Goal: Task Accomplishment & Management: Manage account settings

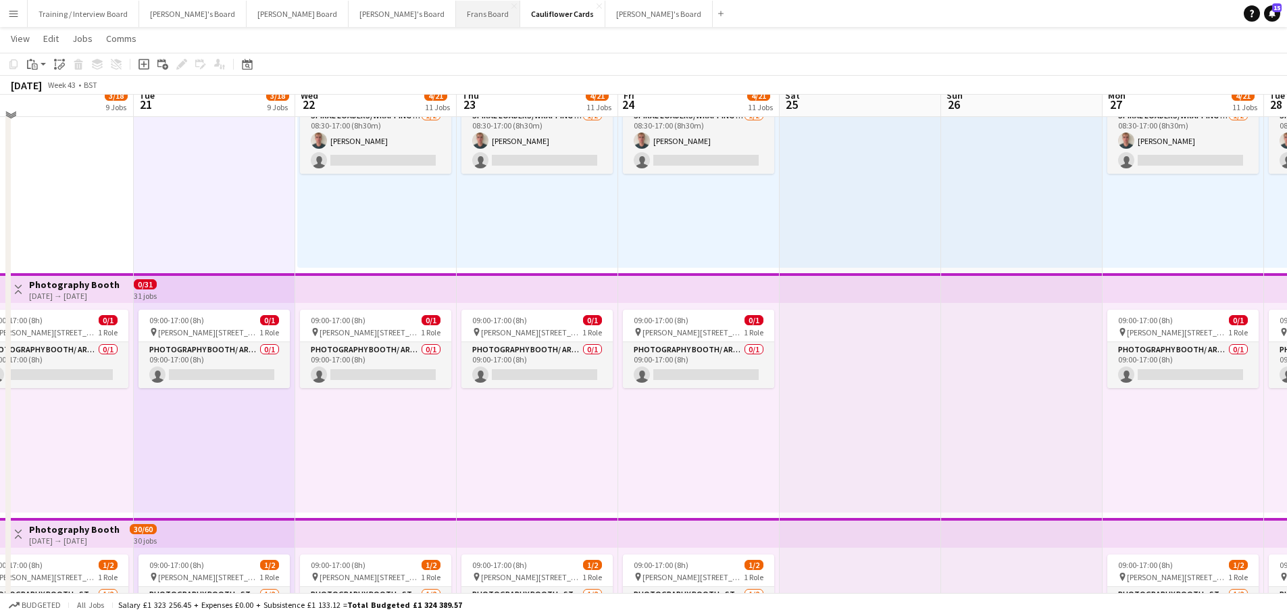
scroll to position [1216, 0]
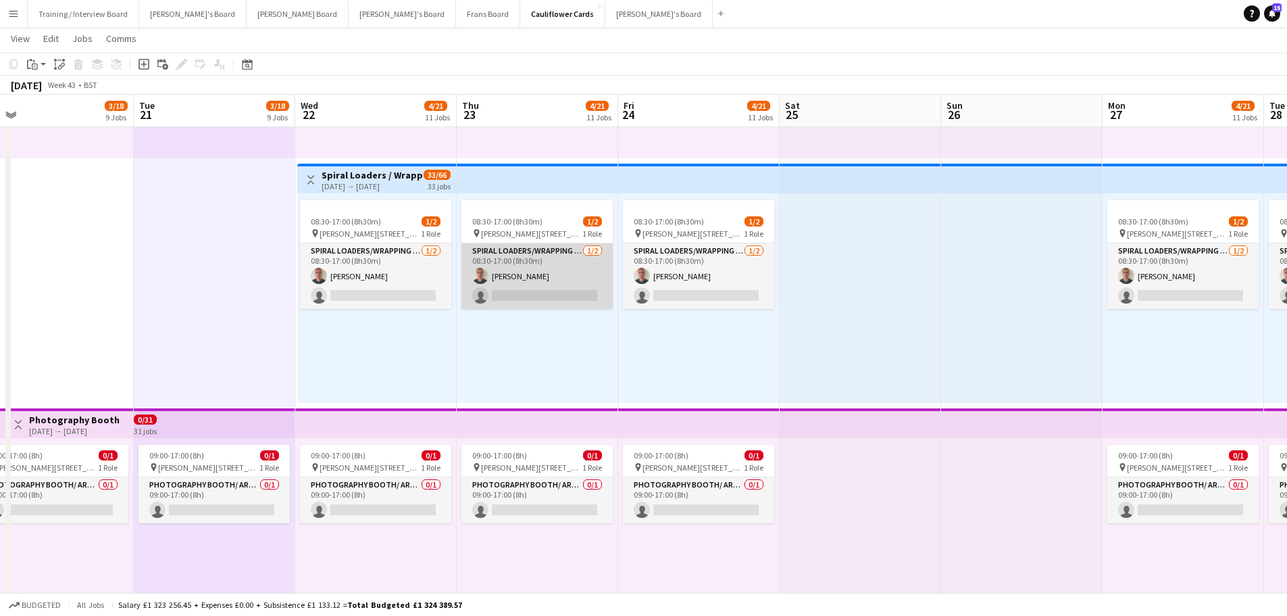
click at [538, 299] on app-card-role "Spiral Loaders/Wrapping - Start Date 22nd Oct 1/2 08:30-17:00 (8h30m) Toby Warm…" at bounding box center [537, 276] width 151 height 66
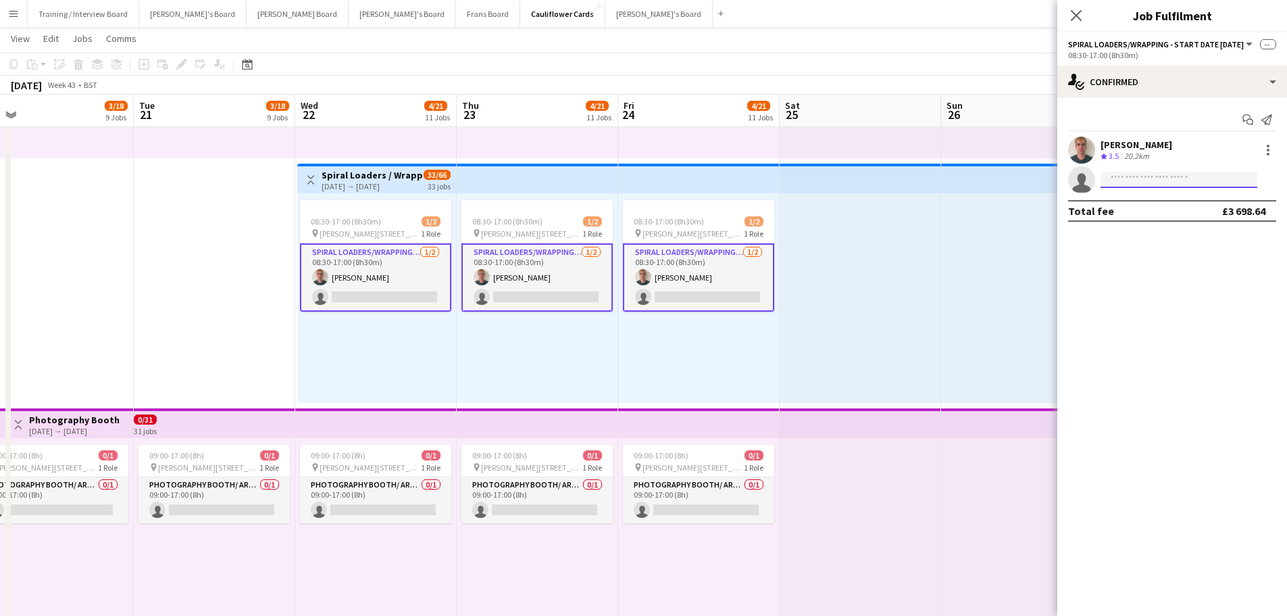
click at [1162, 175] on input at bounding box center [1179, 180] width 157 height 16
type input "**********"
click at [1160, 221] on span "+447912110601" at bounding box center [1179, 221] width 135 height 11
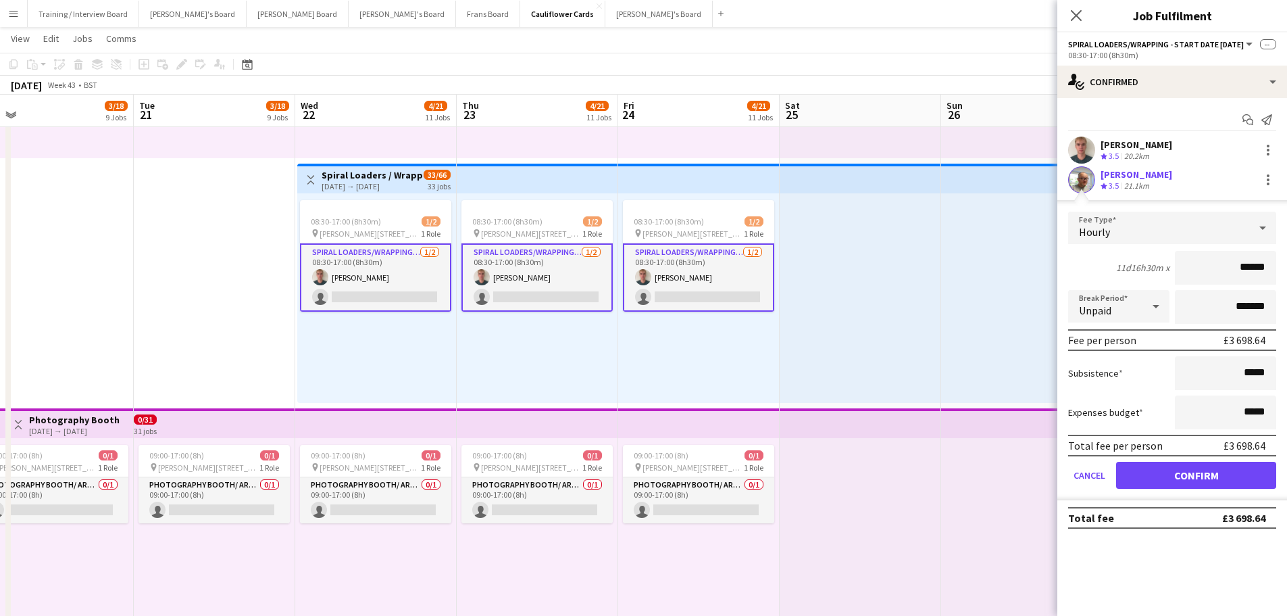
click at [1119, 182] on span "3.5" at bounding box center [1114, 185] width 10 height 10
click at [1123, 182] on div "21.1km" at bounding box center [1137, 185] width 30 height 11
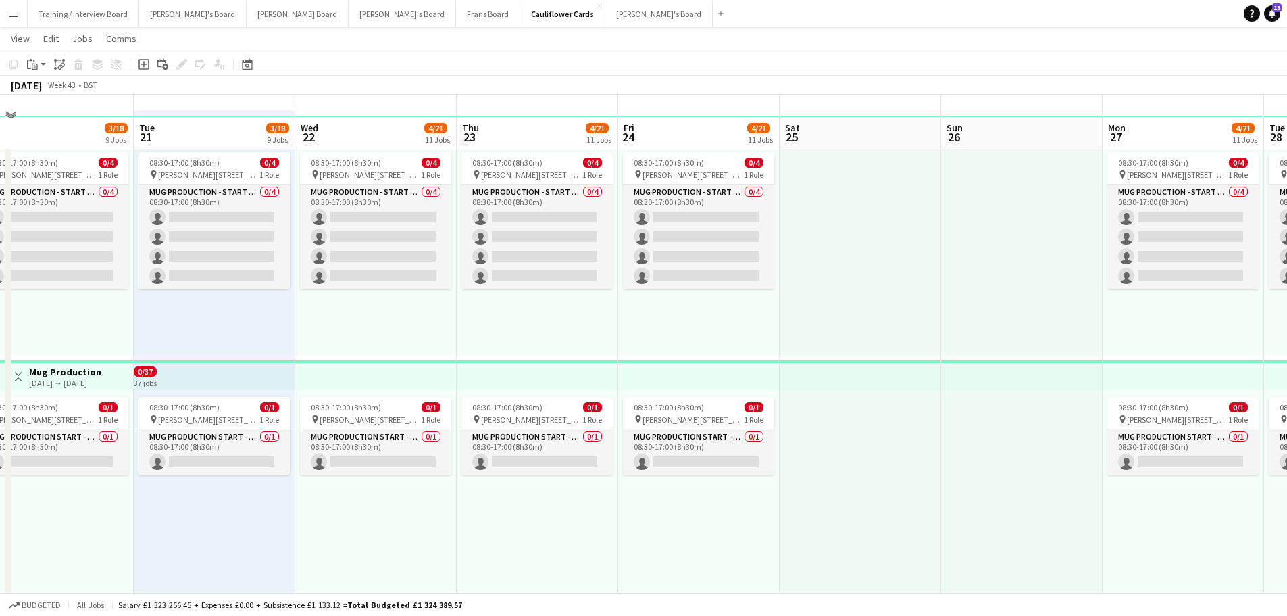
scroll to position [0, 0]
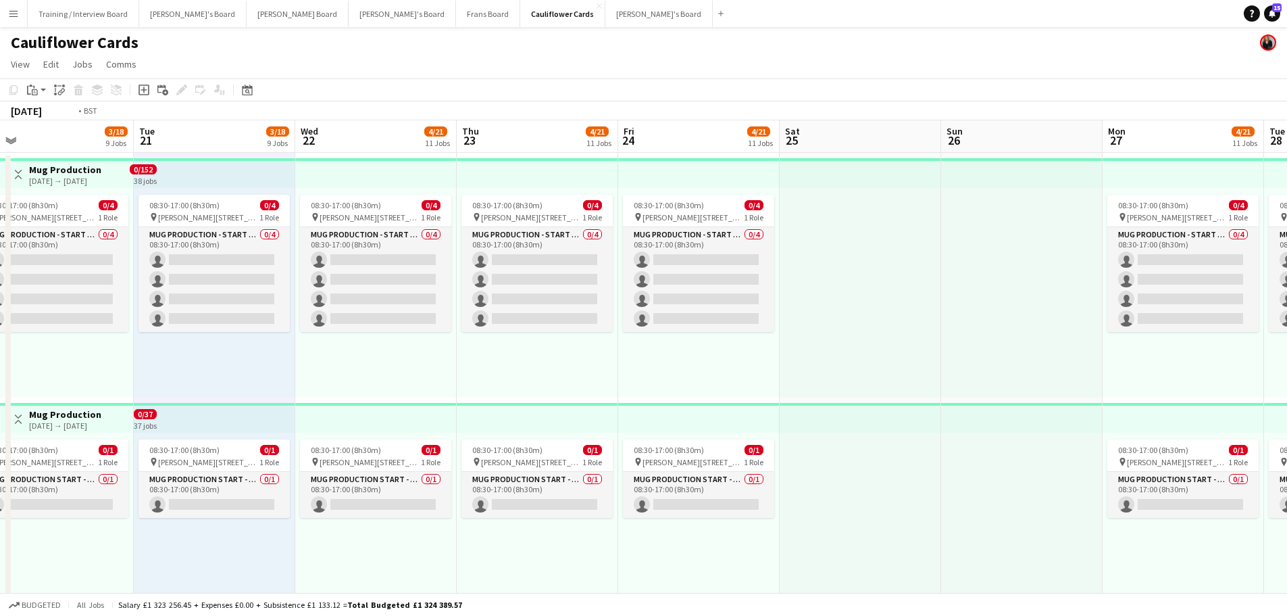
drag, startPoint x: 266, startPoint y: 282, endPoint x: 1070, endPoint y: 221, distance: 807.1
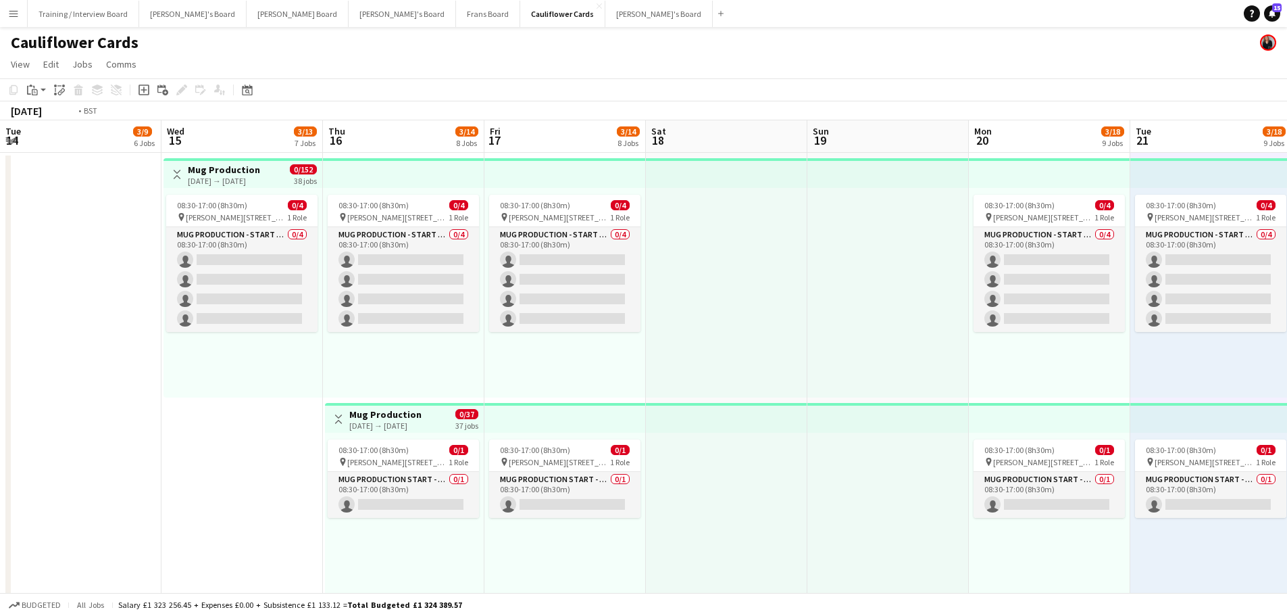
drag, startPoint x: 195, startPoint y: 245, endPoint x: 751, endPoint y: 268, distance: 556.6
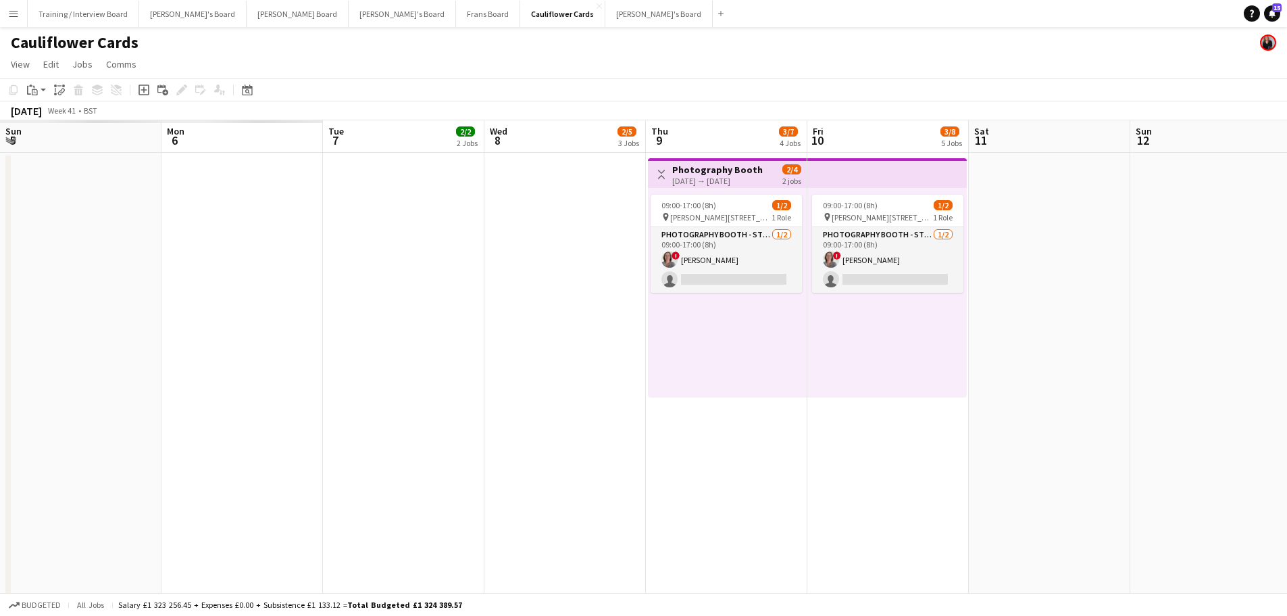
drag, startPoint x: 207, startPoint y: 276, endPoint x: 920, endPoint y: 301, distance: 714.0
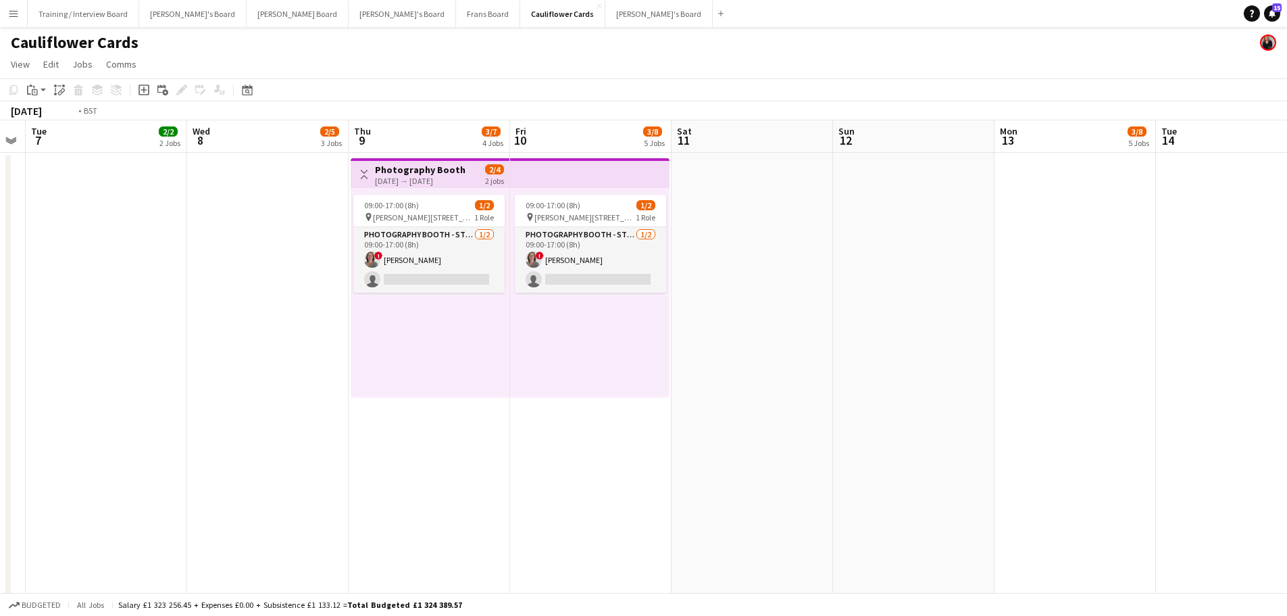
drag, startPoint x: 374, startPoint y: 428, endPoint x: 994, endPoint y: 462, distance: 621.2
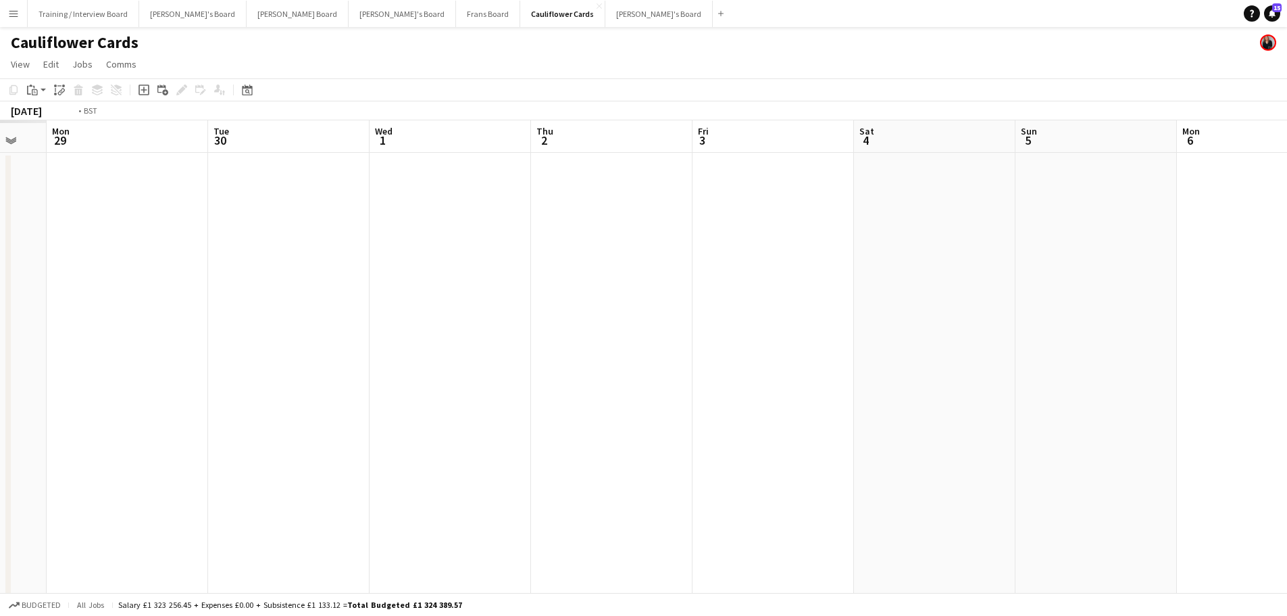
drag, startPoint x: 755, startPoint y: 468, endPoint x: 1060, endPoint y: 478, distance: 304.9
drag, startPoint x: 470, startPoint y: 442, endPoint x: 1216, endPoint y: 458, distance: 746.2
drag, startPoint x: 747, startPoint y: 450, endPoint x: 1122, endPoint y: 473, distance: 375.1
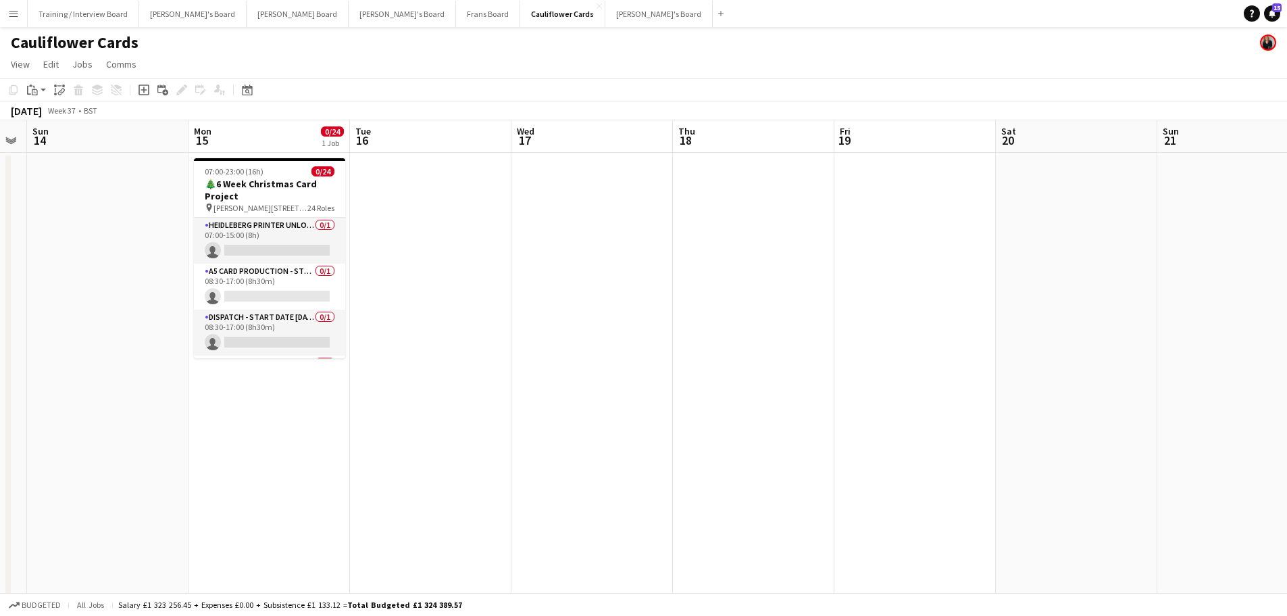
drag, startPoint x: 3, startPoint y: 382, endPoint x: 925, endPoint y: 399, distance: 922.5
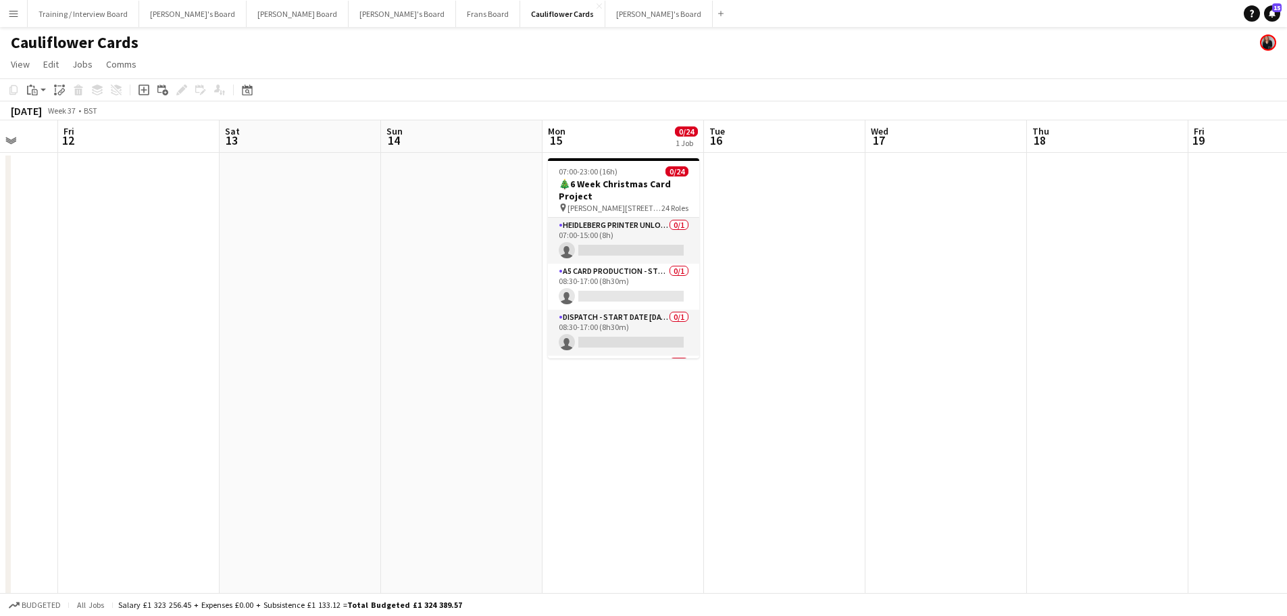
drag, startPoint x: 195, startPoint y: 382, endPoint x: 834, endPoint y: 388, distance: 639.3
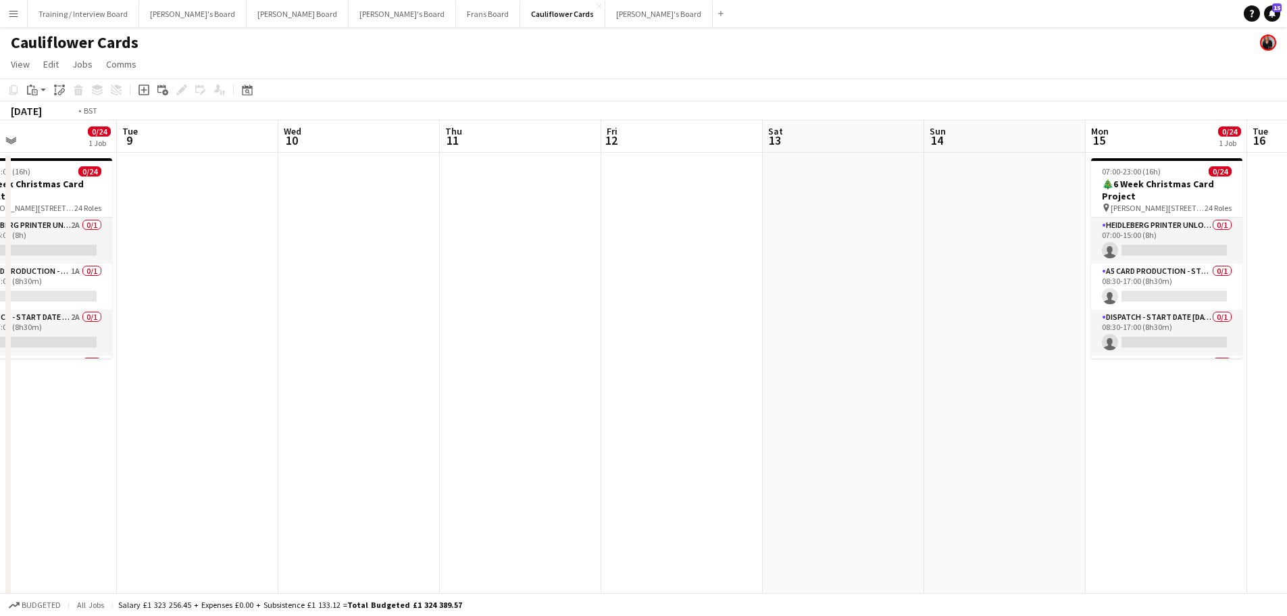
drag, startPoint x: 277, startPoint y: 444, endPoint x: 941, endPoint y: 518, distance: 668.4
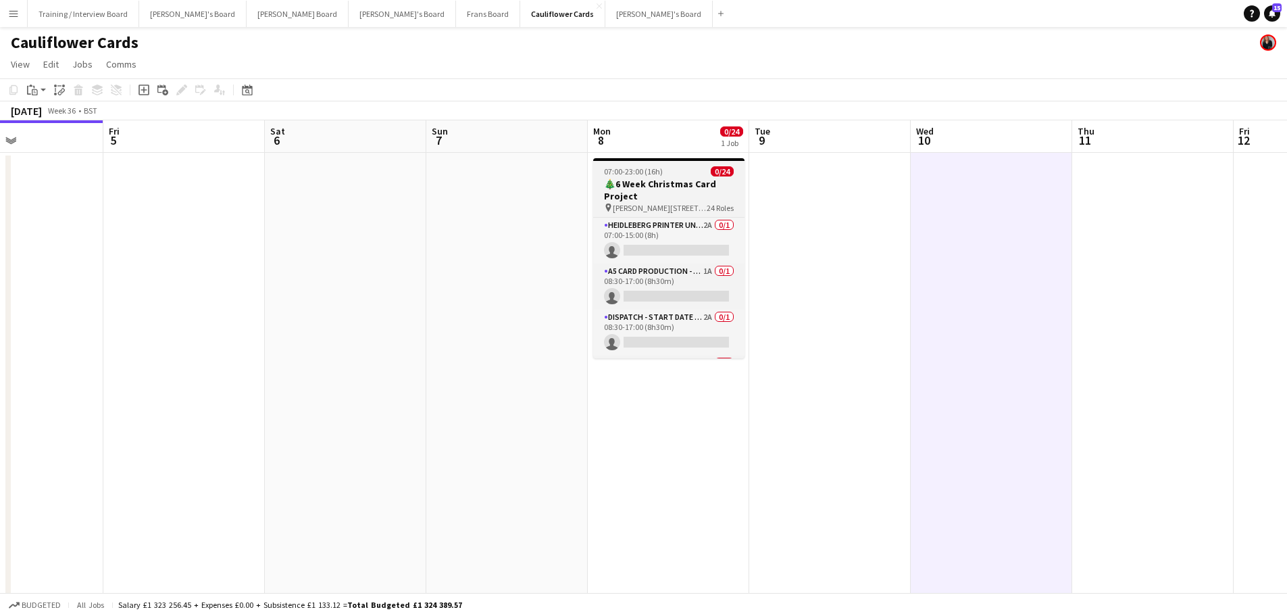
click at [665, 180] on h3 "🎄6 Week Christmas Card Project" at bounding box center [668, 190] width 151 height 24
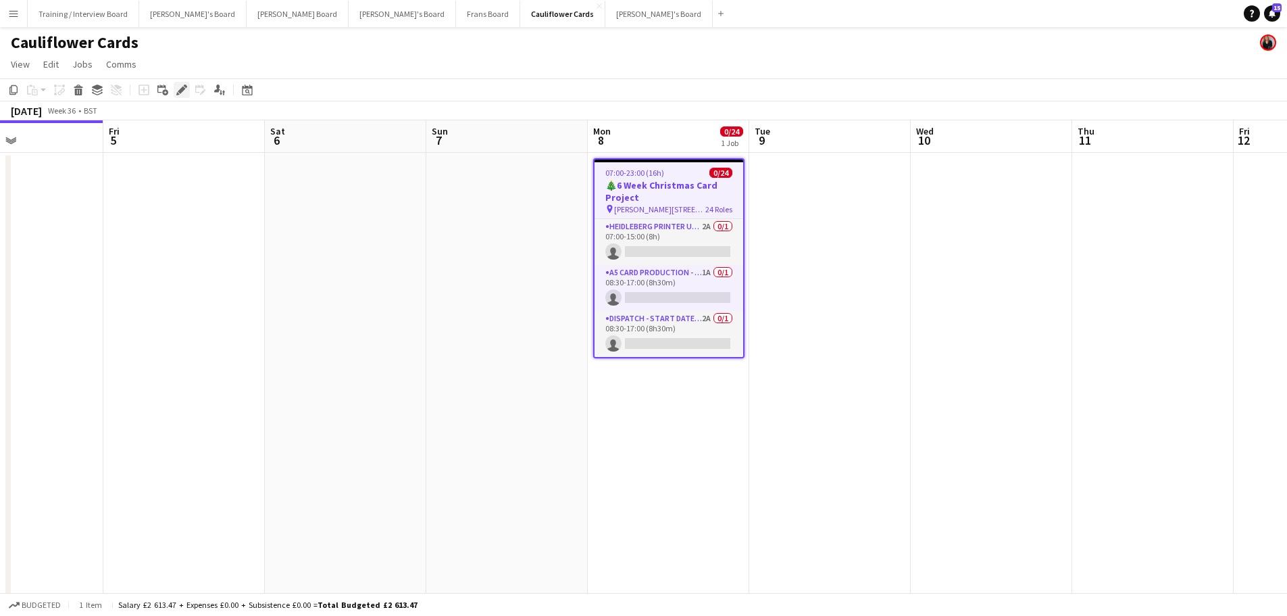
click at [187, 90] on div "Edit" at bounding box center [182, 90] width 16 height 16
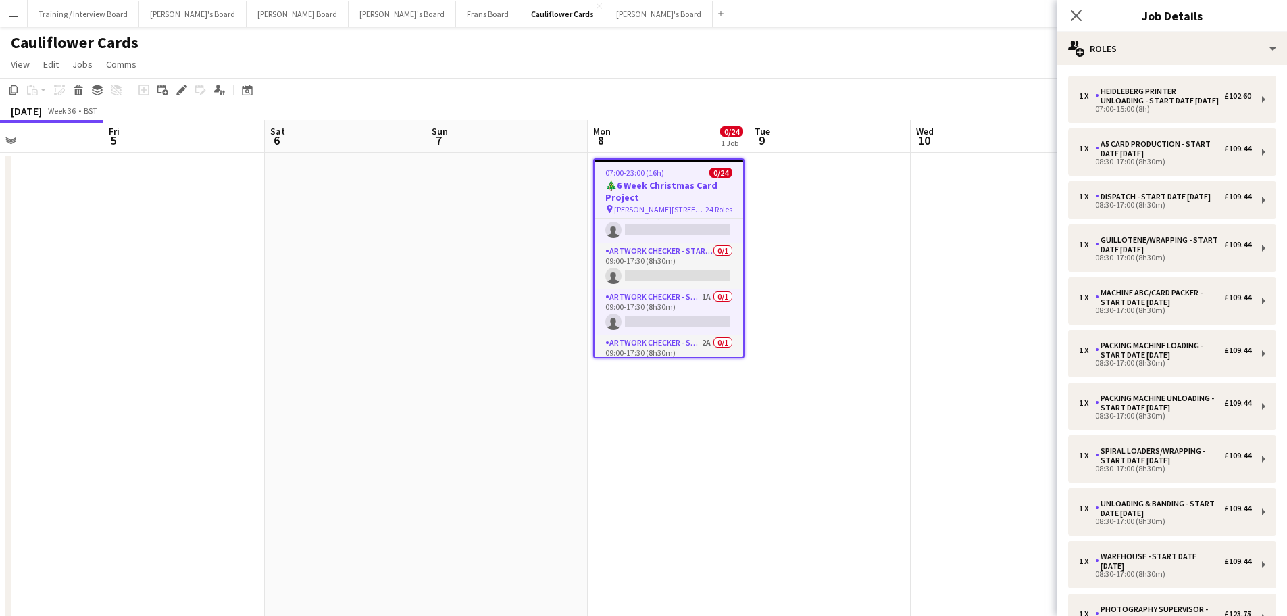
scroll to position [541, 0]
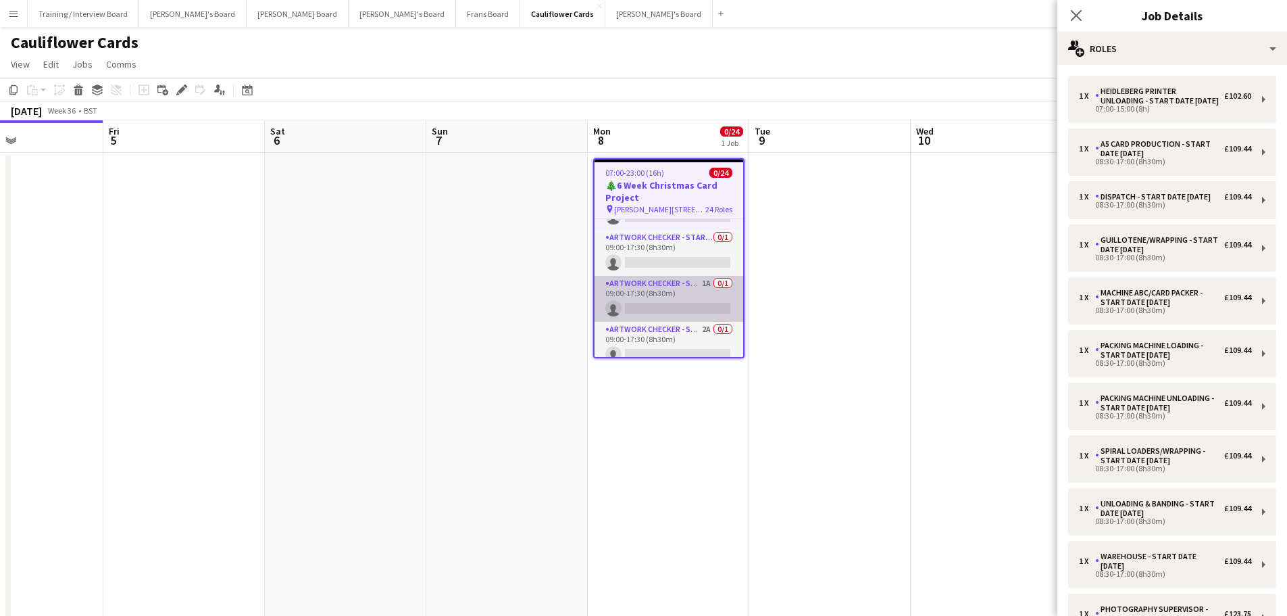
click at [692, 285] on app-card-role "Artwork Checker - Start Date 21st Oct 1A 0/1 09:00-17:30 (8h30m) single-neutral…" at bounding box center [669, 299] width 149 height 46
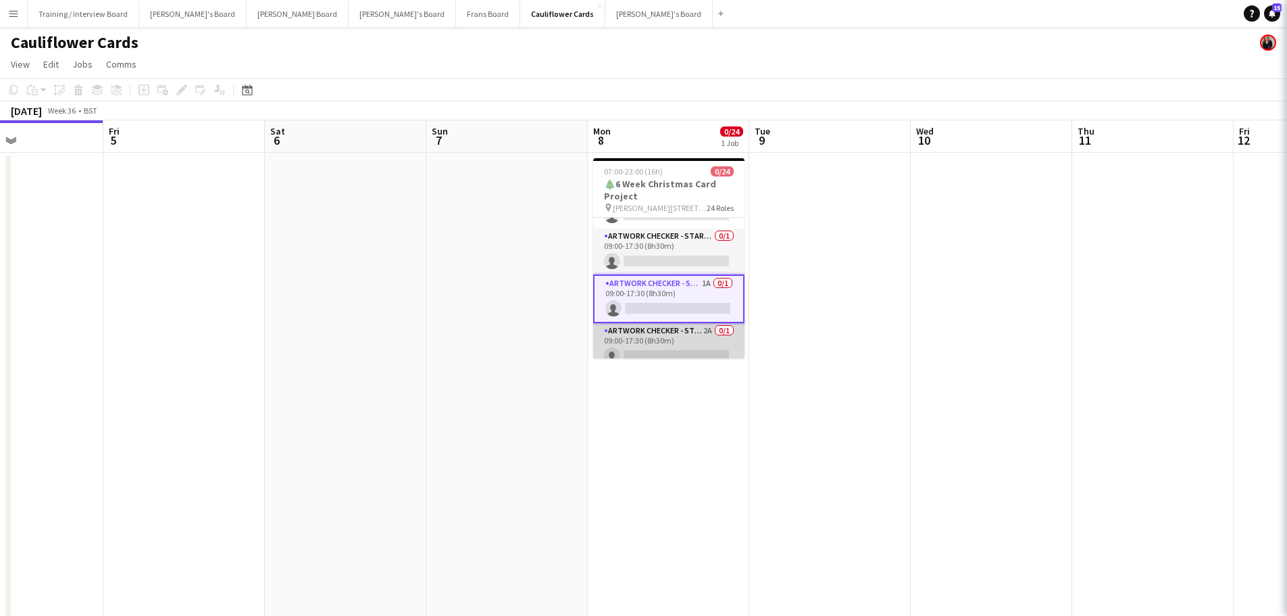
click at [687, 326] on app-card-role "Artwork Checker - Start Date 9th Oct 2A 0/1 09:00-17:30 (8h30m) single-neutral-…" at bounding box center [668, 346] width 151 height 46
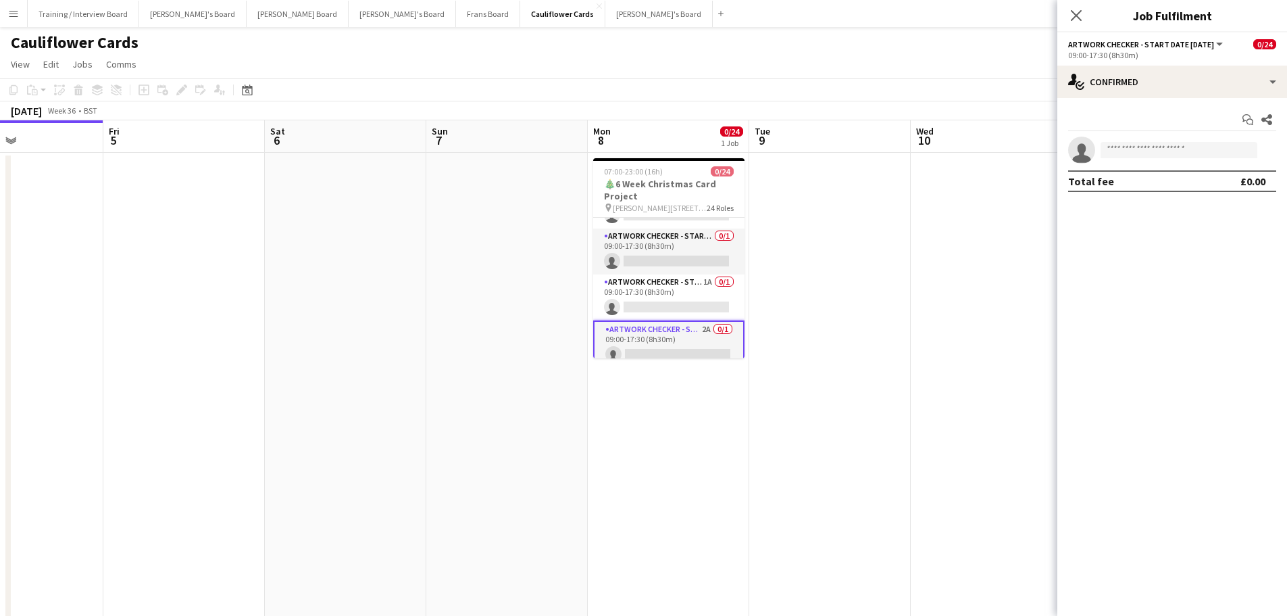
click at [1170, 101] on div "Start chat Share single-neutral-actions Total fee £0.00" at bounding box center [1173, 150] width 230 height 105
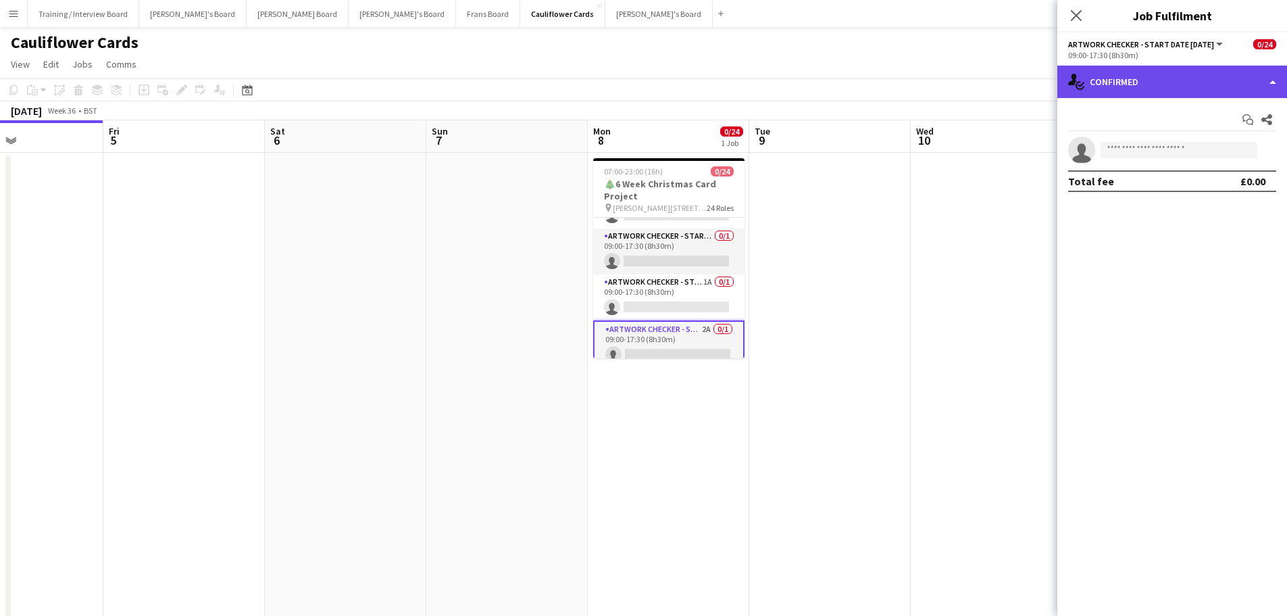
click at [1173, 89] on div "single-neutral-actions-check-2 Confirmed" at bounding box center [1173, 82] width 230 height 32
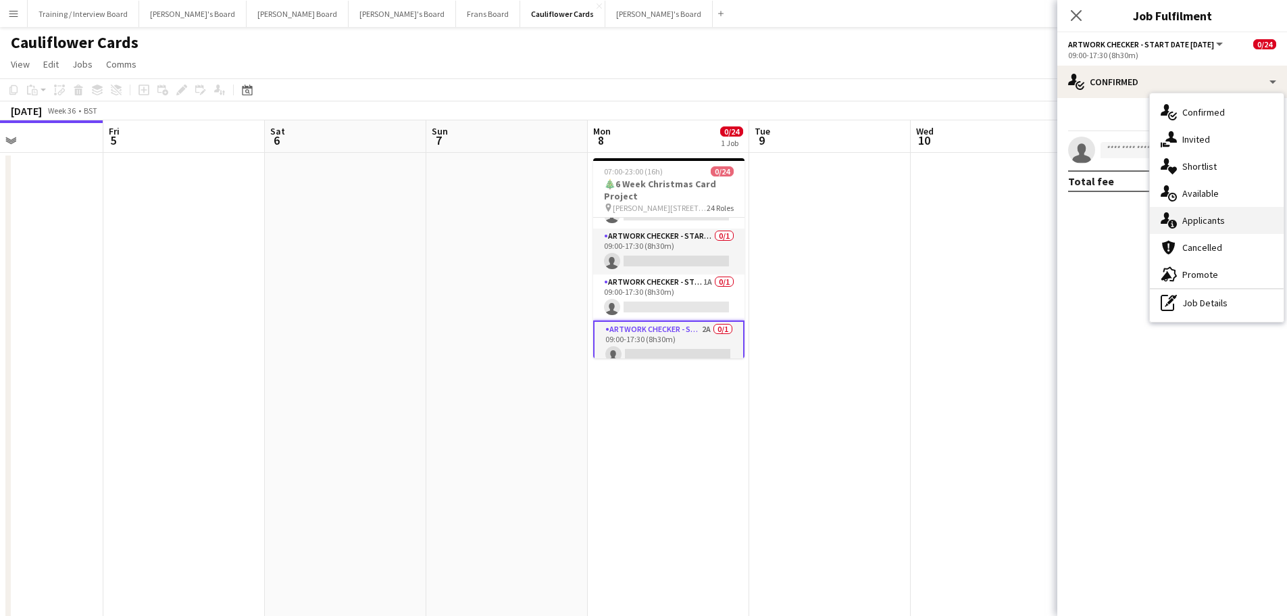
click at [1227, 219] on div "single-neutral-actions-information Applicants" at bounding box center [1217, 220] width 134 height 27
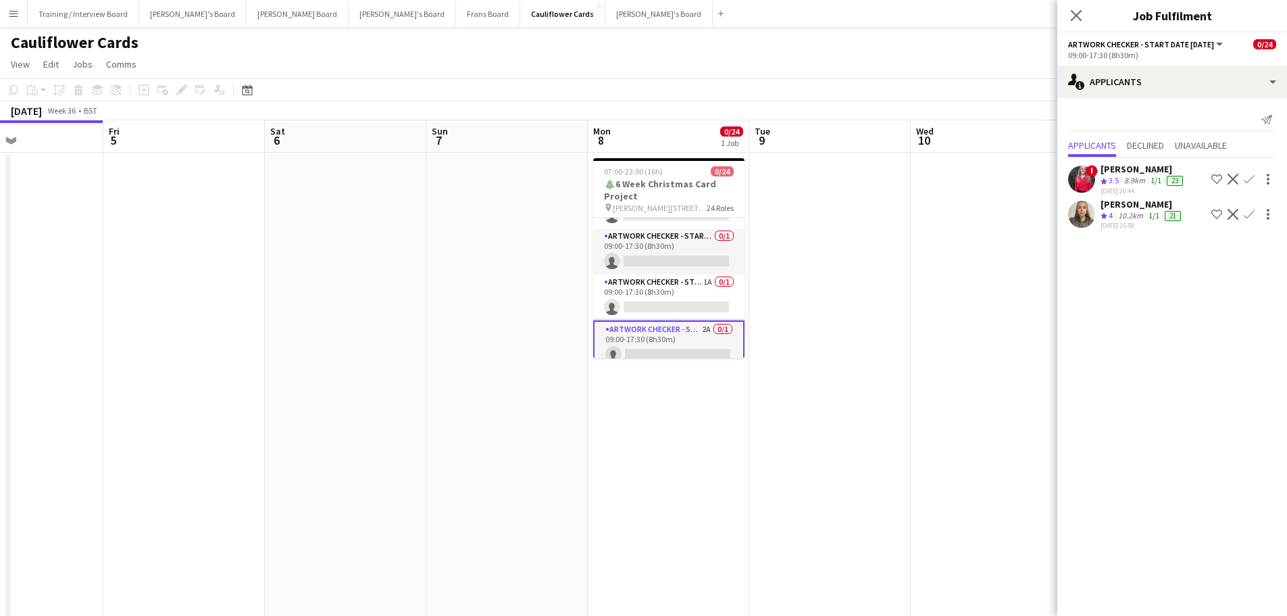
click at [1139, 205] on div "isabella bramley" at bounding box center [1142, 204] width 83 height 12
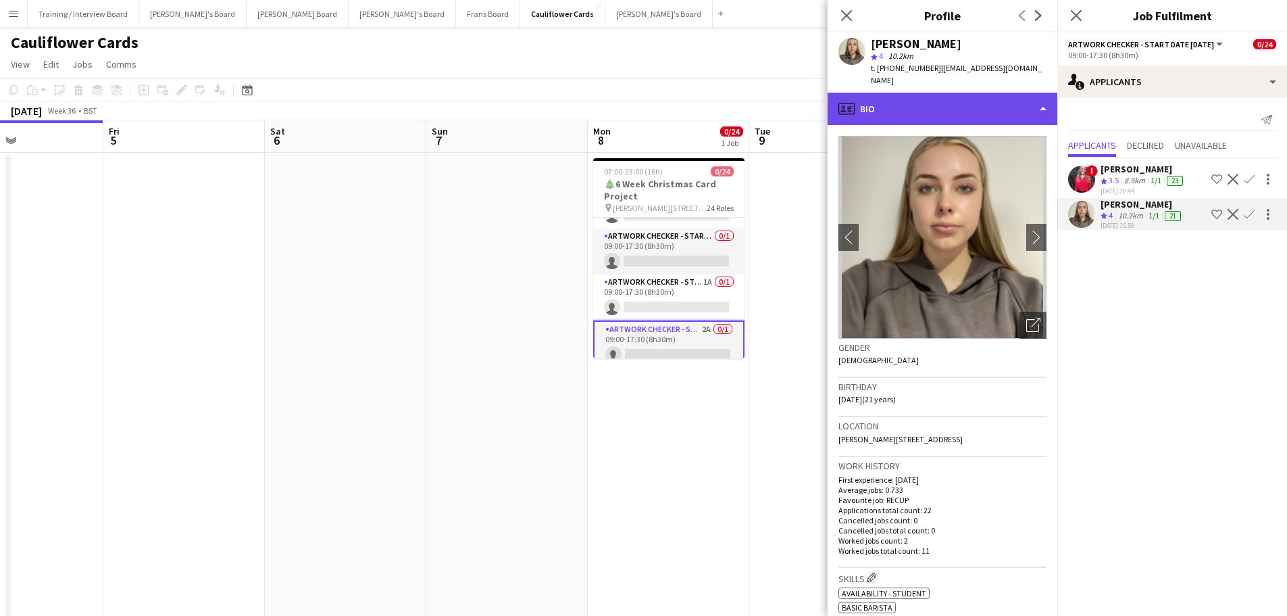
click at [926, 94] on div "profile Bio" at bounding box center [943, 109] width 230 height 32
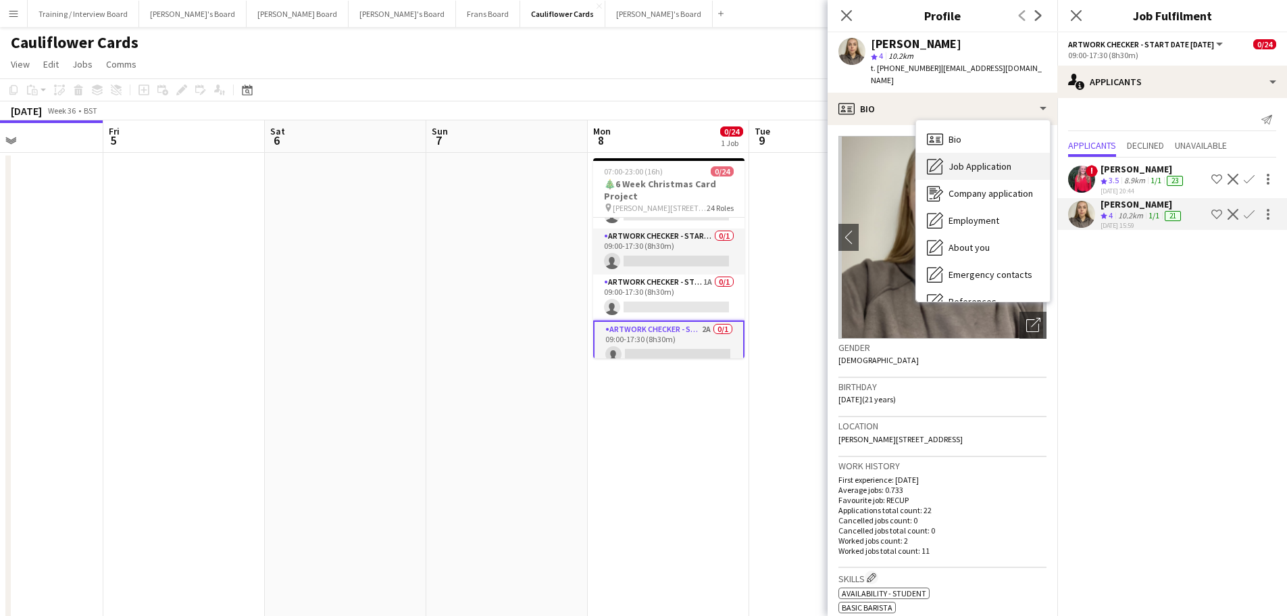
click at [975, 153] on div "Job Application Job Application" at bounding box center [983, 166] width 134 height 27
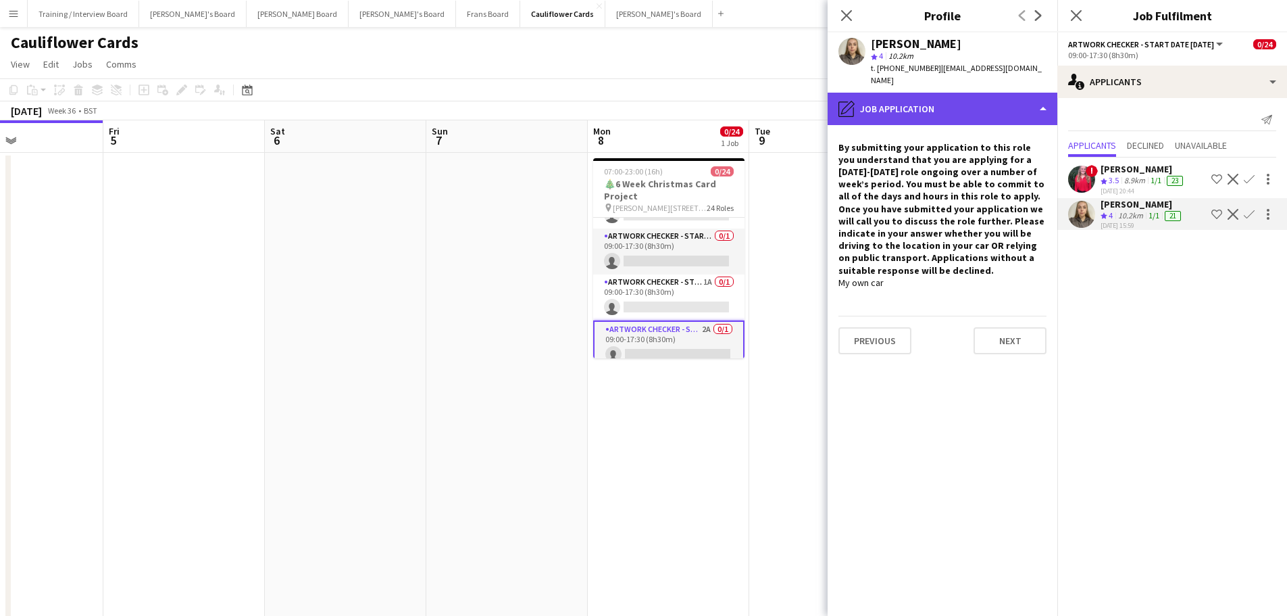
click at [969, 99] on div "pencil4 Job Application" at bounding box center [943, 109] width 230 height 32
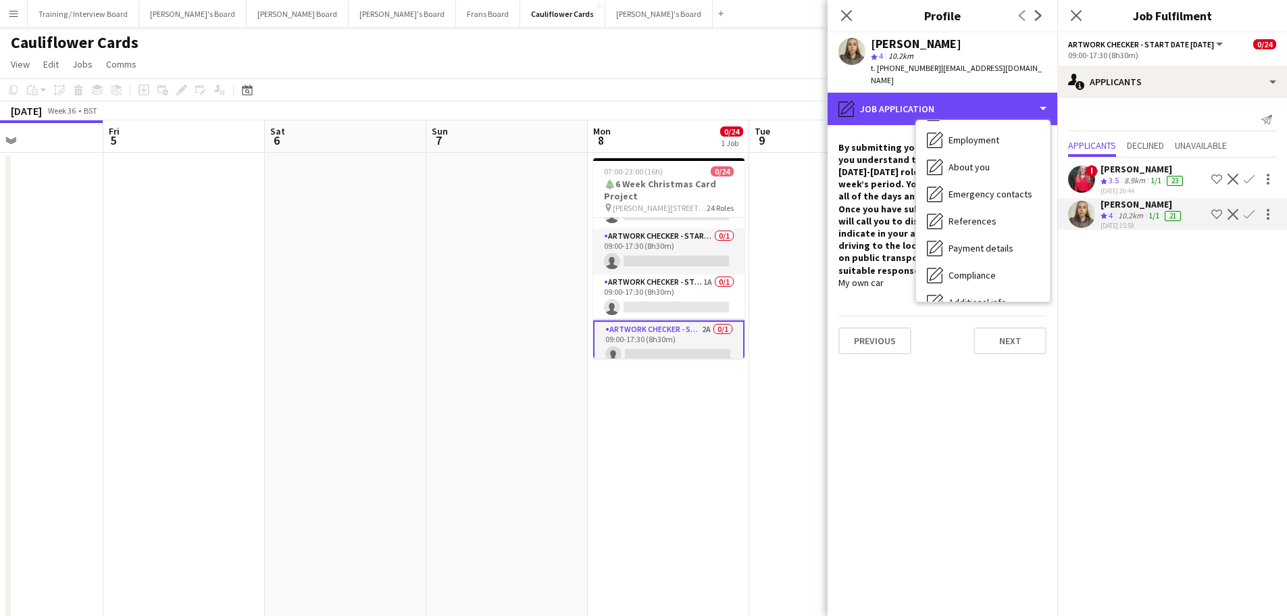
scroll to position [208, 0]
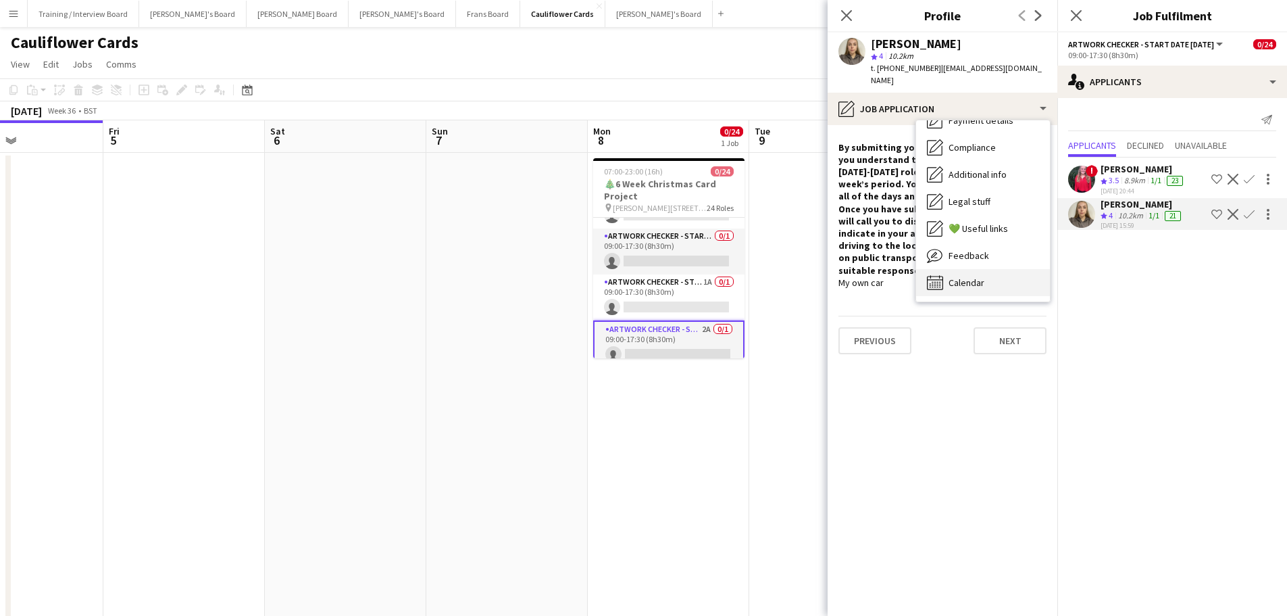
click at [1016, 270] on div "Calendar Calendar" at bounding box center [983, 282] width 134 height 27
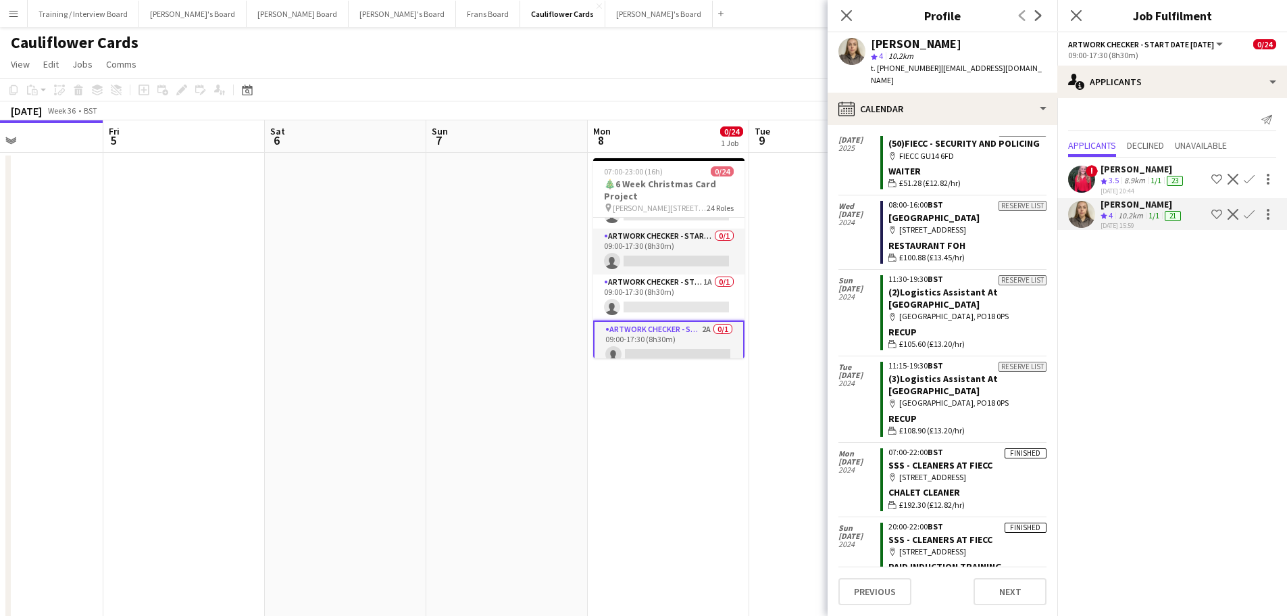
scroll to position [836, 0]
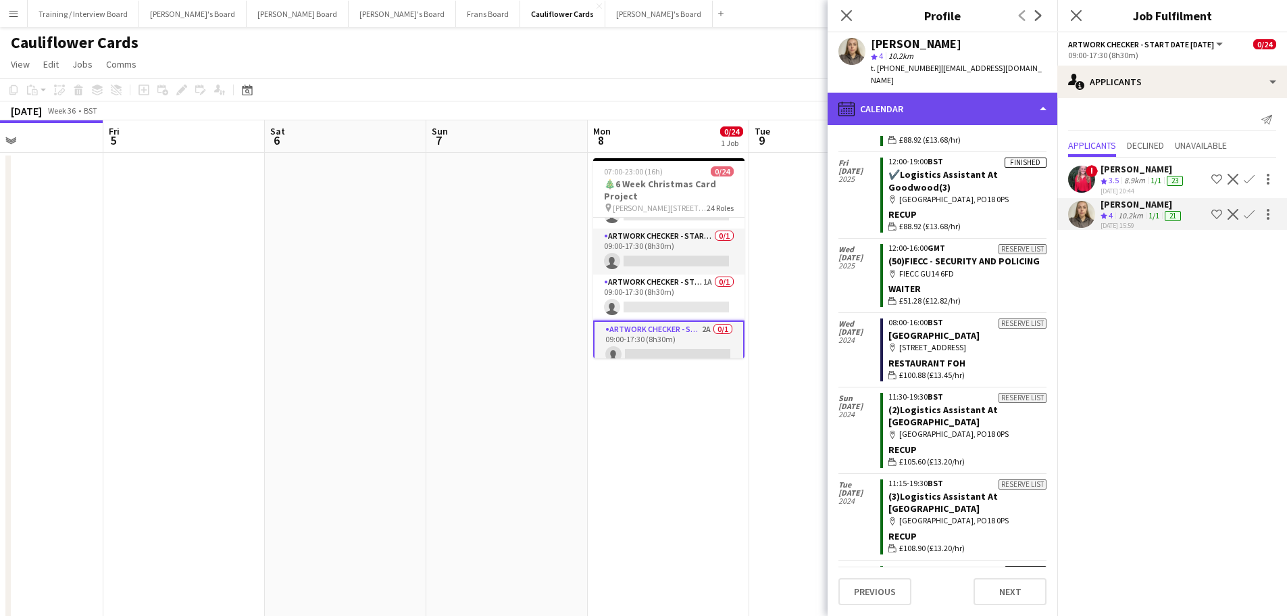
click at [969, 97] on div "calendar-full Calendar" at bounding box center [943, 109] width 230 height 32
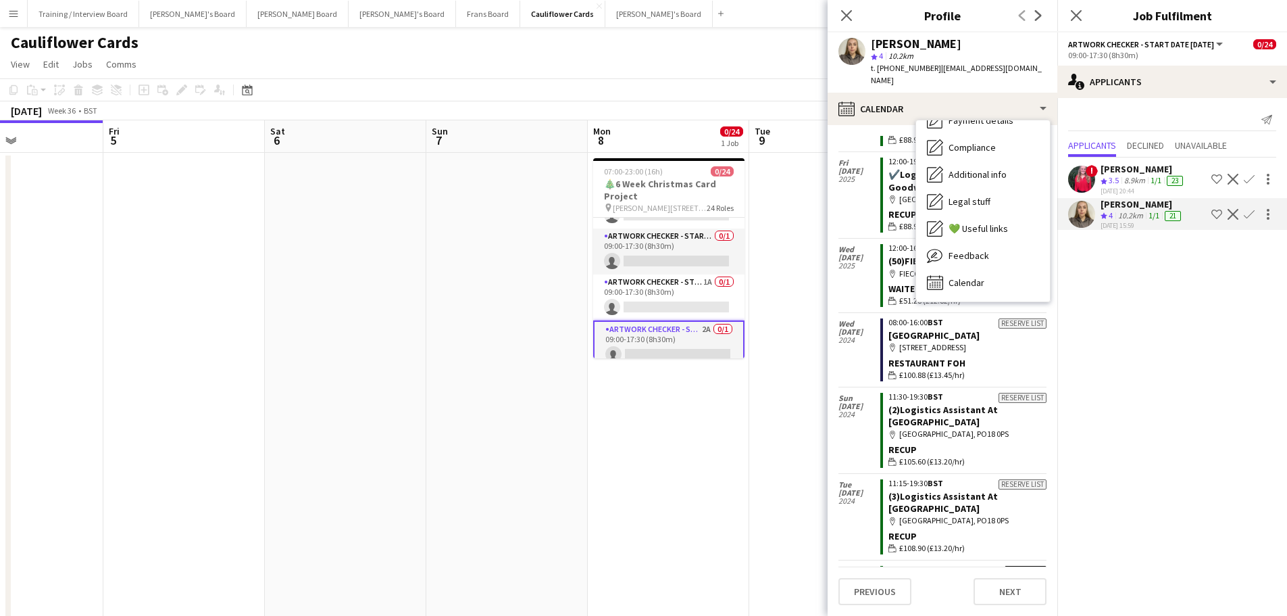
click at [1135, 167] on div "[PERSON_NAME]" at bounding box center [1143, 169] width 85 height 12
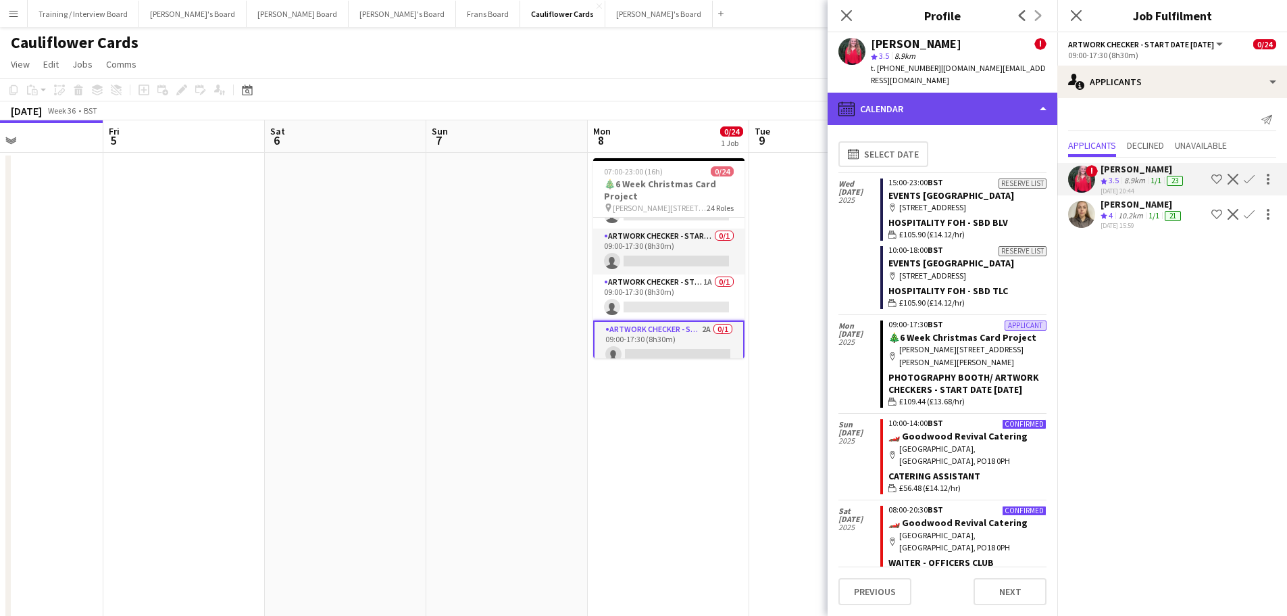
click at [988, 98] on div "calendar-full Calendar" at bounding box center [943, 109] width 230 height 32
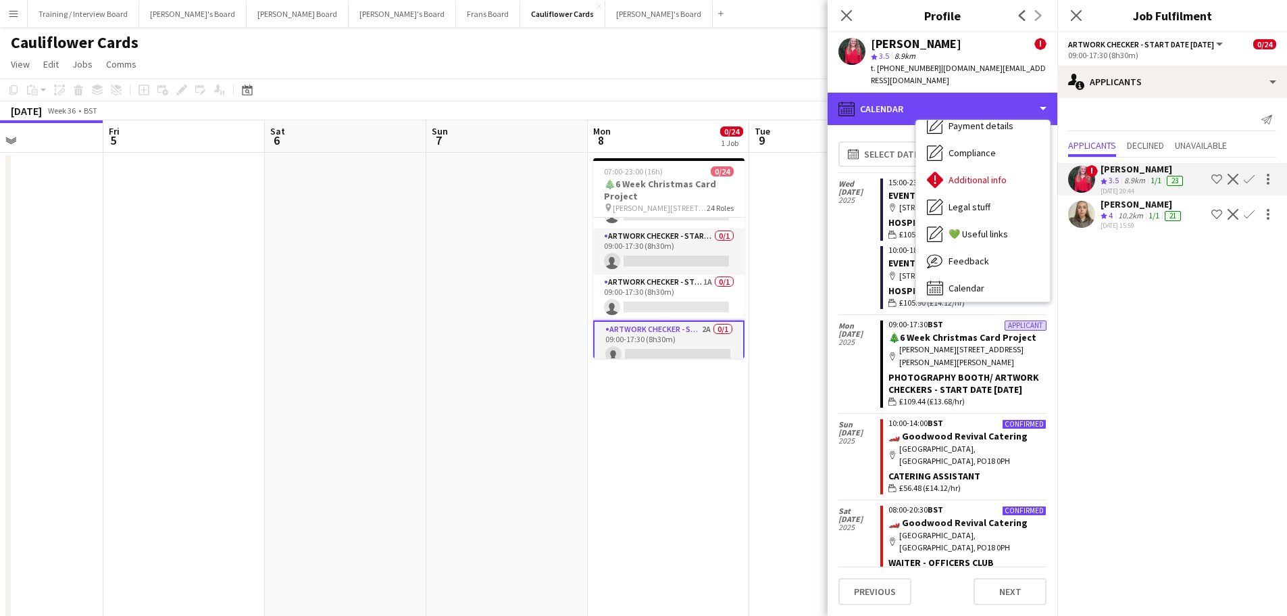
scroll to position [208, 0]
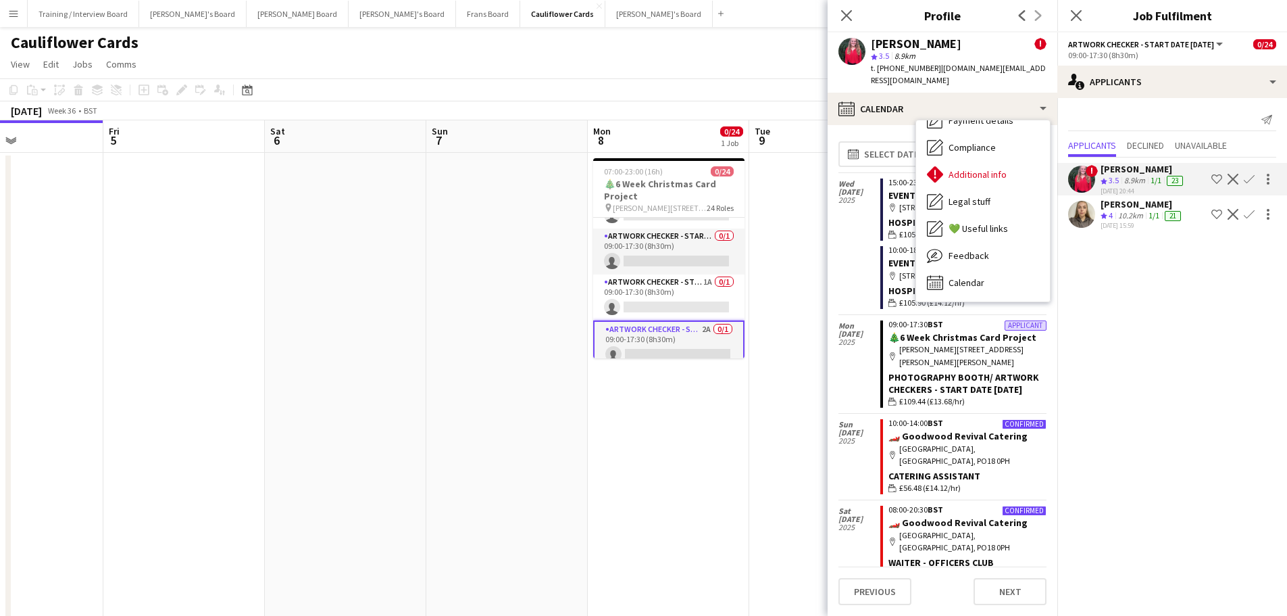
click at [1012, 242] on div "Feedback Feedback" at bounding box center [983, 255] width 134 height 27
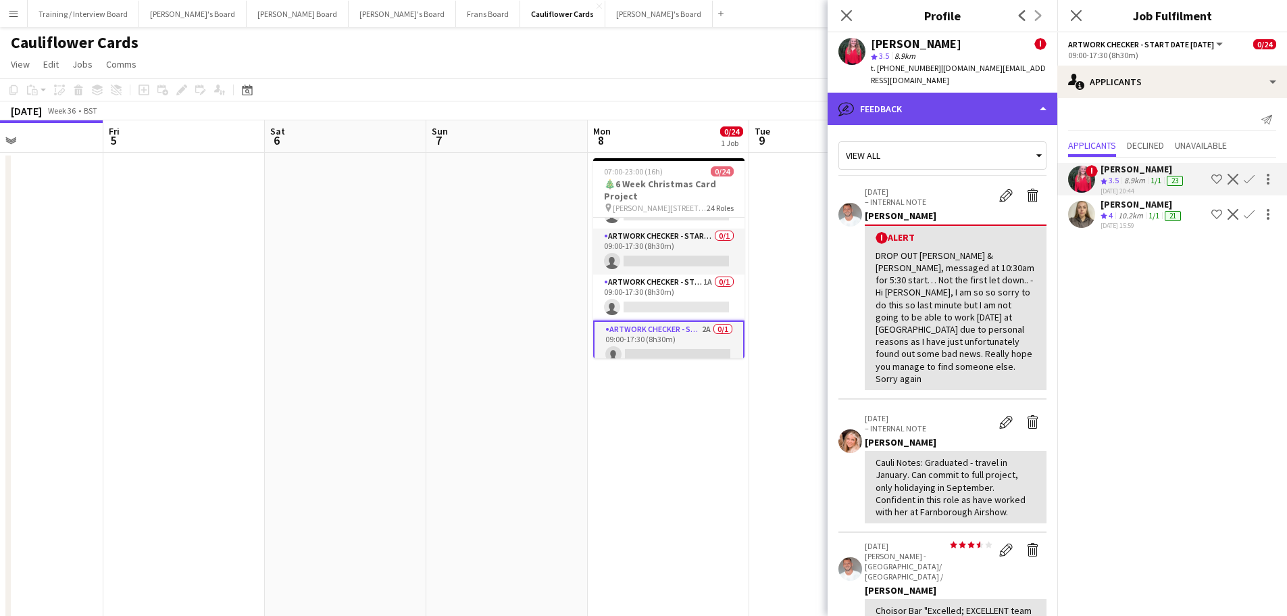
click at [976, 93] on div "bubble-pencil Feedback" at bounding box center [943, 109] width 230 height 32
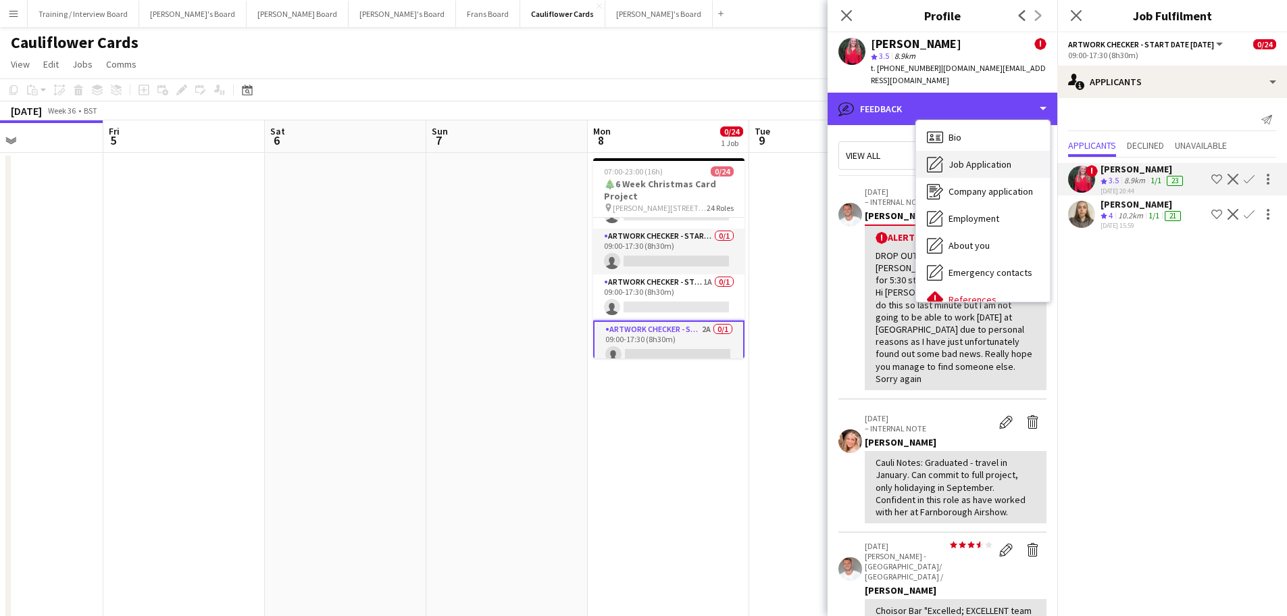
scroll to position [0, 0]
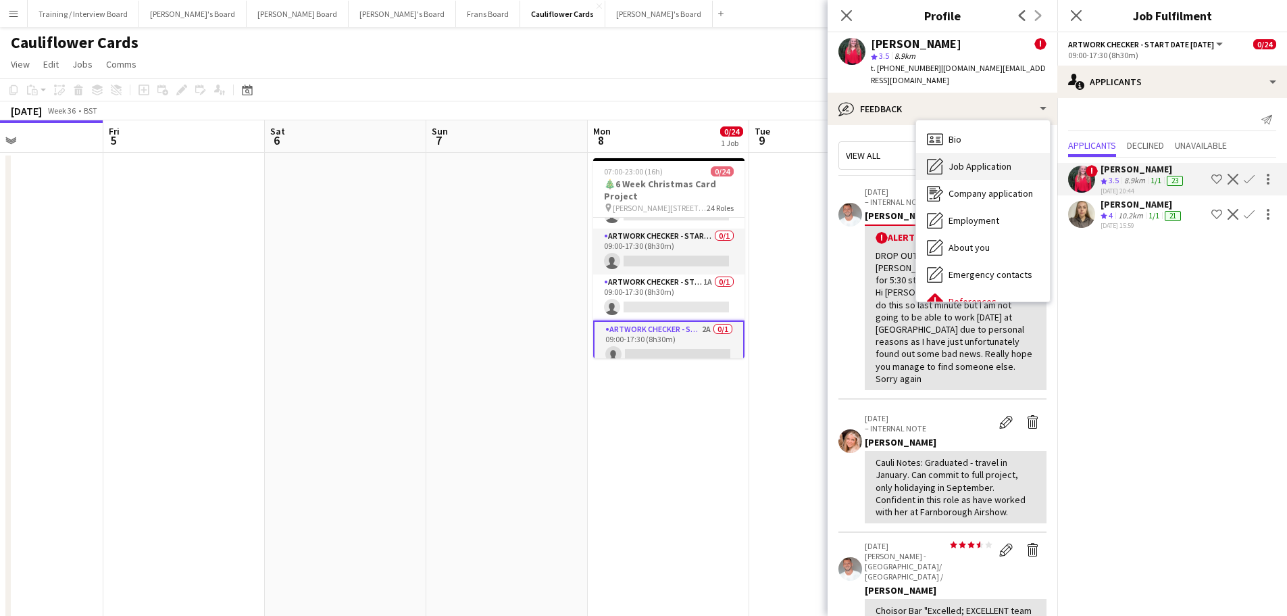
click at [974, 160] on span "Job Application" at bounding box center [980, 166] width 63 height 12
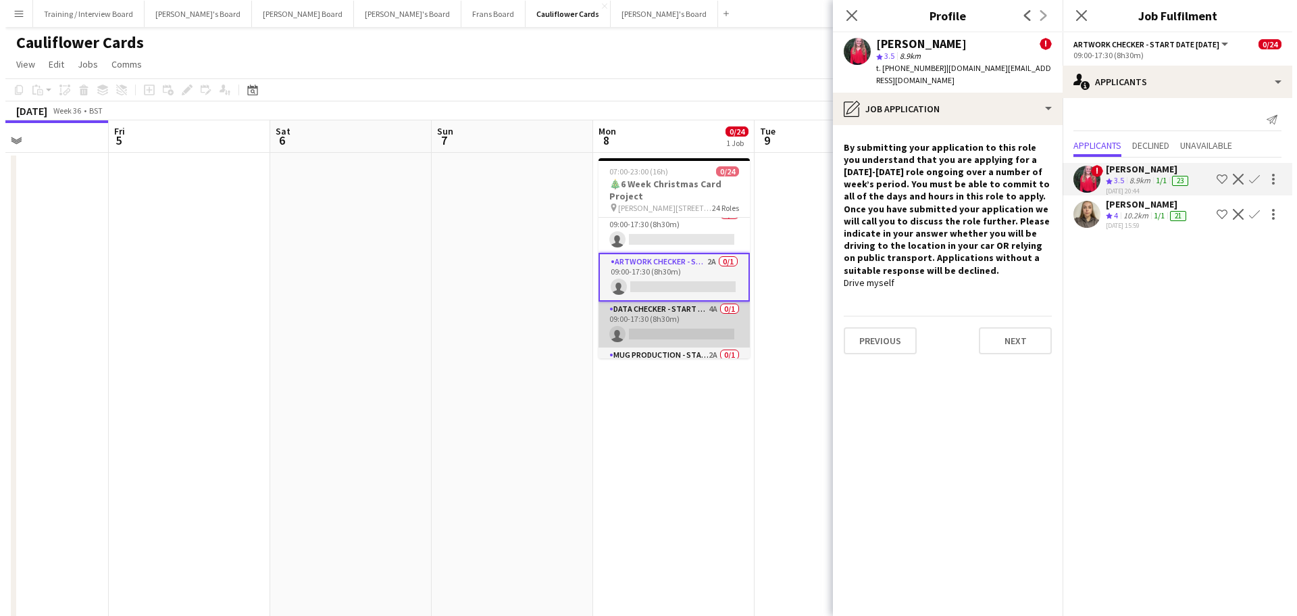
scroll to position [541, 0]
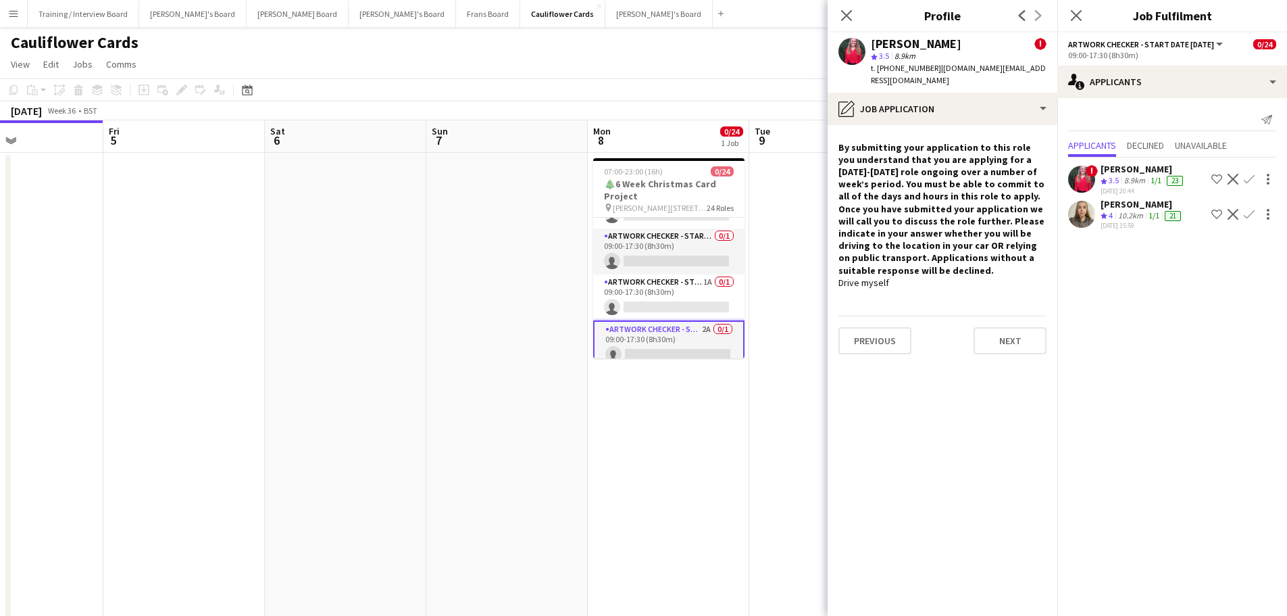
drag, startPoint x: 628, startPoint y: 428, endPoint x: 785, endPoint y: 411, distance: 157.0
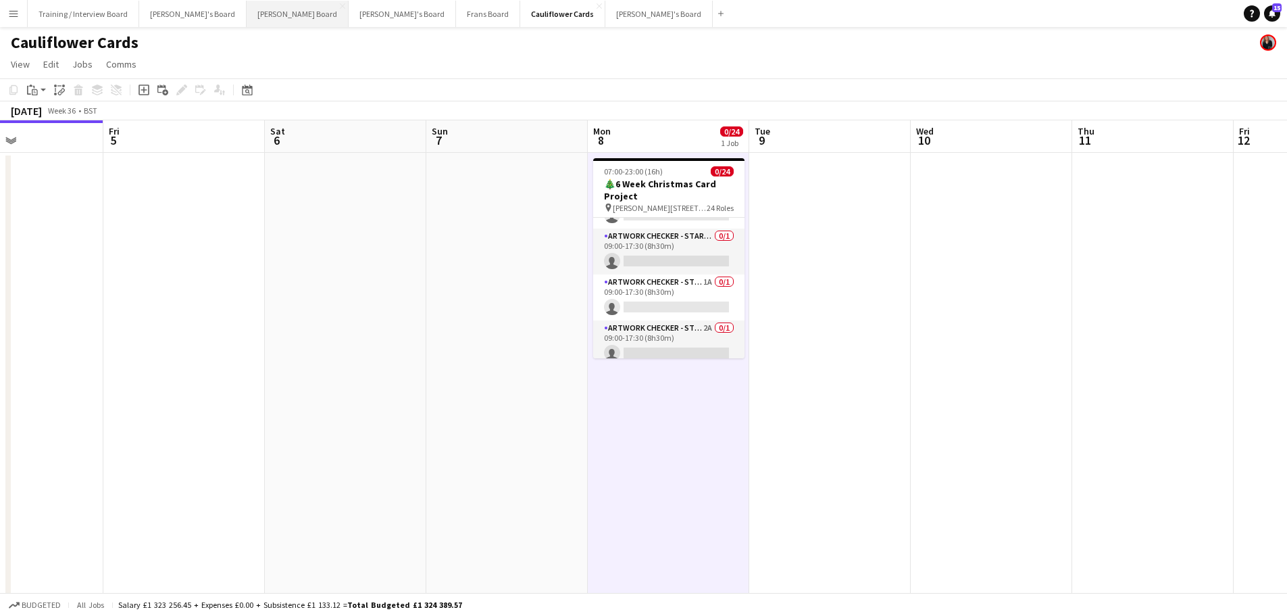
click at [256, 6] on button "Dean's Board Close" at bounding box center [298, 14] width 102 height 26
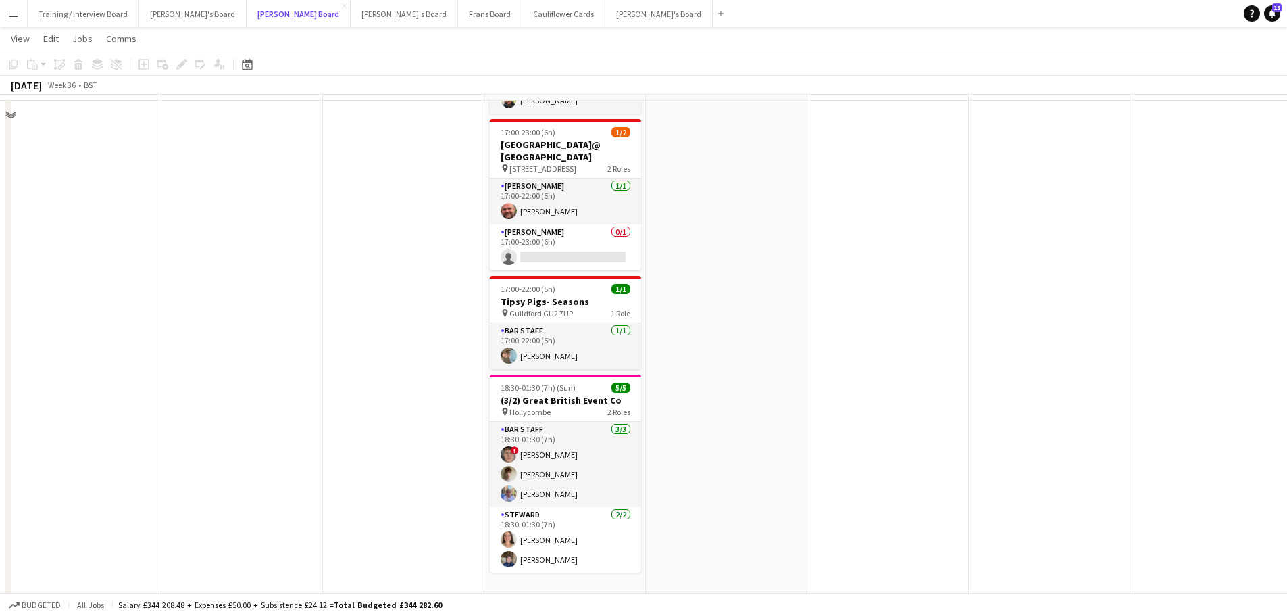
scroll to position [473, 0]
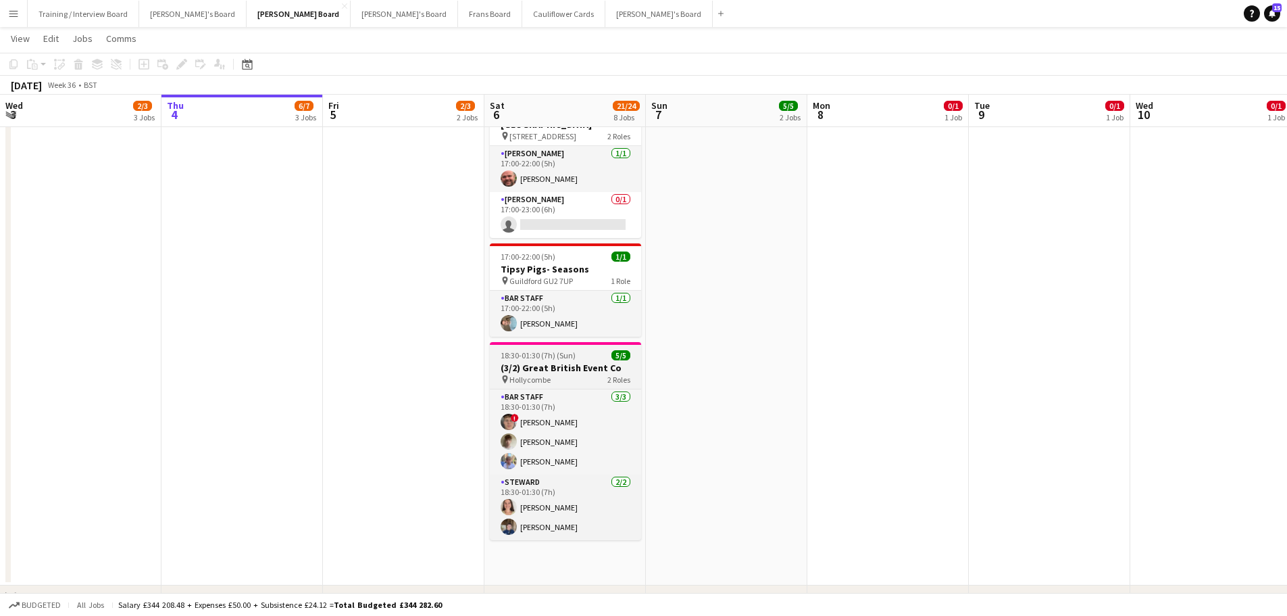
click at [550, 362] on h3 "(3/2) Great British Event Co" at bounding box center [565, 368] width 151 height 12
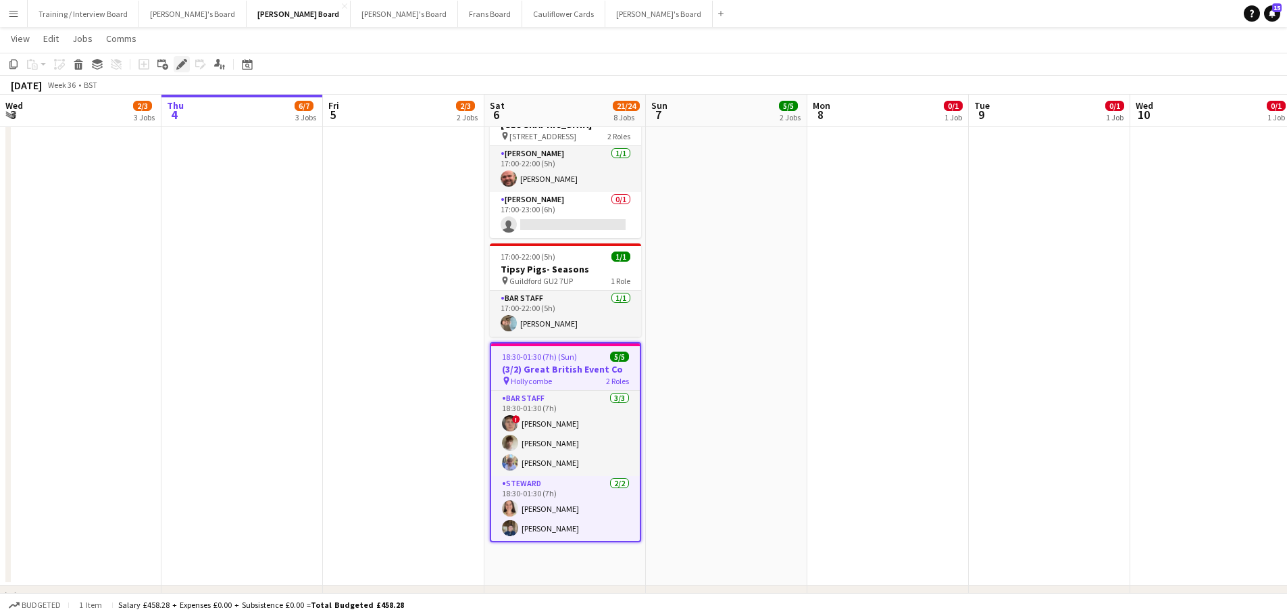
click at [183, 66] on icon "Edit" at bounding box center [181, 64] width 11 height 11
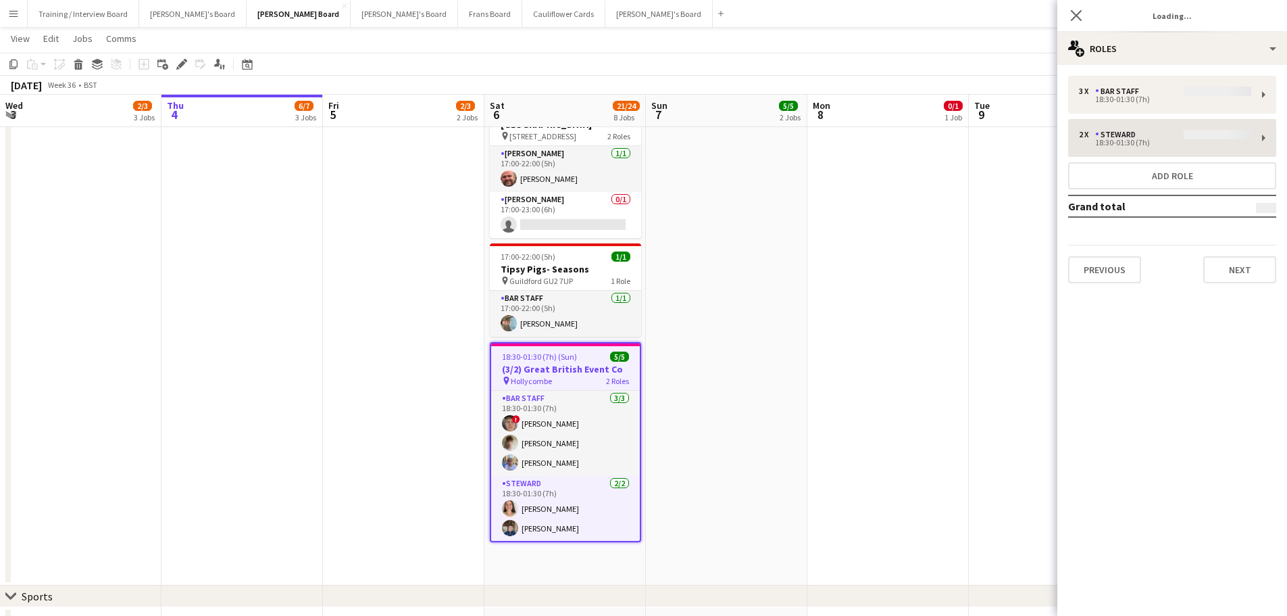
type input "**********"
click at [1241, 269] on button "Next" at bounding box center [1239, 269] width 73 height 27
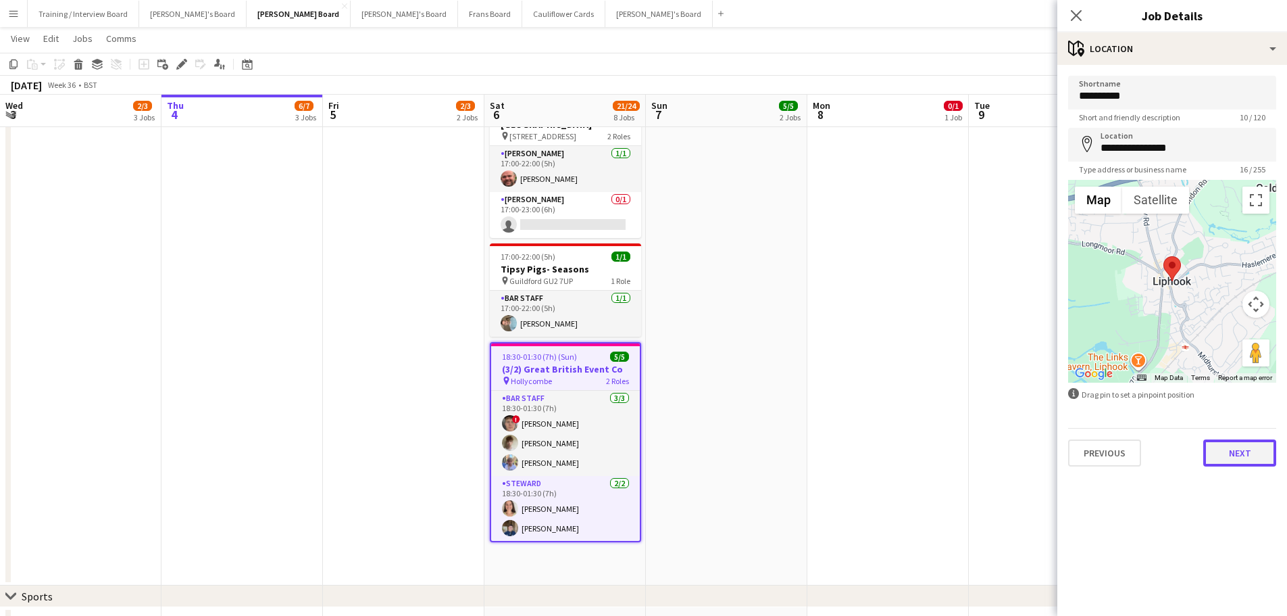
click at [1223, 462] on button "Next" at bounding box center [1239, 452] width 73 height 27
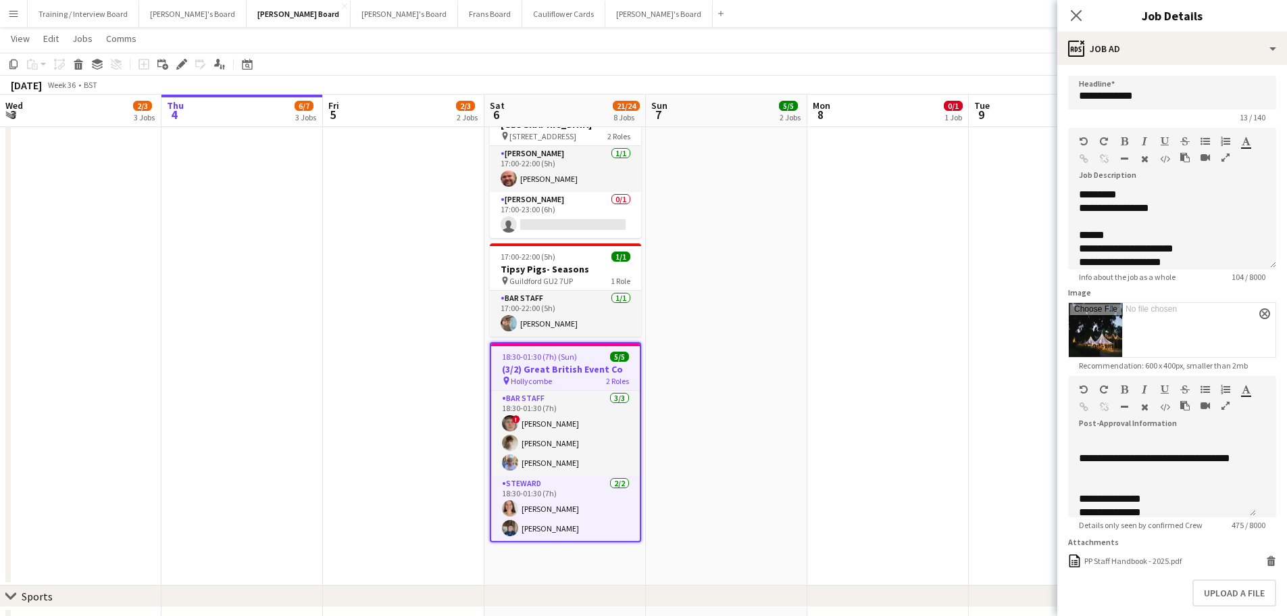
scroll to position [241, 0]
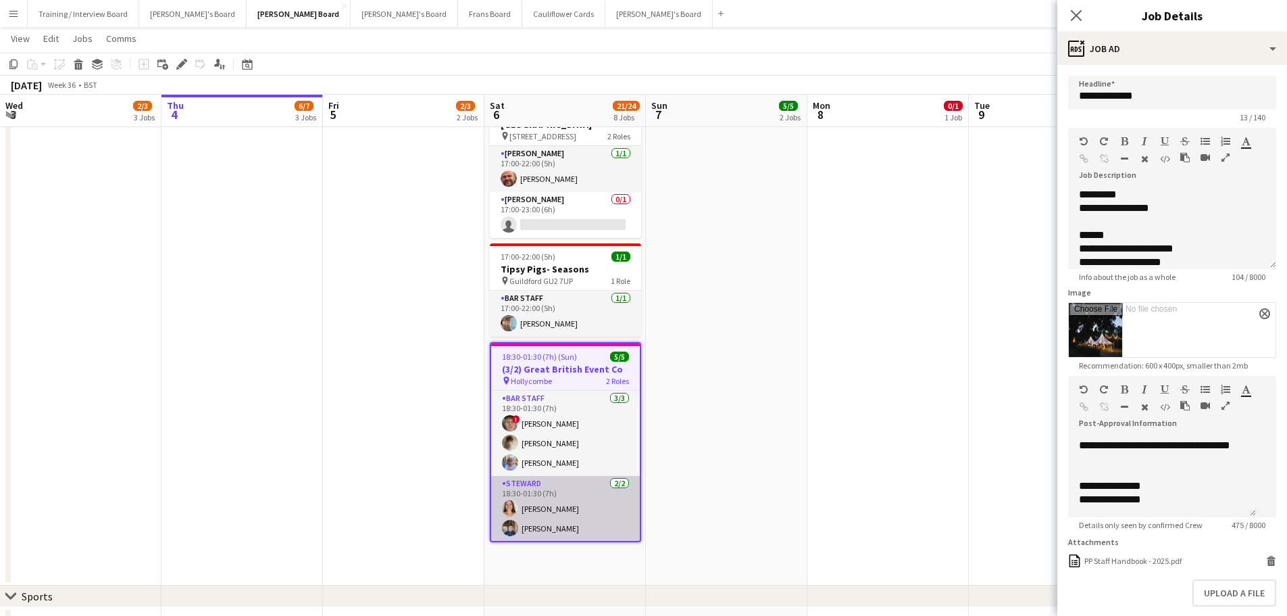
click at [547, 502] on app-card-role "Steward 2/2 18:30-01:30 (7h) Amelia Bailey Jack Sargent" at bounding box center [565, 509] width 149 height 66
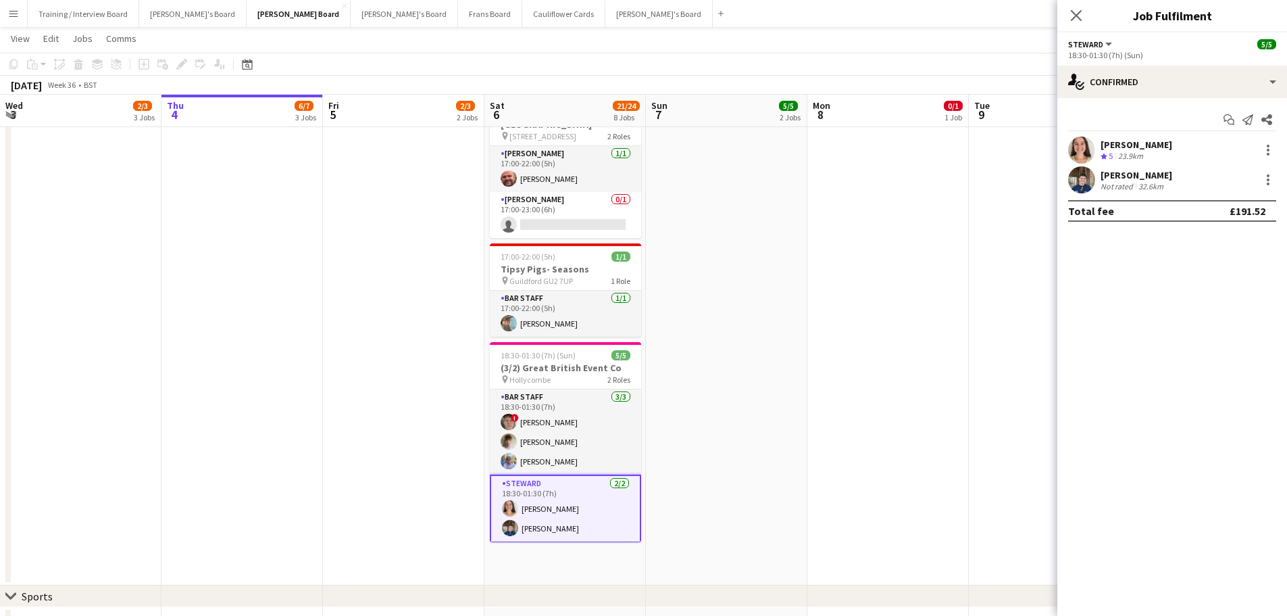
click at [1156, 157] on div "Crew rating 5 23.9km" at bounding box center [1137, 156] width 72 height 11
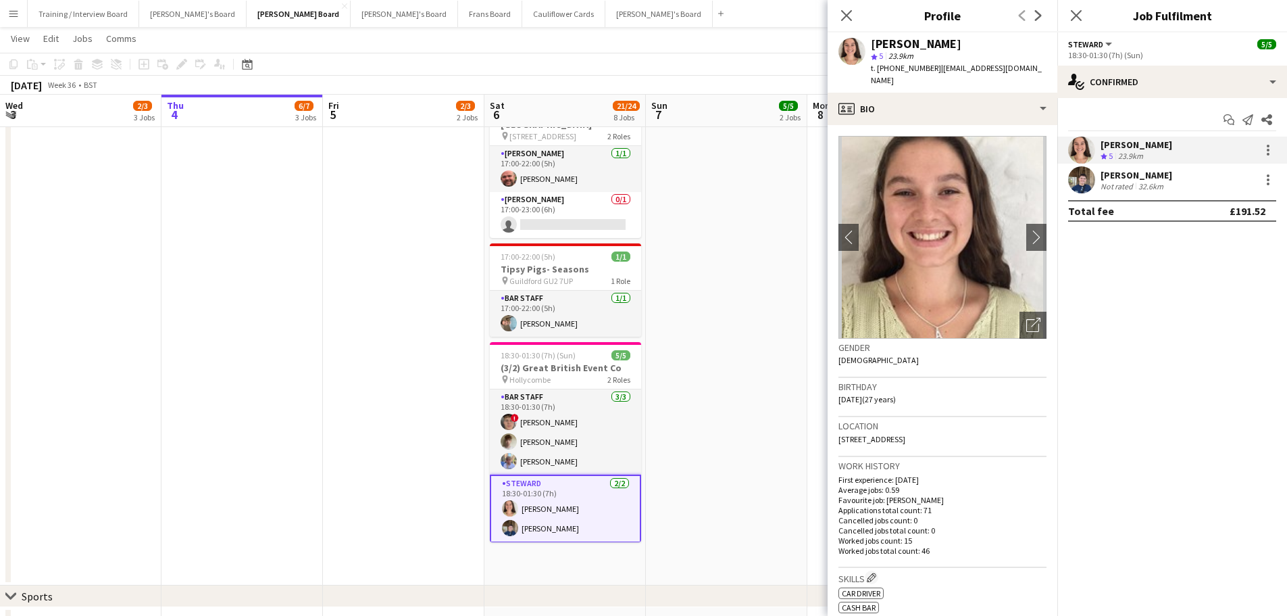
click at [1159, 189] on div "32.6km" at bounding box center [1151, 186] width 30 height 10
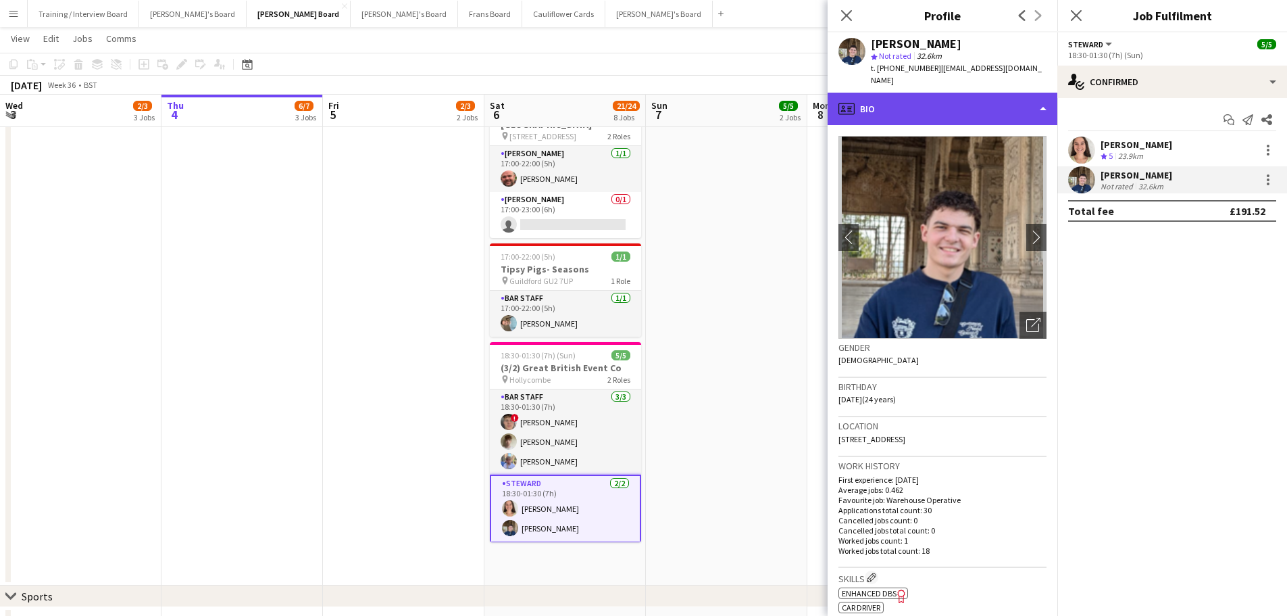
click at [1003, 105] on div "profile Bio" at bounding box center [943, 109] width 230 height 32
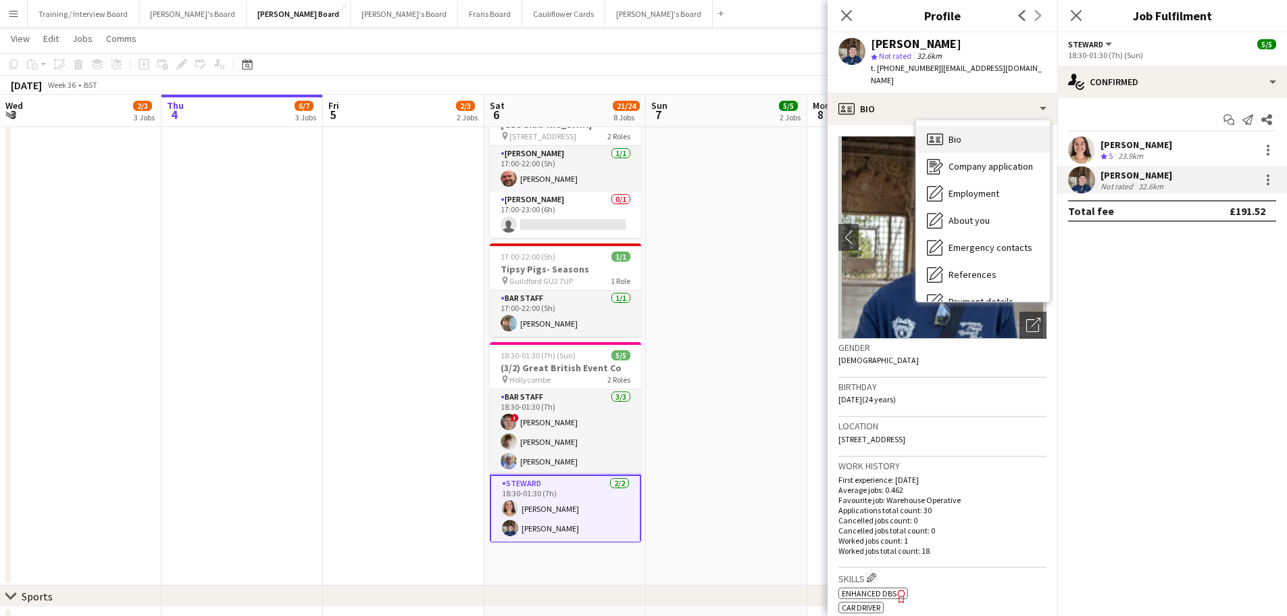
click at [999, 126] on div "Bio Bio" at bounding box center [983, 139] width 134 height 27
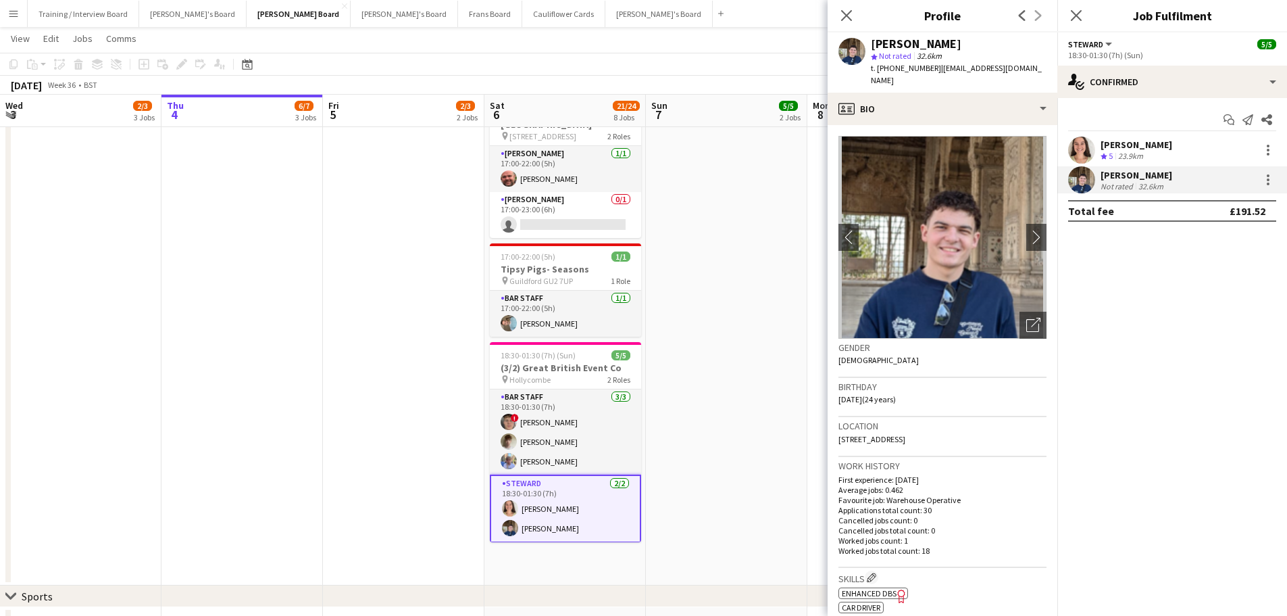
click at [1133, 149] on div "Amelia Bailey" at bounding box center [1137, 145] width 72 height 12
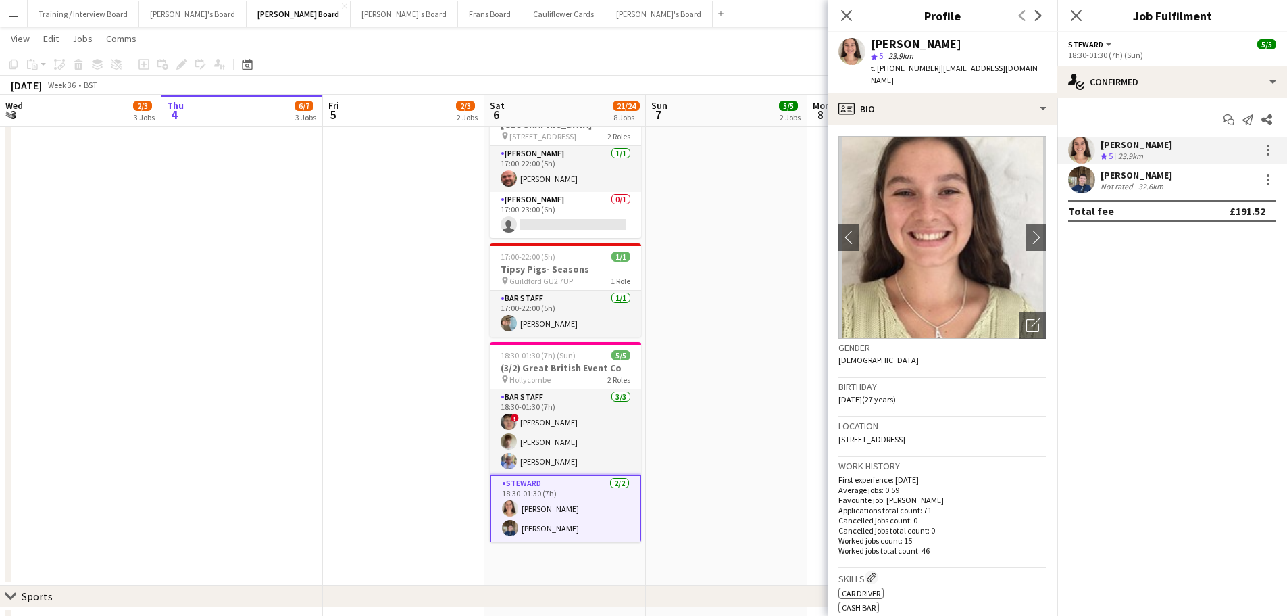
click at [1160, 191] on div "Jack Sargent Not rated 32.6km" at bounding box center [1173, 179] width 230 height 27
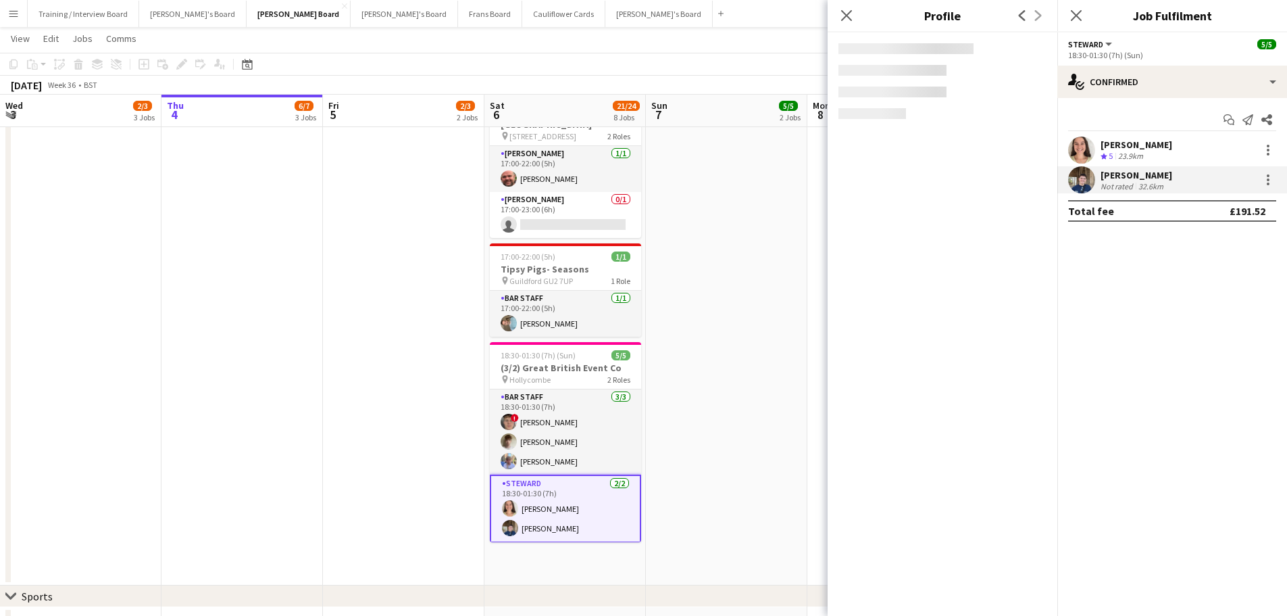
click at [1143, 143] on div "Amelia Bailey" at bounding box center [1137, 145] width 72 height 12
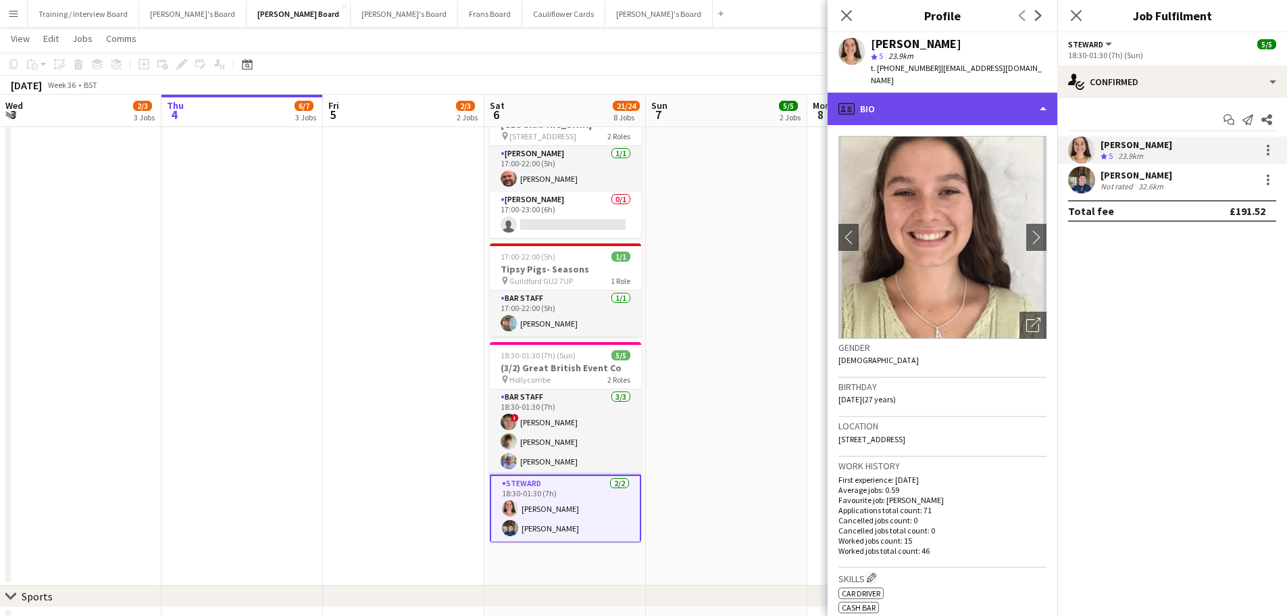
click at [946, 103] on div "profile Bio" at bounding box center [943, 109] width 230 height 32
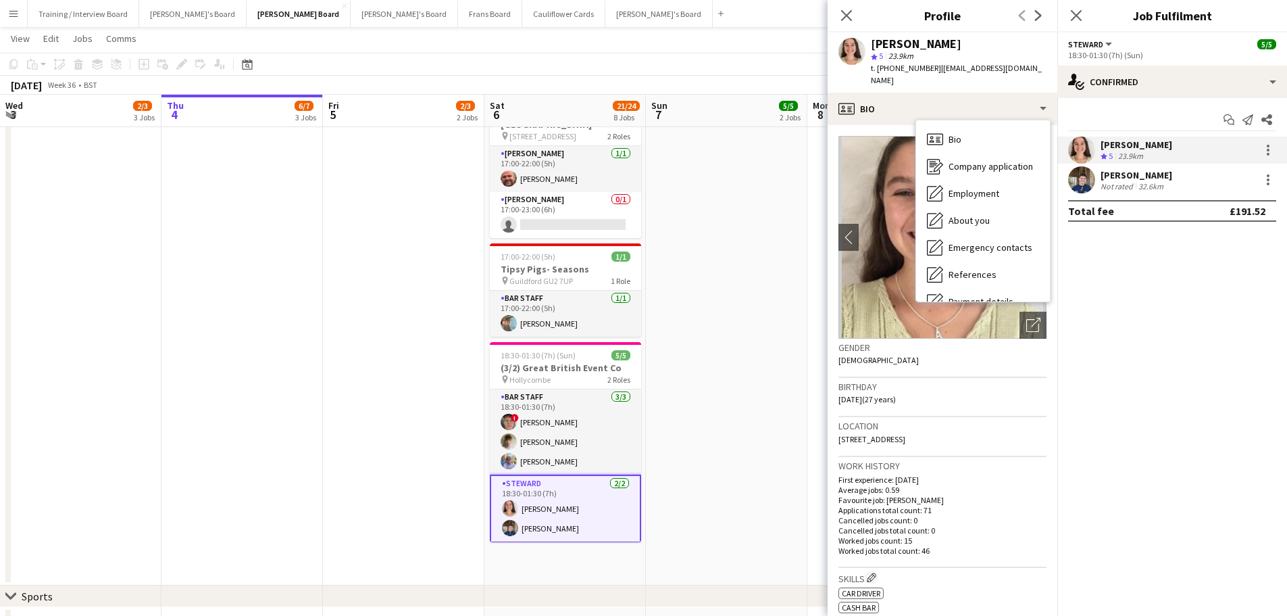
click at [1113, 180] on div "Jack Sargent" at bounding box center [1137, 175] width 72 height 12
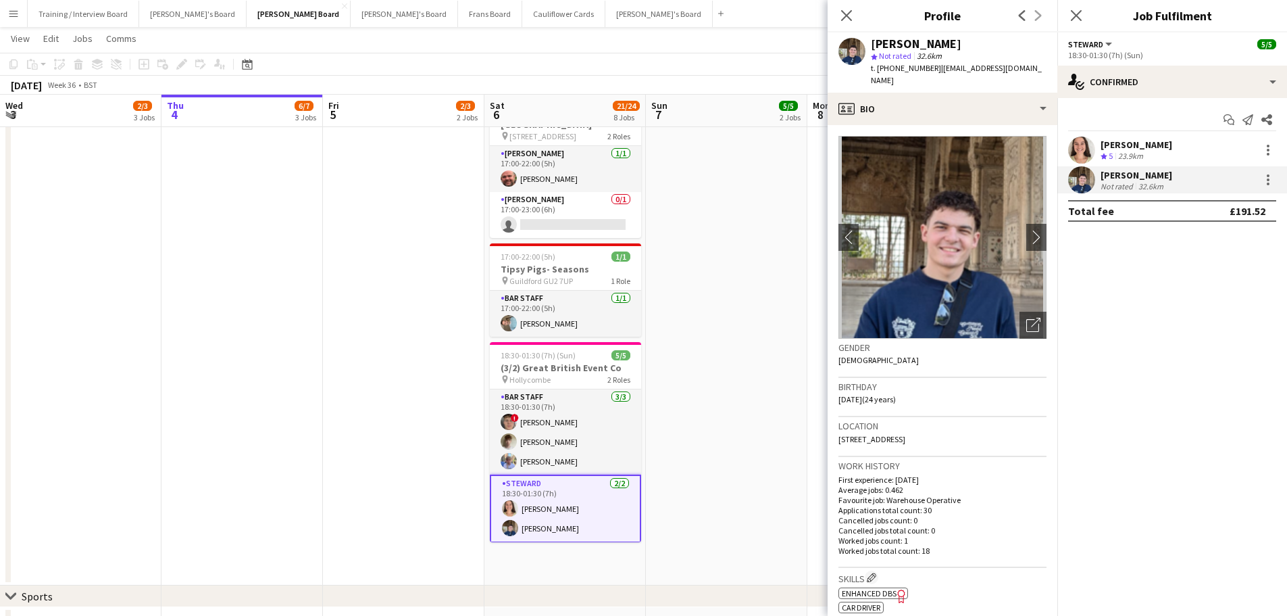
click at [1169, 148] on div "Amelia Bailey Crew rating 5 23.9km" at bounding box center [1173, 149] width 230 height 27
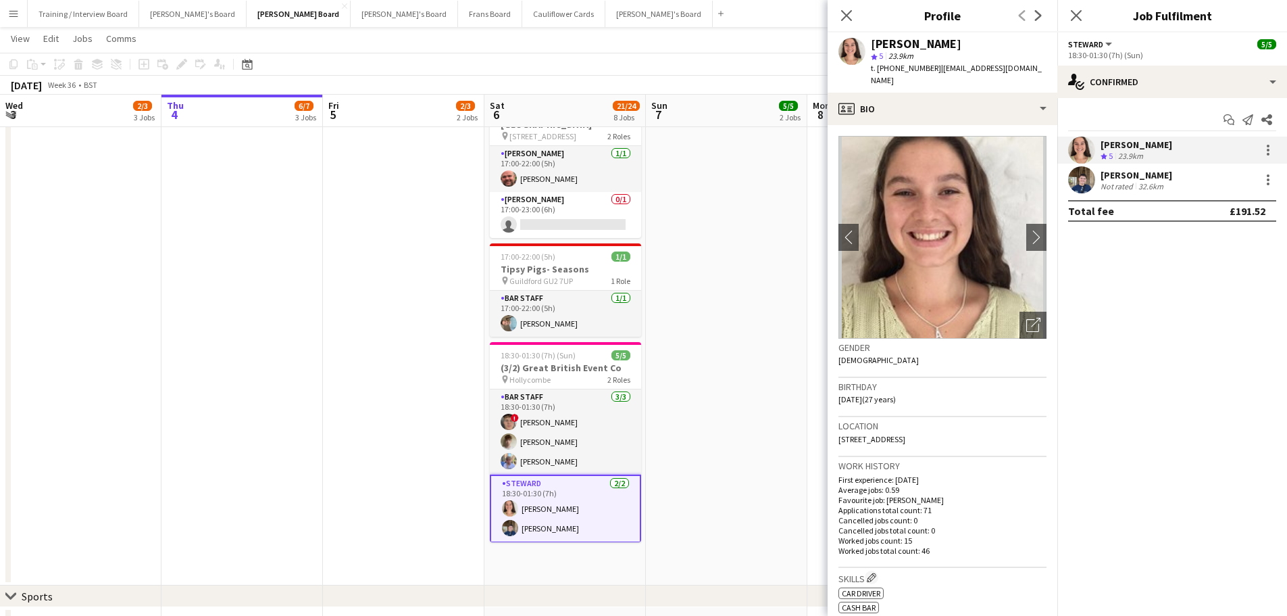
click at [1110, 171] on div "Jack Sargent" at bounding box center [1137, 175] width 72 height 12
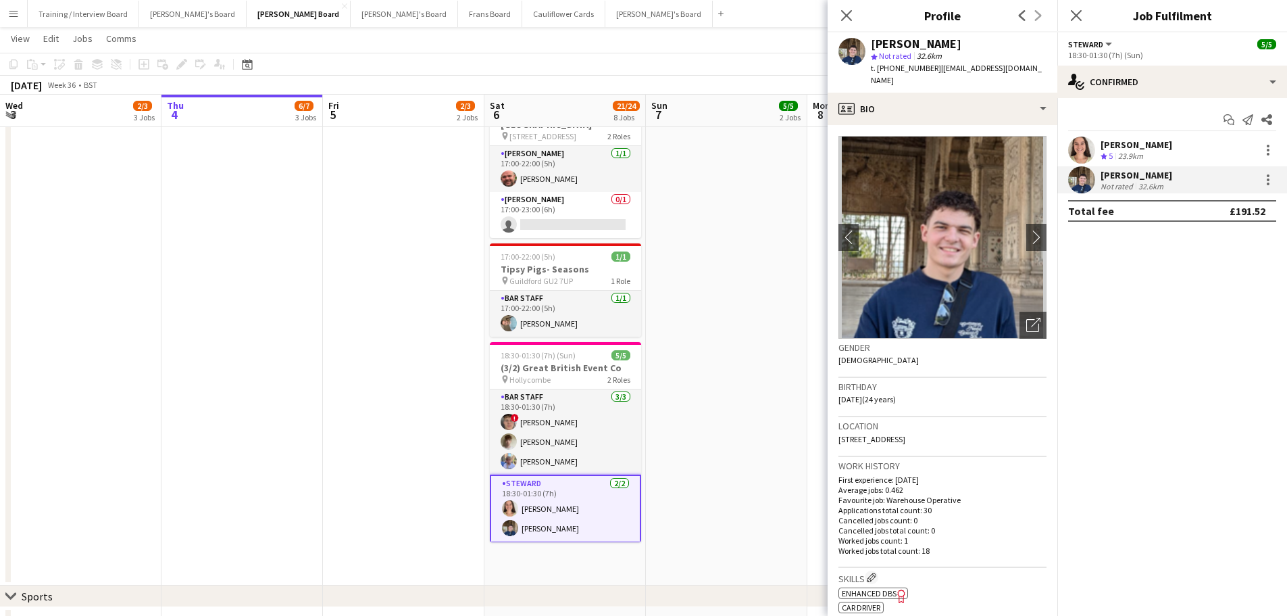
drag, startPoint x: 972, startPoint y: 430, endPoint x: 832, endPoint y: 332, distance: 170.2
click at [832, 332] on app-crew-profile-bio "chevron-left chevron-right Open photos pop-in Gender Male Birthday 28-04-2001 (…" at bounding box center [943, 370] width 230 height 491
click at [883, 358] on div "Gender Male" at bounding box center [943, 358] width 208 height 39
drag, startPoint x: 979, startPoint y: 430, endPoint x: 828, endPoint y: 328, distance: 182.0
click at [828, 328] on app-crew-profile-bio "chevron-left chevron-right Open photos pop-in Gender Male Birthday 28-04-2001 (…" at bounding box center [943, 370] width 230 height 491
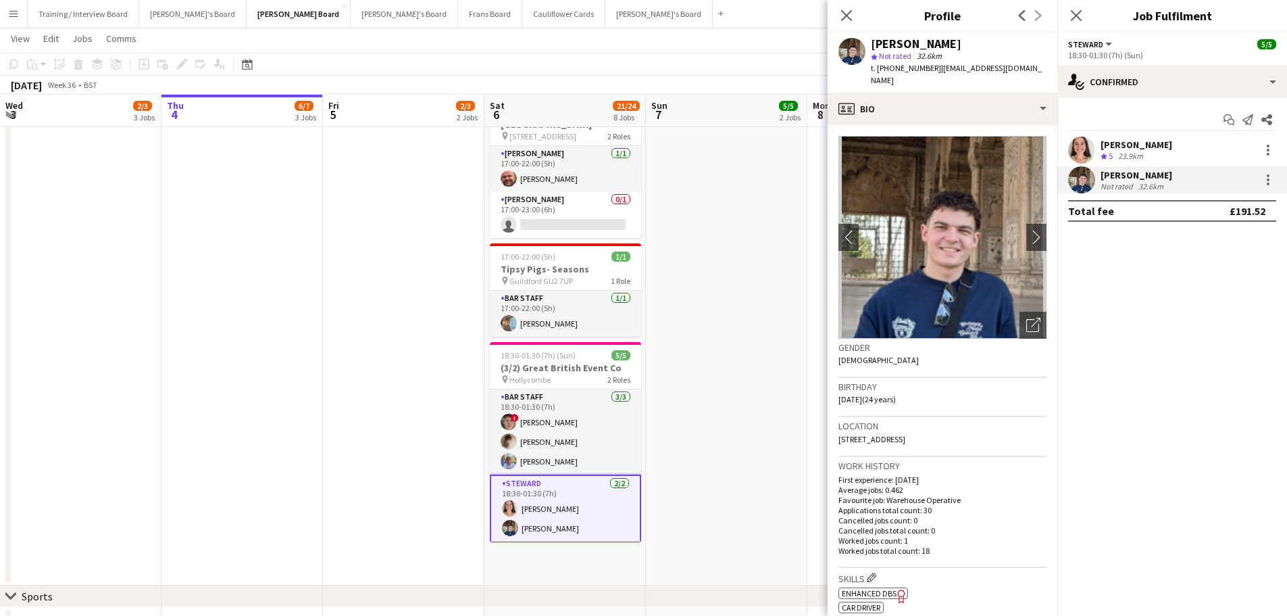
click at [901, 355] on div "Gender Male" at bounding box center [943, 358] width 208 height 39
click at [1127, 144] on div "Amelia Bailey" at bounding box center [1137, 145] width 72 height 12
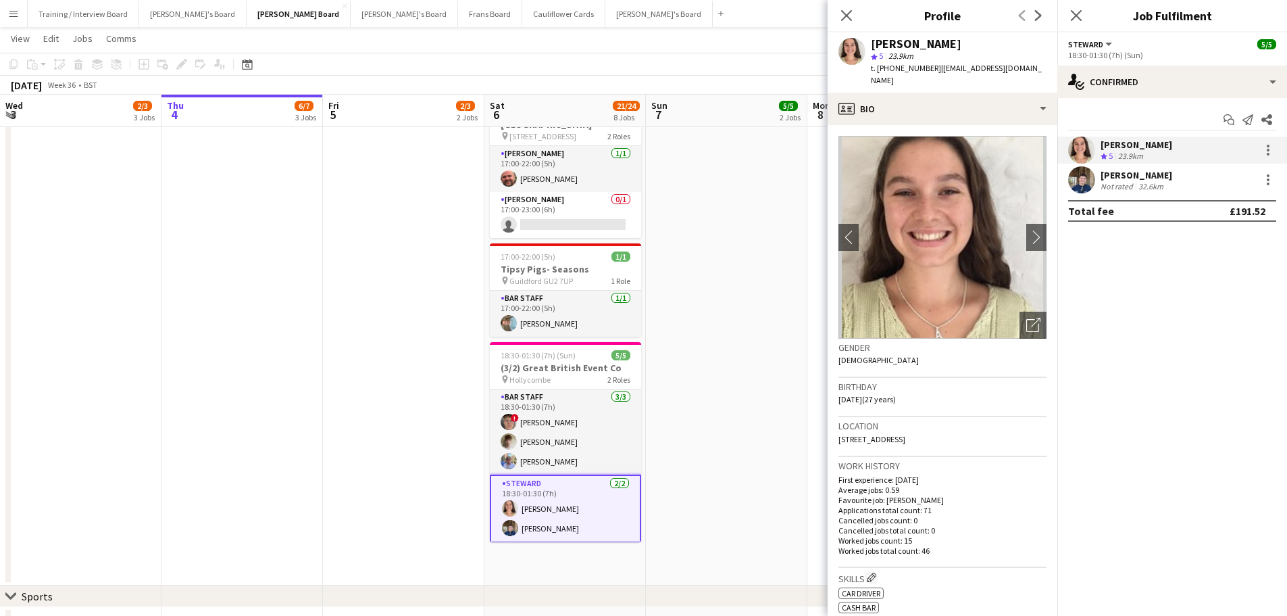
click at [1127, 174] on div "Jack Sargent" at bounding box center [1137, 175] width 72 height 12
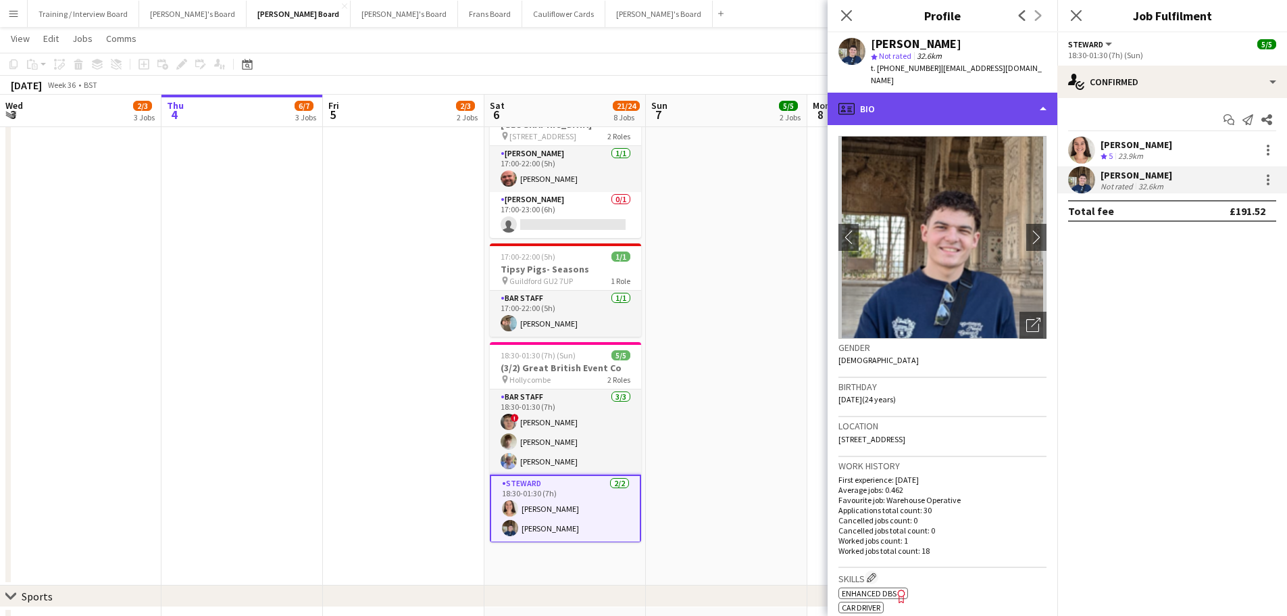
click at [972, 95] on div "profile Bio" at bounding box center [943, 109] width 230 height 32
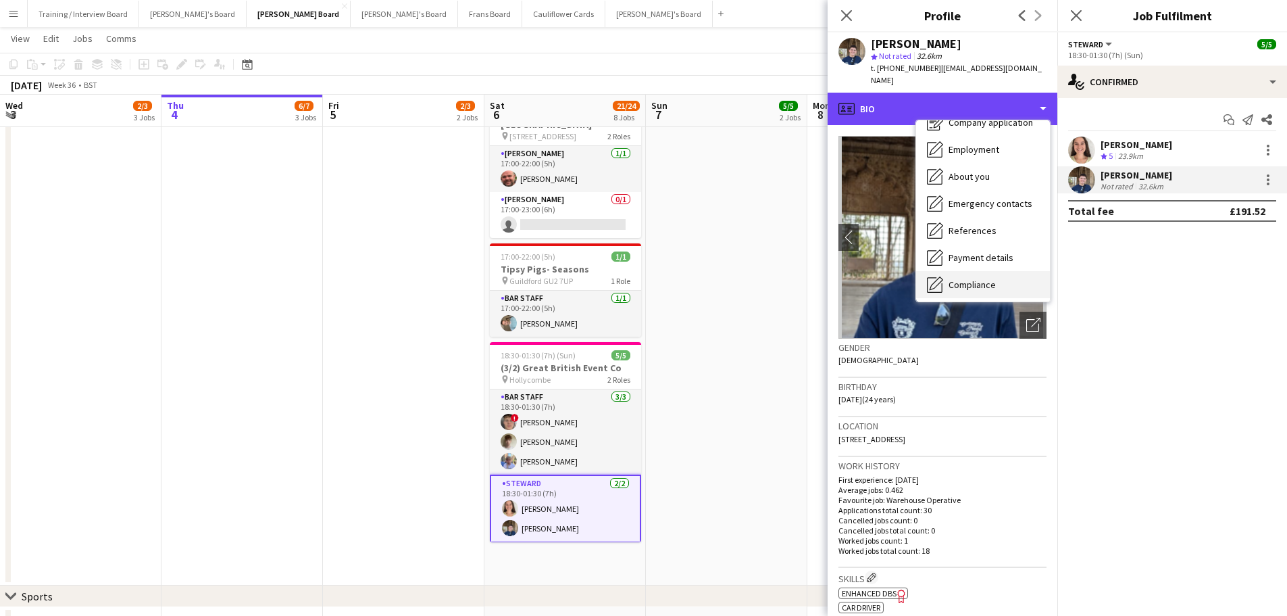
scroll to position [181, 0]
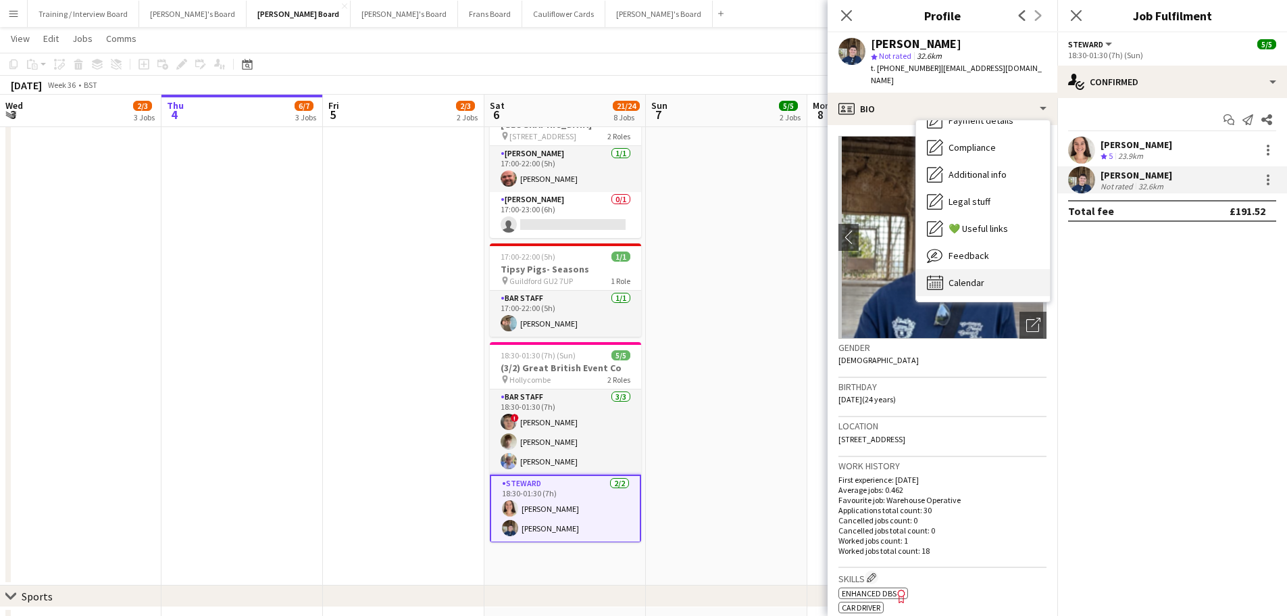
click at [1001, 269] on div "Calendar Calendar" at bounding box center [983, 282] width 134 height 27
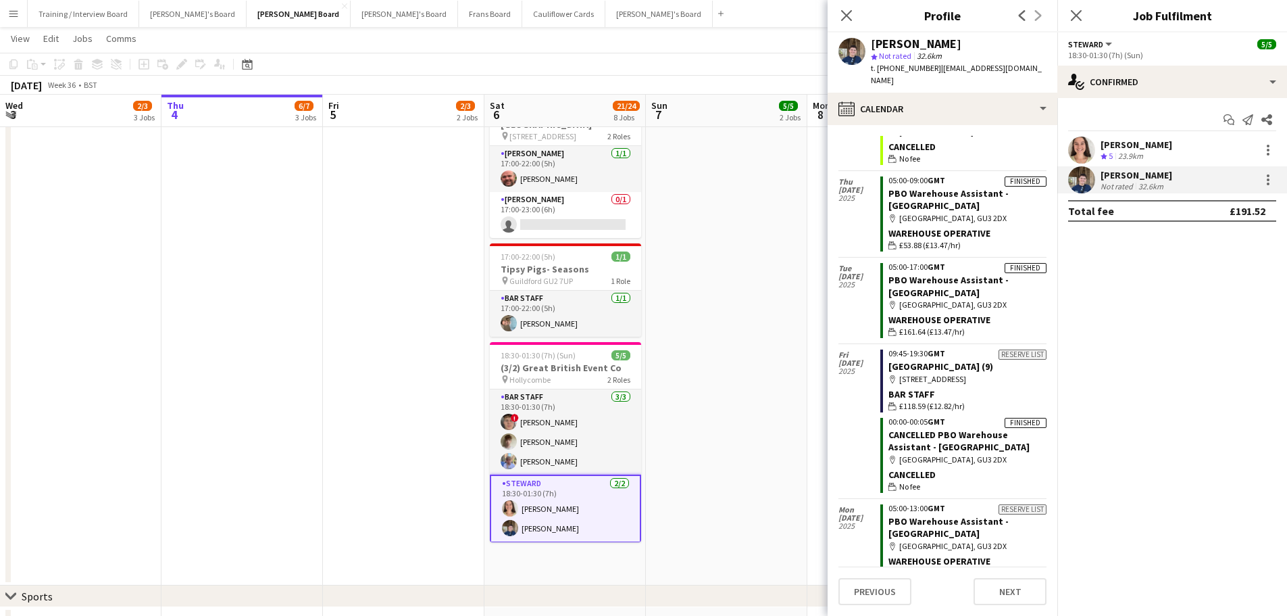
scroll to position [608, 0]
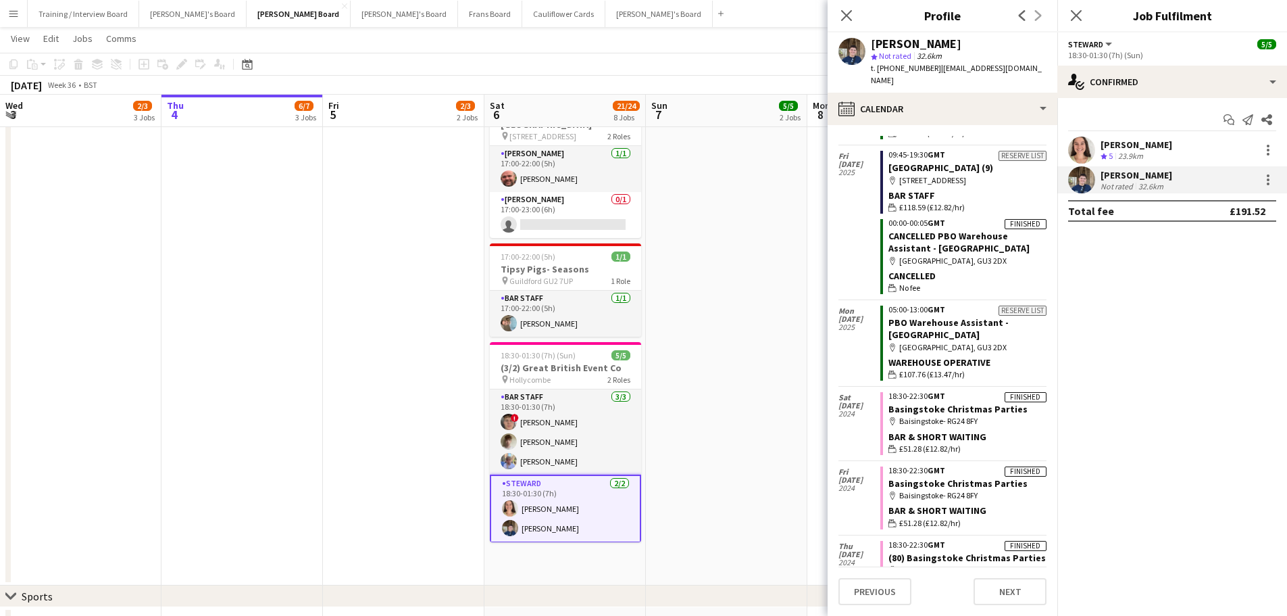
click at [849, 24] on div "Close pop-in" at bounding box center [847, 15] width 38 height 31
click at [849, 14] on icon at bounding box center [846, 15] width 13 height 13
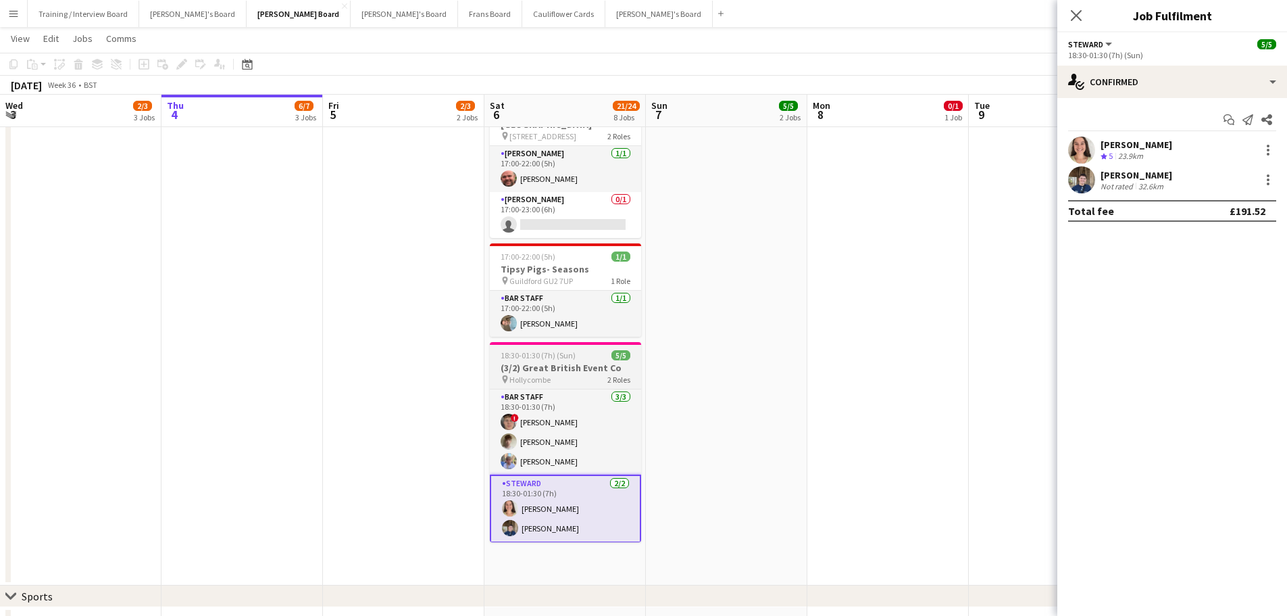
click at [546, 362] on h3 "(3/2) Great British Event Co" at bounding box center [565, 368] width 151 height 12
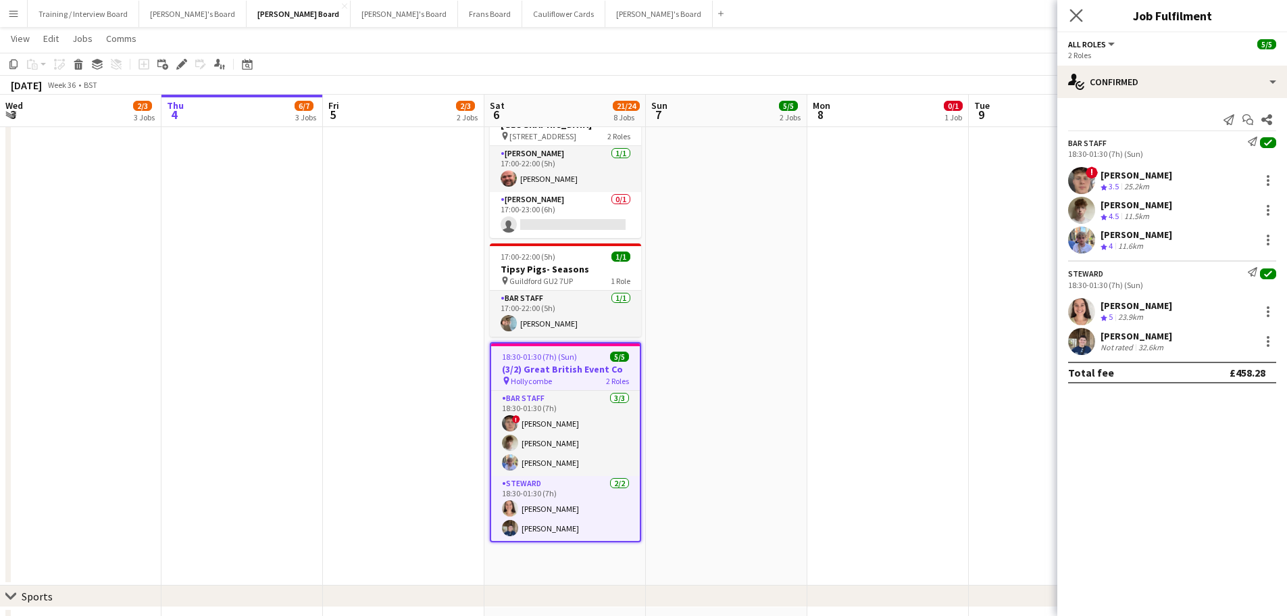
click at [1078, 8] on app-icon "Close pop-in" at bounding box center [1077, 16] width 20 height 20
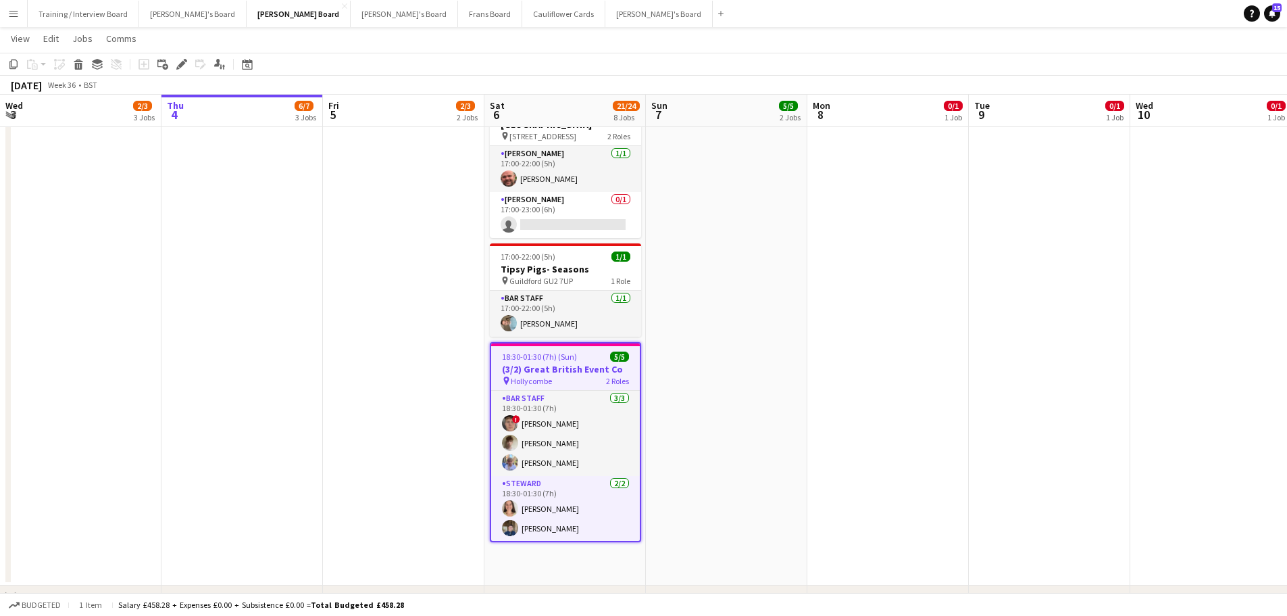
click at [21, 11] on button "Menu" at bounding box center [13, 13] width 27 height 27
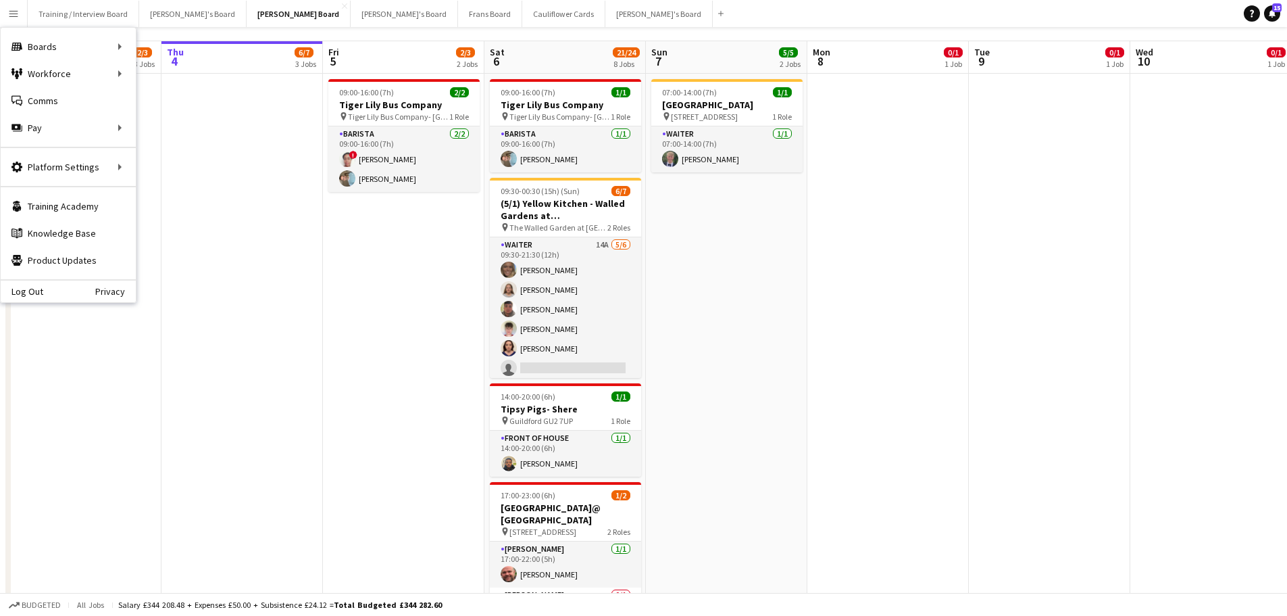
scroll to position [0, 0]
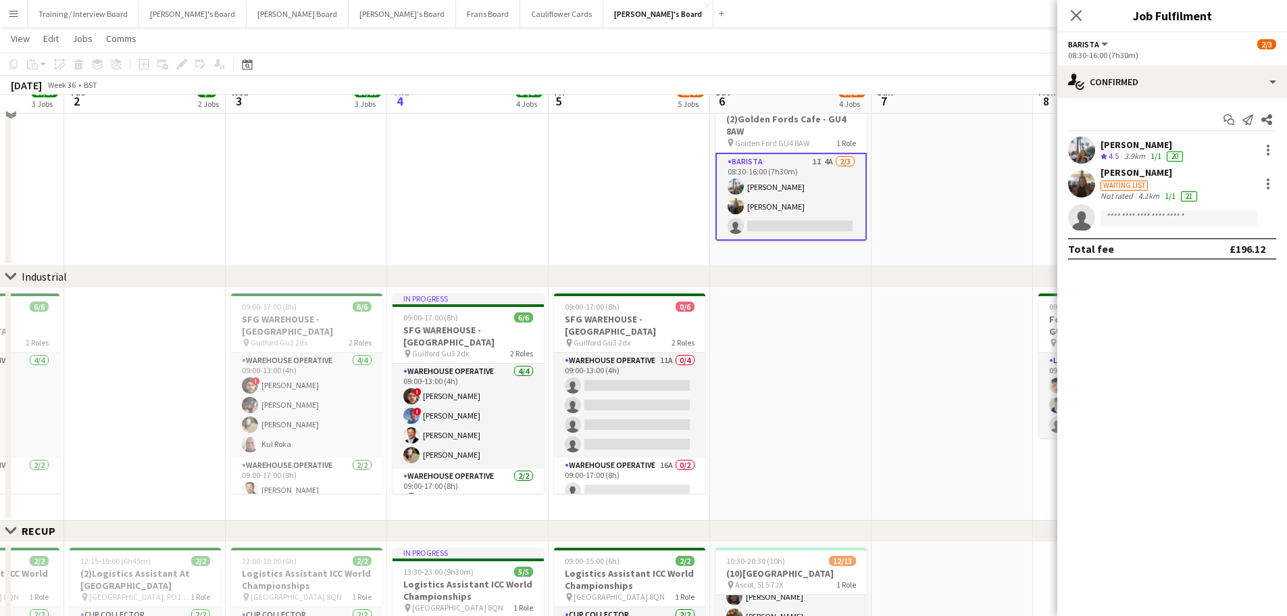
scroll to position [270, 0]
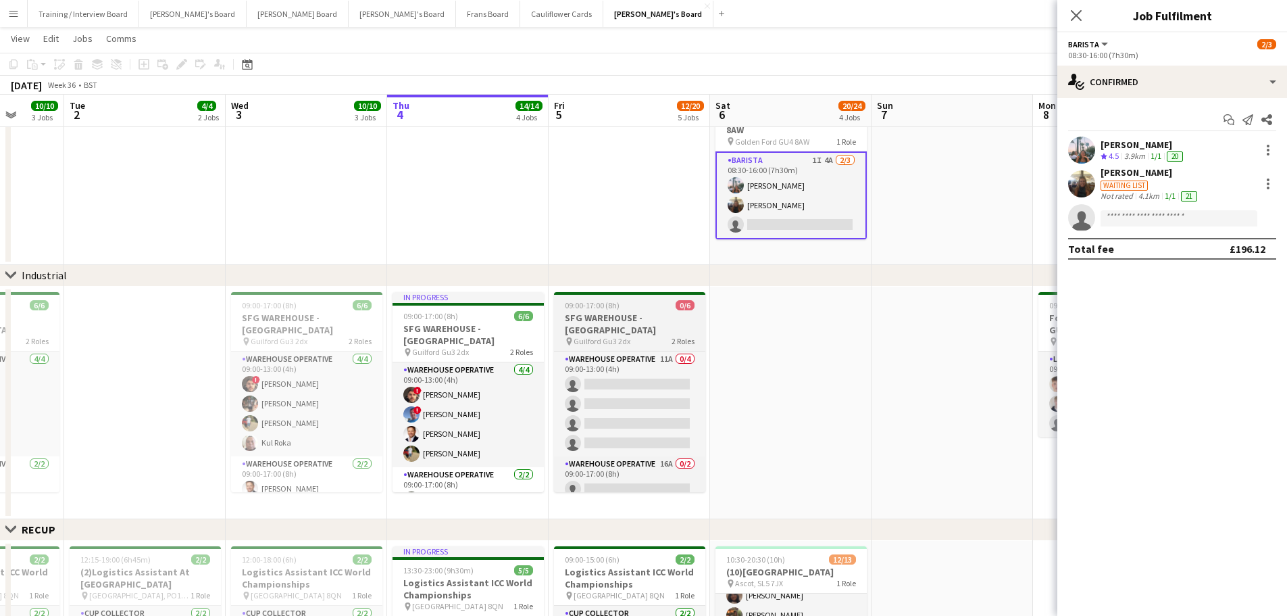
click at [607, 314] on h3 "SFG WAREHOUSE - [GEOGRAPHIC_DATA]" at bounding box center [629, 324] width 151 height 24
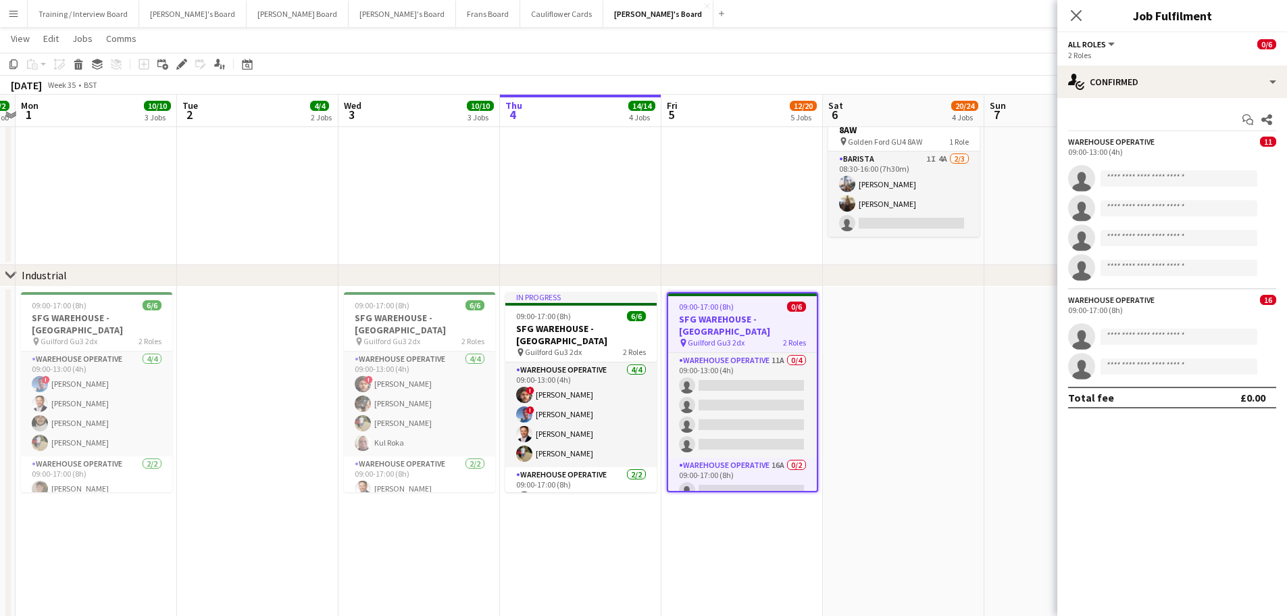
drag, startPoint x: 152, startPoint y: 213, endPoint x: 264, endPoint y: 202, distance: 112.0
click at [264, 202] on app-calendar-viewport "Fri 29 11/11 5 Jobs Sat 30 5/5 2 Jobs Sun 31 2/2 1 Job Mon 1 10/10 3 Jobs Tue 2…" at bounding box center [643, 602] width 1287 height 1641
click at [77, 70] on div "Delete" at bounding box center [78, 64] width 16 height 16
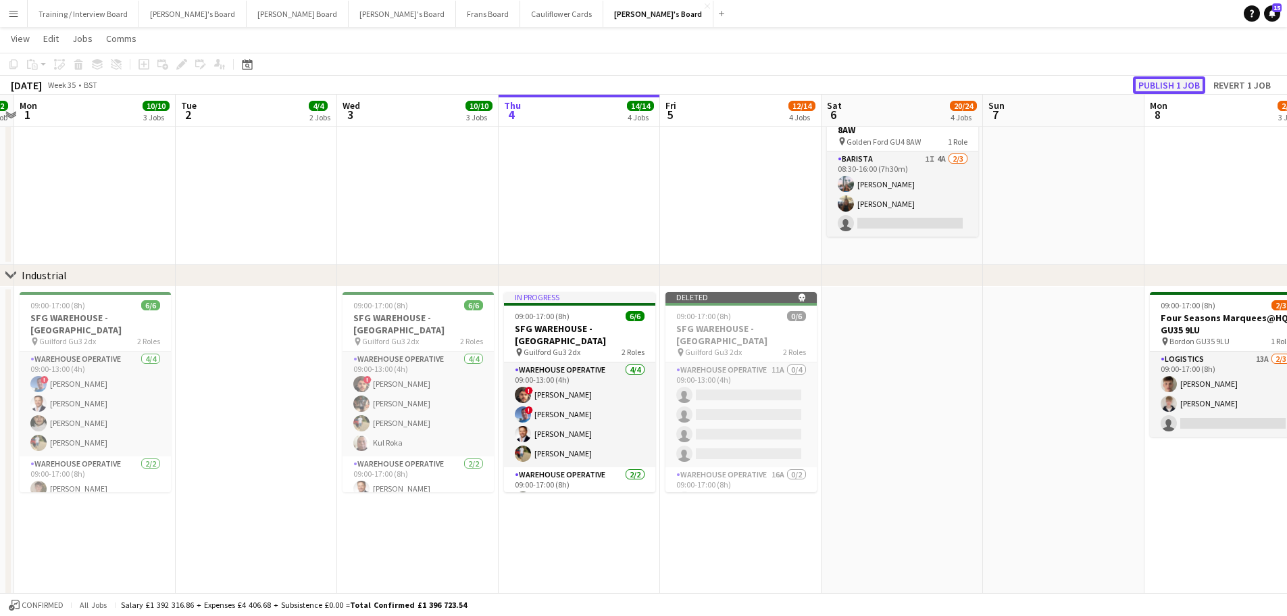
click at [1183, 81] on button "Publish 1 job" at bounding box center [1169, 85] width 72 height 18
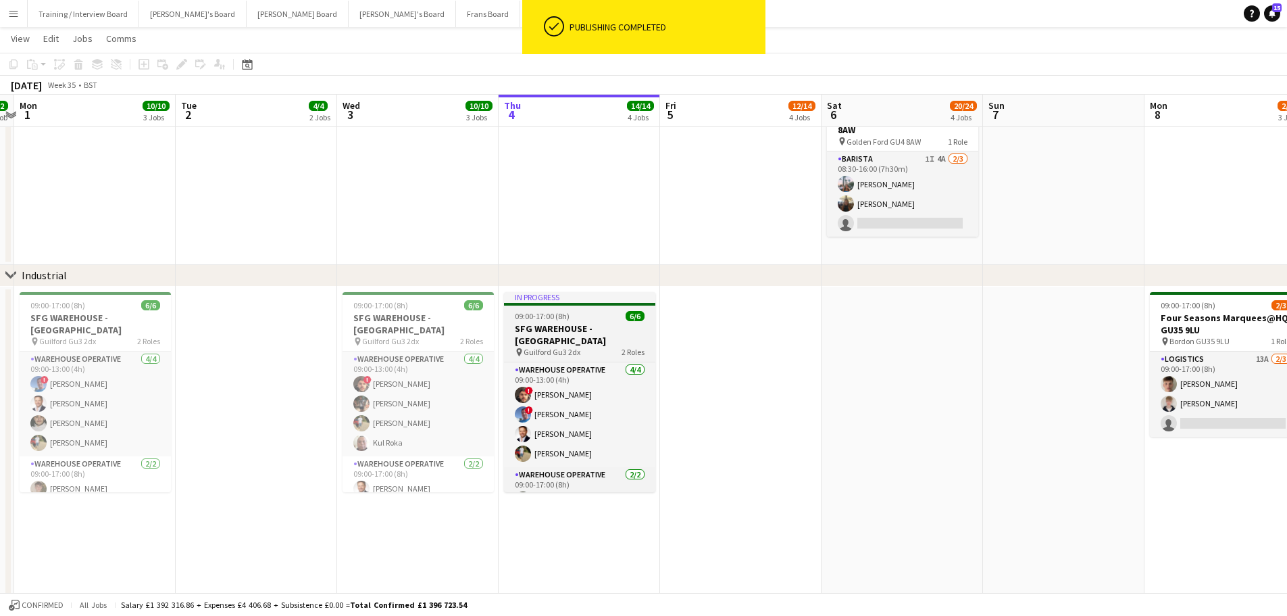
click at [573, 318] on div "09:00-17:00 (8h) 6/6" at bounding box center [579, 316] width 151 height 10
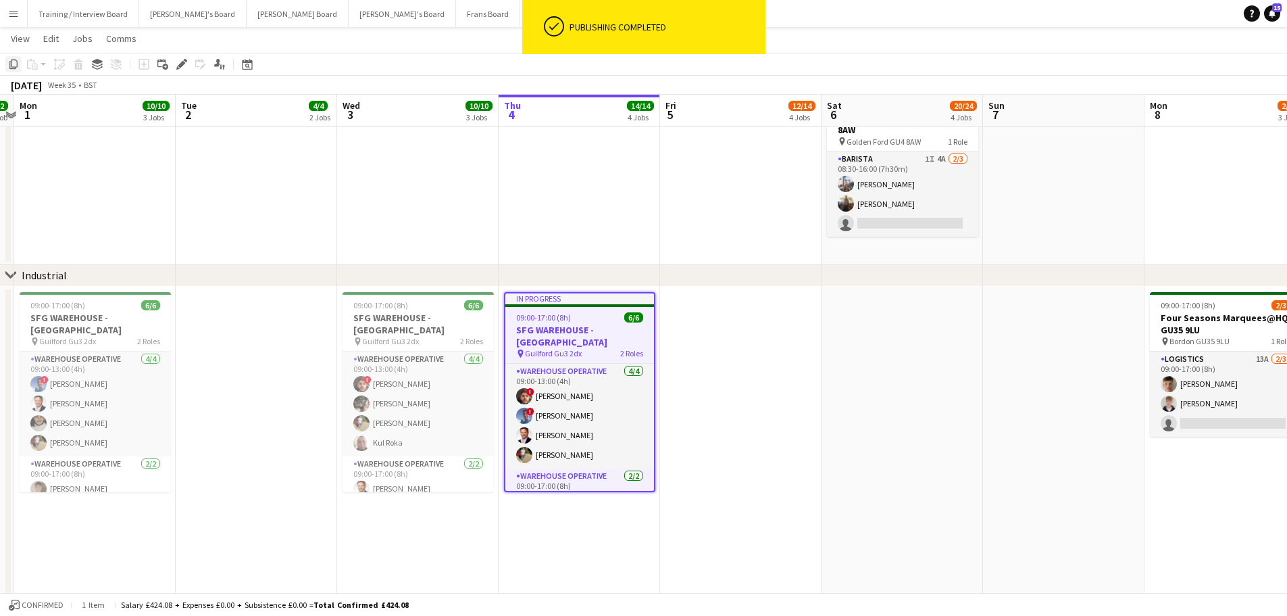
click at [16, 67] on icon at bounding box center [13, 63] width 8 height 9
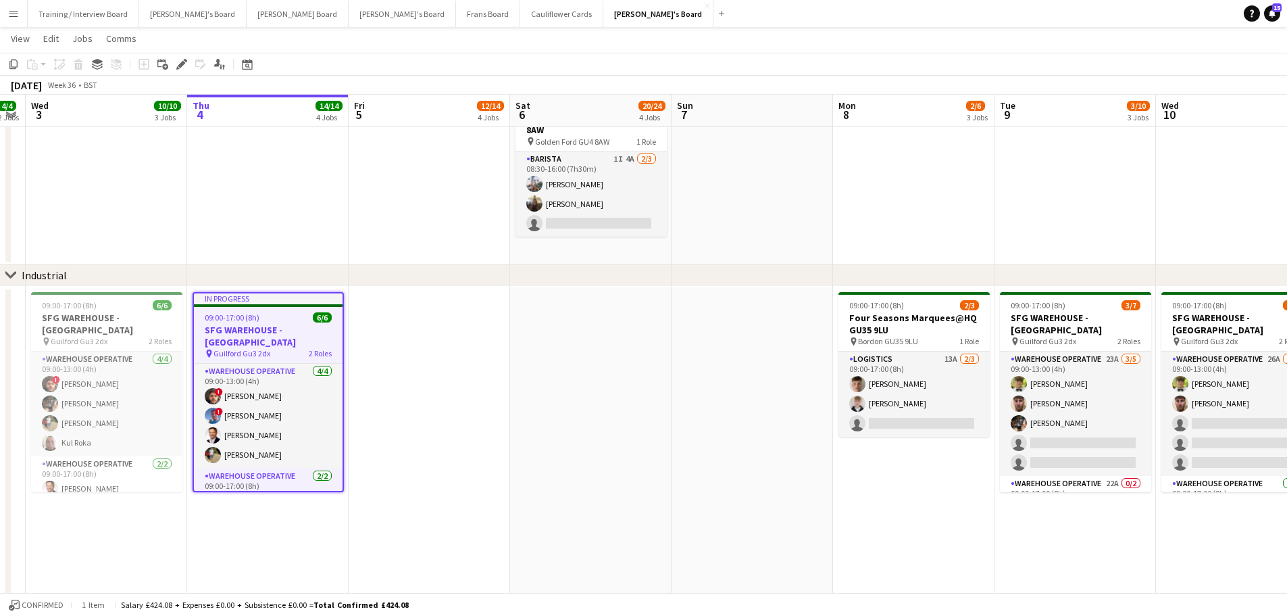
drag, startPoint x: 1093, startPoint y: 487, endPoint x: 586, endPoint y: 464, distance: 508.0
click at [628, 473] on app-calendar-viewport "Sun 31 2/2 1 Job Mon 1 10/10 3 Jobs Tue 2 4/4 2 Jobs Wed 3 10/10 3 Jobs Thu 4 1…" at bounding box center [643, 602] width 1287 height 1641
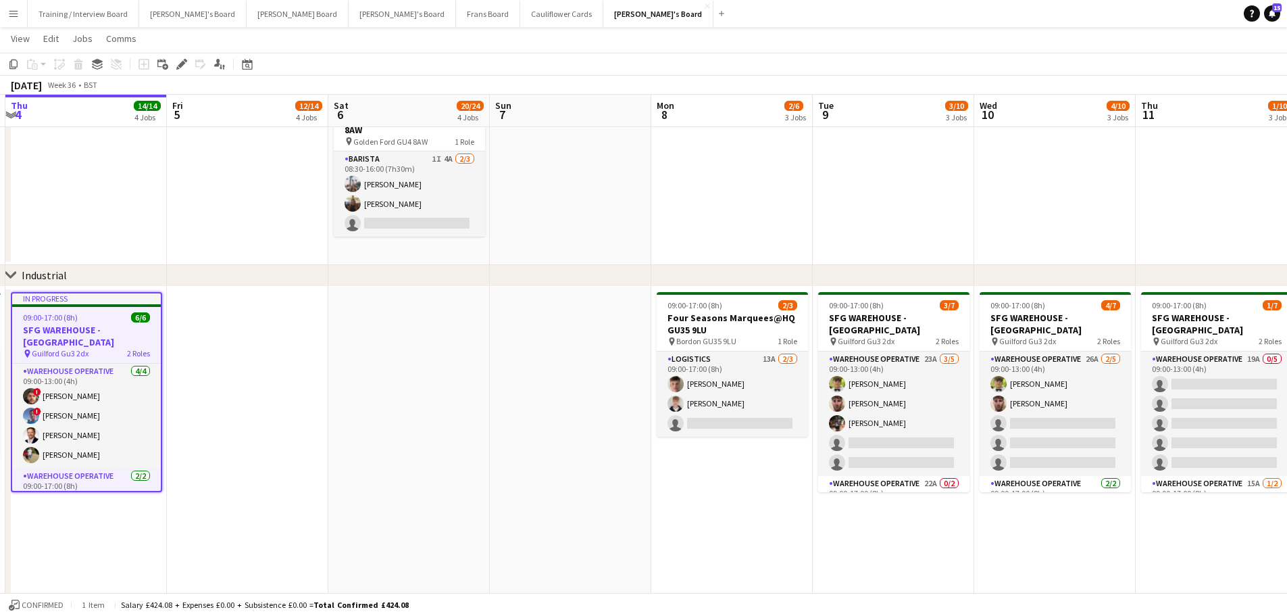
click at [747, 505] on app-date-cell "09:00-17:00 (8h) 2/3 Four Seasons Marquees@HQ GU35 9LU pin Bordon GU35 9LU 1 Ro…" at bounding box center [731, 459] width 161 height 345
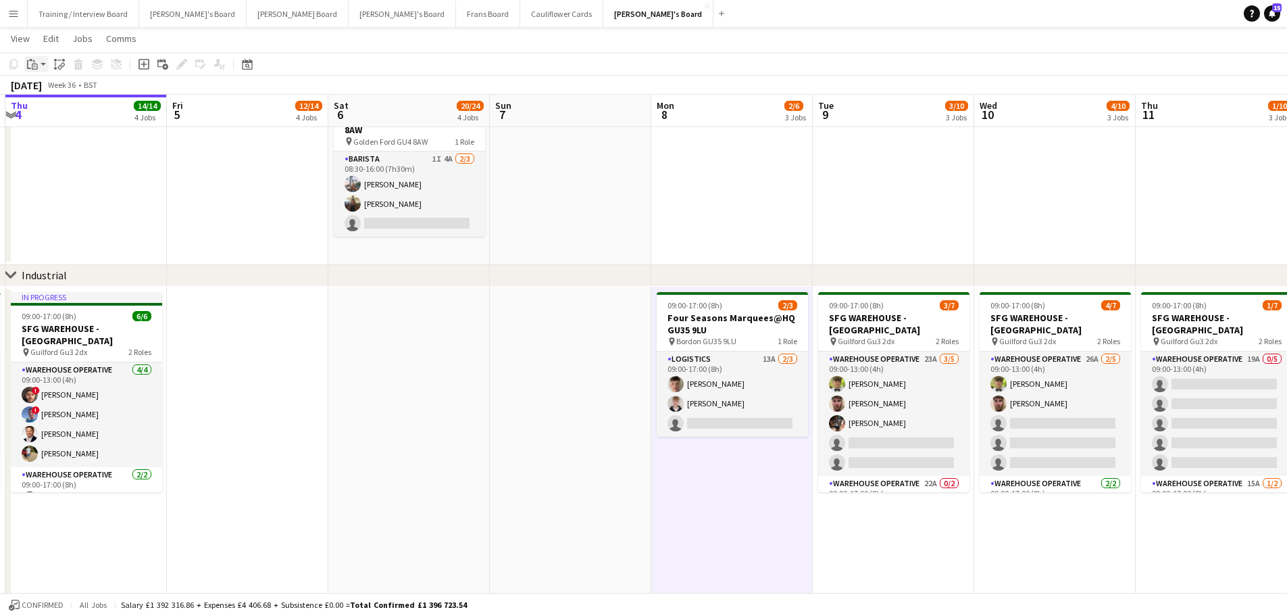
click at [32, 70] on div "Paste" at bounding box center [32, 64] width 16 height 16
click at [59, 89] on link "Paste Ctrl+V" at bounding box center [99, 90] width 127 height 12
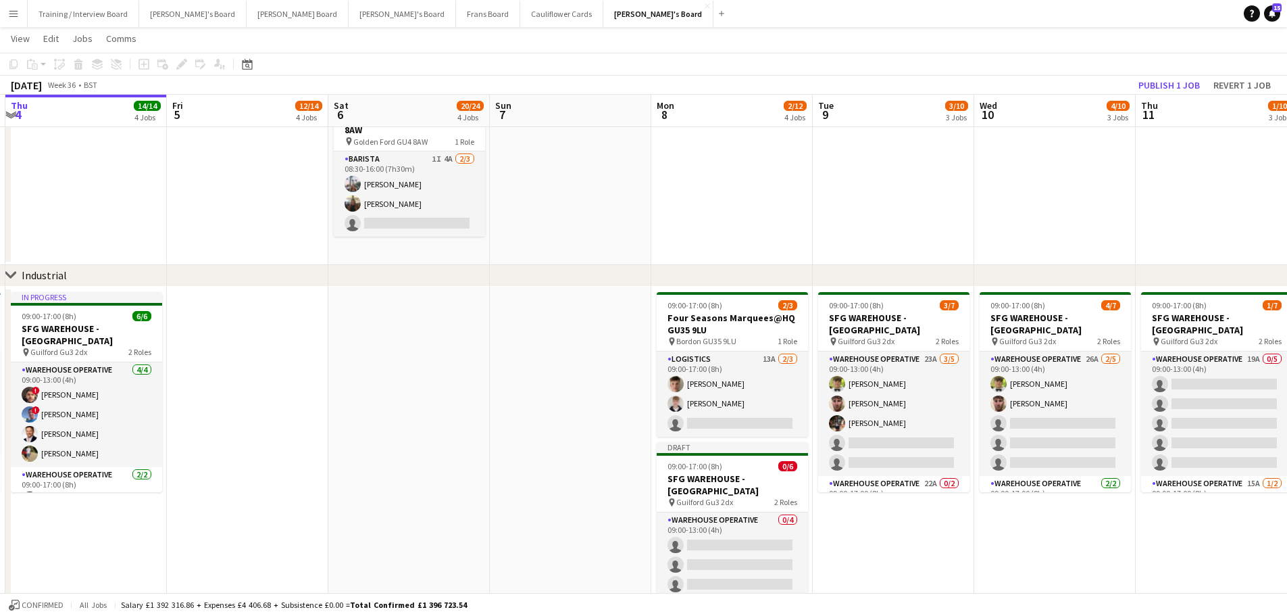
click at [1001, 219] on app-date-cell at bounding box center [1054, 73] width 161 height 384
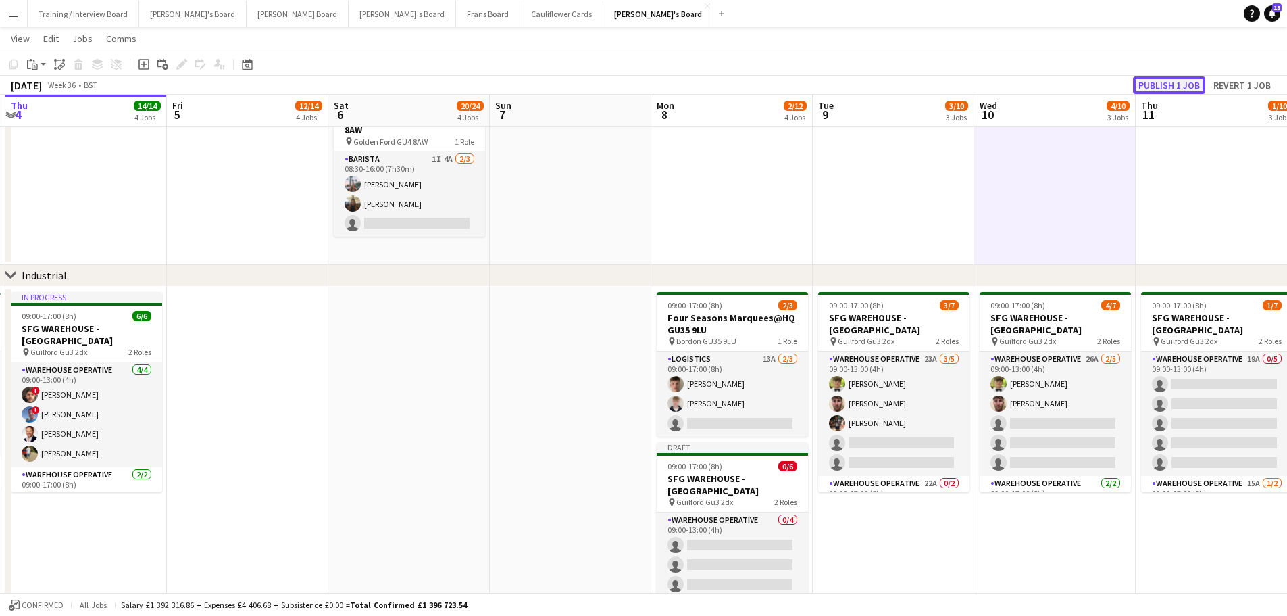
click at [1173, 85] on button "Publish 1 job" at bounding box center [1169, 85] width 72 height 18
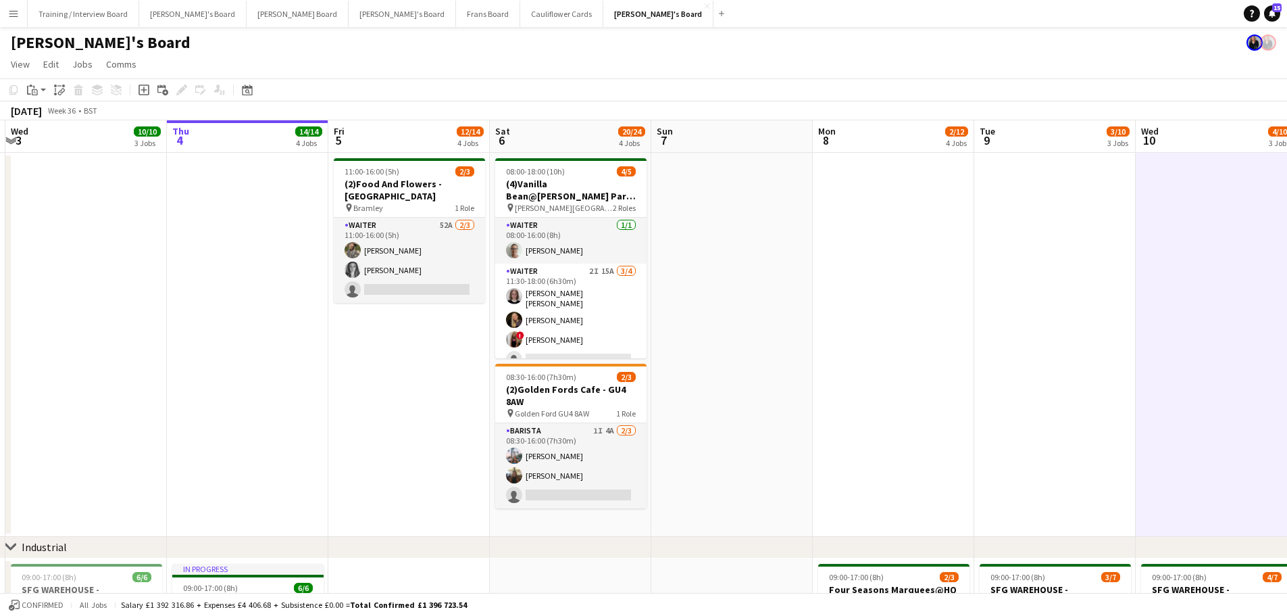
scroll to position [0, 395]
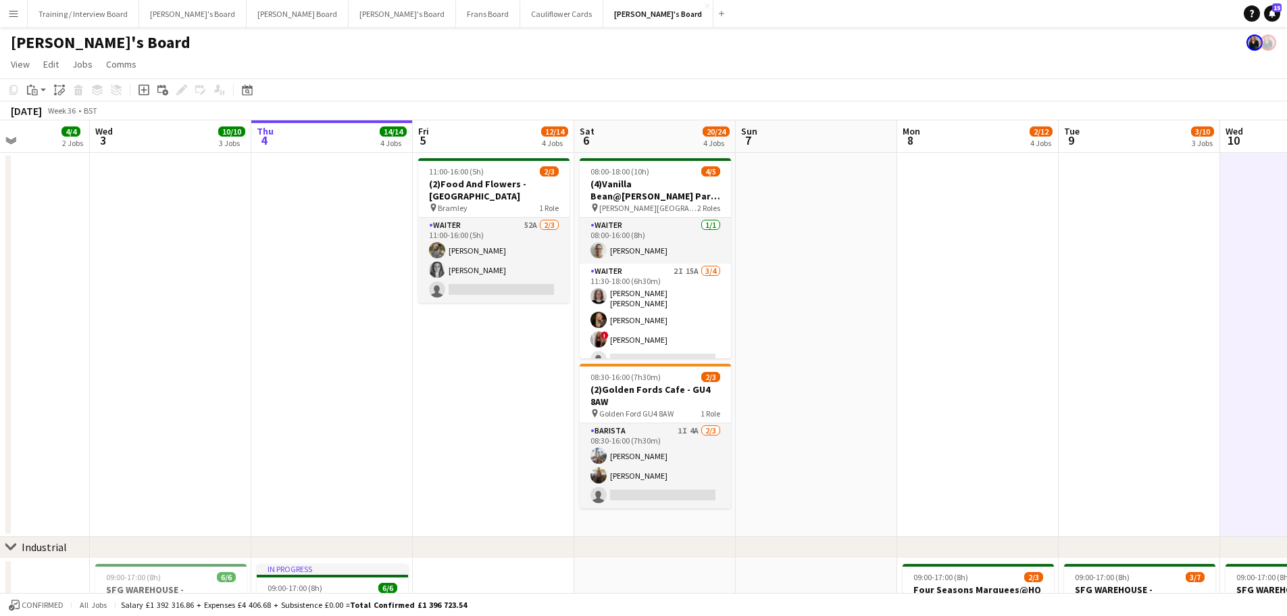
drag, startPoint x: 589, startPoint y: 388, endPoint x: 835, endPoint y: 400, distance: 246.3
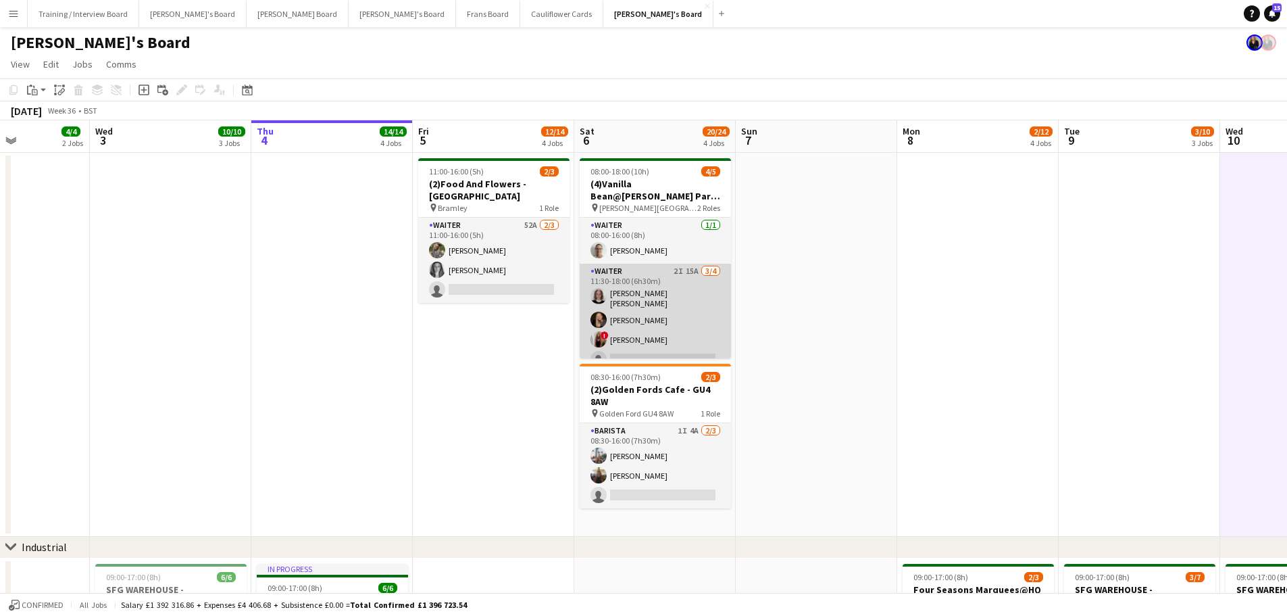
click at [679, 278] on app-card-role "Waiter 2I 15A 3/4 11:30-18:00 (6h30m) Matilda Kierkegaard Holt Natalia Dembek !…" at bounding box center [655, 318] width 151 height 109
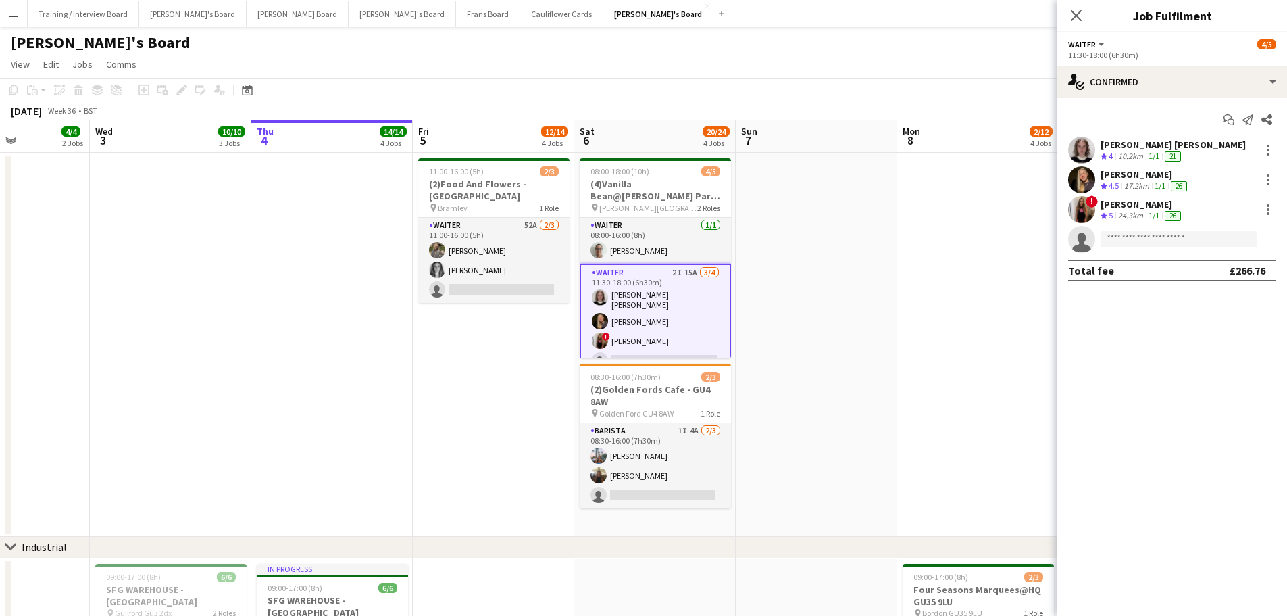
click at [1159, 99] on div "Start chat Send notification Share Matilda Kierkegaard Holt Crew rating 4 10.2k…" at bounding box center [1173, 195] width 230 height 194
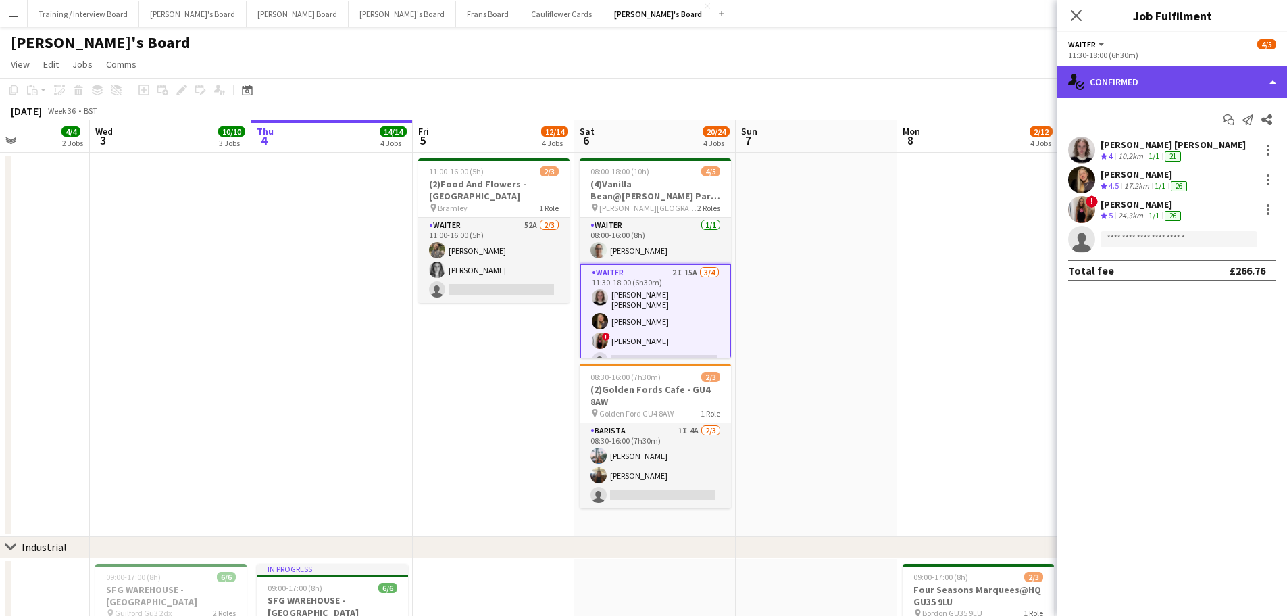
click at [1165, 89] on div "single-neutral-actions-check-2 Confirmed" at bounding box center [1173, 82] width 230 height 32
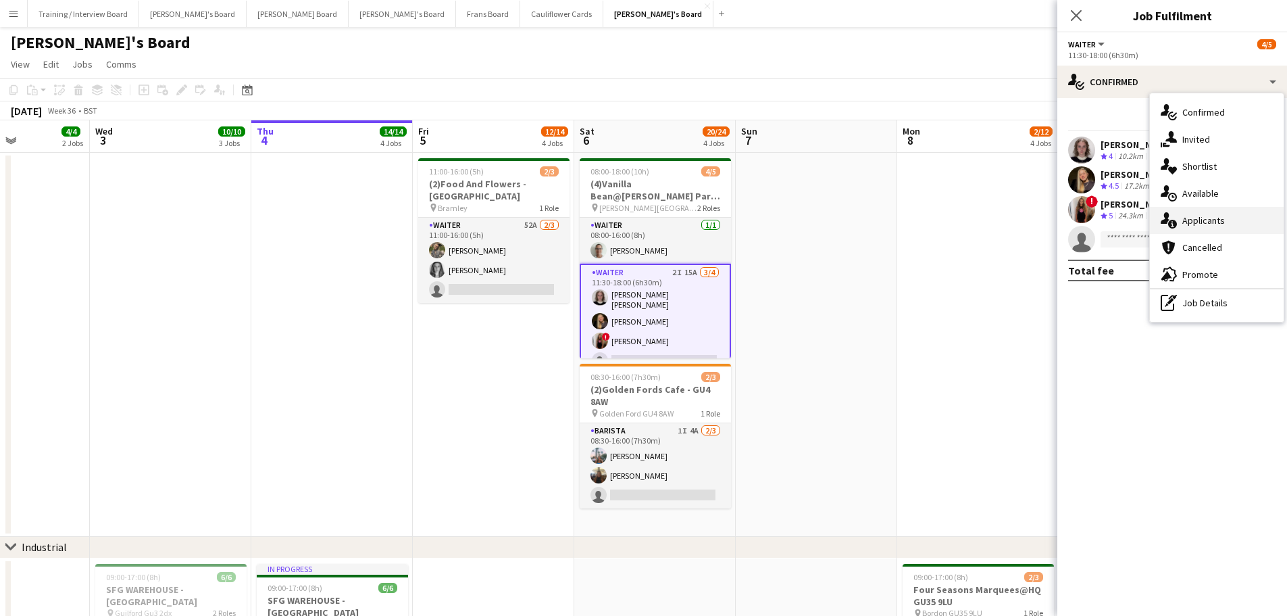
click at [1233, 220] on div "single-neutral-actions-information Applicants" at bounding box center [1217, 220] width 134 height 27
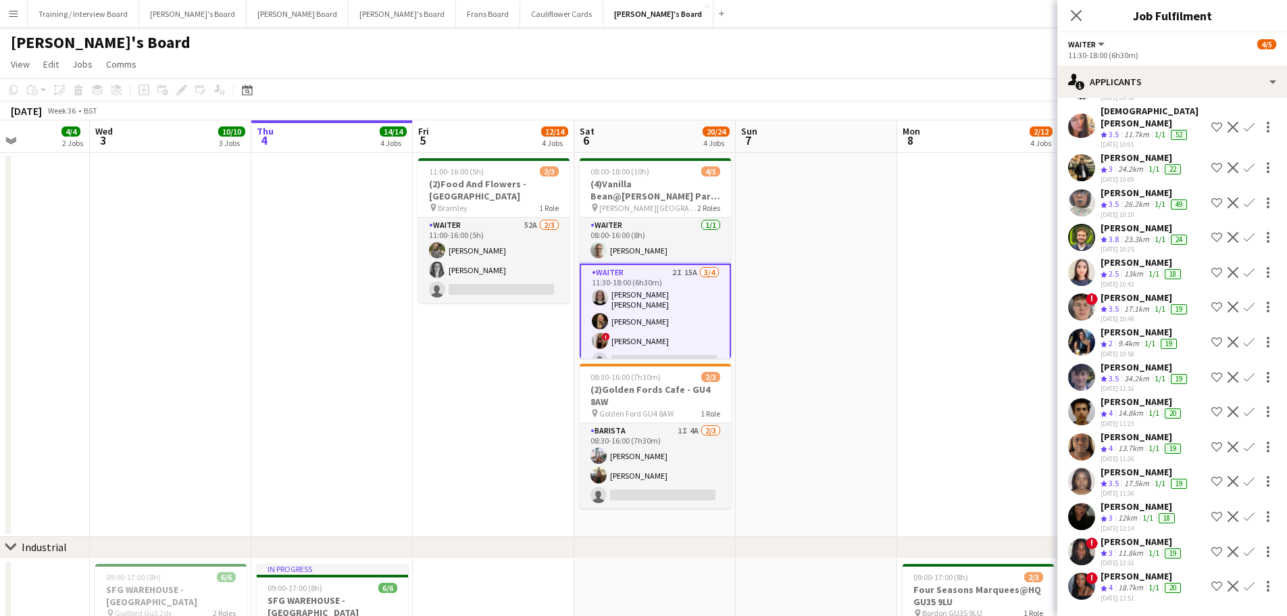
scroll to position [166, 0]
click at [916, 426] on app-date-cell at bounding box center [977, 345] width 161 height 384
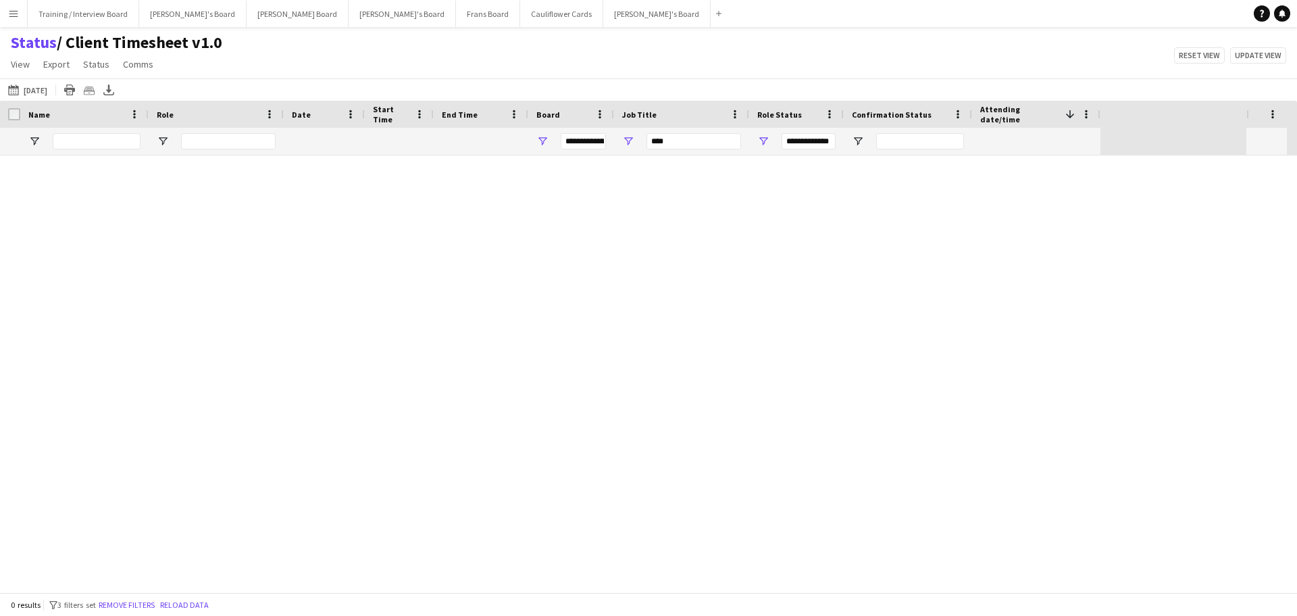
type input "***"
click at [666, 384] on link "Remove filters" at bounding box center [675, 381] width 56 height 10
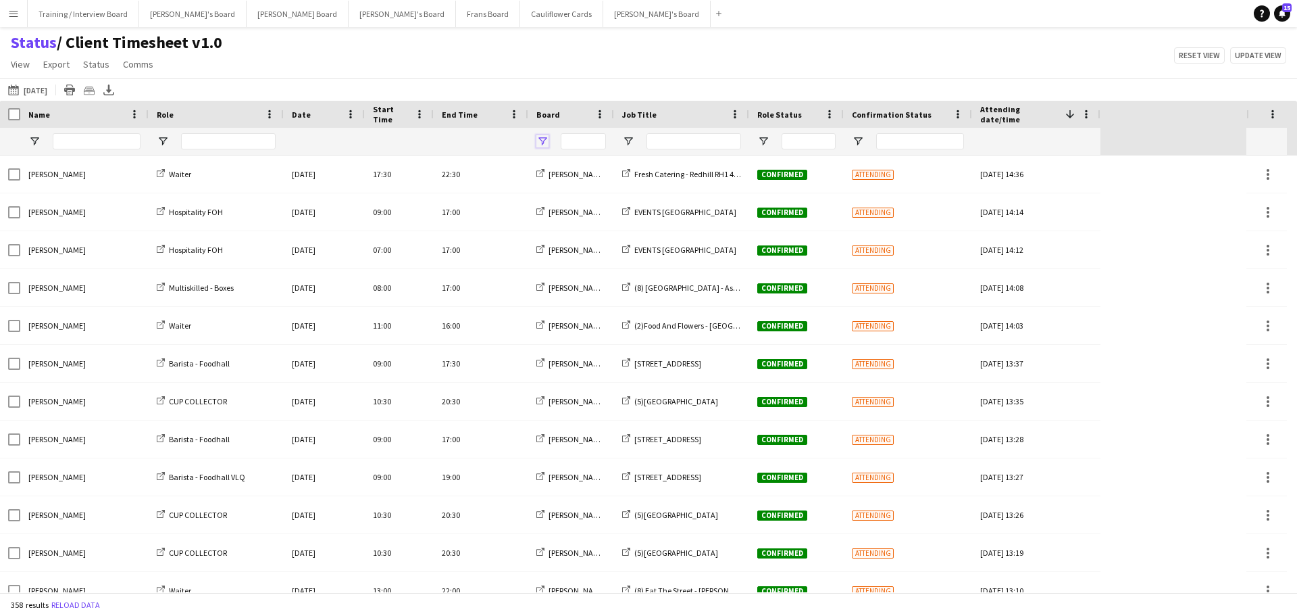
click at [544, 136] on span "Open Filter Menu" at bounding box center [543, 141] width 12 height 12
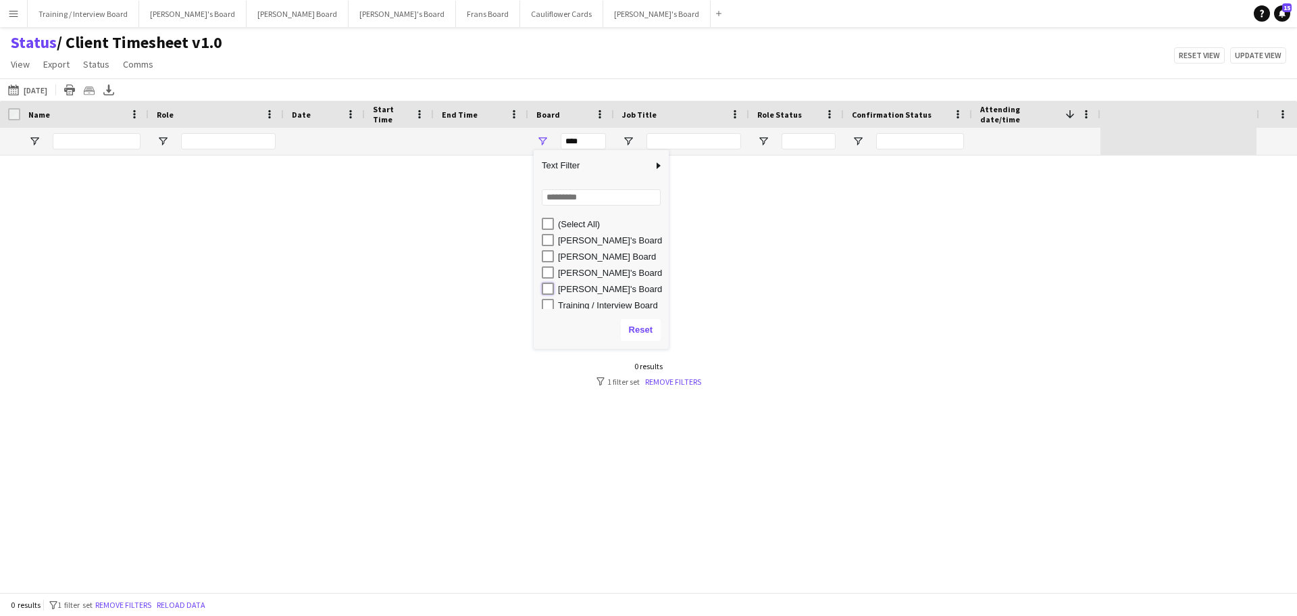
type input "**********"
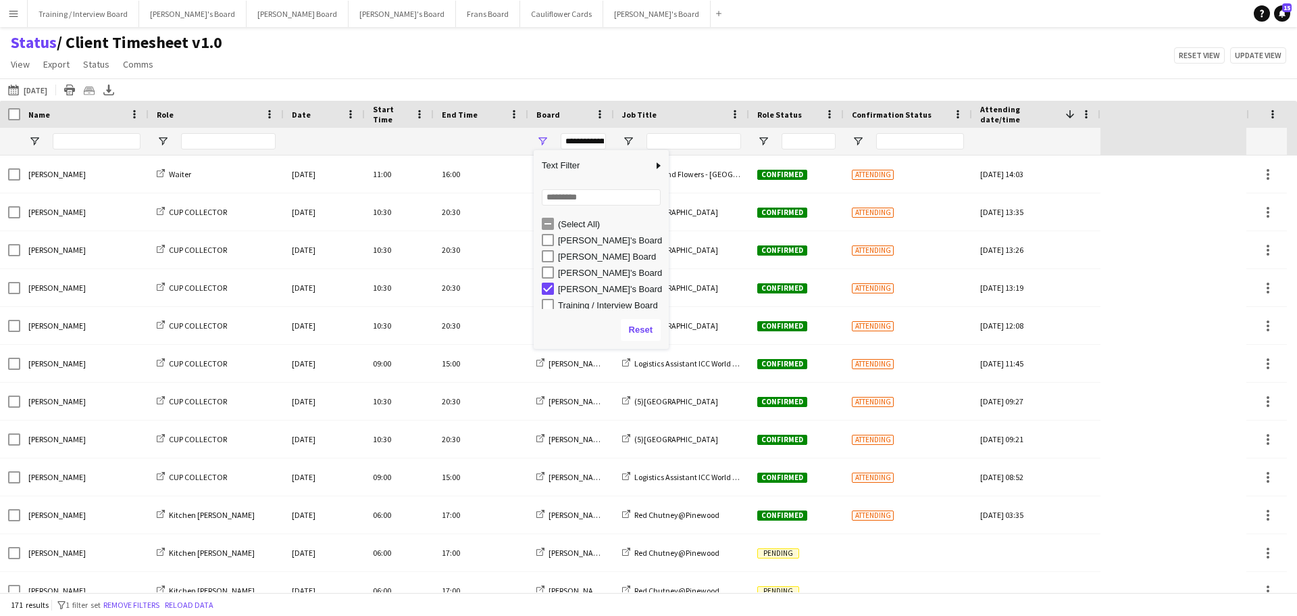
click at [701, 78] on div "04-09-2025 to 10-09-2025 Tomorrow Today This Week This Month Yesterday Last Wee…" at bounding box center [648, 89] width 1297 height 22
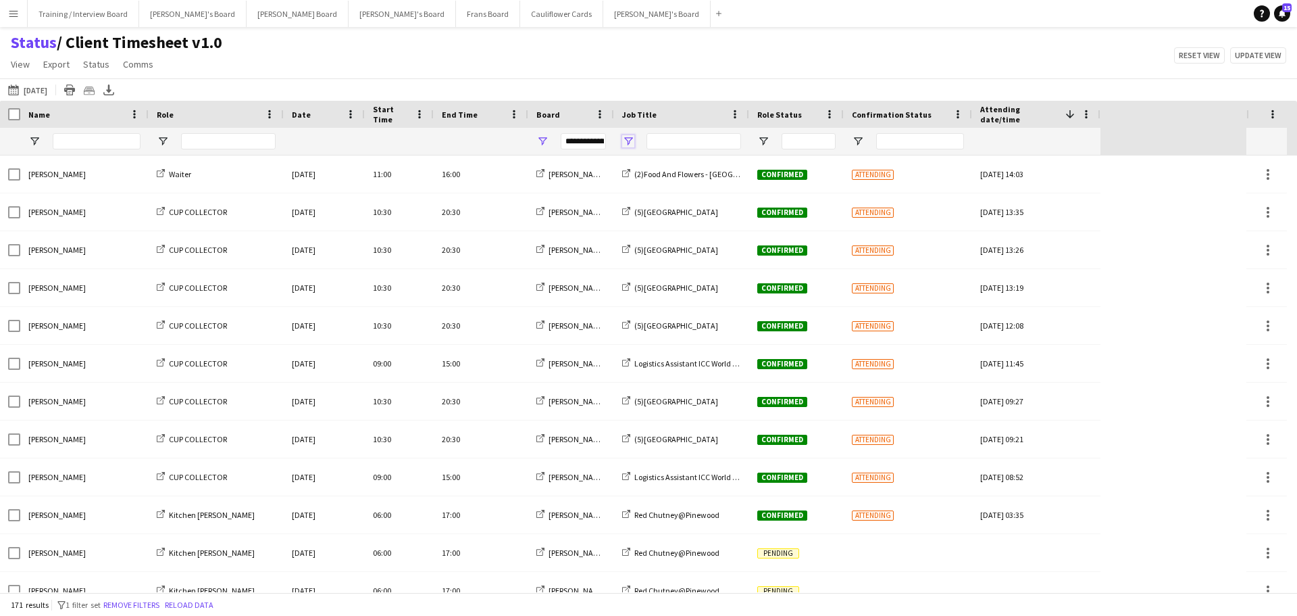
click at [633, 139] on span "Open Filter Menu" at bounding box center [628, 141] width 12 height 12
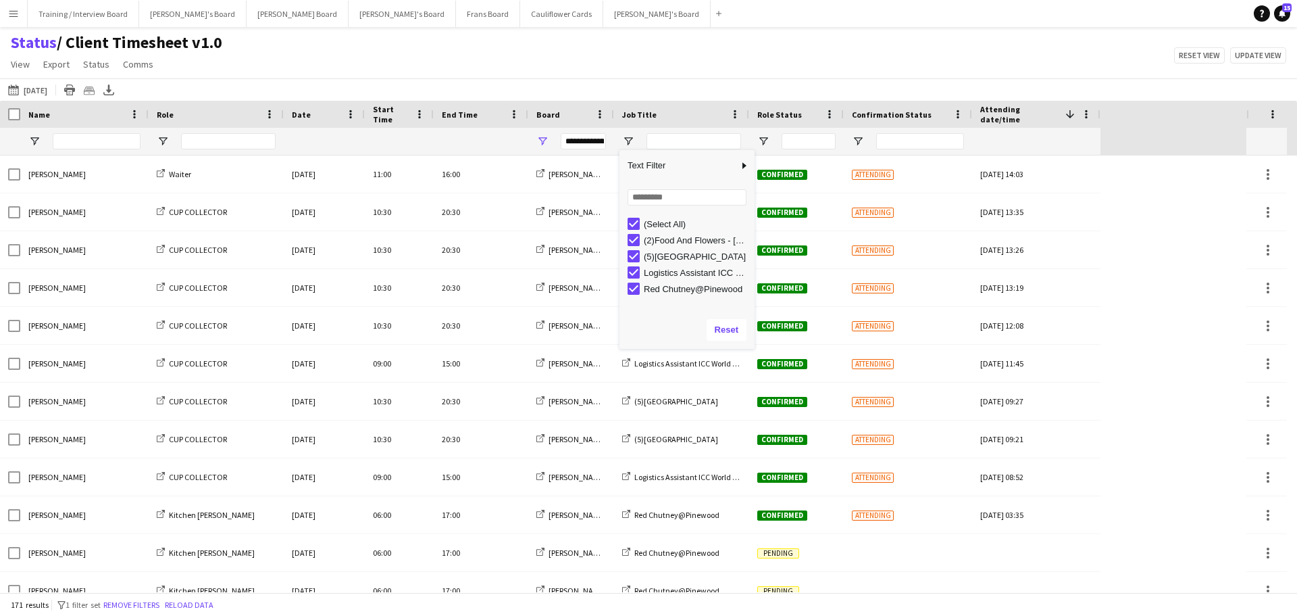
type input "***"
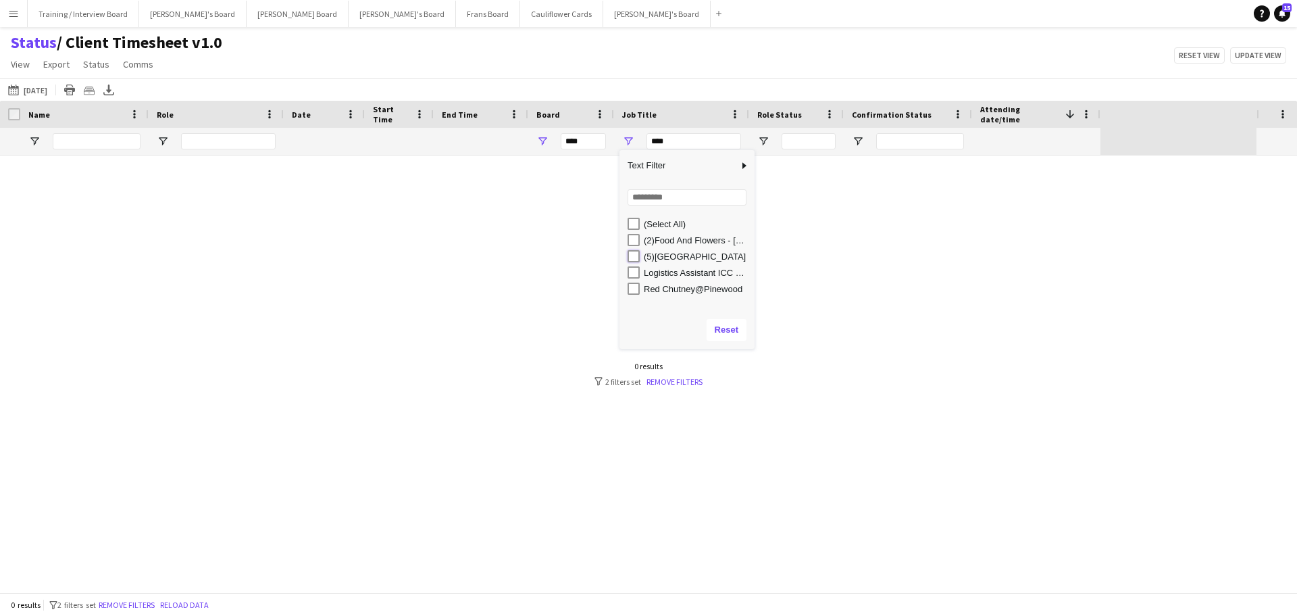
type input "**********"
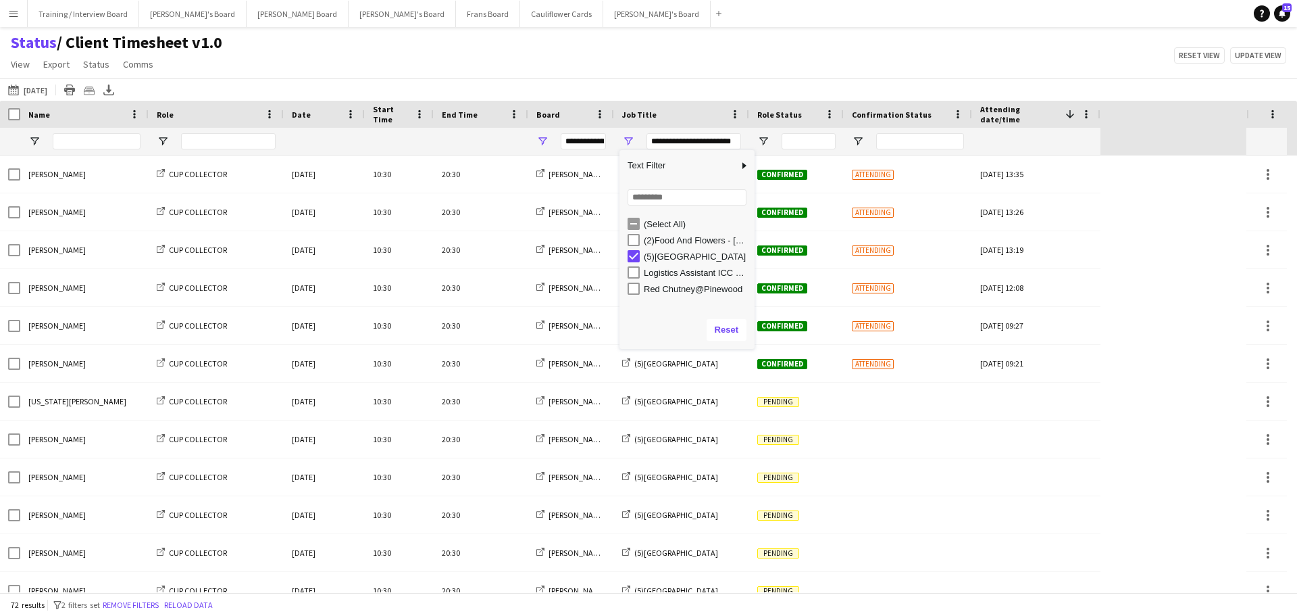
click at [623, 29] on main "Status / Client Timesheet v1.0 View Views Default view Airshow Accreditation Ai…" at bounding box center [648, 312] width 1297 height 570
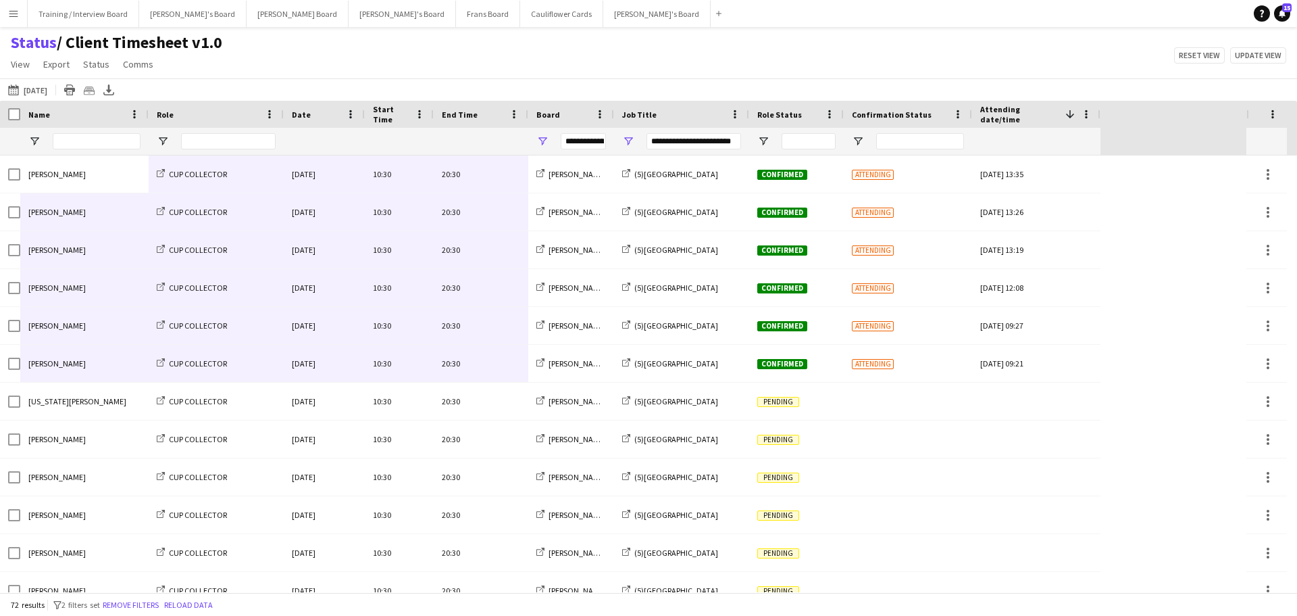
drag, startPoint x: 69, startPoint y: 173, endPoint x: 500, endPoint y: 348, distance: 465.3
click at [50, 93] on button "04-09-2025 to 10-09-2025 Tomorrow" at bounding box center [27, 90] width 45 height 16
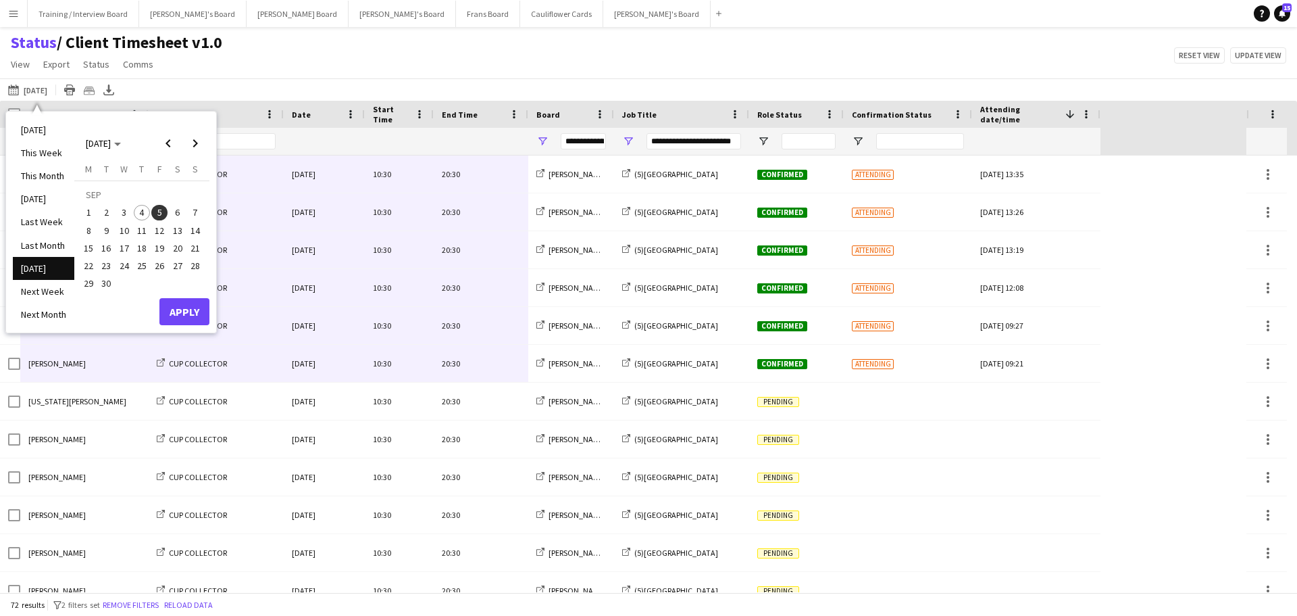
click at [182, 211] on span "6" at bounding box center [178, 213] width 16 height 16
click at [199, 309] on button "Apply" at bounding box center [184, 311] width 50 height 27
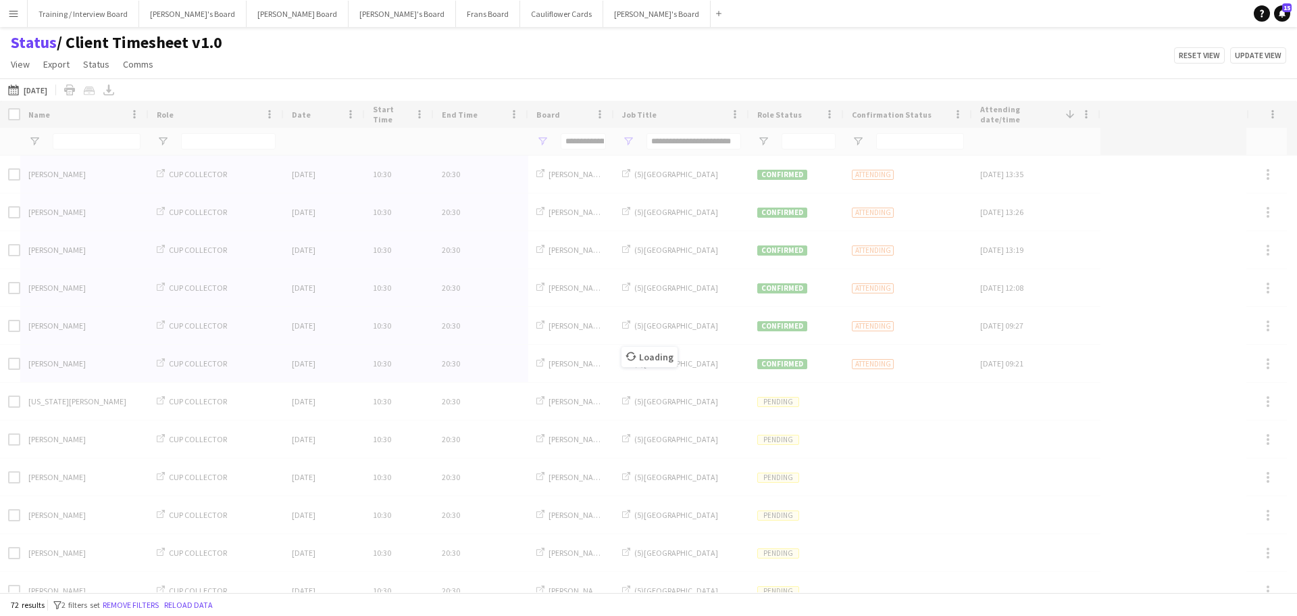
type input "***"
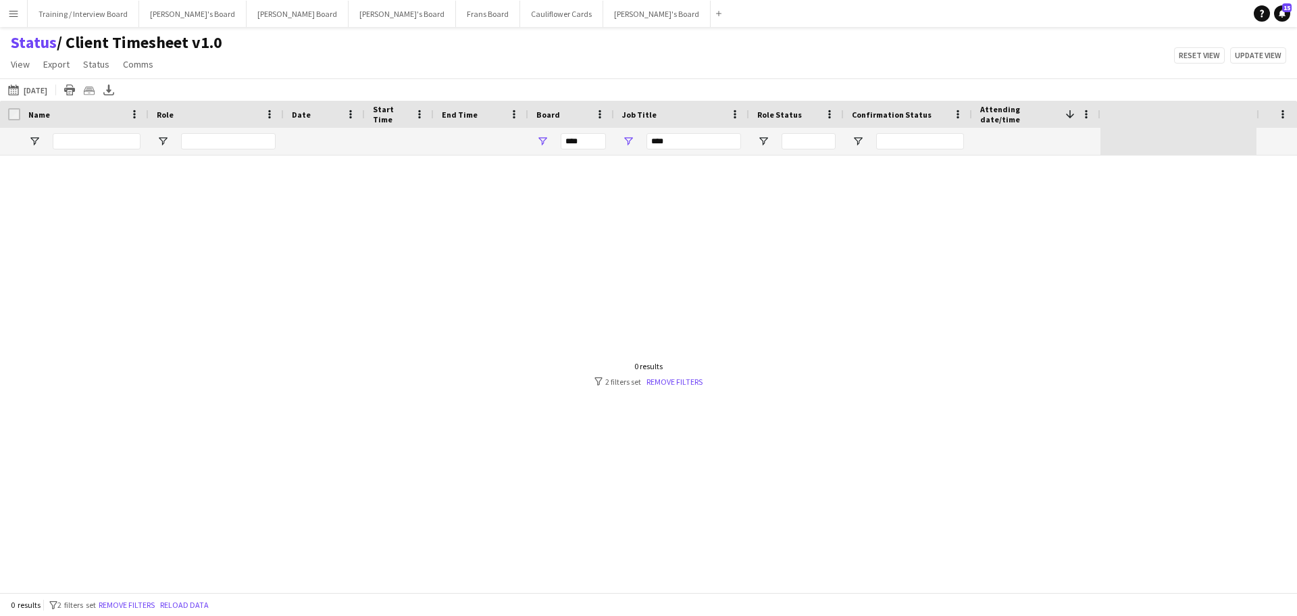
click at [704, 387] on div at bounding box center [628, 373] width 1257 height 437
click at [668, 382] on link "Remove filters" at bounding box center [675, 381] width 56 height 10
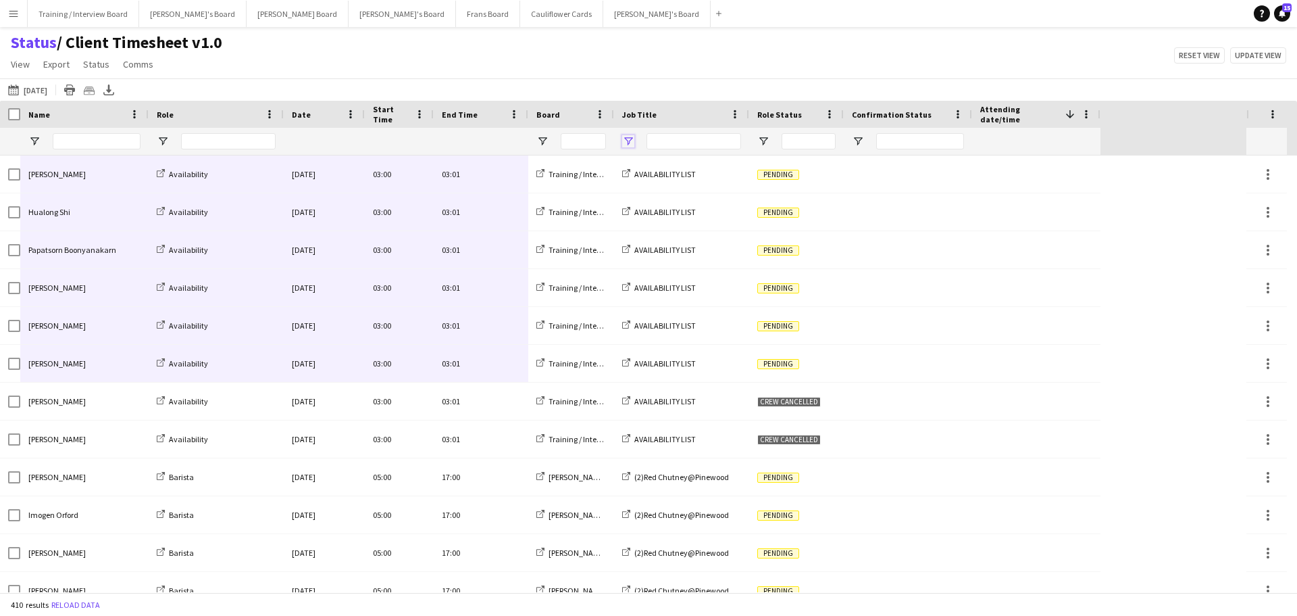
click at [634, 140] on span "Open Filter Menu" at bounding box center [628, 141] width 12 height 12
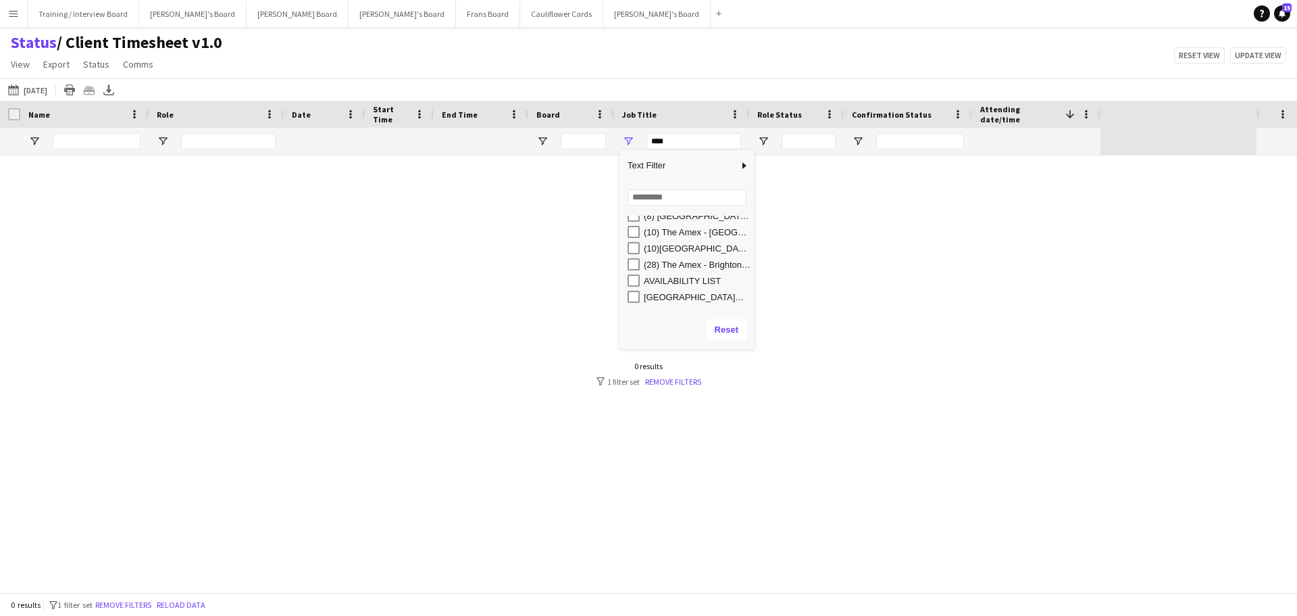
scroll to position [135, 0]
type input "**********"
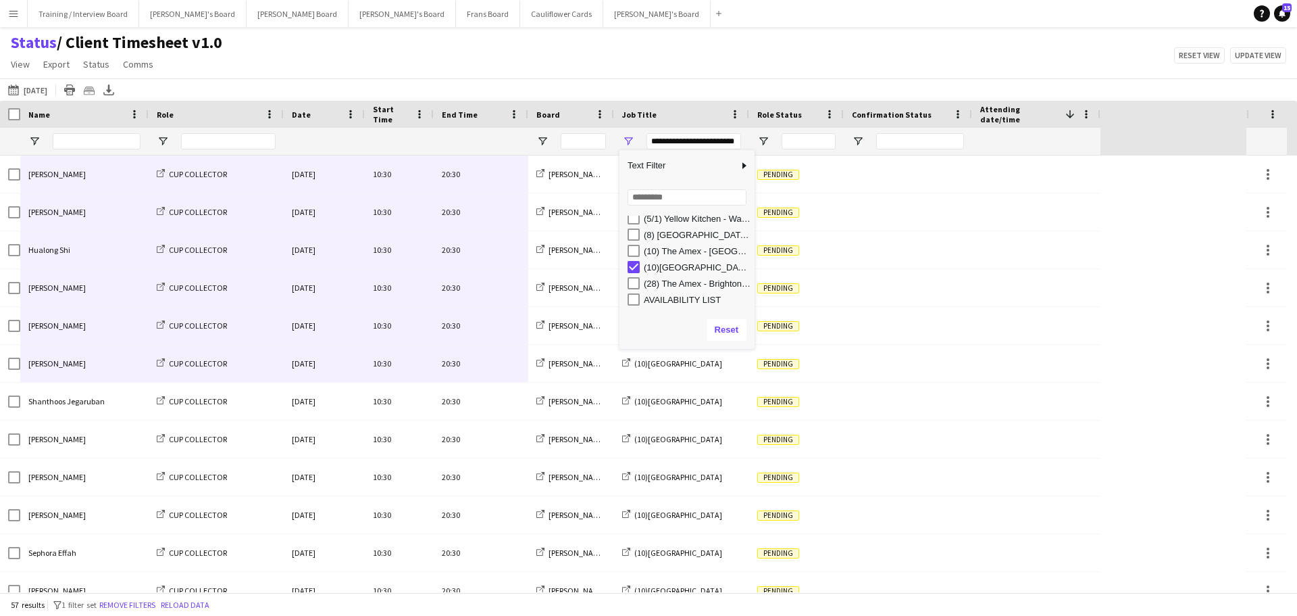
click at [660, 42] on div "Status / Client Timesheet v1.0 View Views Default view Airshow Accreditation Ai…" at bounding box center [648, 55] width 1297 height 46
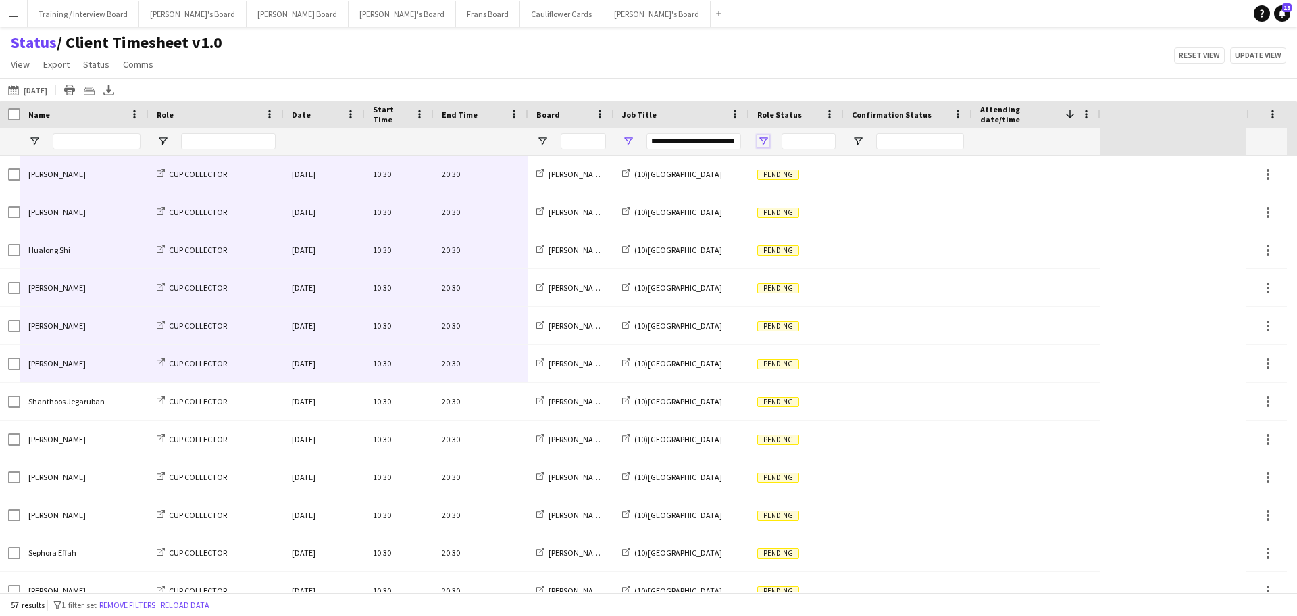
click at [760, 139] on span "Open Filter Menu" at bounding box center [763, 141] width 12 height 12
type input "***"
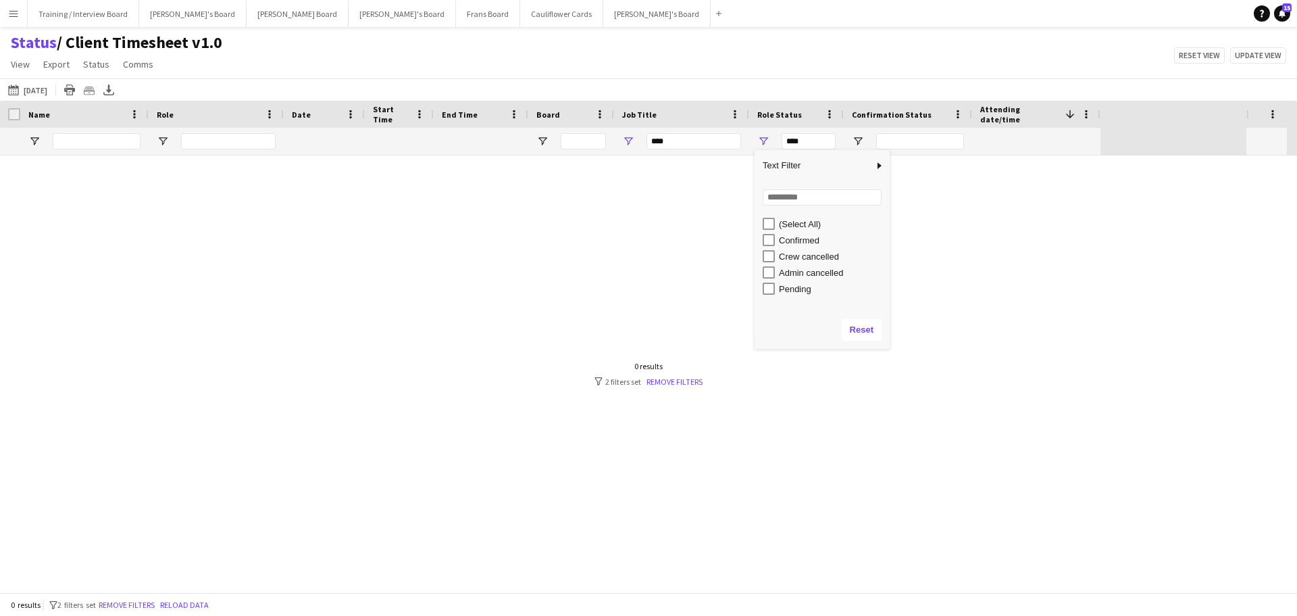
type input "**********"
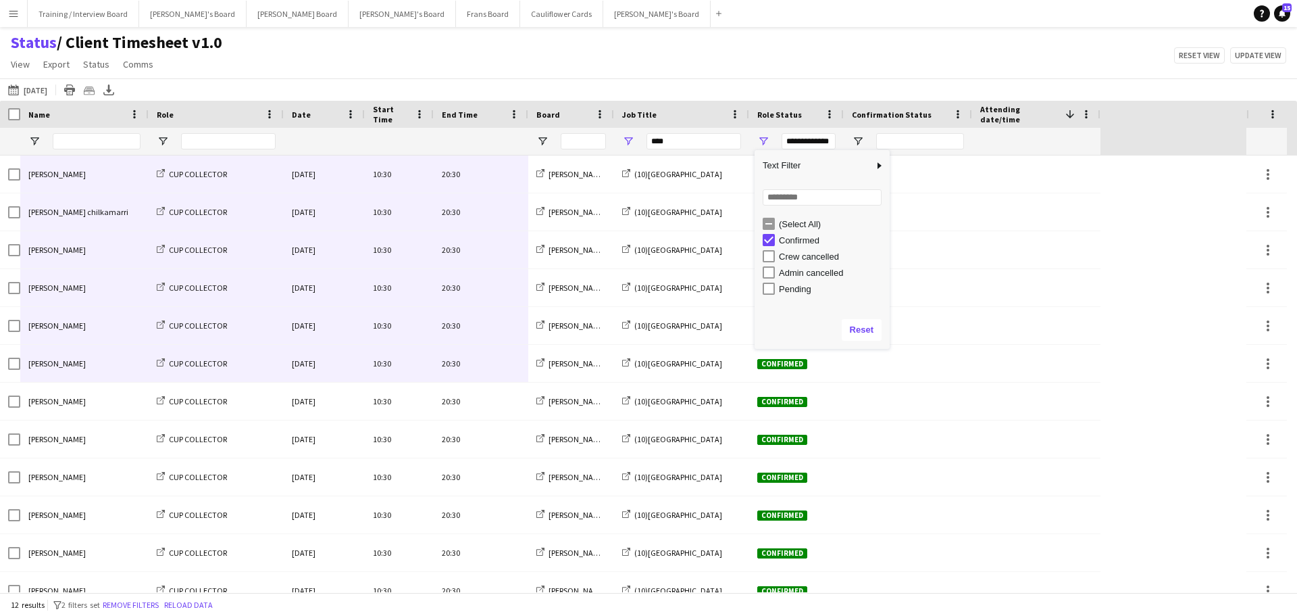
type input "**********"
click at [725, 40] on div "Status / Client Timesheet v1.0 View Views Default view Airshow Accreditation Ai…" at bounding box center [648, 55] width 1297 height 46
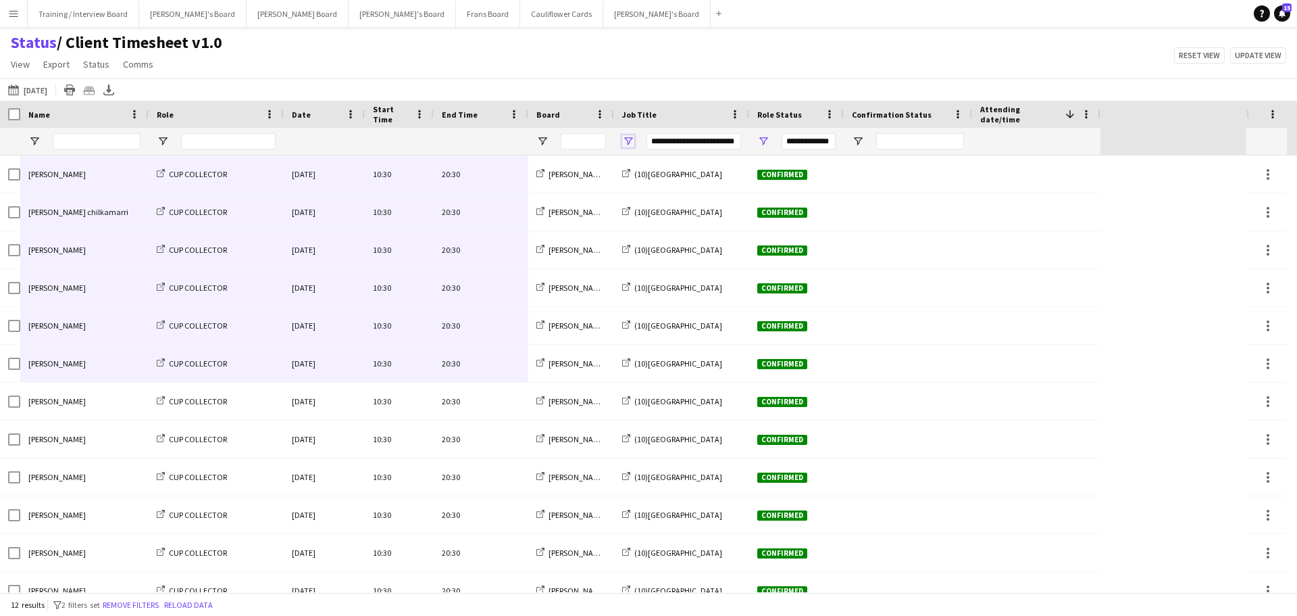
click at [634, 140] on span "Open Filter Menu" at bounding box center [628, 141] width 12 height 12
click at [640, 34] on div "Status / Client Timesheet v1.0 View Views Default view Airshow Accreditation Ai…" at bounding box center [648, 55] width 1297 height 46
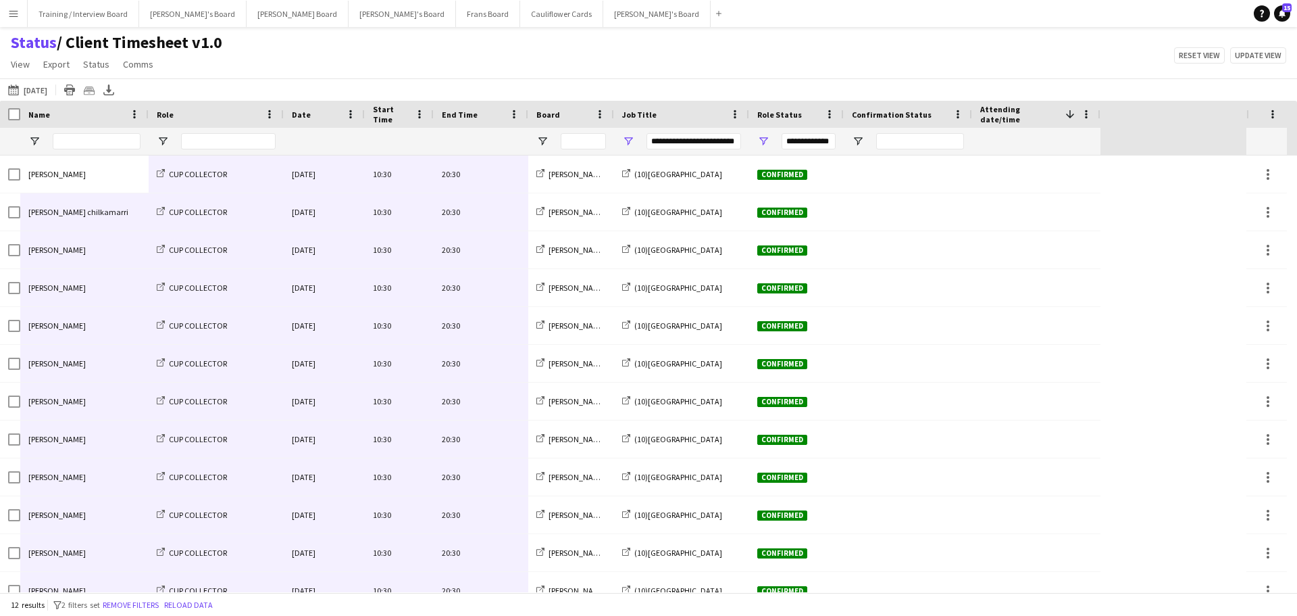
scroll to position [18, 0]
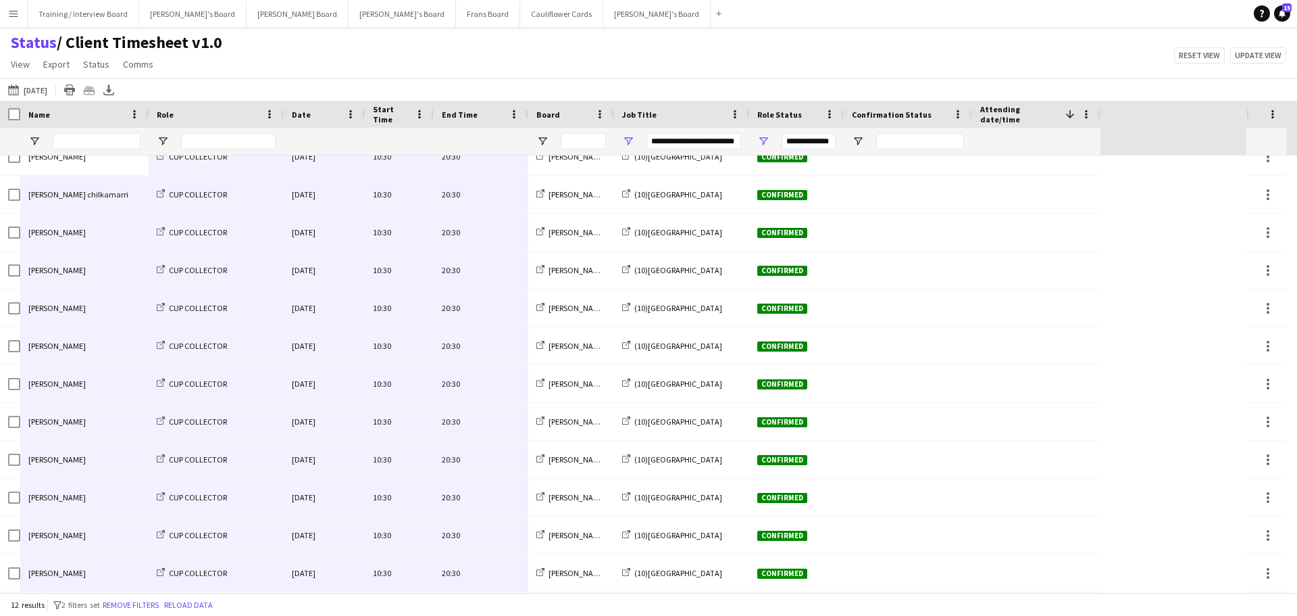
drag, startPoint x: 60, startPoint y: 164, endPoint x: 470, endPoint y: 603, distance: 600.5
click at [470, 597] on main "Status / Client Timesheet v1.0 View Views Default view Airshow Accreditation Ai…" at bounding box center [648, 312] width 1297 height 570
click at [603, 8] on button "[PERSON_NAME]'s Board Close" at bounding box center [656, 14] width 107 height 26
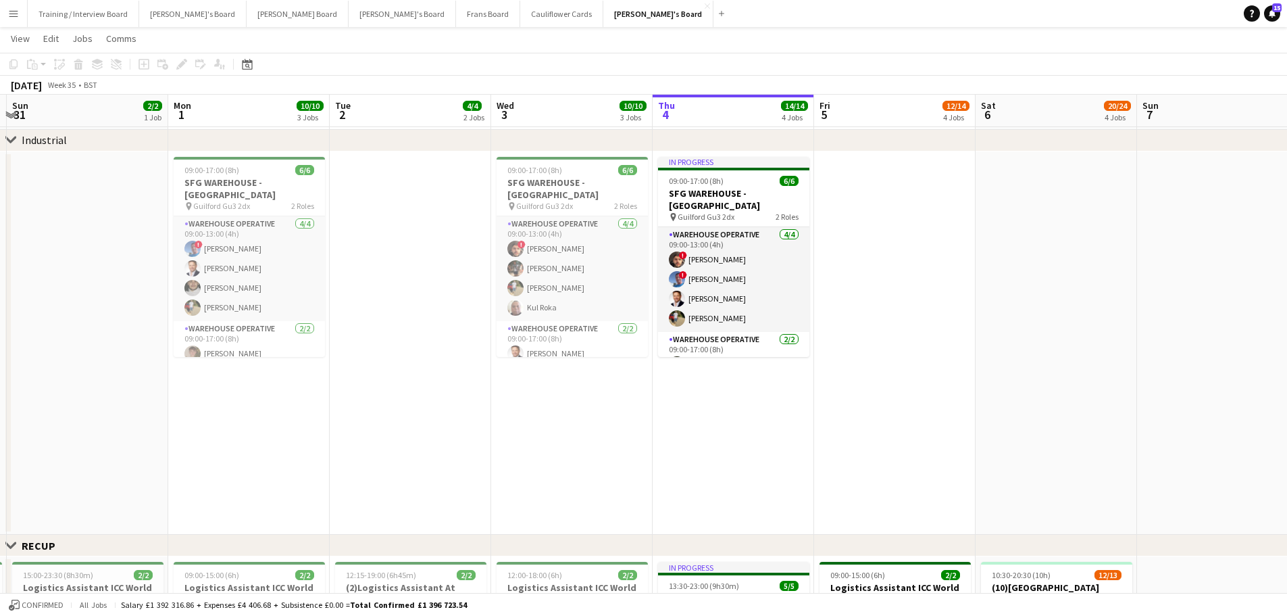
scroll to position [0, 311]
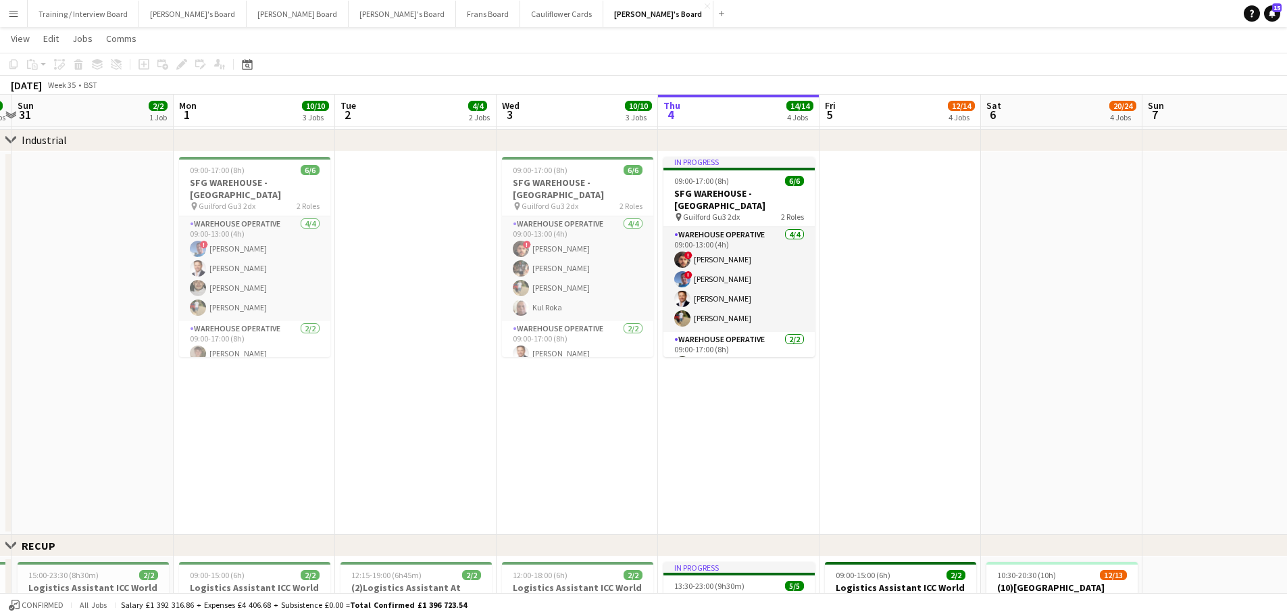
drag, startPoint x: 426, startPoint y: 441, endPoint x: 923, endPoint y: 462, distance: 497.1
click at [923, 462] on app-calendar-viewport "Fri 29 11/11 5 Jobs Sat 30 5/5 2 Jobs Sun 31 2/2 1 Job Mon 1 10/10 3 Jobs Tue 2…" at bounding box center [643, 467] width 1287 height 1641
click at [460, 339] on app-date-cell at bounding box center [415, 343] width 161 height 384
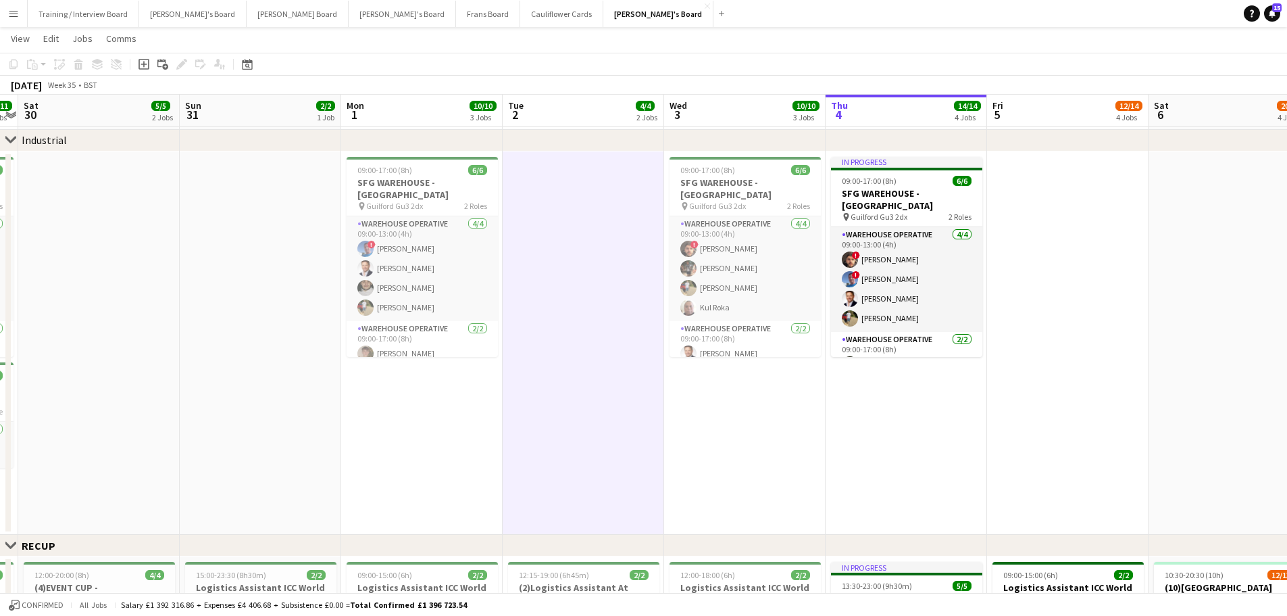
drag, startPoint x: 189, startPoint y: 399, endPoint x: 430, endPoint y: 385, distance: 241.6
click at [427, 403] on app-calendar-viewport "Thu 28 Fri 29 11/11 5 Jobs Sat 30 5/5 2 Jobs Sun 31 2/2 1 Job Mon 1 10/10 3 Job…" at bounding box center [643, 467] width 1287 height 1641
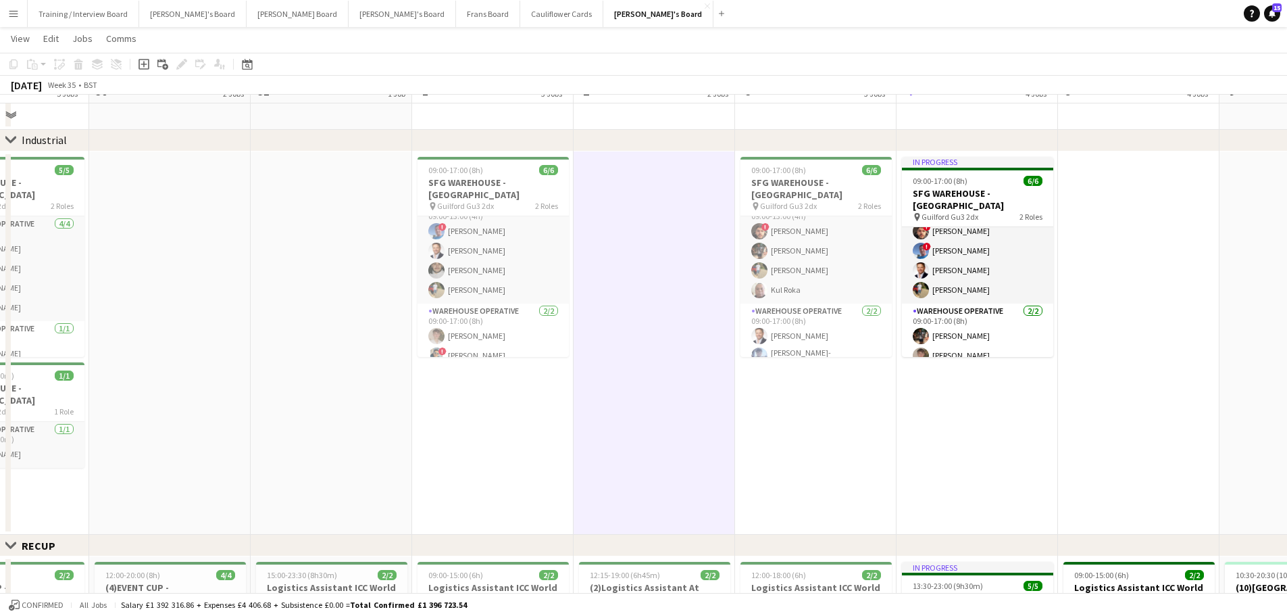
scroll to position [270, 0]
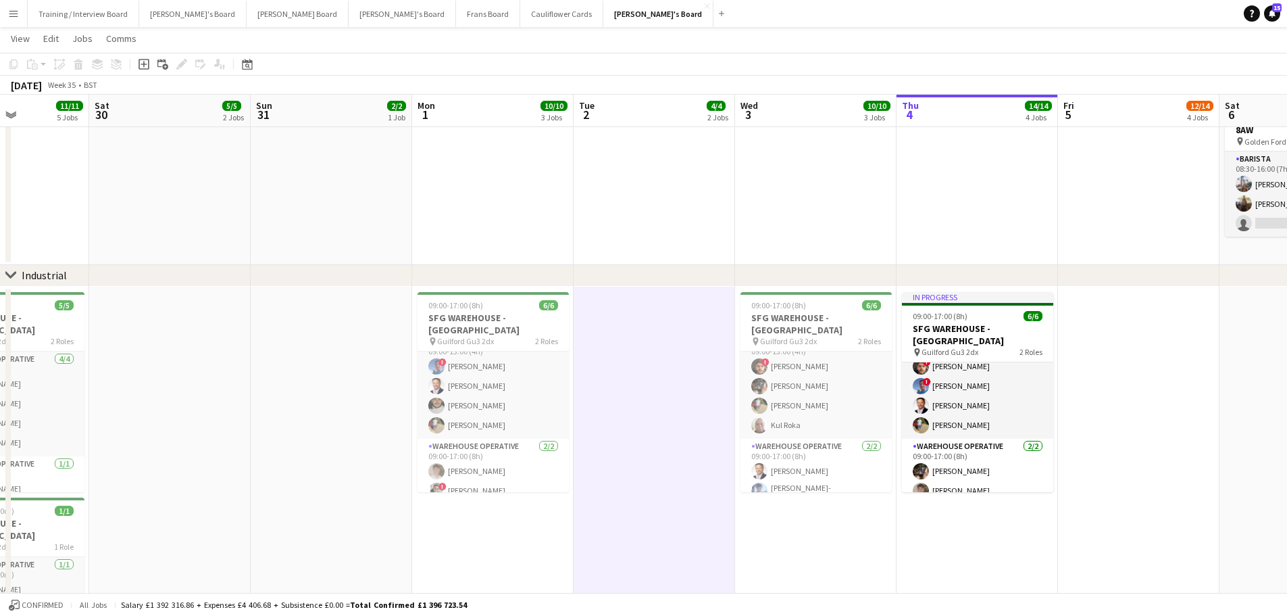
drag, startPoint x: 1218, startPoint y: 380, endPoint x: 735, endPoint y: 379, distance: 483.1
click at [735, 379] on app-calendar-viewport "Wed 27 10/11 3 Jobs Thu 28 20/20 5 Jobs Fri 29 11/11 5 Jobs Sat 30 5/5 2 Jobs S…" at bounding box center [643, 622] width 1287 height 1681
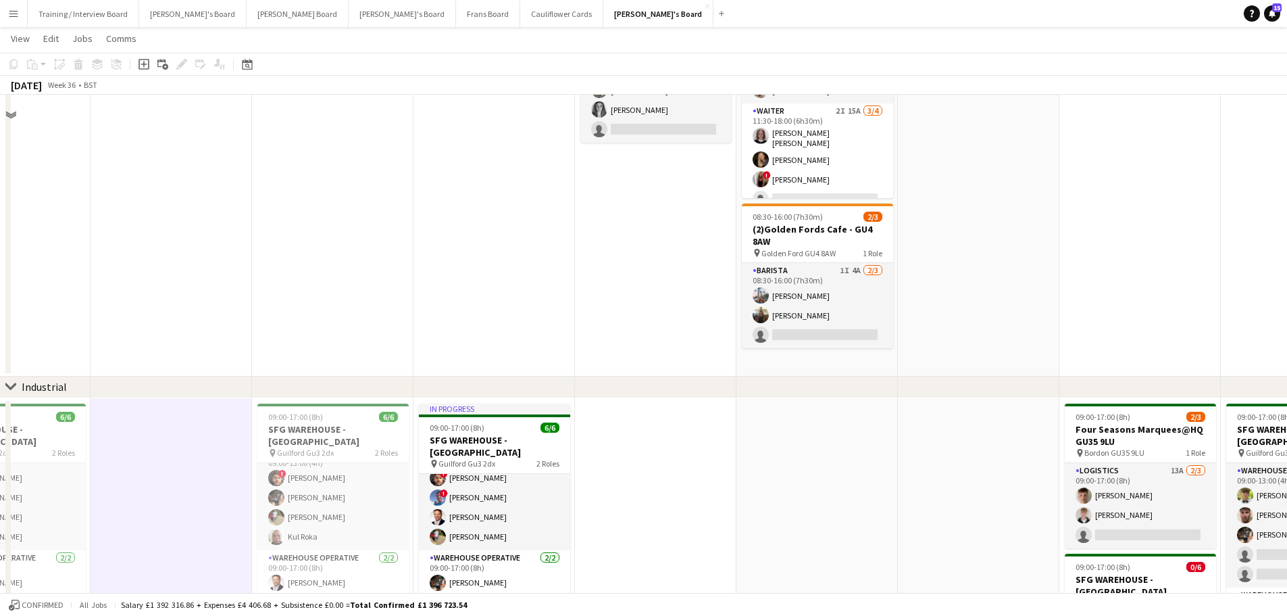
scroll to position [68, 0]
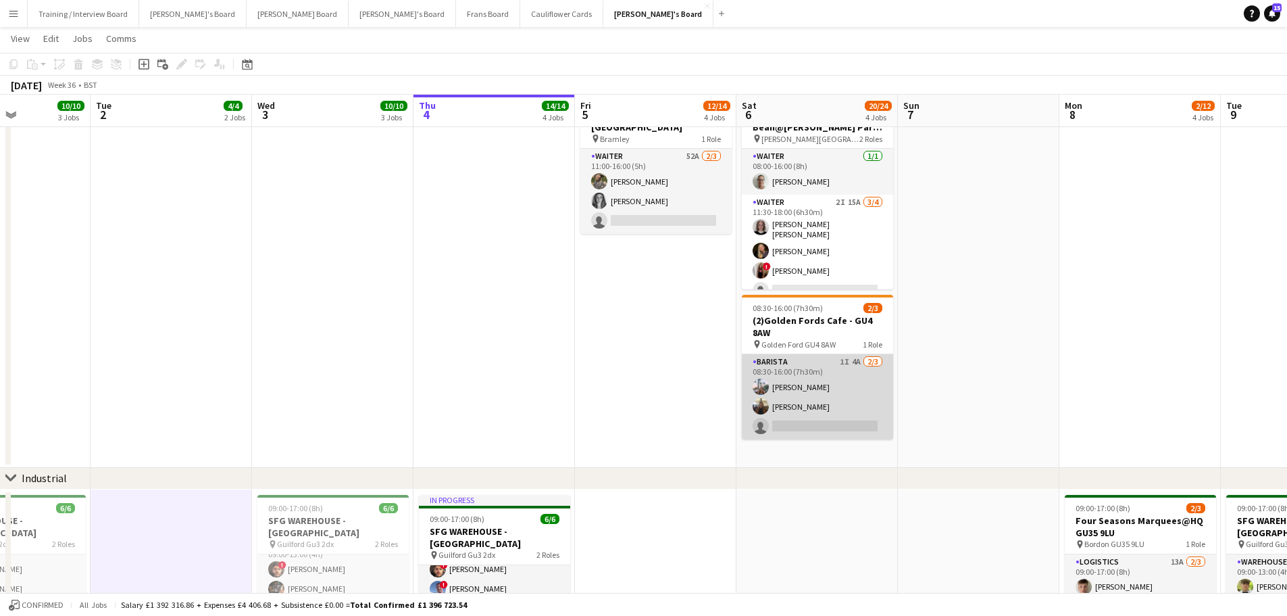
click at [832, 378] on app-card-role "Barista 1I 4A 2/3 08:30-16:00 (7h30m) Lucy Ginesi Sally Ginesi single-neutral-a…" at bounding box center [817, 396] width 151 height 85
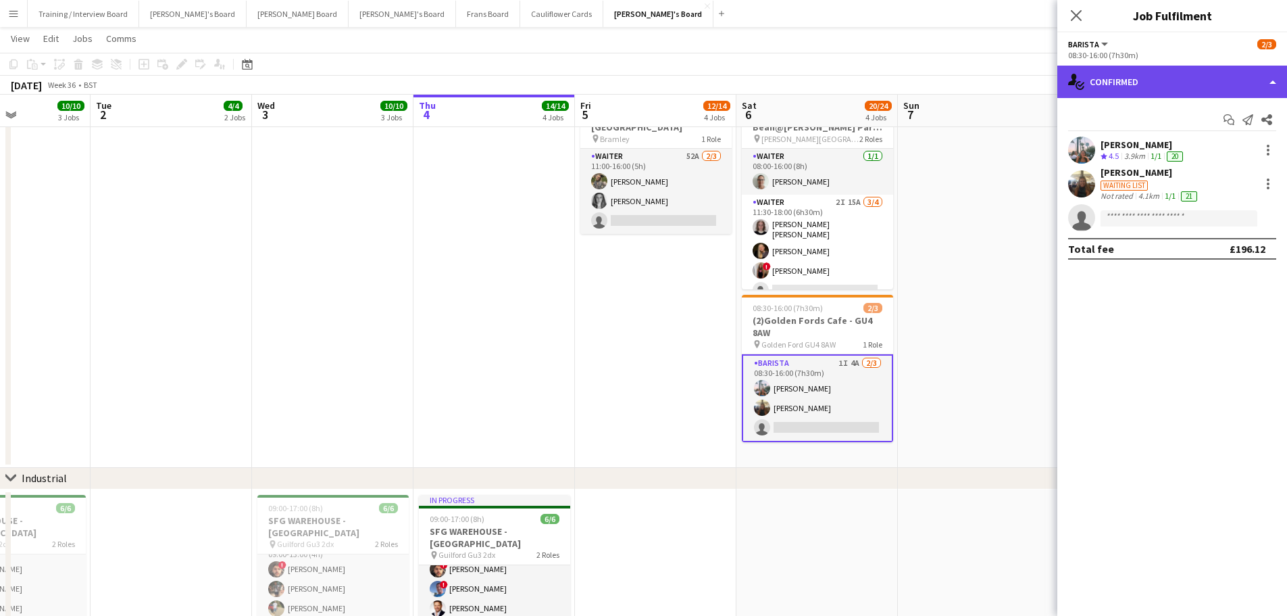
click at [1180, 88] on div "single-neutral-actions-check-2 Confirmed" at bounding box center [1173, 82] width 230 height 32
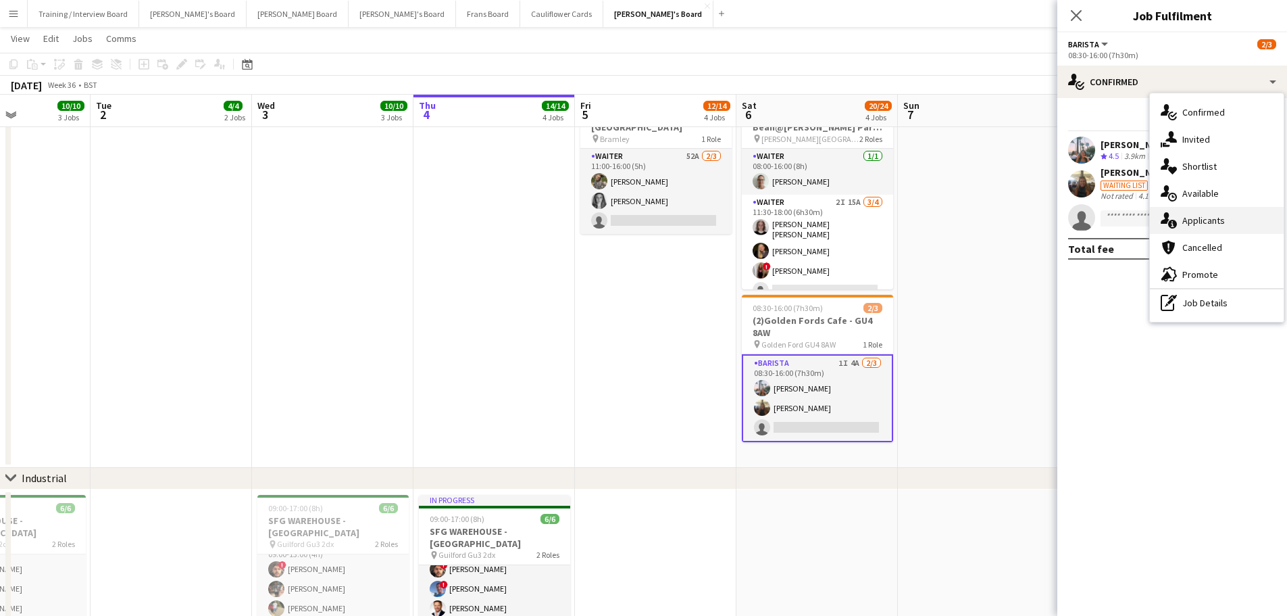
click at [1208, 220] on span "Applicants" at bounding box center [1204, 220] width 43 height 12
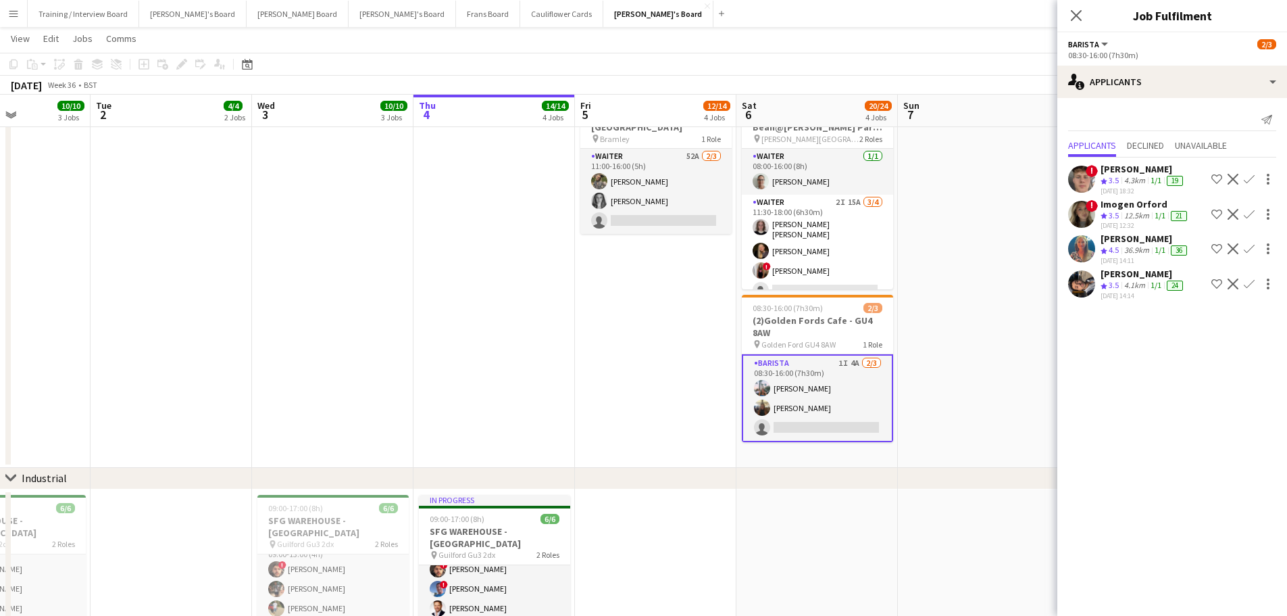
click at [1122, 253] on div "Crew rating 4.5" at bounding box center [1111, 250] width 21 height 11
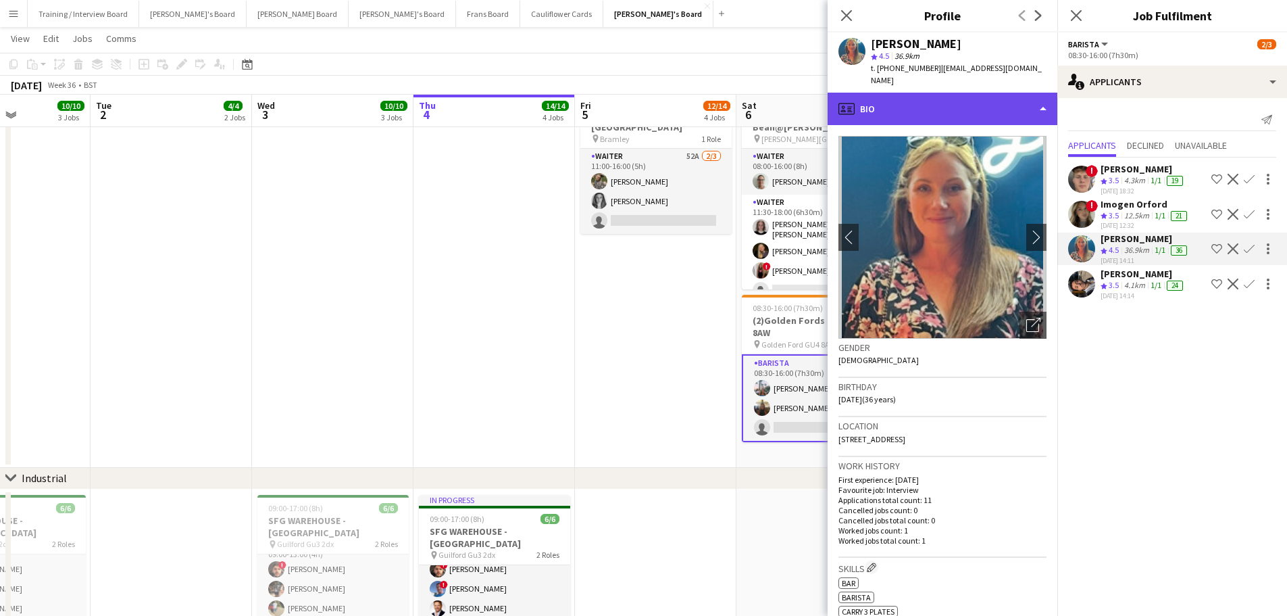
click at [942, 97] on div "profile Bio" at bounding box center [943, 109] width 230 height 32
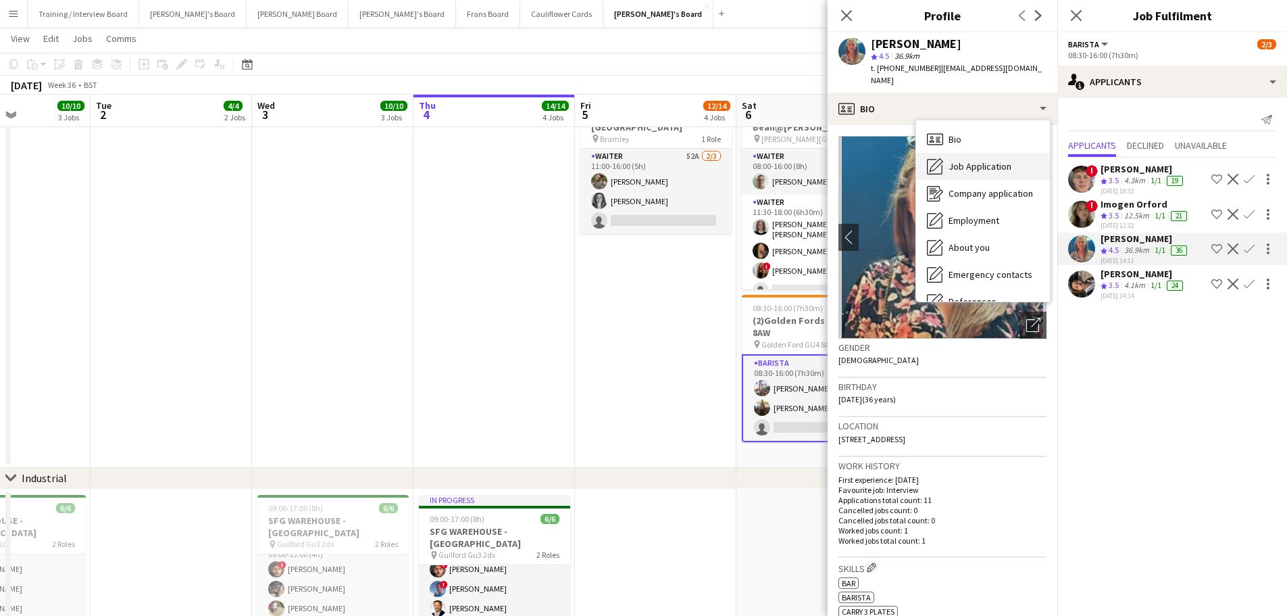
click at [986, 161] on div "Job Application Job Application" at bounding box center [983, 166] width 134 height 27
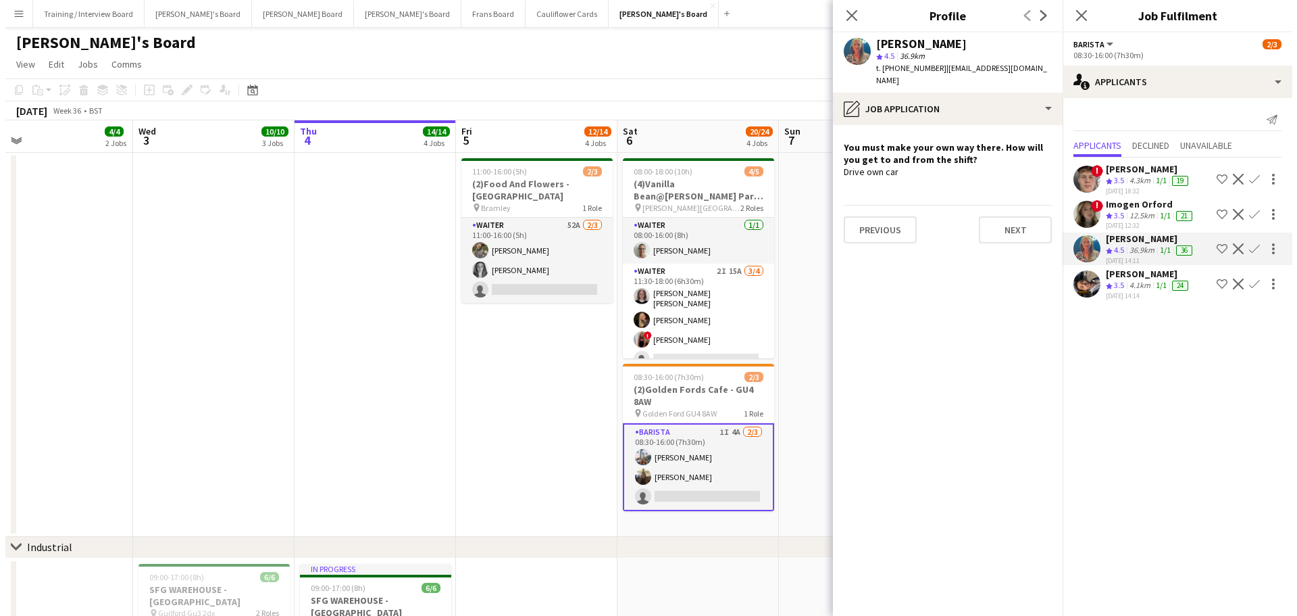
scroll to position [0, 541]
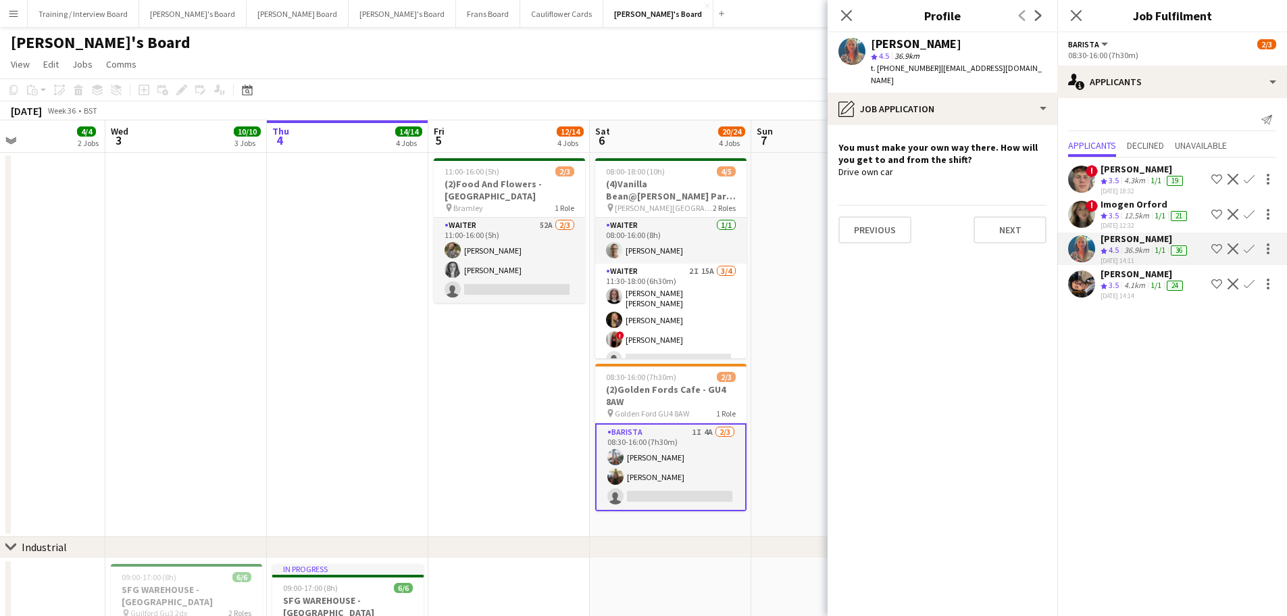
drag, startPoint x: 664, startPoint y: 369, endPoint x: 518, endPoint y: 361, distance: 146.9
click at [17, 11] on app-icon "Menu" at bounding box center [13, 13] width 11 height 11
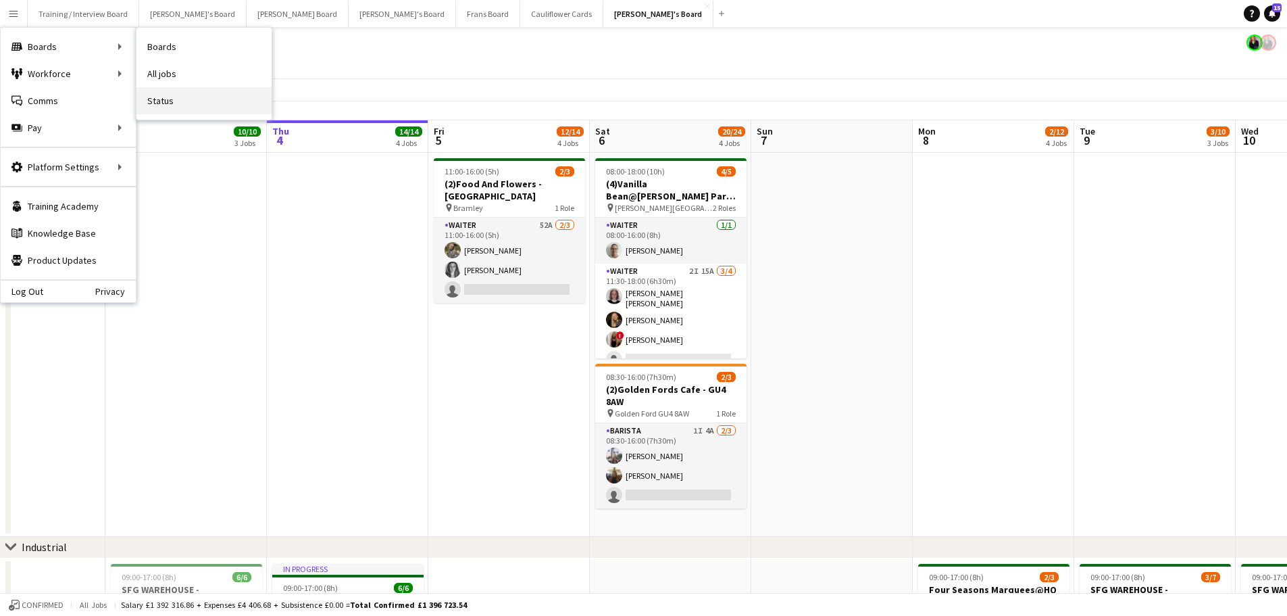
click at [164, 99] on link "Status" at bounding box center [203, 100] width 135 height 27
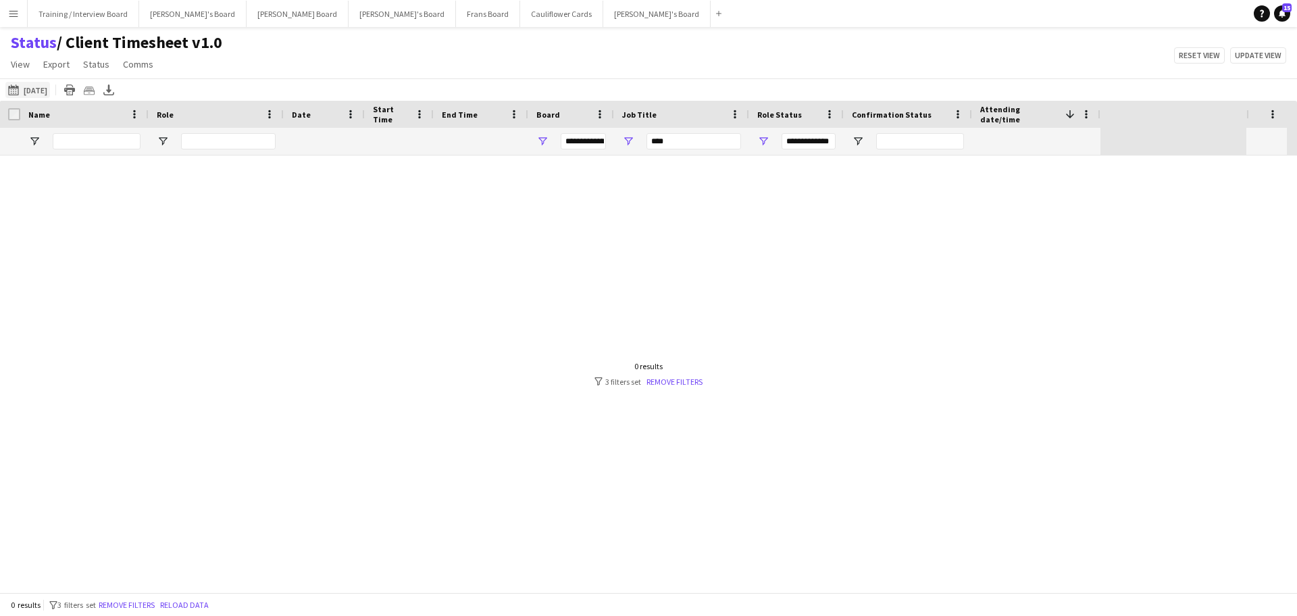
type input "***"
click at [653, 376] on link "Remove filters" at bounding box center [675, 381] width 56 height 10
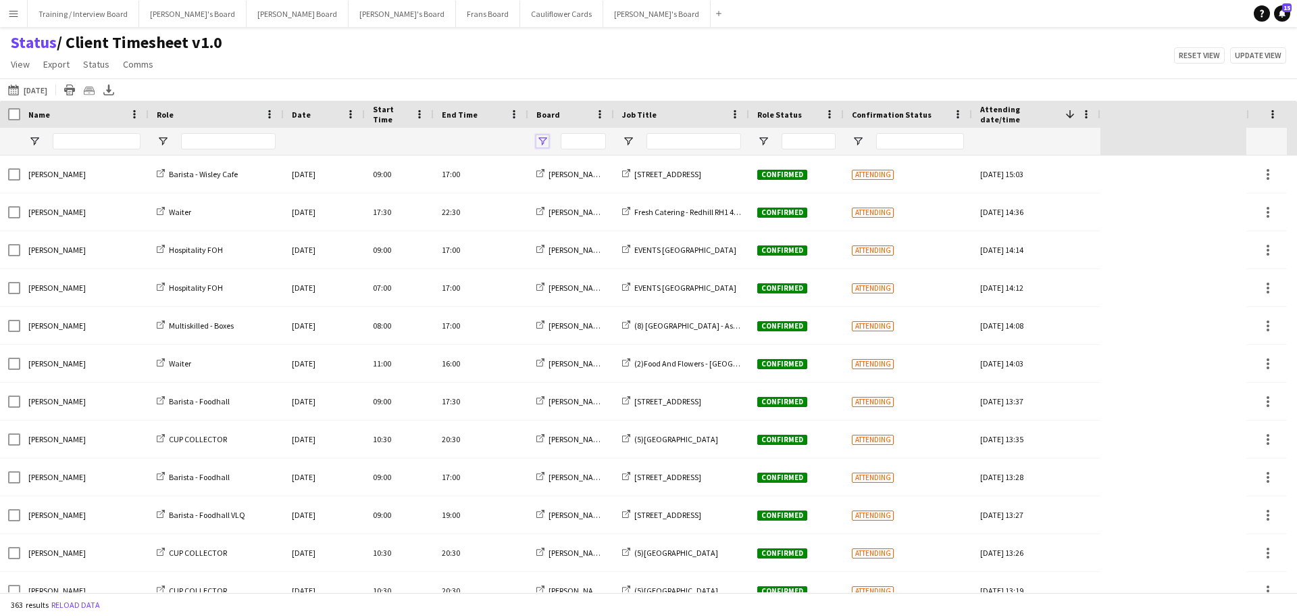
click at [543, 142] on span "Open Filter Menu" at bounding box center [543, 141] width 12 height 12
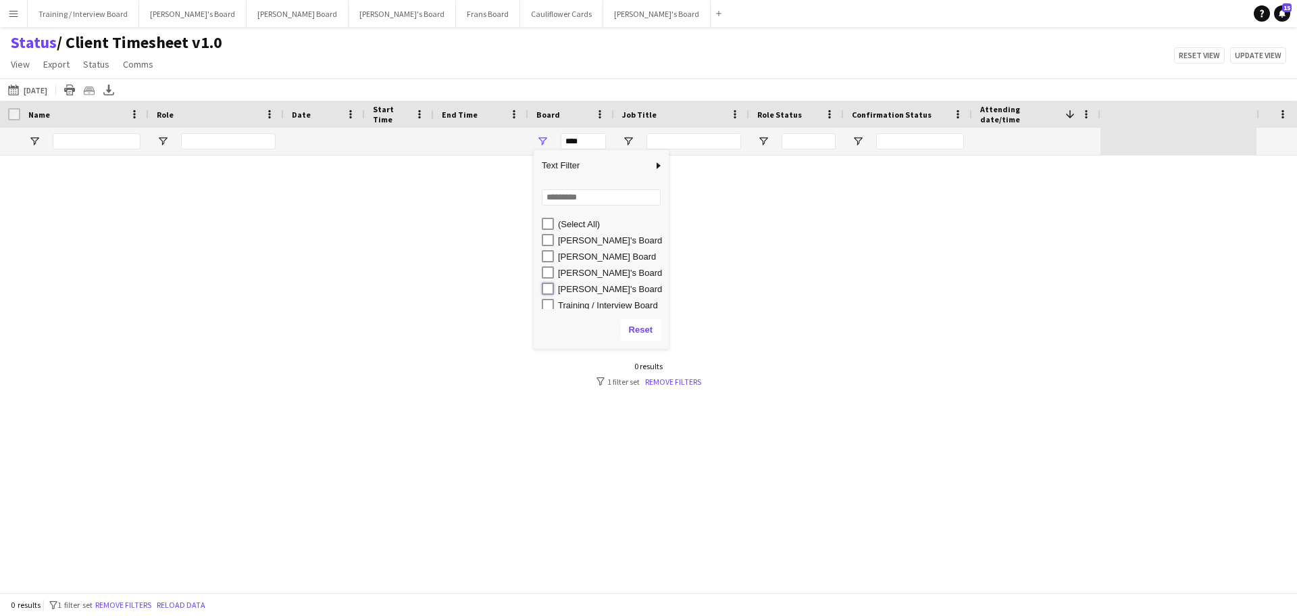
type input "**********"
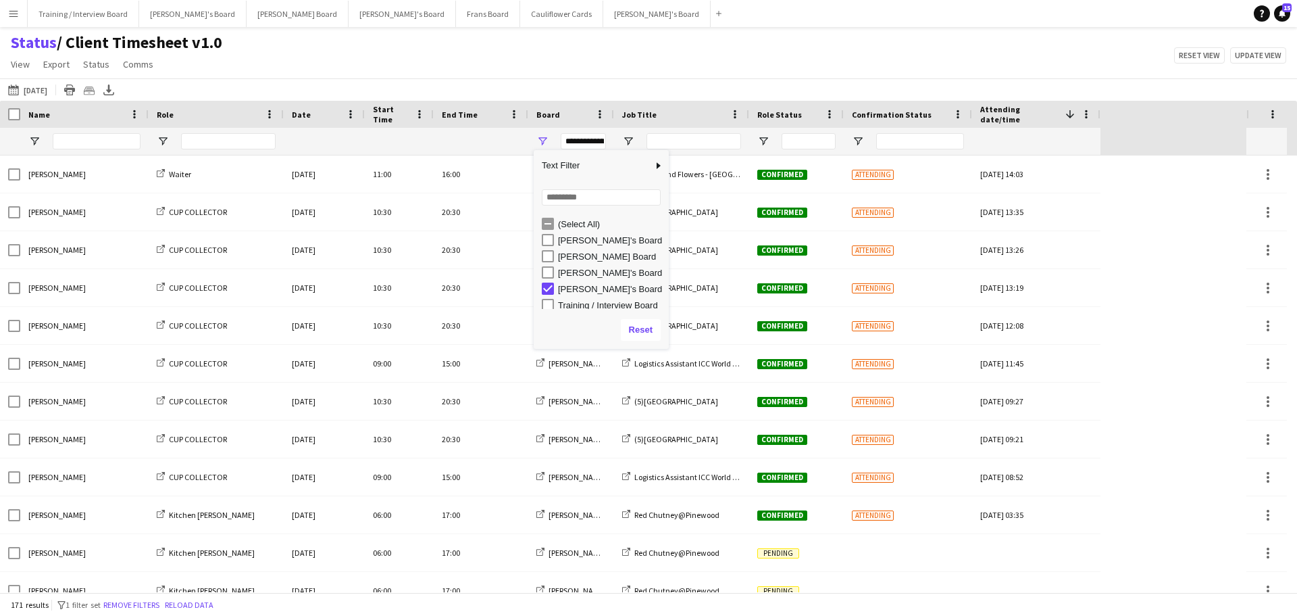
click at [736, 34] on div "Status / Client Timesheet v1.0 View Views Default view Airshow Accreditation Ai…" at bounding box center [648, 55] width 1297 height 46
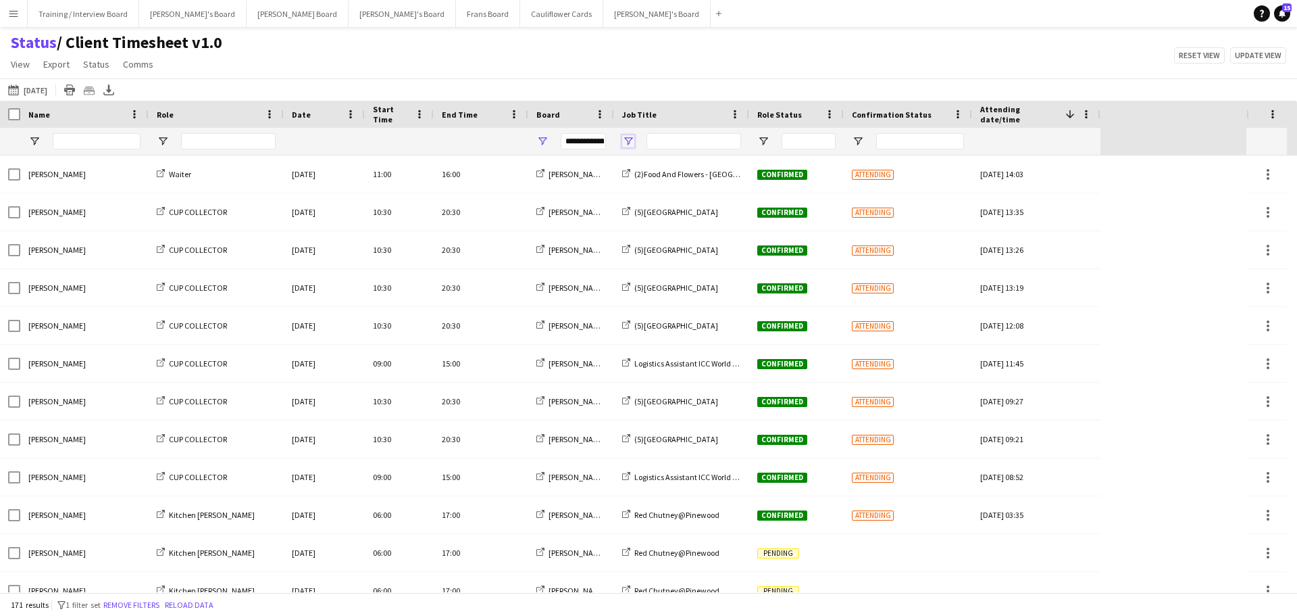
click at [630, 145] on span "Open Filter Menu" at bounding box center [628, 141] width 12 height 12
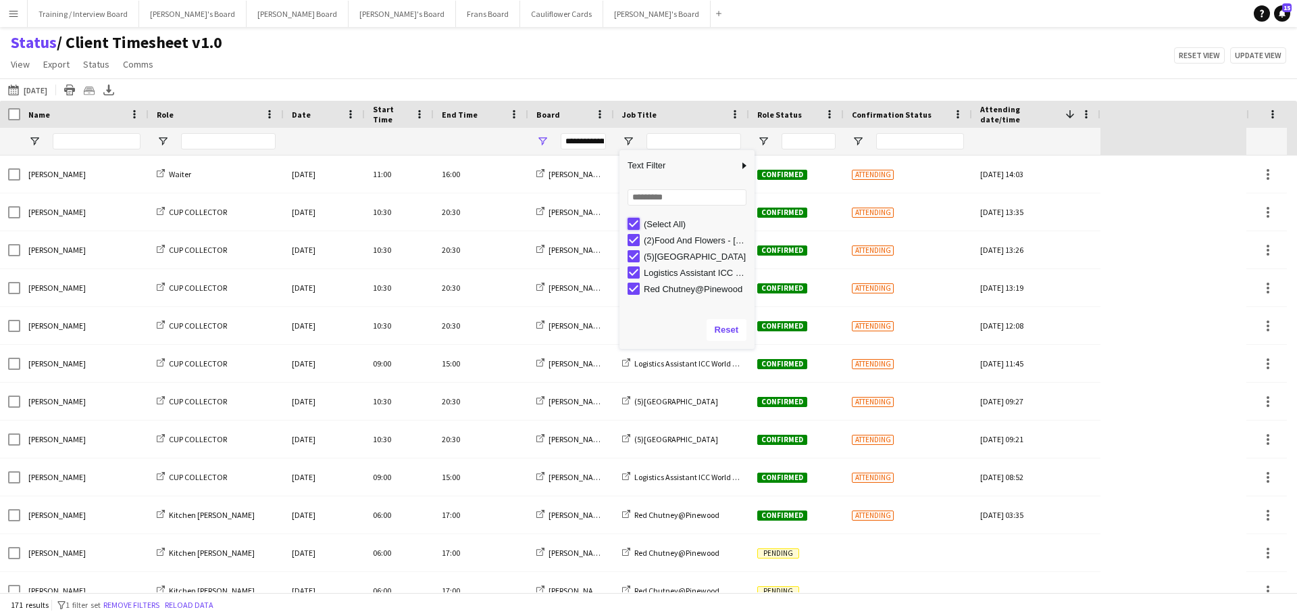
type input "***"
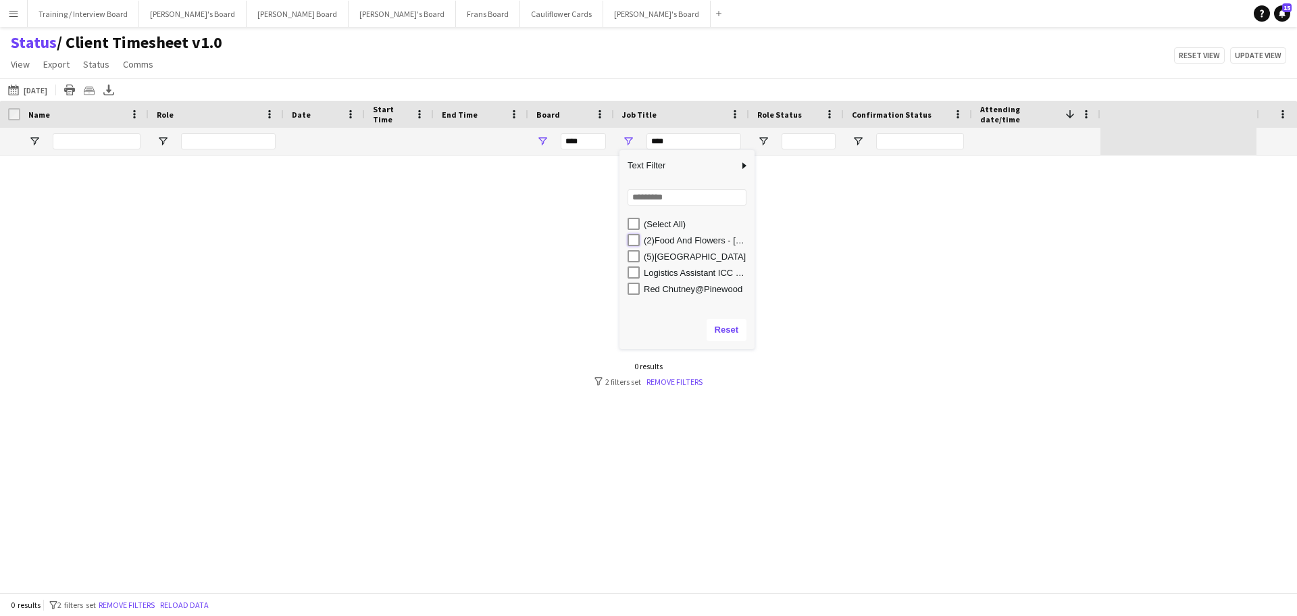
type input "**********"
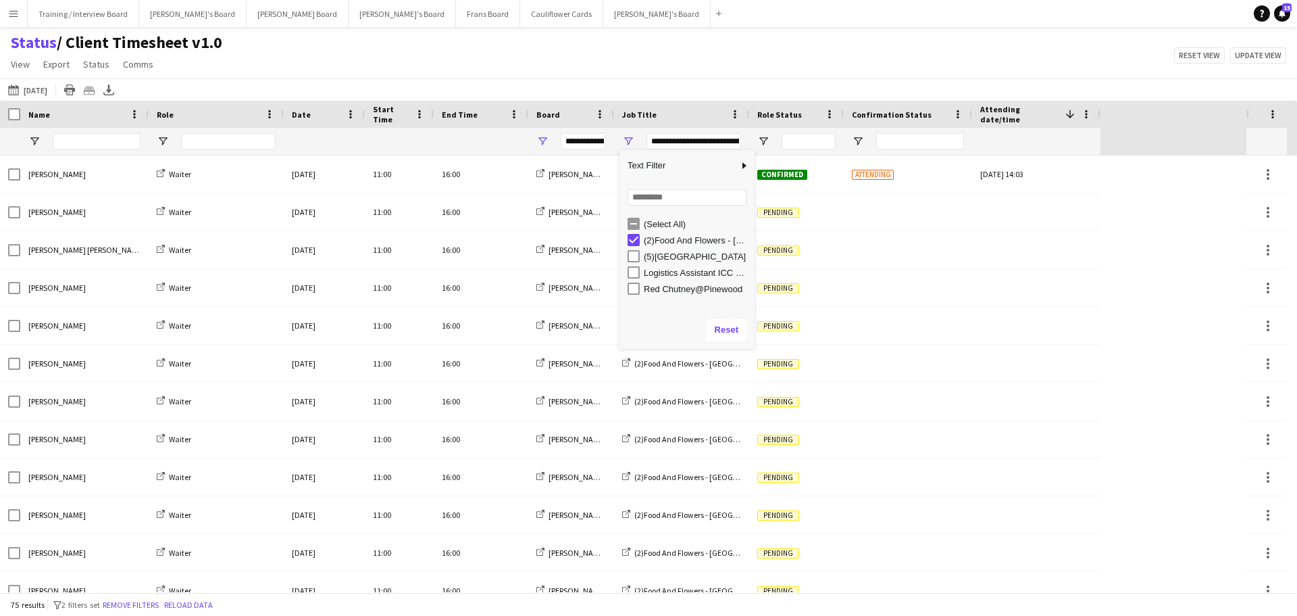
click at [825, 35] on div "Status / Client Timesheet v1.0 View Views Default view Airshow Accreditation Ai…" at bounding box center [648, 55] width 1297 height 46
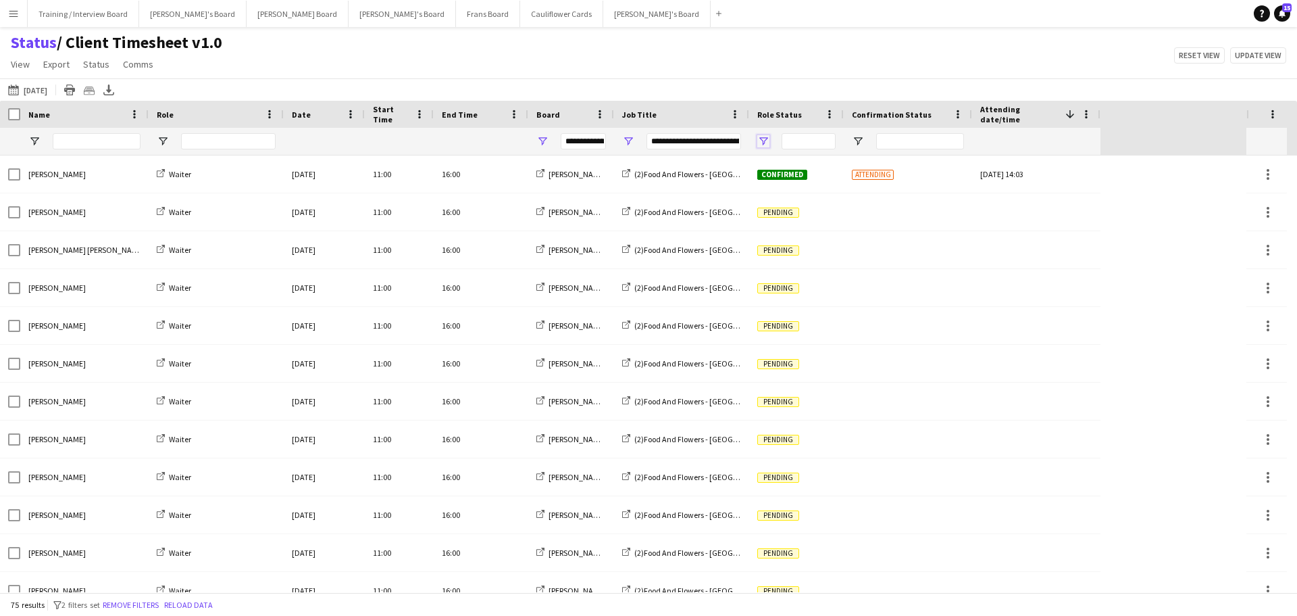
click at [762, 139] on span "Open Filter Menu" at bounding box center [763, 141] width 12 height 12
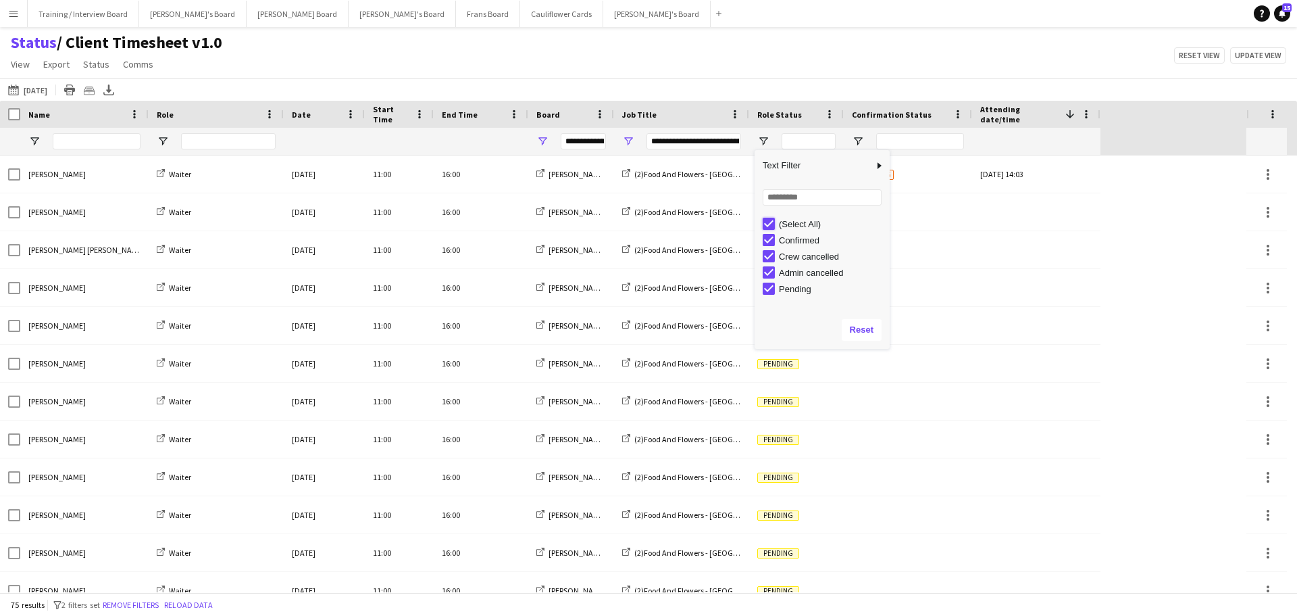
type input "***"
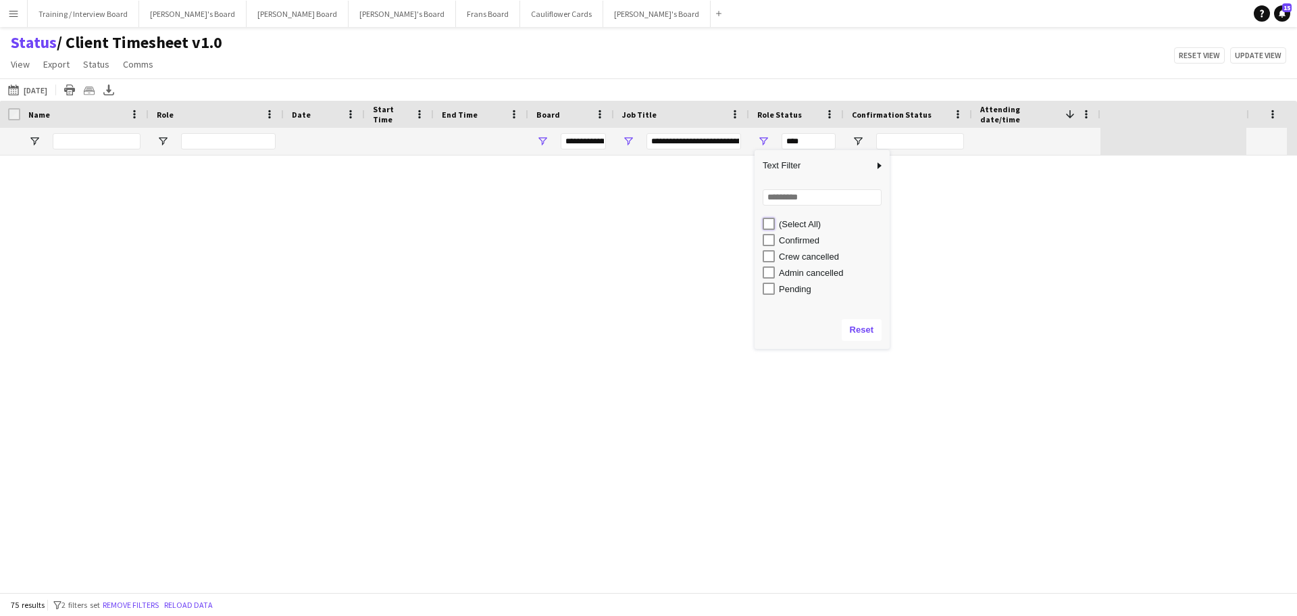
type input "***"
type input "**********"
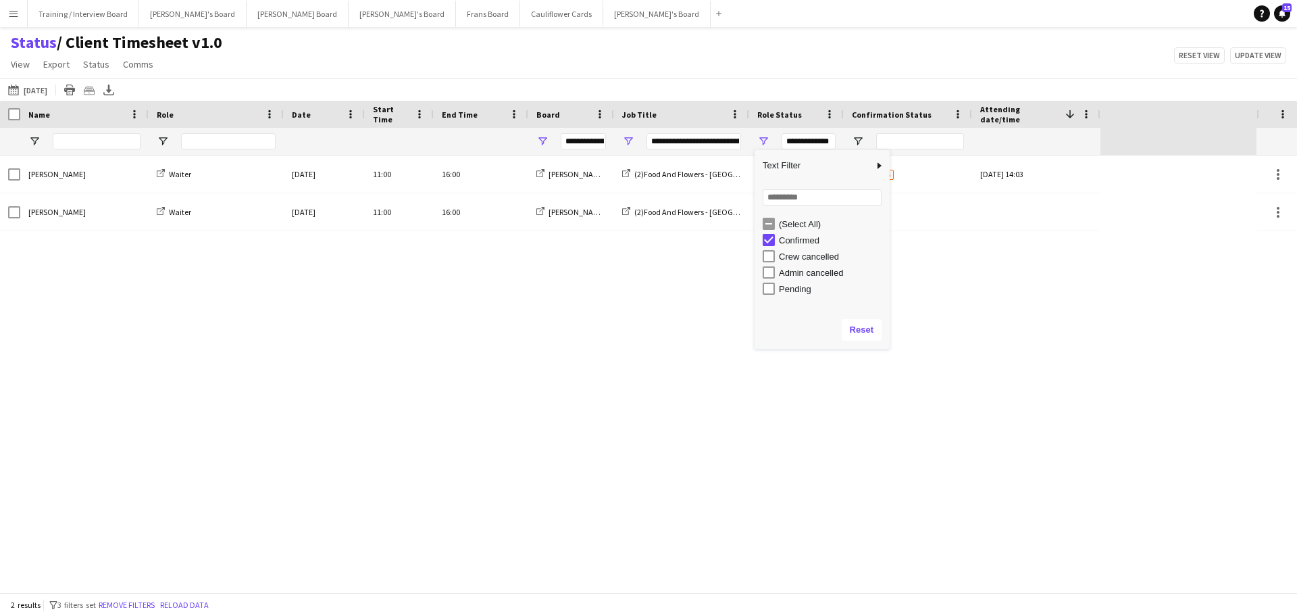
click at [782, 31] on main "Status / Client Timesheet v1.0 View Views Default view Airshow Accreditation Ai…" at bounding box center [648, 312] width 1297 height 570
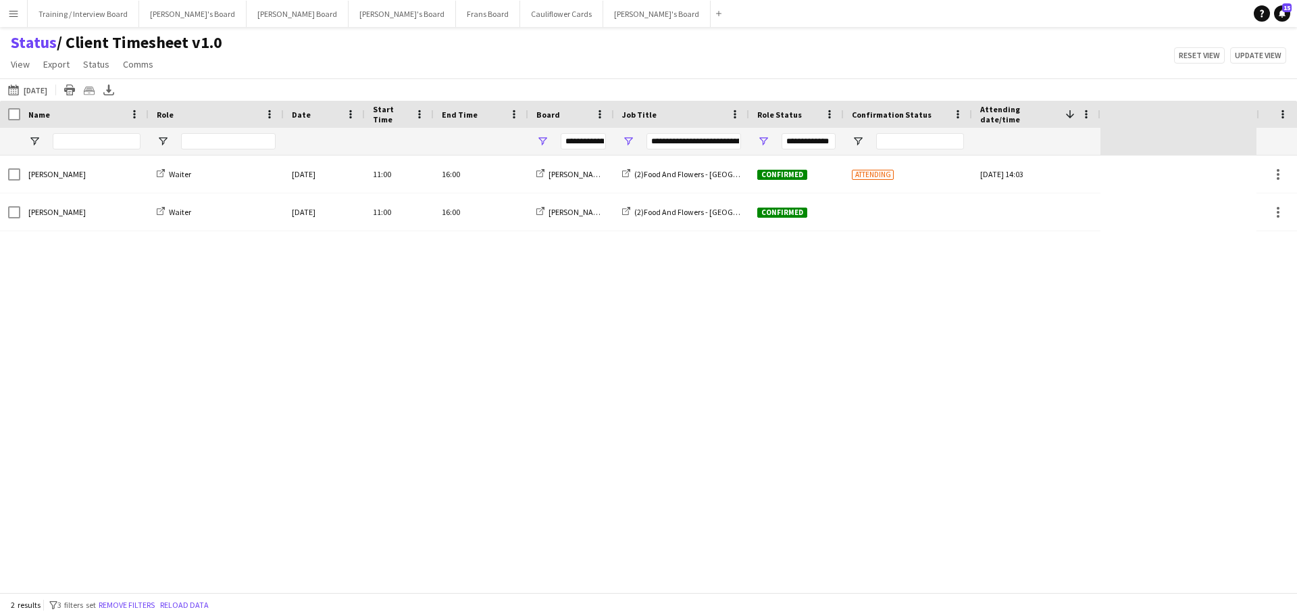
click at [20, 10] on button "Menu" at bounding box center [13, 13] width 27 height 27
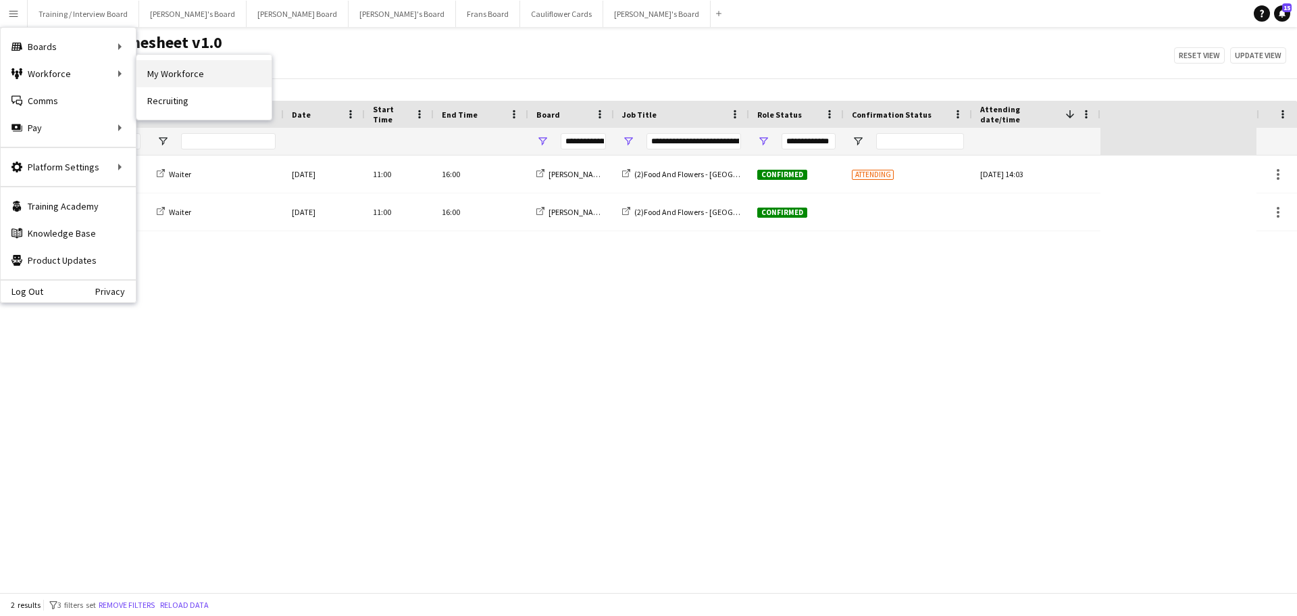
click at [168, 82] on link "My Workforce" at bounding box center [203, 73] width 135 height 27
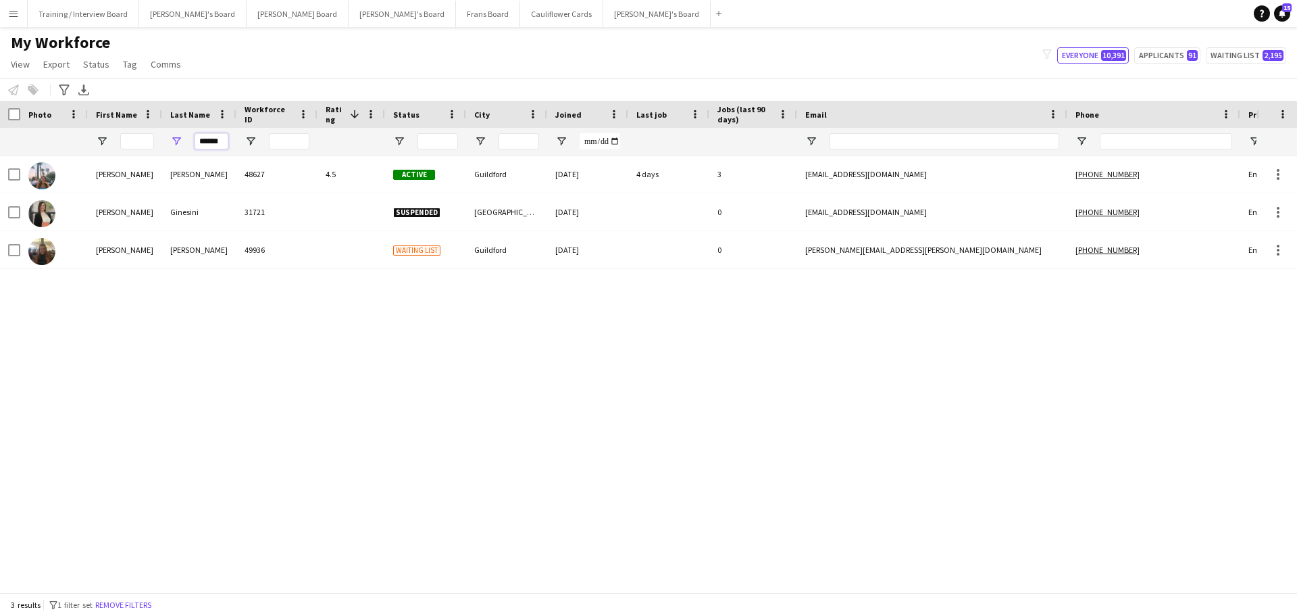
drag, startPoint x: 221, startPoint y: 138, endPoint x: 112, endPoint y: 127, distance: 109.3
click at [112, 128] on div "******" at bounding box center [732, 141] width 1465 height 27
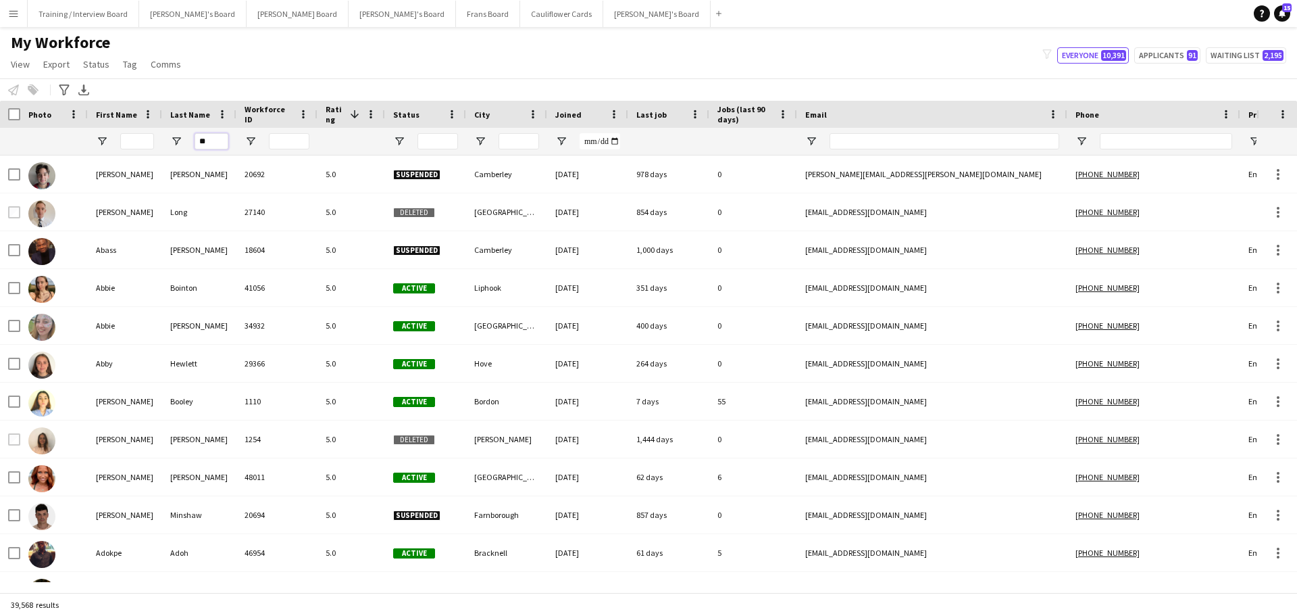
type input "*"
click at [129, 134] on input "First Name Filter Input" at bounding box center [137, 141] width 34 height 16
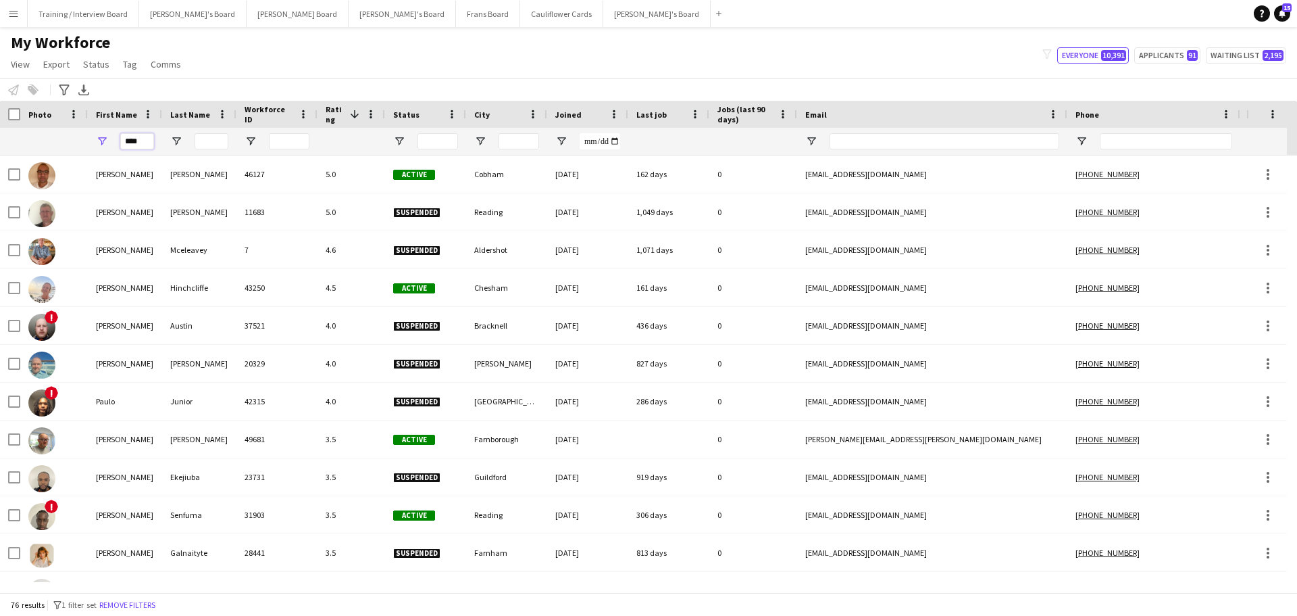
type input "****"
click at [212, 139] on input "Last Name Filter Input" at bounding box center [212, 141] width 34 height 16
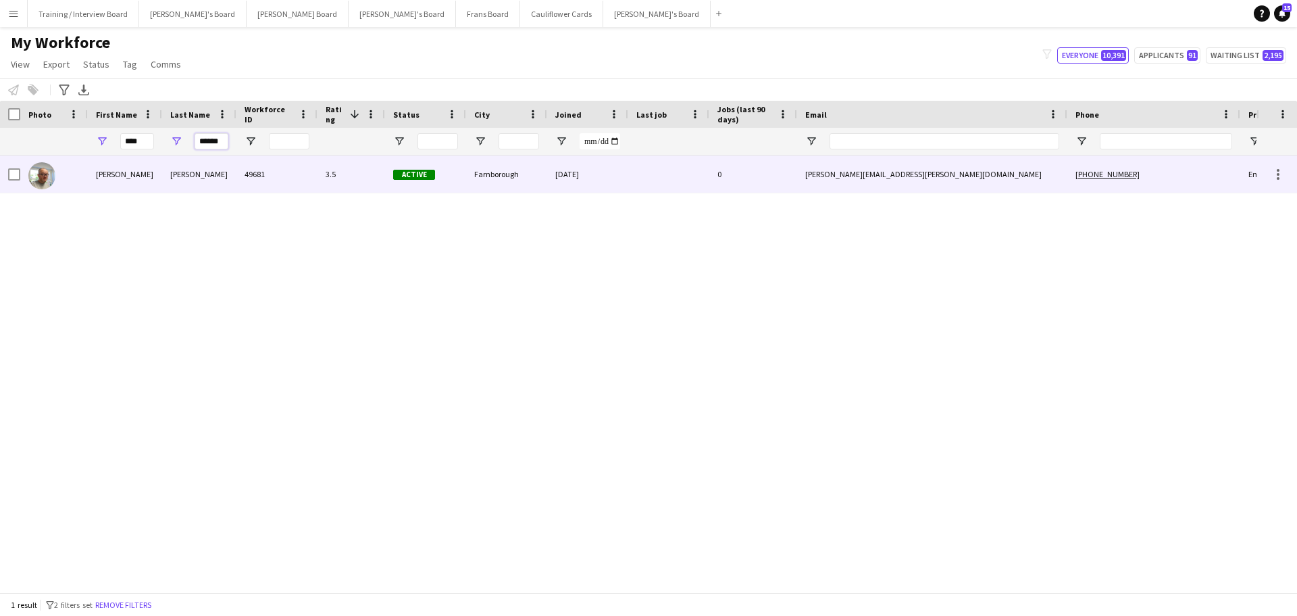
type input "******"
click at [154, 170] on div "Paul" at bounding box center [125, 173] width 74 height 37
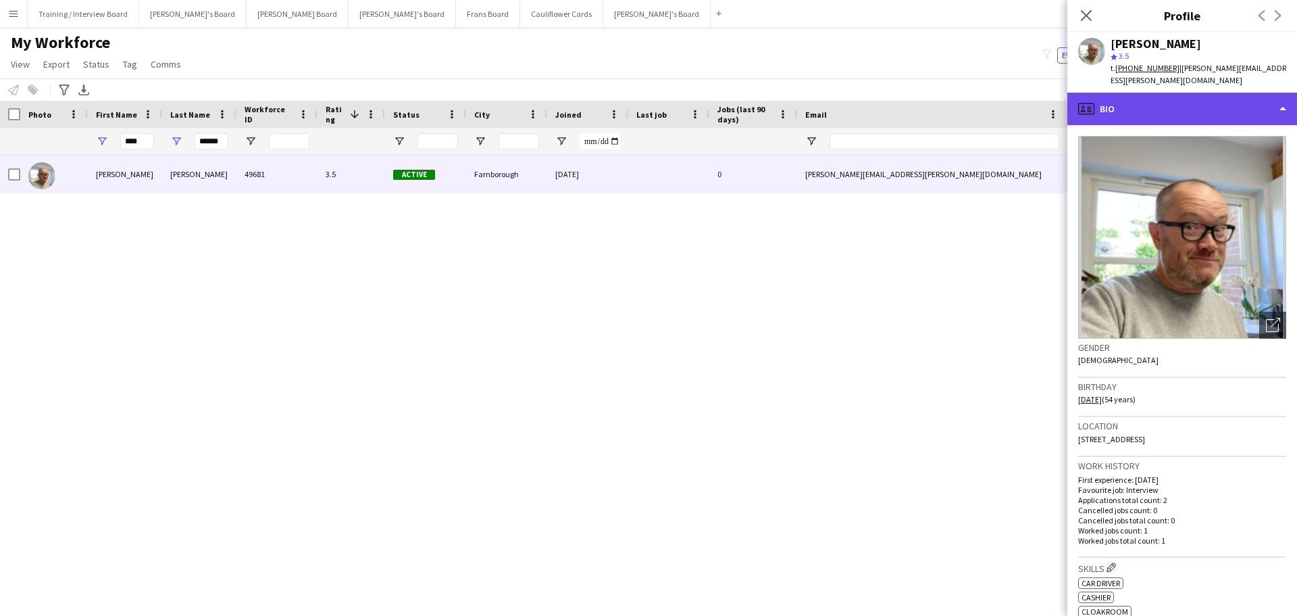
click at [1212, 109] on div "profile Bio" at bounding box center [1183, 109] width 230 height 32
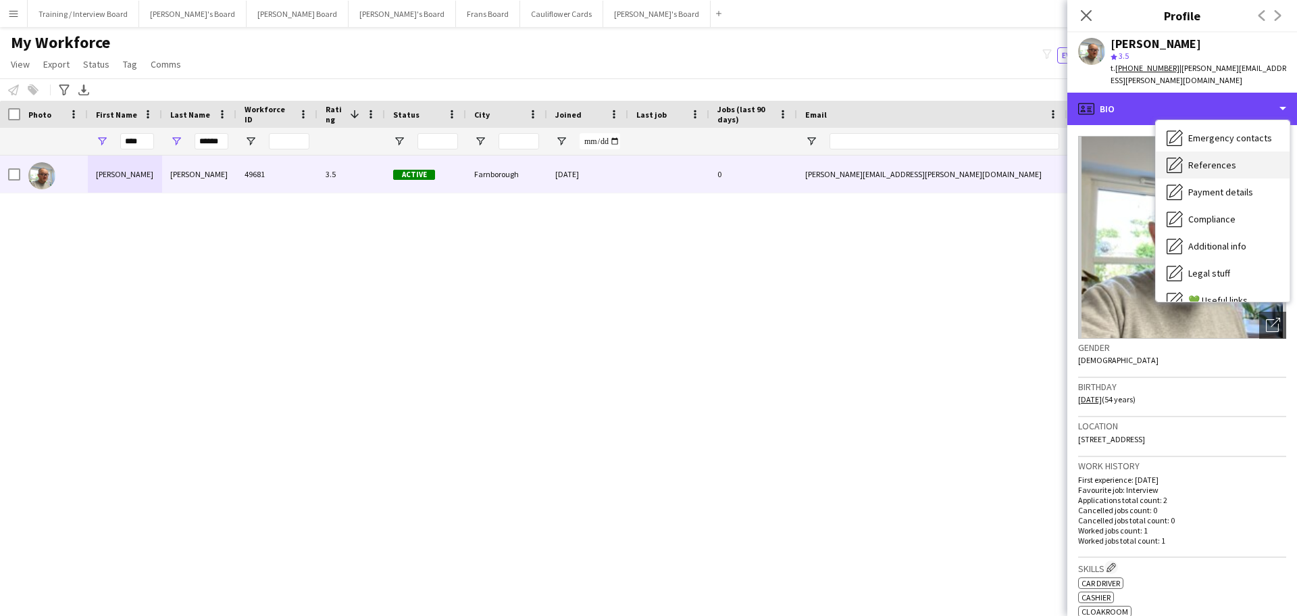
scroll to position [181, 0]
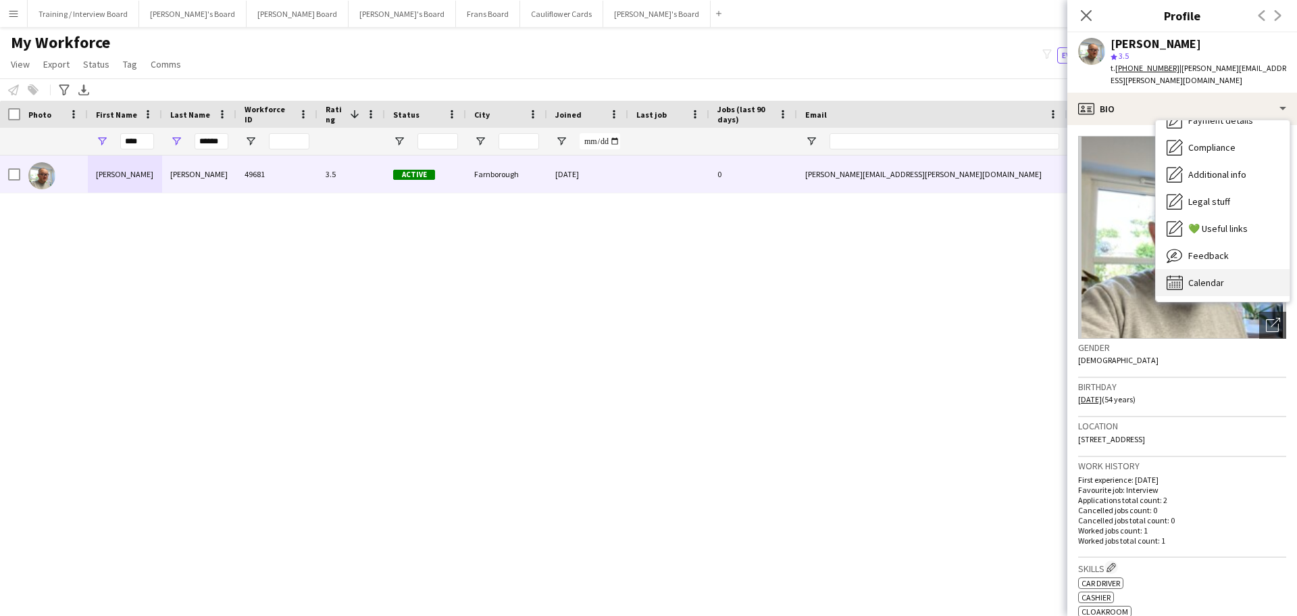
click at [1225, 269] on div "Calendar Calendar" at bounding box center [1223, 282] width 134 height 27
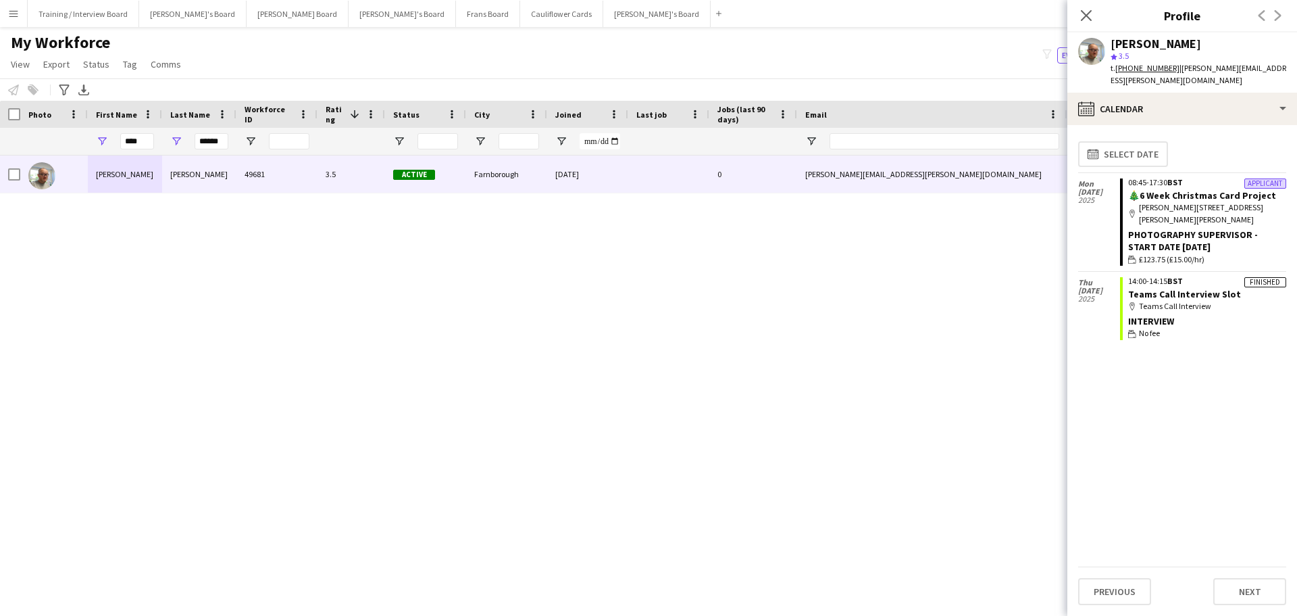
drag, startPoint x: 1212, startPoint y: 247, endPoint x: 1119, endPoint y: 184, distance: 111.9
click at [1119, 184] on div "Mon 15 Sep 2025 Applicant 08:45-17:30 BST 🎄6 Week Christmas Card Project map-ma…" at bounding box center [1182, 222] width 208 height 98
click at [1155, 201] on div "map-marker Woolmer Trading Estate, Woolmer Way, Bordon, Hampshire, GU35 9QF" at bounding box center [1207, 213] width 158 height 24
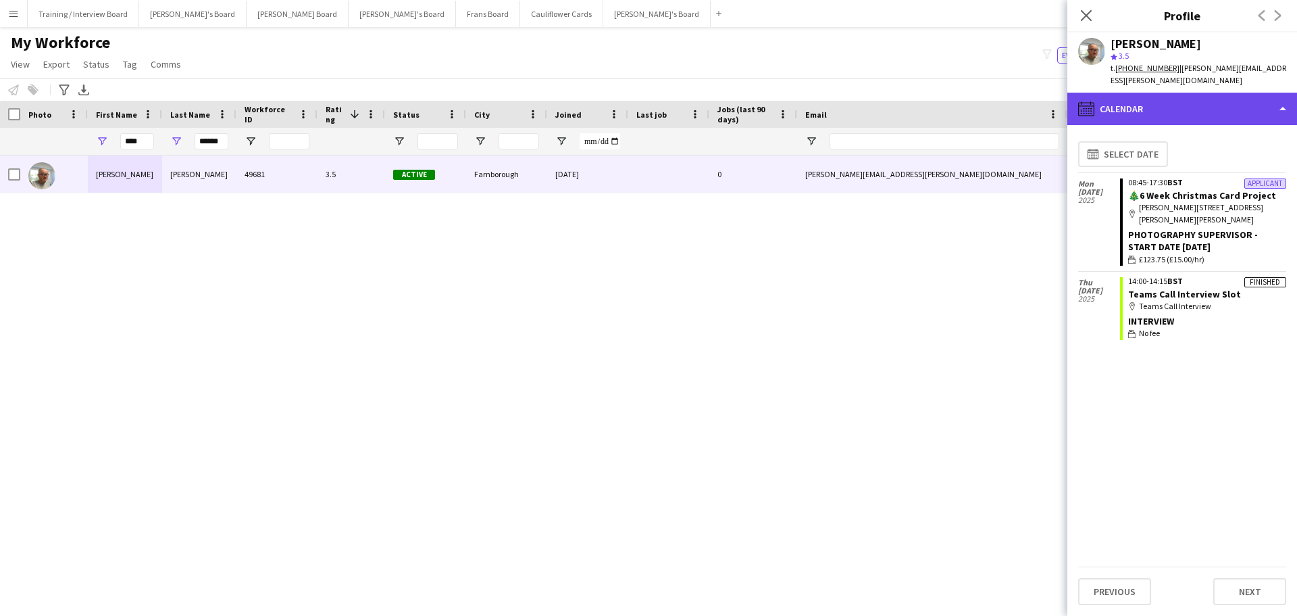
click at [1126, 93] on div "calendar-full Calendar" at bounding box center [1183, 109] width 230 height 32
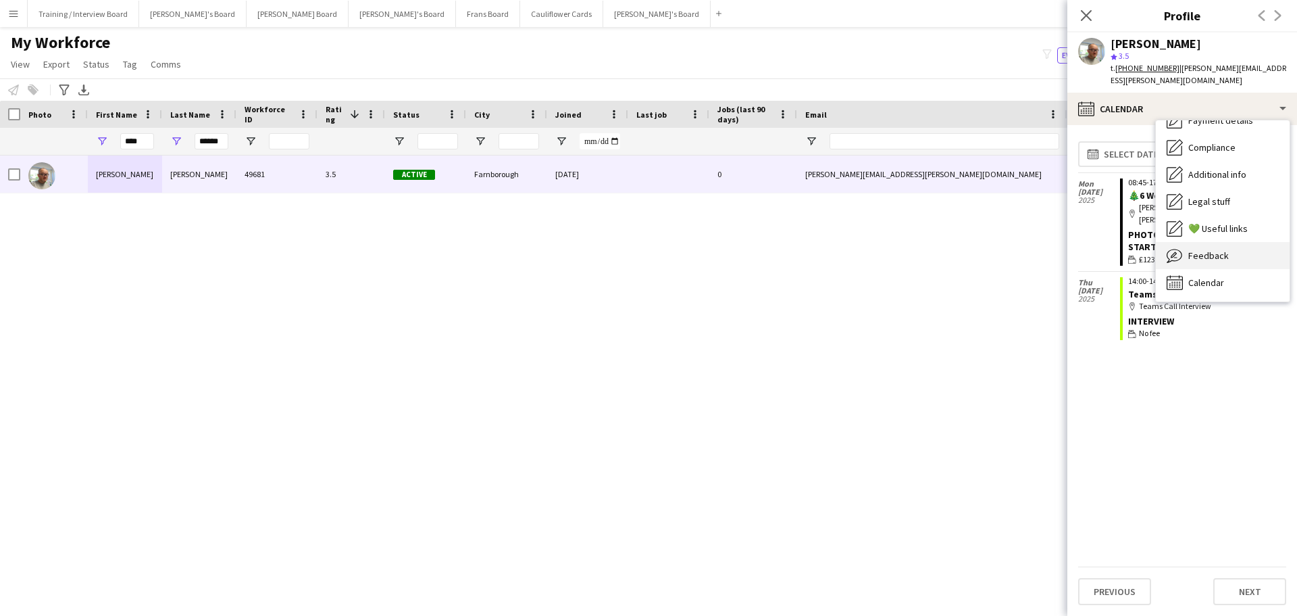
click at [1245, 242] on div "Feedback Feedback" at bounding box center [1223, 255] width 134 height 27
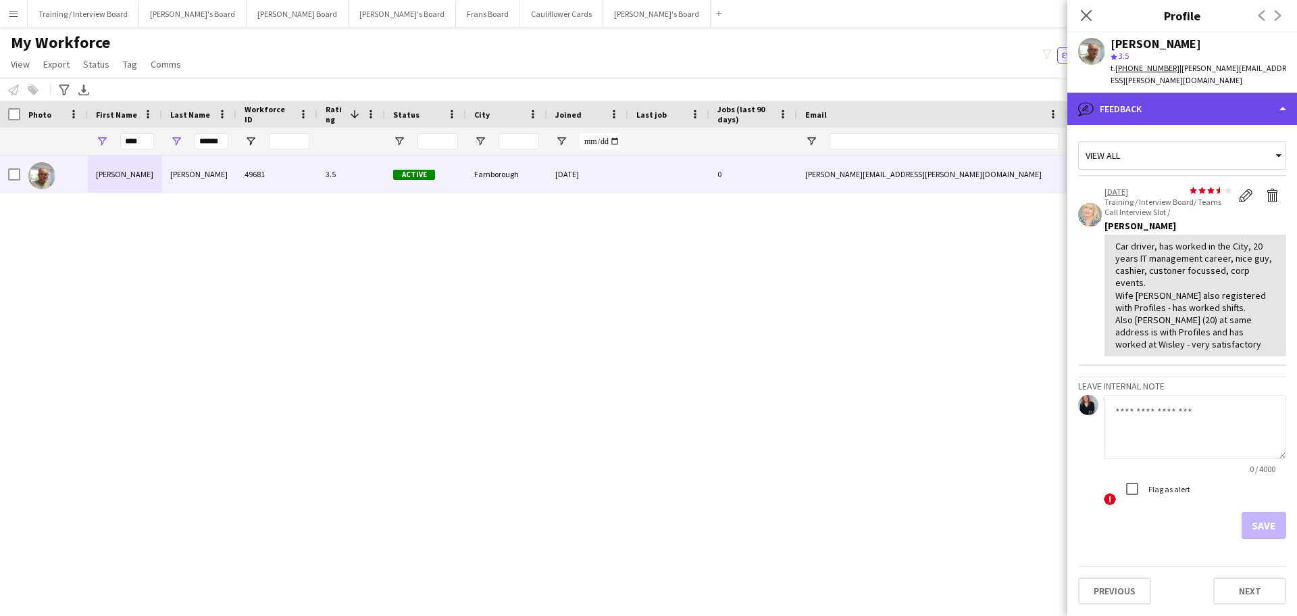
click at [1196, 94] on div "bubble-pencil Feedback" at bounding box center [1183, 109] width 230 height 32
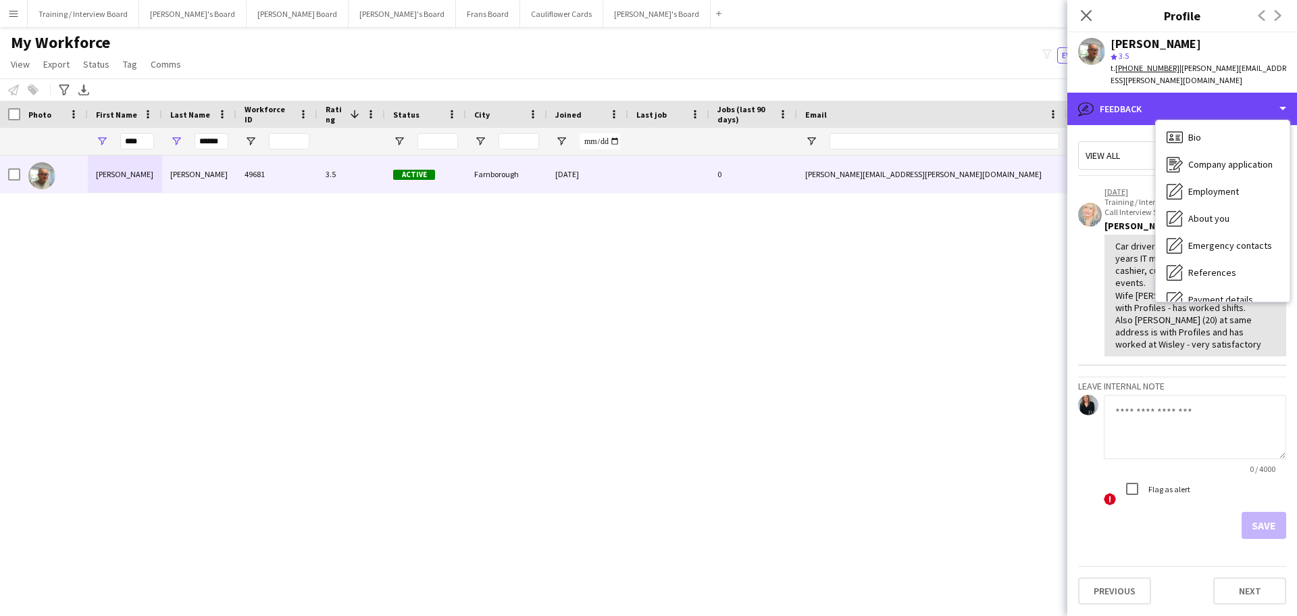
scroll to position [0, 0]
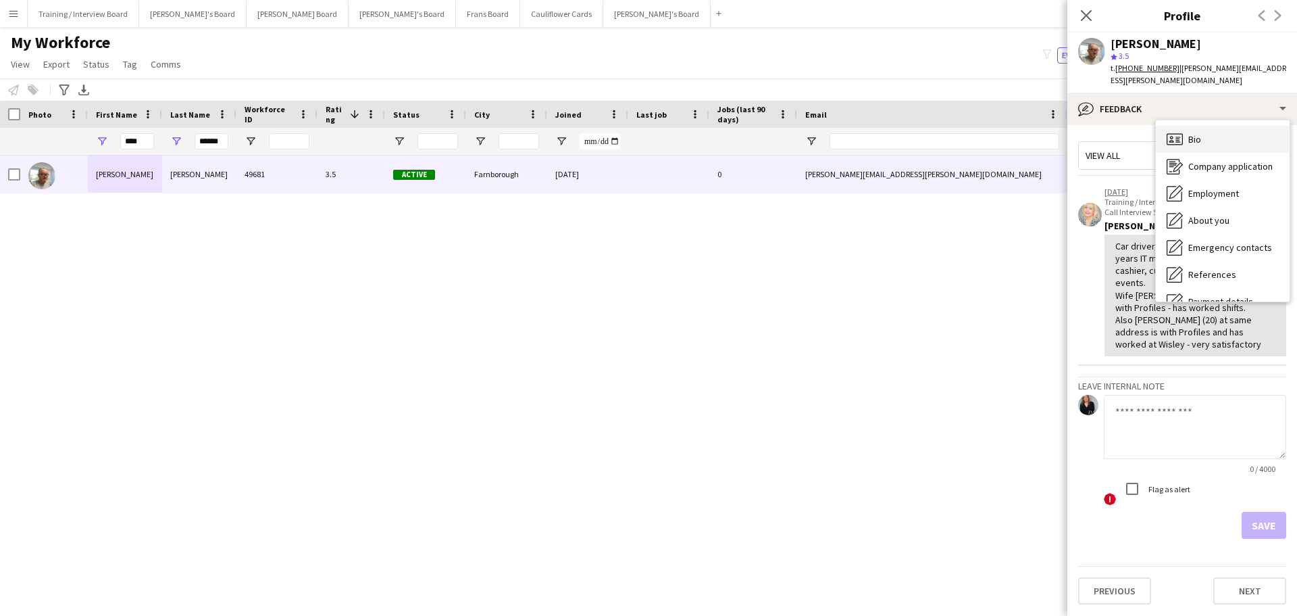
click at [1219, 132] on div "Bio Bio" at bounding box center [1223, 139] width 134 height 27
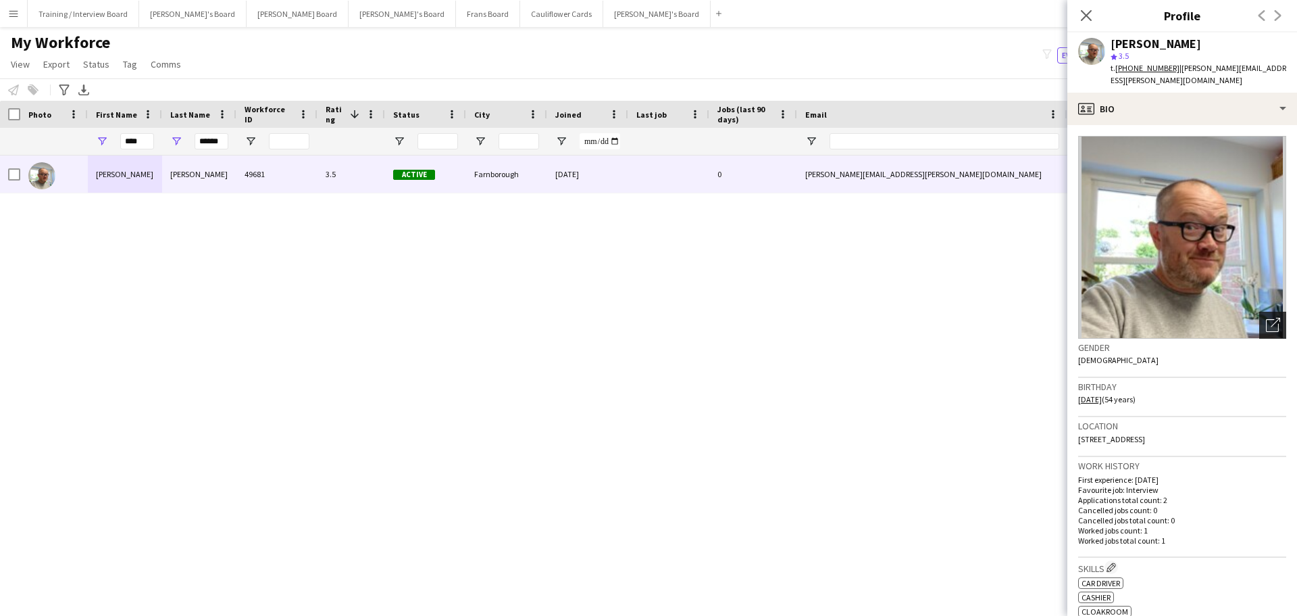
click at [1266, 318] on icon "Open photos pop-in" at bounding box center [1273, 325] width 14 height 14
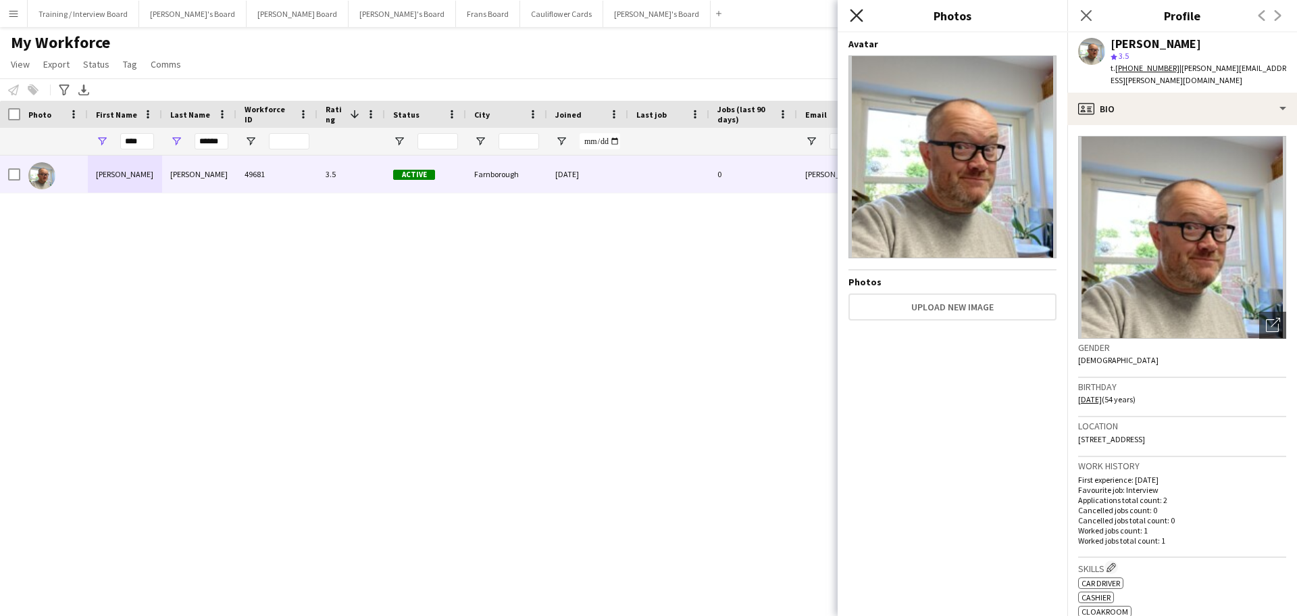
click at [856, 20] on icon "Close pop-in" at bounding box center [856, 15] width 13 height 13
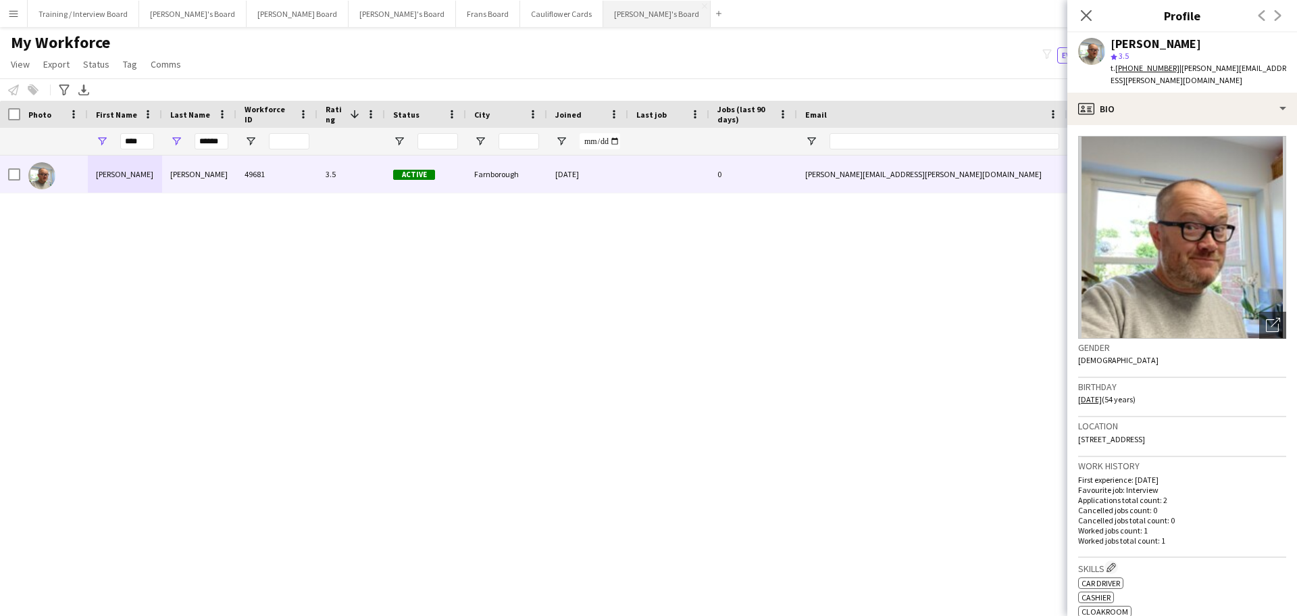
click at [603, 26] on button "[PERSON_NAME]'s Board Close" at bounding box center [656, 14] width 107 height 26
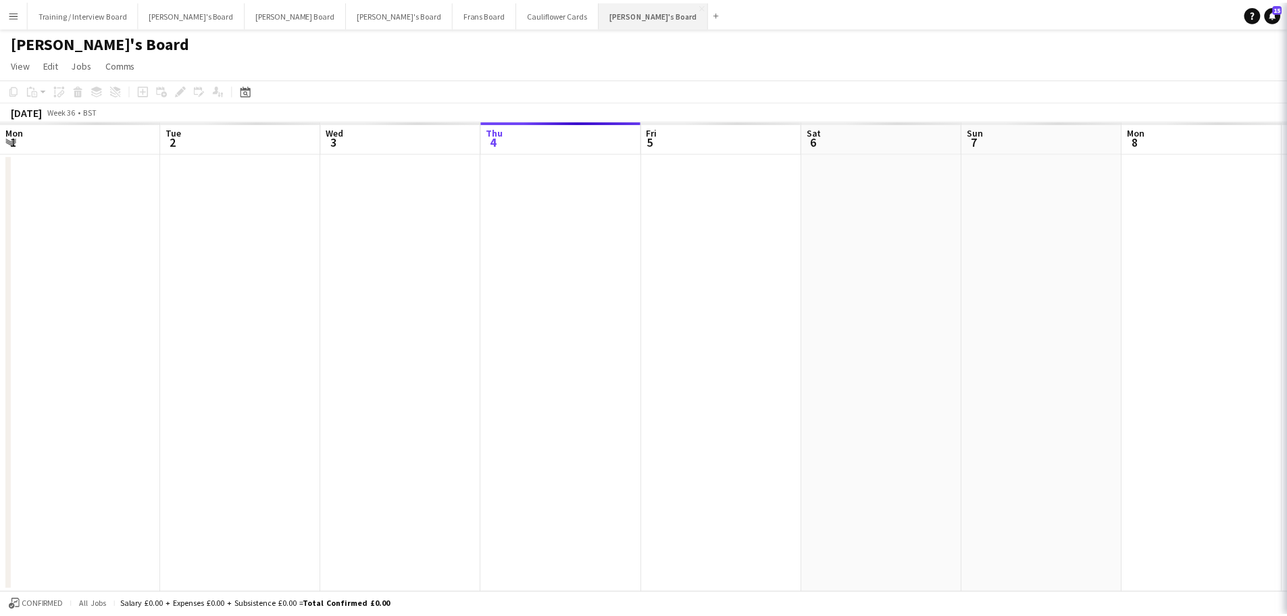
scroll to position [0, 323]
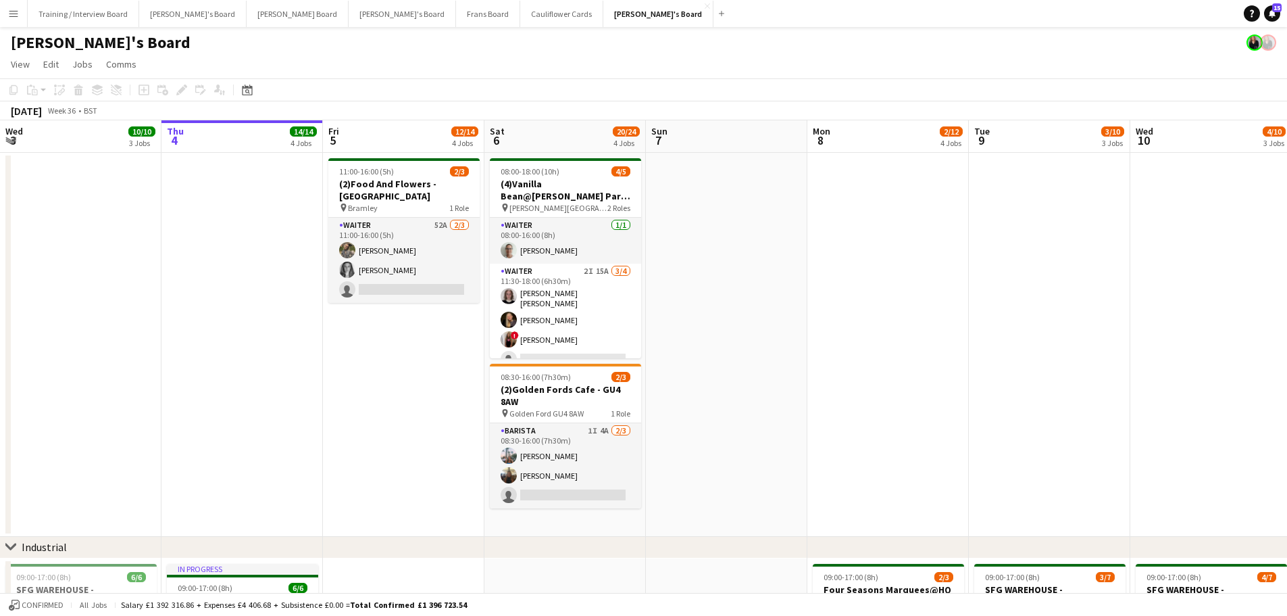
drag, startPoint x: 242, startPoint y: 303, endPoint x: 578, endPoint y: 321, distance: 336.3
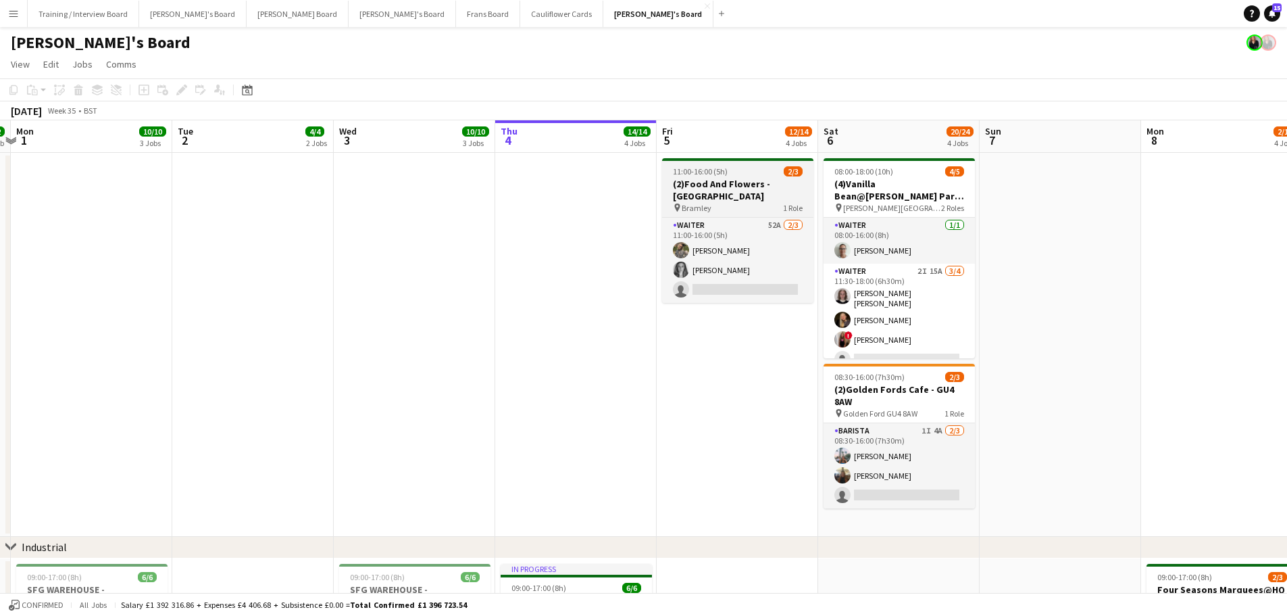
click at [761, 174] on div "11:00-16:00 (5h) 2/3" at bounding box center [737, 171] width 151 height 10
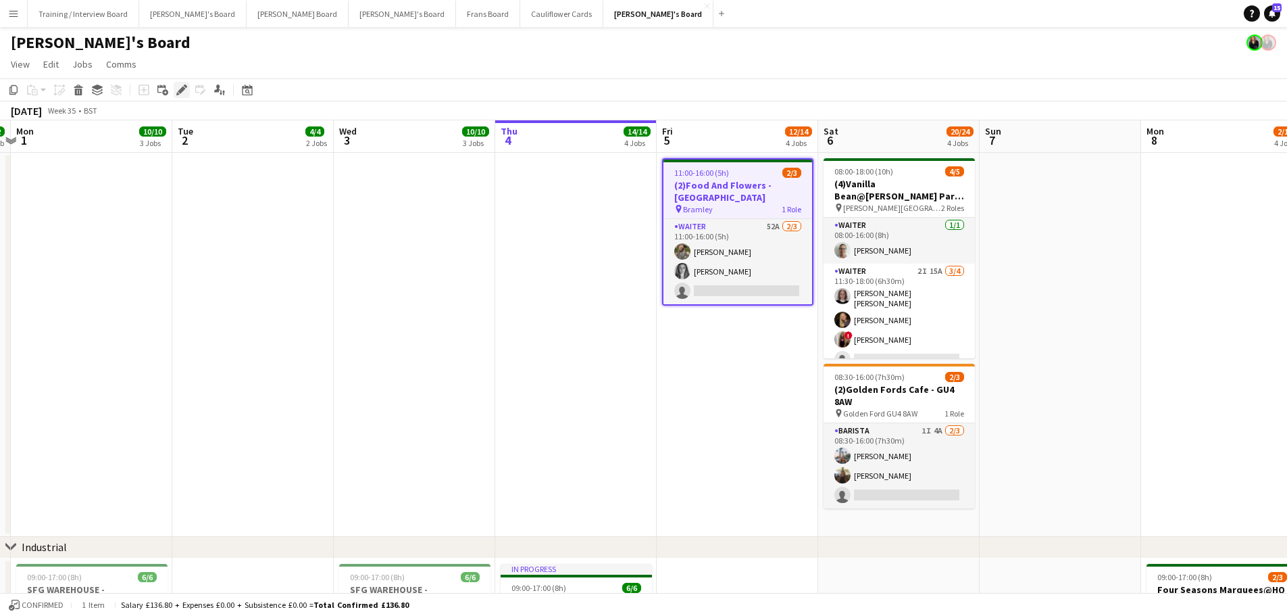
click at [185, 91] on icon "Edit" at bounding box center [181, 89] width 11 height 11
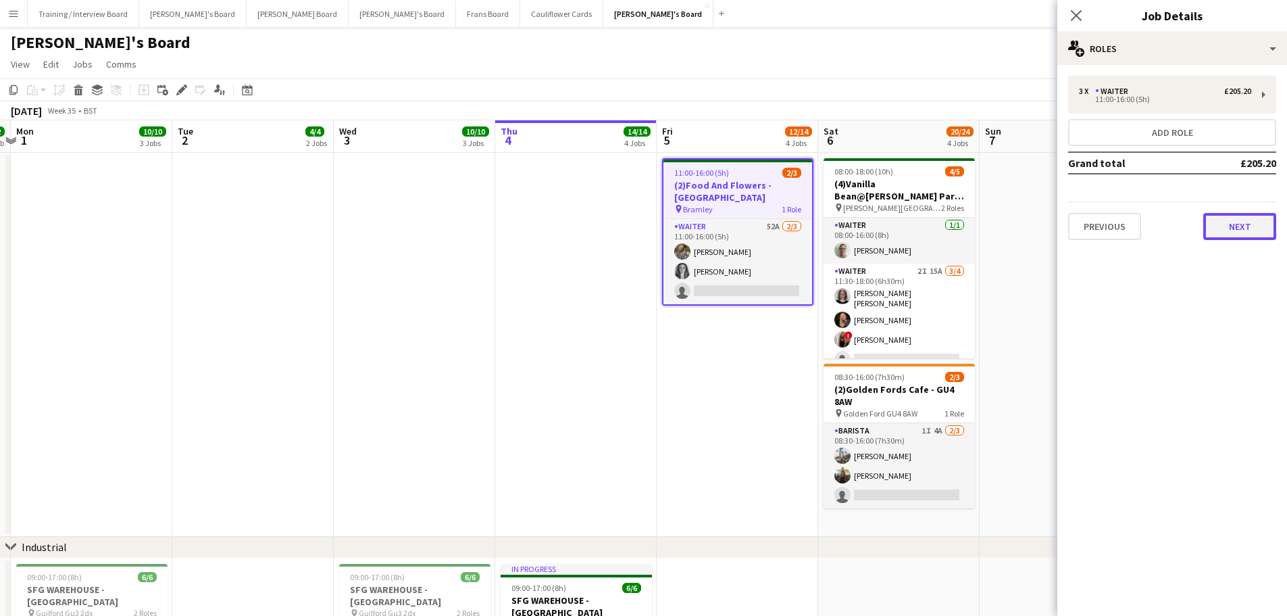
click at [1250, 216] on button "Next" at bounding box center [1239, 226] width 73 height 27
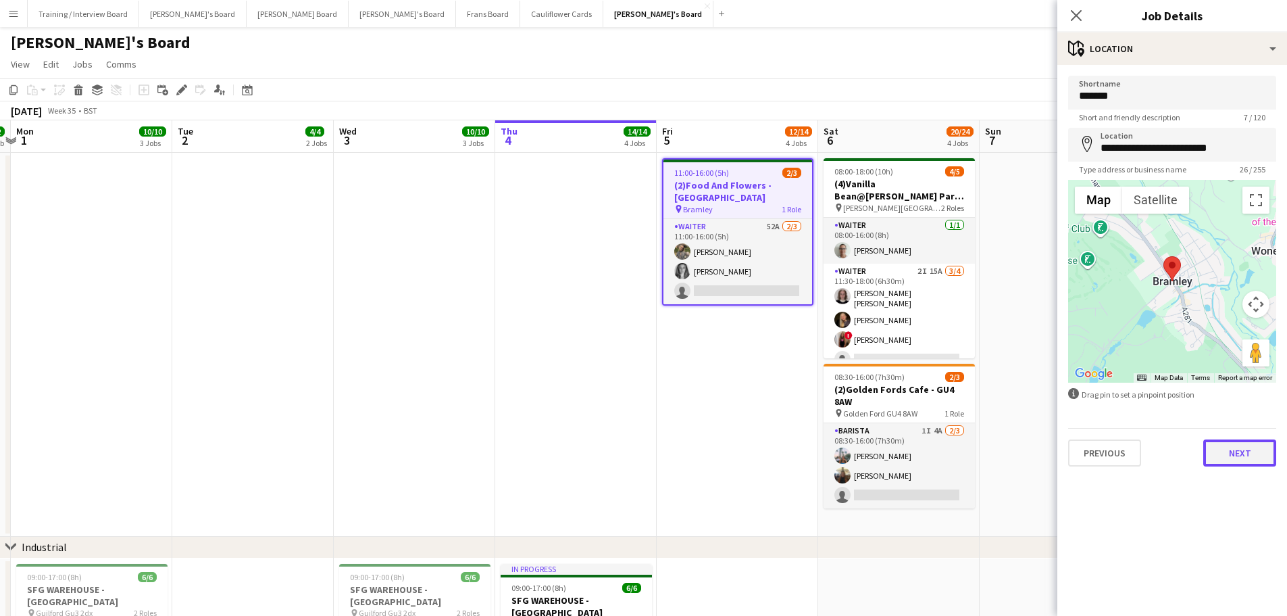
click at [1252, 457] on button "Next" at bounding box center [1239, 452] width 73 height 27
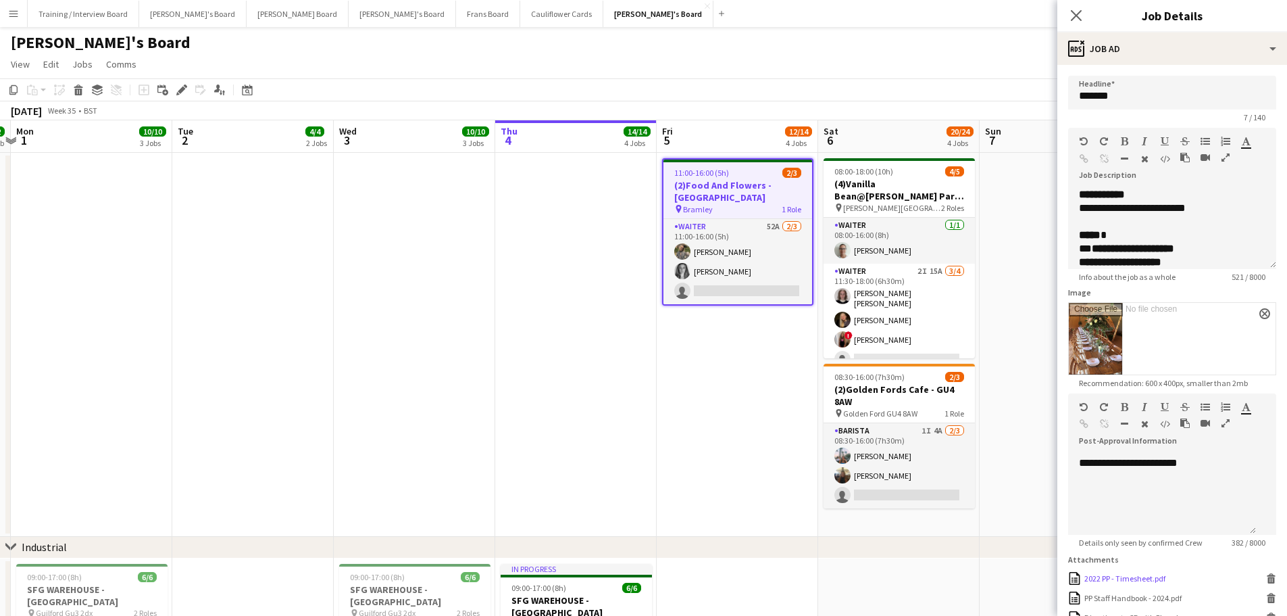
scroll to position [134, 0]
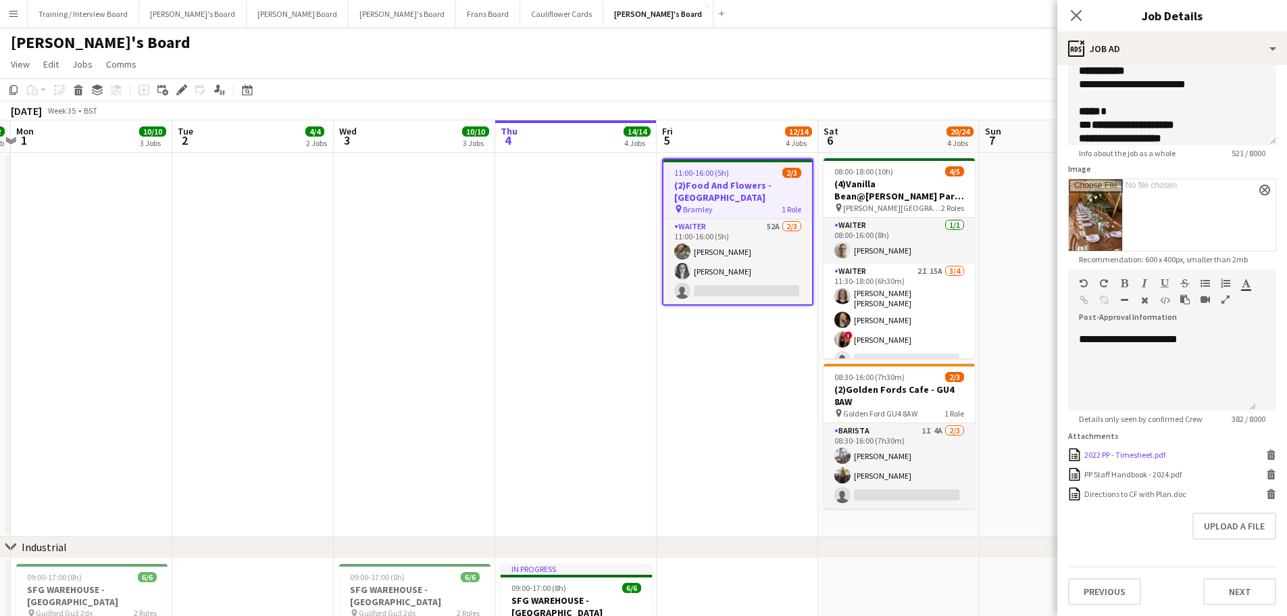
click at [1268, 455] on icon at bounding box center [1271, 456] width 7 height 6
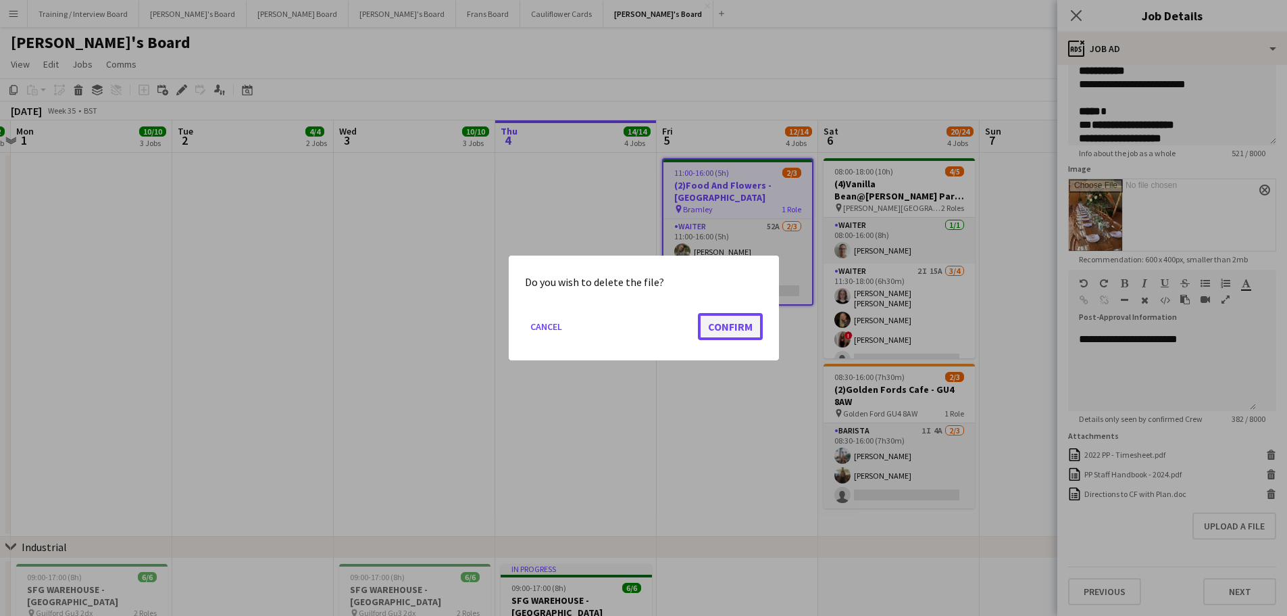
click at [749, 327] on button "Confirm" at bounding box center [730, 326] width 65 height 27
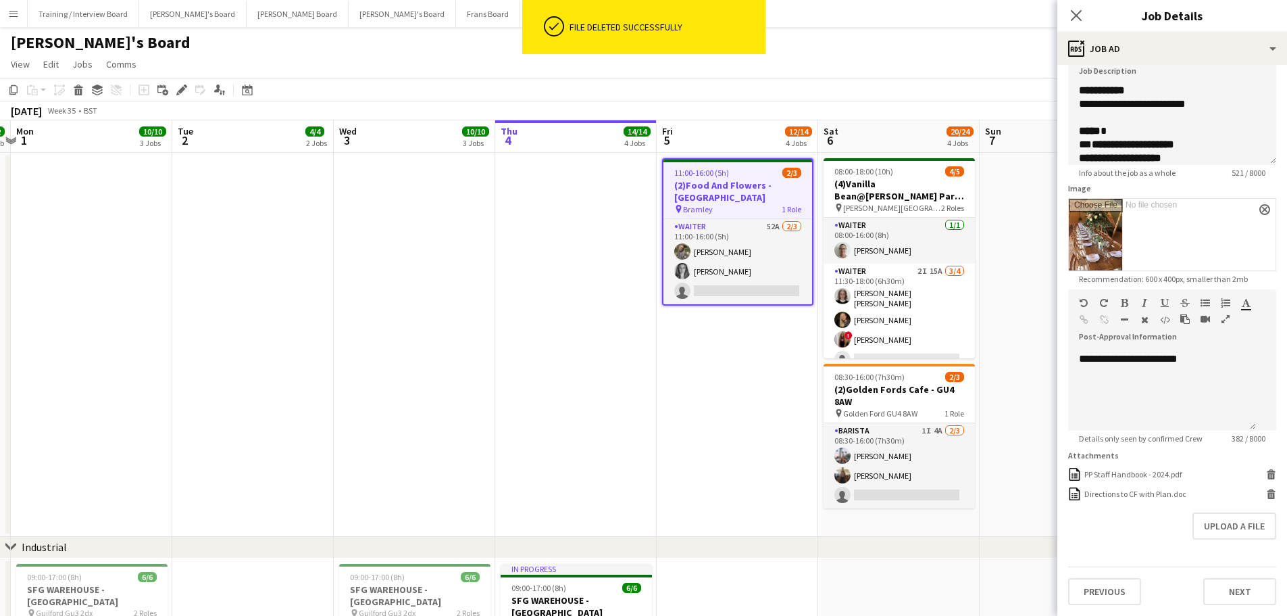
scroll to position [114, 0]
click at [1019, 225] on app-date-cell at bounding box center [1060, 345] width 161 height 384
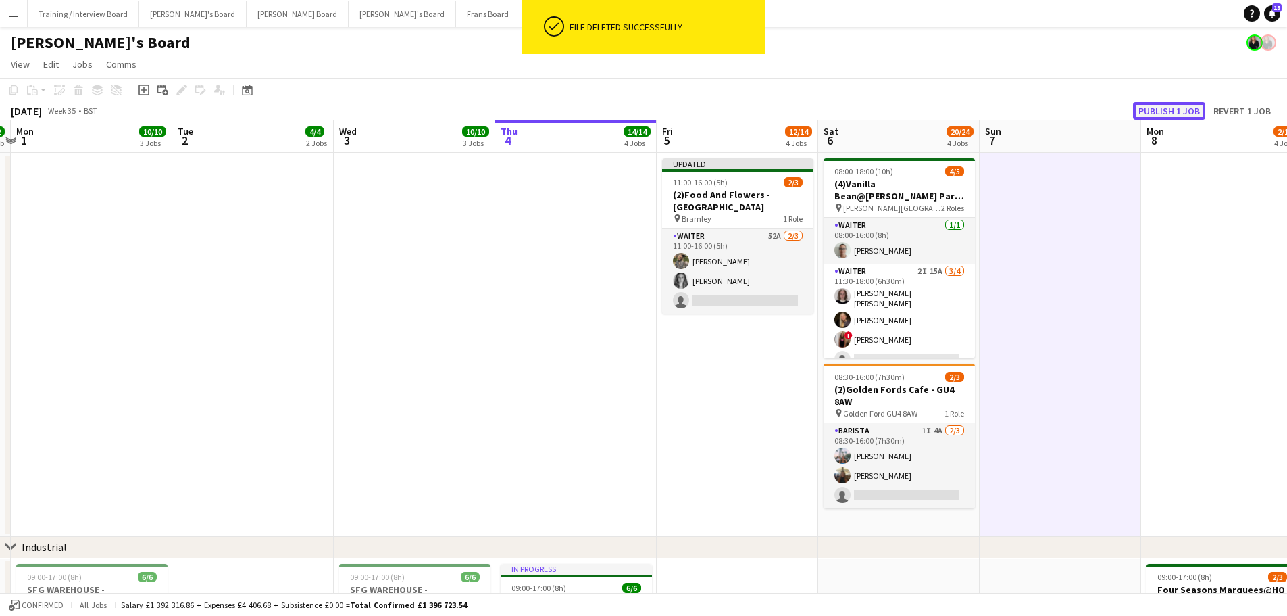
click at [1187, 112] on button "Publish 1 job" at bounding box center [1169, 111] width 72 height 18
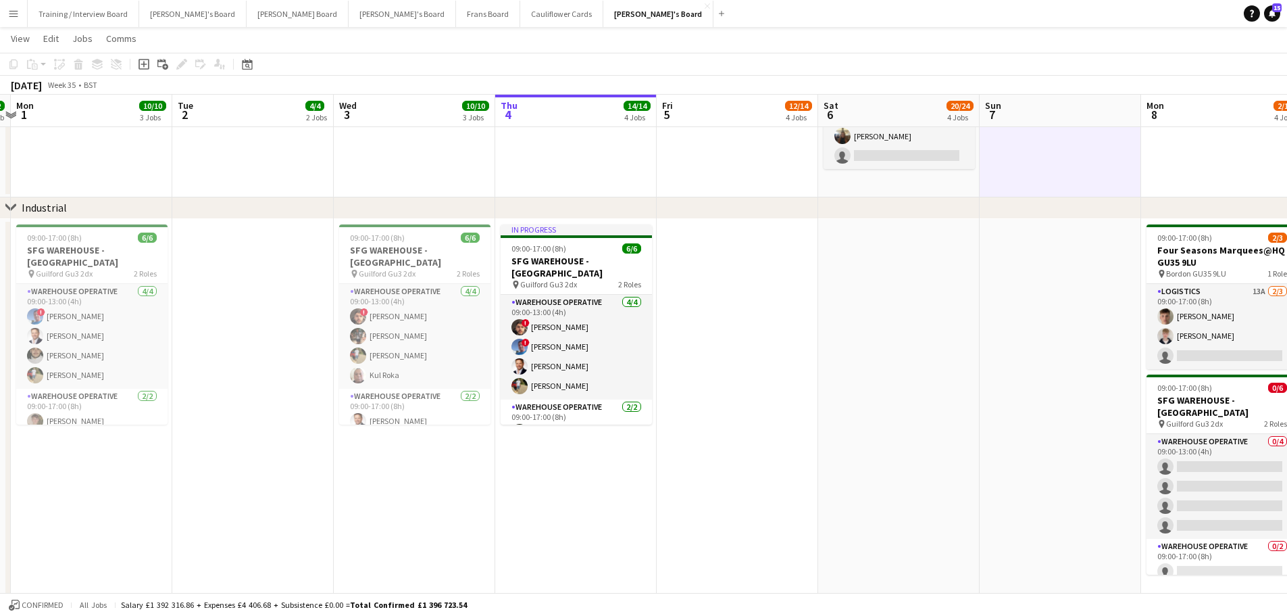
scroll to position [0, 352]
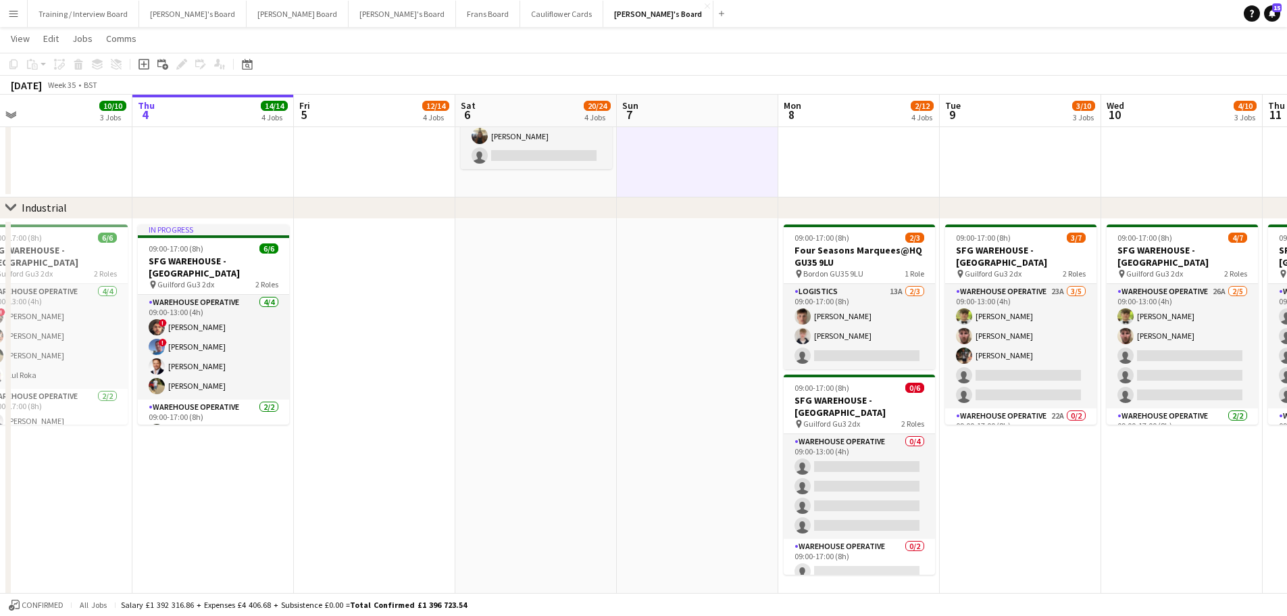
drag, startPoint x: 1122, startPoint y: 442, endPoint x: 760, endPoint y: 397, distance: 365.7
click at [760, 397] on app-calendar-viewport "Mon 1 10/10 3 Jobs Tue 2 4/4 2 Jobs Wed 3 10/10 3 Jobs Thu 4 14/14 4 Jobs Fri 5…" at bounding box center [643, 533] width 1287 height 1637
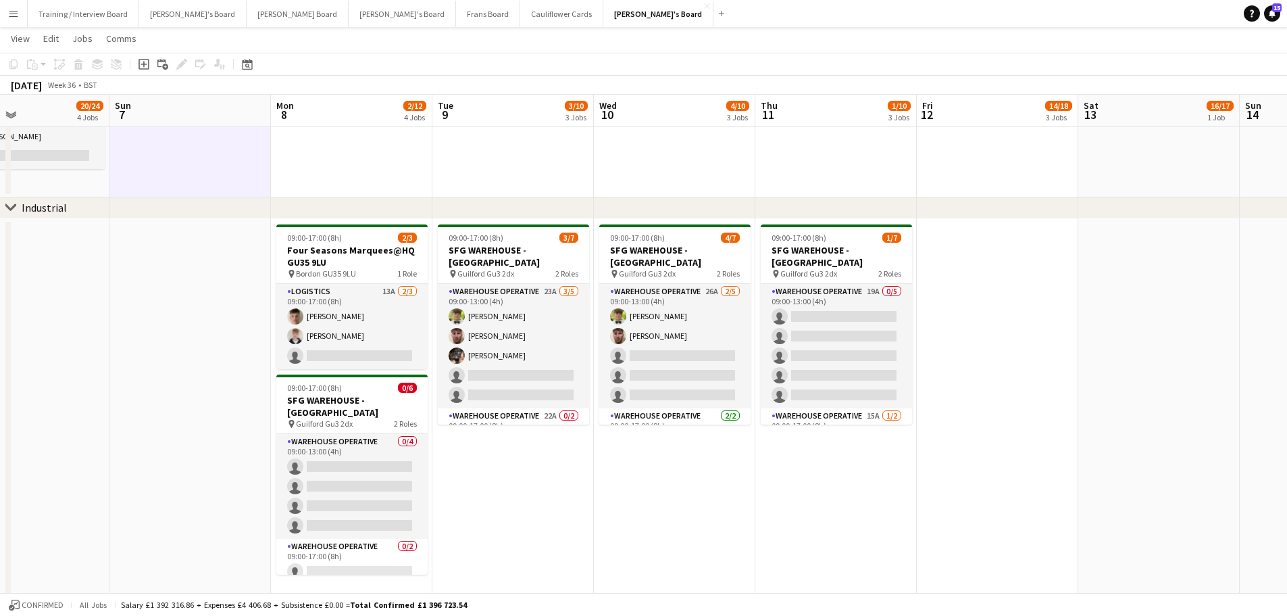
drag, startPoint x: 1070, startPoint y: 428, endPoint x: 563, endPoint y: 368, distance: 511.0
click at [563, 368] on app-calendar-viewport "Wed 3 10/10 3 Jobs Thu 4 14/14 4 Jobs Fri 5 12/14 4 Jobs Sat 6 20/24 4 Jobs Sun…" at bounding box center [643, 533] width 1287 height 1637
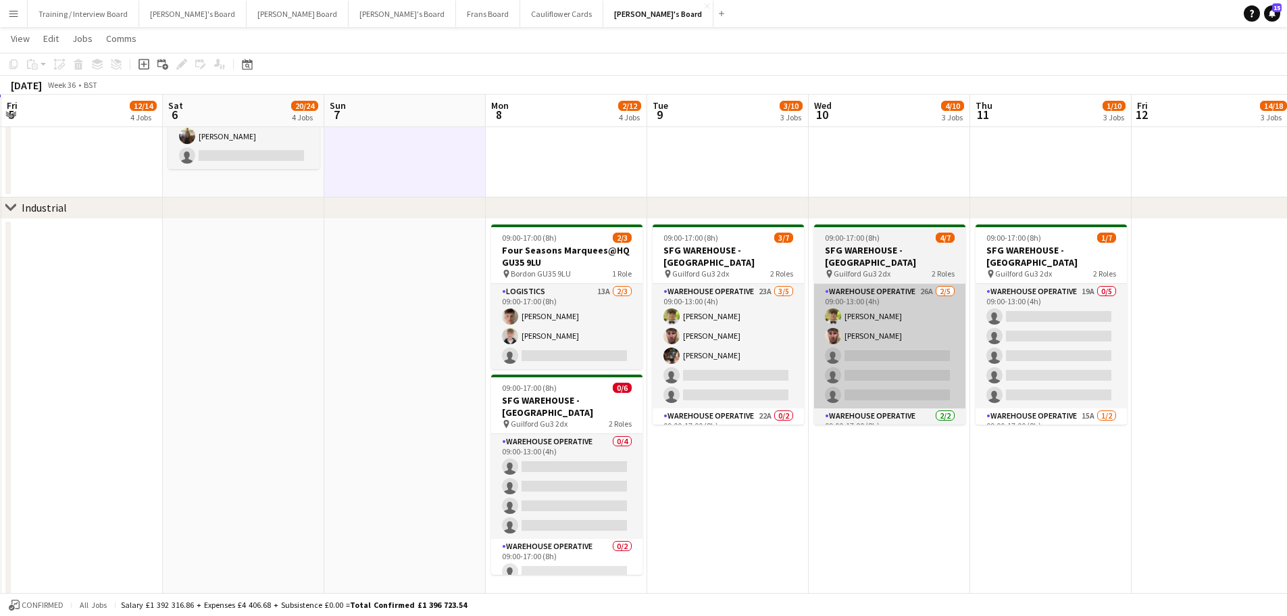
drag, startPoint x: 620, startPoint y: 335, endPoint x: 832, endPoint y: 357, distance: 213.3
click at [841, 362] on app-calendar-viewport "Wed 3 10/10 3 Jobs Thu 4 14/14 4 Jobs Fri 5 12/14 4 Jobs Sat 6 20/24 4 Jobs Sun…" at bounding box center [643, 533] width 1287 height 1637
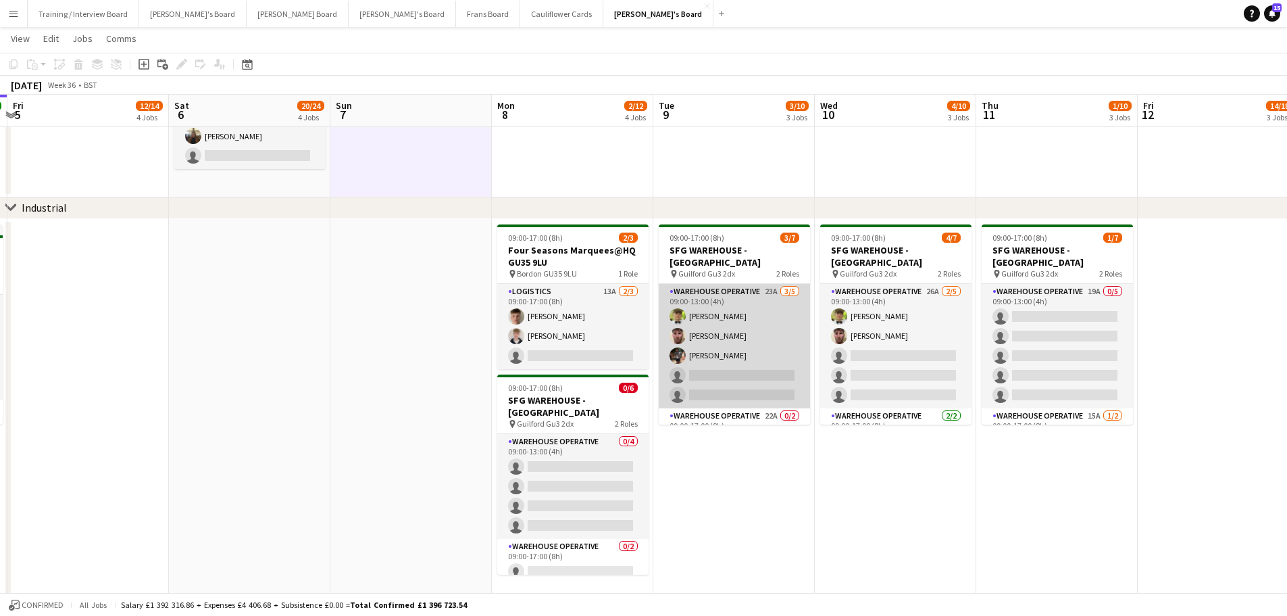
click at [730, 340] on app-card-role "Warehouse Operative 23A 3/5 09:00-13:00 (4h) Alexander Frizzell Oliver Frizzell…" at bounding box center [734, 346] width 151 height 124
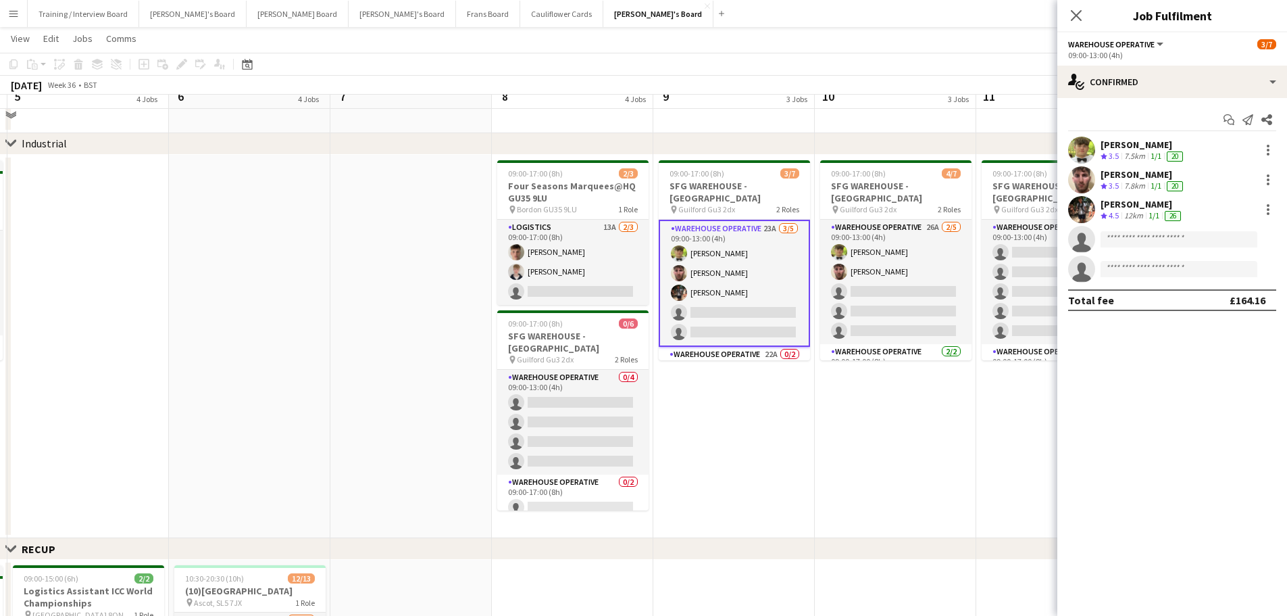
scroll to position [338, 0]
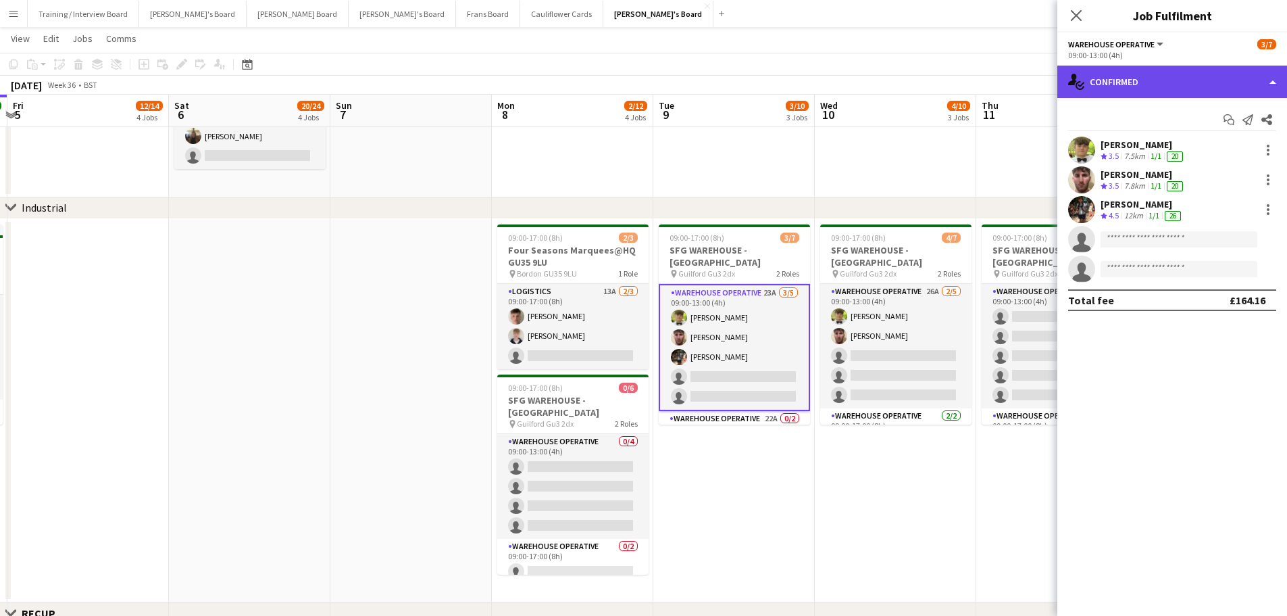
click at [1204, 90] on div "single-neutral-actions-check-2 Confirmed" at bounding box center [1173, 82] width 230 height 32
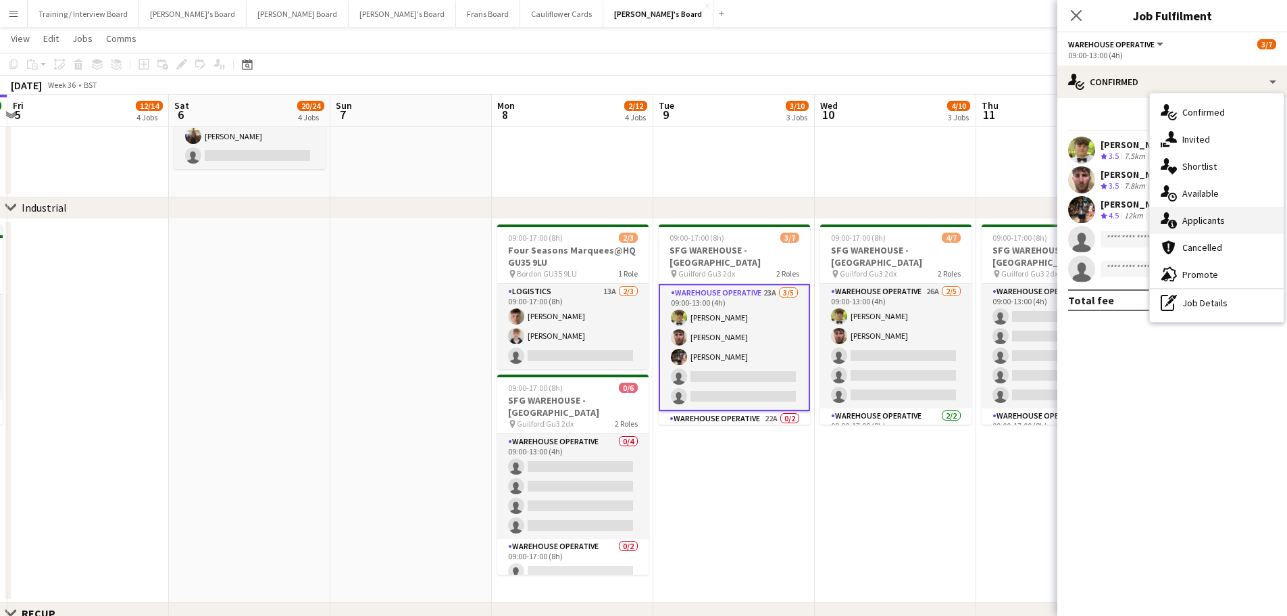
click at [1241, 230] on div "single-neutral-actions-information Applicants" at bounding box center [1217, 220] width 134 height 27
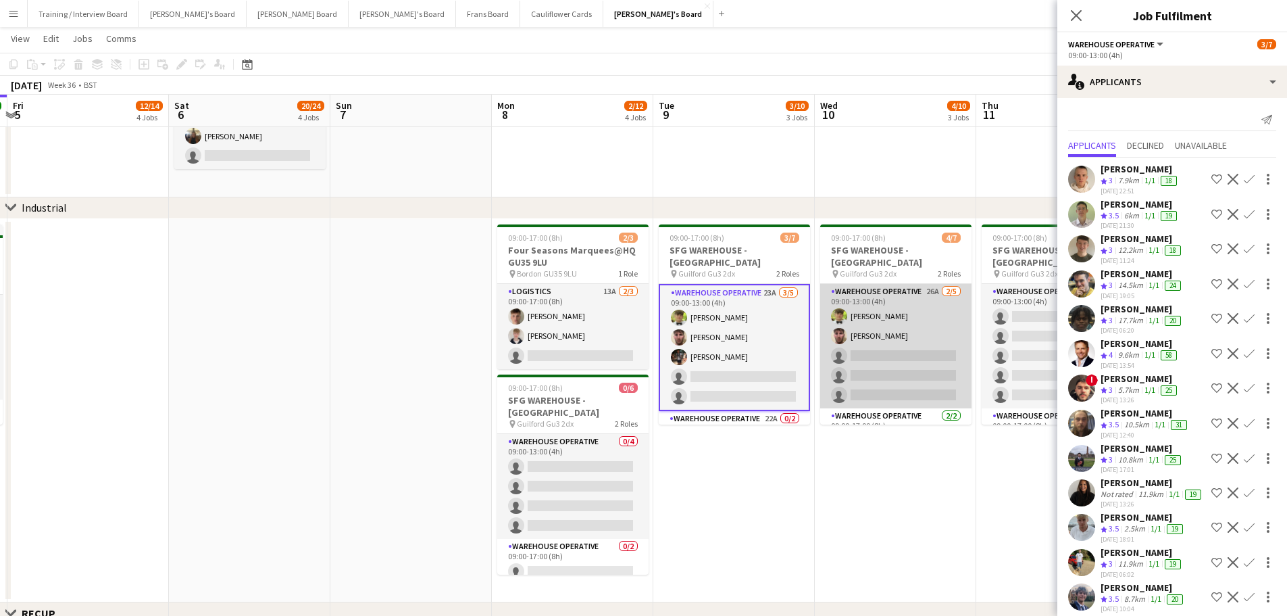
click at [935, 309] on app-card-role "Warehouse Operative 26A 2/5 09:00-13:00 (4h) Alexander Frizzell Oliver Frizzell…" at bounding box center [895, 346] width 151 height 124
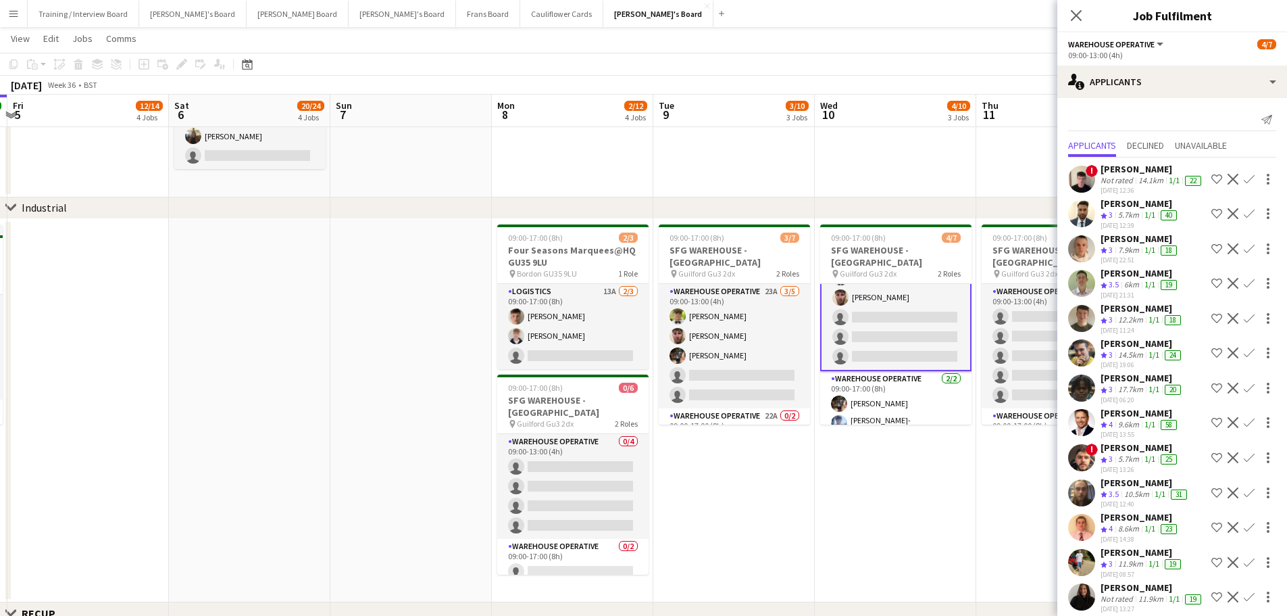
scroll to position [0, 445]
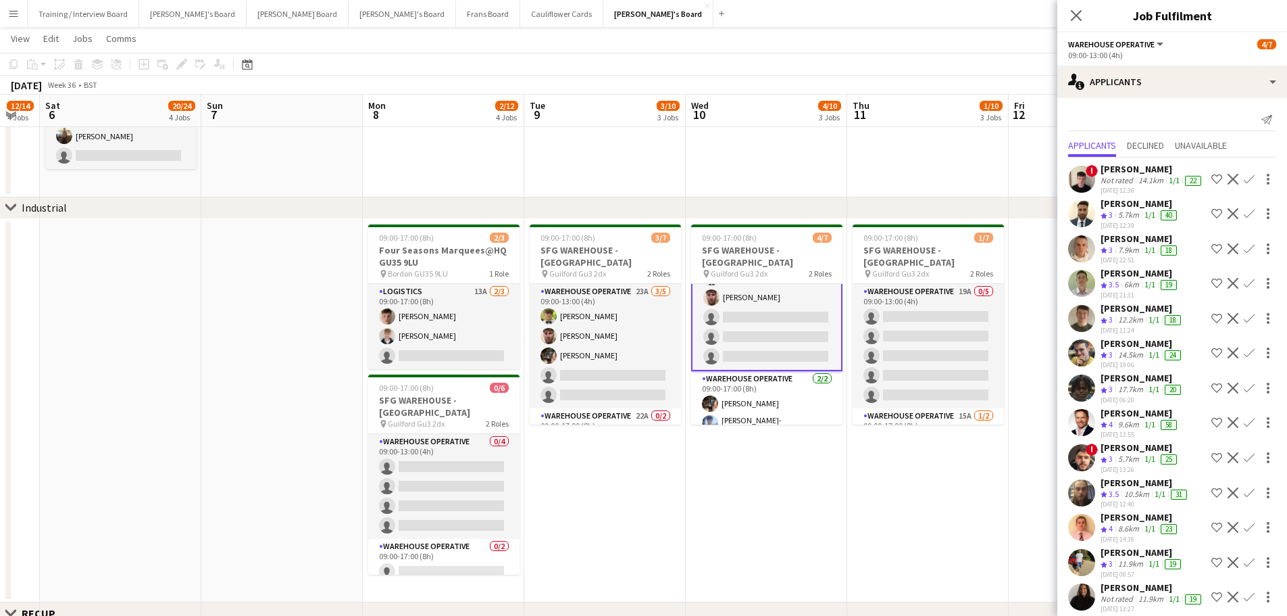
drag, startPoint x: 993, startPoint y: 366, endPoint x: 864, endPoint y: 366, distance: 129.1
click at [864, 366] on app-calendar-viewport "Wed 3 10/10 3 Jobs Thu 4 14/14 4 Jobs Fri 5 12/14 4 Jobs Sat 6 20/24 4 Jobs Sun…" at bounding box center [643, 533] width 1287 height 1637
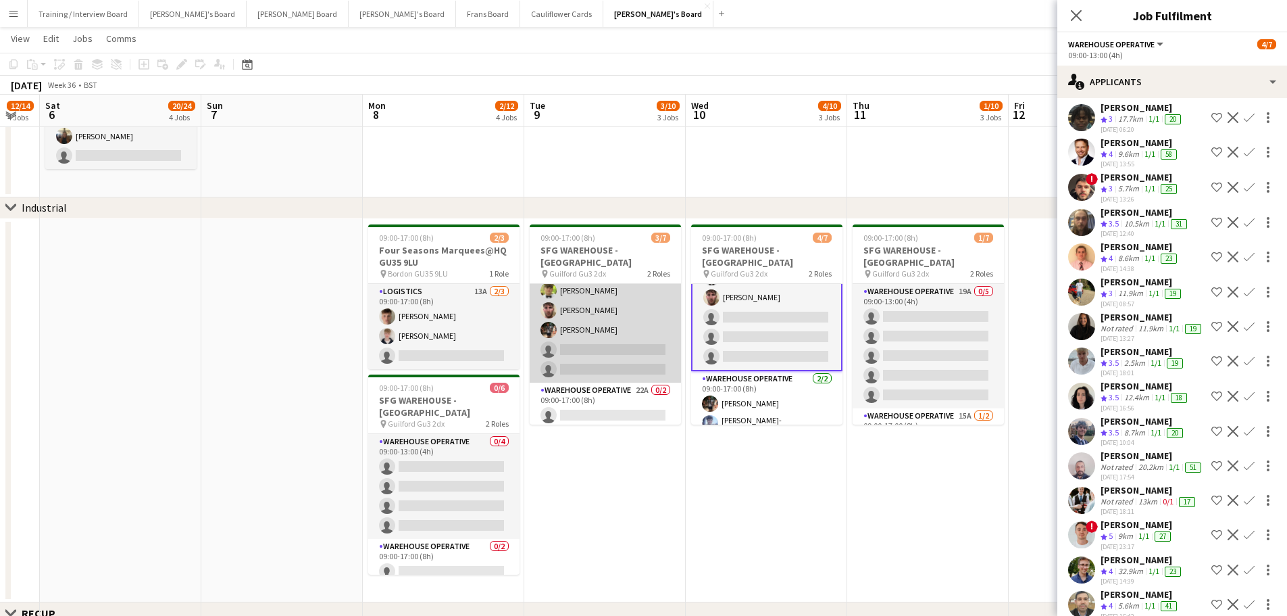
scroll to position [37, 0]
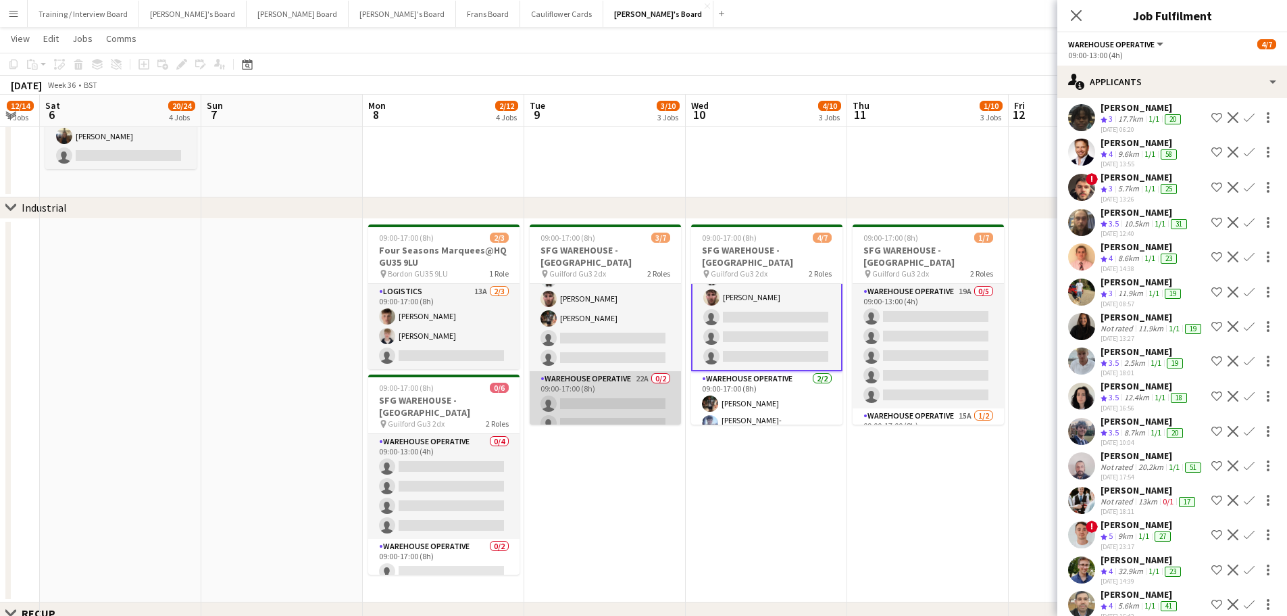
click at [632, 387] on app-card-role "Warehouse Operative 22A 0/2 09:00-17:00 (8h) single-neutral-actions single-neut…" at bounding box center [605, 404] width 151 height 66
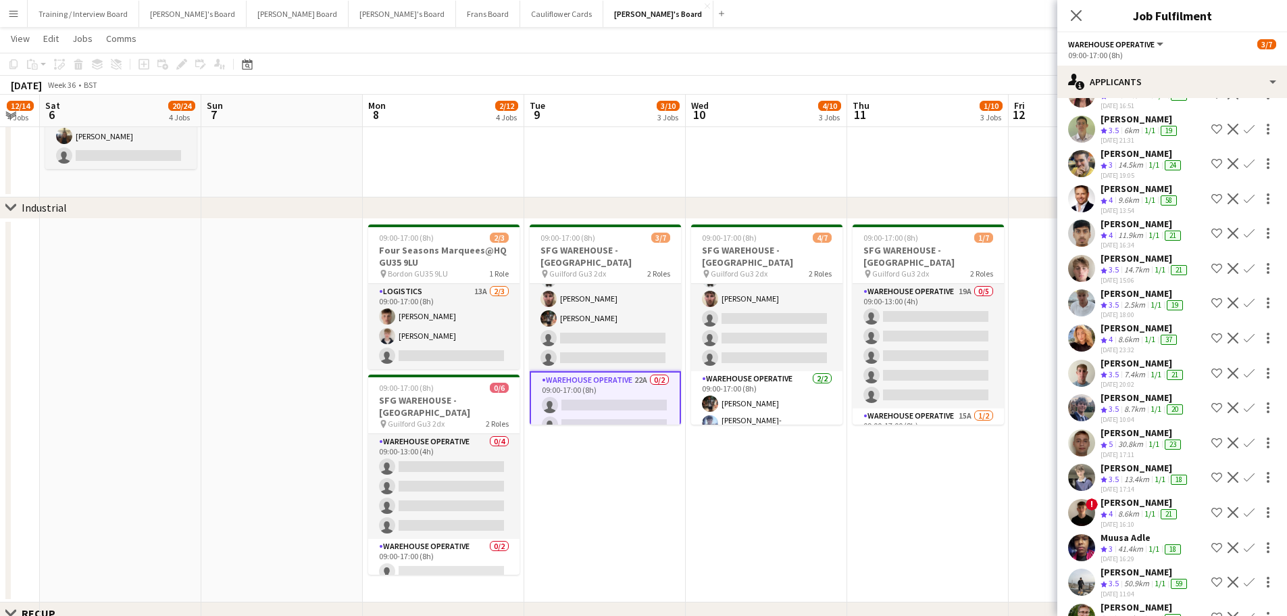
scroll to position [18, 0]
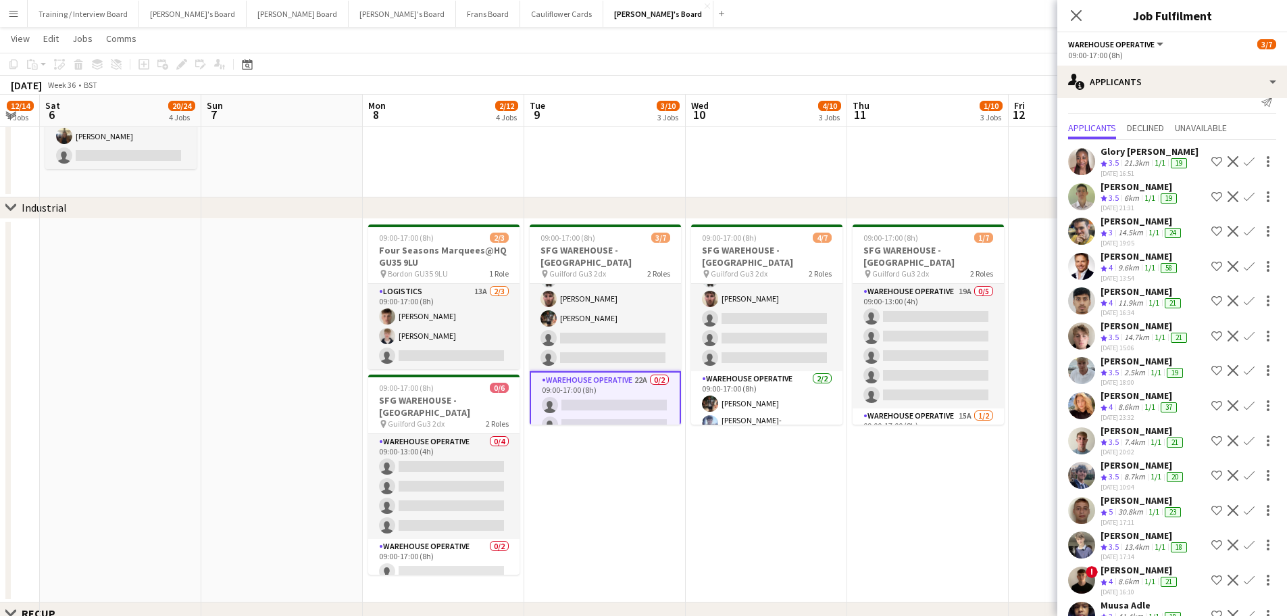
click at [1244, 266] on app-icon "Confirm" at bounding box center [1249, 266] width 11 height 11
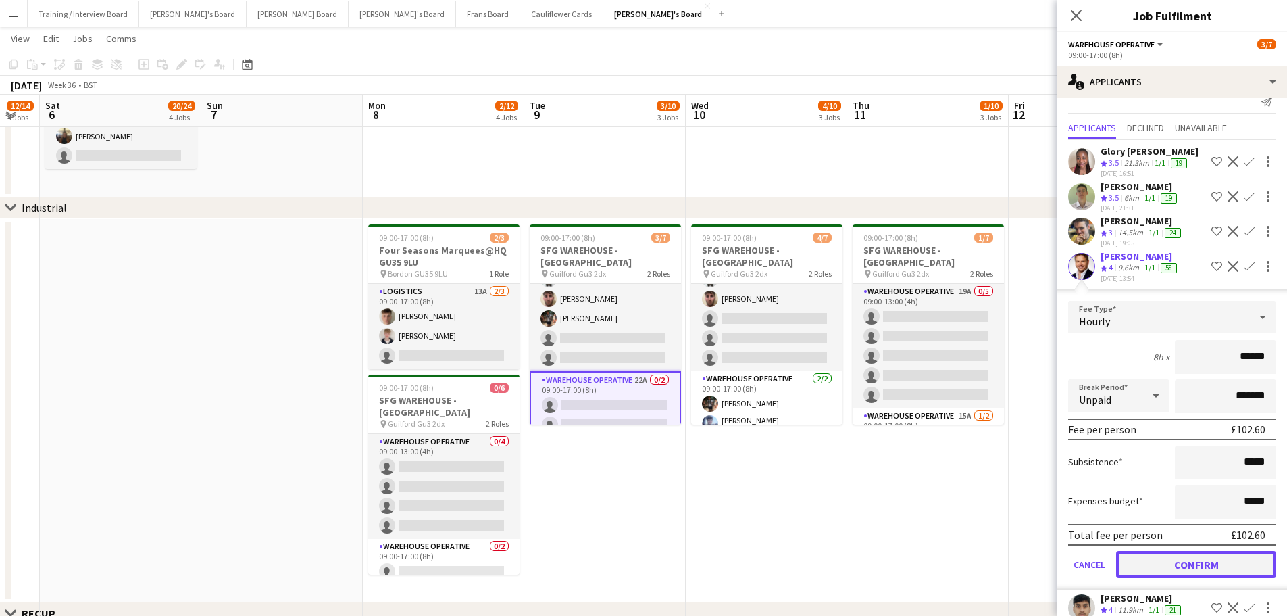
click at [1192, 571] on button "Confirm" at bounding box center [1196, 564] width 160 height 27
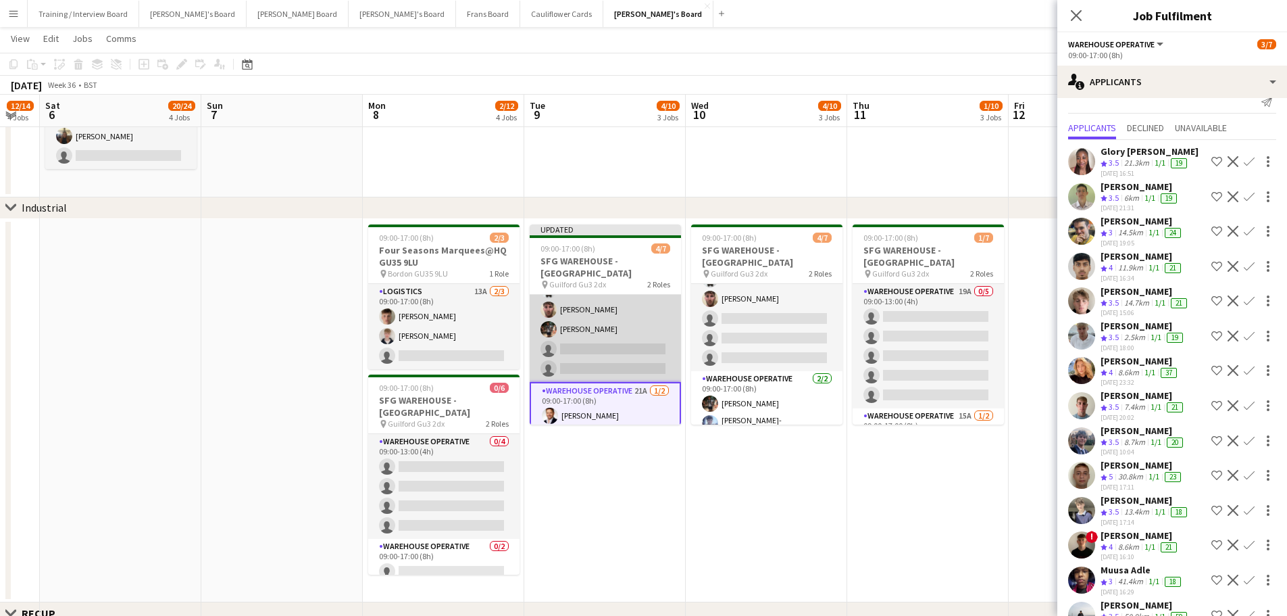
click at [586, 324] on app-card-role "Warehouse Operative 23A 3/5 09:00-13:00 (4h) Alexander Frizzell Oliver Frizzell…" at bounding box center [605, 319] width 151 height 124
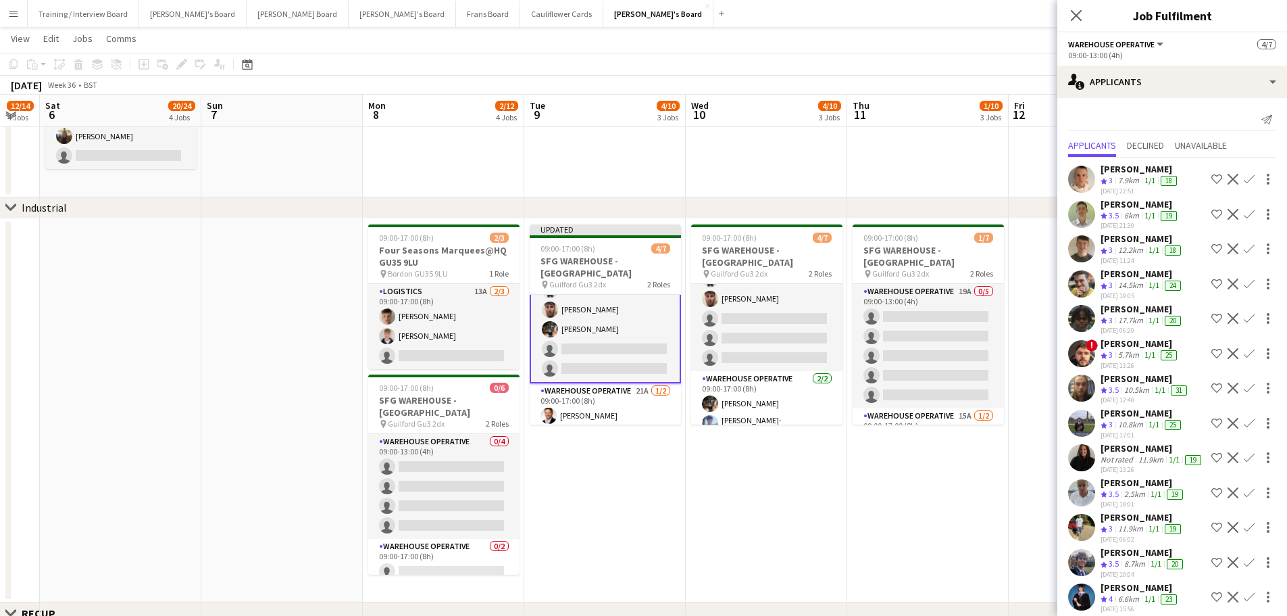
click at [1244, 532] on app-icon "Confirm" at bounding box center [1249, 527] width 11 height 11
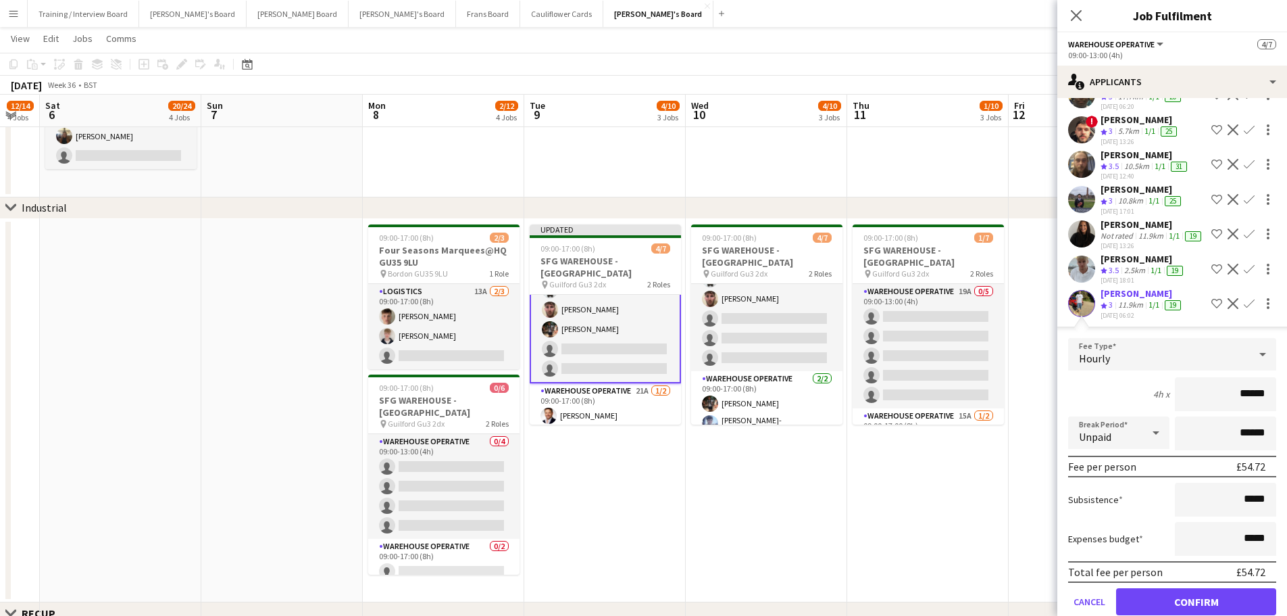
scroll to position [231, 0]
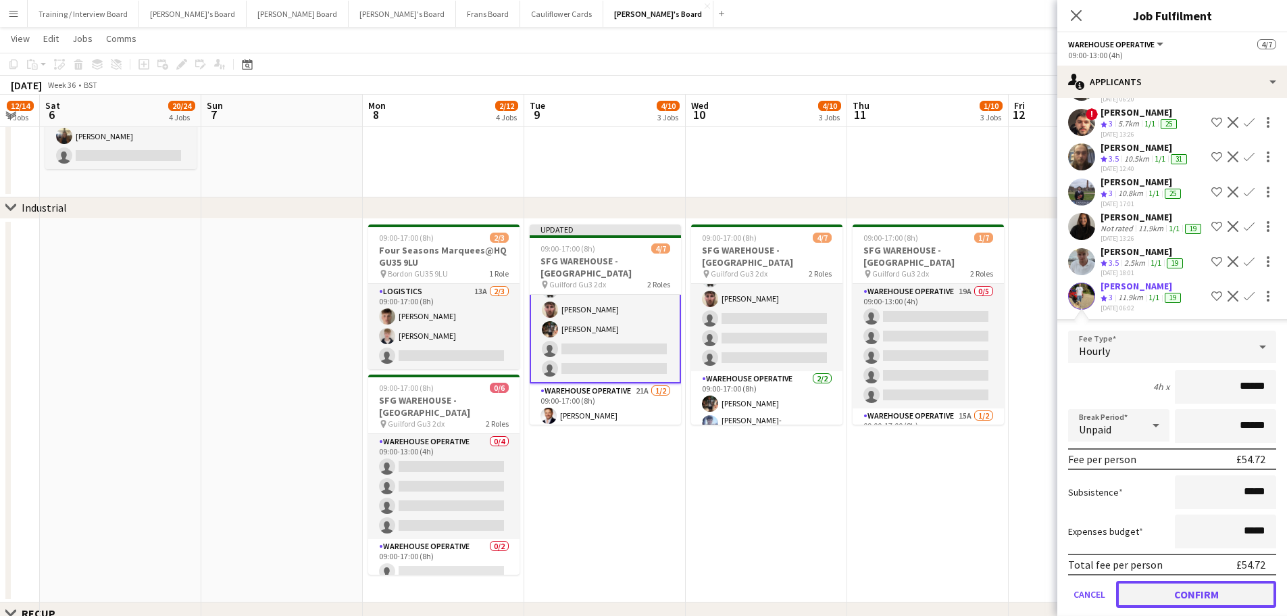
click at [1172, 601] on button "Confirm" at bounding box center [1196, 593] width 160 height 27
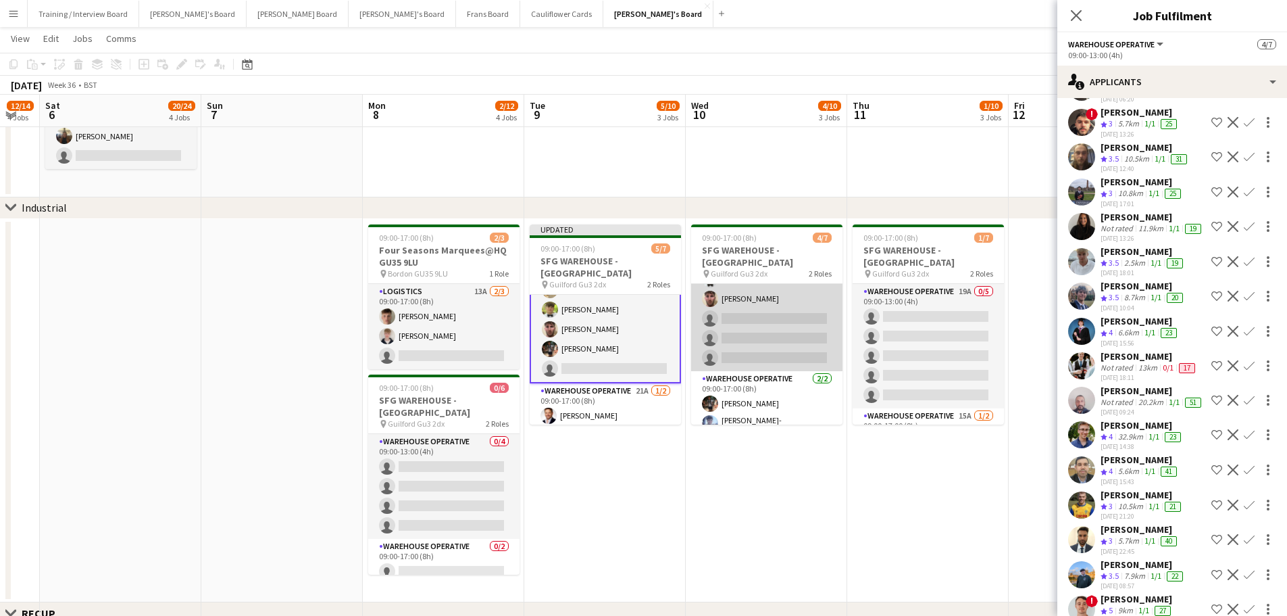
click at [766, 297] on app-card-role "Warehouse Operative 26A 2/5 09:00-13:00 (4h) Alexander Frizzell Oliver Frizzell…" at bounding box center [766, 309] width 151 height 124
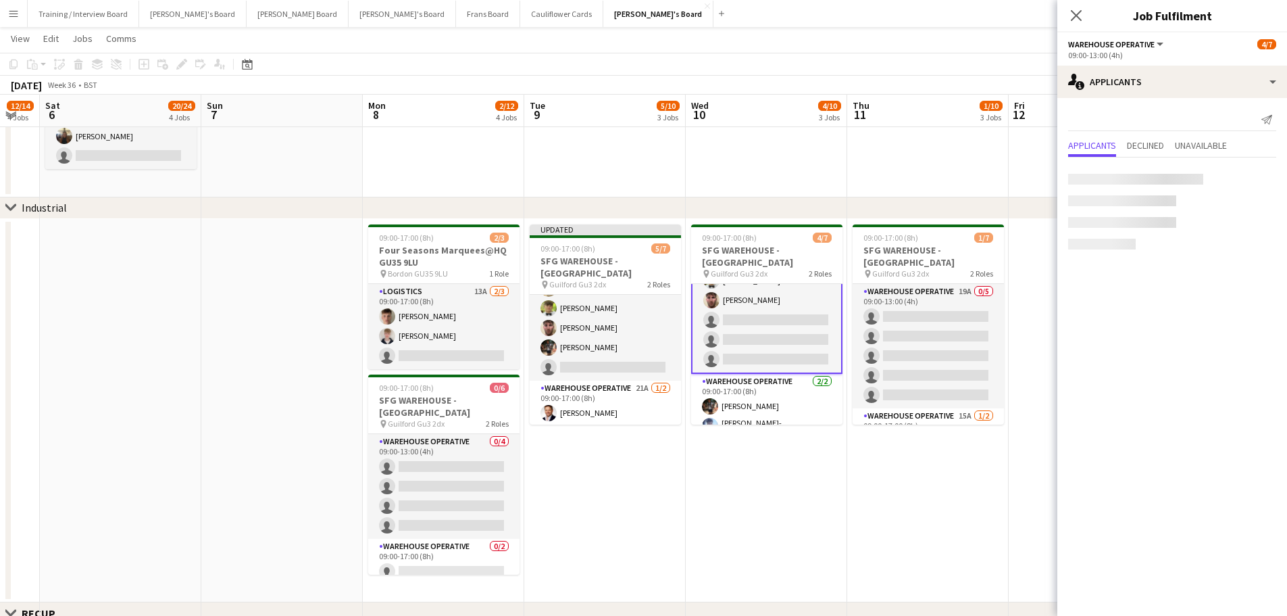
scroll to position [39, 0]
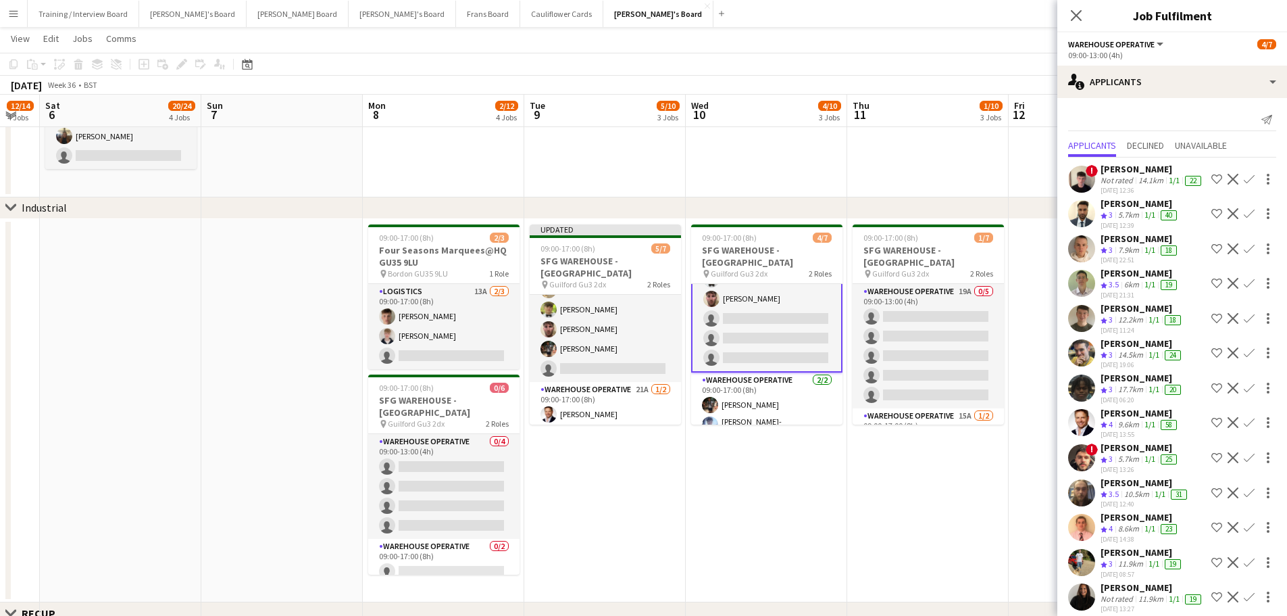
click at [1244, 180] on app-icon "Confirm" at bounding box center [1249, 179] width 11 height 11
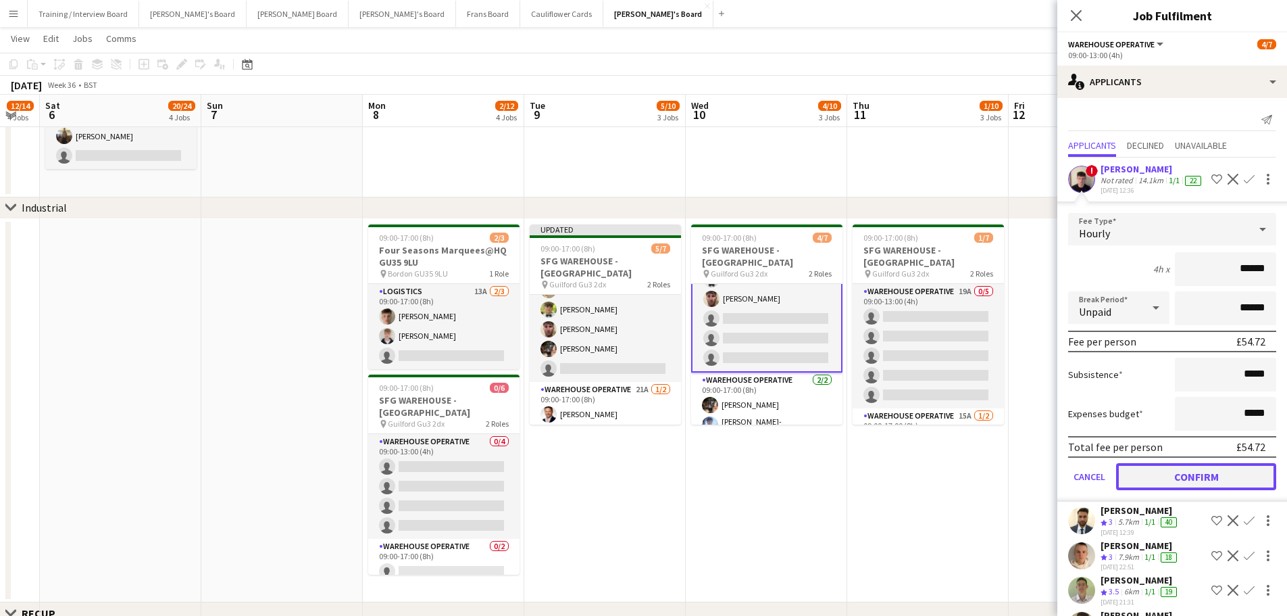
click at [1198, 490] on button "Confirm" at bounding box center [1196, 476] width 160 height 27
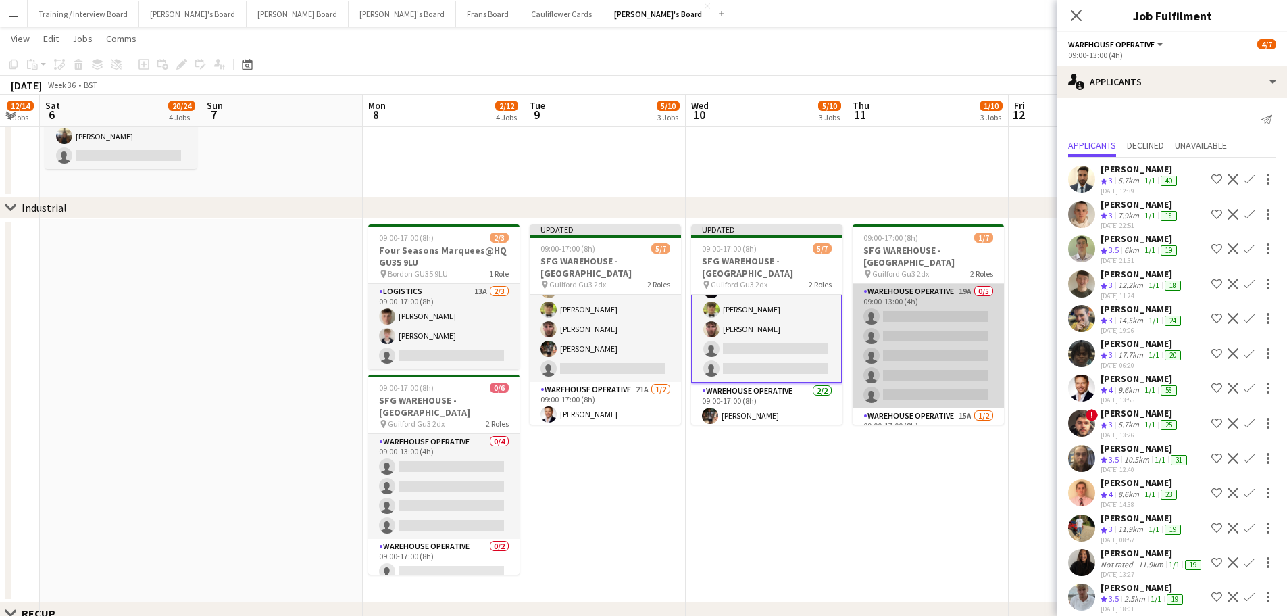
click at [940, 295] on app-card-role "Warehouse Operative 19A 0/5 09:00-13:00 (4h) single-neutral-actions single-neut…" at bounding box center [928, 346] width 151 height 124
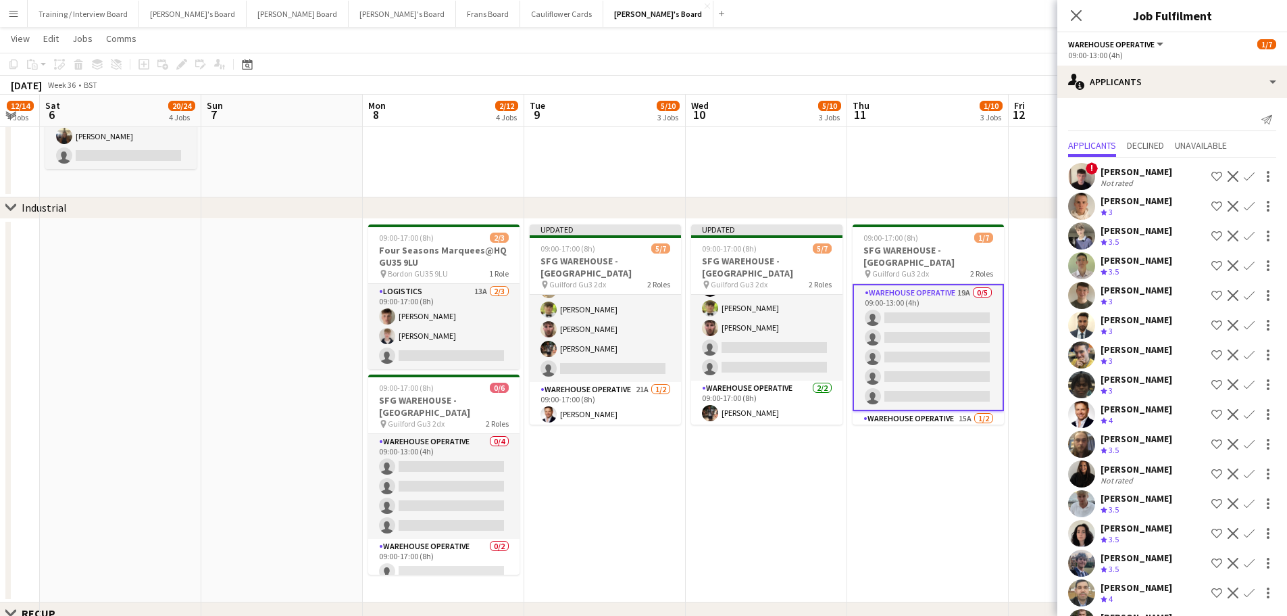
scroll to position [37, 0]
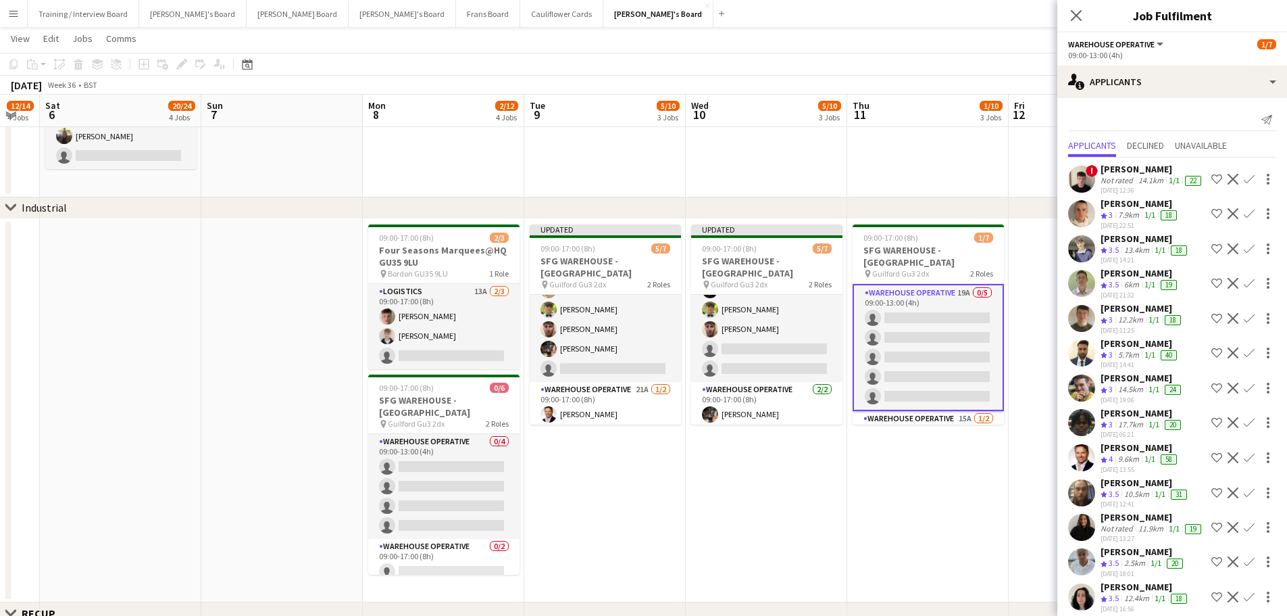
click at [1244, 178] on app-icon "Confirm" at bounding box center [1249, 179] width 11 height 11
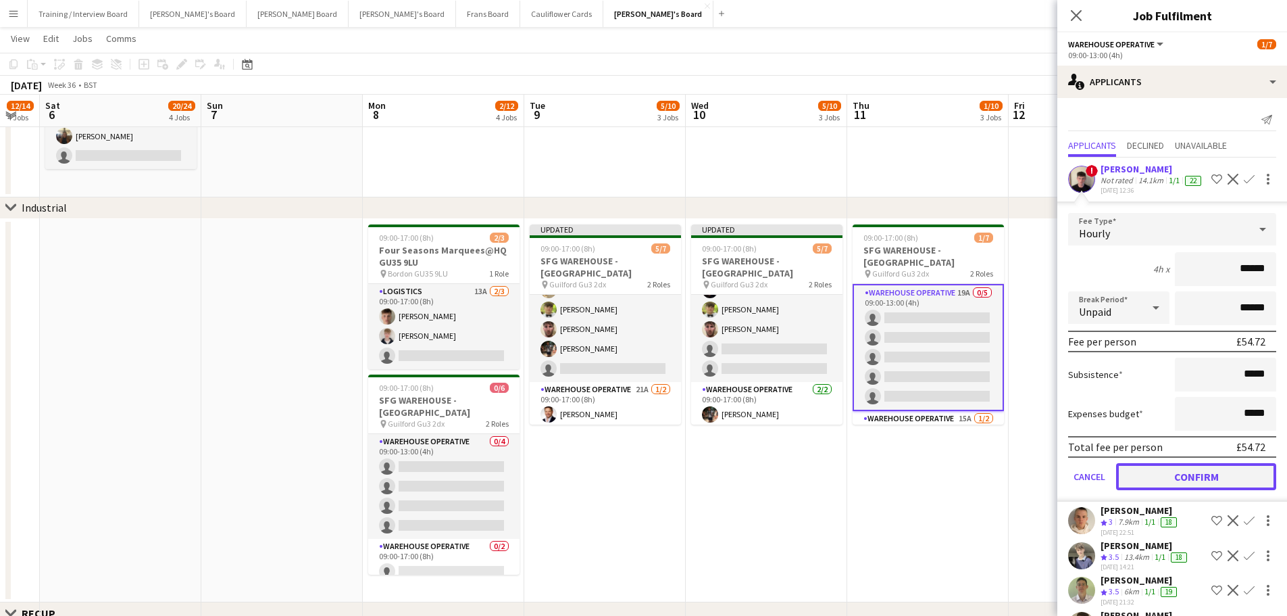
click at [1199, 474] on button "Confirm" at bounding box center [1196, 476] width 160 height 27
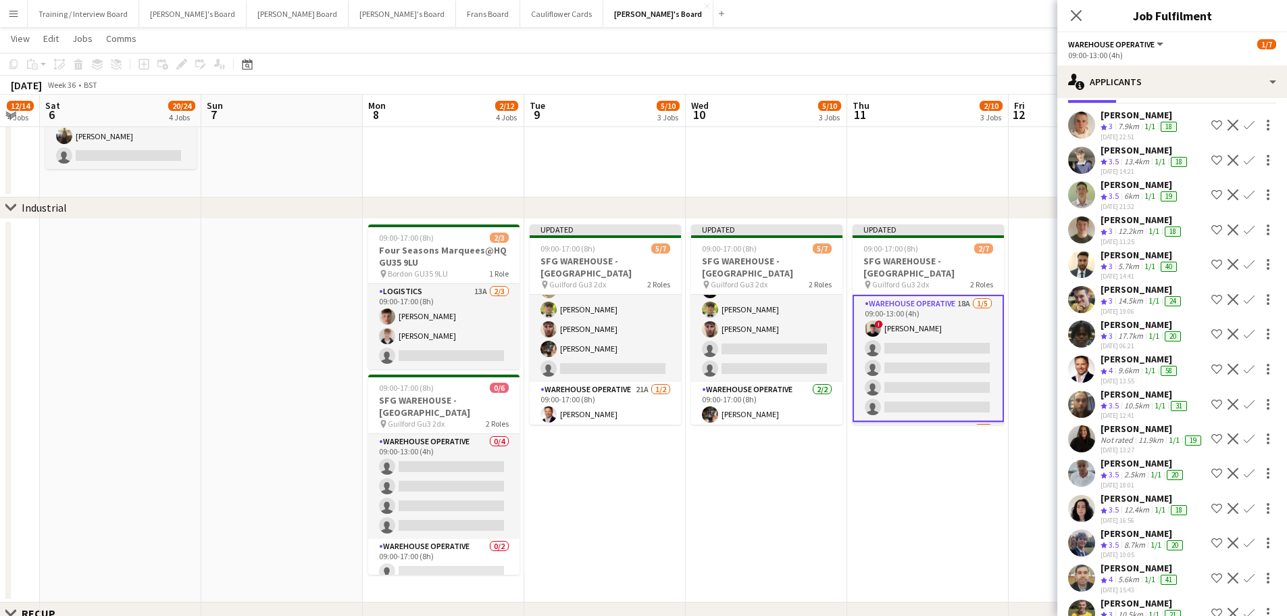
scroll to position [159, 0]
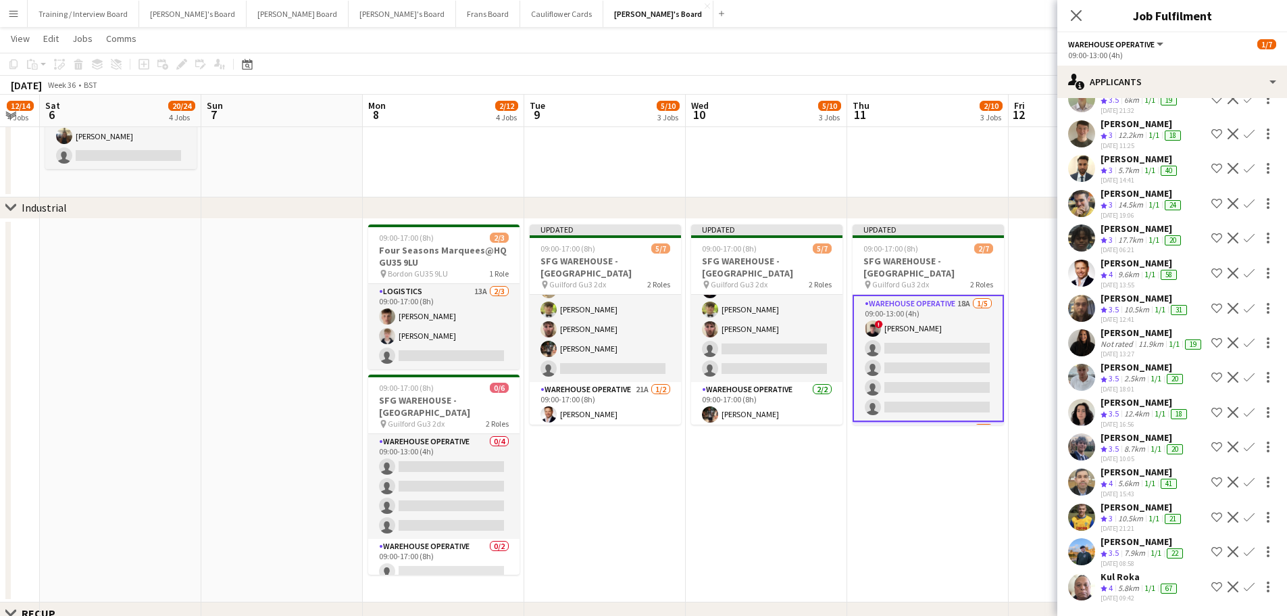
click at [1244, 589] on app-icon "Confirm" at bounding box center [1249, 586] width 11 height 11
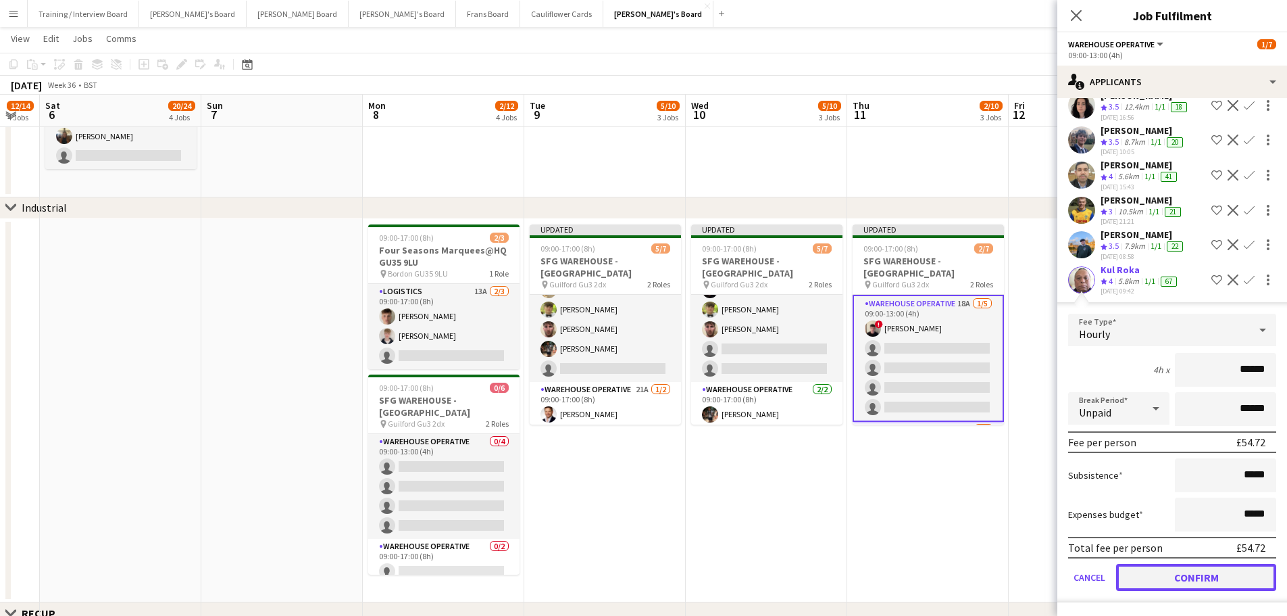
click at [1175, 572] on button "Confirm" at bounding box center [1196, 577] width 160 height 27
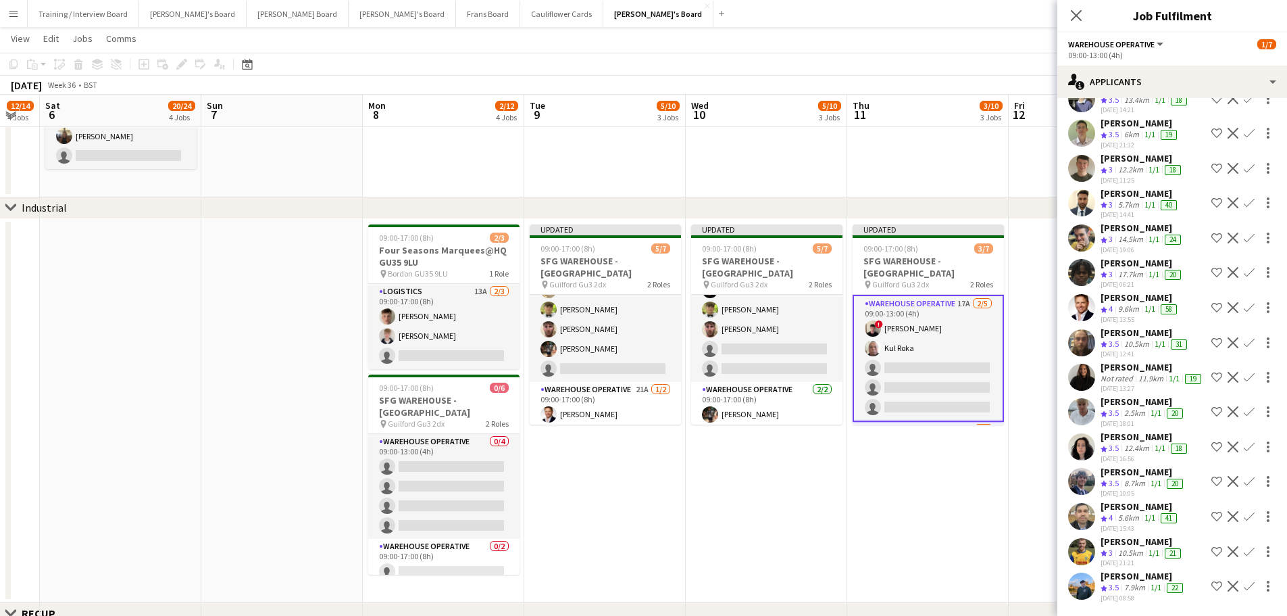
scroll to position [125, 0]
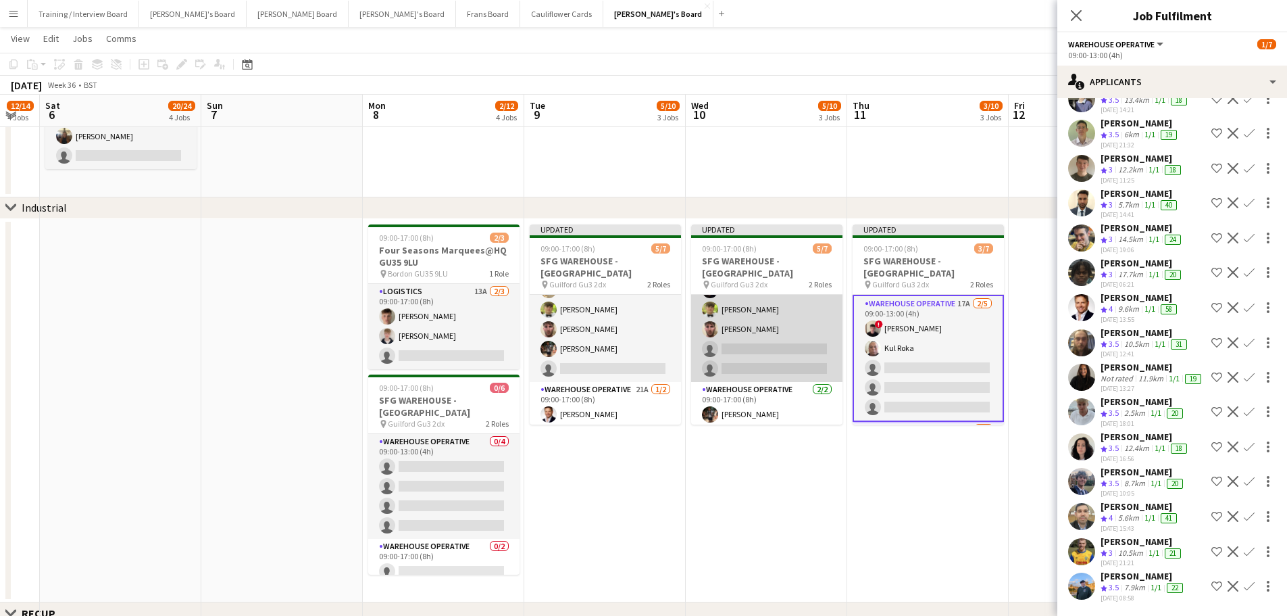
click at [761, 338] on app-card-role "Warehouse Operative 25A 3/5 09:00-13:00 (4h) ! Jonathan Gilbert Alexander Frizz…" at bounding box center [766, 319] width 151 height 124
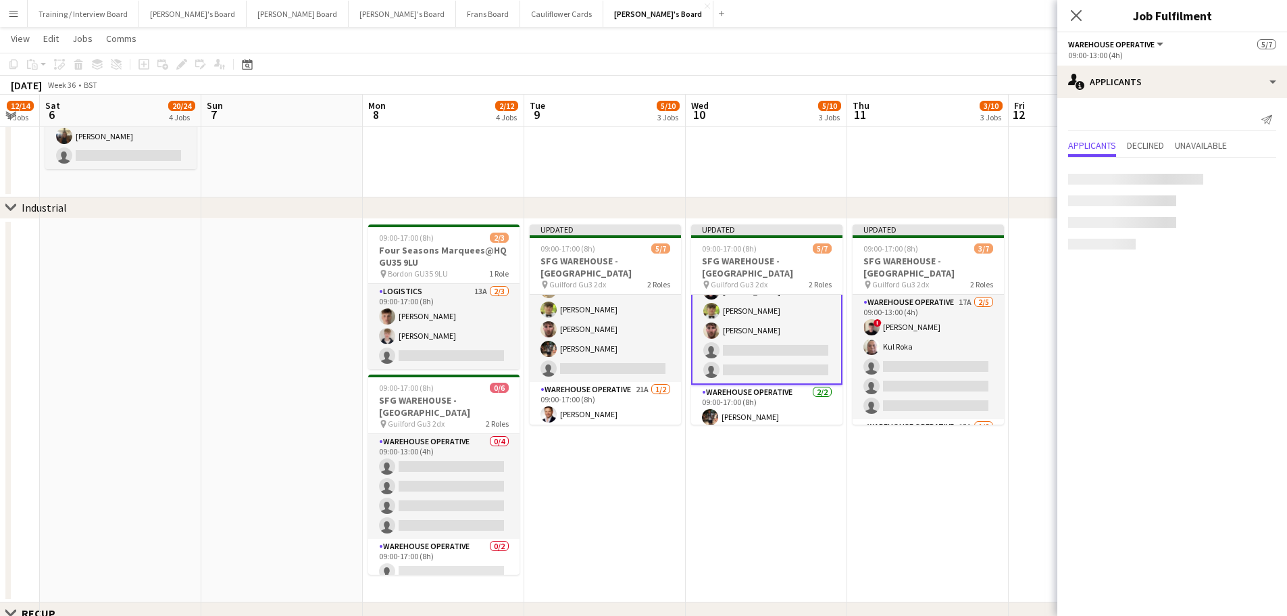
scroll to position [39, 0]
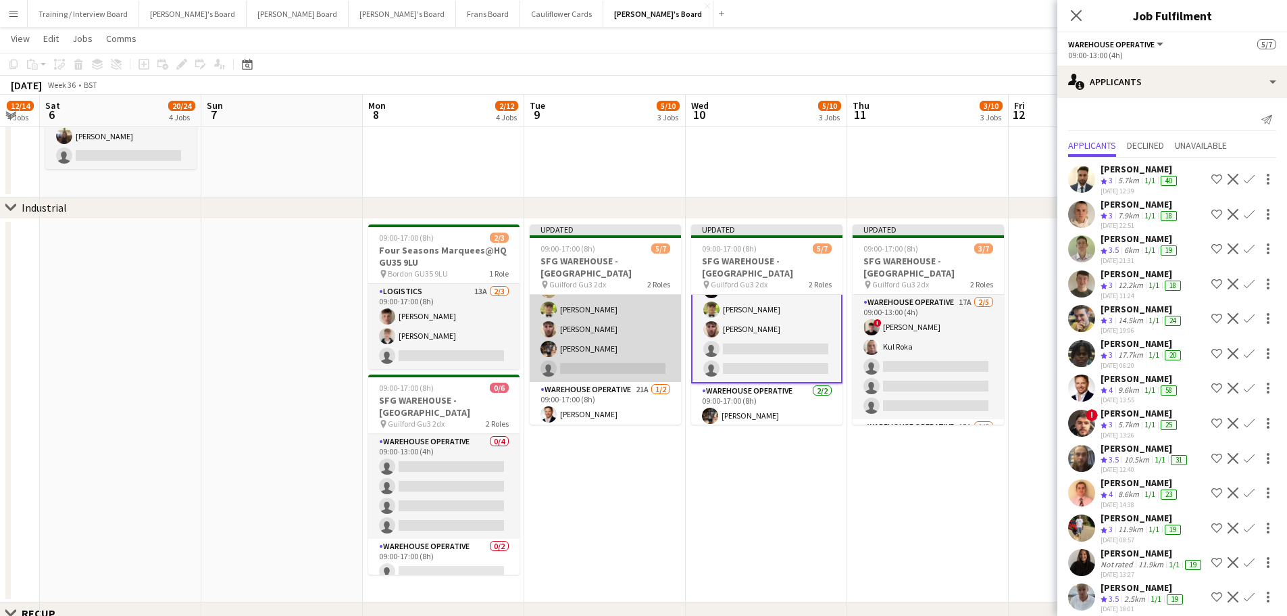
click at [649, 318] on app-card-role "Warehouse Operative 22A 4/5 09:00-13:00 (4h) Harry Sutherland Alexander Frizzel…" at bounding box center [605, 319] width 151 height 124
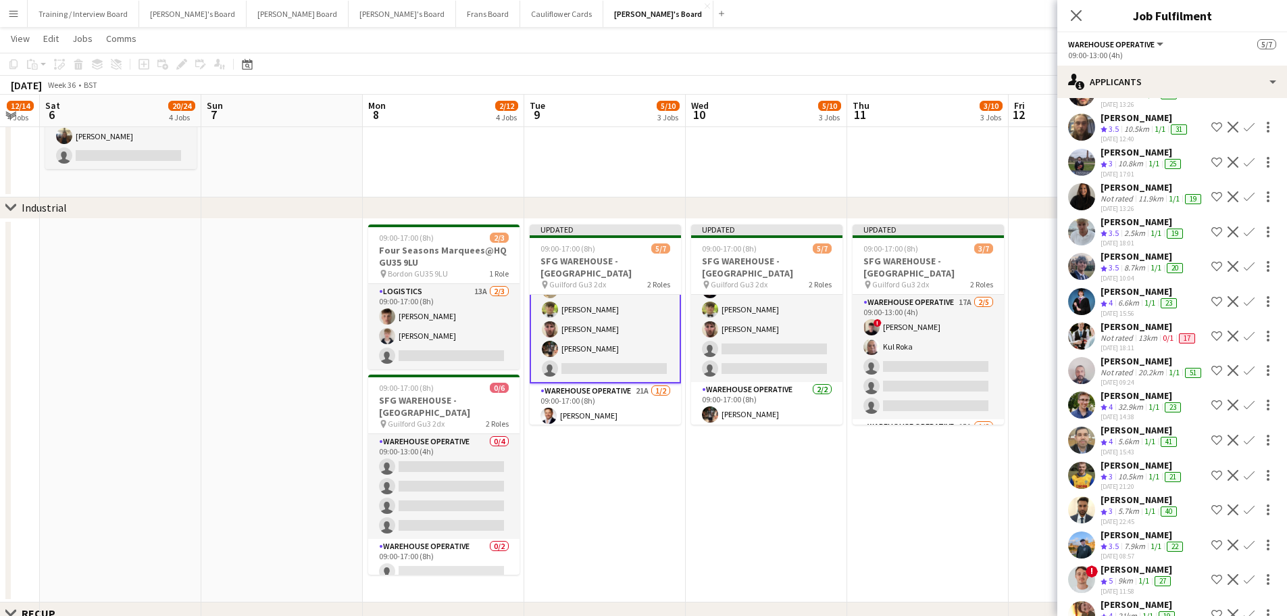
scroll to position [317, 0]
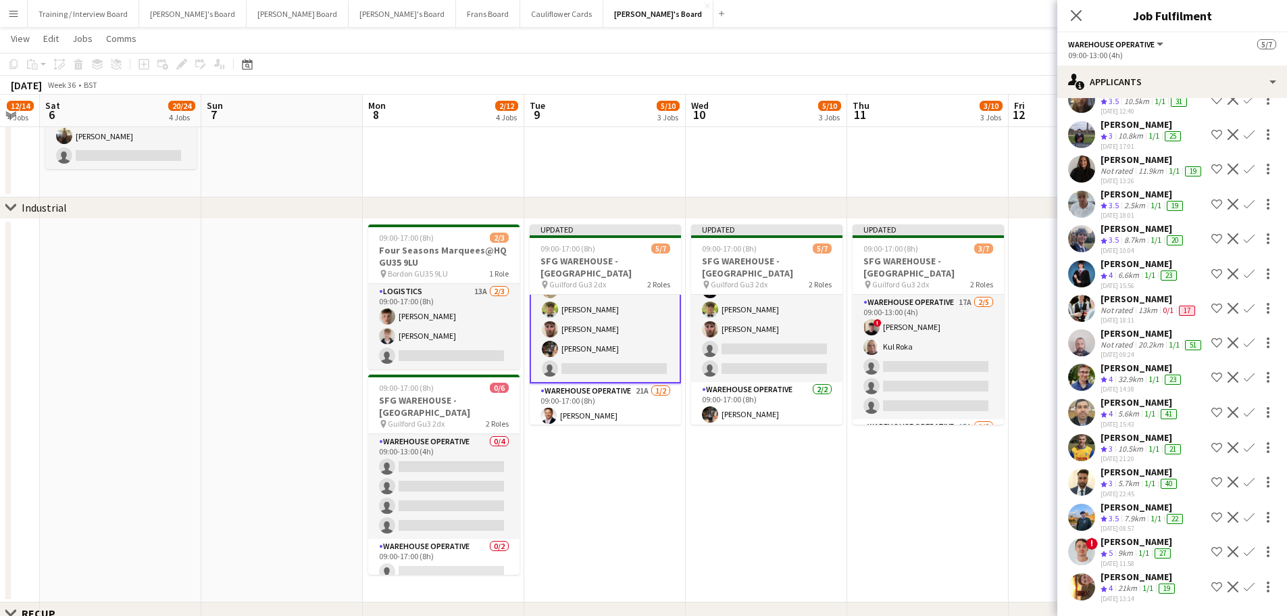
click at [1239, 329] on div "Ivan Dowsing Not rated 20.2km 1/1 51 03-09-2025 09:24 Shortlist crew Decline Co…" at bounding box center [1173, 343] width 230 height 32
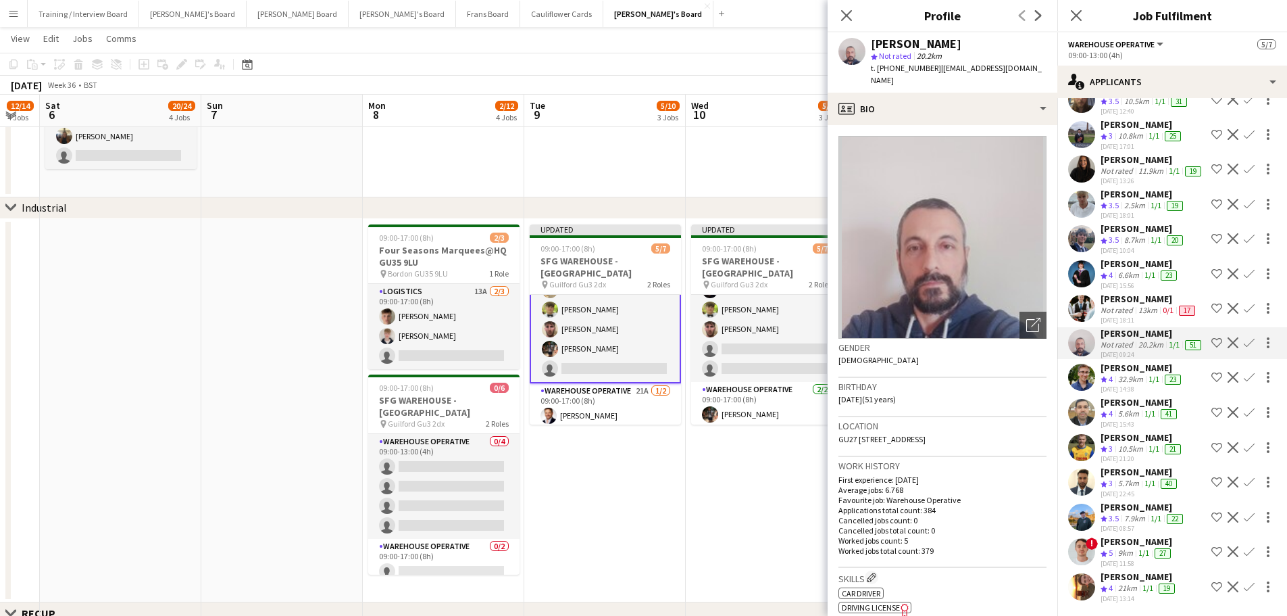
click at [1241, 334] on button "Confirm" at bounding box center [1249, 342] width 16 height 16
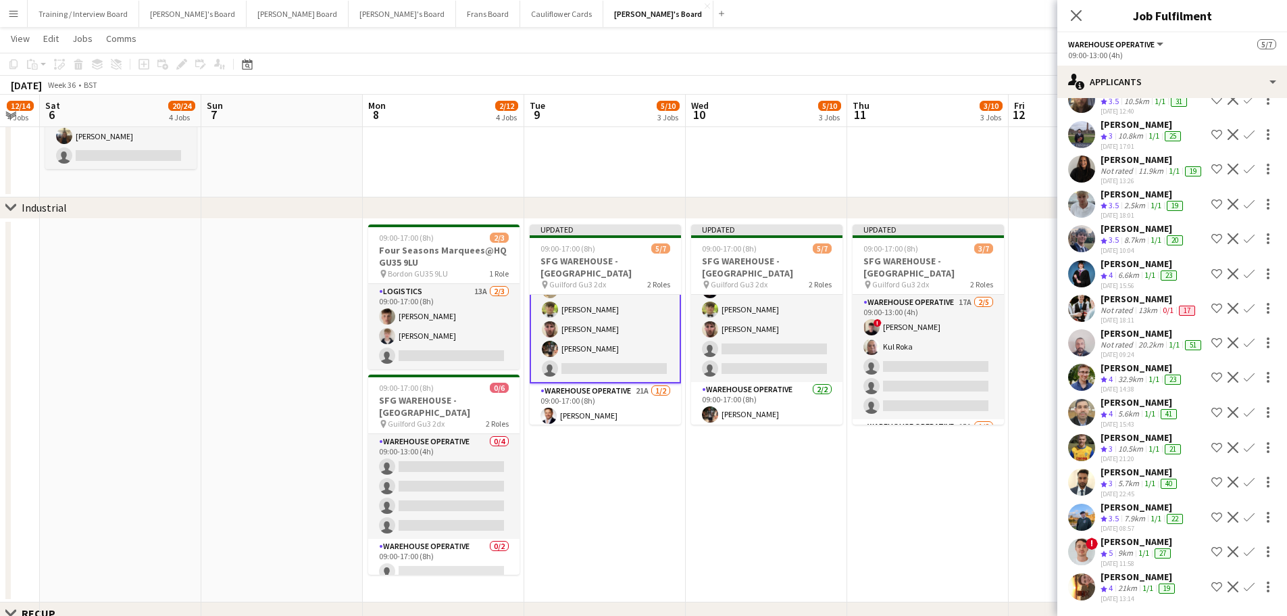
click at [1241, 334] on button "Confirm" at bounding box center [1249, 342] width 16 height 16
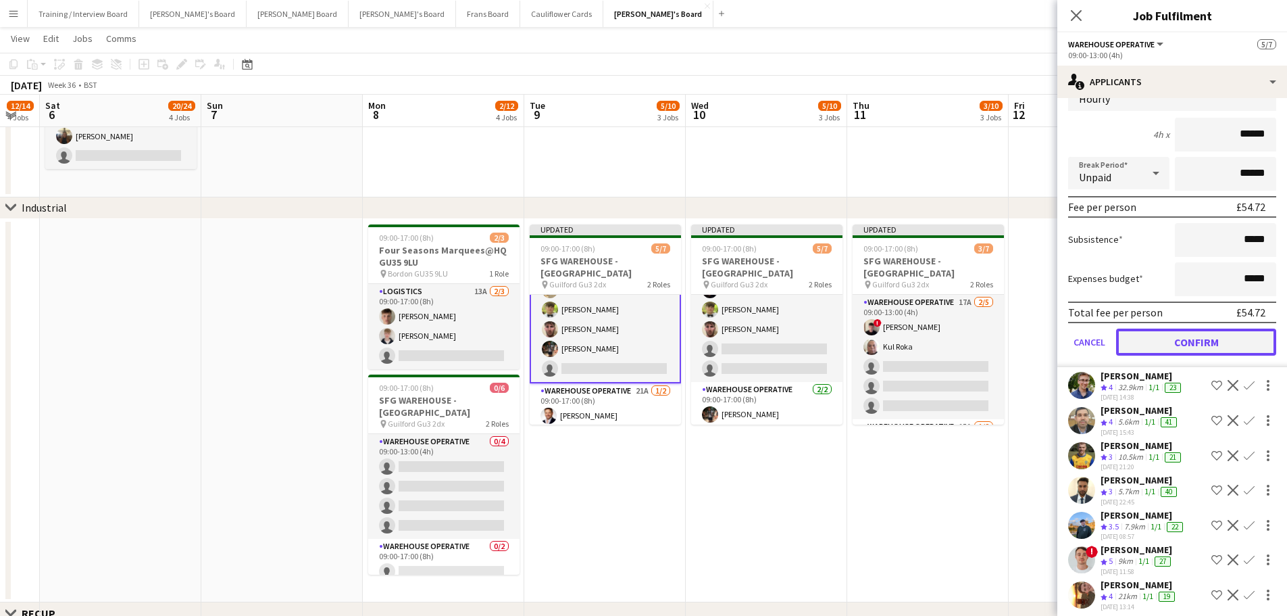
click at [1194, 355] on button "Confirm" at bounding box center [1196, 341] width 160 height 27
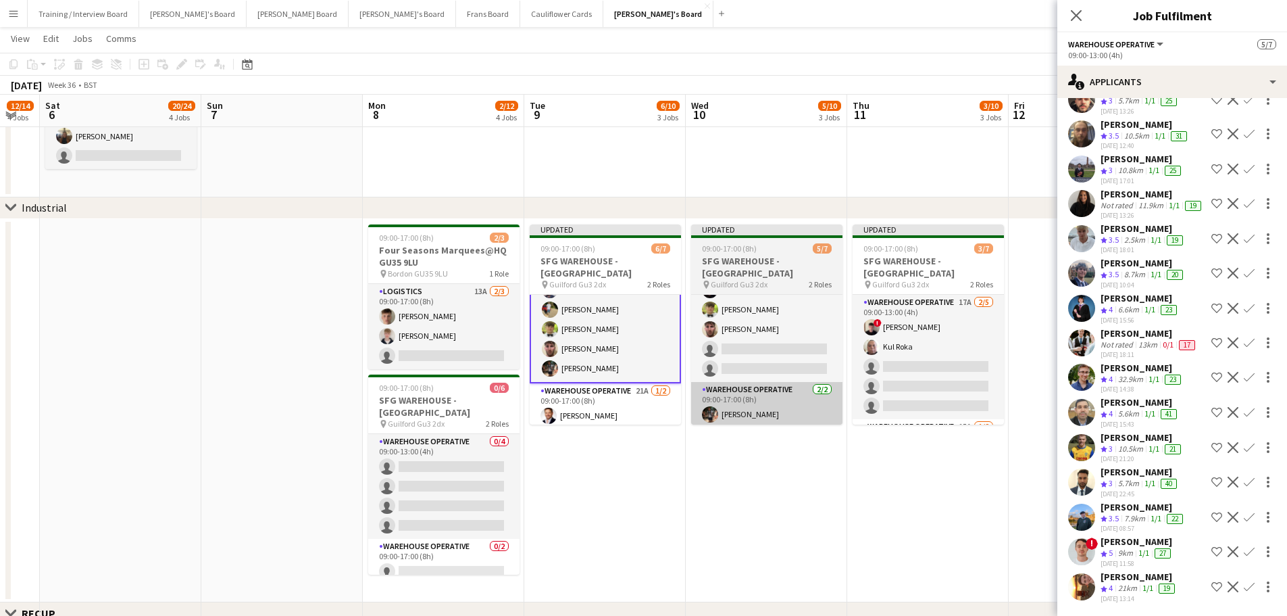
scroll to position [237, 0]
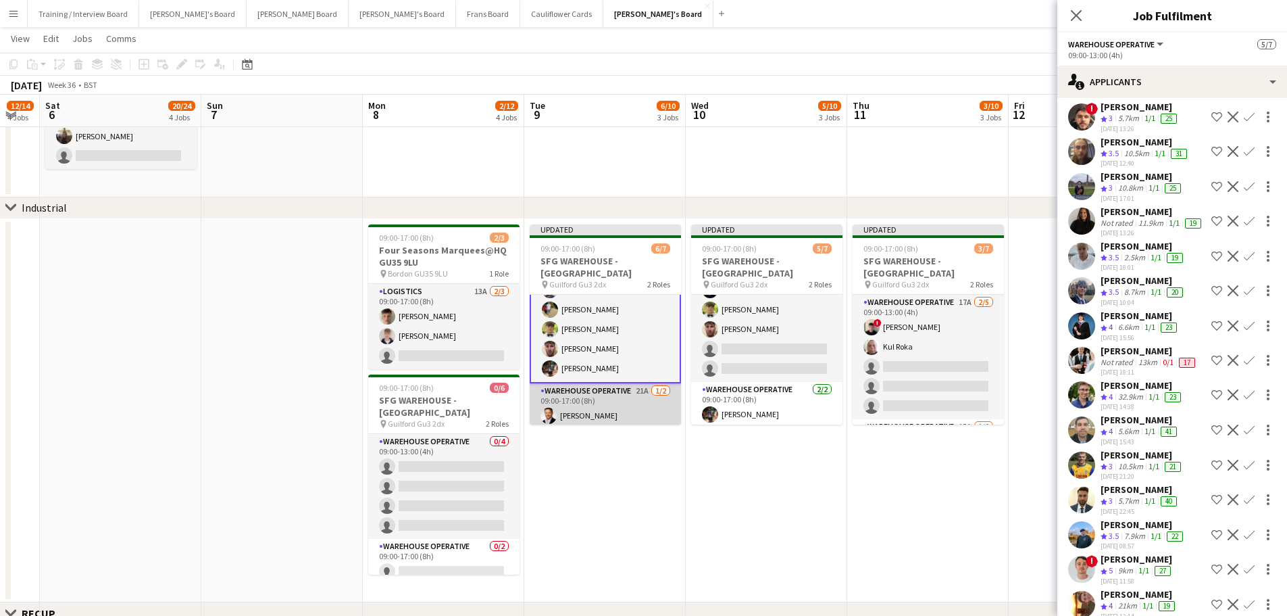
click at [646, 393] on app-card-role "Warehouse Operative 21A 1/2 09:00-17:00 (8h) Gustav Ek single-neutral-actions" at bounding box center [605, 416] width 151 height 66
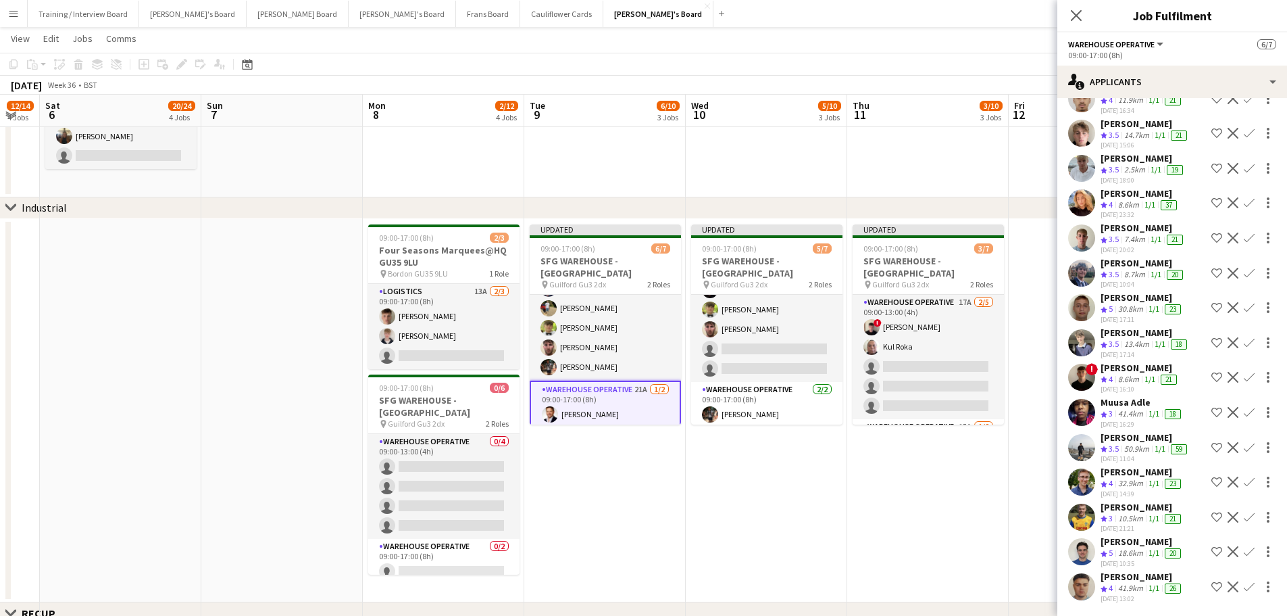
scroll to position [0, 0]
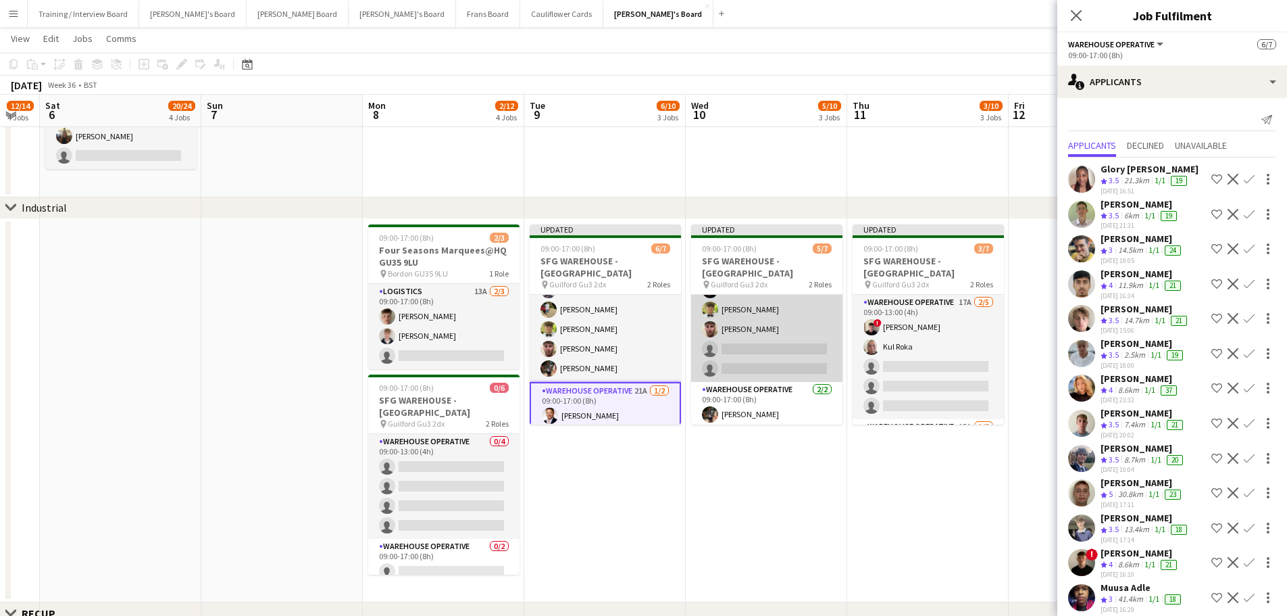
click at [780, 317] on app-card-role "Warehouse Operative 25A 3/5 09:00-13:00 (4h) ! Jonathan Gilbert Alexander Frizz…" at bounding box center [766, 319] width 151 height 124
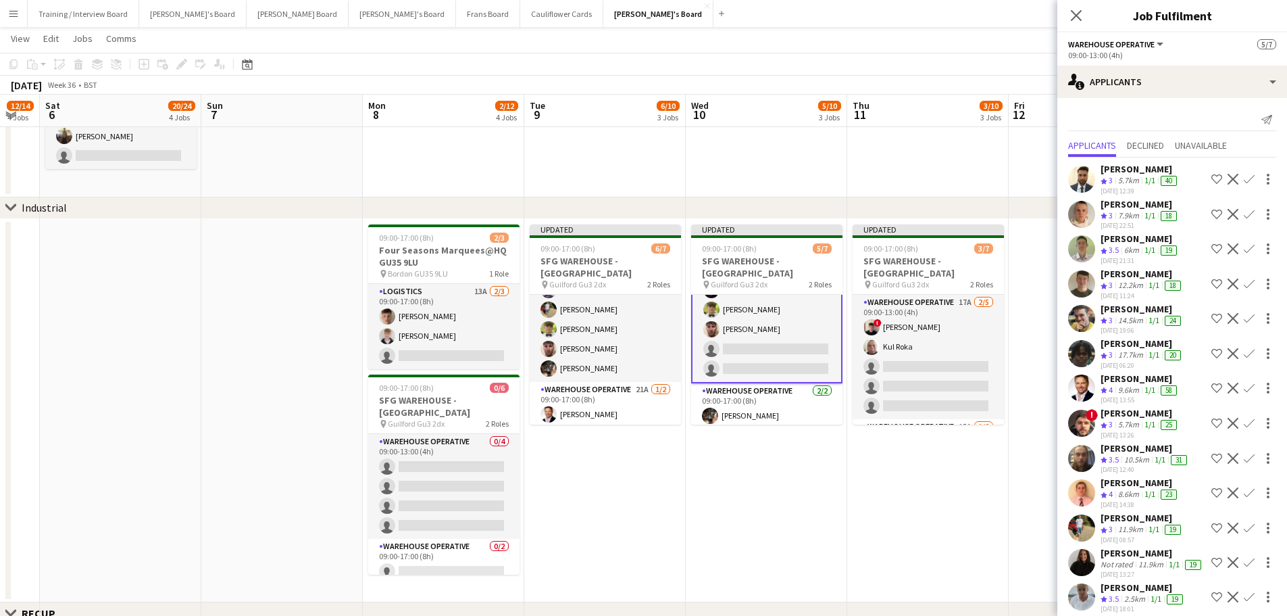
click at [1244, 422] on app-icon "Confirm" at bounding box center [1249, 423] width 11 height 11
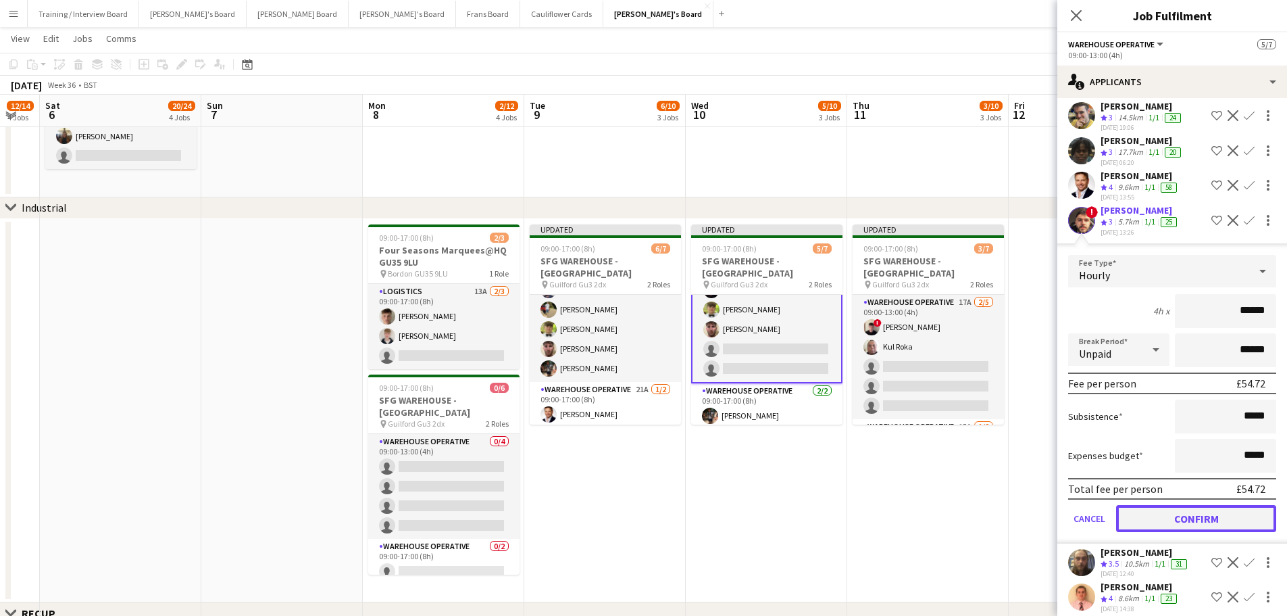
click at [1158, 518] on button "Confirm" at bounding box center [1196, 518] width 160 height 27
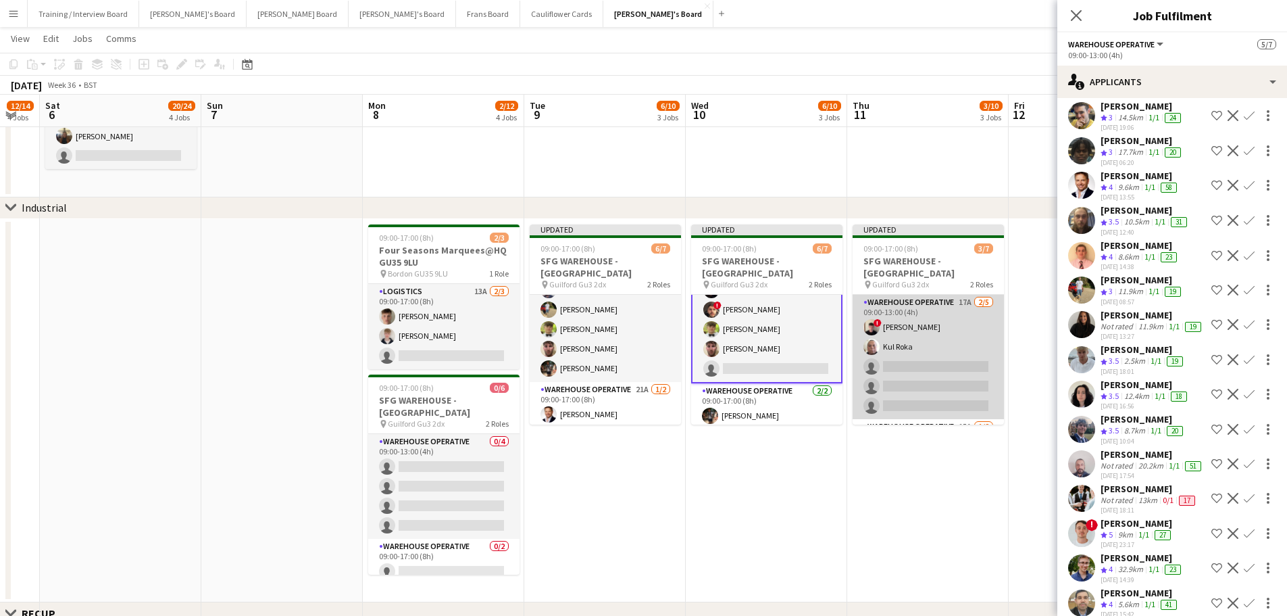
click at [947, 325] on app-card-role "Warehouse Operative 17A 2/5 09:00-13:00 (4h) ! Jonathan Gilbert Kul Roka single…" at bounding box center [928, 357] width 151 height 124
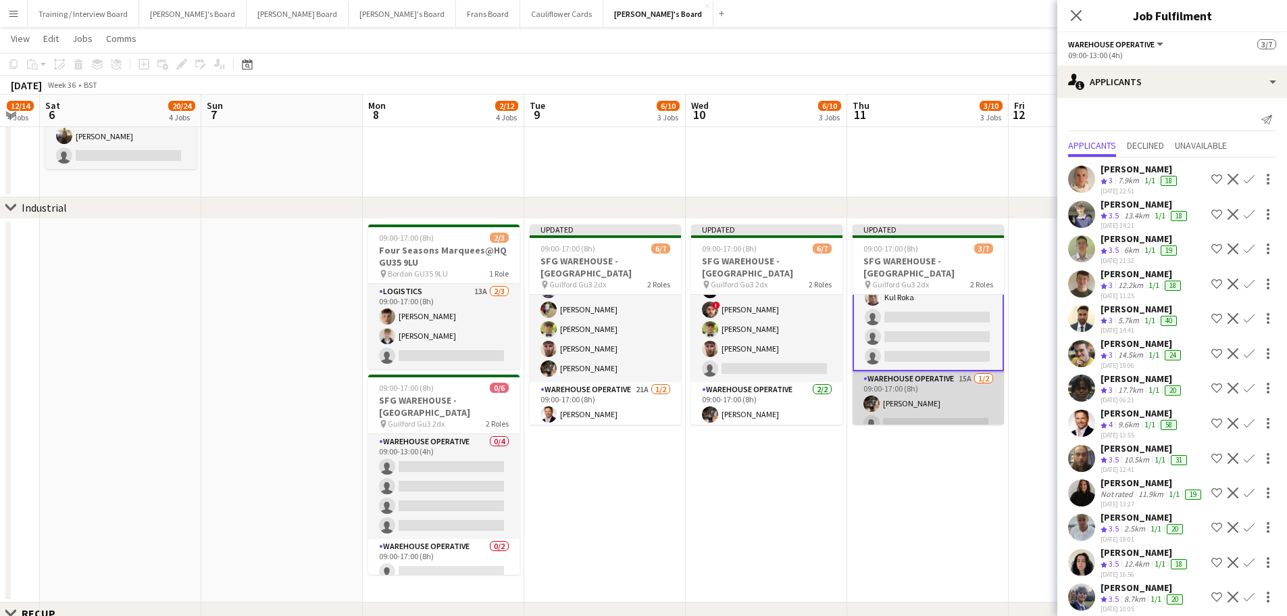
click at [957, 381] on app-card-role "Warehouse Operative 15A 1/2 09:00-17:00 (8h) Tom Mckinlay single-neutral-actions" at bounding box center [928, 404] width 151 height 66
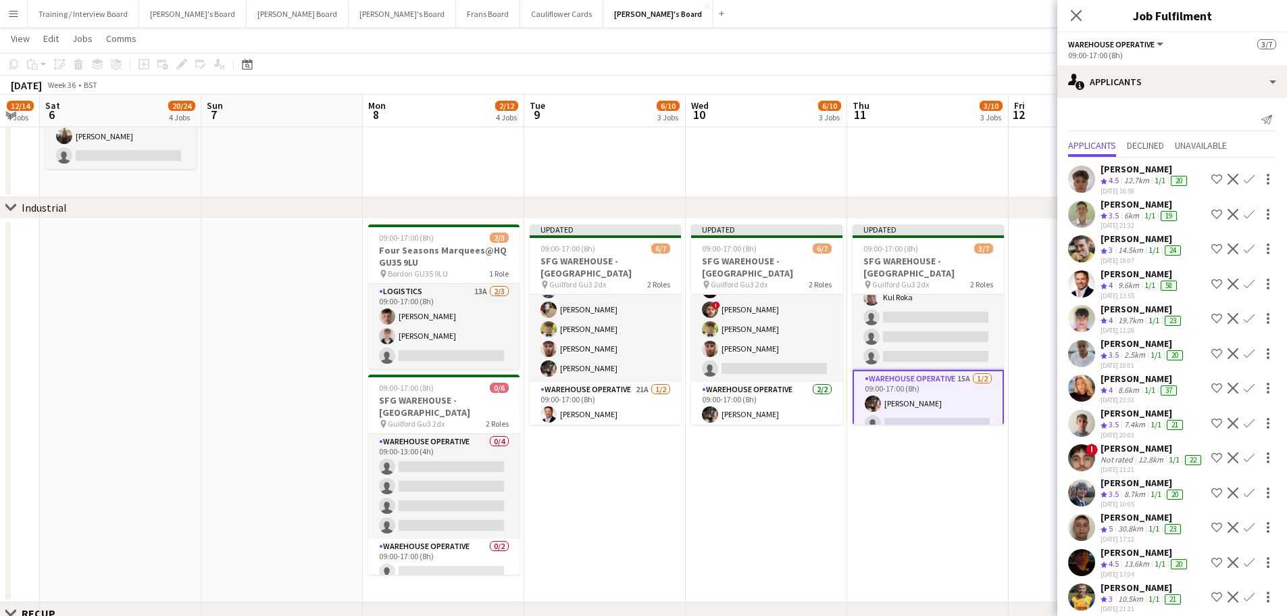
click at [1244, 279] on app-icon "Confirm" at bounding box center [1249, 283] width 11 height 11
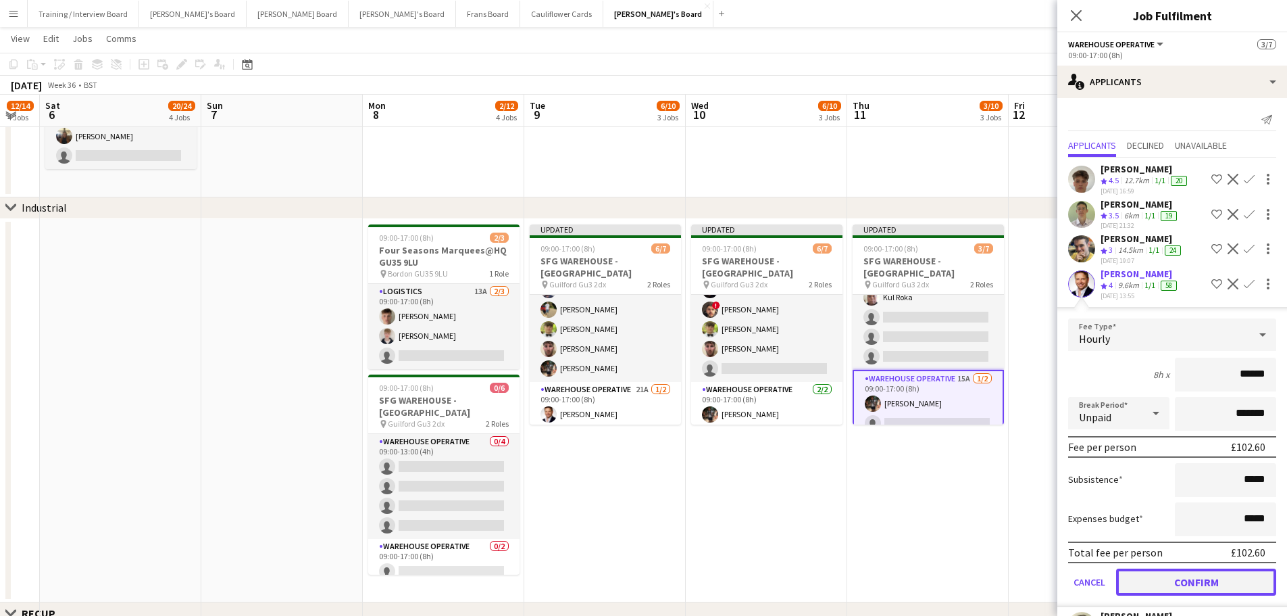
click at [1189, 580] on button "Confirm" at bounding box center [1196, 581] width 160 height 27
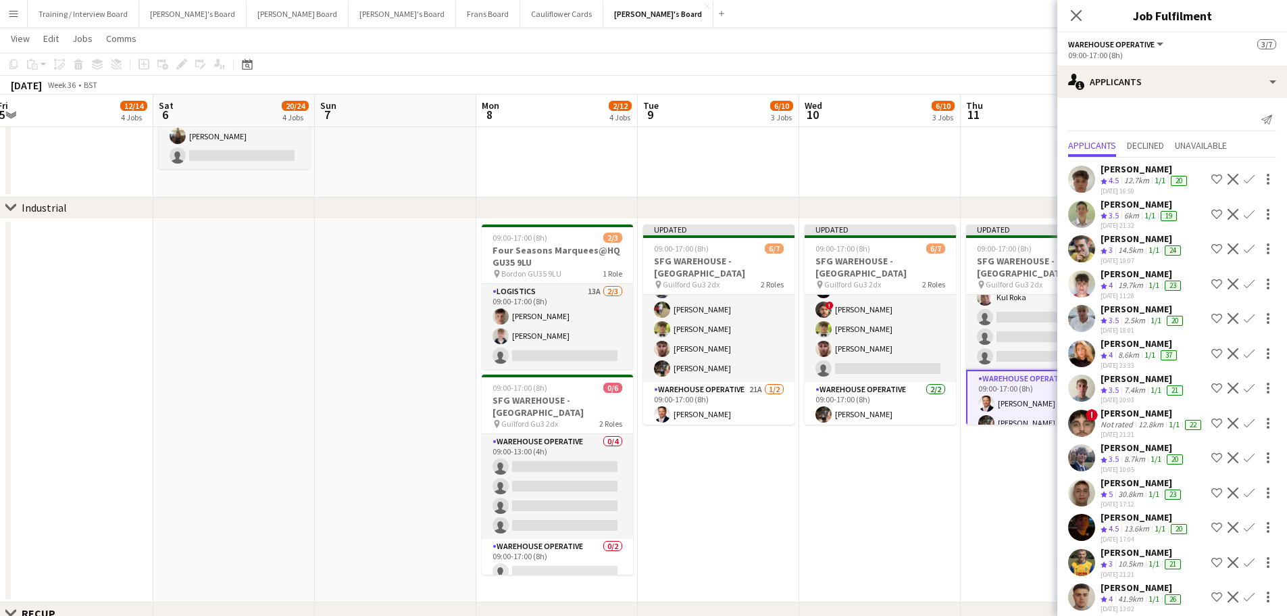
drag, startPoint x: 874, startPoint y: 503, endPoint x: 988, endPoint y: 497, distance: 113.6
click at [988, 497] on app-calendar-viewport "Wed 3 10/10 3 Jobs Thu 4 14/14 4 Jobs Fri 5 12/14 4 Jobs Sat 6 20/24 4 Jobs Sun…" at bounding box center [643, 533] width 1287 height 1637
click at [948, 164] on app-date-cell at bounding box center [879, 6] width 161 height 384
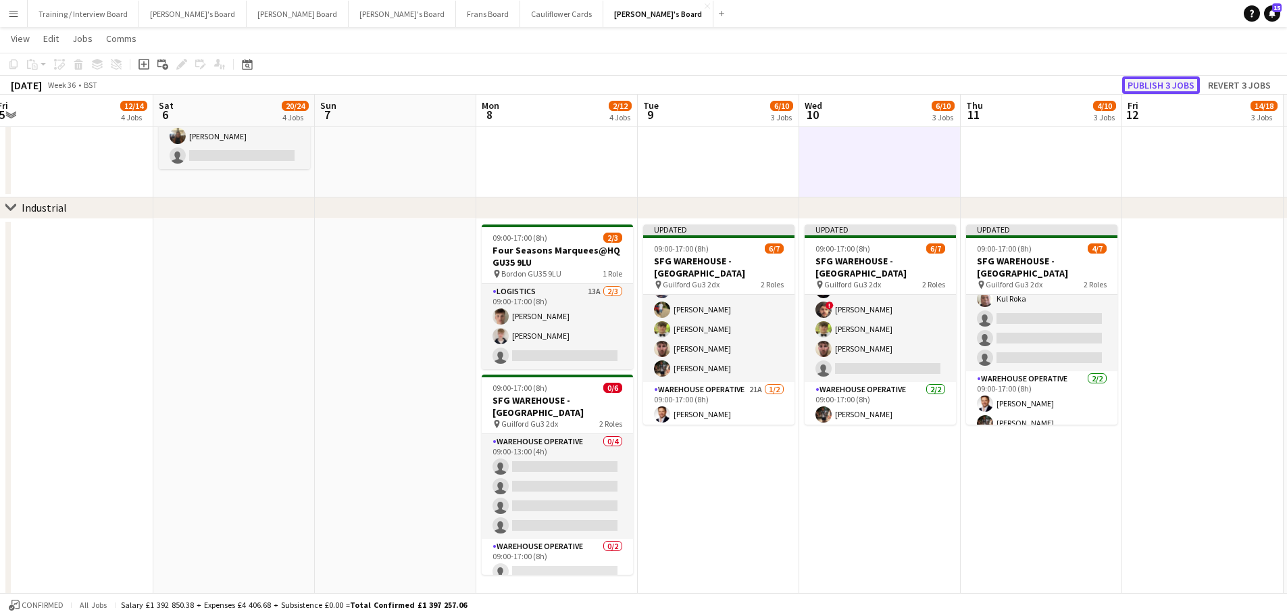
click at [1174, 87] on button "Publish 3 jobs" at bounding box center [1161, 85] width 78 height 18
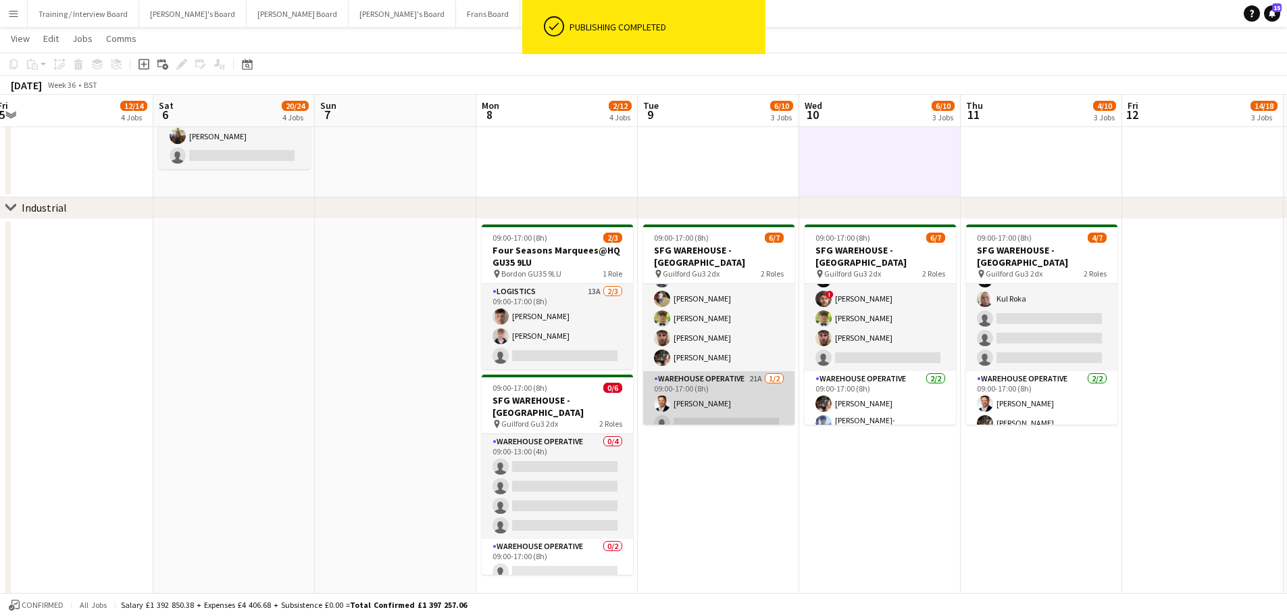
click at [741, 399] on app-card-role "Warehouse Operative 21A 1/2 09:00-17:00 (8h) Gustav Ek single-neutral-actions" at bounding box center [718, 404] width 151 height 66
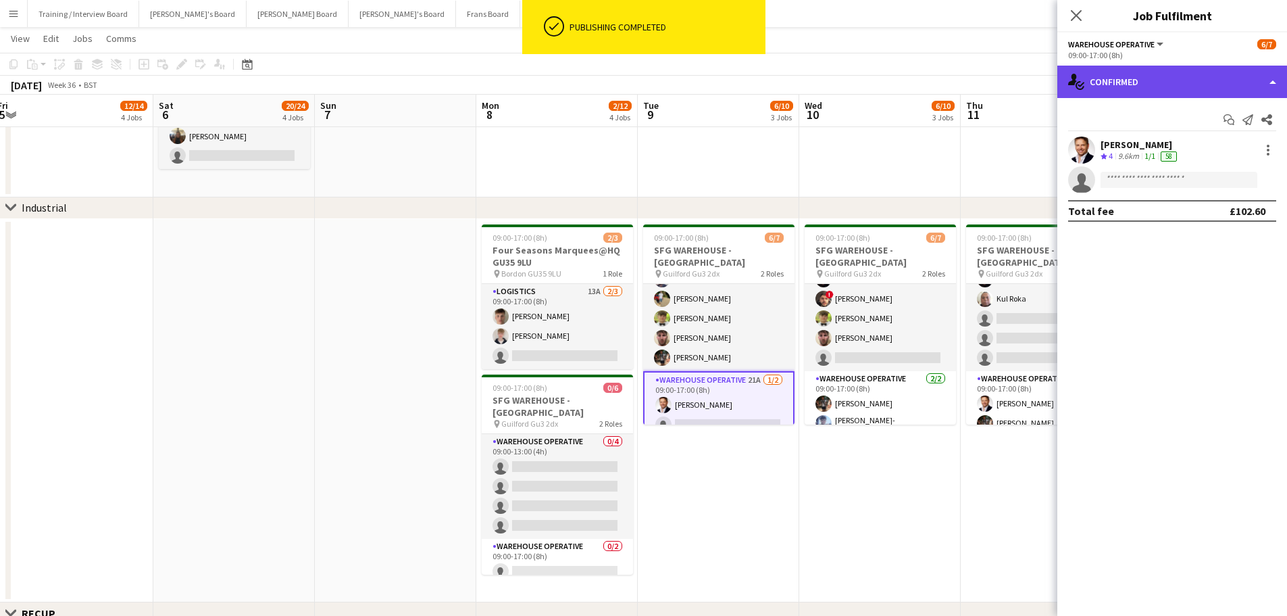
click at [1178, 79] on div "single-neutral-actions-check-2 Confirmed" at bounding box center [1173, 82] width 230 height 32
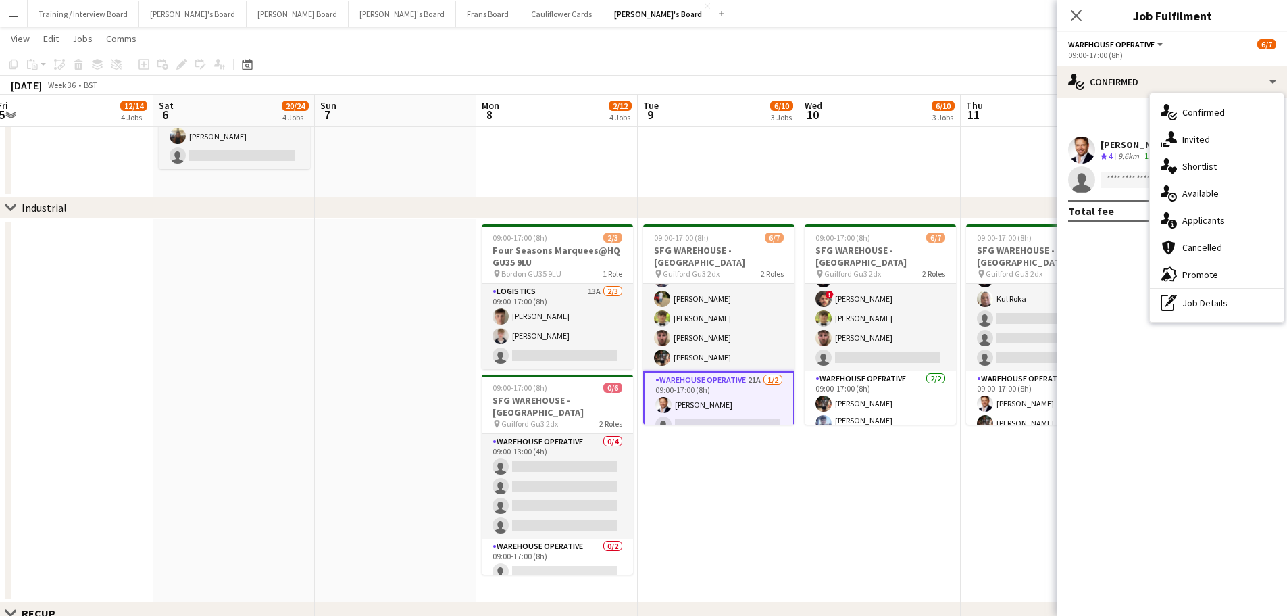
click at [1119, 151] on div "9.6km" at bounding box center [1129, 156] width 26 height 11
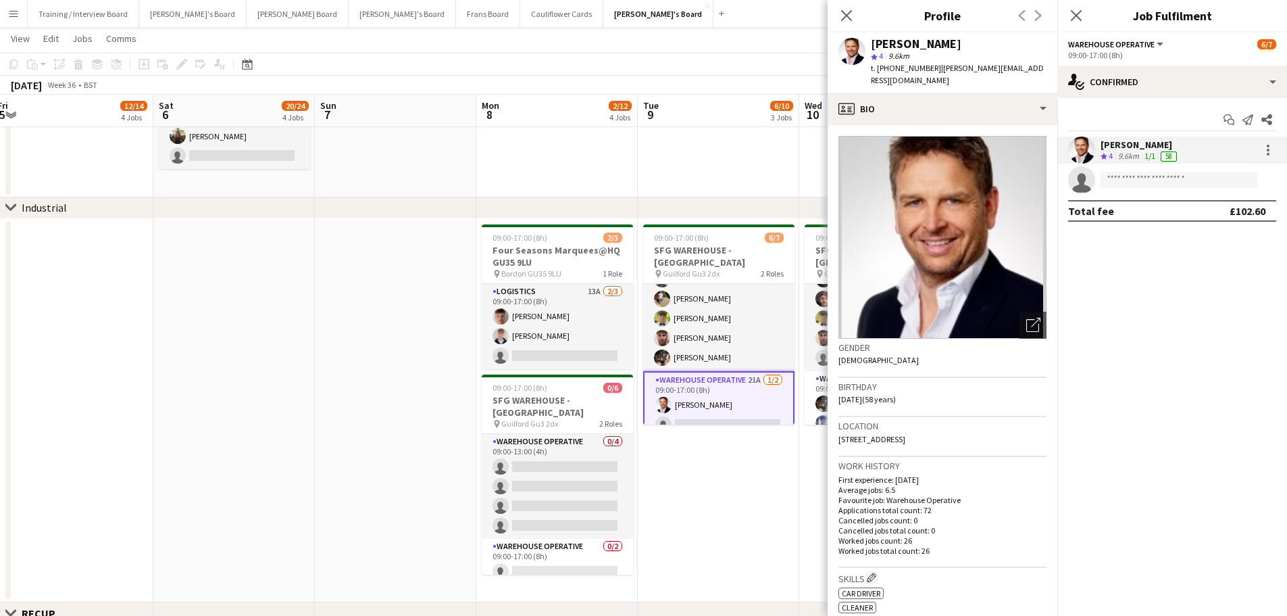
click at [1135, 110] on div "Start chat Send notification Share" at bounding box center [1172, 120] width 208 height 22
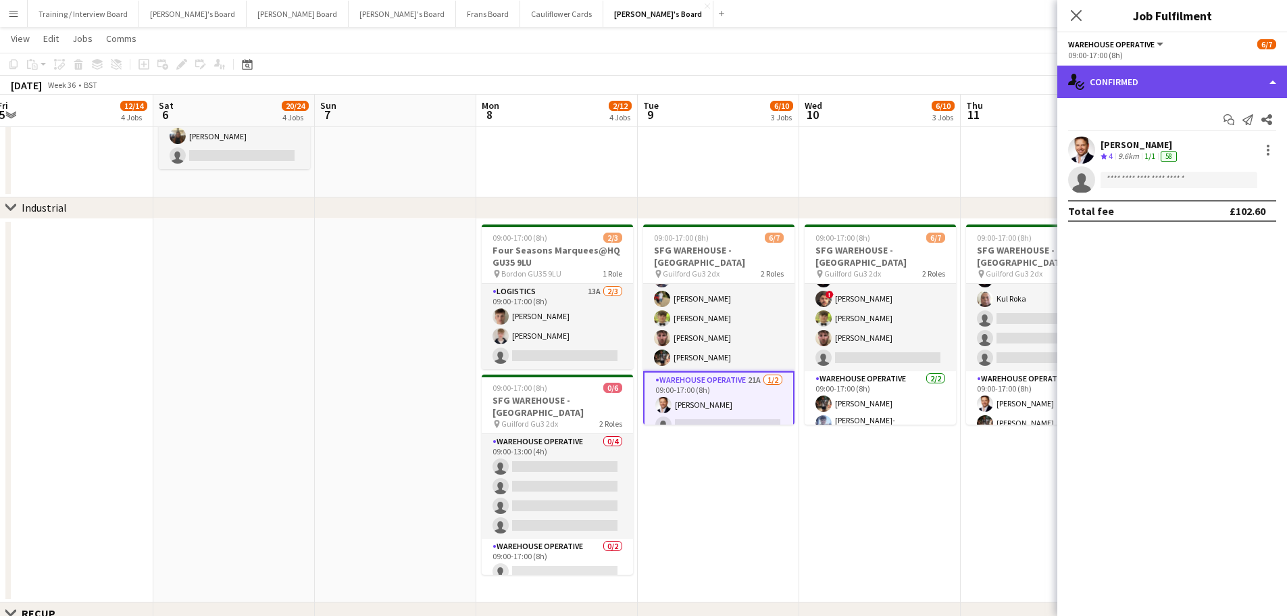
click at [1204, 94] on div "single-neutral-actions-check-2 Confirmed" at bounding box center [1173, 82] width 230 height 32
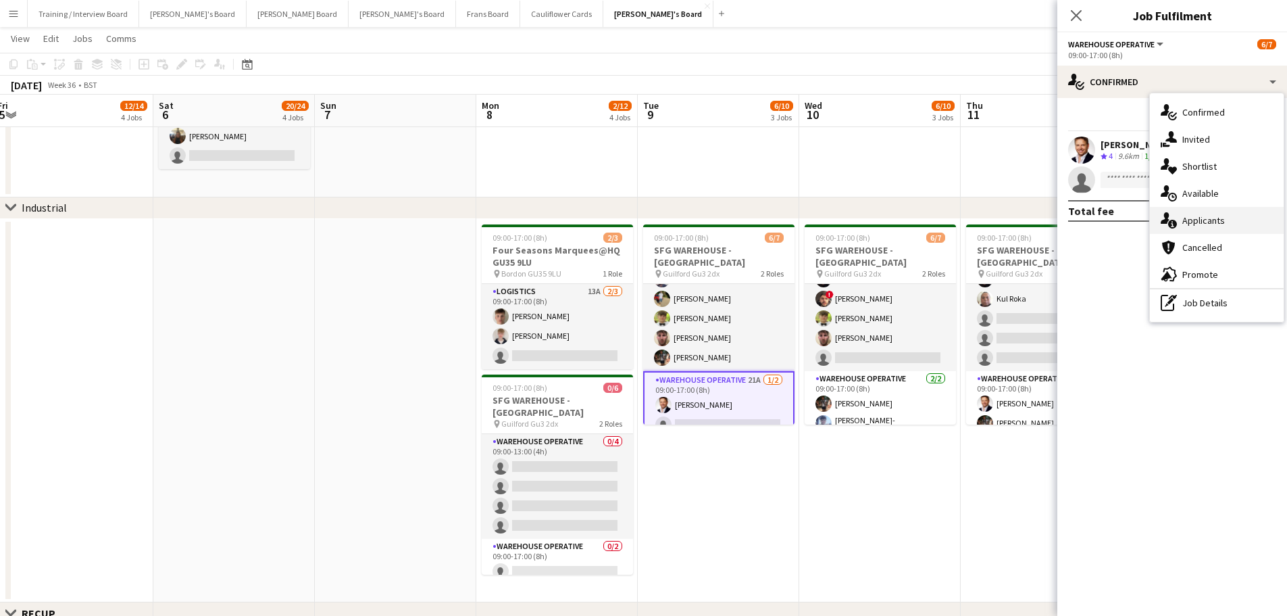
click at [1222, 219] on span "Applicants" at bounding box center [1204, 220] width 43 height 12
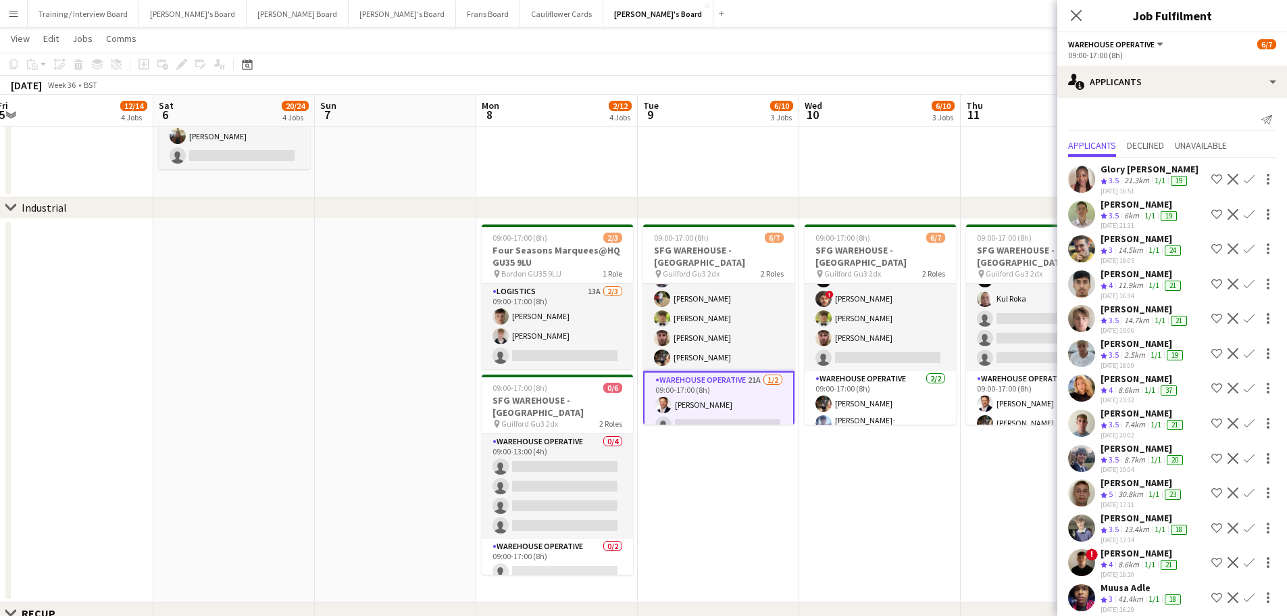
scroll to position [135, 0]
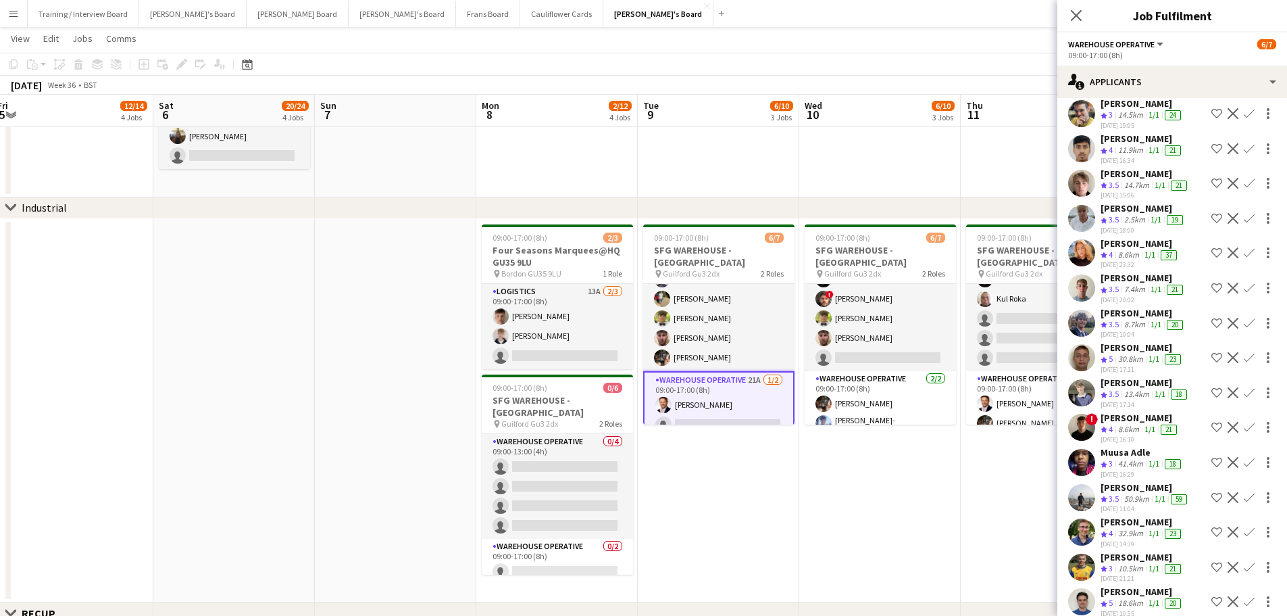
click at [1244, 495] on app-icon "Confirm" at bounding box center [1249, 497] width 11 height 11
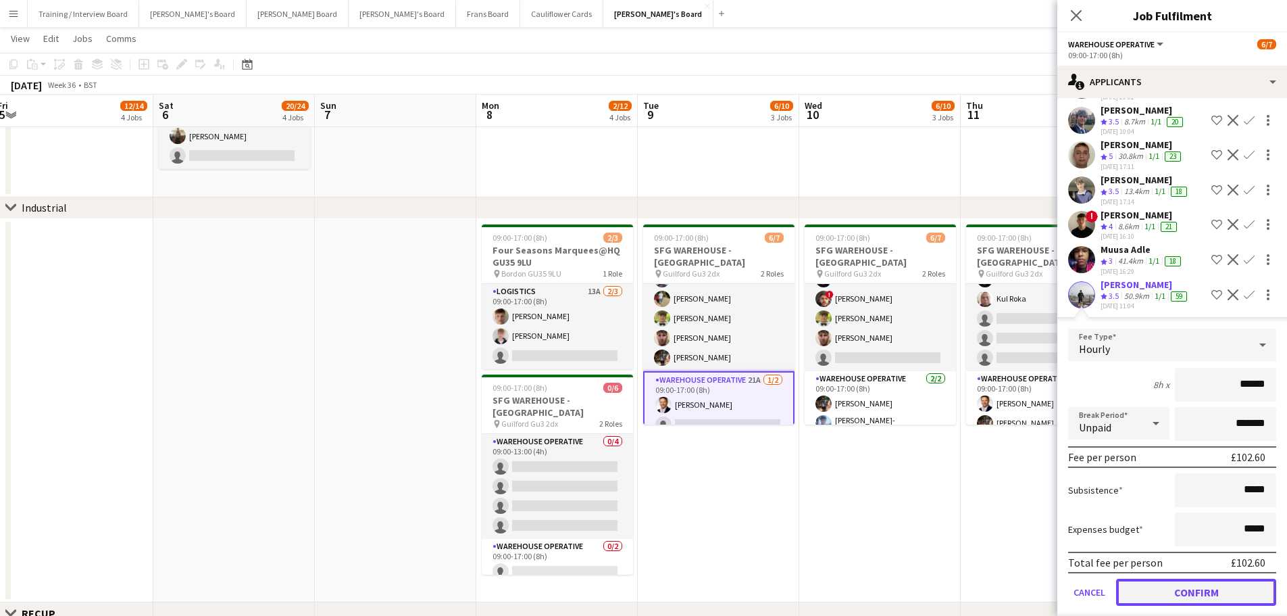
click at [1197, 591] on button "Confirm" at bounding box center [1196, 591] width 160 height 27
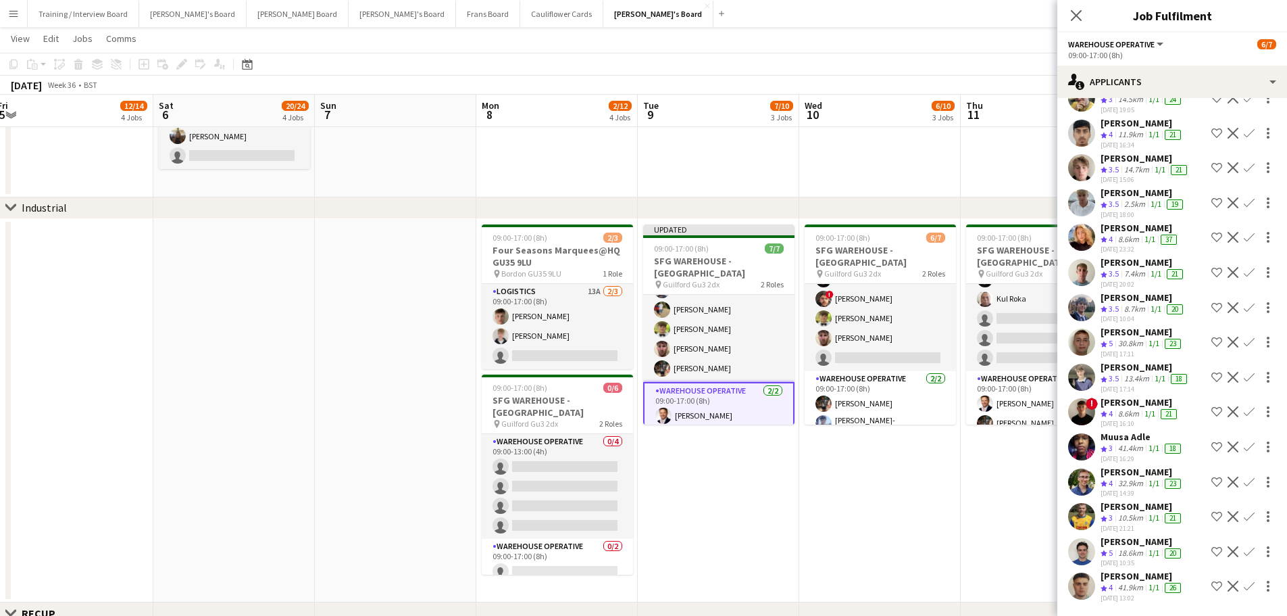
scroll to position [151, 0]
click at [851, 504] on app-date-cell "09:00-17:00 (8h) 6/7 SFG WAREHOUSE - GUILDFORD pin Guilford Gu3 2dx 2 Roles War…" at bounding box center [879, 411] width 161 height 384
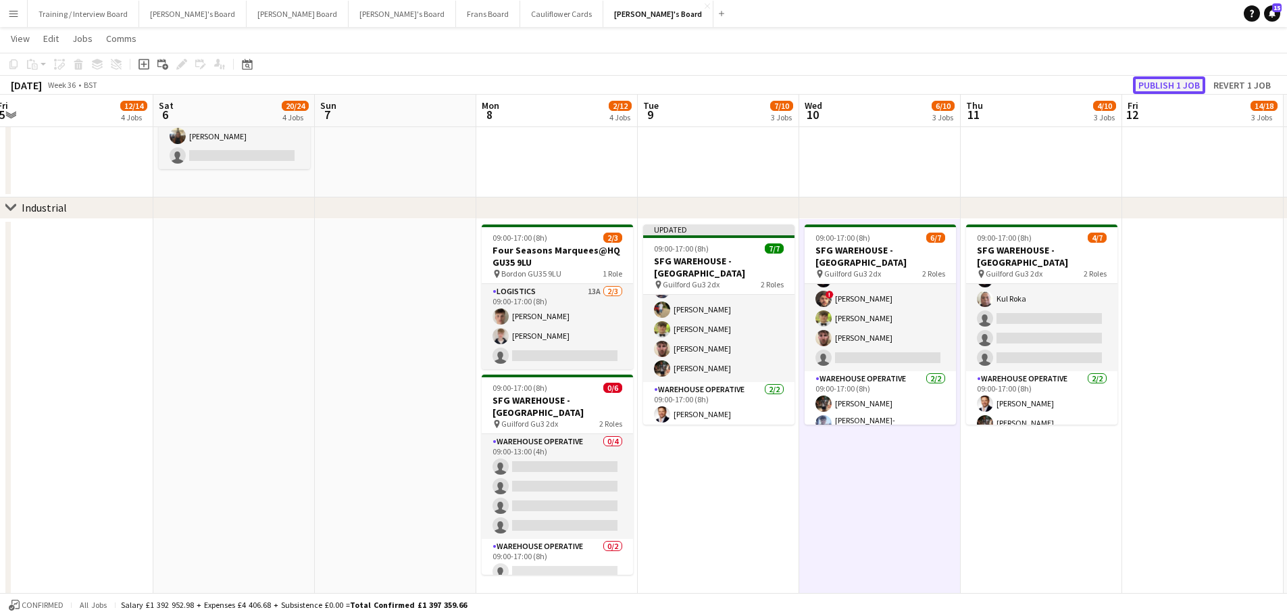
click at [1183, 84] on button "Publish 1 job" at bounding box center [1169, 85] width 72 height 18
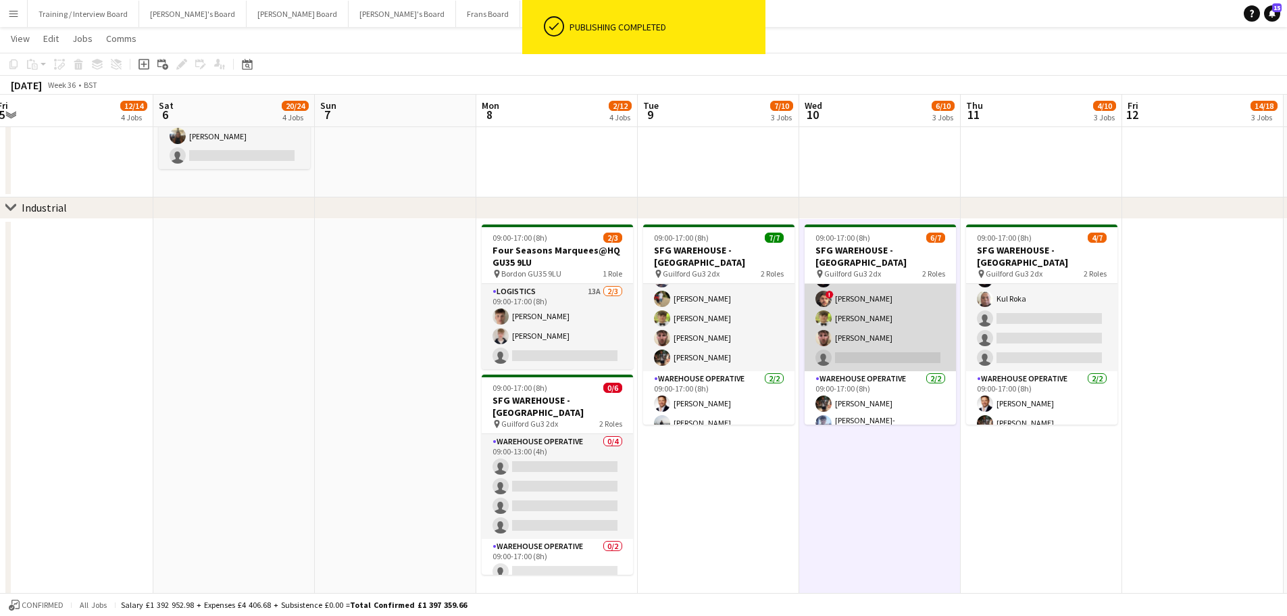
click at [915, 322] on app-card-role "Warehouse Operative 24A 4/5 09:00-13:00 (4h) ! Jonathan Gilbert ! Christopher W…" at bounding box center [880, 309] width 151 height 124
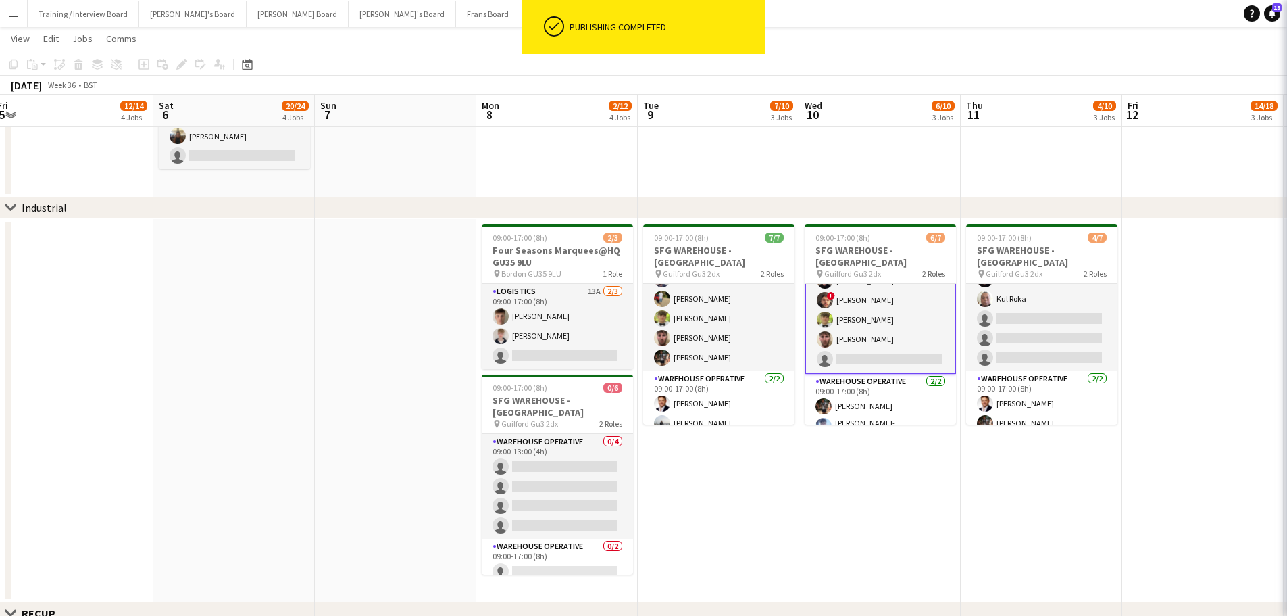
scroll to position [39, 0]
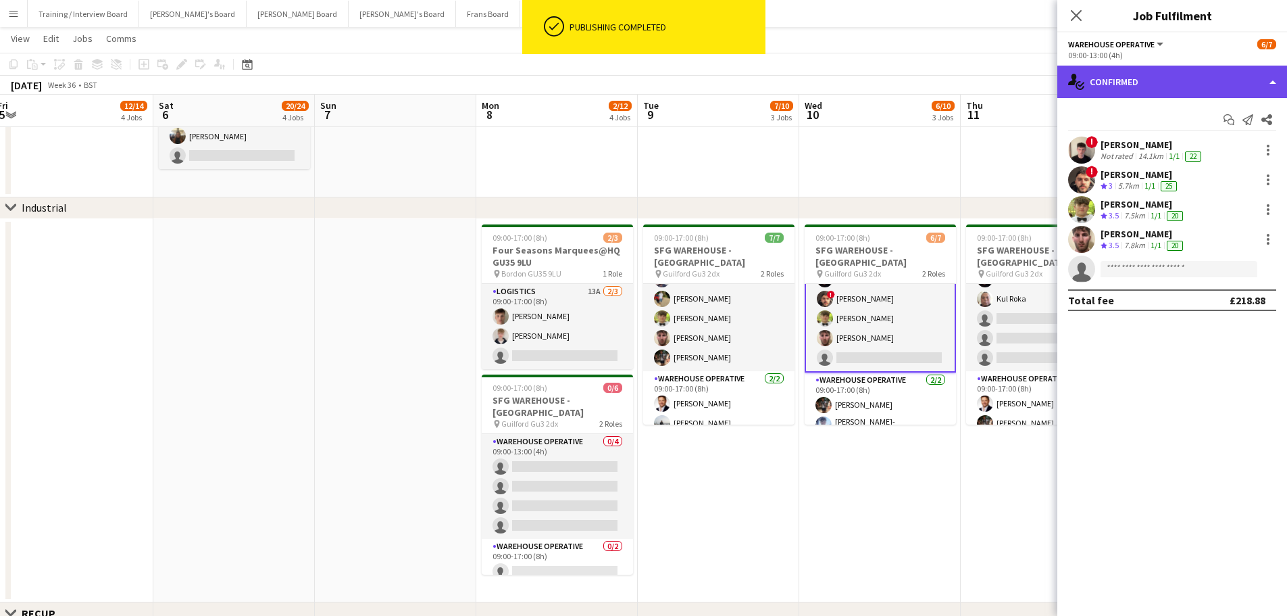
click at [1207, 76] on div "single-neutral-actions-check-2 Confirmed" at bounding box center [1173, 82] width 230 height 32
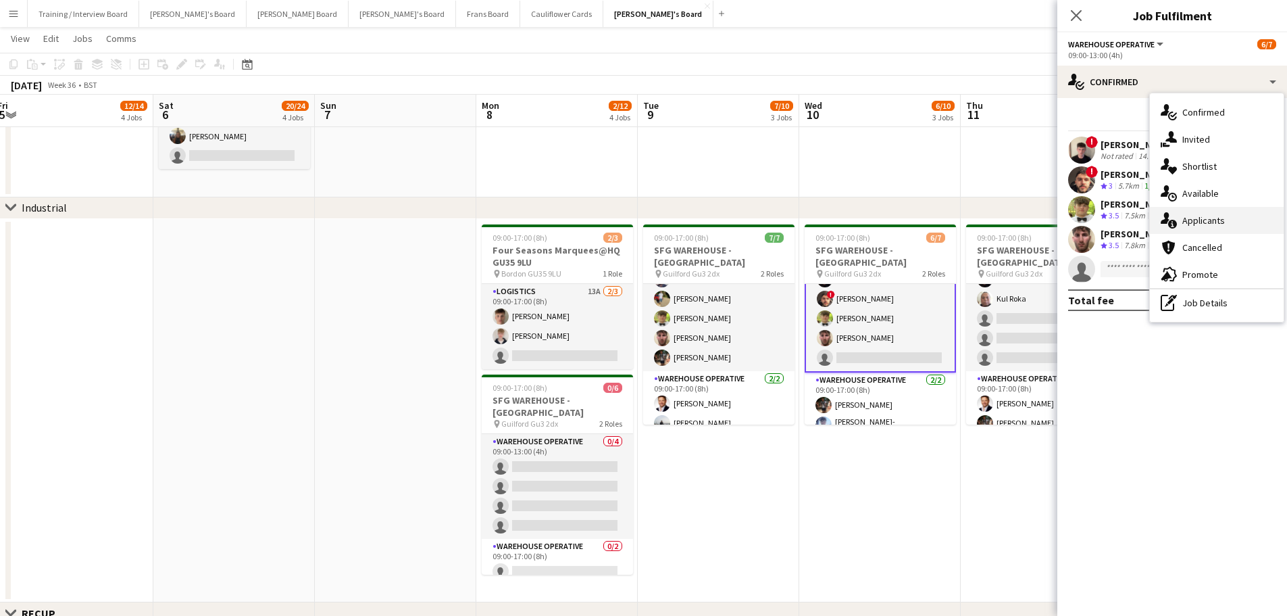
click at [1229, 228] on div "single-neutral-actions-information Applicants" at bounding box center [1217, 220] width 134 height 27
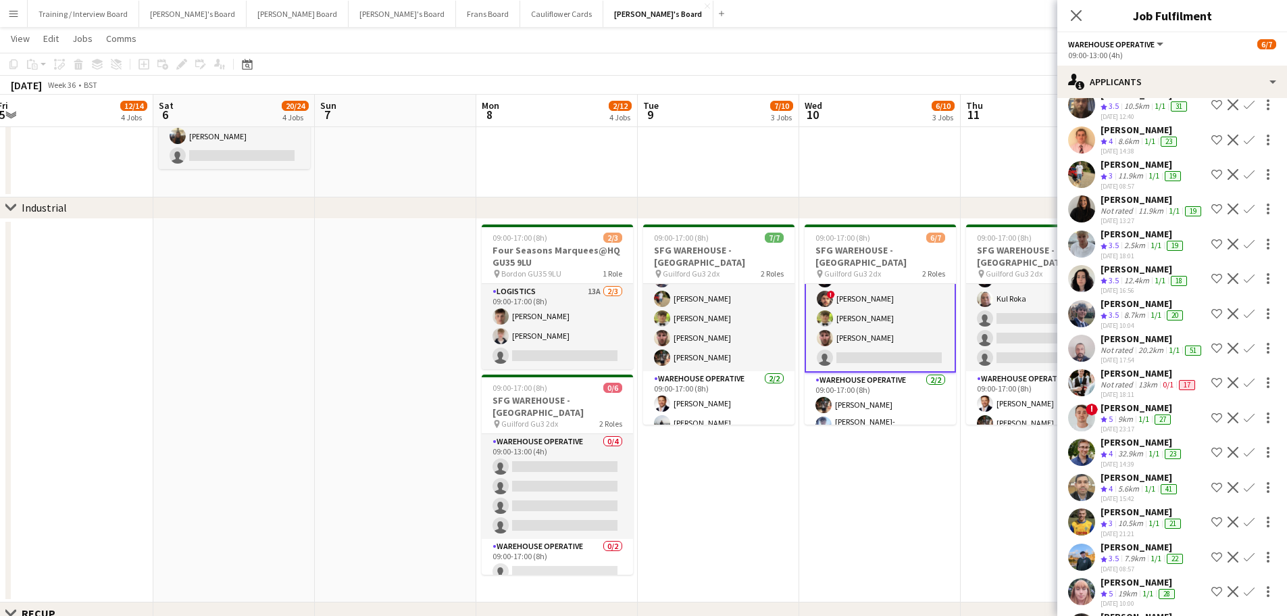
scroll to position [438, 0]
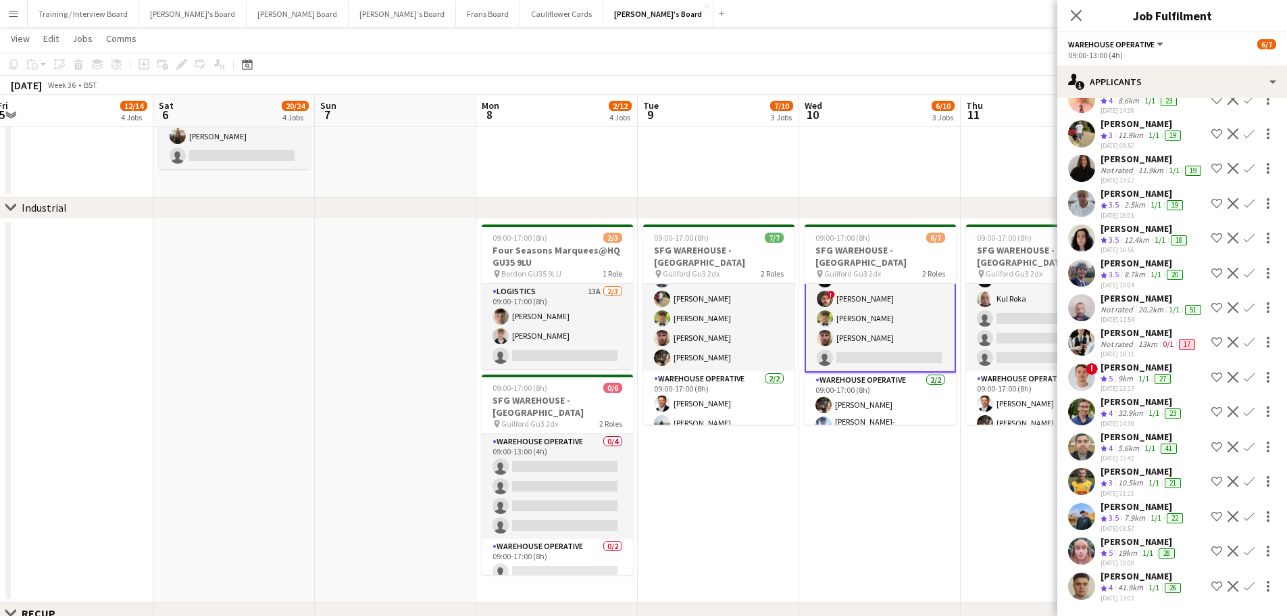
click at [1155, 558] on div "04-09-2025 10:00" at bounding box center [1139, 562] width 77 height 9
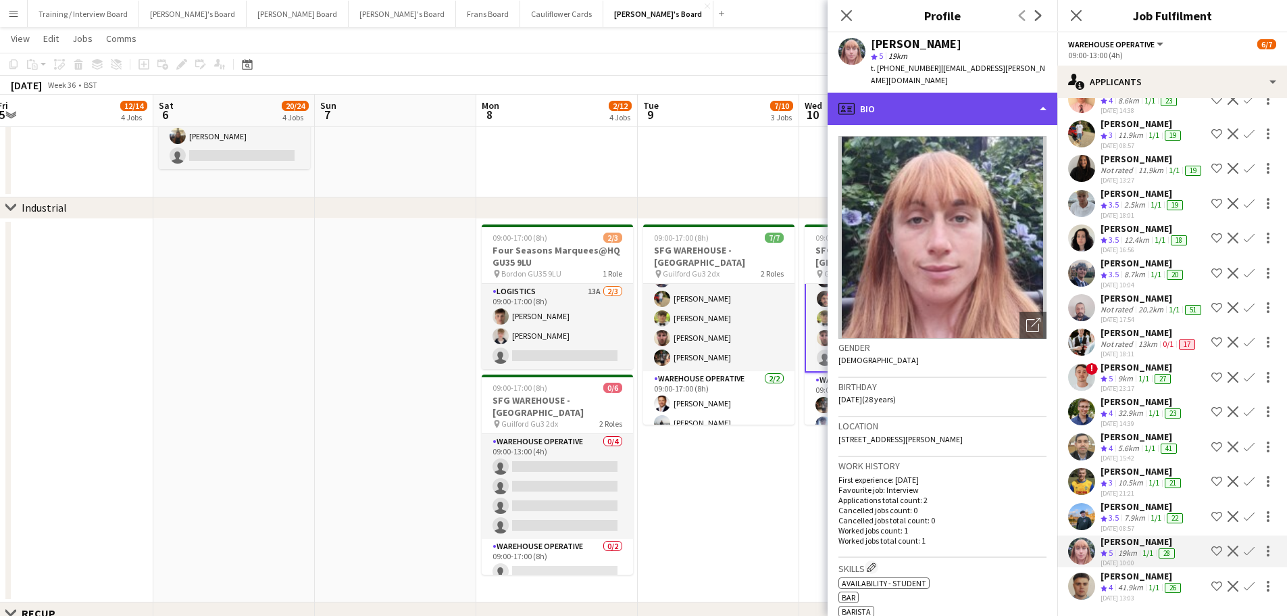
click at [970, 95] on div "profile Bio" at bounding box center [943, 109] width 230 height 32
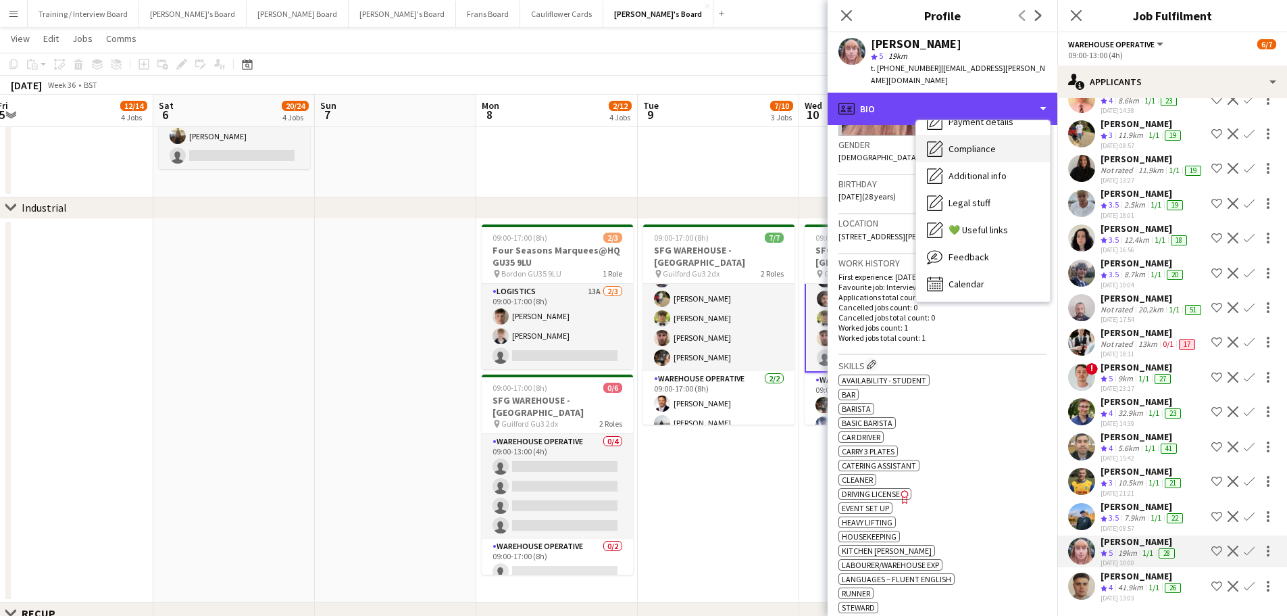
scroll to position [208, 0]
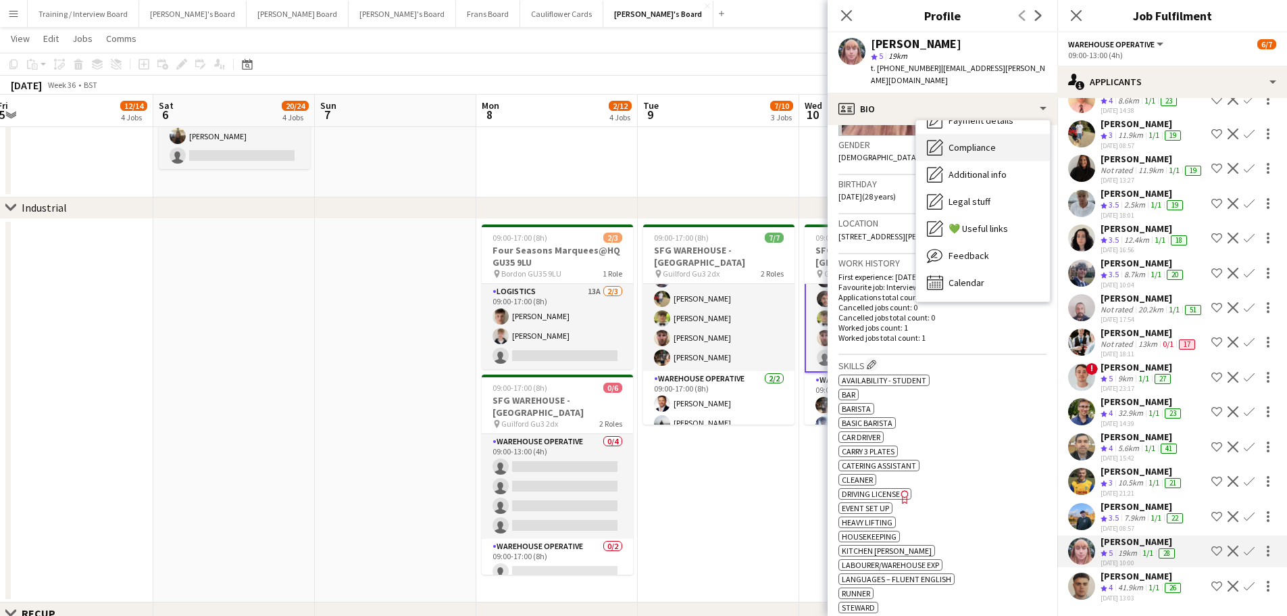
click at [970, 249] on span "Feedback" at bounding box center [969, 255] width 41 height 12
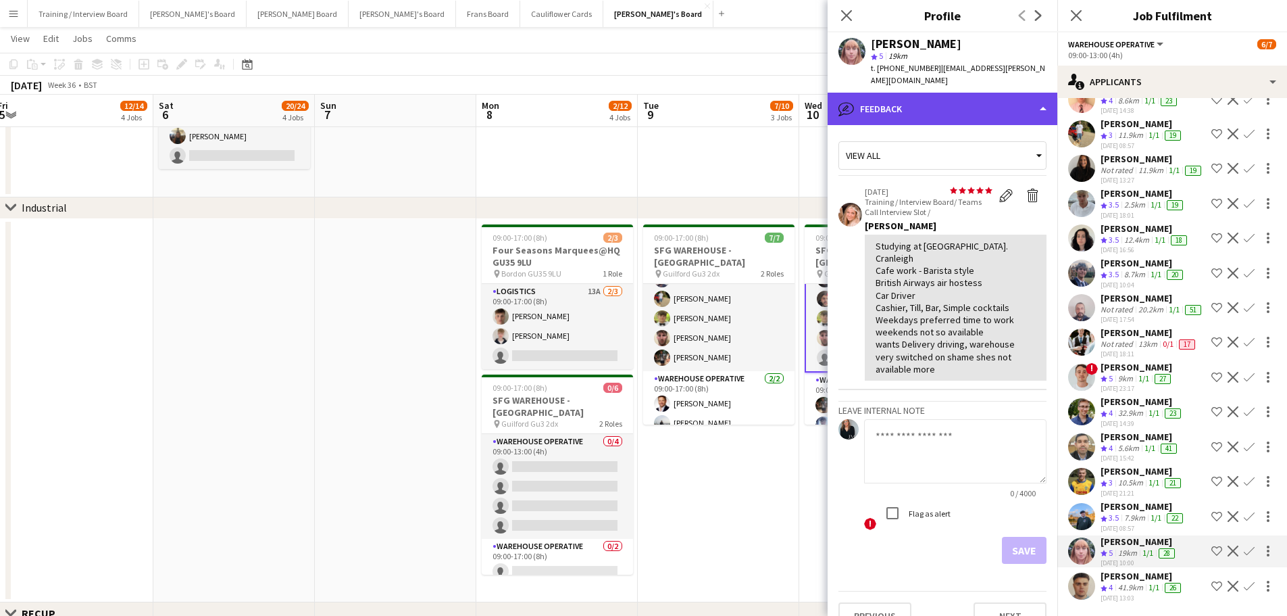
click at [969, 93] on div "bubble-pencil Feedback" at bounding box center [943, 109] width 230 height 32
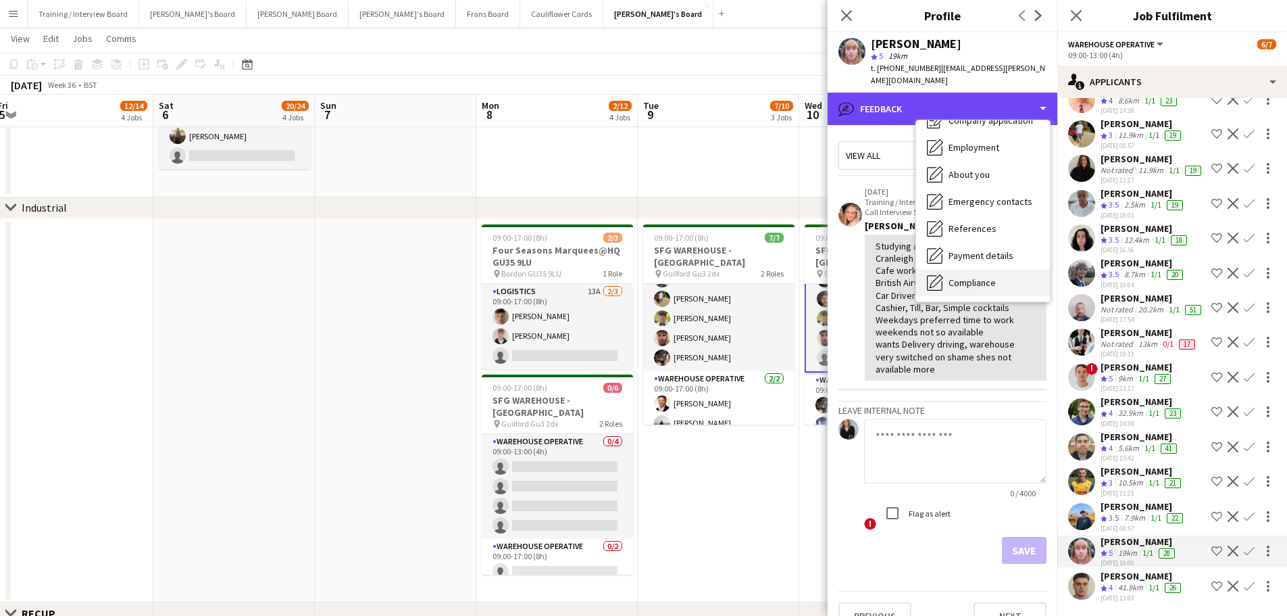
scroll to position [0, 0]
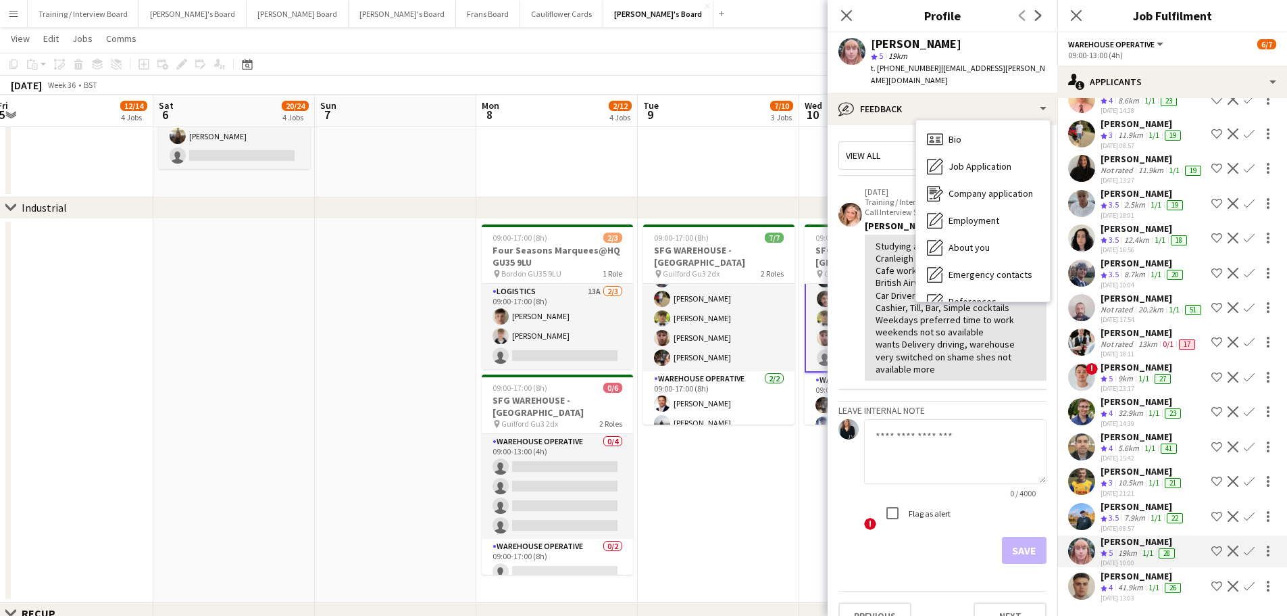
click at [989, 130] on div "Bio Bio" at bounding box center [983, 139] width 134 height 27
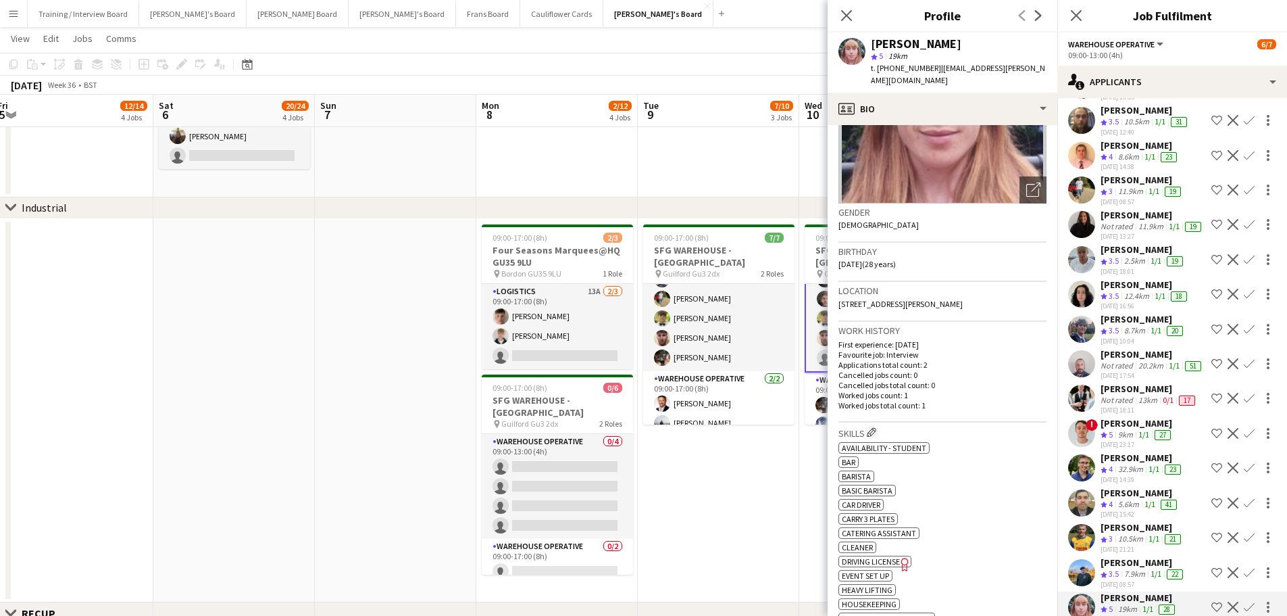
scroll to position [235, 0]
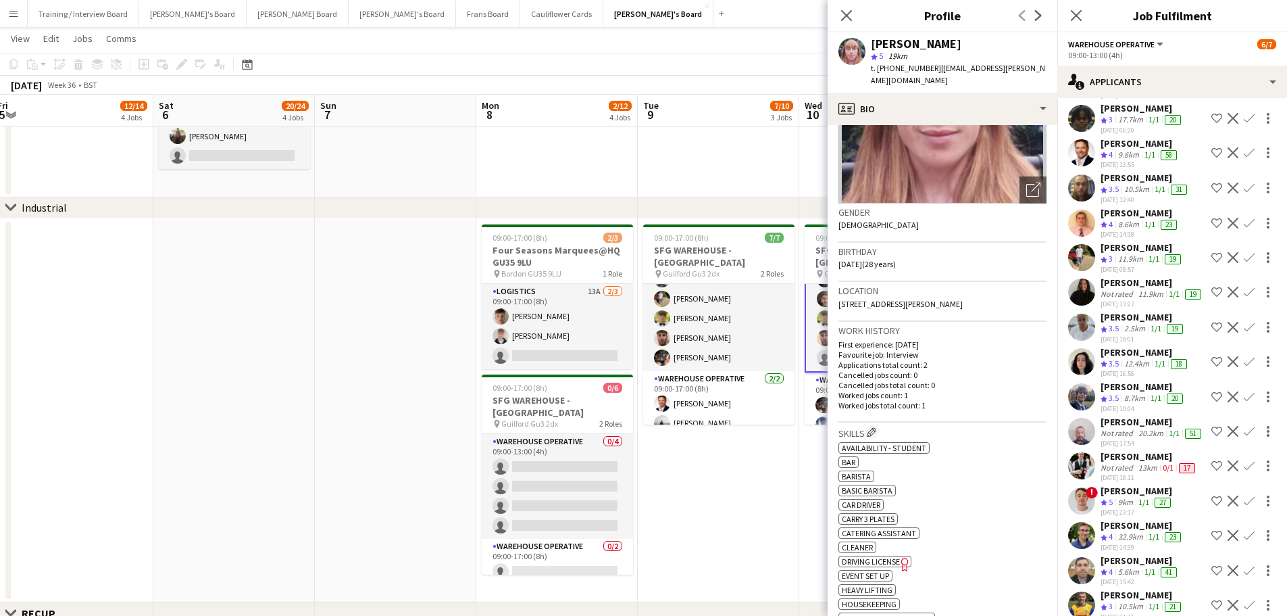
click at [1244, 255] on app-icon "Confirm" at bounding box center [1249, 257] width 11 height 11
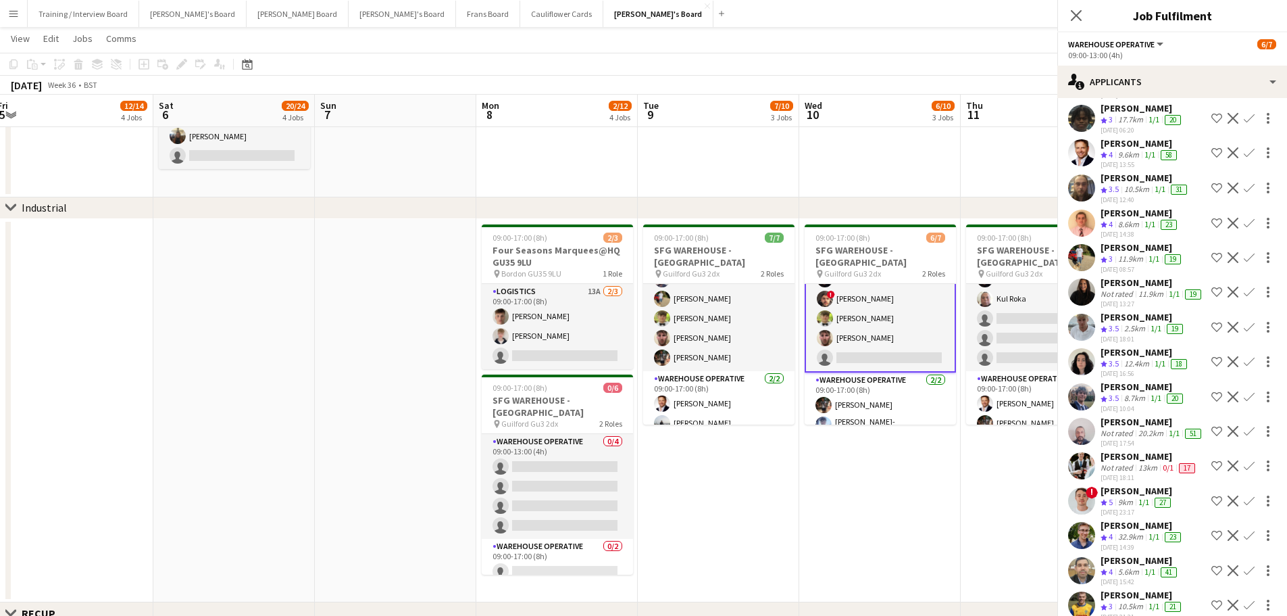
click at [1244, 255] on app-icon "Confirm" at bounding box center [1249, 257] width 11 height 11
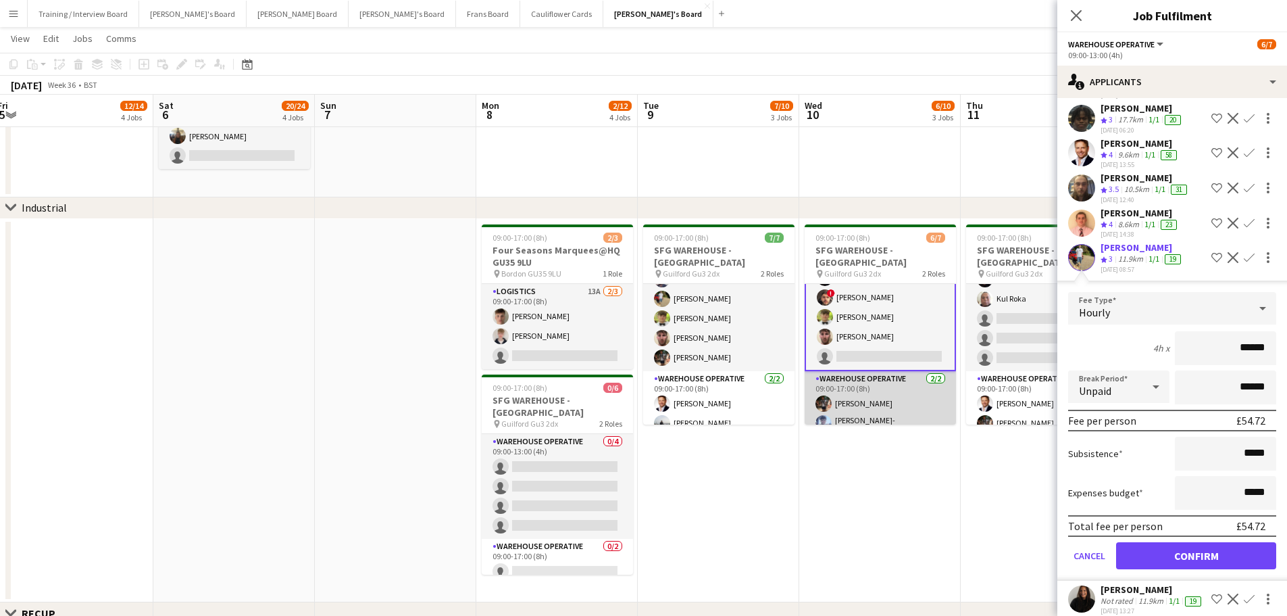
scroll to position [0, 0]
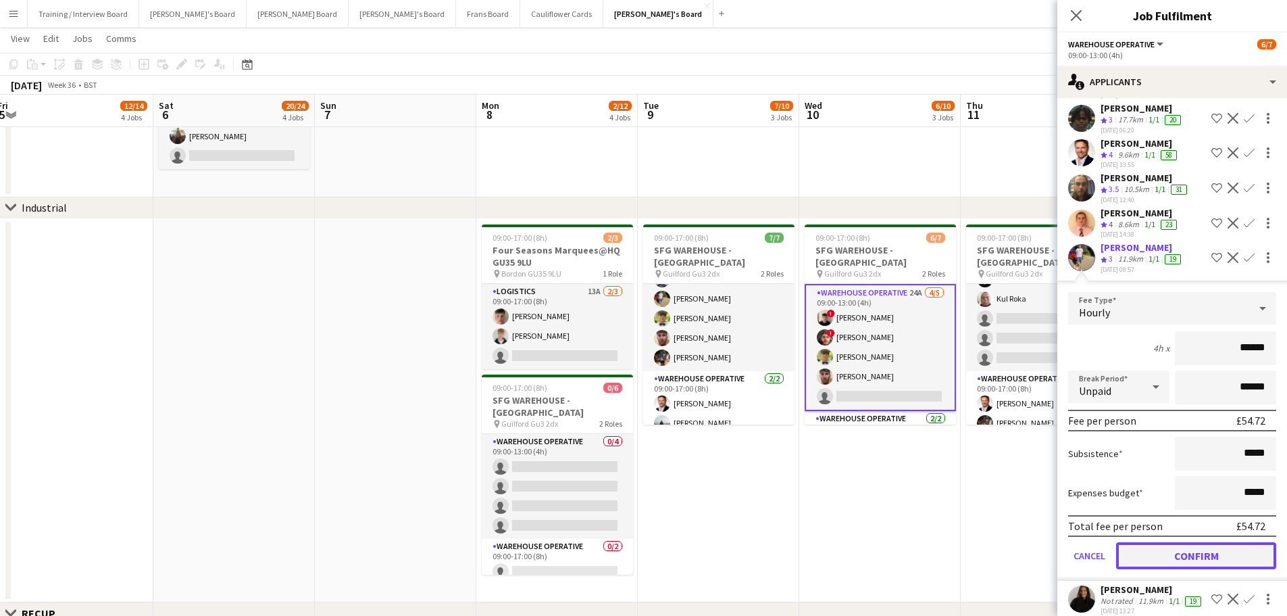
click at [1168, 551] on button "Confirm" at bounding box center [1196, 555] width 160 height 27
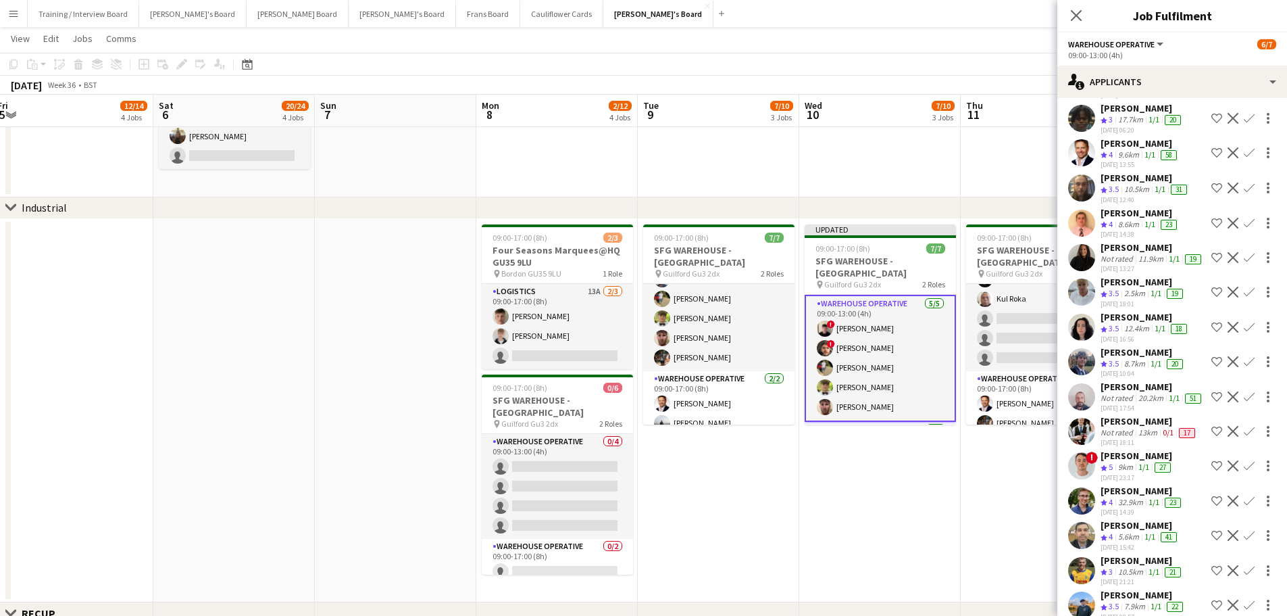
click at [1006, 138] on app-date-cell at bounding box center [1041, 6] width 161 height 384
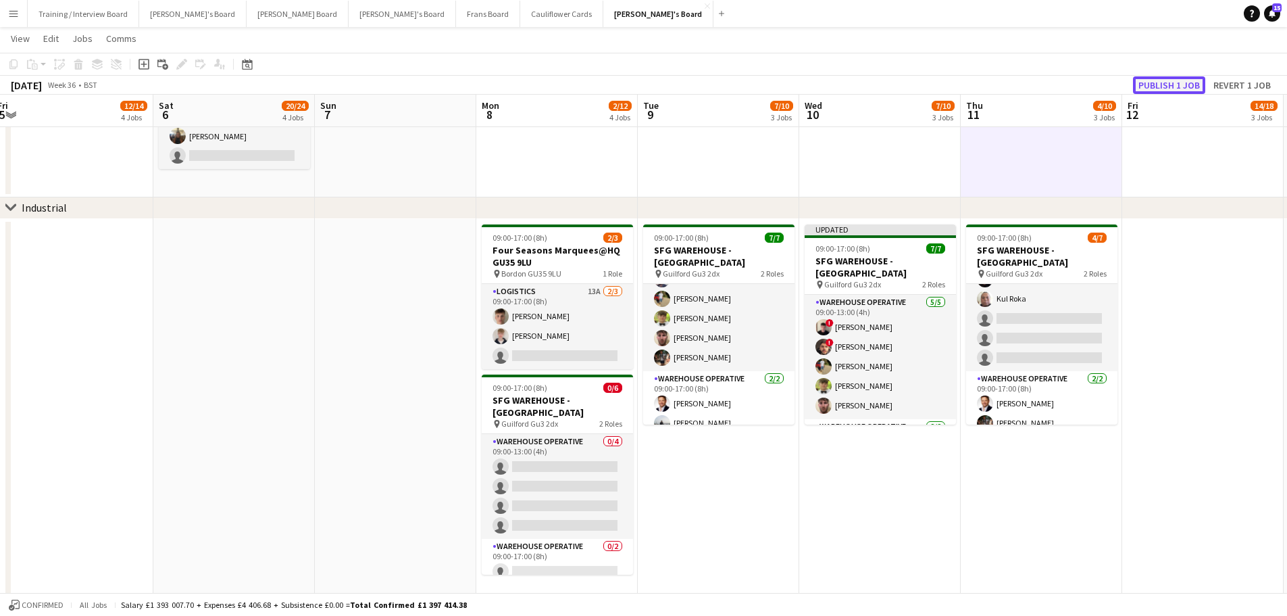
click at [1161, 85] on button "Publish 1 job" at bounding box center [1169, 85] width 72 height 18
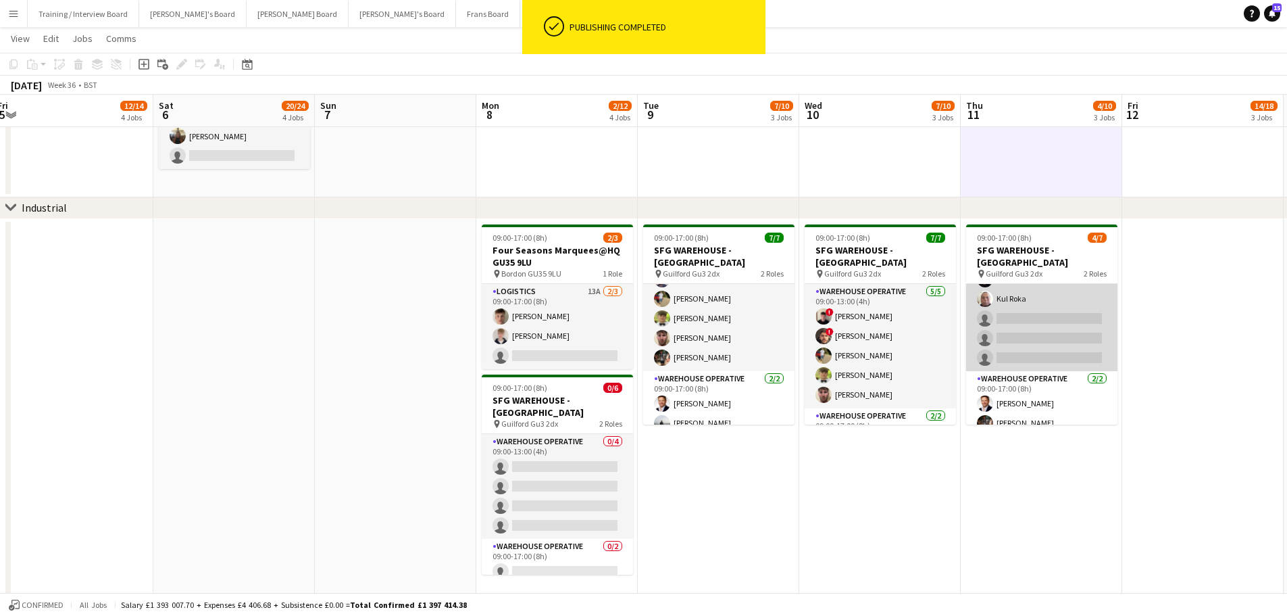
click at [1049, 309] on app-card-role "Warehouse Operative 17A 2/5 09:00-13:00 (4h) ! Jonathan Gilbert Kul Roka single…" at bounding box center [1041, 309] width 151 height 124
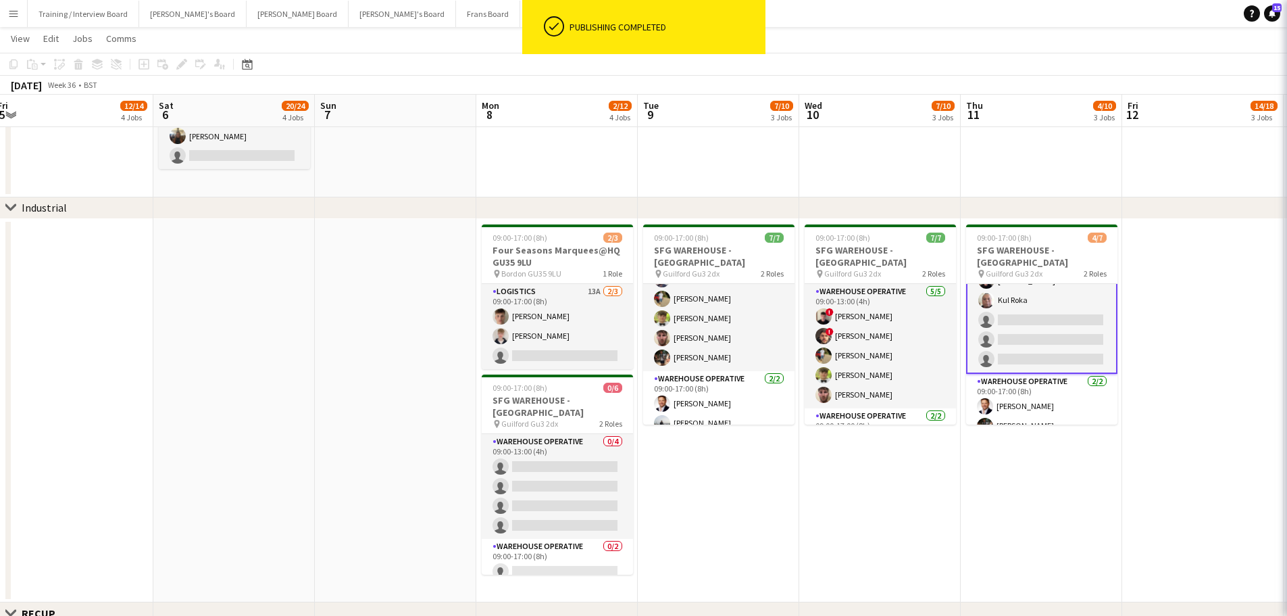
scroll to position [39, 0]
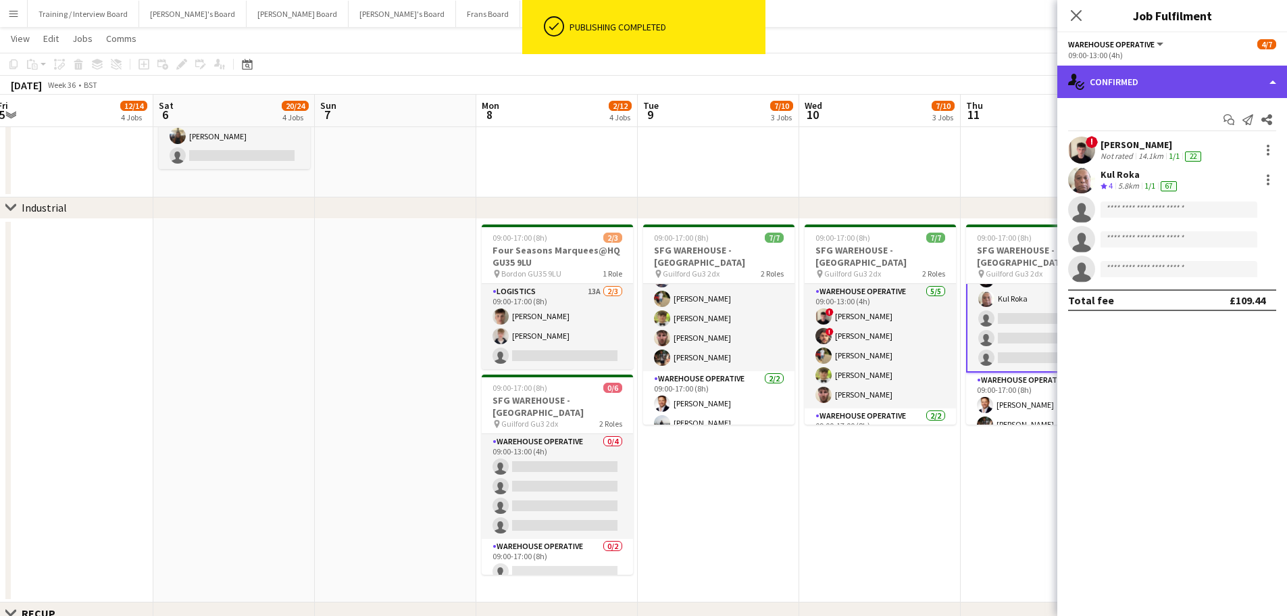
click at [1172, 78] on div "single-neutral-actions-check-2 Confirmed" at bounding box center [1173, 82] width 230 height 32
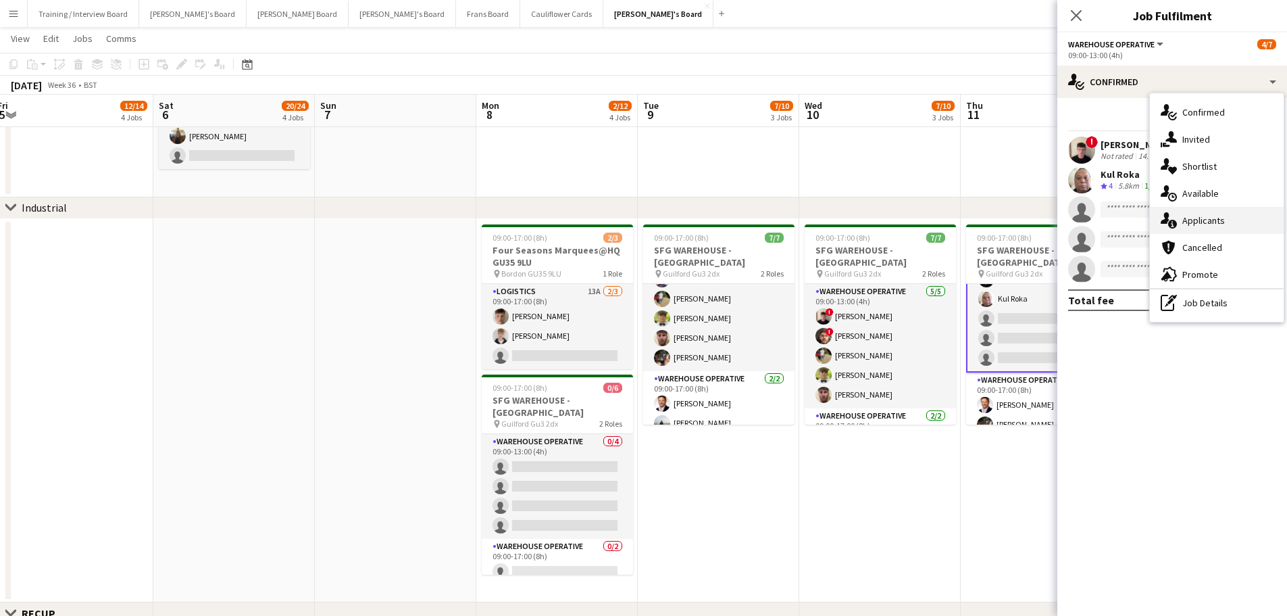
click at [1233, 220] on div "single-neutral-actions-information Applicants" at bounding box center [1217, 220] width 134 height 27
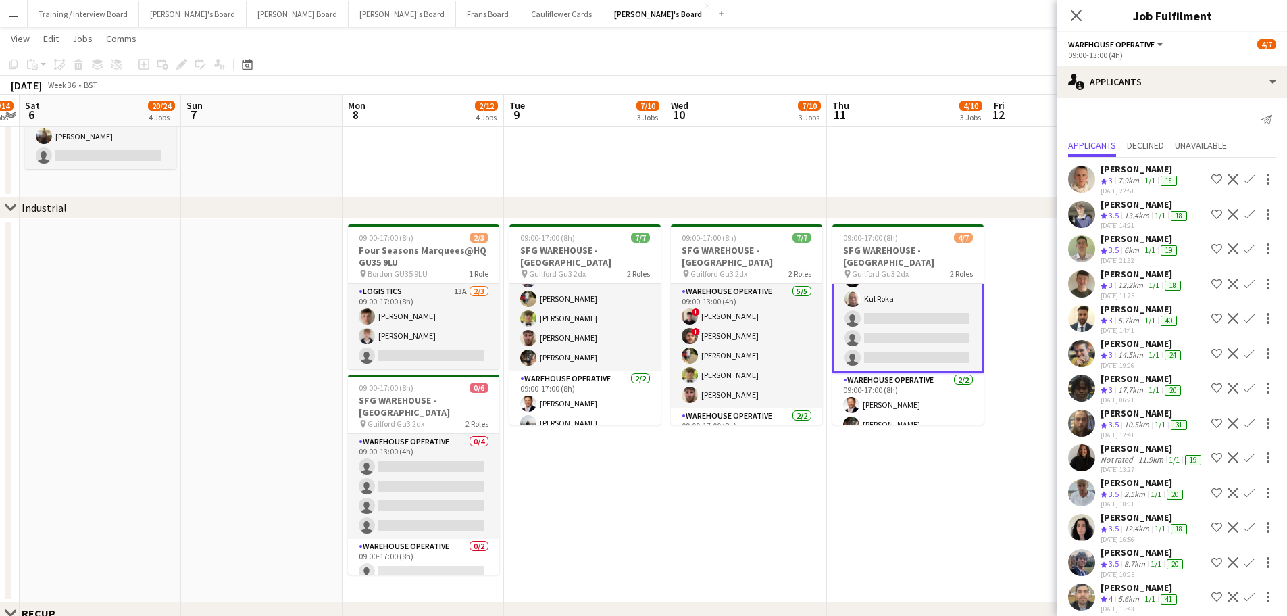
scroll to position [0, 477]
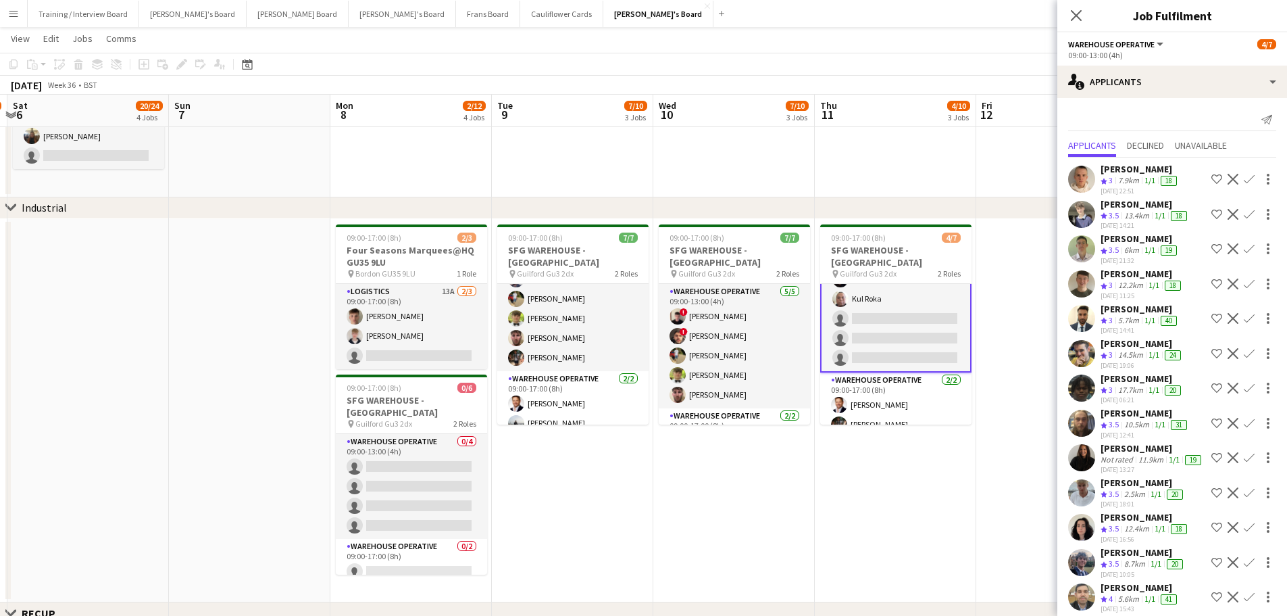
drag, startPoint x: 814, startPoint y: 364, endPoint x: 559, endPoint y: 330, distance: 256.3
click at [559, 330] on app-calendar-viewport "Wed 3 10/10 3 Jobs Thu 4 14/14 4 Jobs Fri 5 12/14 4 Jobs Sat 6 20/24 4 Jobs Sun…" at bounding box center [643, 533] width 1287 height 1637
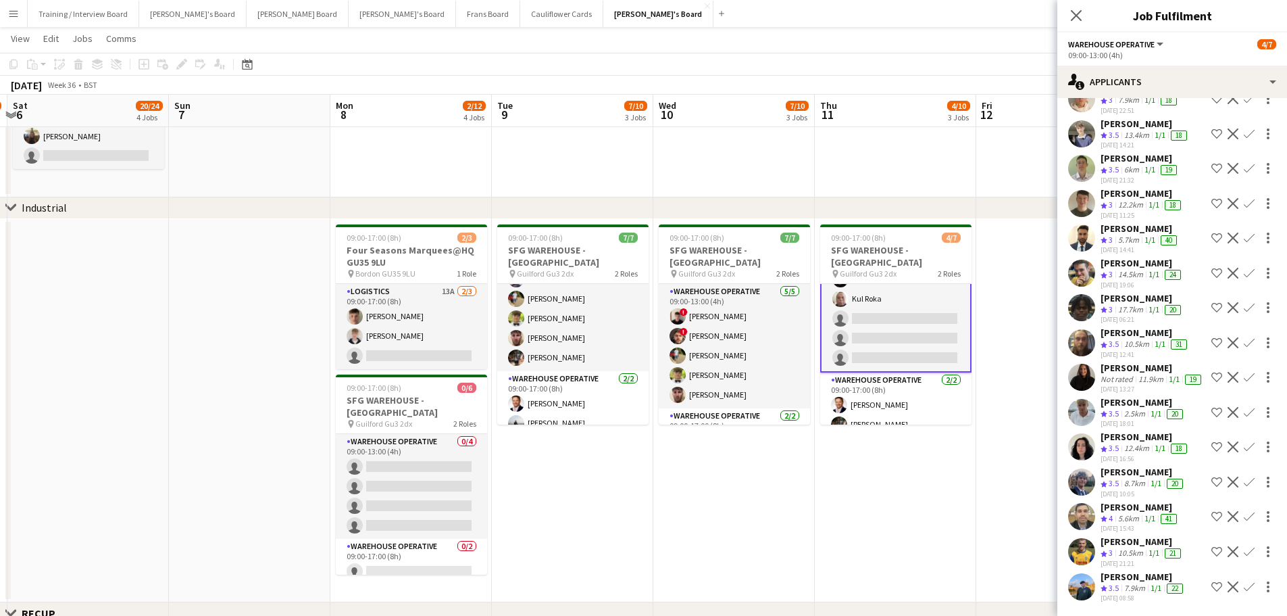
scroll to position [16, 0]
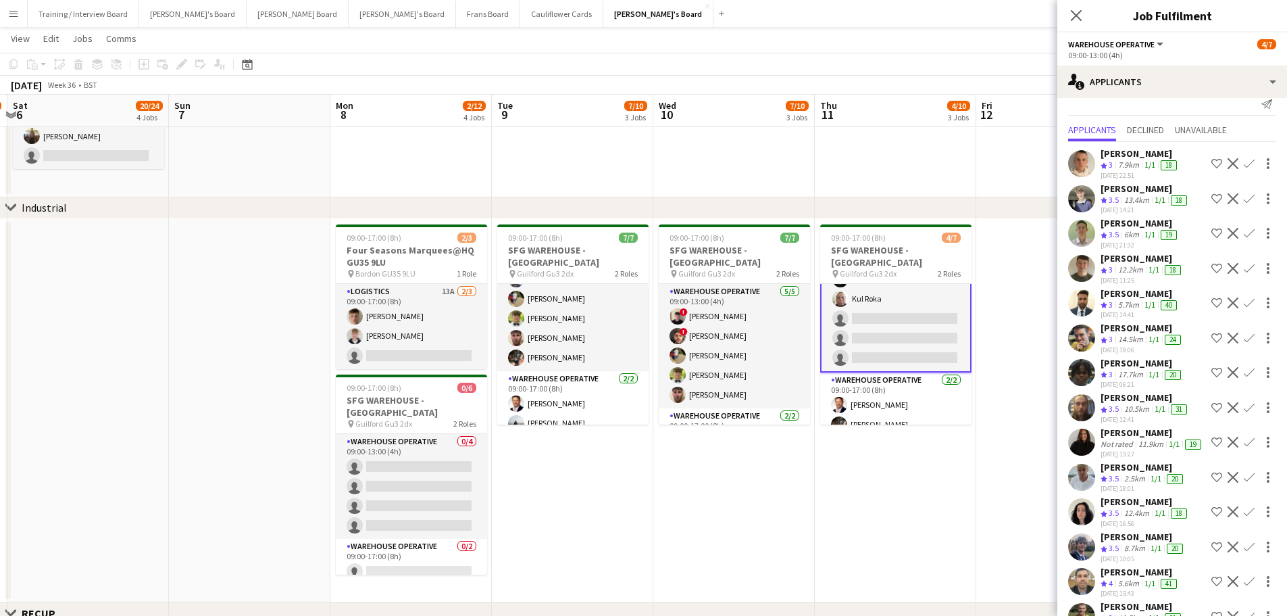
click at [1129, 197] on div "13.4km" at bounding box center [1137, 200] width 30 height 11
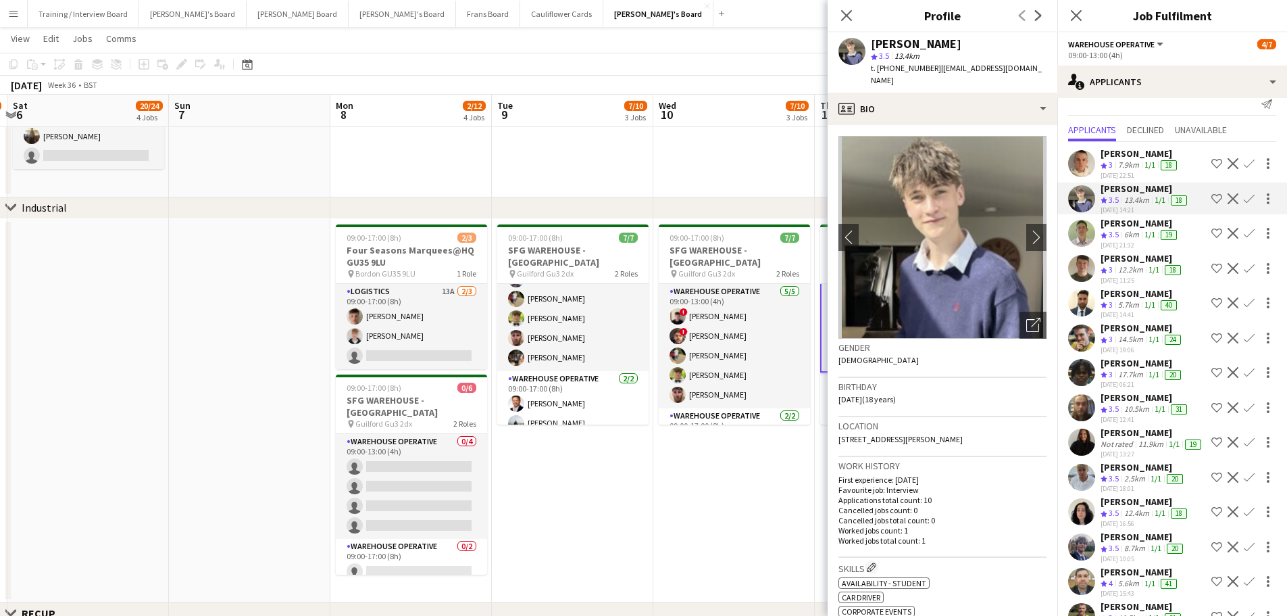
click at [1244, 337] on app-icon "Confirm" at bounding box center [1249, 337] width 11 height 11
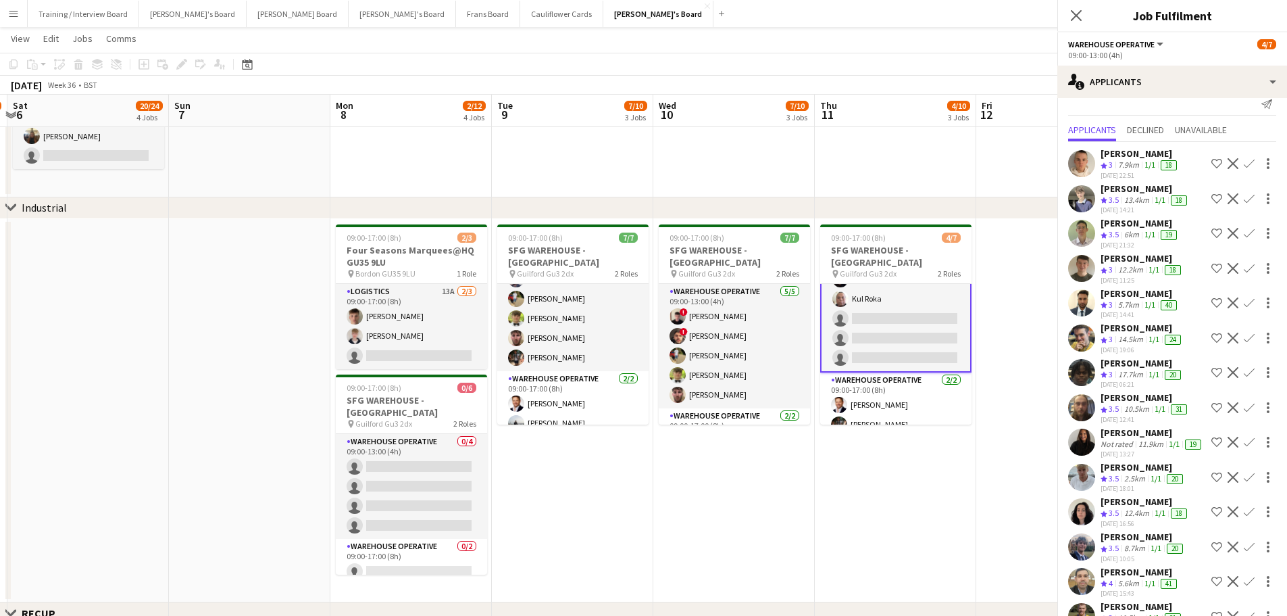
click at [1244, 337] on app-icon "Confirm" at bounding box center [1249, 337] width 11 height 11
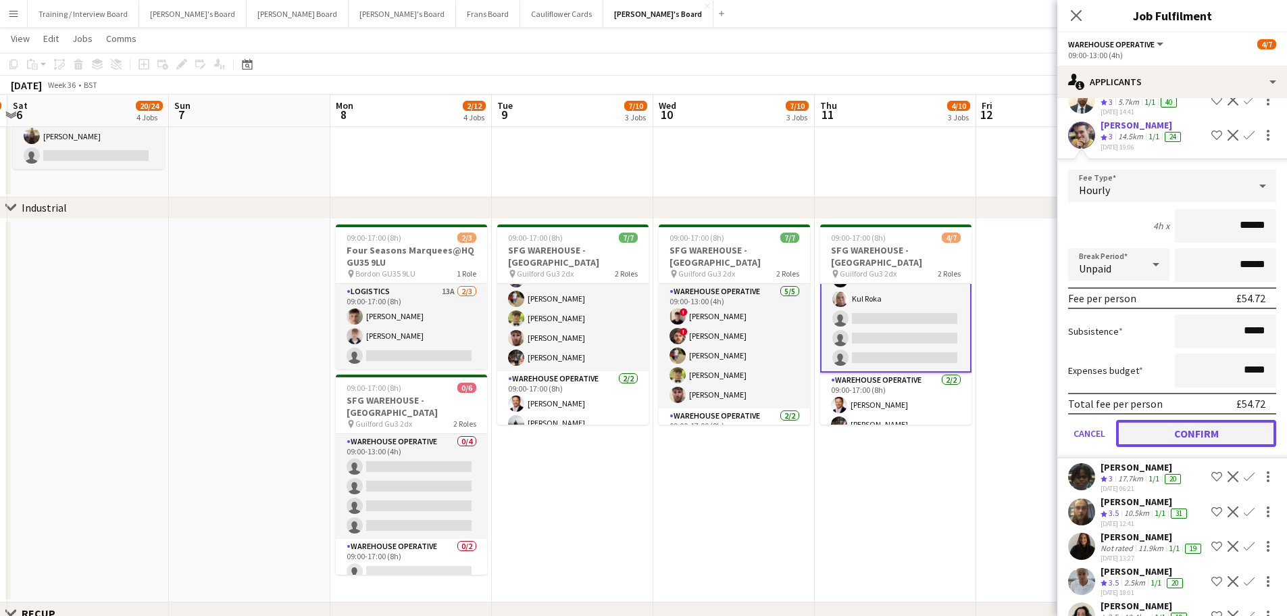
click at [1174, 428] on button "Confirm" at bounding box center [1196, 433] width 160 height 27
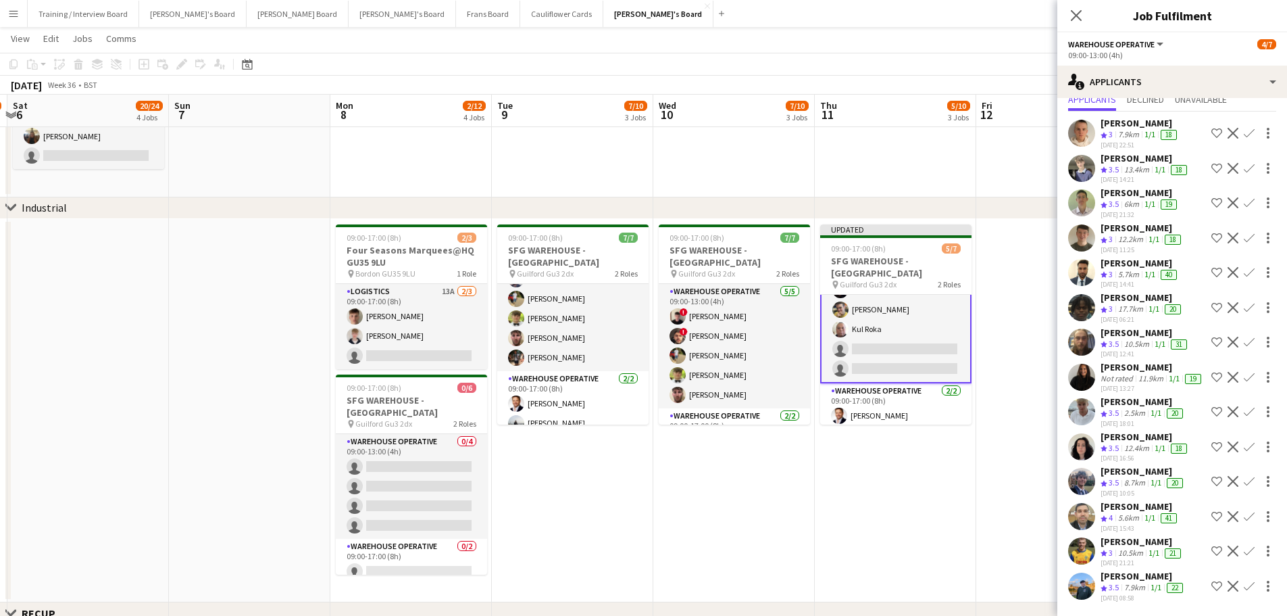
scroll to position [55, 0]
click at [1242, 578] on button "Confirm" at bounding box center [1249, 586] width 16 height 16
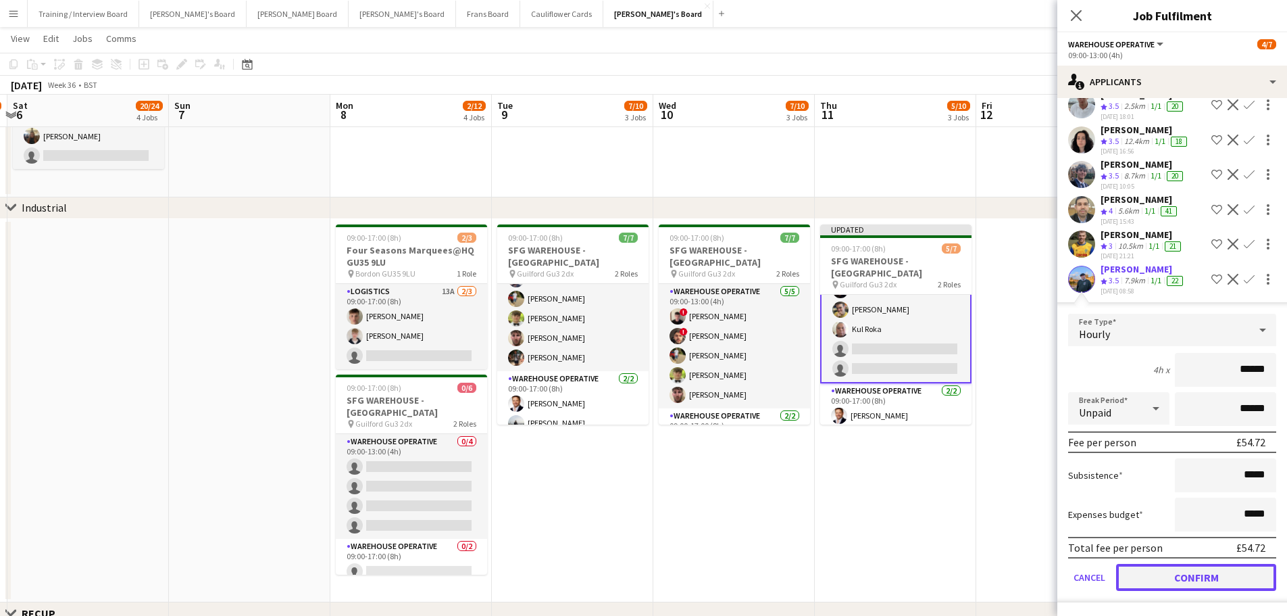
click at [1202, 584] on button "Confirm" at bounding box center [1196, 577] width 160 height 27
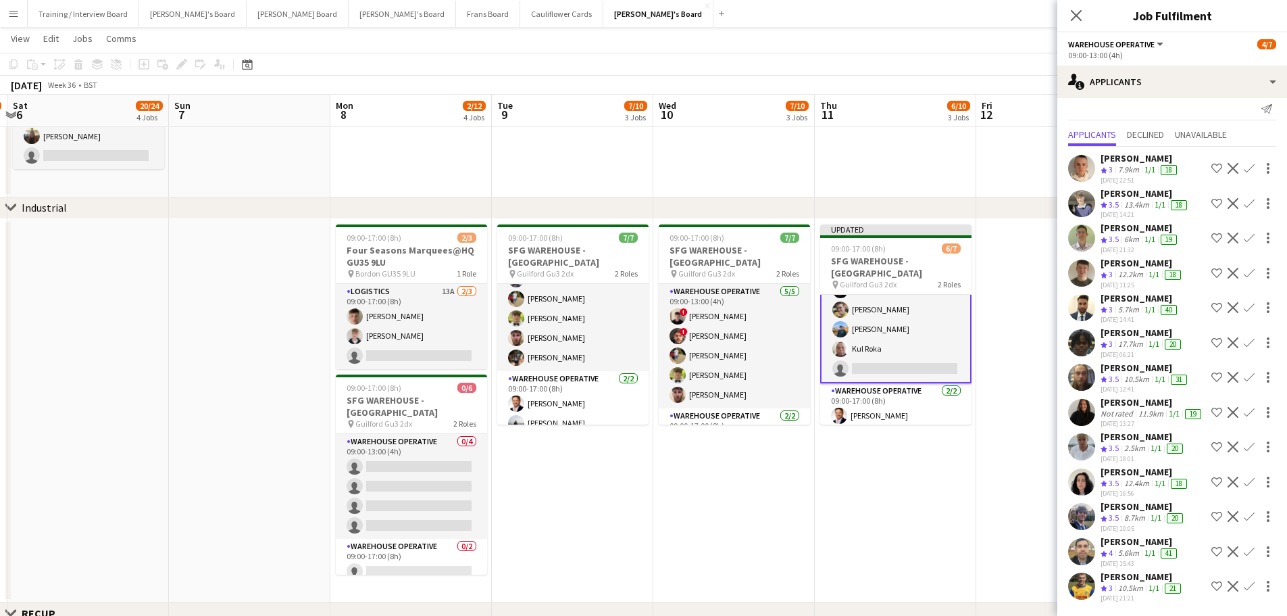
click at [903, 488] on app-date-cell "Updated 09:00-17:00 (8h) 6/7 SFG WAREHOUSE - GUILDFORD pin Guilford Gu3 2dx 2 R…" at bounding box center [895, 411] width 161 height 384
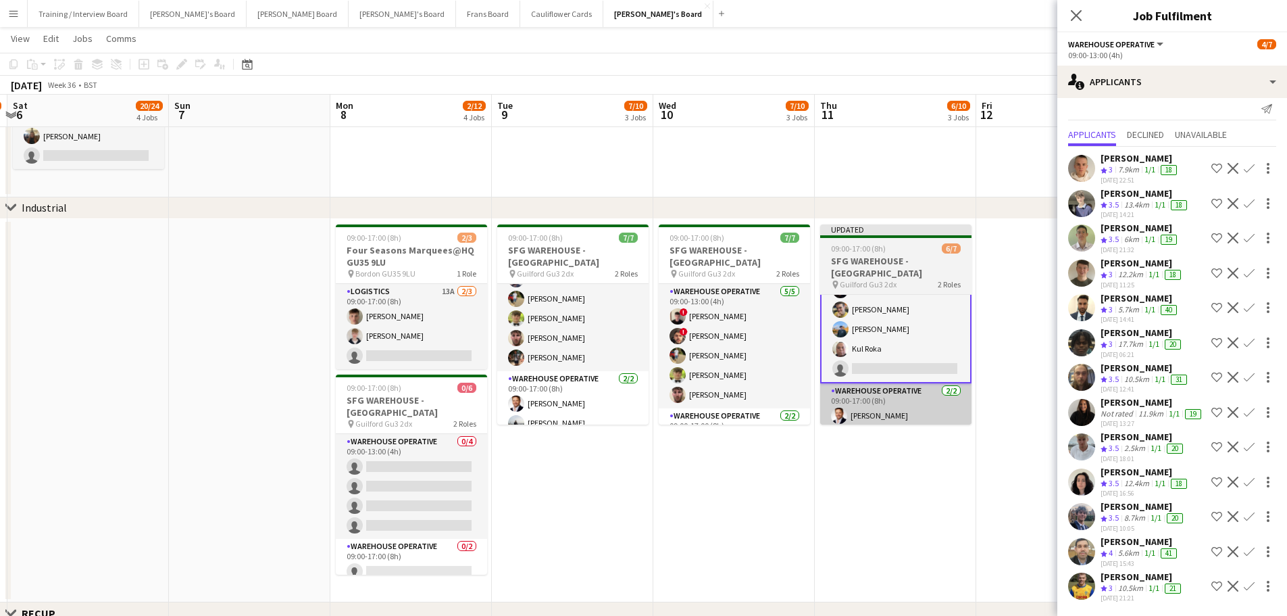
scroll to position [37, 0]
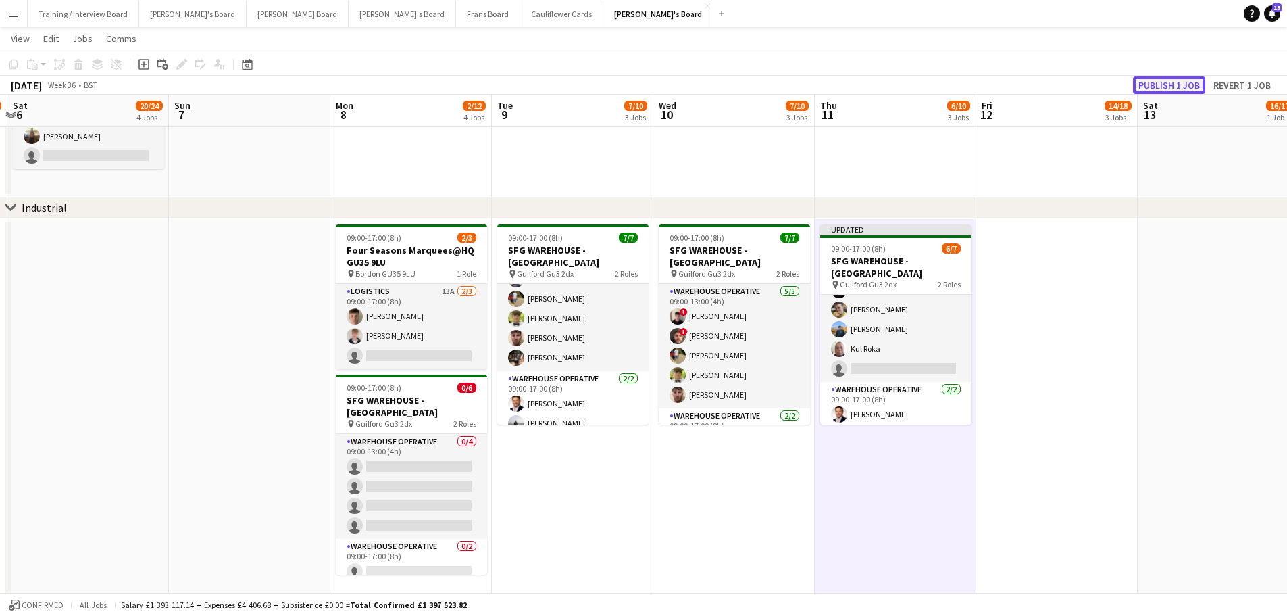
click at [1166, 84] on button "Publish 1 job" at bounding box center [1169, 85] width 72 height 18
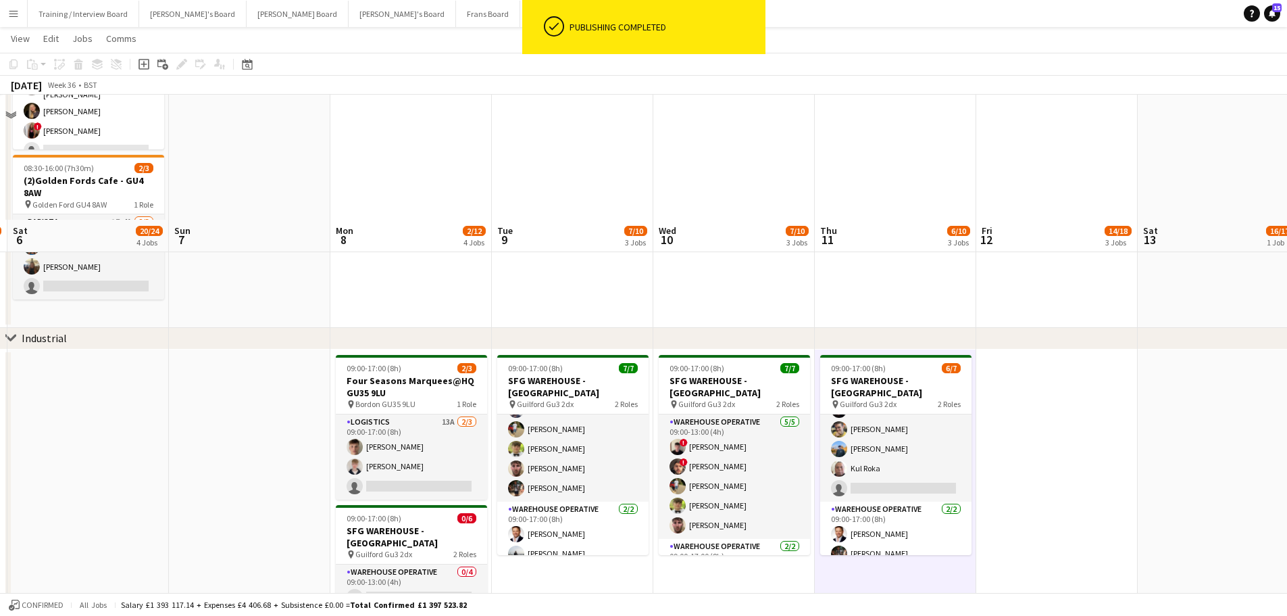
scroll to position [0, 0]
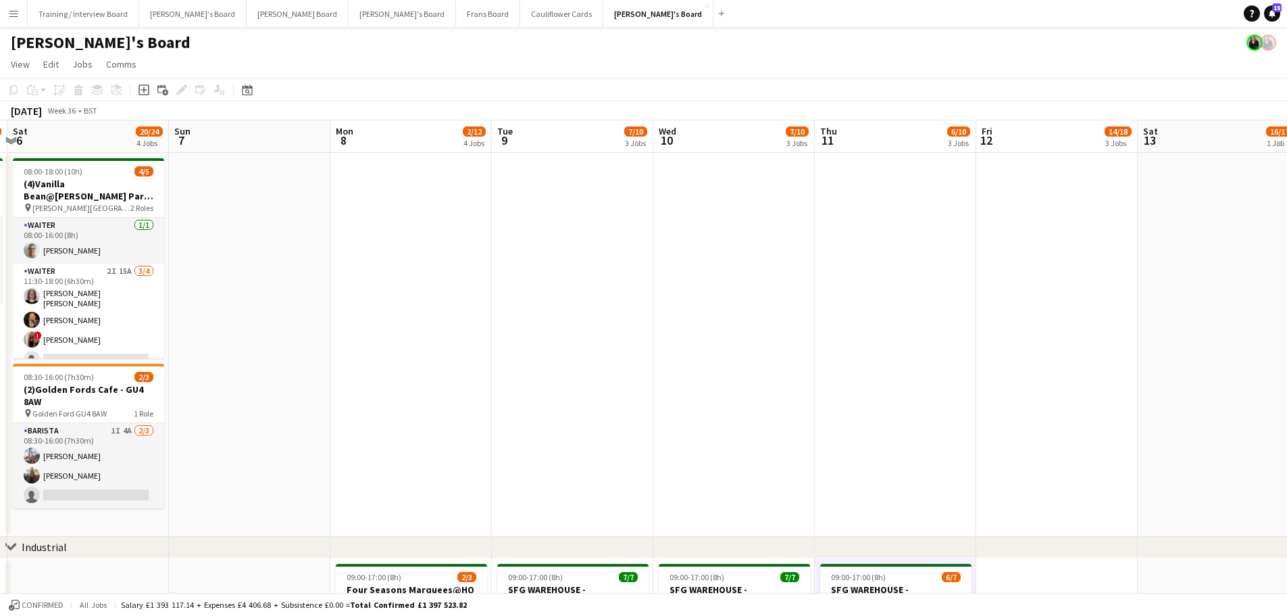
drag, startPoint x: 268, startPoint y: 427, endPoint x: 763, endPoint y: 468, distance: 497.0
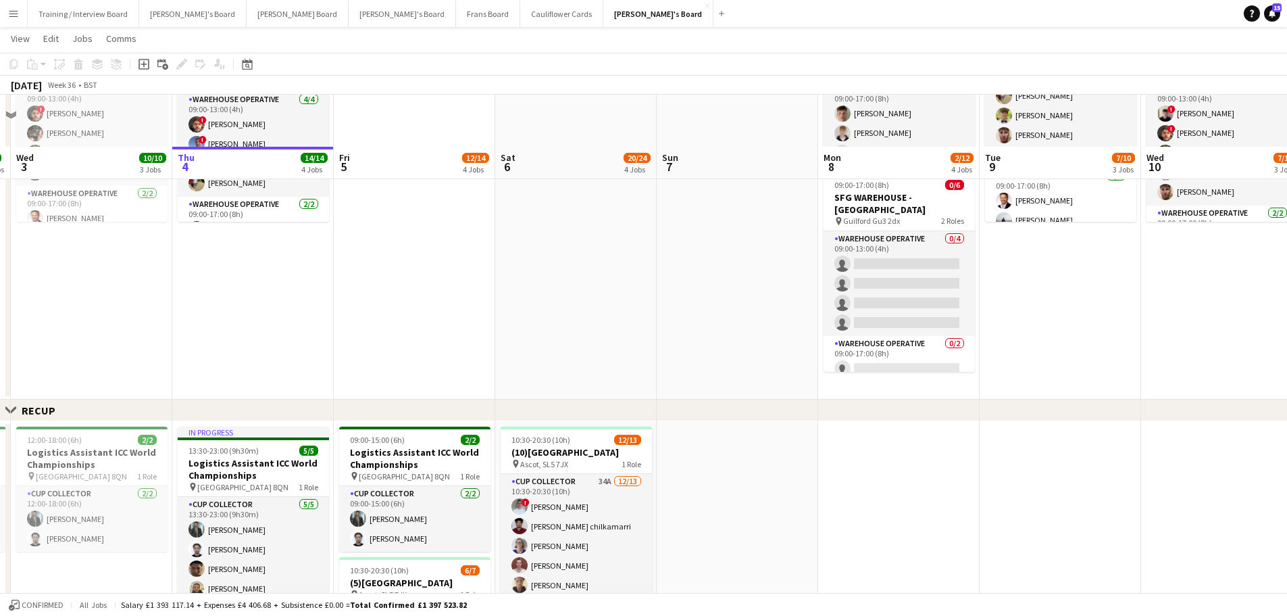
scroll to position [743, 0]
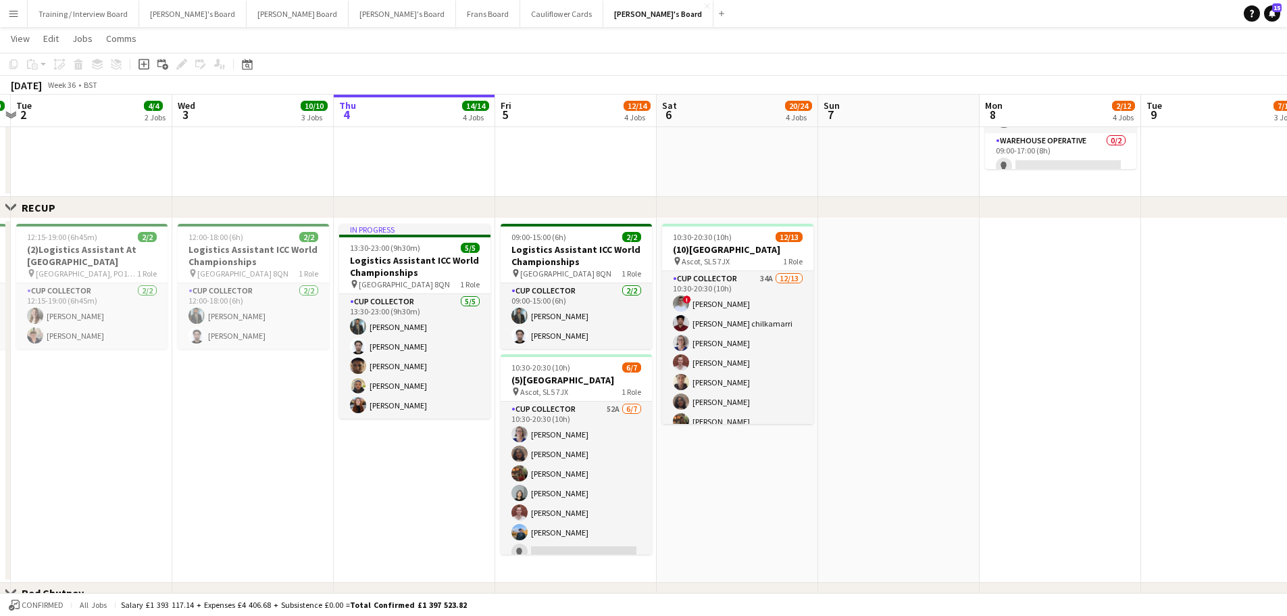
drag, startPoint x: 441, startPoint y: 183, endPoint x: 567, endPoint y: 193, distance: 126.1
click at [567, 193] on app-calendar-viewport "Sun 31 2/2 1 Job Mon 1 10/10 3 Jobs Tue 2 4/4 2 Jobs Wed 3 10/10 3 Jobs Thu 4 1…" at bounding box center [643, 127] width 1287 height 1637
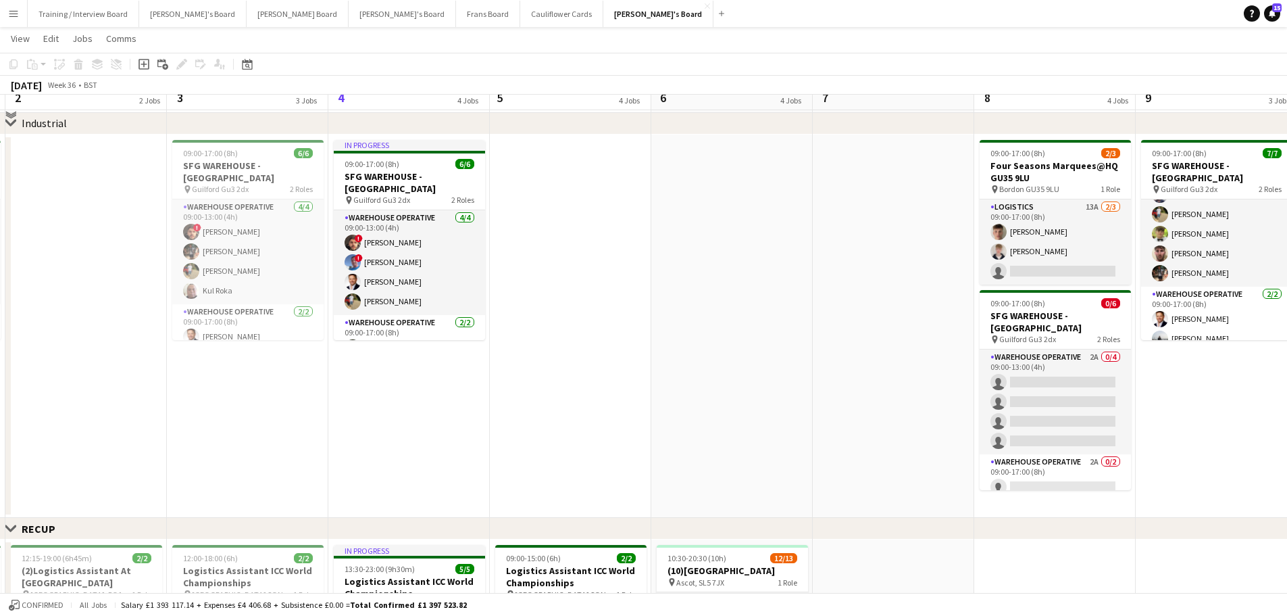
scroll to position [405, 0]
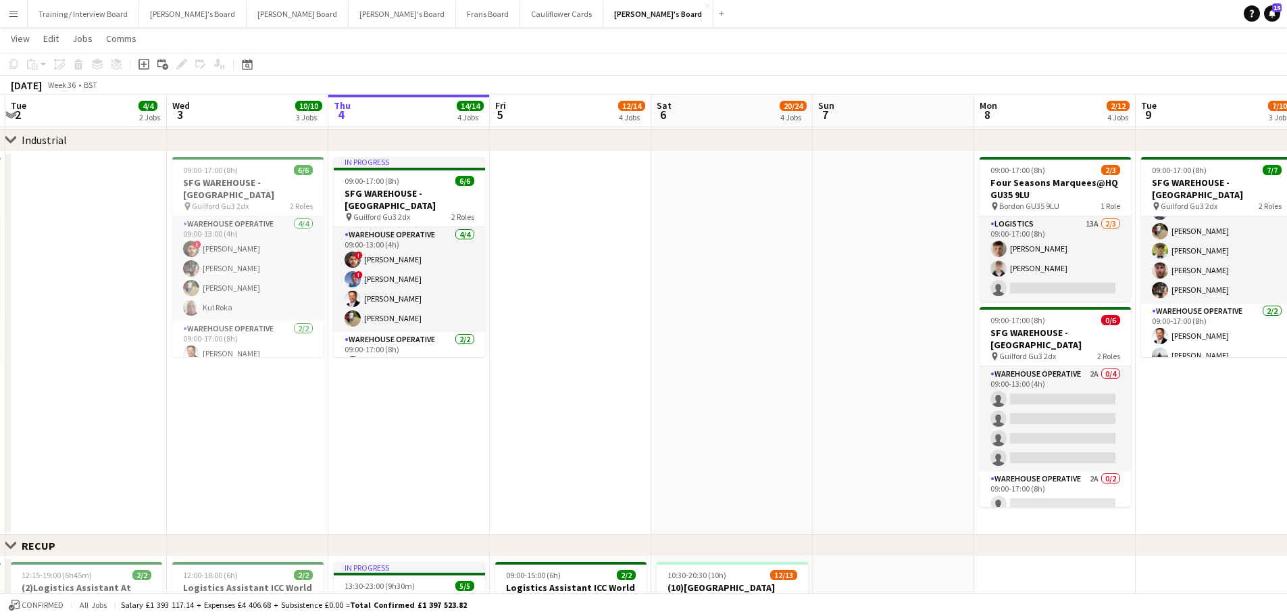
drag, startPoint x: 1173, startPoint y: 416, endPoint x: 474, endPoint y: 407, distance: 699.4
click at [473, 407] on app-calendar-viewport "Sun 31 2/2 1 Job Mon 1 10/10 3 Jobs Tue 2 4/4 2 Jobs Wed 3 10/10 3 Jobs Thu 4 1…" at bounding box center [643, 465] width 1287 height 1637
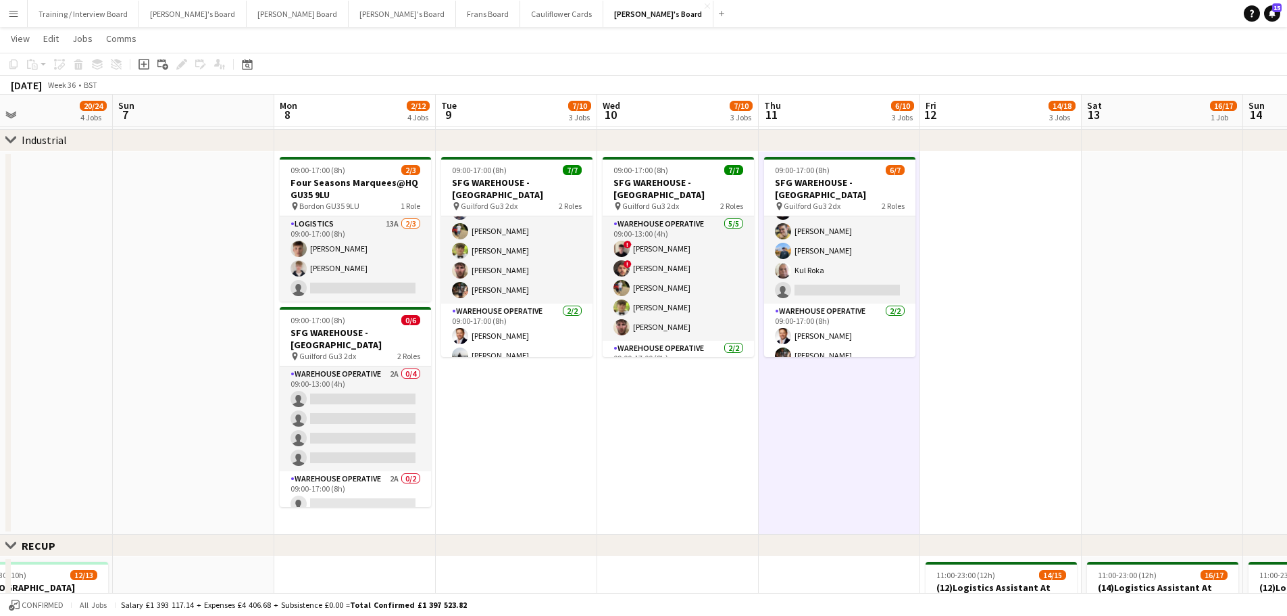
drag, startPoint x: 1034, startPoint y: 415, endPoint x: 501, endPoint y: 392, distance: 533.6
click at [501, 392] on app-calendar-viewport "Thu 4 14/14 4 Jobs Fri 5 12/14 4 Jobs Sat 6 20/24 4 Jobs Sun 7 Mon 8 2/12 4 Job…" at bounding box center [643, 465] width 1287 height 1637
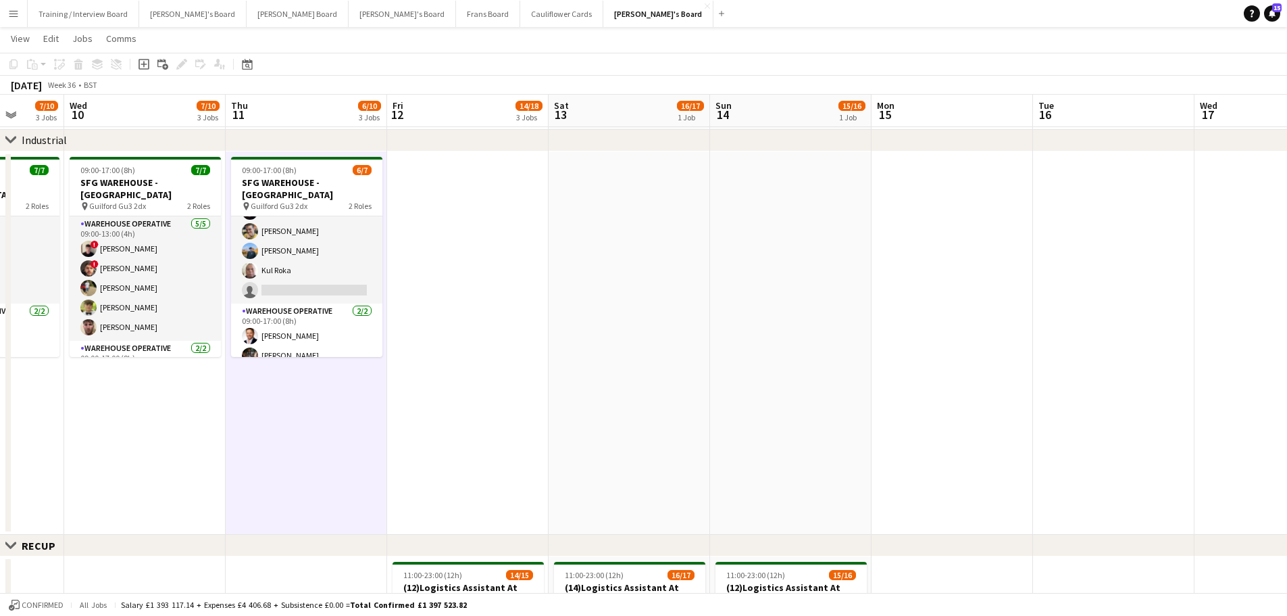
drag, startPoint x: 1160, startPoint y: 432, endPoint x: 856, endPoint y: 421, distance: 303.6
click at [858, 421] on app-calendar-viewport "Sun 7 Mon 8 2/12 4 Jobs Tue 9 7/10 3 Jobs Wed 10 7/10 3 Jobs Thu 11 6/10 3 Jobs…" at bounding box center [643, 465] width 1287 height 1637
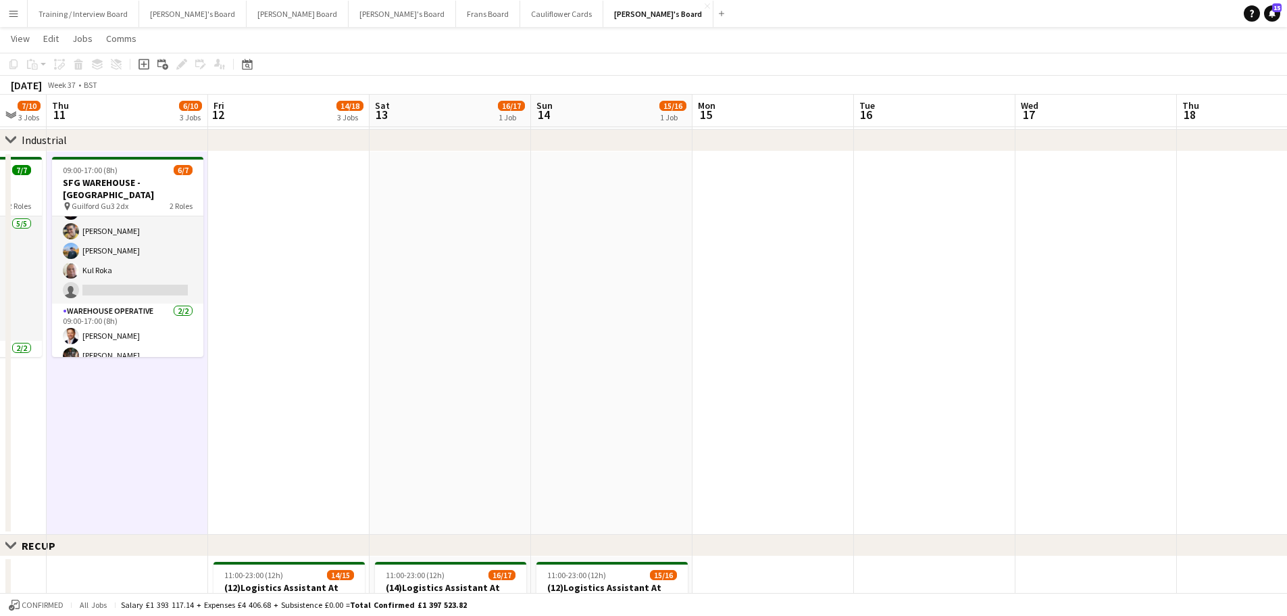
drag, startPoint x: 749, startPoint y: 391, endPoint x: 761, endPoint y: 391, distance: 11.5
click at [761, 391] on app-calendar-viewport "Tue 9 7/10 3 Jobs Wed 10 7/10 3 Jobs Thu 11 6/10 3 Jobs Fri 12 14/18 3 Jobs Sat…" at bounding box center [643, 465] width 1287 height 1637
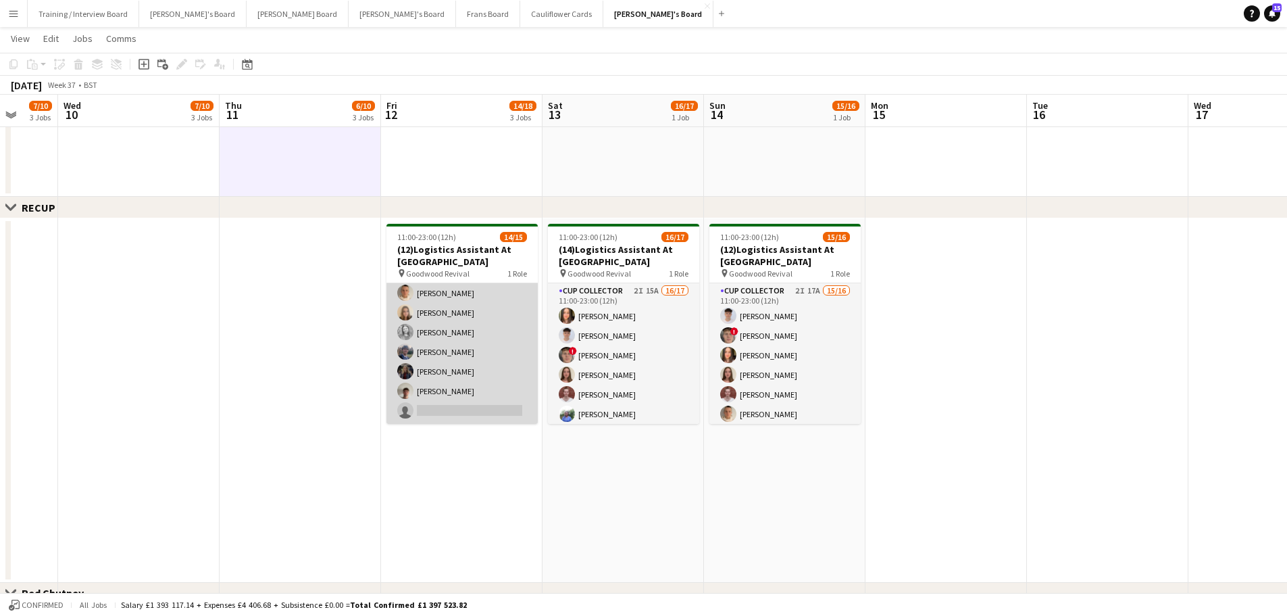
scroll to position [0, 0]
click at [495, 309] on app-card-role "CUP COLLECTOR 3I 25A 14/15 11:00-23:00 (12h) ! Hugo Carroll Sophie Masters Jame…" at bounding box center [462, 443] width 151 height 320
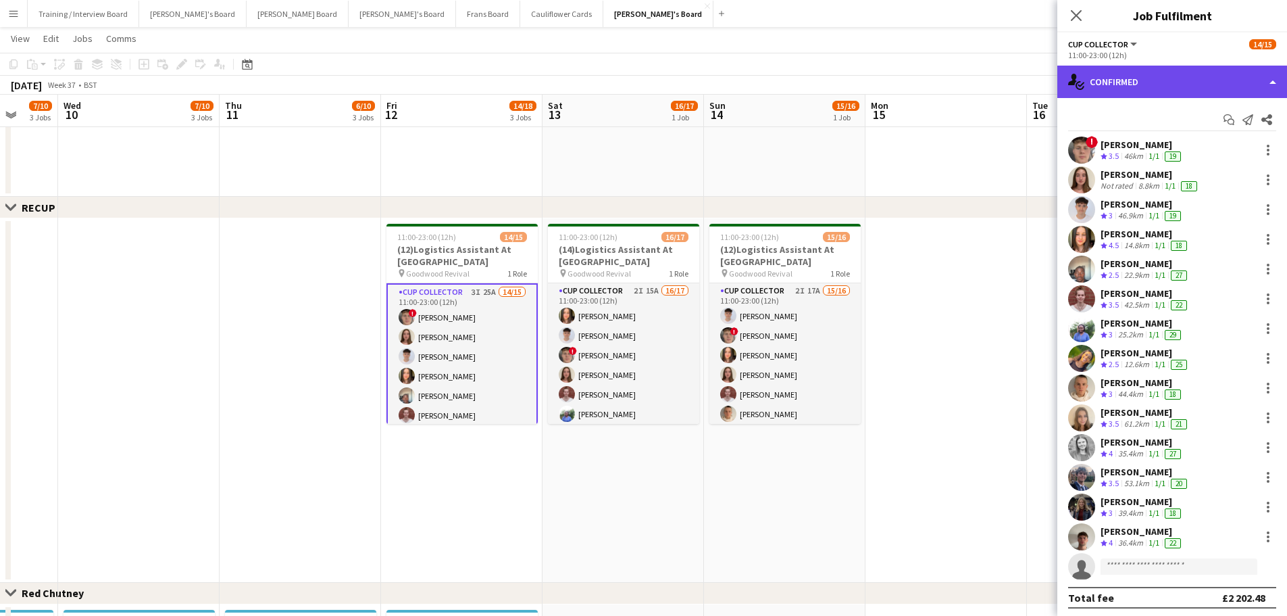
click at [1141, 81] on div "single-neutral-actions-check-2 Confirmed" at bounding box center [1173, 82] width 230 height 32
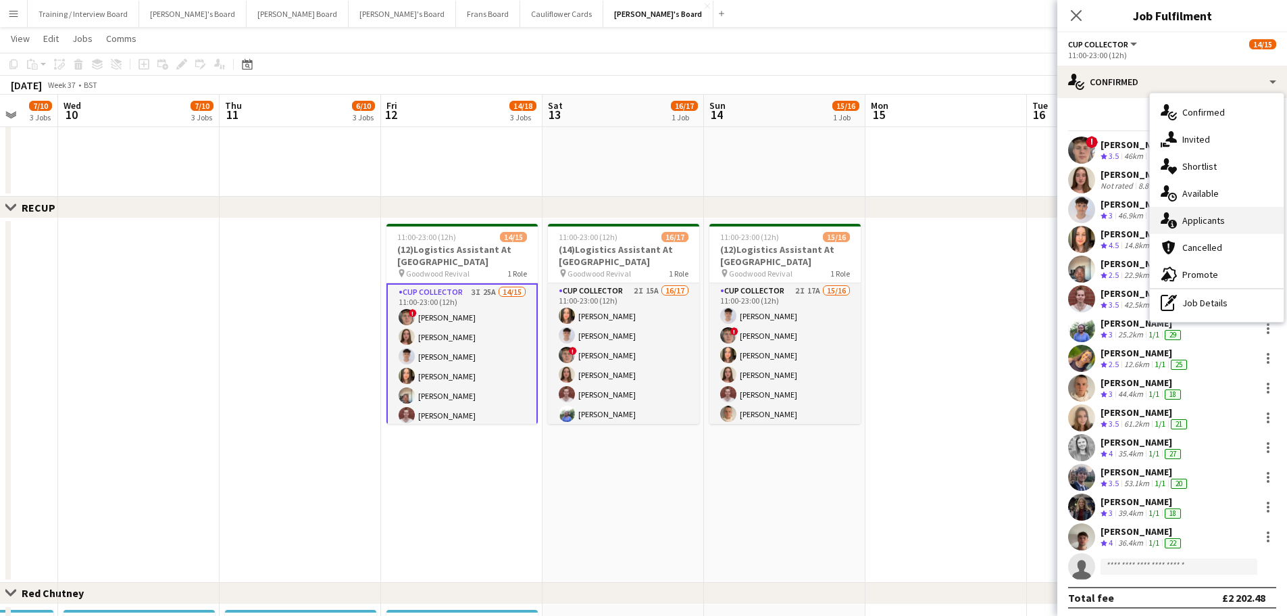
click at [1200, 223] on span "Applicants" at bounding box center [1204, 220] width 43 height 12
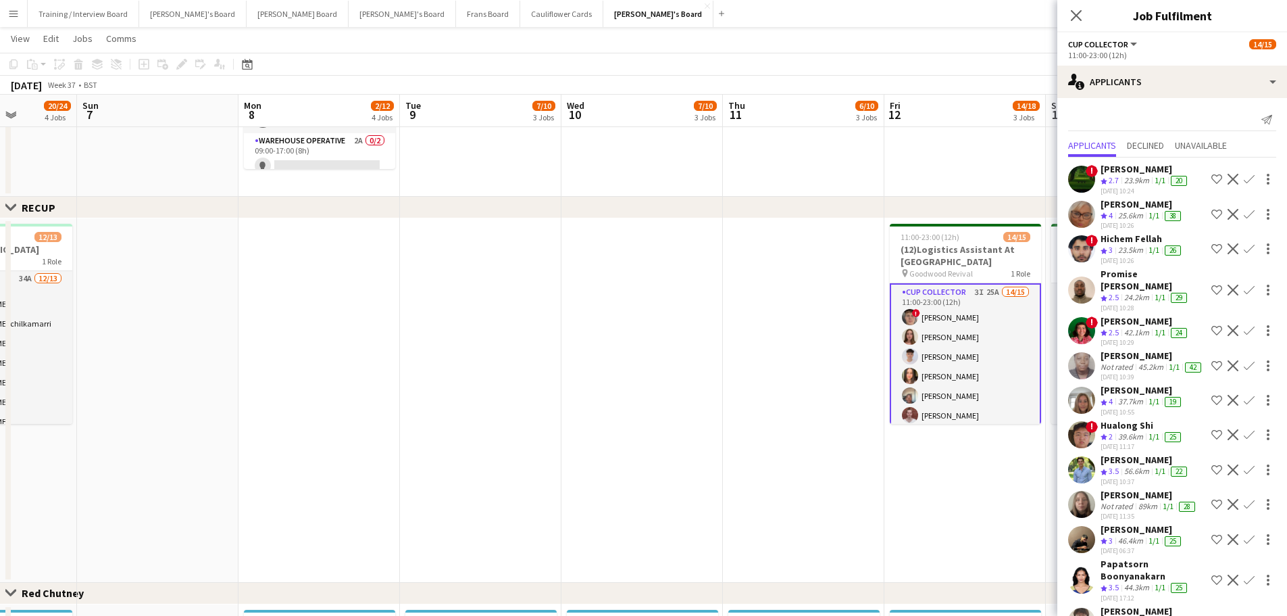
drag, startPoint x: 80, startPoint y: 355, endPoint x: 584, endPoint y: 382, distance: 504.1
click at [584, 382] on app-calendar-viewport "Thu 4 14/14 4 Jobs Fri 5 12/14 4 Jobs Sat 6 20/24 4 Jobs Sun 7 Mon 8 2/12 4 Job…" at bounding box center [643, 127] width 1287 height 1637
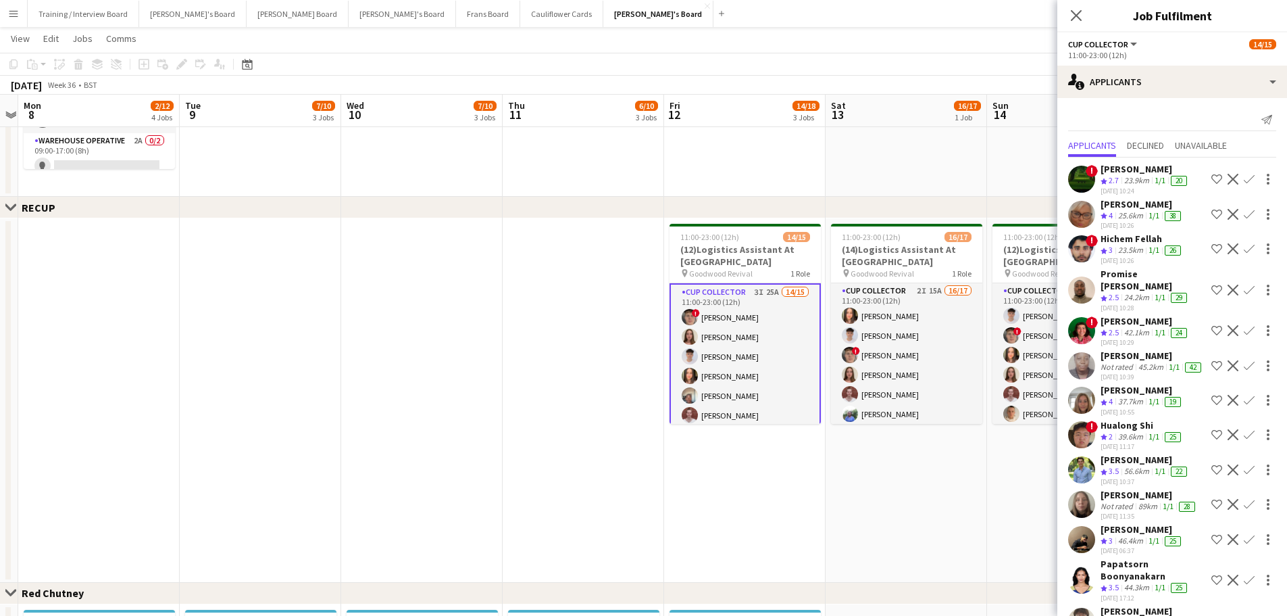
scroll to position [0, 482]
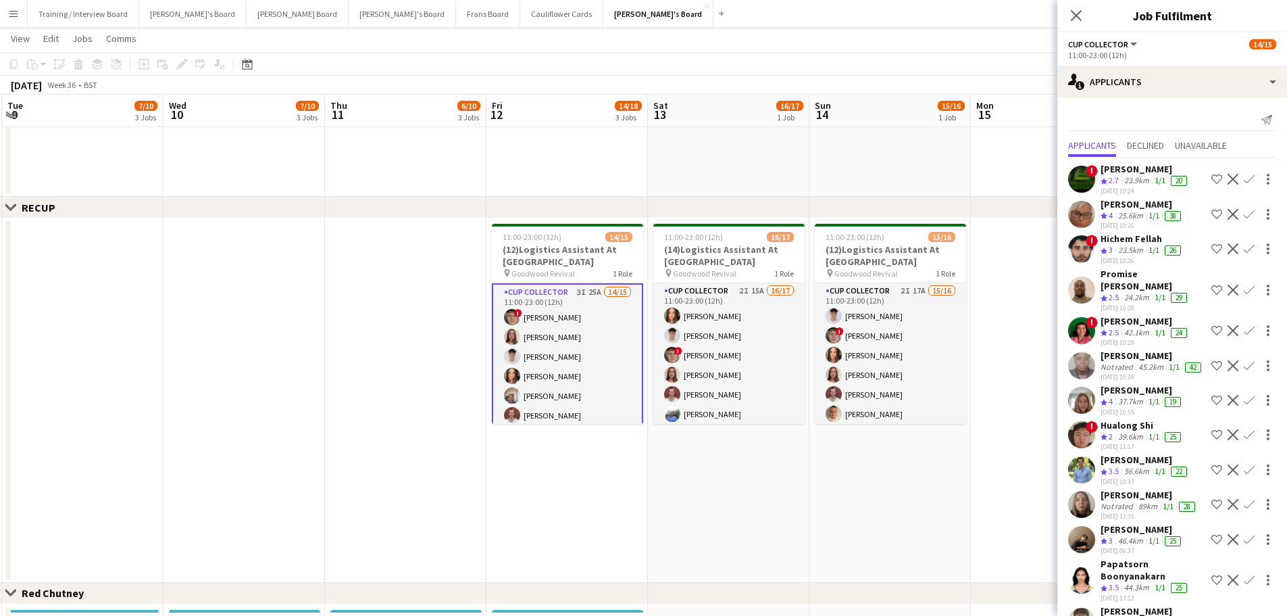
drag, startPoint x: 584, startPoint y: 382, endPoint x: 186, endPoint y: 388, distance: 398.0
click at [186, 388] on app-calendar-viewport "Sat 6 20/24 4 Jobs Sun 7 Mon 8 2/12 4 Jobs Tue 9 7/10 3 Jobs Wed 10 7/10 3 Jobs…" at bounding box center [643, 127] width 1287 height 1637
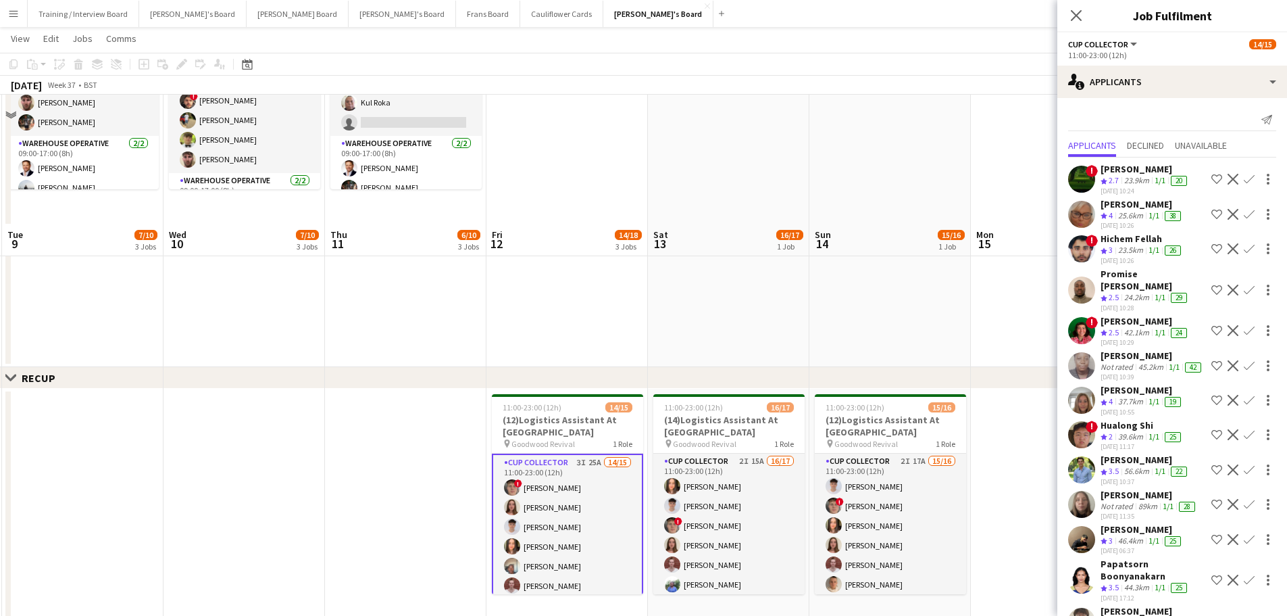
scroll to position [473, 0]
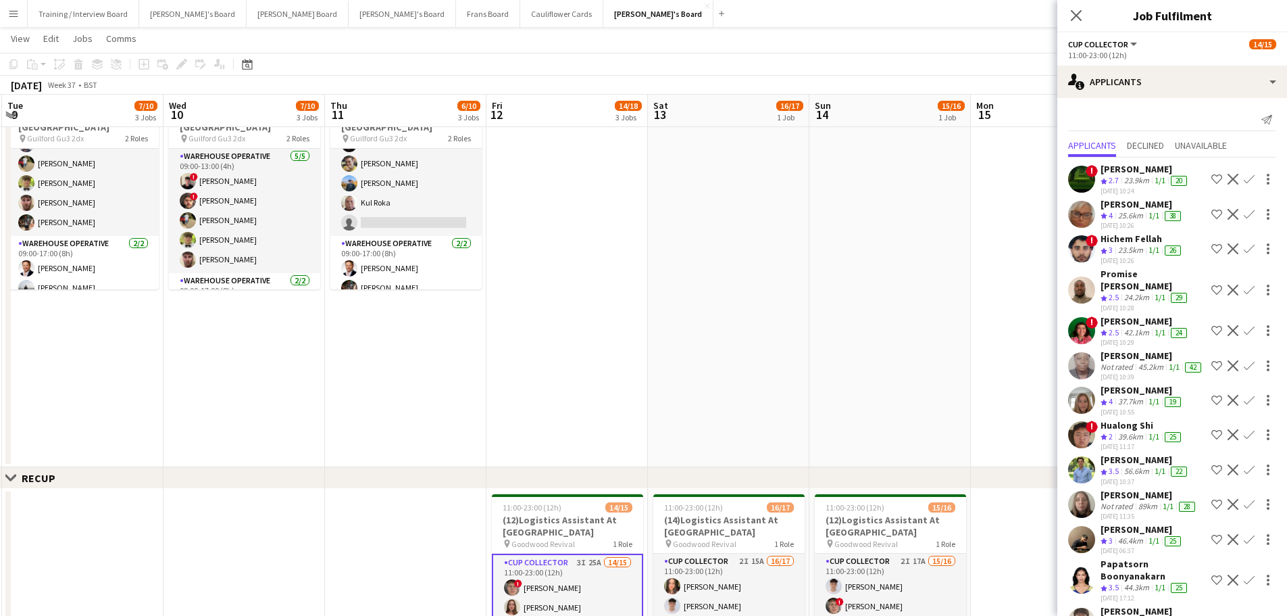
drag, startPoint x: 760, startPoint y: 374, endPoint x: 916, endPoint y: 356, distance: 157.1
click at [849, 367] on app-calendar-viewport "Sat 6 20/24 4 Jobs Sun 7 Mon 8 2/12 4 Jobs Tue 9 7/10 3 Jobs Wed 10 7/10 3 Jobs…" at bounding box center [643, 398] width 1287 height 1637
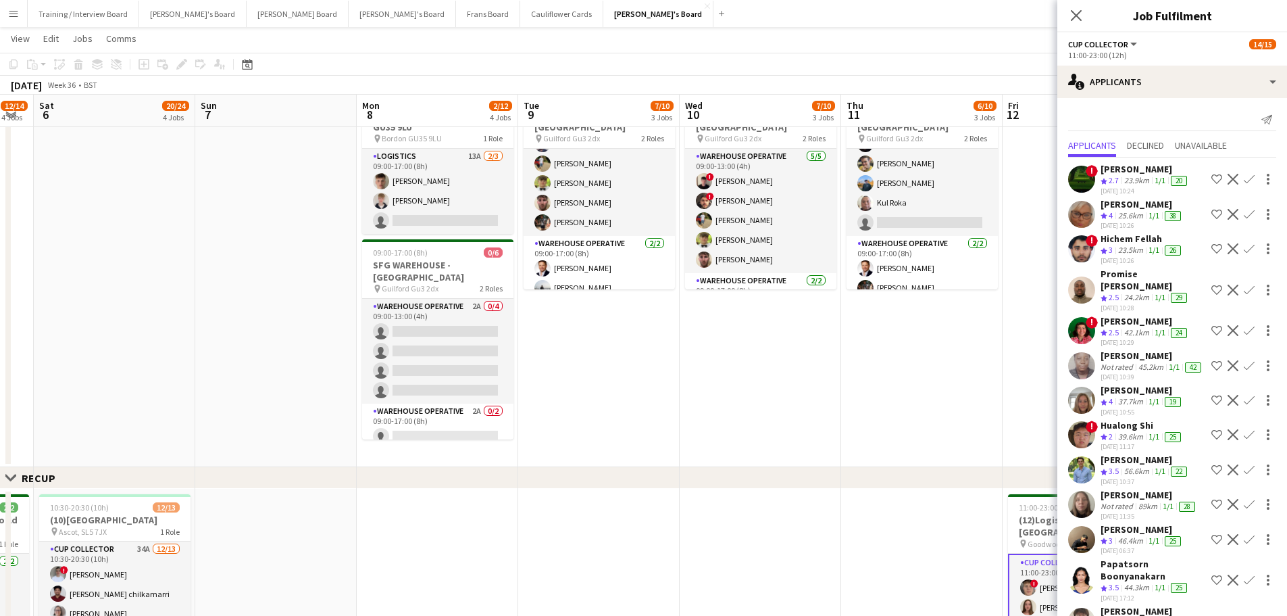
drag, startPoint x: 179, startPoint y: 322, endPoint x: 417, endPoint y: 355, distance: 240.1
click at [417, 355] on app-calendar-viewport "Thu 4 14/14 4 Jobs Fri 5 12/14 4 Jobs Sat 6 20/24 4 Jobs Sun 7 Mon 8 2/12 4 Job…" at bounding box center [643, 398] width 1287 height 1637
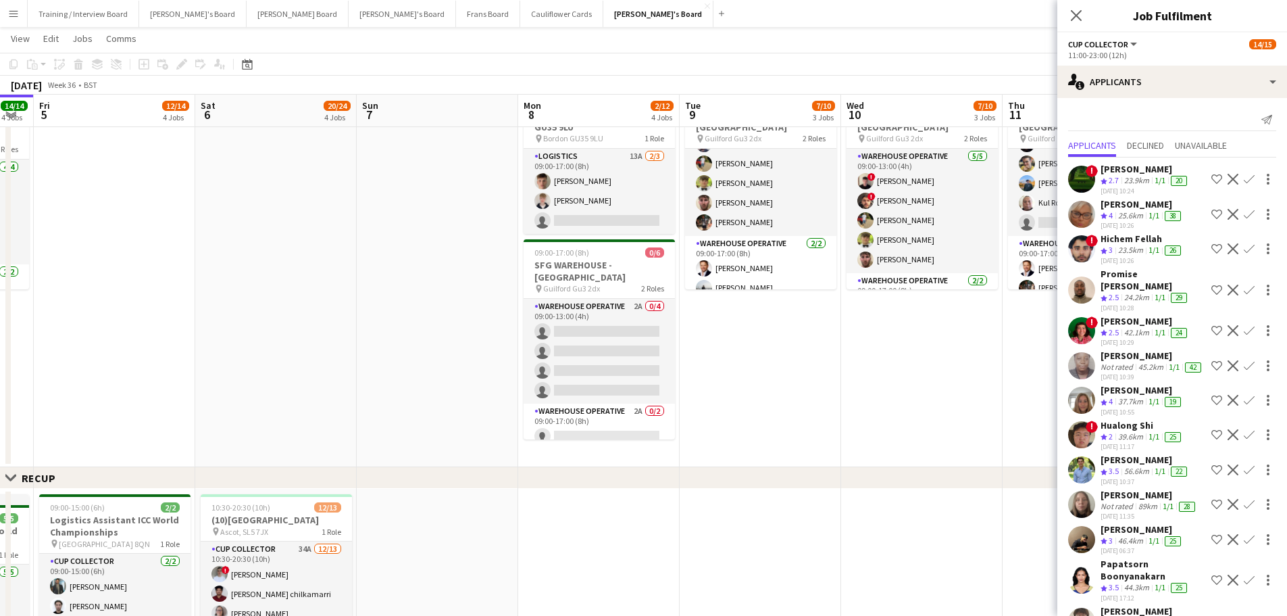
drag, startPoint x: 271, startPoint y: 397, endPoint x: 622, endPoint y: 367, distance: 352.6
click at [612, 367] on app-calendar-viewport "Wed 3 10/10 3 Jobs Thu 4 14/14 4 Jobs Fri 5 12/14 4 Jobs Sat 6 20/24 4 Jobs Sun…" at bounding box center [643, 398] width 1287 height 1637
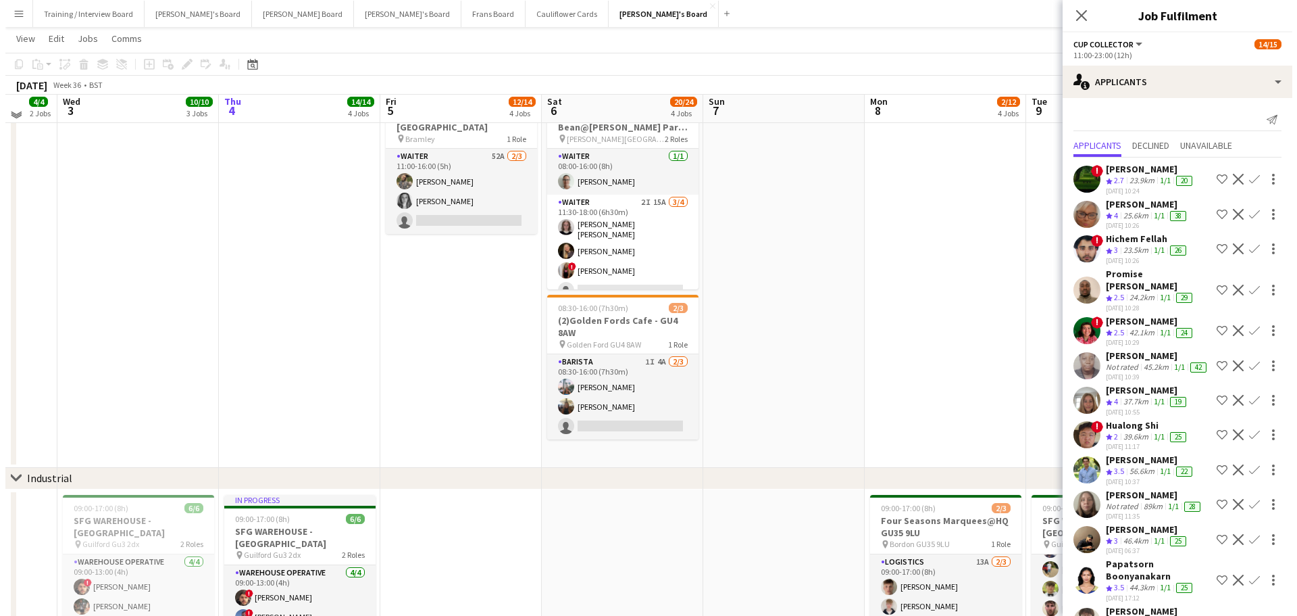
scroll to position [0, 0]
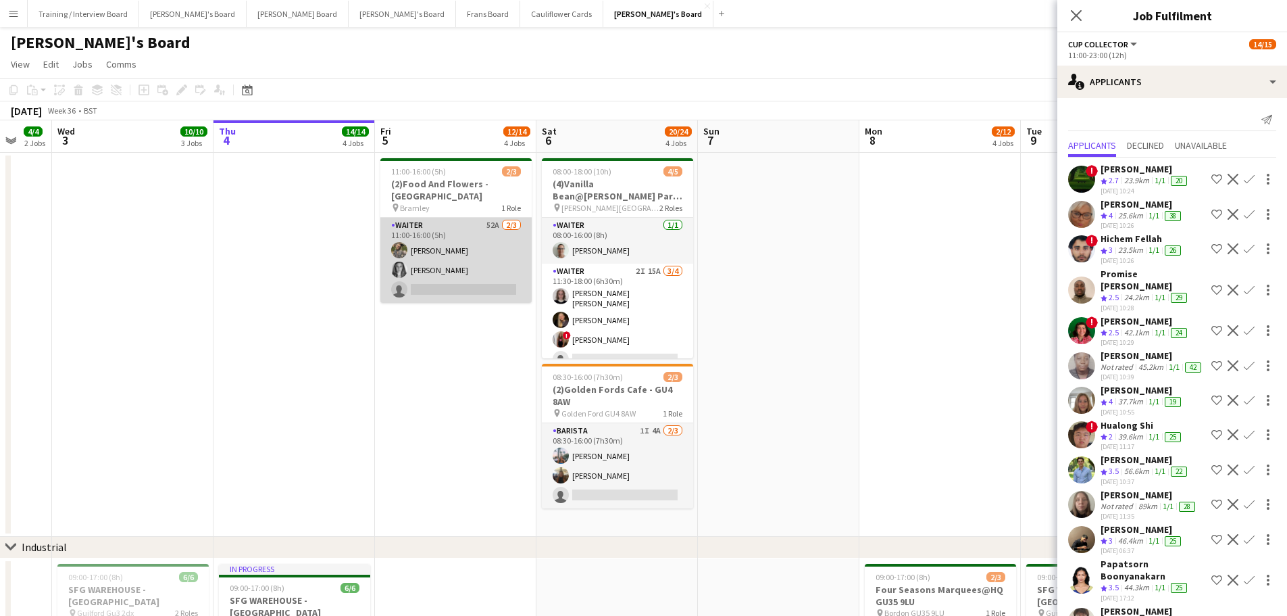
click at [439, 238] on app-card-role "Waiter 52A 2/3 11:00-16:00 (5h) Ella Craik Josephine Porter-Wright single-neutr…" at bounding box center [455, 260] width 151 height 85
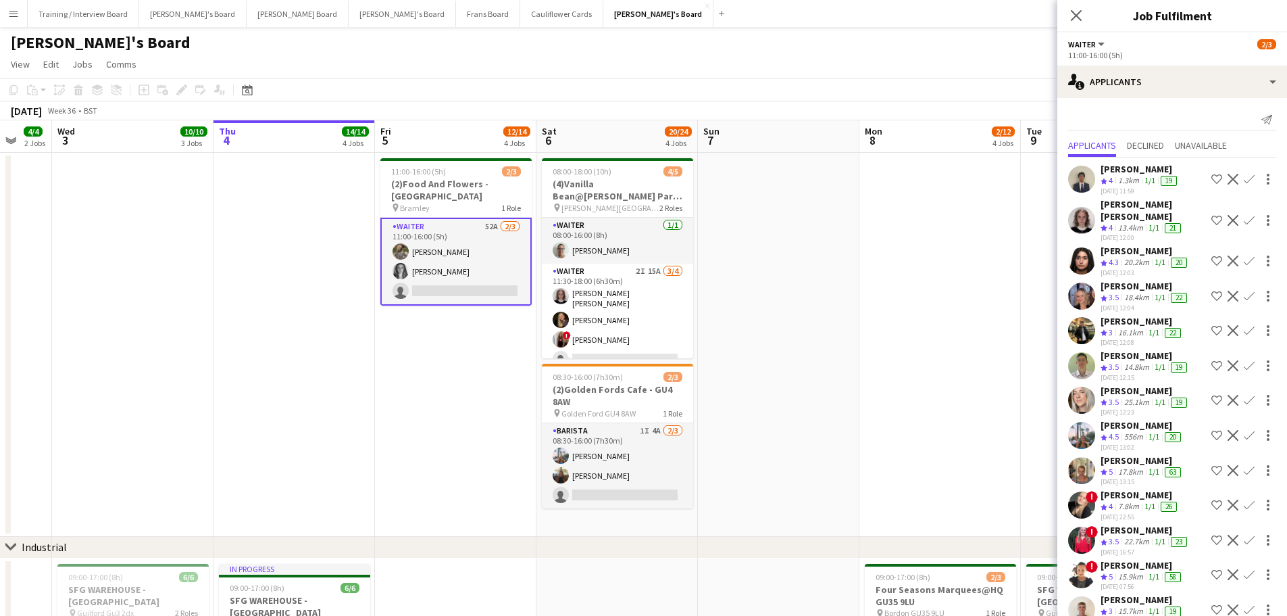
click at [7, 8] on button "Menu" at bounding box center [13, 13] width 27 height 27
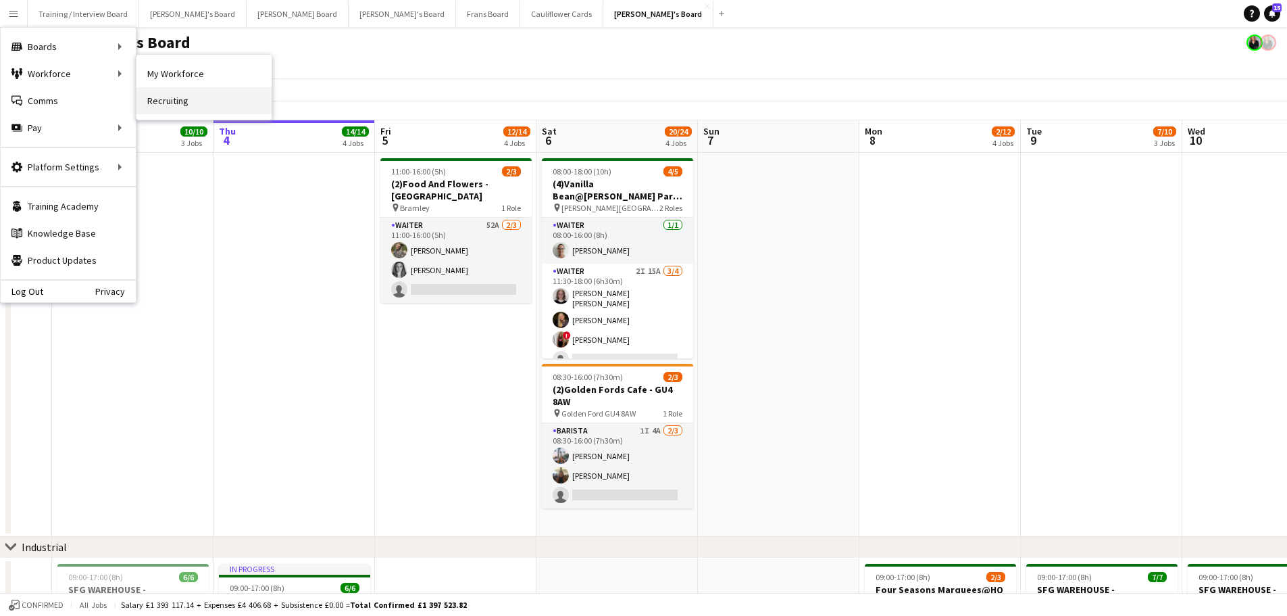
click at [155, 104] on link "Recruiting" at bounding box center [203, 100] width 135 height 27
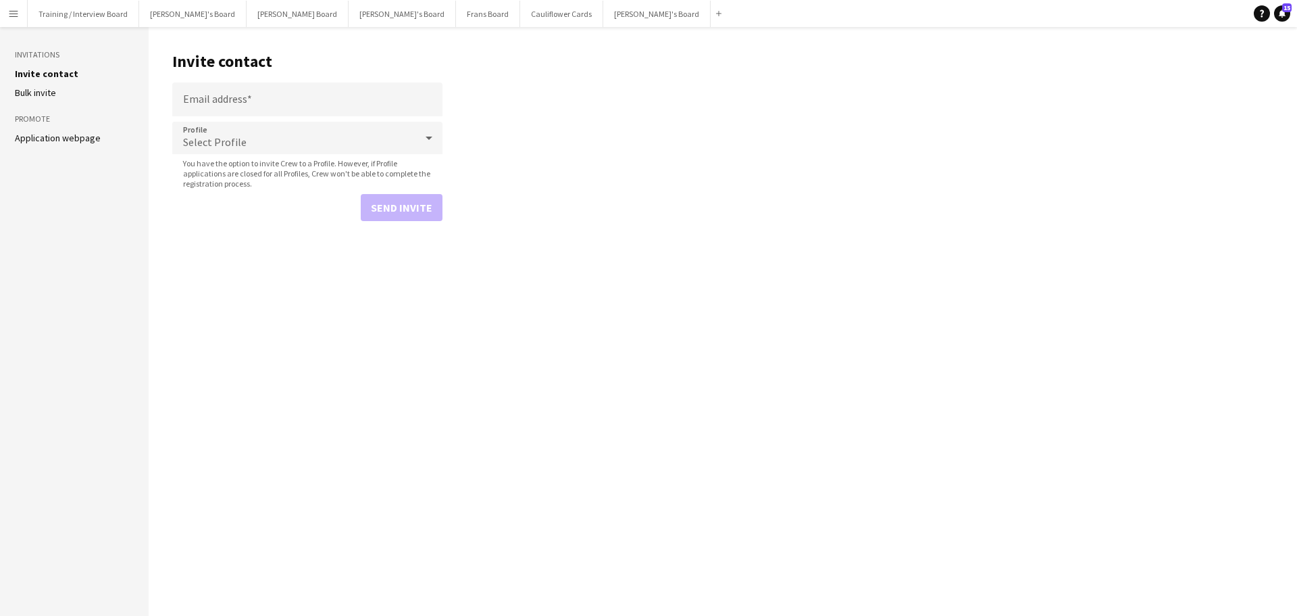
click at [8, 14] on app-icon "Menu" at bounding box center [13, 13] width 11 height 11
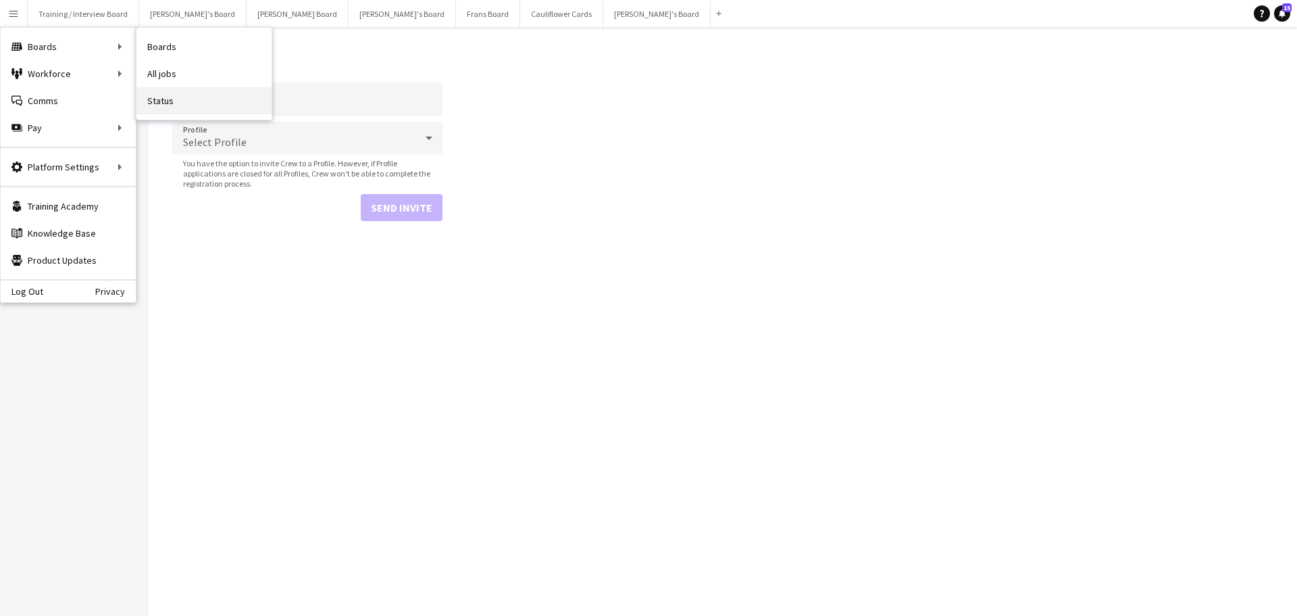
click at [188, 98] on link "Status" at bounding box center [203, 100] width 135 height 27
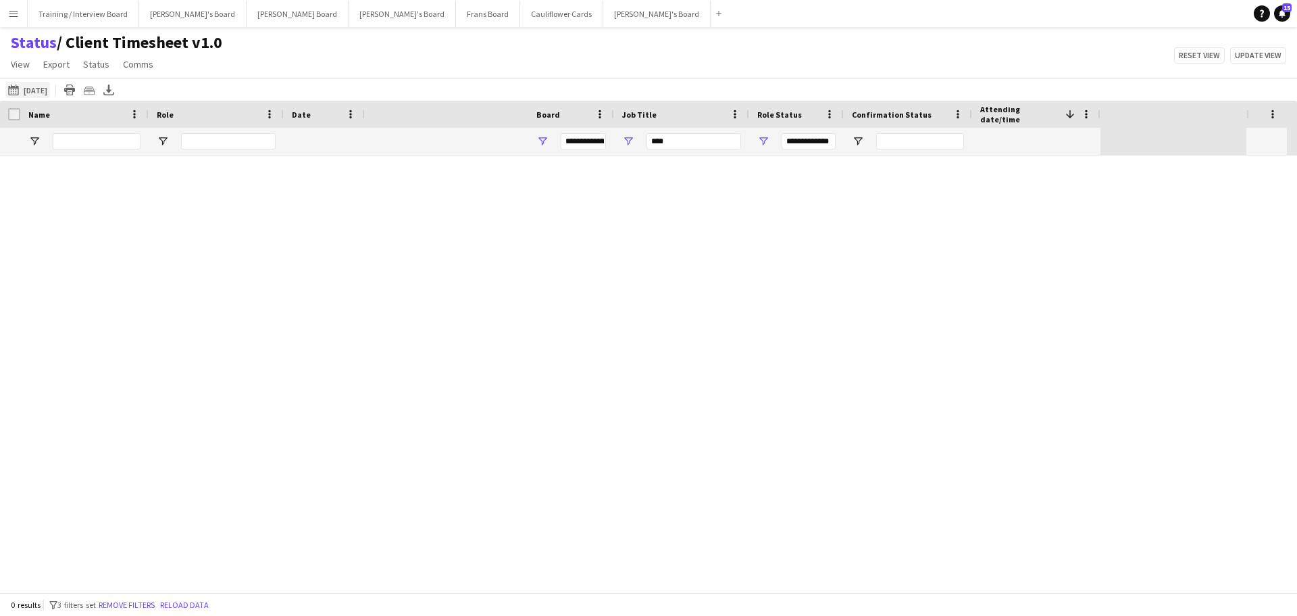
type input "***"
click at [673, 376] on link "Remove filters" at bounding box center [675, 381] width 56 height 10
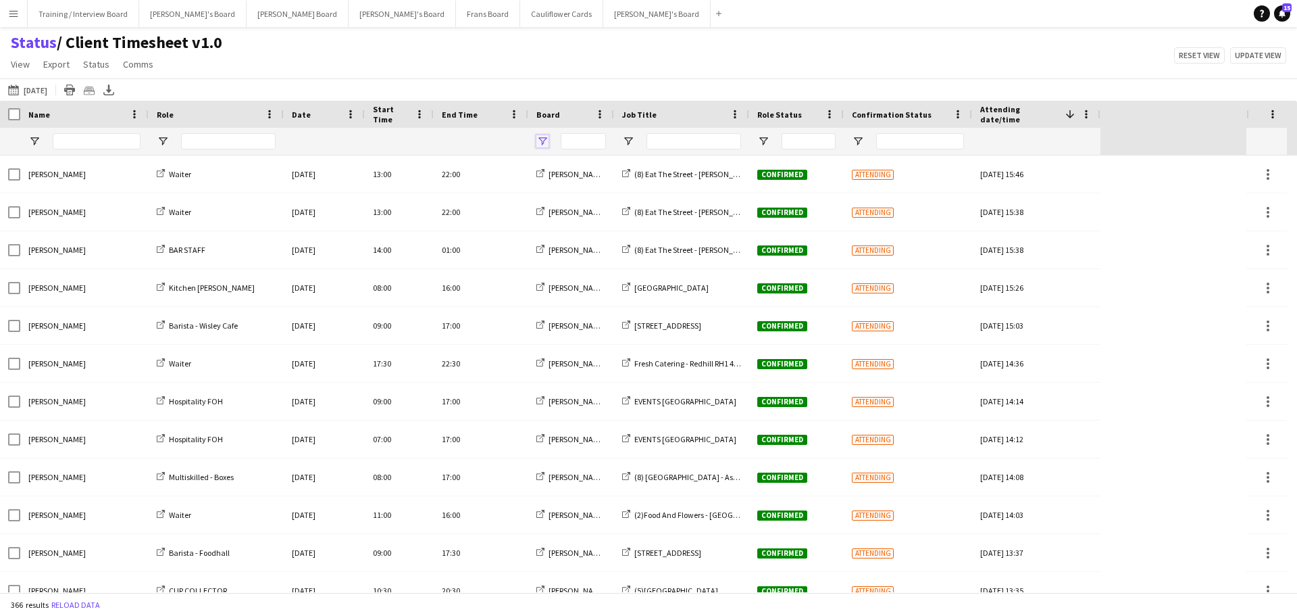
click at [543, 145] on span "Open Filter Menu" at bounding box center [543, 141] width 12 height 12
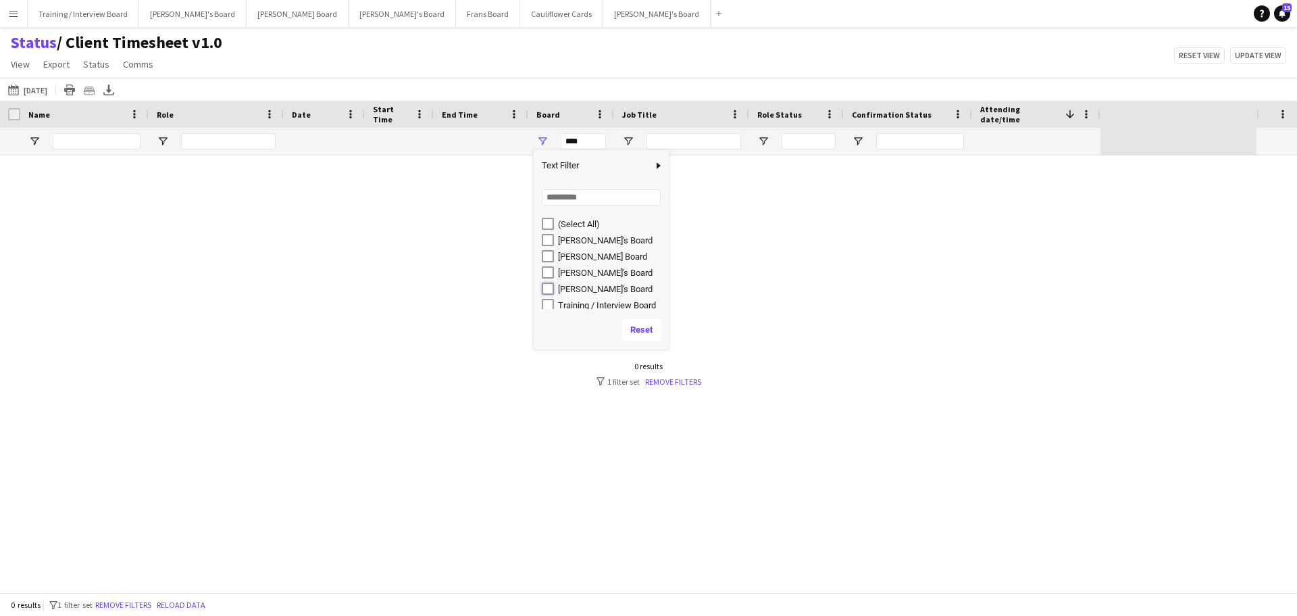
type input "**********"
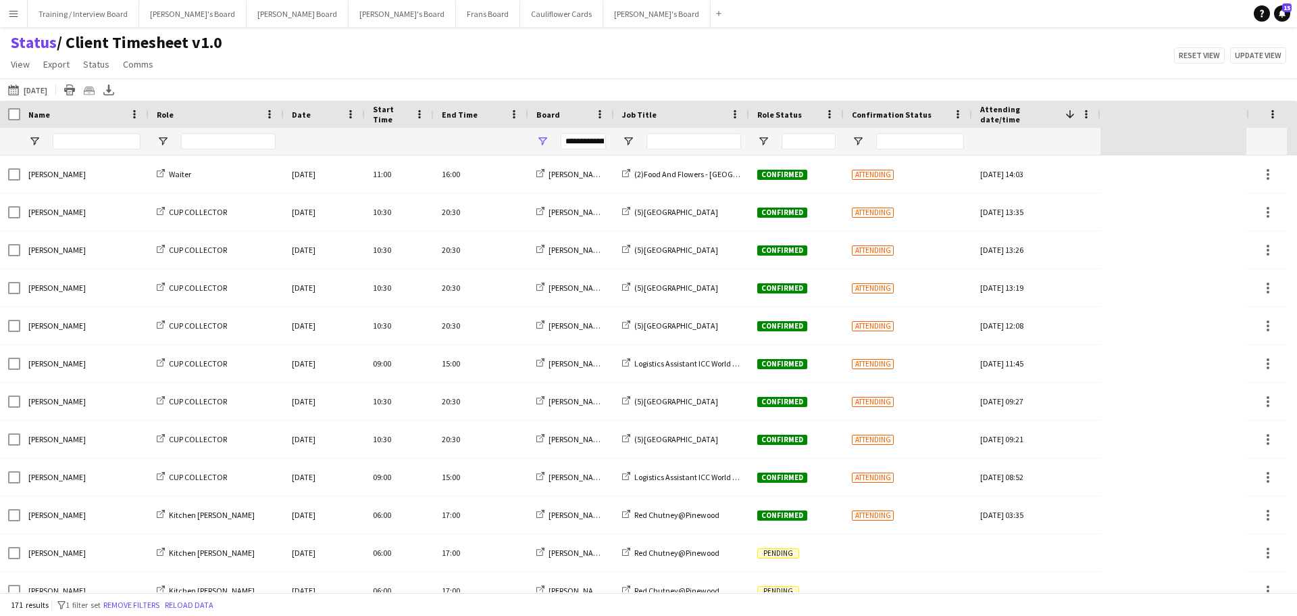
click at [836, 63] on div "Status / Client Timesheet v1.0 View Views Default view Airshow Accreditation Ai…" at bounding box center [648, 55] width 1297 height 46
click at [858, 141] on span "Open Filter Menu" at bounding box center [858, 141] width 12 height 12
type input "***"
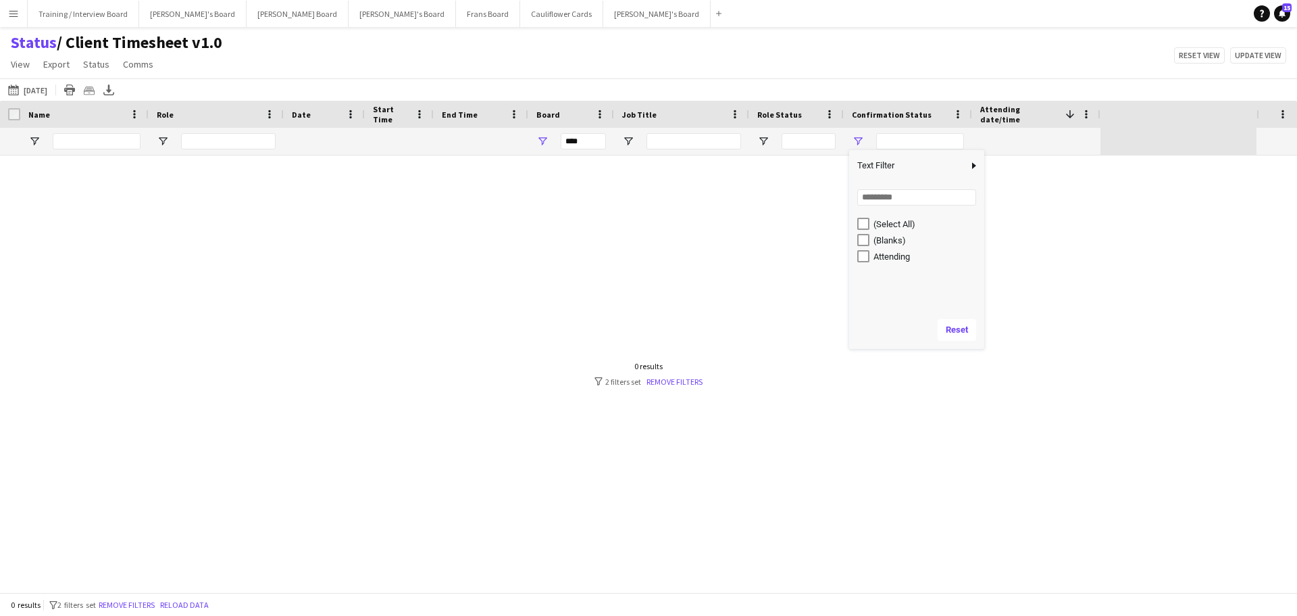
type input "**********"
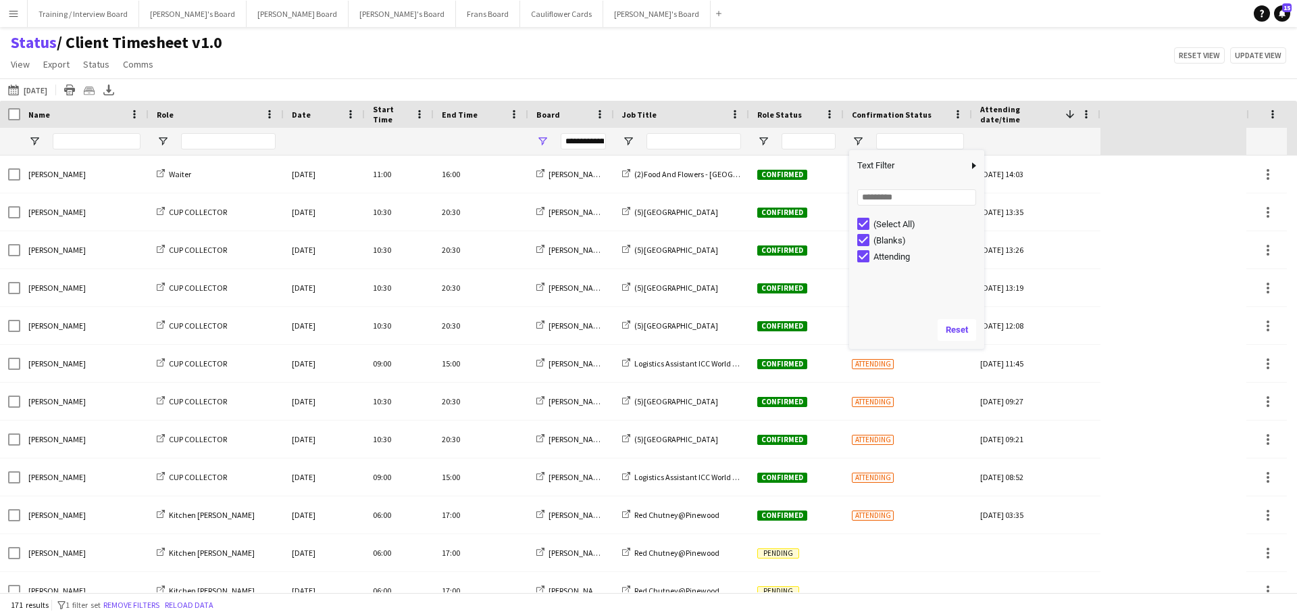
click at [801, 41] on div "Status / Client Timesheet v1.0 View Views Default view Airshow Accreditation Ai…" at bounding box center [648, 55] width 1297 height 46
click at [631, 139] on span "Open Filter Menu" at bounding box center [628, 141] width 12 height 12
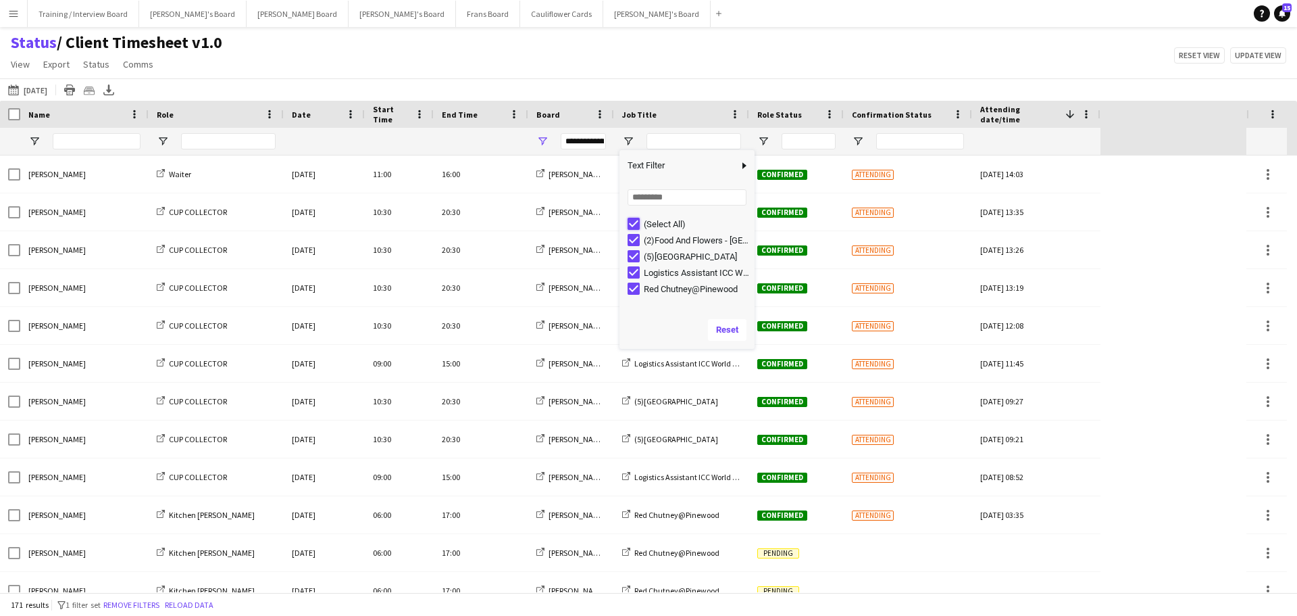
type input "***"
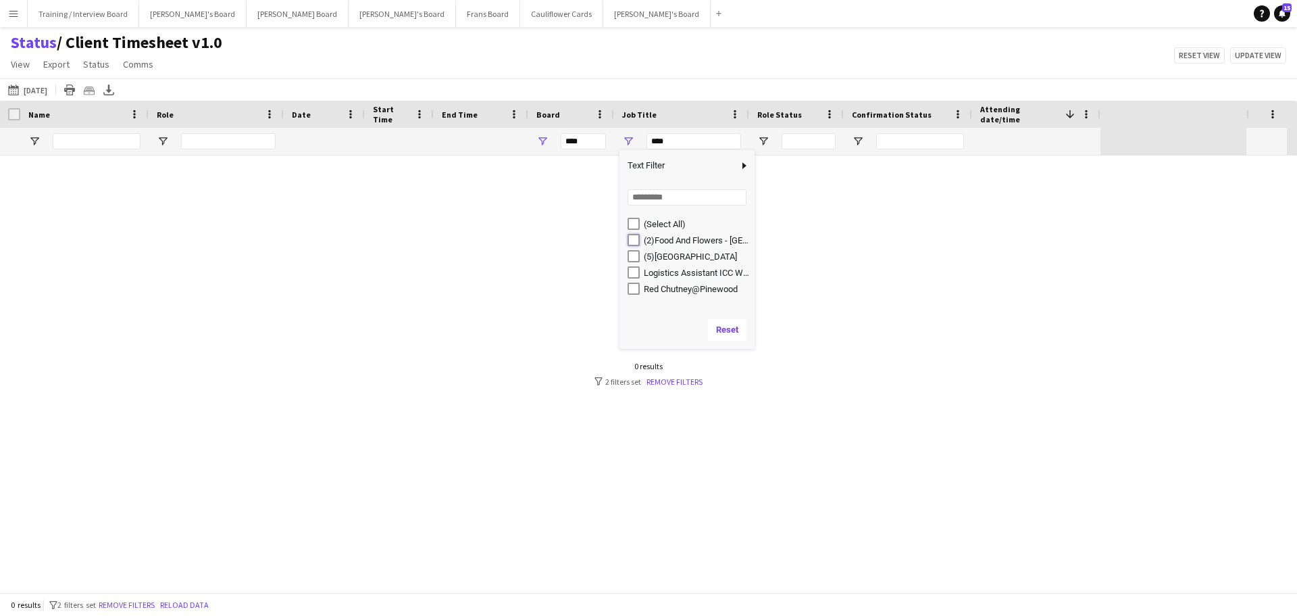
type input "**********"
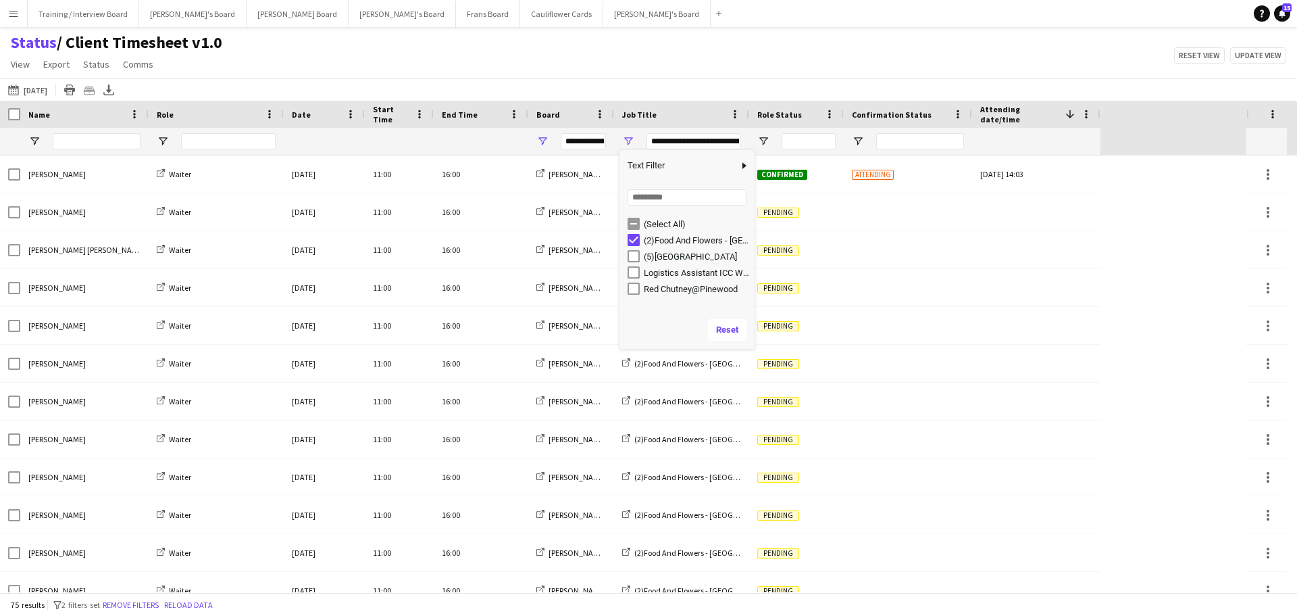
click at [688, 27] on main "Status / Client Timesheet v1.0 View Views Default view Airshow Accreditation Ai…" at bounding box center [648, 312] width 1297 height 570
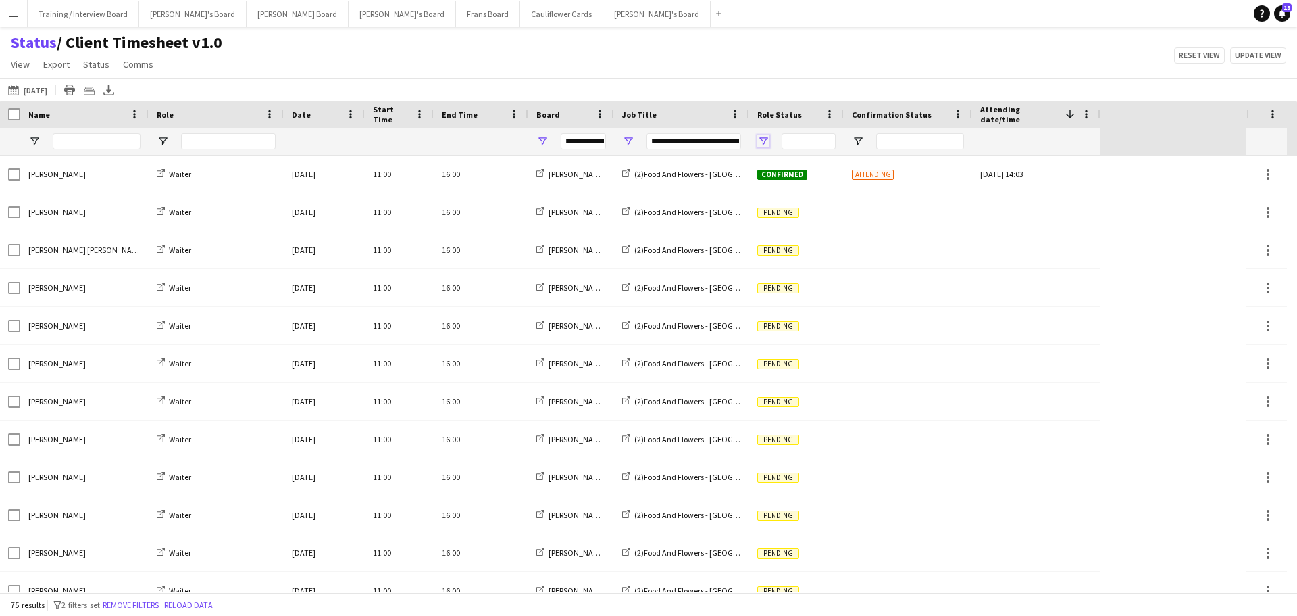
click at [762, 136] on span "Open Filter Menu" at bounding box center [763, 141] width 12 height 12
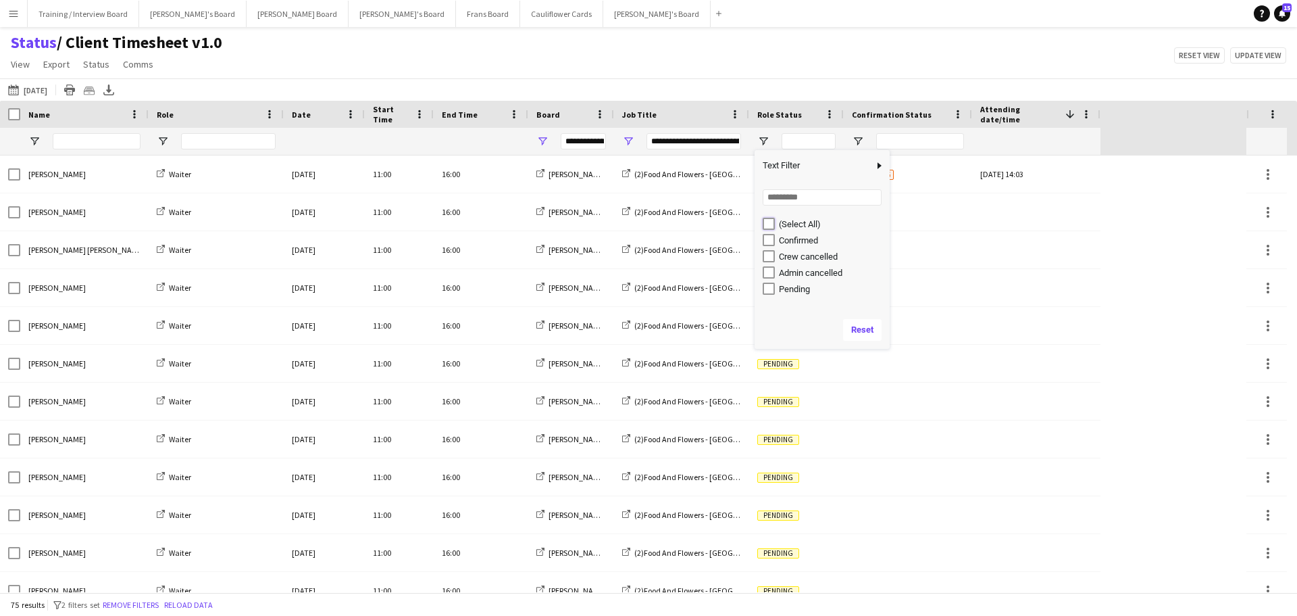
type input "***"
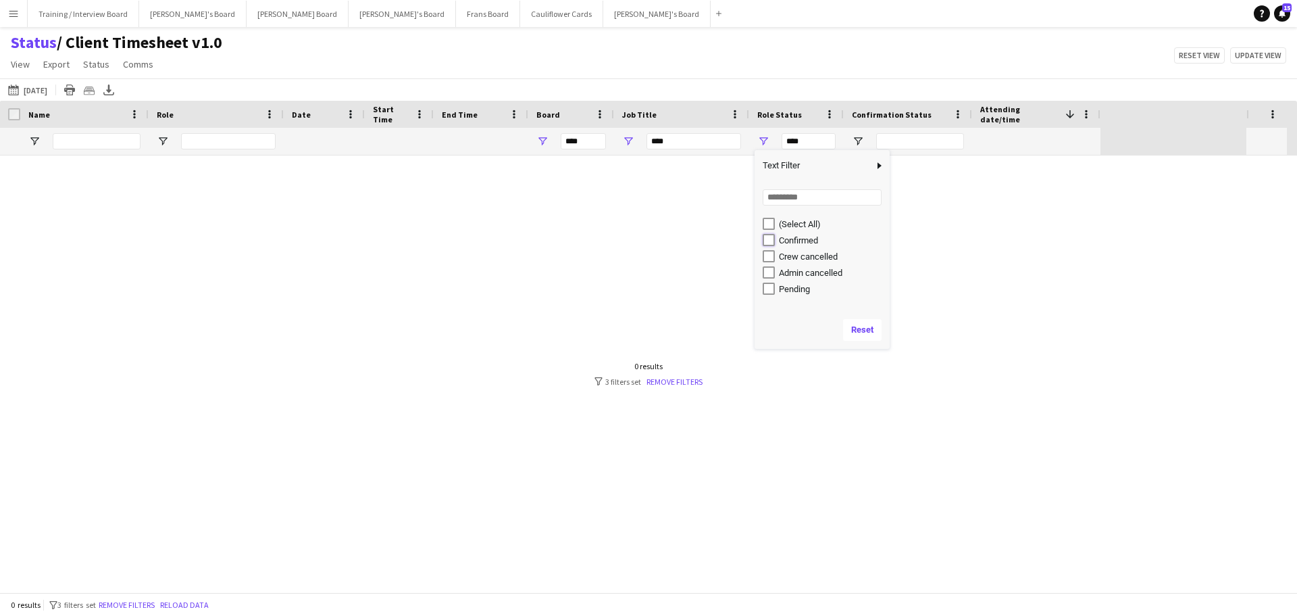
type input "**********"
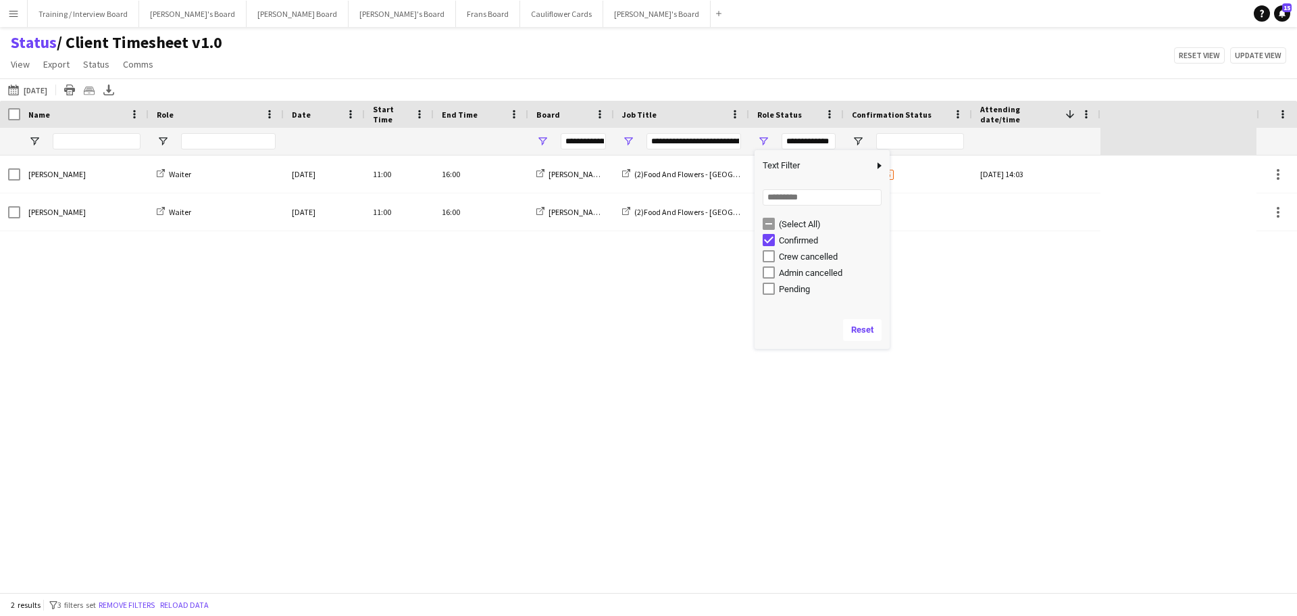
click at [728, 61] on div "Status / Client Timesheet v1.0 View Views Default view Airshow Accreditation Ai…" at bounding box center [648, 55] width 1297 height 46
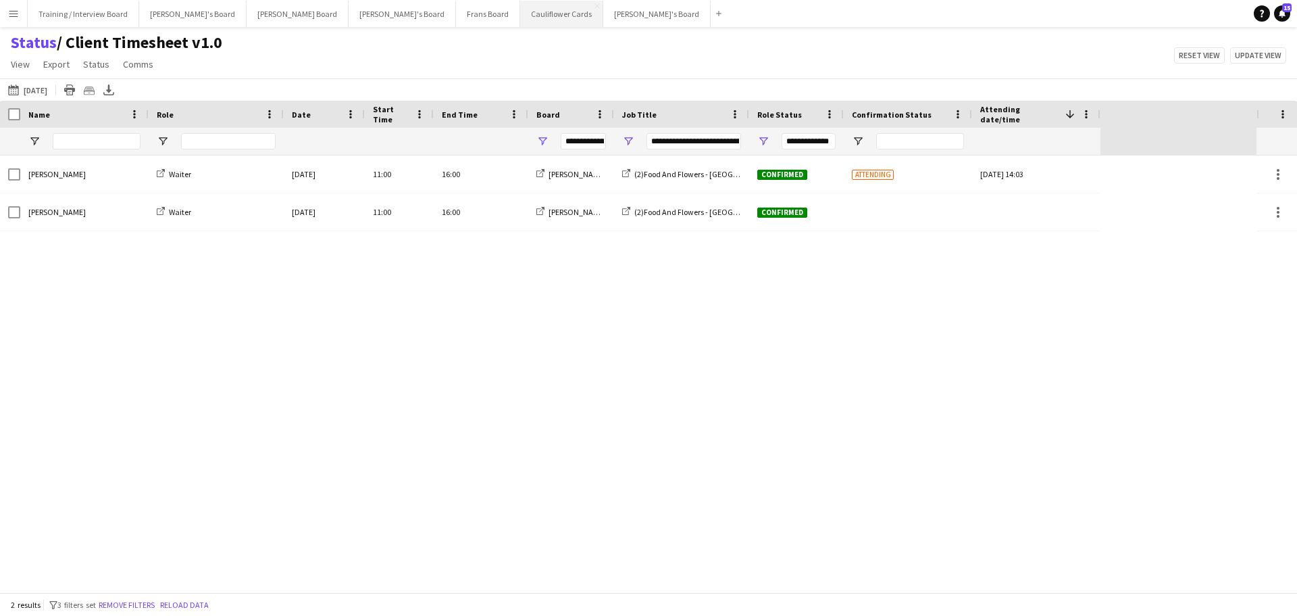
click at [520, 11] on button "Cauliflower Cards Close" at bounding box center [561, 14] width 83 height 26
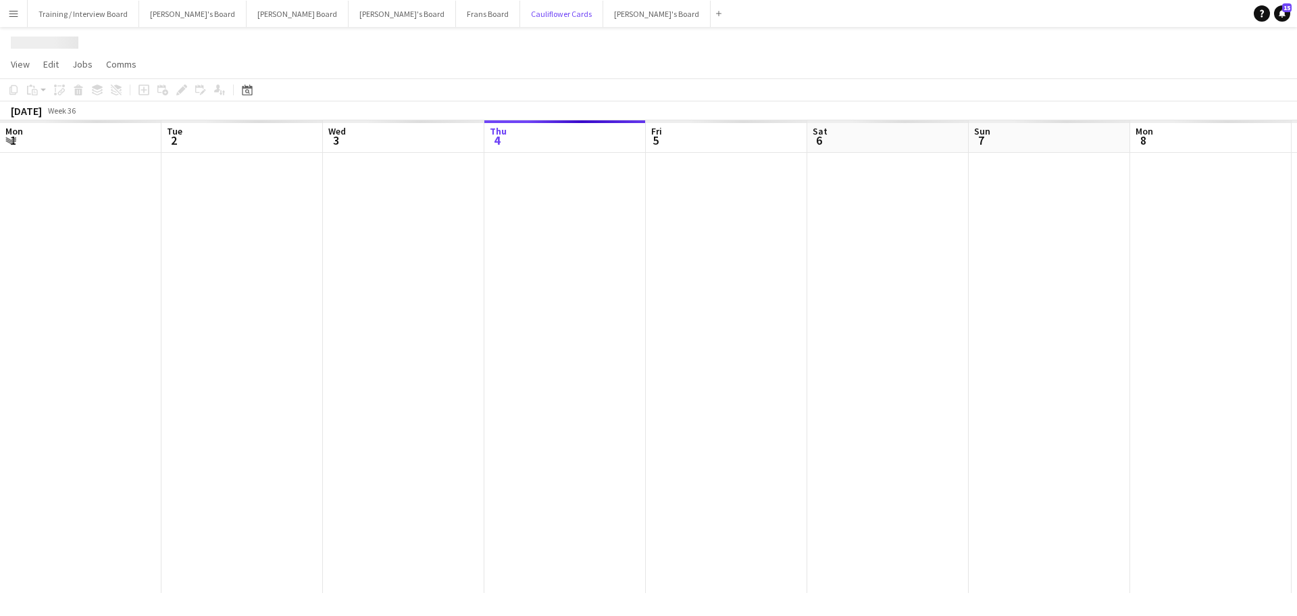
scroll to position [0, 323]
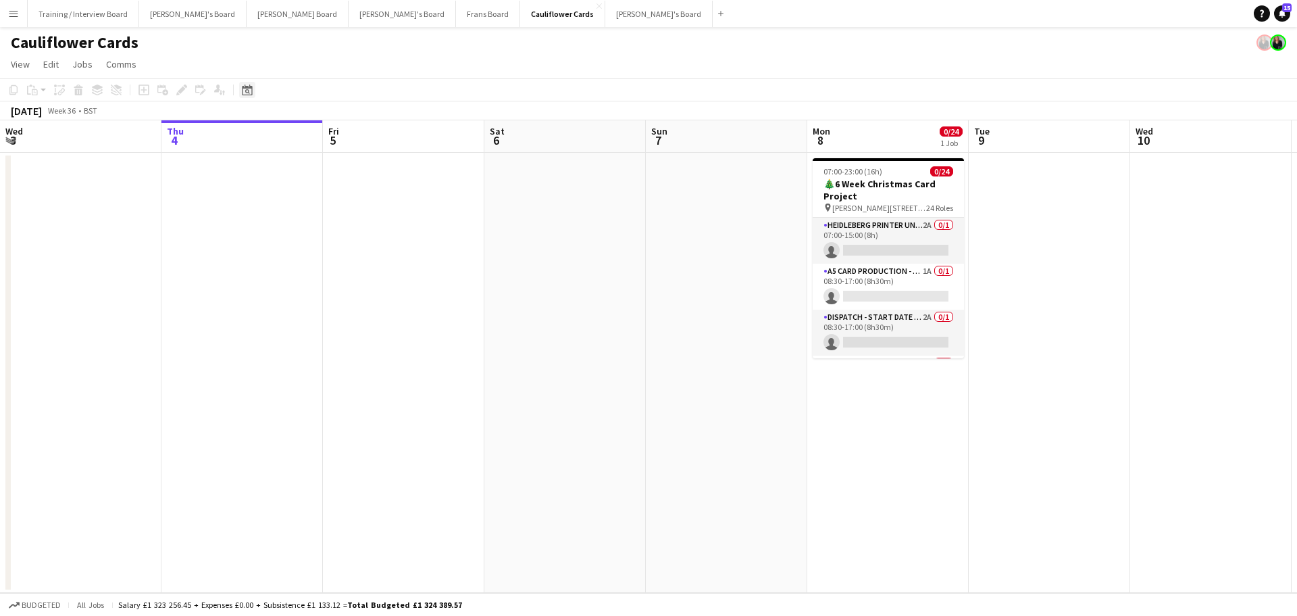
click at [248, 88] on icon at bounding box center [247, 89] width 10 height 11
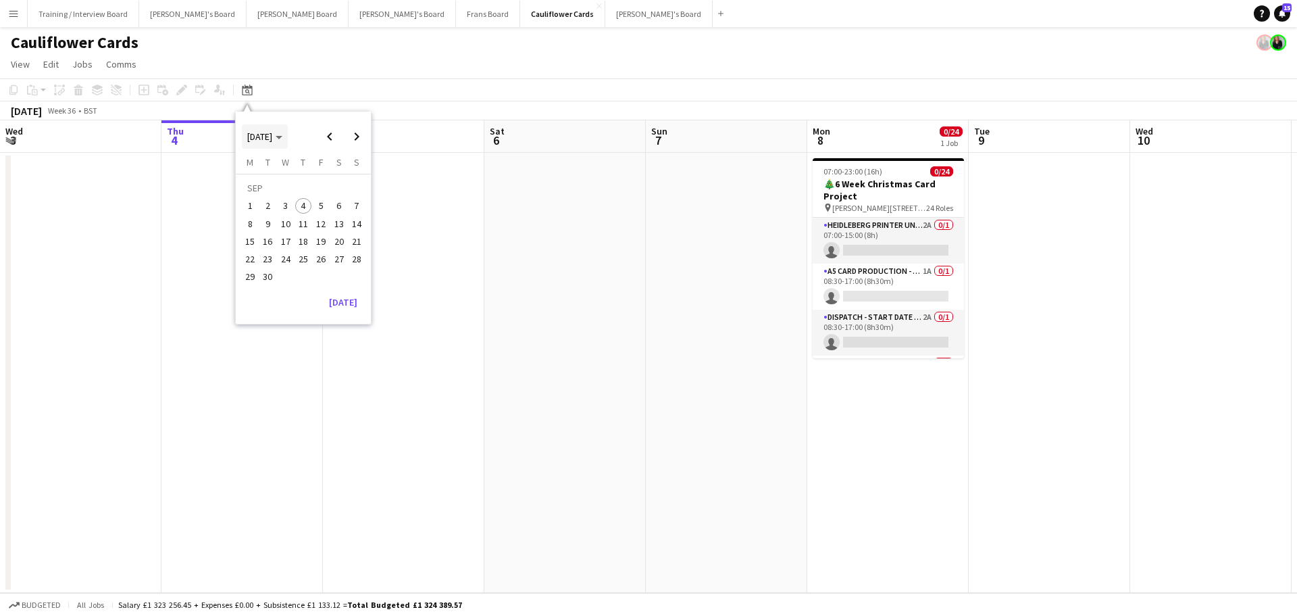
click at [268, 142] on span "[DATE]" at bounding box center [259, 136] width 25 height 12
click at [243, 209] on span "2024" at bounding box center [257, 206] width 28 height 16
click at [301, 220] on span "OCT" at bounding box center [288, 224] width 28 height 16
click at [325, 209] on span "4" at bounding box center [321, 206] width 16 height 16
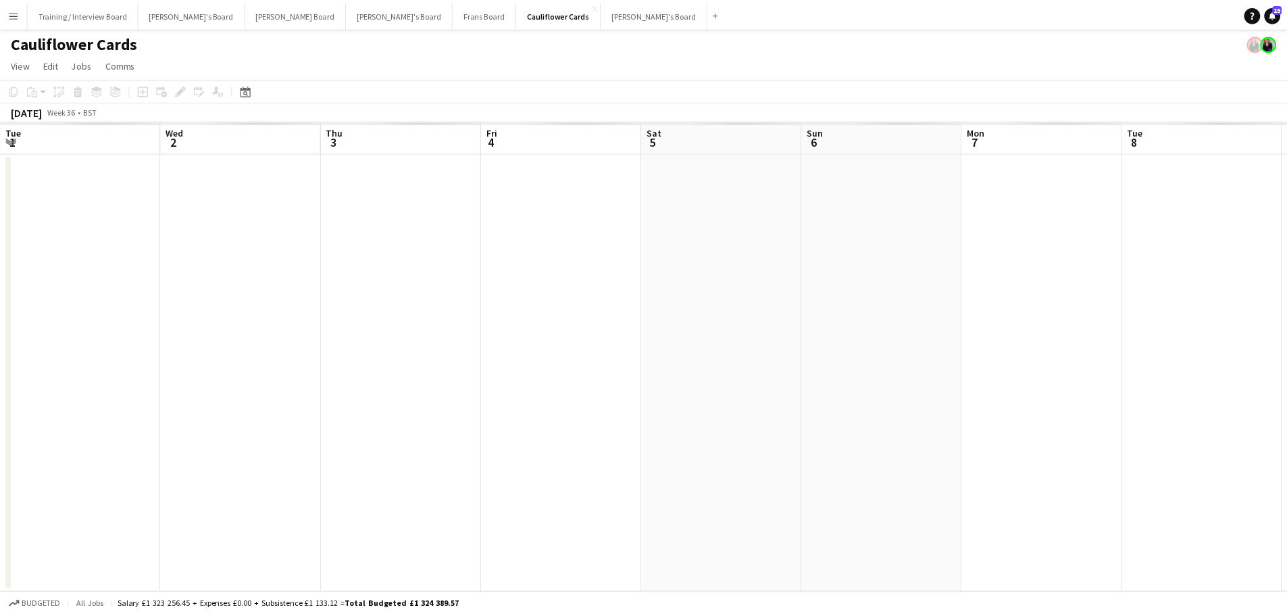
scroll to position [0, 465]
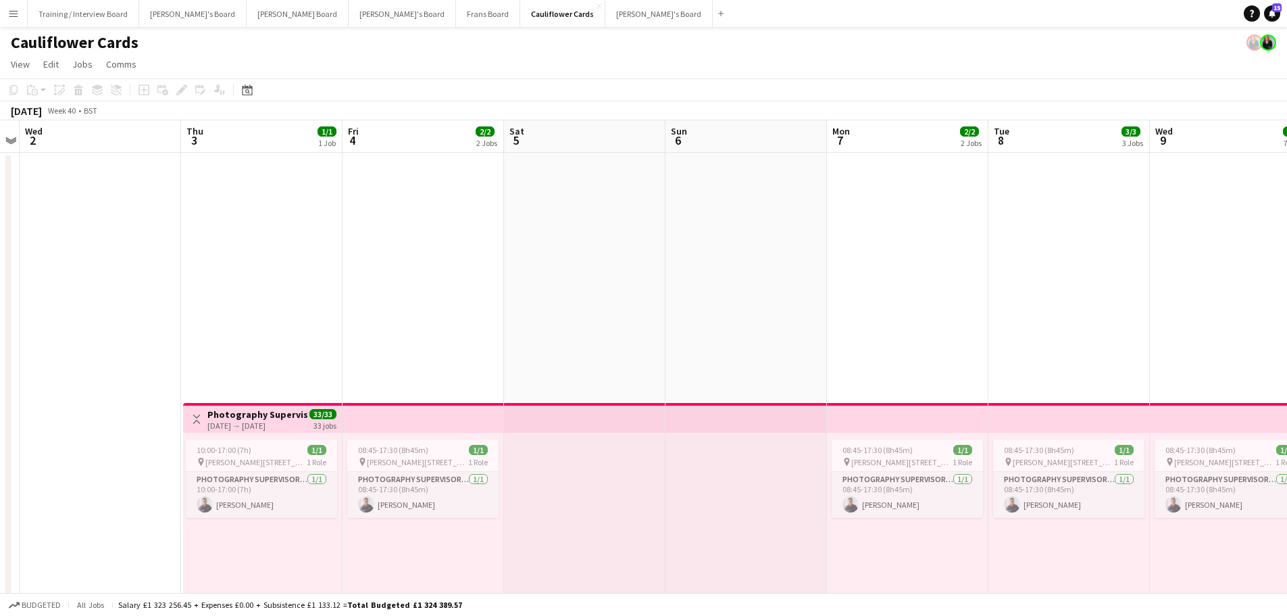
drag, startPoint x: 1204, startPoint y: 345, endPoint x: 484, endPoint y: 321, distance: 720.0
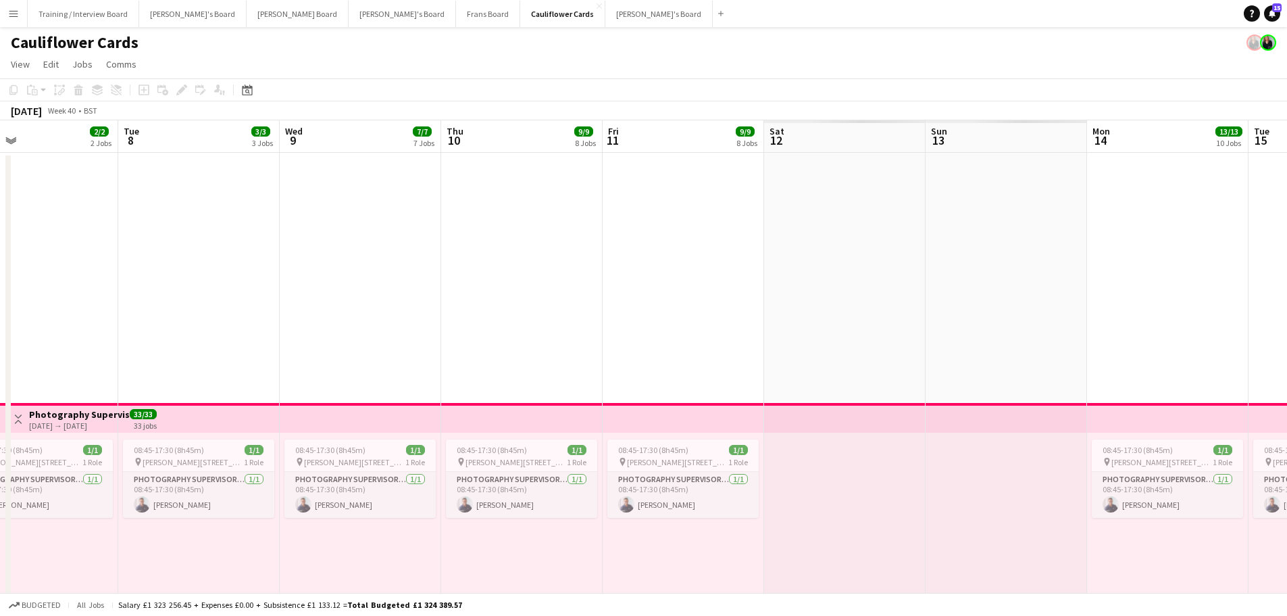
drag, startPoint x: 1155, startPoint y: 289, endPoint x: 402, endPoint y: 287, distance: 752.8
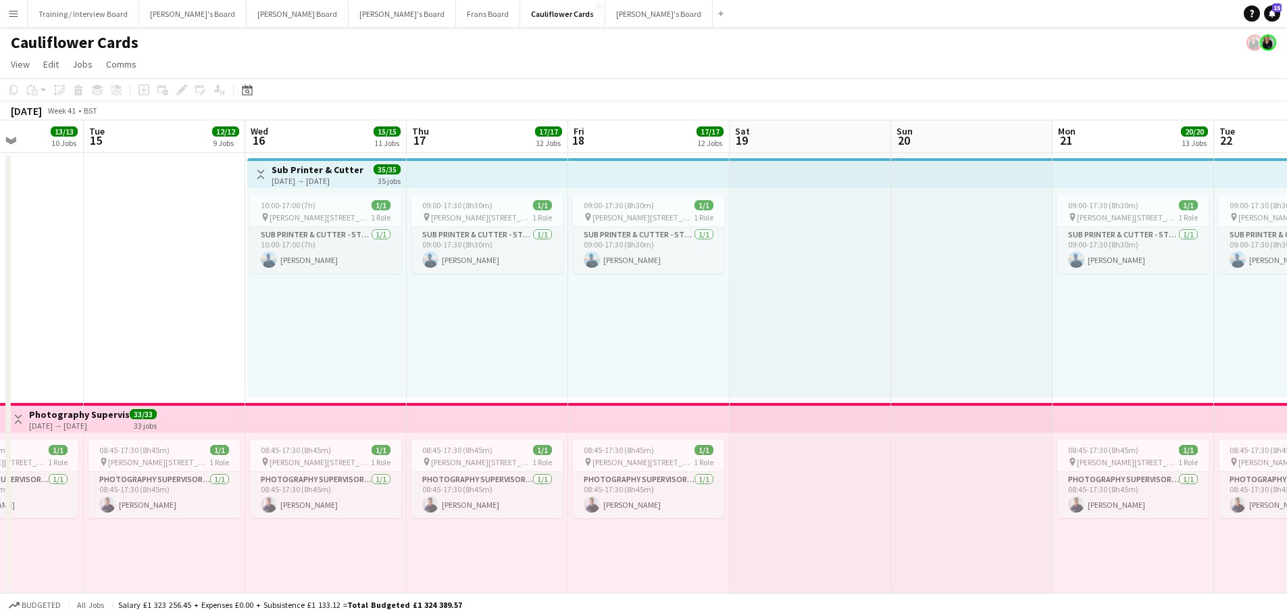
drag, startPoint x: 1222, startPoint y: 277, endPoint x: 560, endPoint y: 271, distance: 661.6
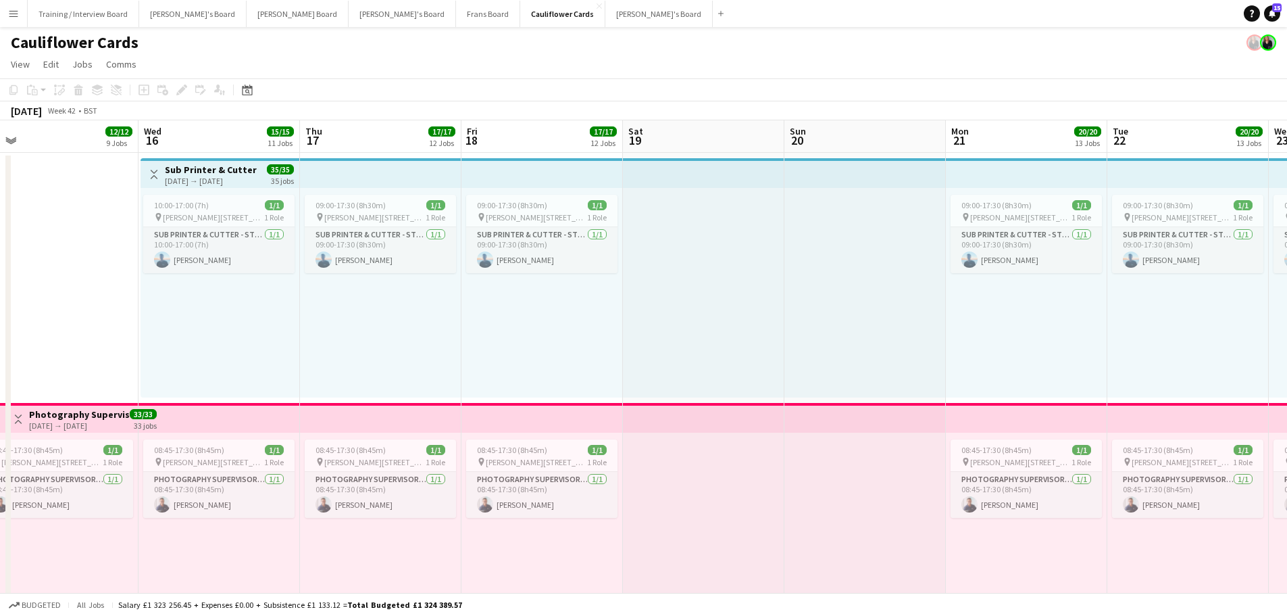
drag, startPoint x: 843, startPoint y: 293, endPoint x: 371, endPoint y: 288, distance: 471.7
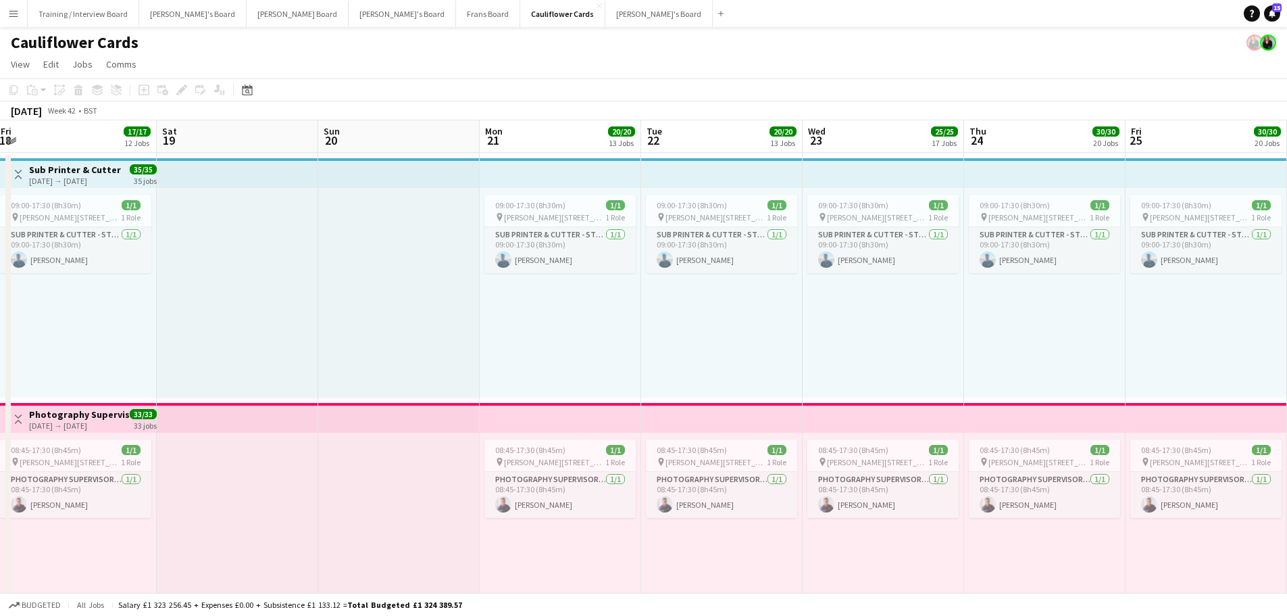
drag, startPoint x: 1110, startPoint y: 322, endPoint x: 602, endPoint y: 320, distance: 508.1
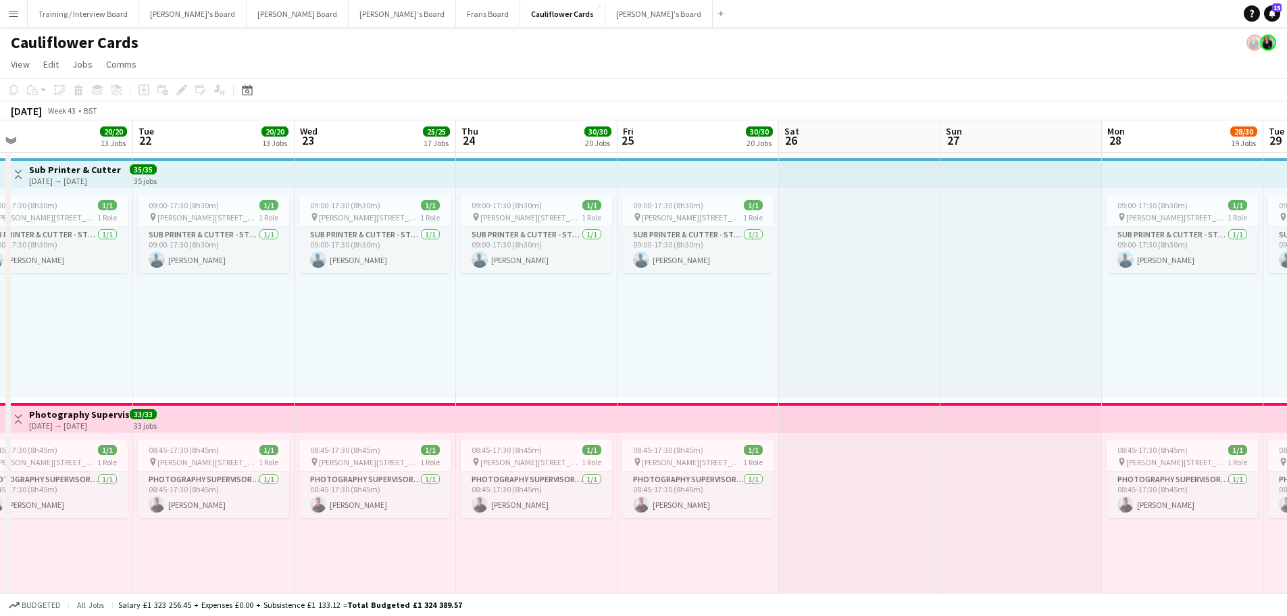
drag, startPoint x: 1098, startPoint y: 306, endPoint x: 648, endPoint y: 309, distance: 450.0
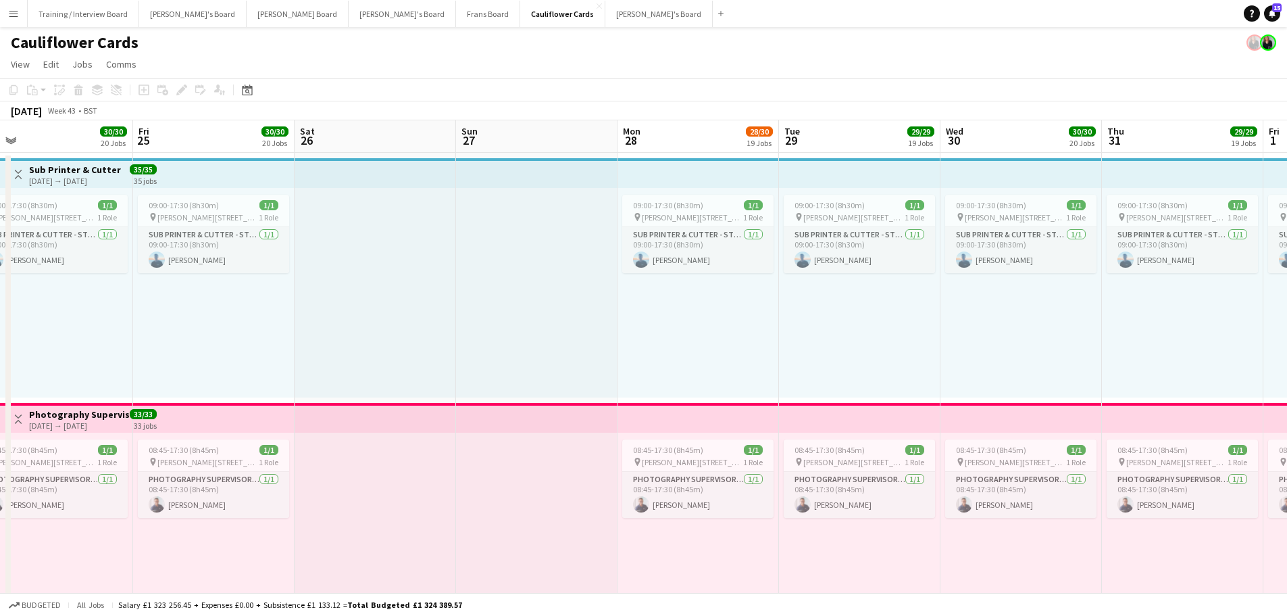
scroll to position [0, 478]
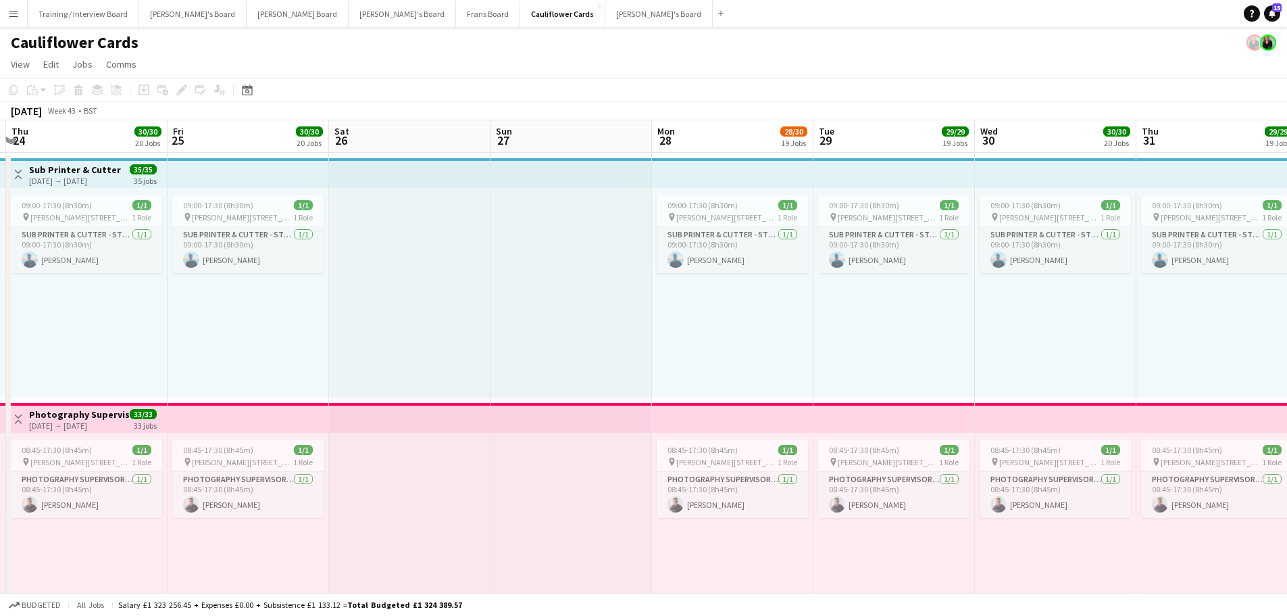
drag, startPoint x: 1154, startPoint y: 302, endPoint x: 646, endPoint y: 307, distance: 508.2
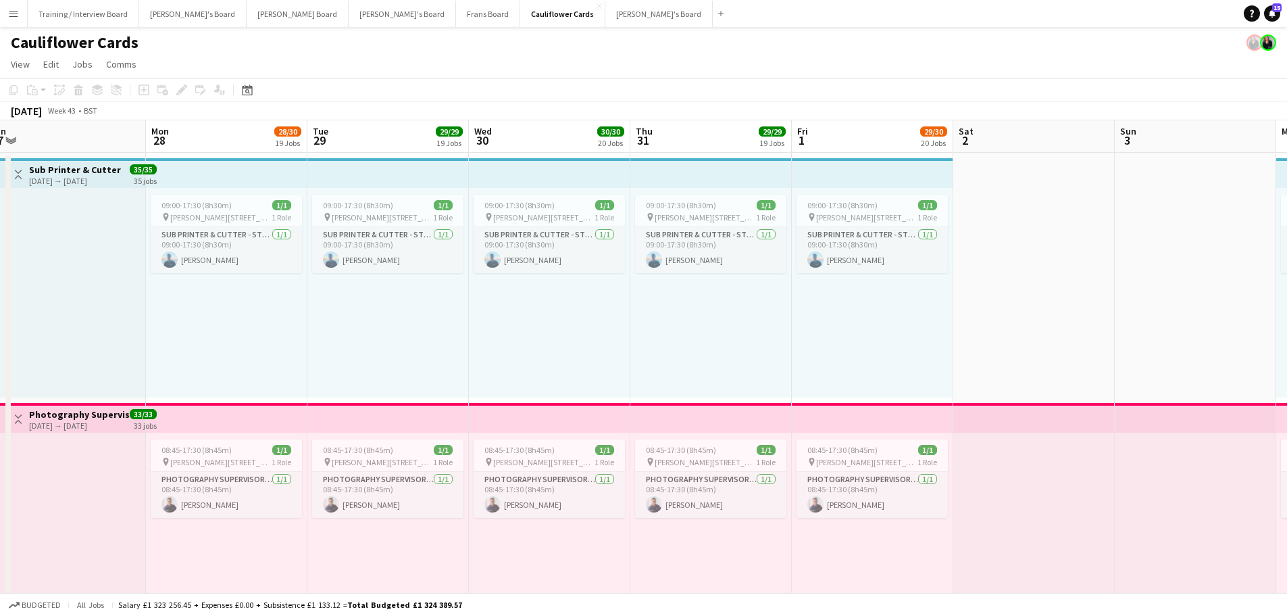
drag, startPoint x: 1073, startPoint y: 303, endPoint x: 587, endPoint y: 330, distance: 487.2
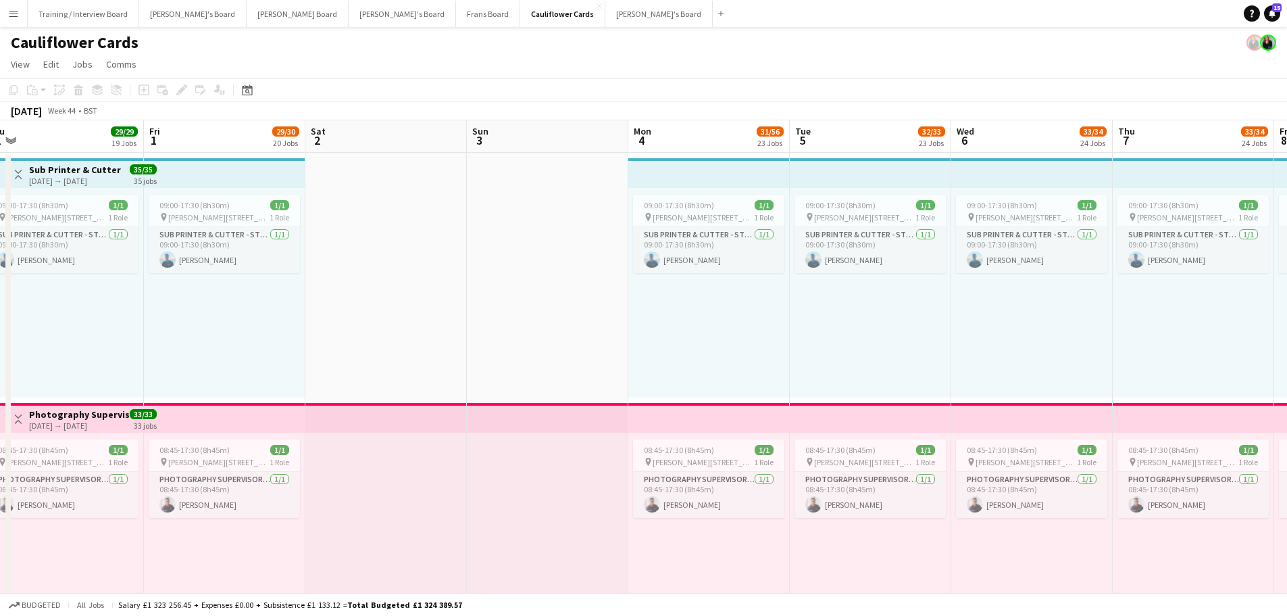
drag, startPoint x: 1063, startPoint y: 296, endPoint x: 668, endPoint y: 292, distance: 395.3
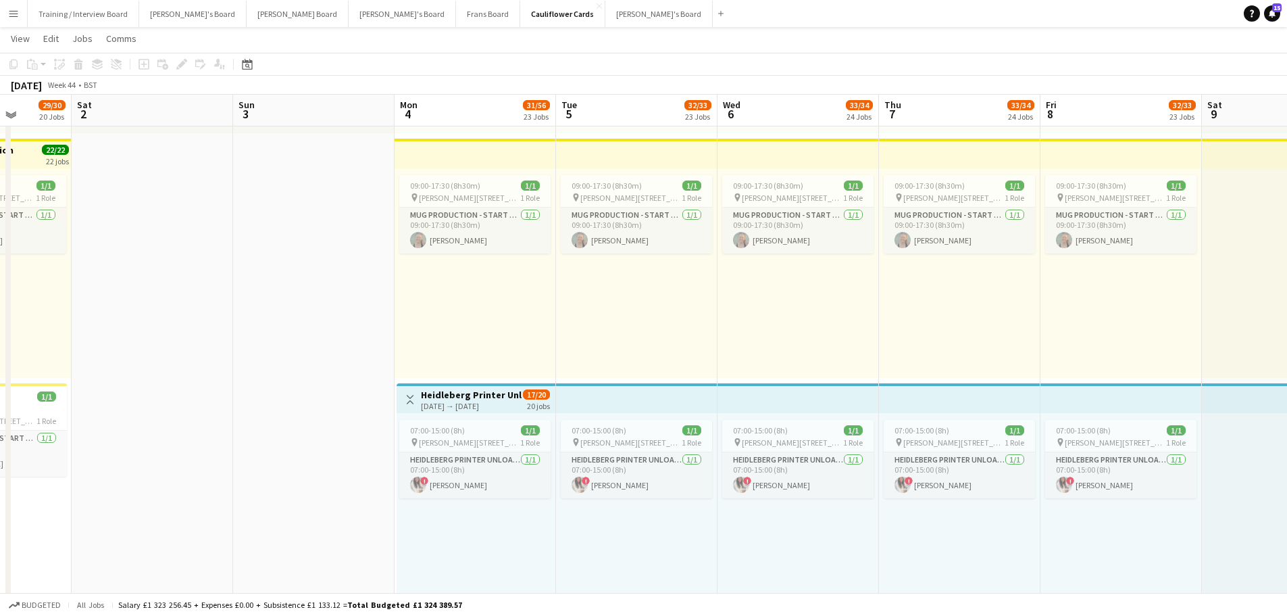
scroll to position [5154, 0]
click at [605, 24] on button "Thomasina's Board Close" at bounding box center [658, 14] width 107 height 26
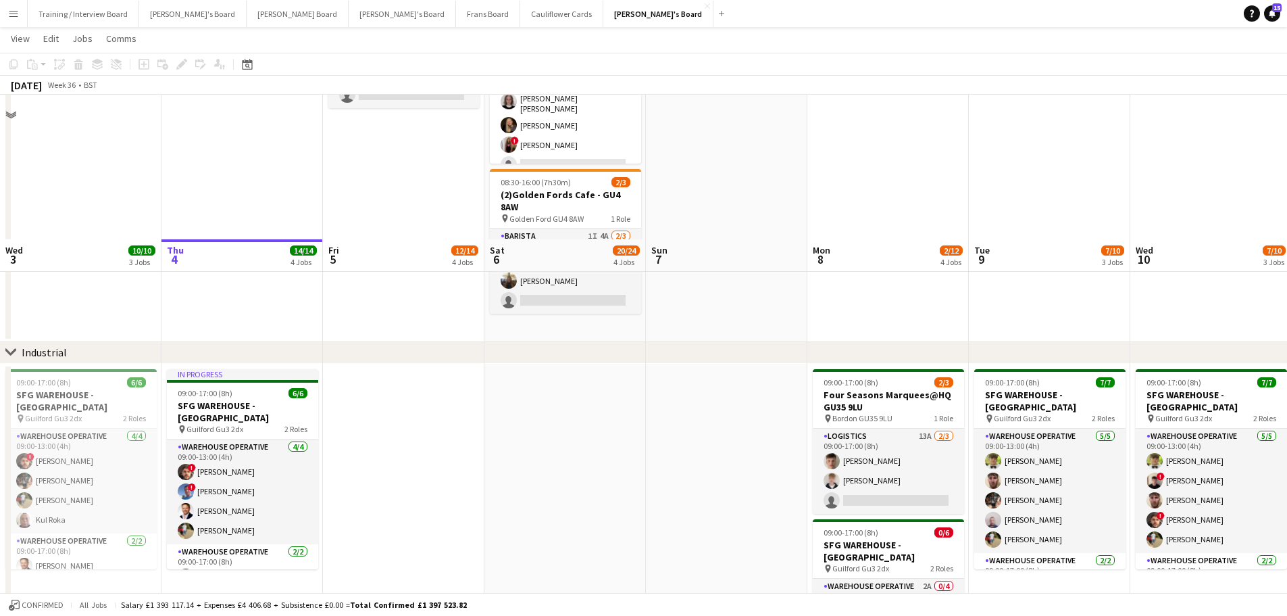
scroll to position [338, 0]
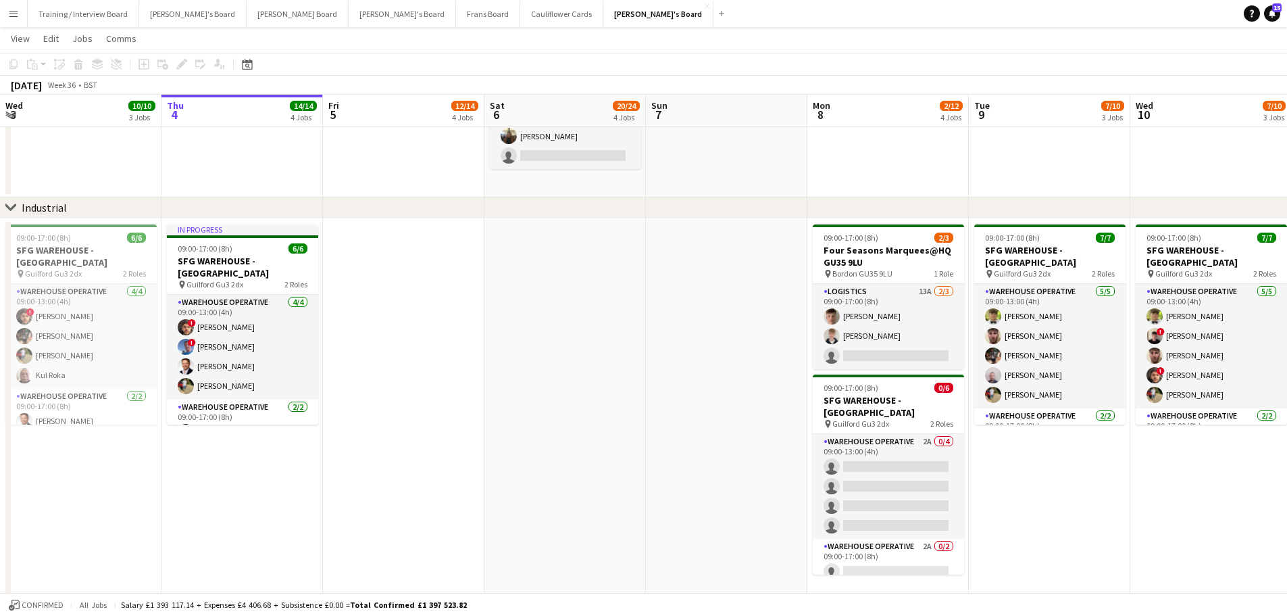
drag, startPoint x: 579, startPoint y: 462, endPoint x: 882, endPoint y: 466, distance: 303.4
click at [872, 466] on app-calendar-viewport "Mon 1 10/10 3 Jobs Tue 2 4/4 2 Jobs Wed 3 10/10 3 Jobs Thu 4 14/14 4 Jobs Fri 5…" at bounding box center [643, 533] width 1287 height 1637
click at [881, 466] on app-calendar-viewport "Mon 1 10/10 3 Jobs Tue 2 4/4 2 Jobs Wed 3 10/10 3 Jobs Thu 4 14/14 4 Jobs Fri 5…" at bounding box center [643, 533] width 1287 height 1637
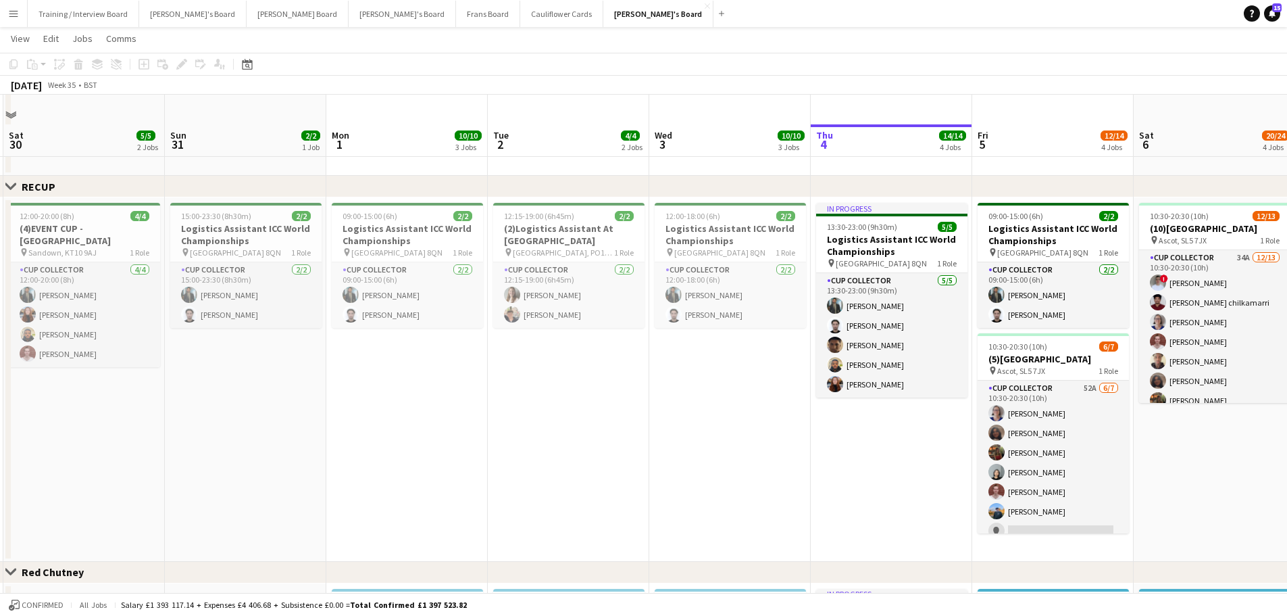
scroll to position [743, 0]
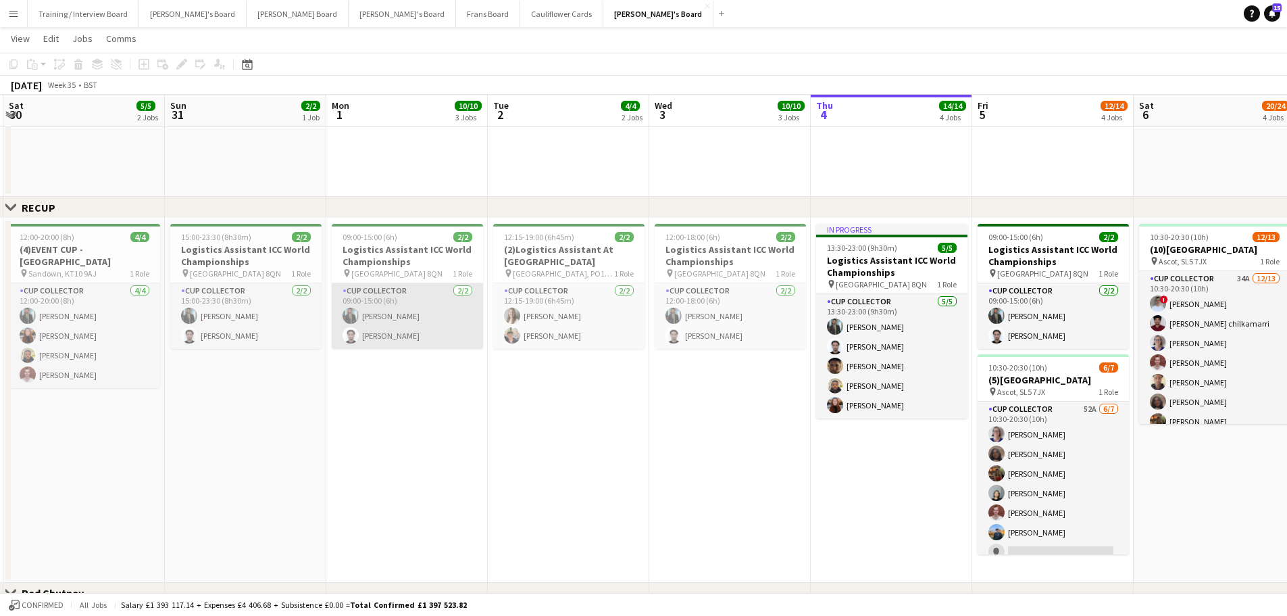
click at [395, 334] on app-card-role "CUP COLLECTOR 2/2 09:00-15:00 (6h) Muhammad Imad Gopesh Patel-Hellyer" at bounding box center [407, 316] width 151 height 66
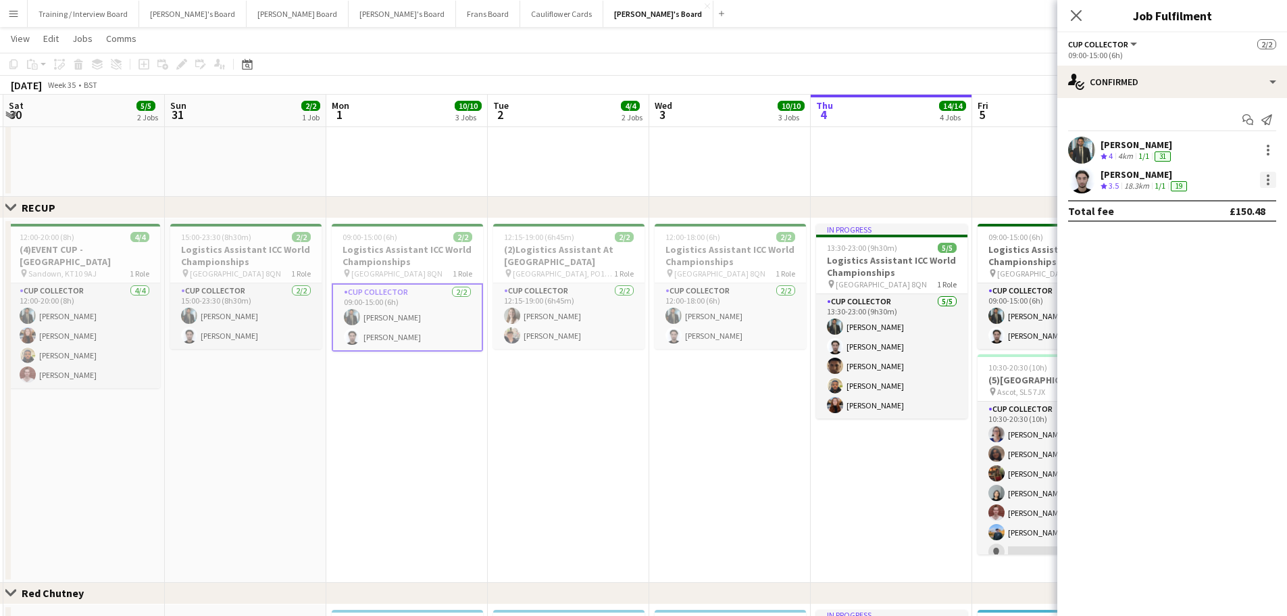
click at [1264, 182] on div at bounding box center [1268, 180] width 16 height 16
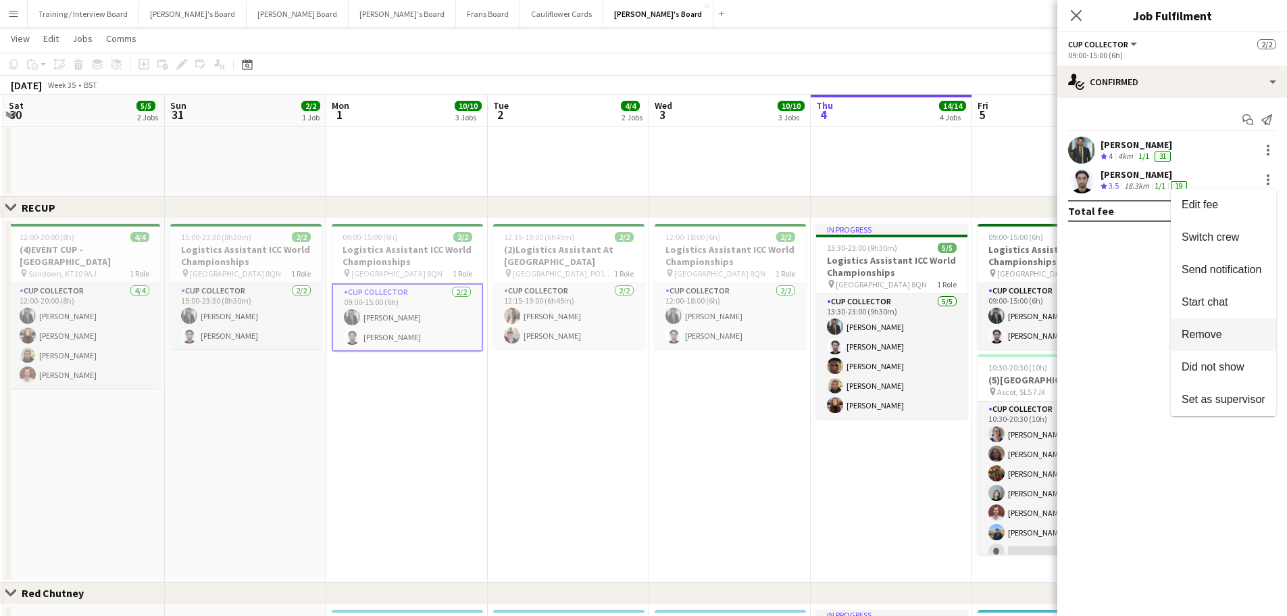
click at [1235, 332] on span "Remove" at bounding box center [1224, 334] width 84 height 12
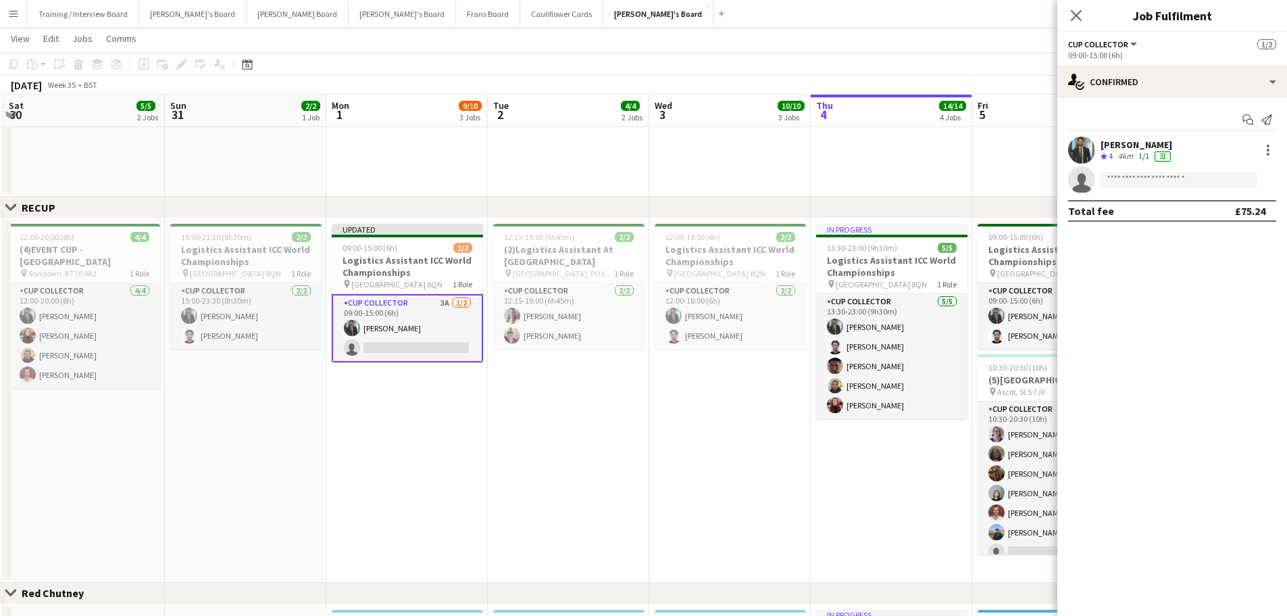
click at [545, 446] on app-date-cell "12:15-19:00 (6h45m) 2/2 (2)Logistics Assistant At Goodwood pin Chichester, PO18…" at bounding box center [568, 400] width 161 height 364
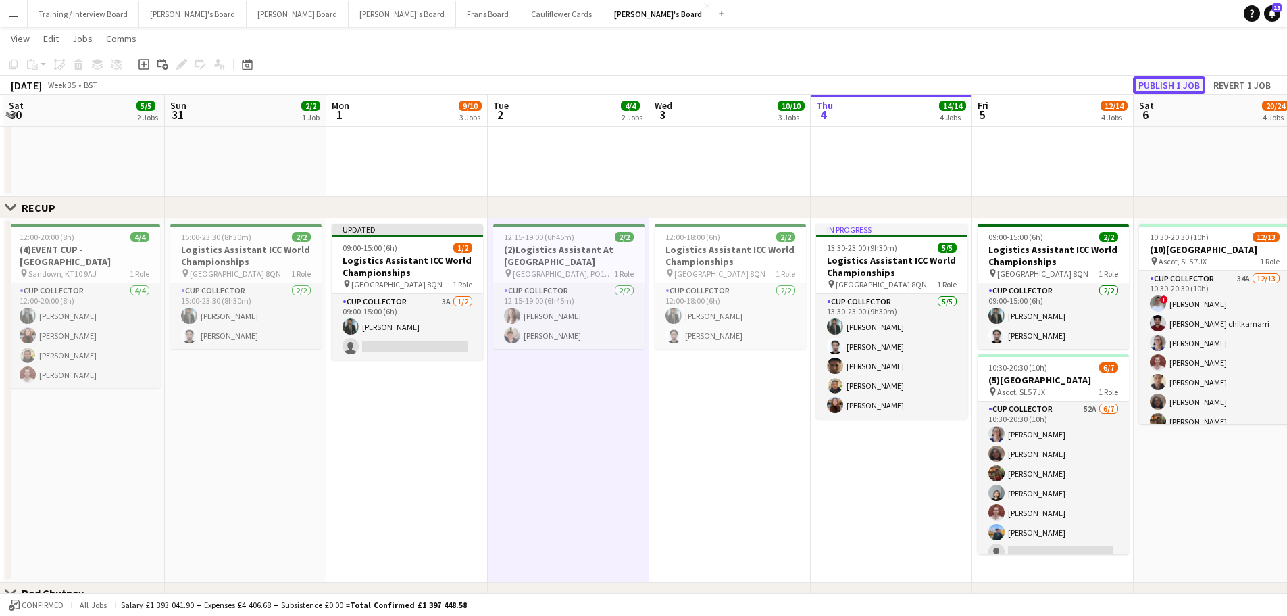
click at [1187, 84] on button "Publish 1 job" at bounding box center [1169, 85] width 72 height 18
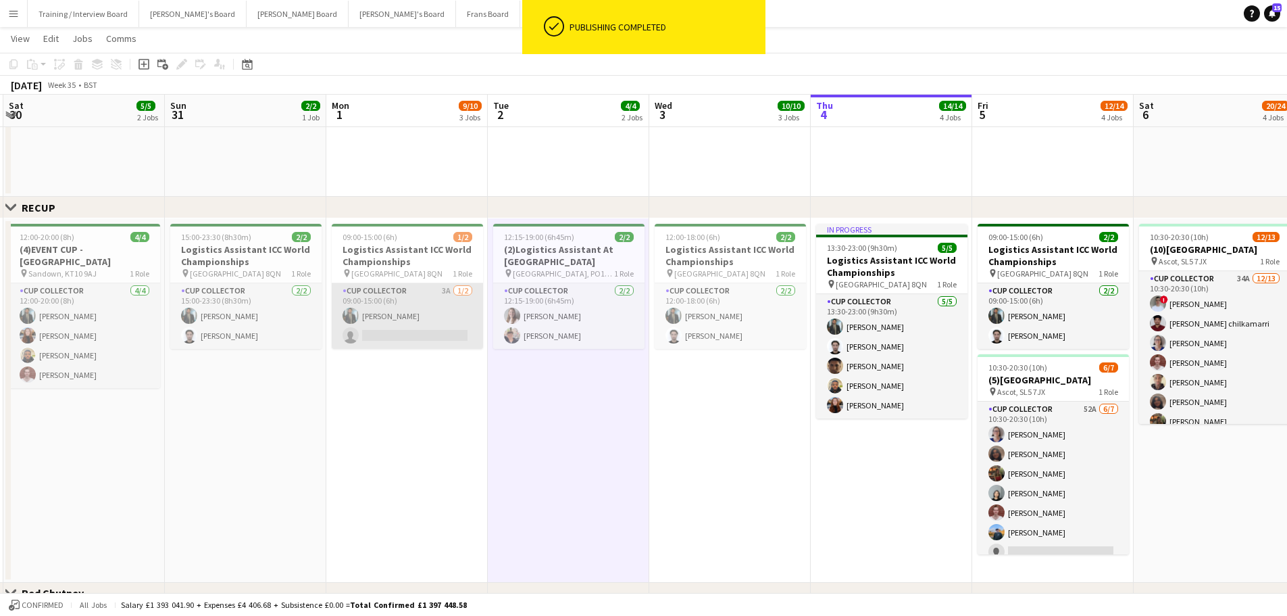
click at [428, 315] on app-card-role "CUP COLLECTOR 3A 1/2 09:00-15:00 (6h) Muhammad Imad single-neutral-actions" at bounding box center [407, 316] width 151 height 66
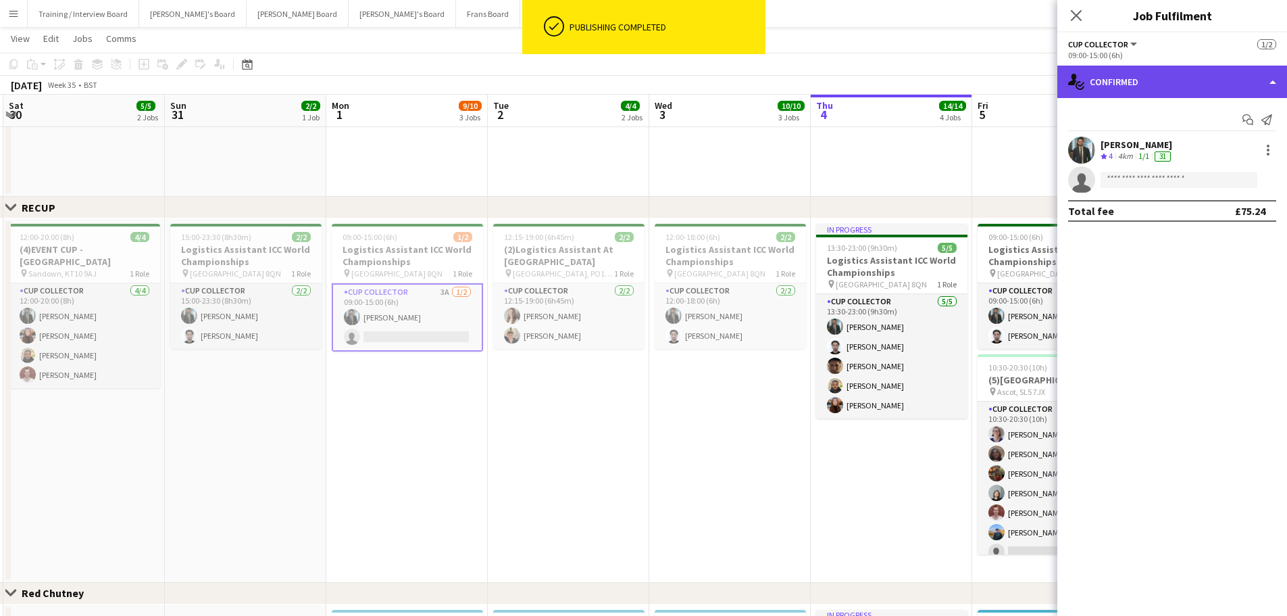
click at [1158, 84] on div "single-neutral-actions-check-2 Confirmed" at bounding box center [1173, 82] width 230 height 32
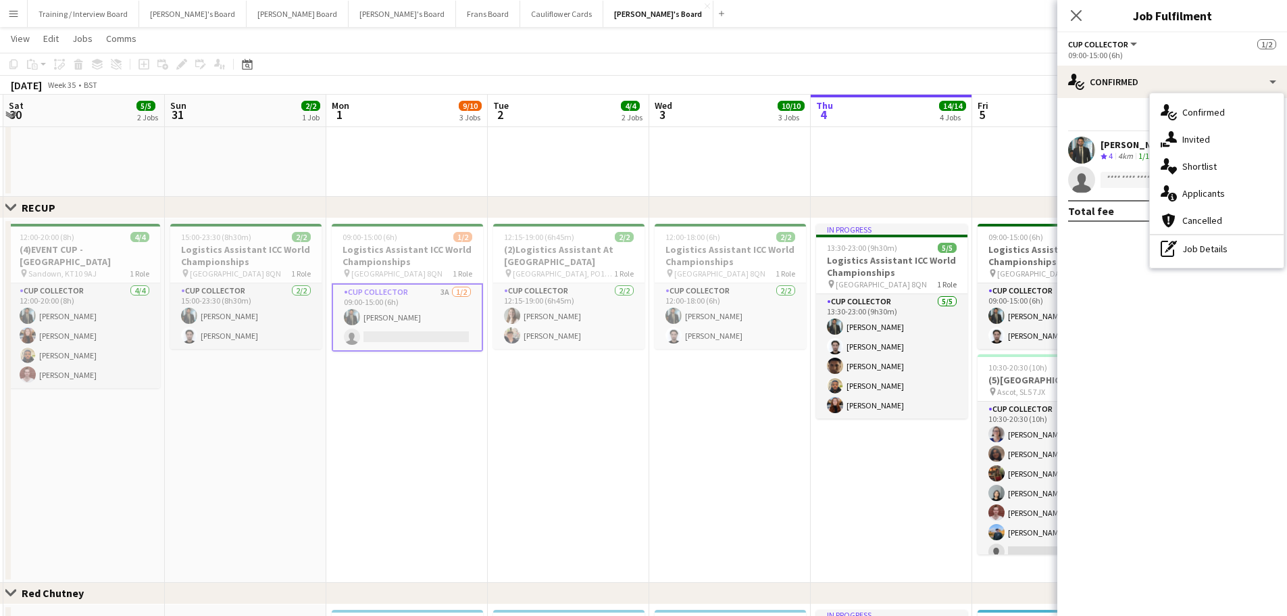
click at [1189, 255] on div "pen-write Job Details" at bounding box center [1217, 248] width 134 height 27
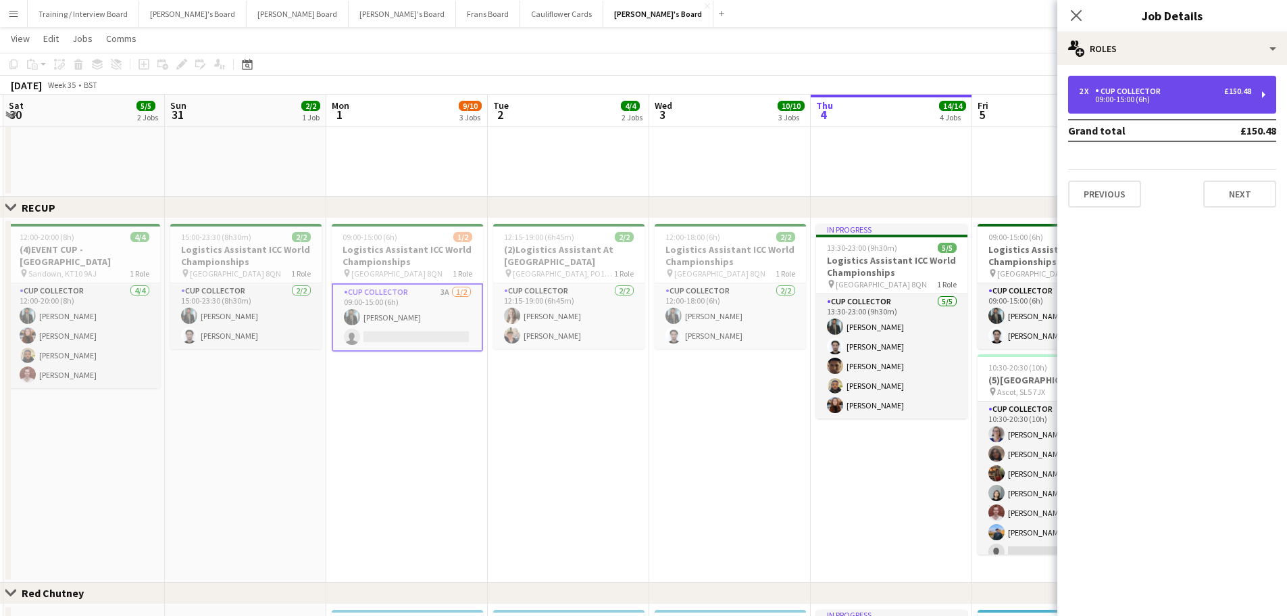
click at [1142, 104] on div "2 x CUP COLLECTOR £150.48 09:00-15:00 (6h)" at bounding box center [1172, 95] width 208 height 38
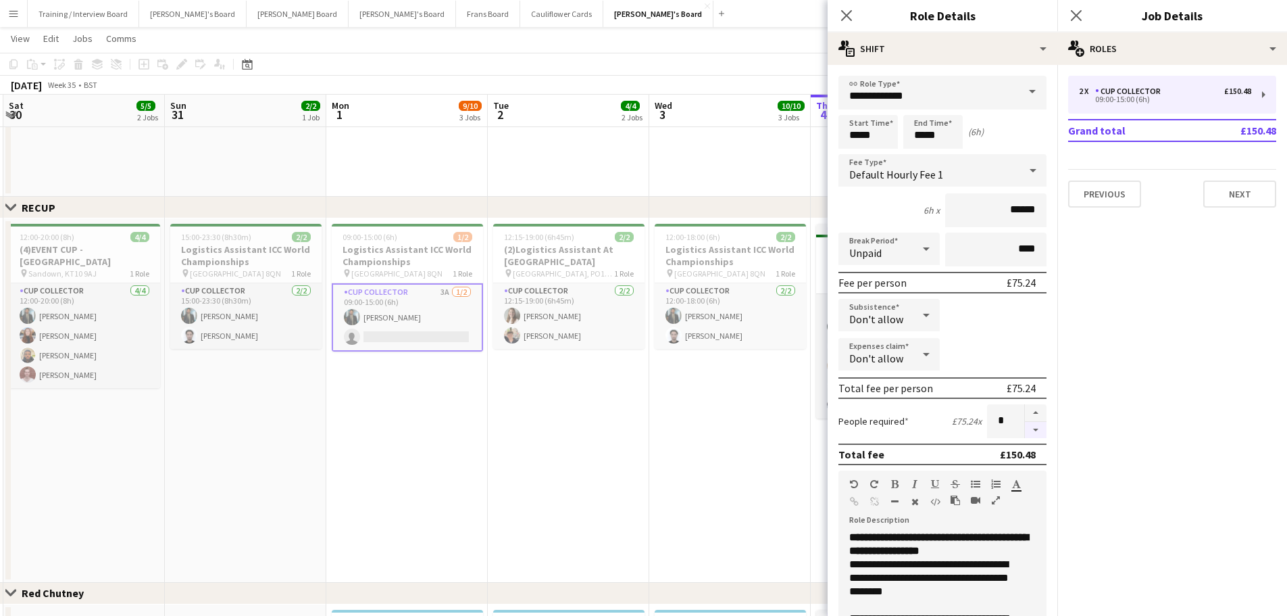
click at [1025, 432] on button "button" at bounding box center [1036, 430] width 22 height 17
type input "*"
drag, startPoint x: 576, startPoint y: 425, endPoint x: 589, endPoint y: 423, distance: 12.3
click at [578, 426] on app-calendar-viewport "Thu 28 20/20 5 Jobs Fri 29 11/11 5 Jobs Sat 30 5/5 2 Jobs Sun 31 2/2 1 Job Mon …" at bounding box center [643, 149] width 1287 height 1681
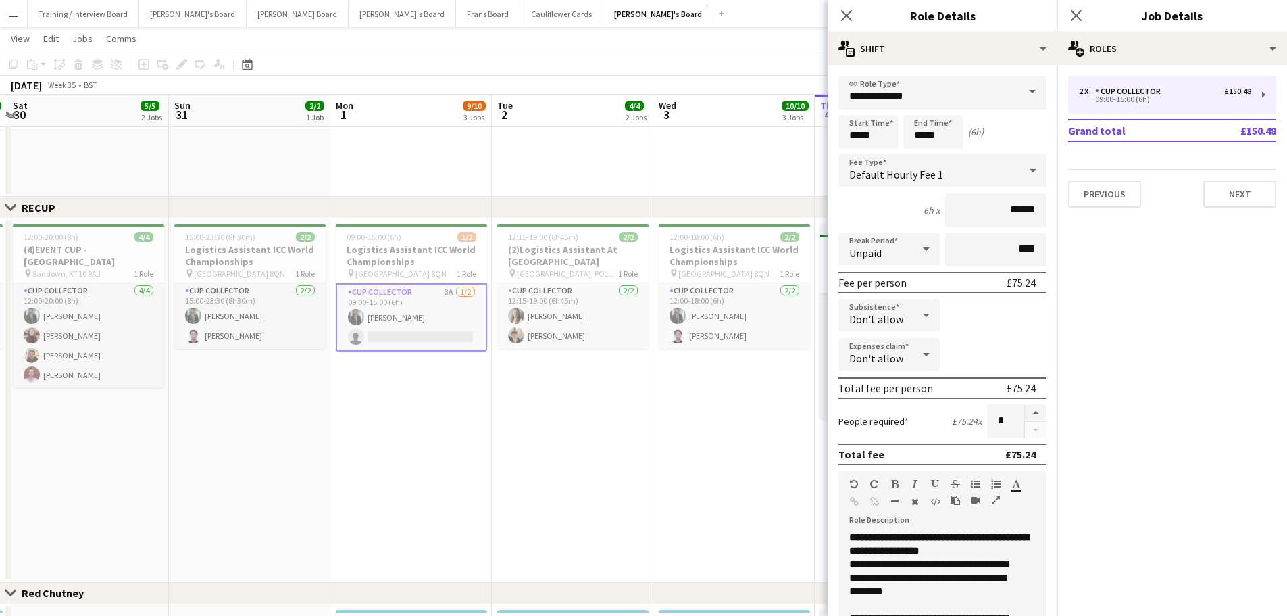
click at [611, 415] on app-date-cell "12:15-19:00 (6h45m) 2/2 (2)Logistics Assistant At Goodwood pin Chichester, PO18…" at bounding box center [572, 400] width 161 height 364
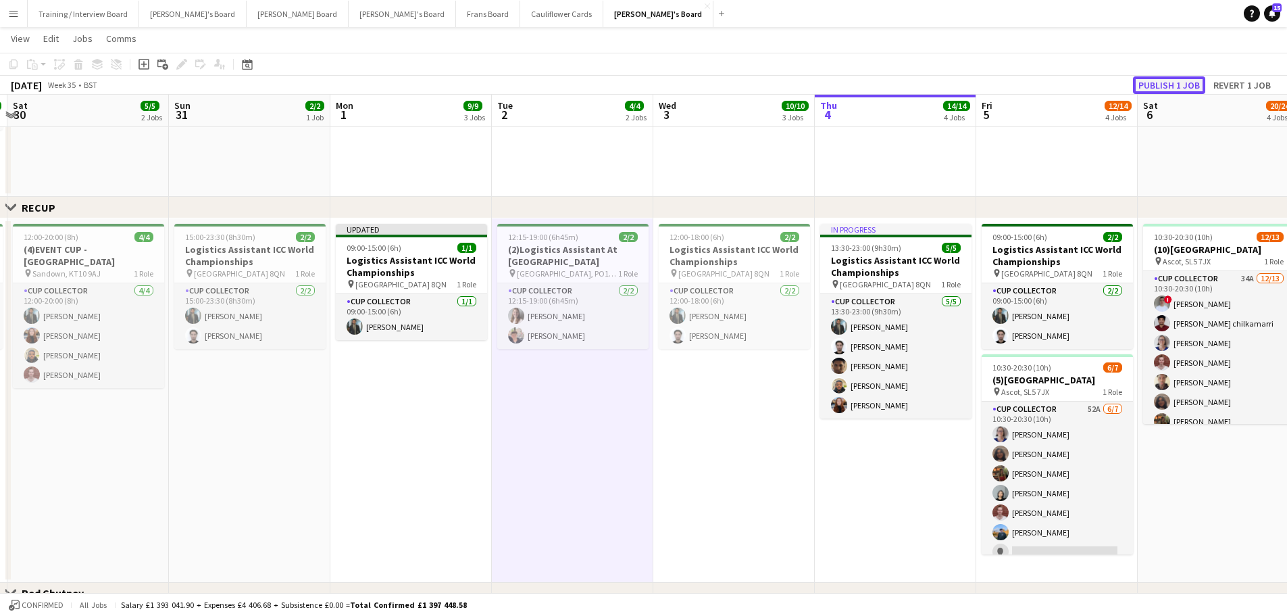
click at [1175, 87] on button "Publish 1 job" at bounding box center [1169, 85] width 72 height 18
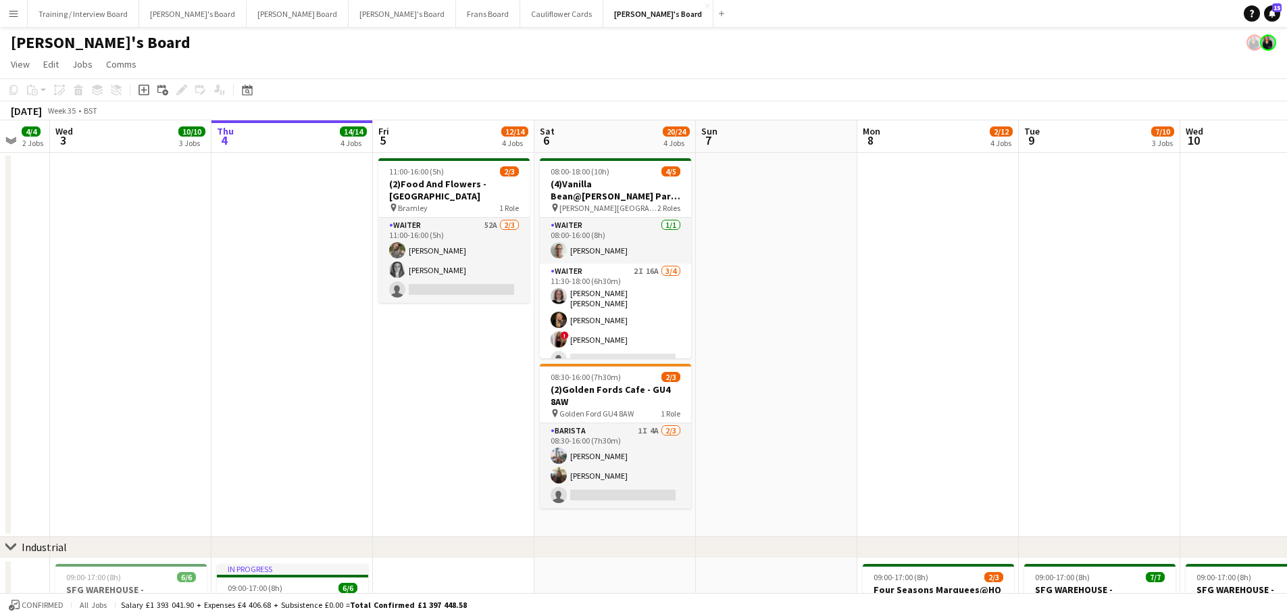
scroll to position [0, 434]
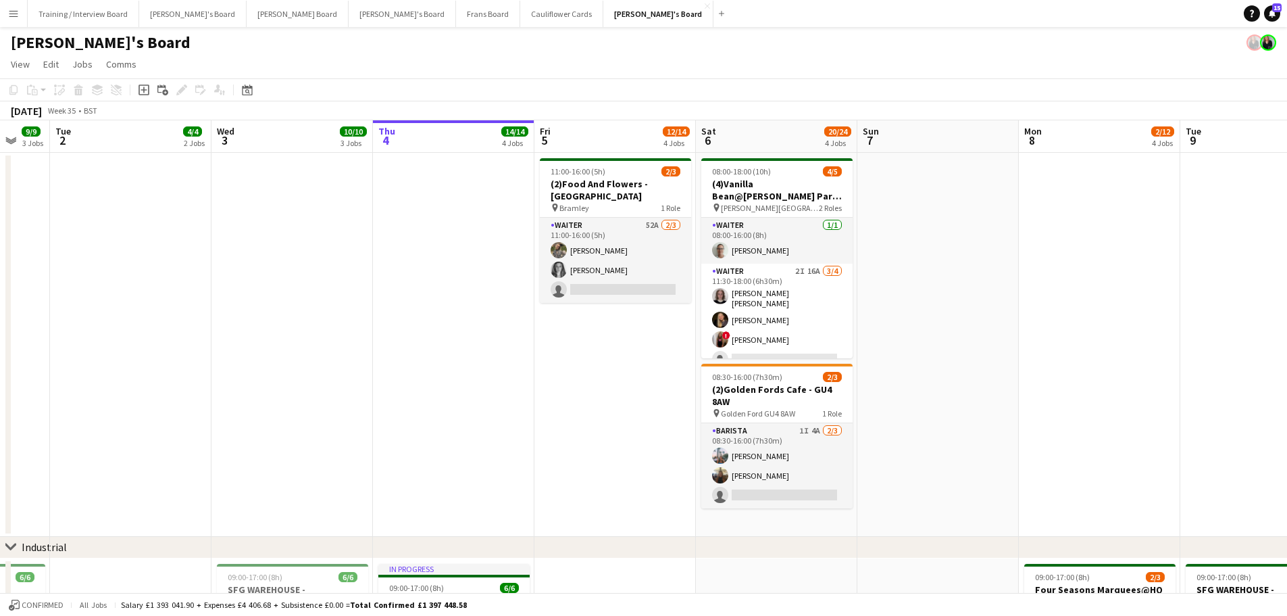
drag, startPoint x: 1061, startPoint y: 361, endPoint x: 619, endPoint y: 394, distance: 443.2
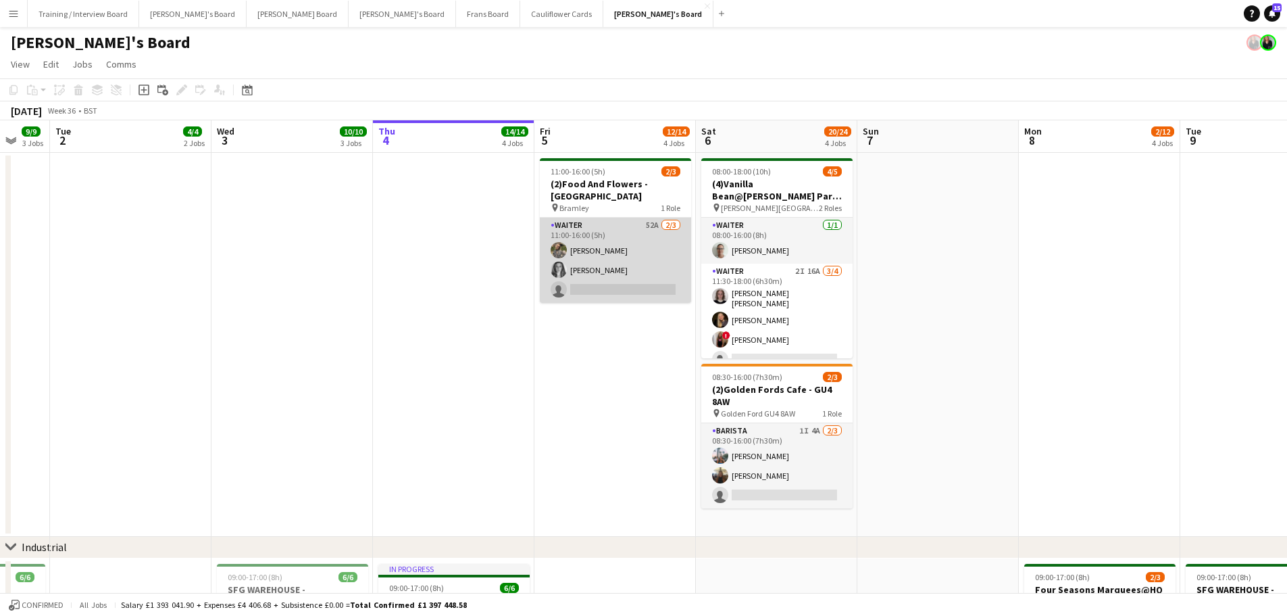
click at [591, 236] on app-card-role "Waiter 52A 2/3 11:00-16:00 (5h) Ella Craik Josephine Porter-Wright single-neutr…" at bounding box center [615, 260] width 151 height 85
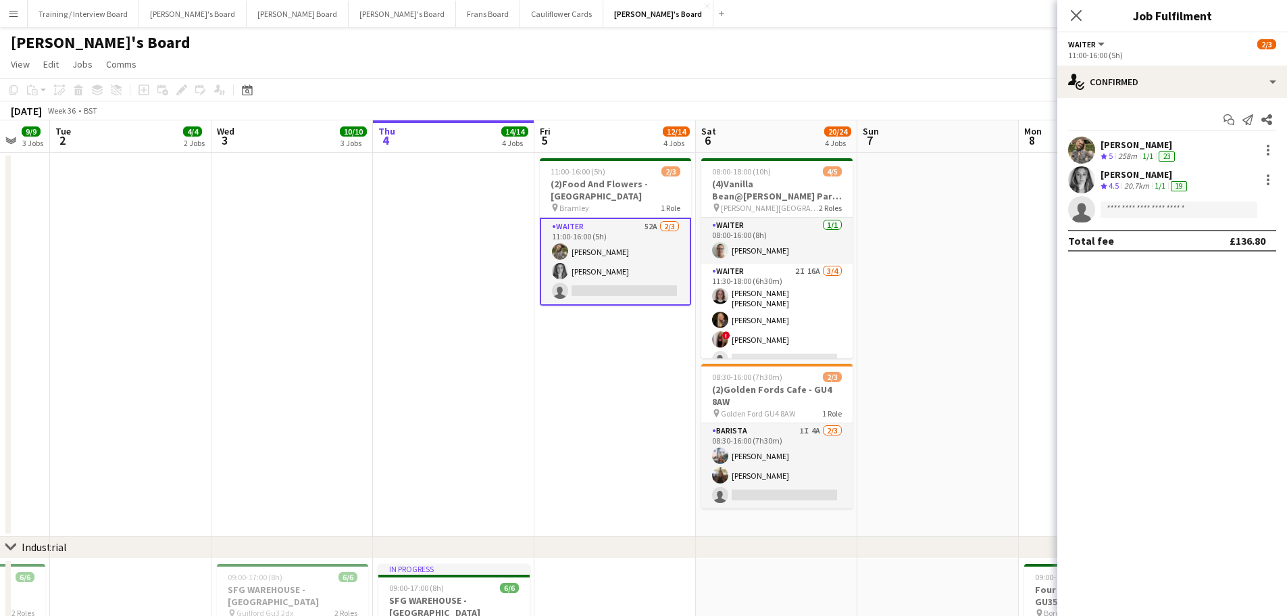
click at [1147, 161] on div "1/1" at bounding box center [1148, 156] width 16 height 11
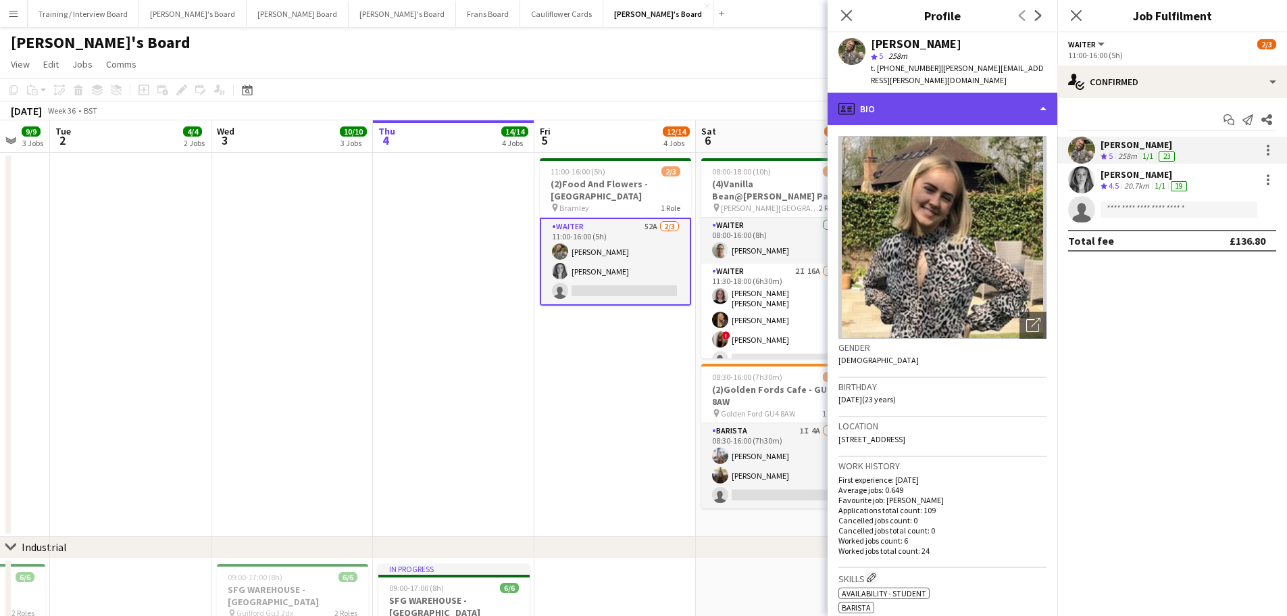
click at [913, 99] on div "profile Bio" at bounding box center [943, 109] width 230 height 32
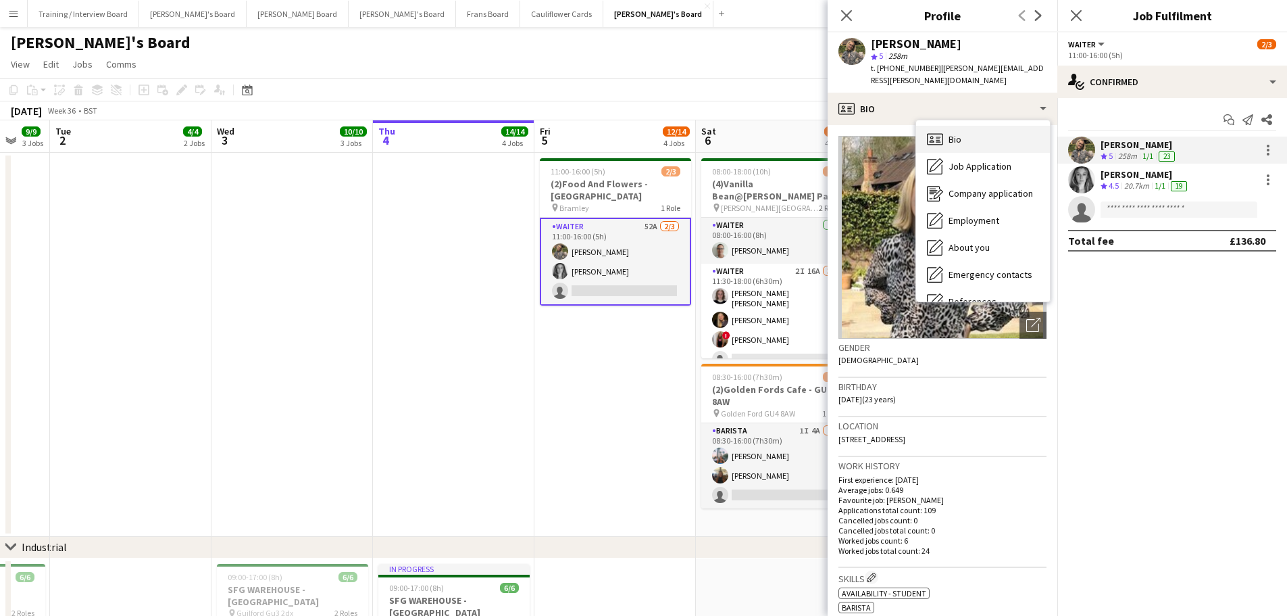
click at [970, 126] on div "Bio Bio" at bounding box center [983, 139] width 134 height 27
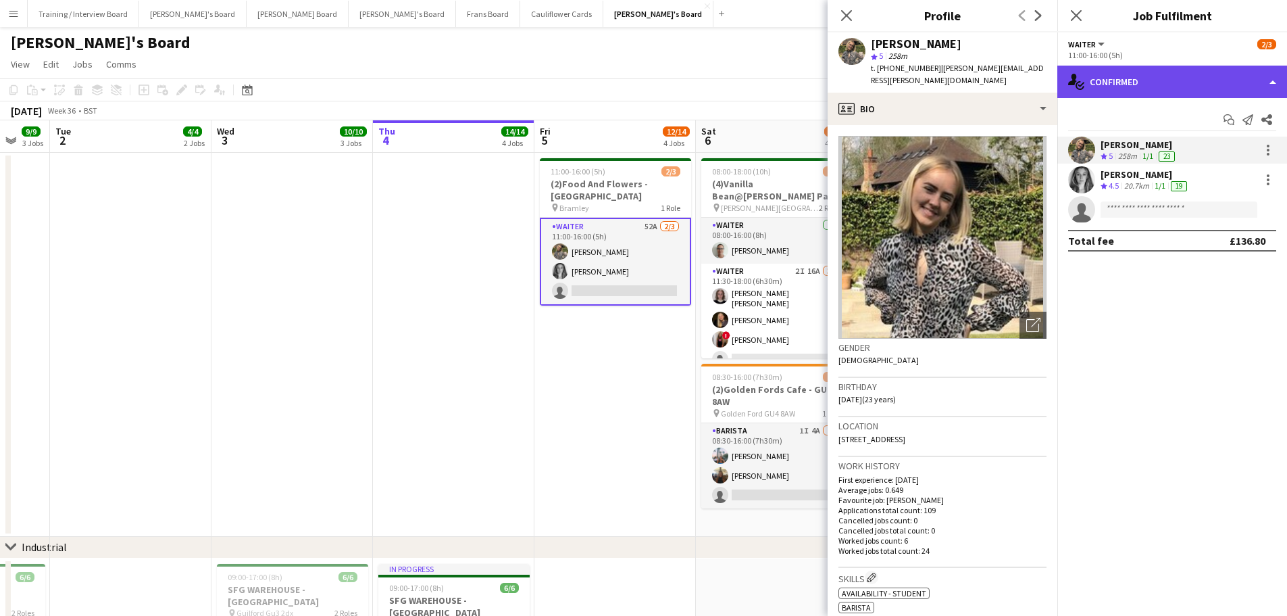
click at [1201, 95] on div "single-neutral-actions-check-2 Confirmed" at bounding box center [1173, 82] width 230 height 32
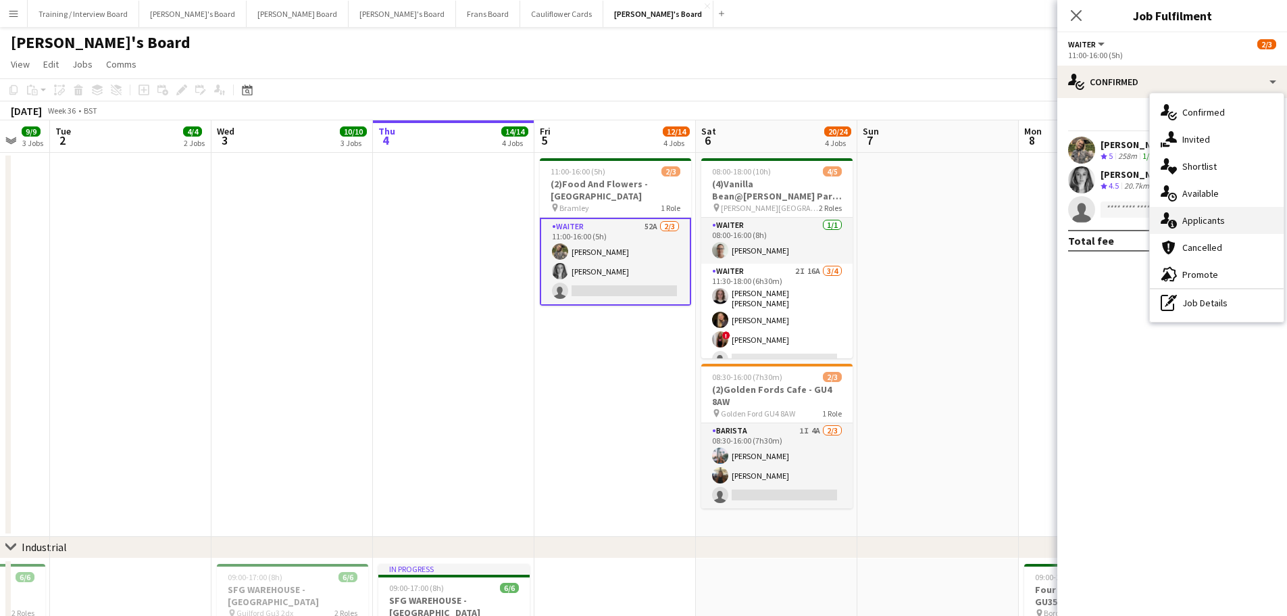
click at [1241, 216] on div "single-neutral-actions-information Applicants" at bounding box center [1217, 220] width 134 height 27
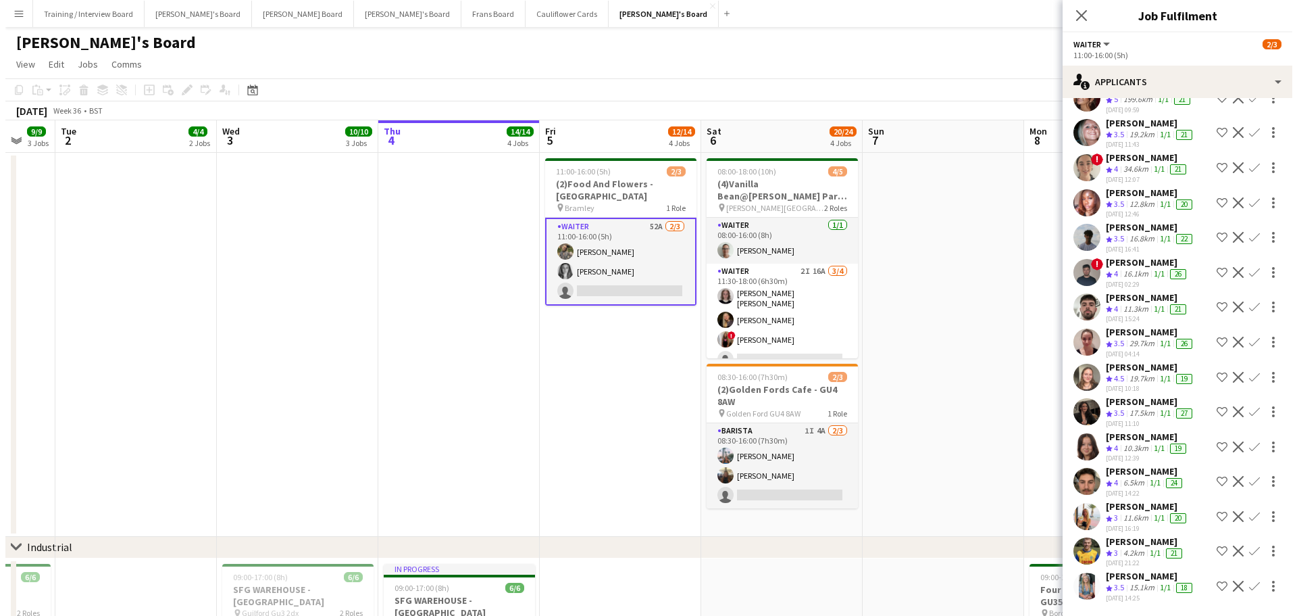
scroll to position [1351, 0]
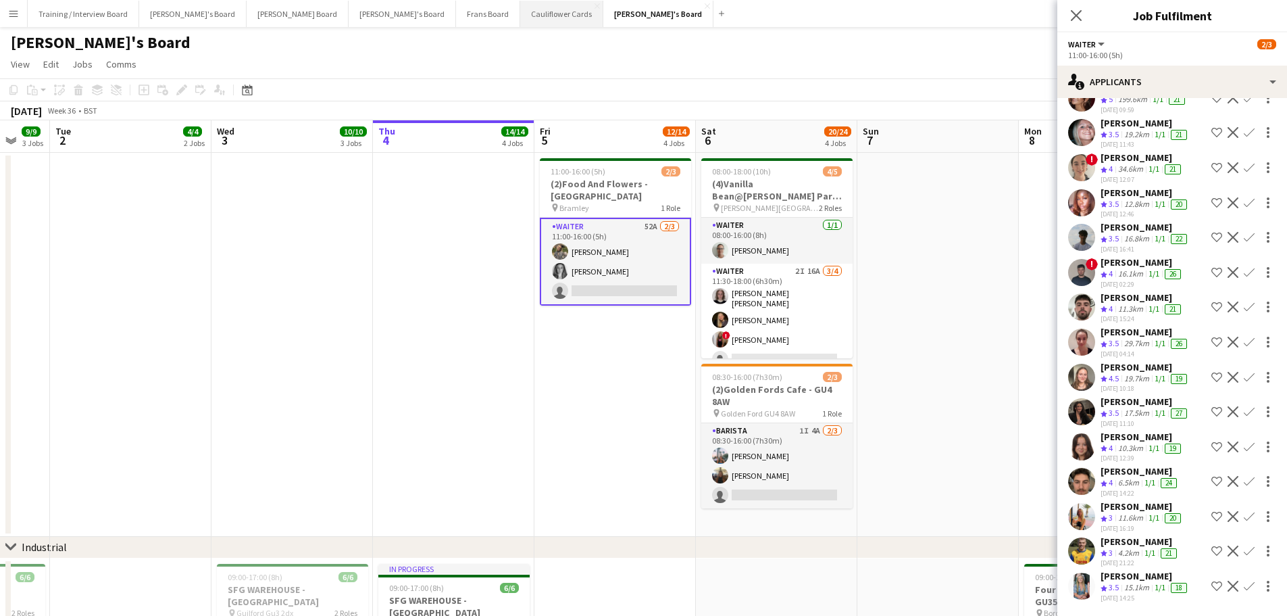
click at [520, 16] on button "Cauliflower Cards Close" at bounding box center [561, 14] width 83 height 26
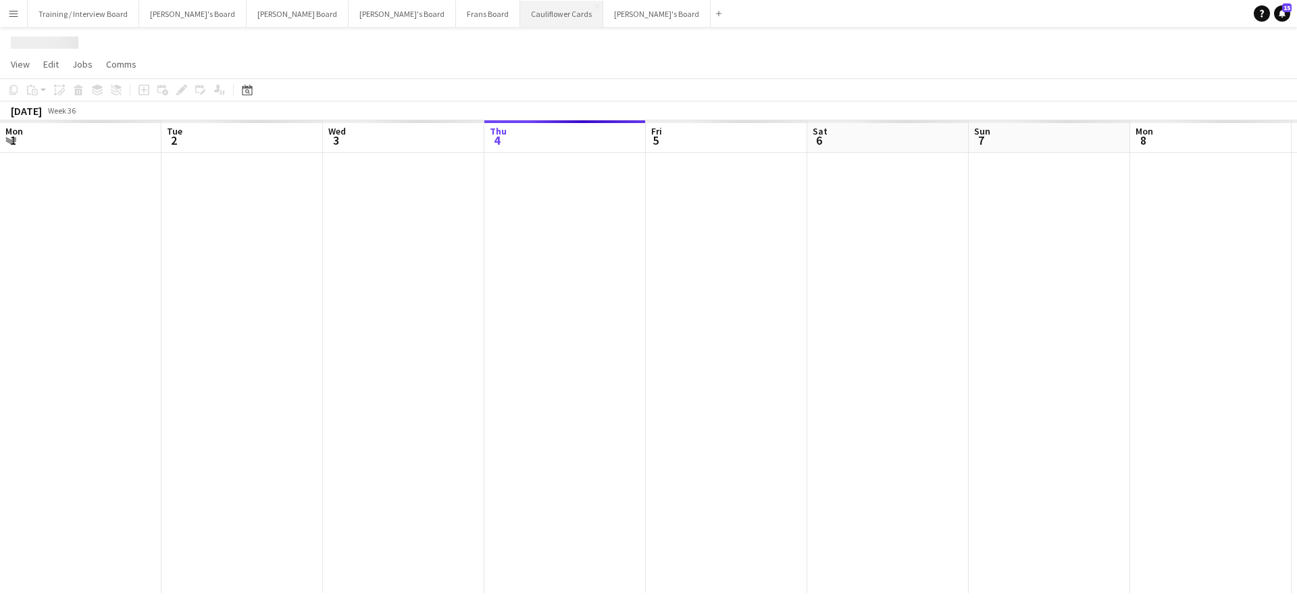
scroll to position [0, 323]
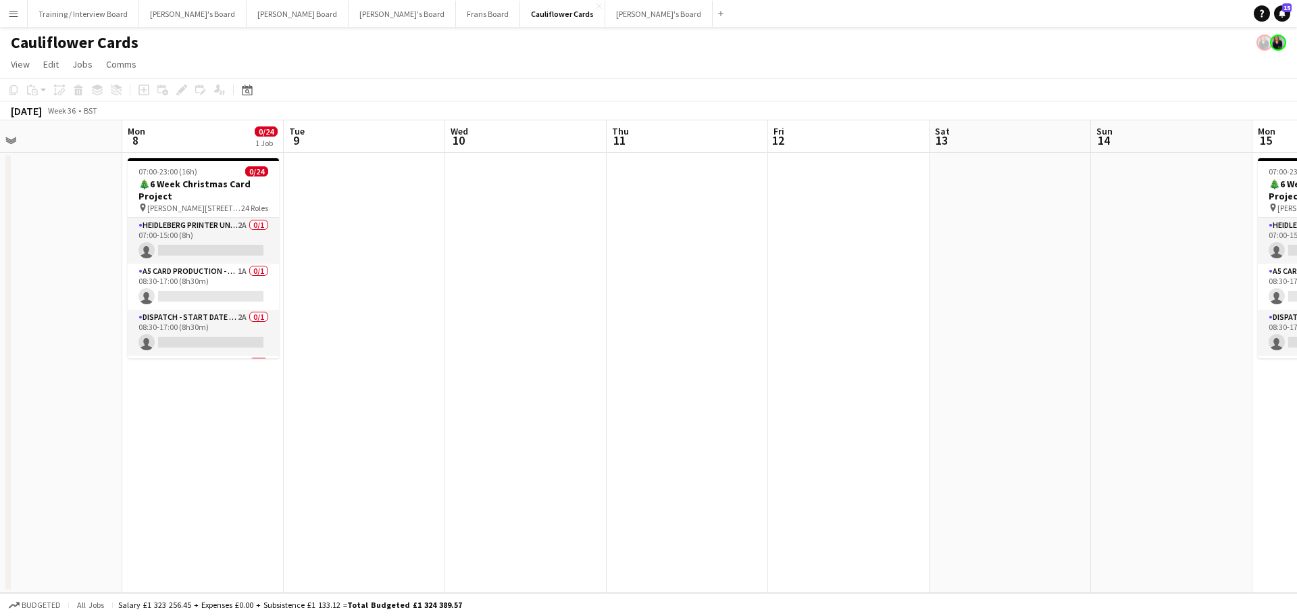
drag, startPoint x: 945, startPoint y: 363, endPoint x: 191, endPoint y: 411, distance: 755.0
click at [192, 409] on app-calendar-viewport "Thu 4 Fri 5 Sat 6 Sun 7 Mon 8 0/24 1 Job Tue 9 Wed 10 Thu 11 Fri 12 Sat 13 Sun …" at bounding box center [648, 356] width 1297 height 472
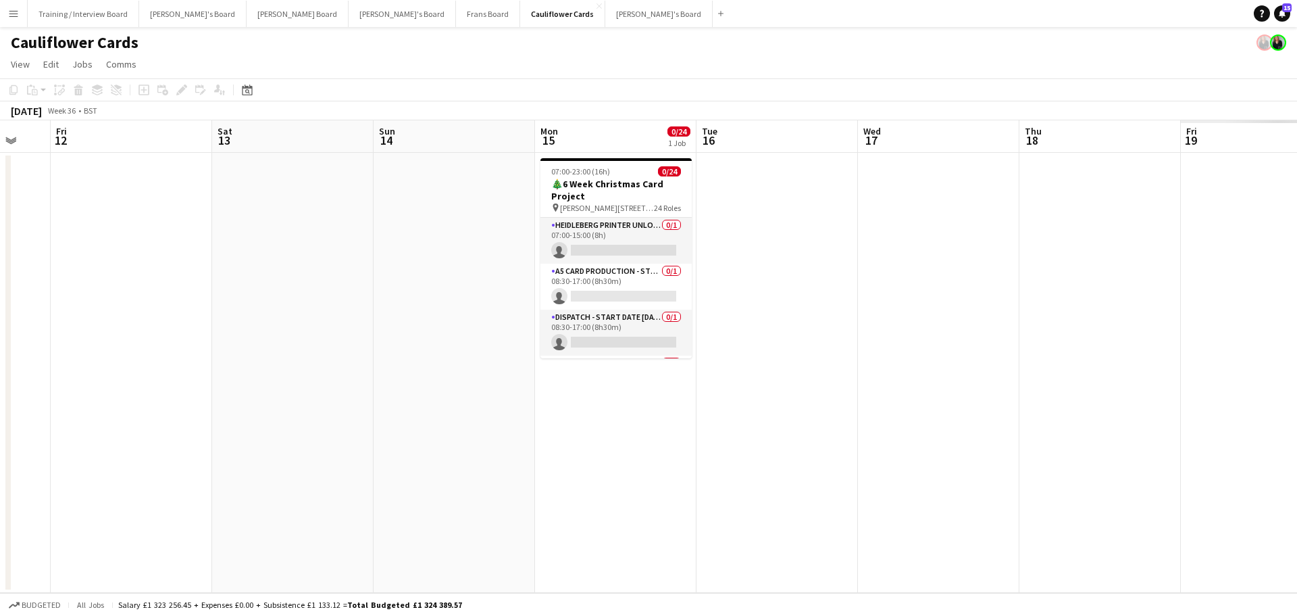
drag, startPoint x: 190, startPoint y: 339, endPoint x: 16, endPoint y: 347, distance: 174.6
click at [7, 347] on div "Mon 8 0/24 1 Job Tue 9 Wed 10 Thu 11 Fri 12 Sat 13 Sun 14 Mon 15 0/24 1 Job Tue…" at bounding box center [648, 356] width 1297 height 472
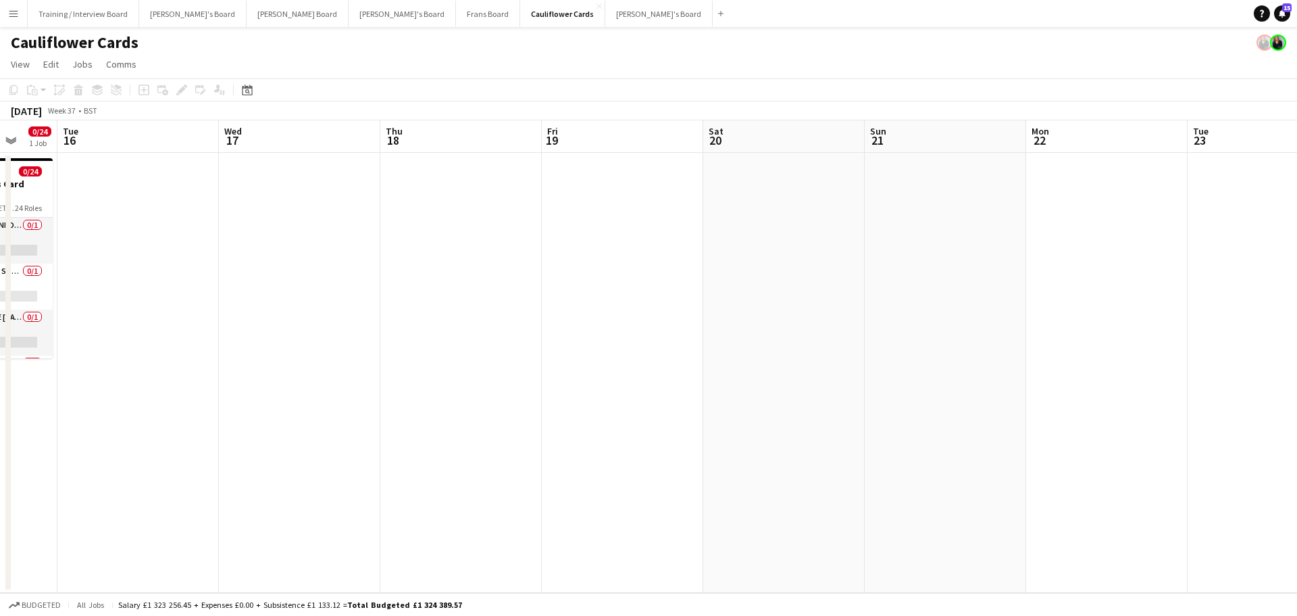
drag, startPoint x: 757, startPoint y: 362, endPoint x: 2, endPoint y: 386, distance: 755.8
click at [0, 384] on app-calendar-viewport "Sat 13 Sun 14 Mon 15 0/24 1 Job Tue 16 Wed 17 Thu 18 Fri 19 Sat 20 Sun 21 Mon 2…" at bounding box center [648, 356] width 1297 height 472
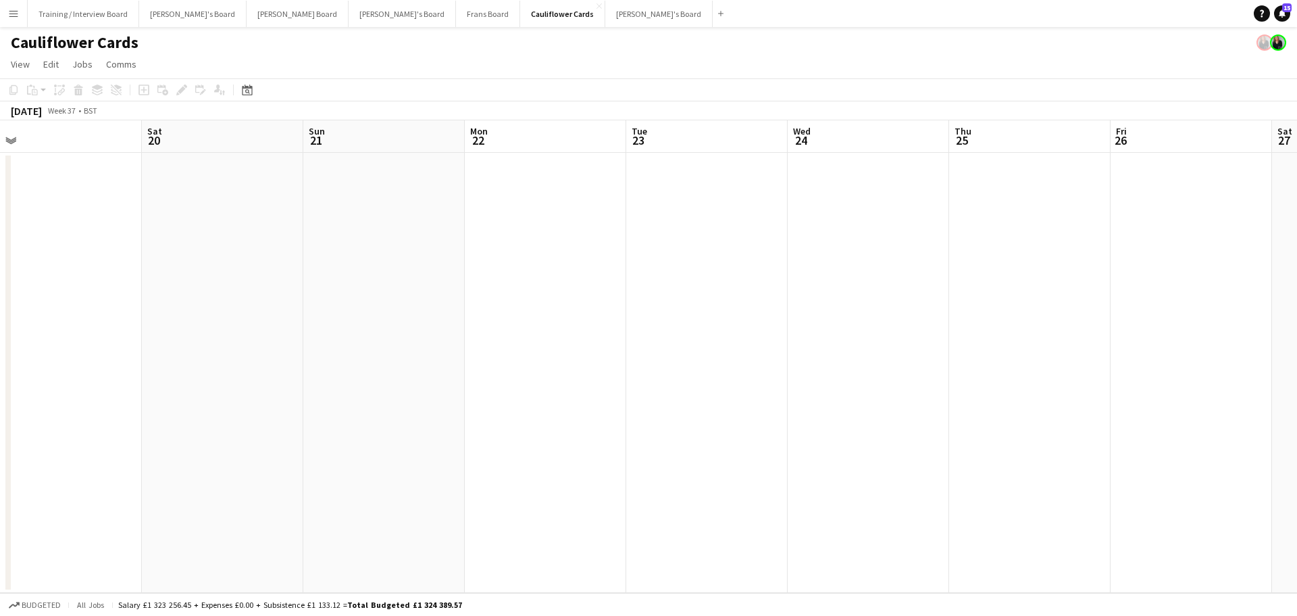
drag, startPoint x: 871, startPoint y: 414, endPoint x: 0, endPoint y: 407, distance: 871.0
click at [364, 408] on app-calendar-viewport "Tue 16 Wed 17 Thu 18 Fri 19 Sat 20 Sun 21 Mon 22 Tue 23 Wed 24 Thu 25 Fri 26 Sa…" at bounding box center [648, 356] width 1297 height 472
drag, startPoint x: 348, startPoint y: 395, endPoint x: 54, endPoint y: 370, distance: 294.9
click at [69, 384] on app-calendar-viewport "Fri 19 Sat 20 Sun 21 Mon 22 Tue 23 Wed 24 Thu 25 Fri 26 Sat 27 Sun 28 Mon 29 Tu…" at bounding box center [648, 356] width 1297 height 472
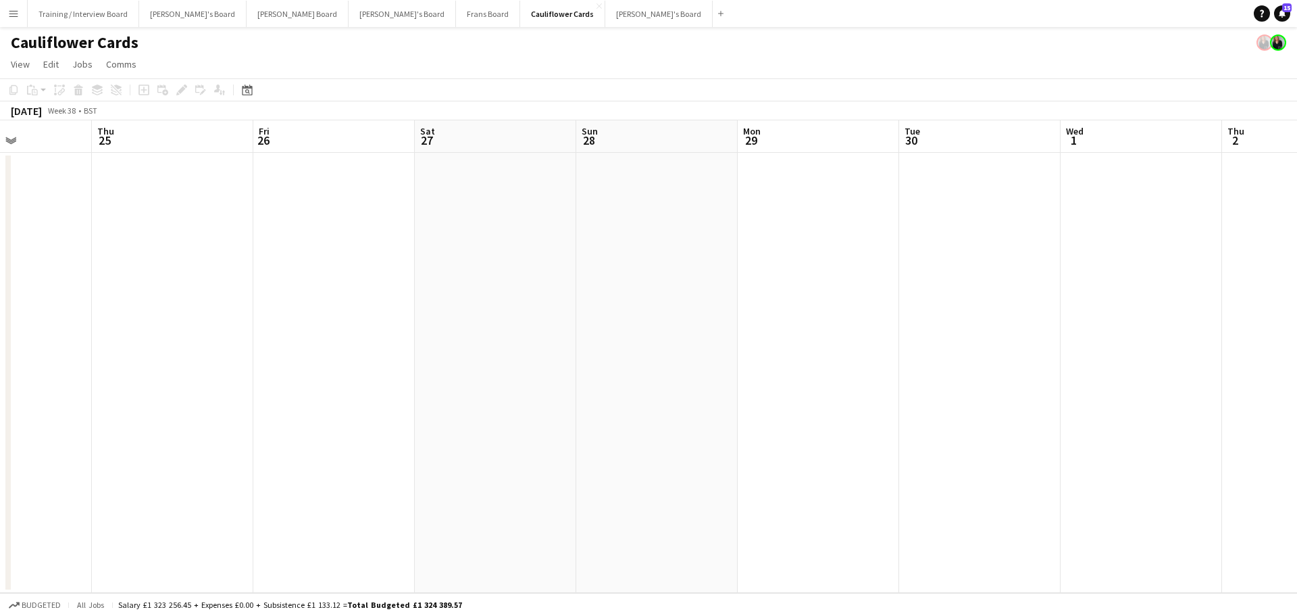
drag, startPoint x: 459, startPoint y: 366, endPoint x: 72, endPoint y: 368, distance: 387.2
click at [253, 364] on app-calendar-viewport "Mon 22 Tue 23 Wed 24 Thu 25 Fri 26 Sat 27 Sun 28 Mon 29 Tue 30 Wed 1 Thu 2 Fri …" at bounding box center [648, 356] width 1297 height 472
click at [264, 353] on app-calendar-viewport "Thu 25 Fri 26 Sat 27 Sun 28 Mon 29 Tue 30 Wed 1 Thu 2 Fri 3 Sat 4 Sun 5 Mon 6 T…" at bounding box center [643, 356] width 1287 height 472
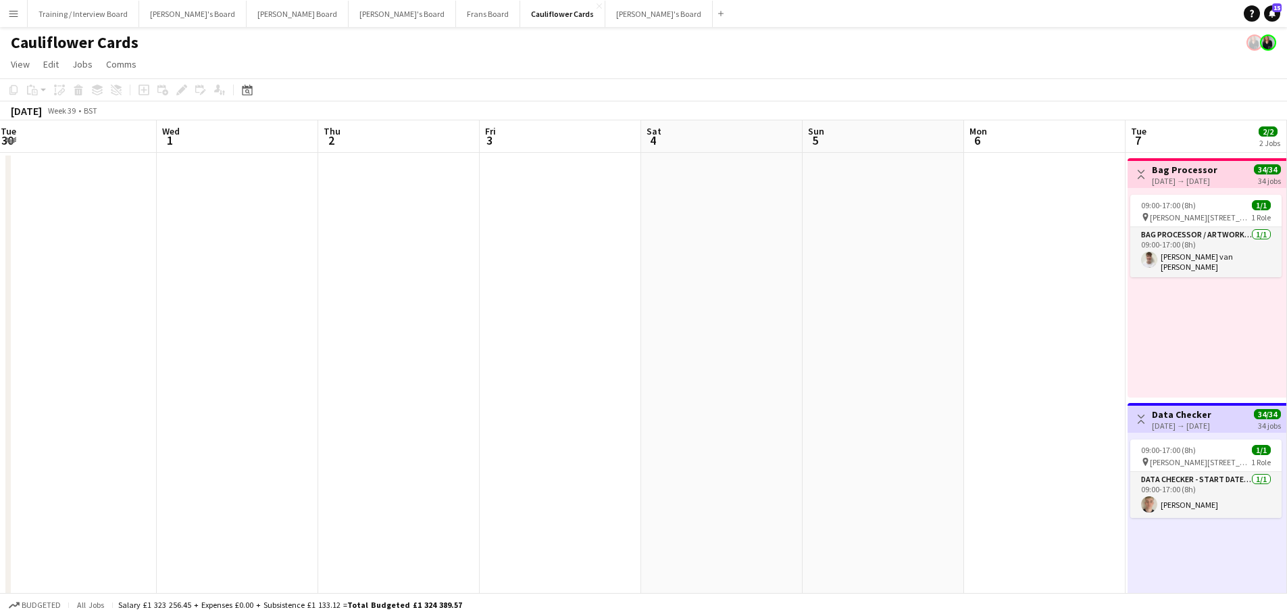
drag, startPoint x: 737, startPoint y: 367, endPoint x: 32, endPoint y: 337, distance: 704.8
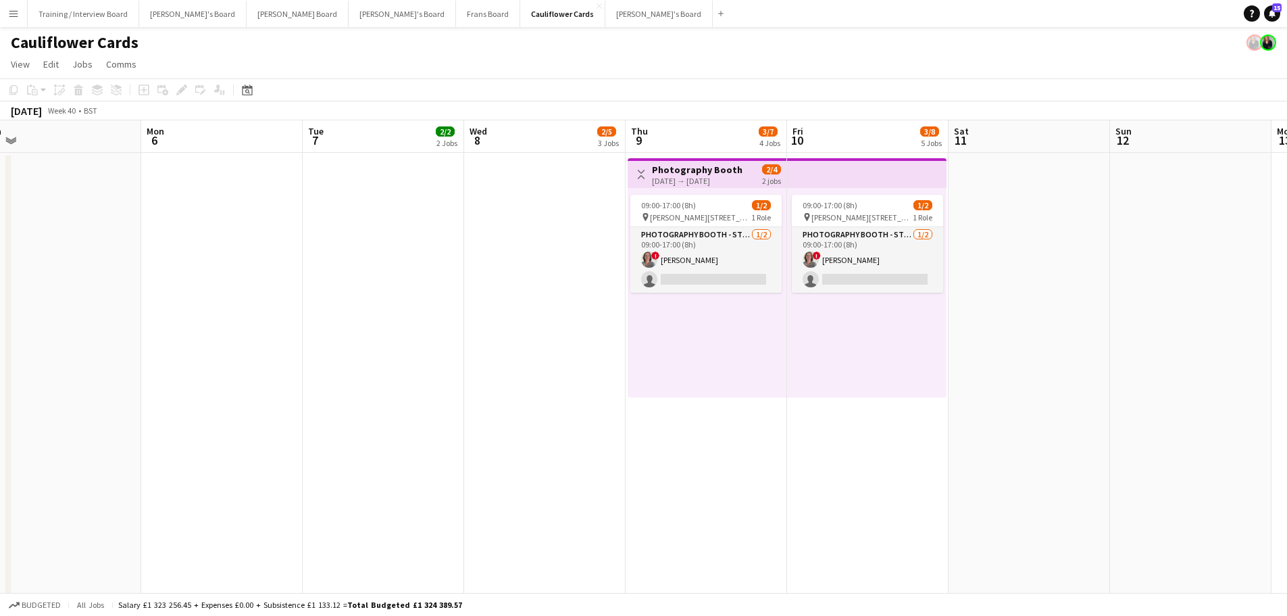
drag, startPoint x: 1032, startPoint y: 346, endPoint x: 195, endPoint y: 347, distance: 837.2
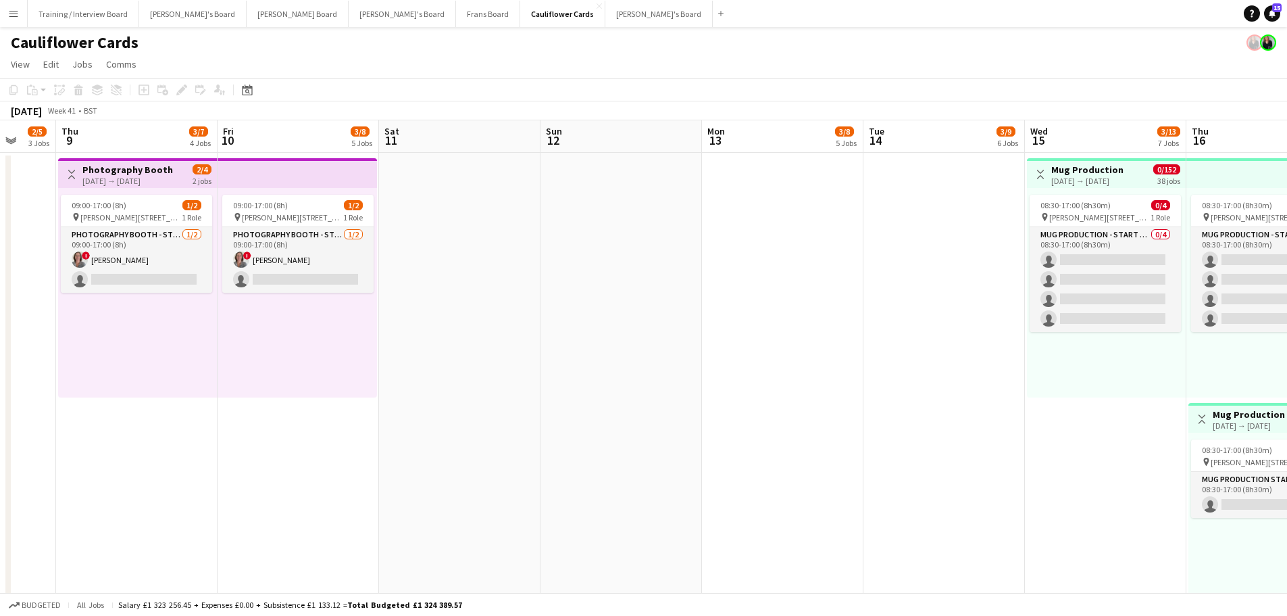
scroll to position [0, 295]
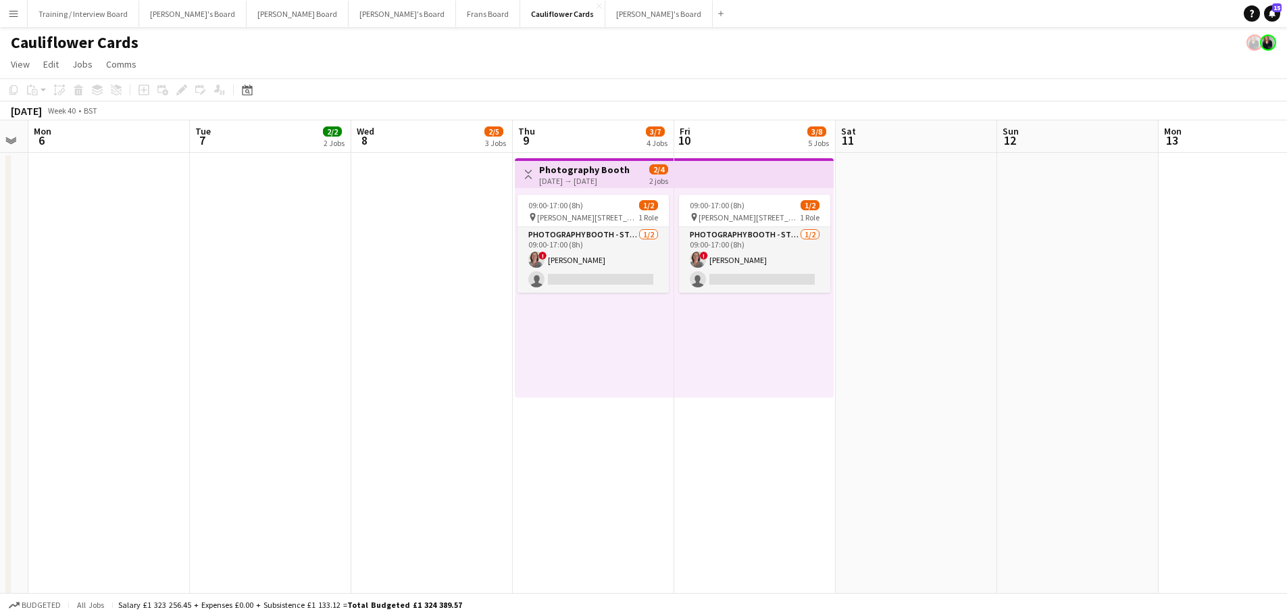
drag, startPoint x: 237, startPoint y: 369, endPoint x: 755, endPoint y: 387, distance: 517.9
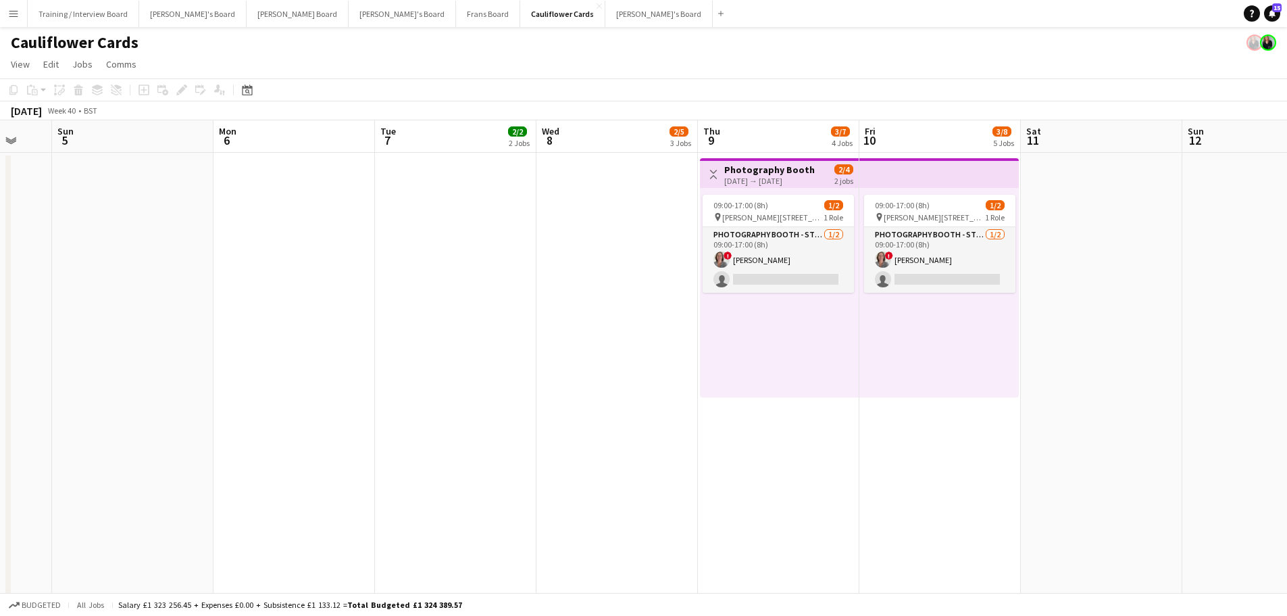
drag, startPoint x: 504, startPoint y: 418, endPoint x: 690, endPoint y: 416, distance: 185.8
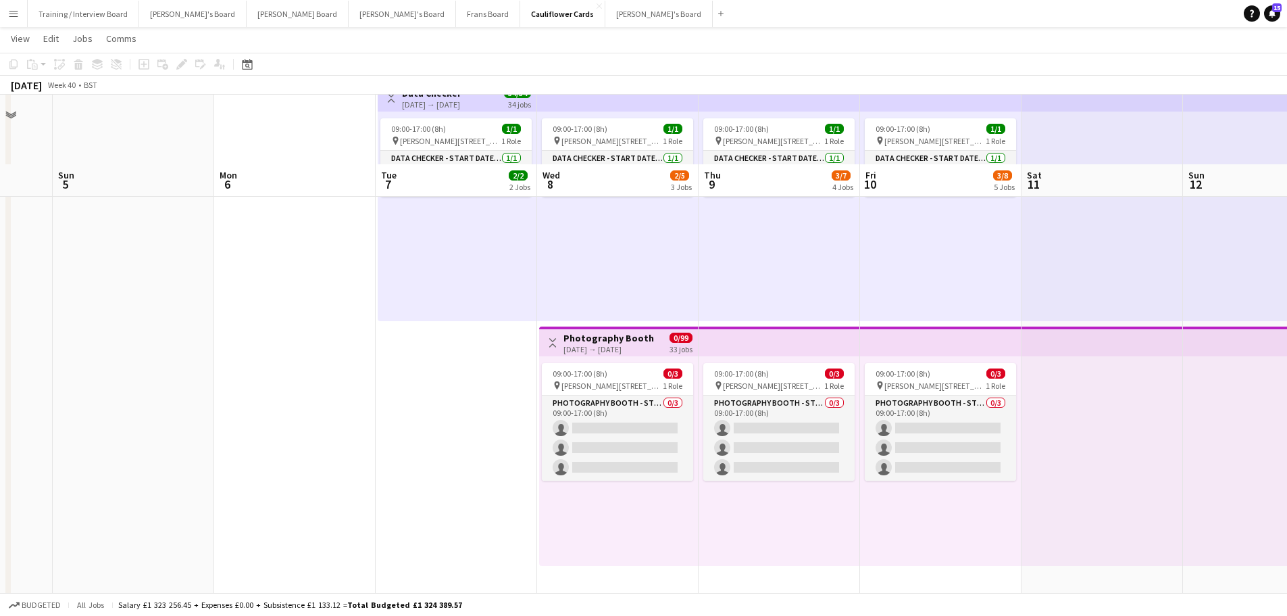
scroll to position [878, 0]
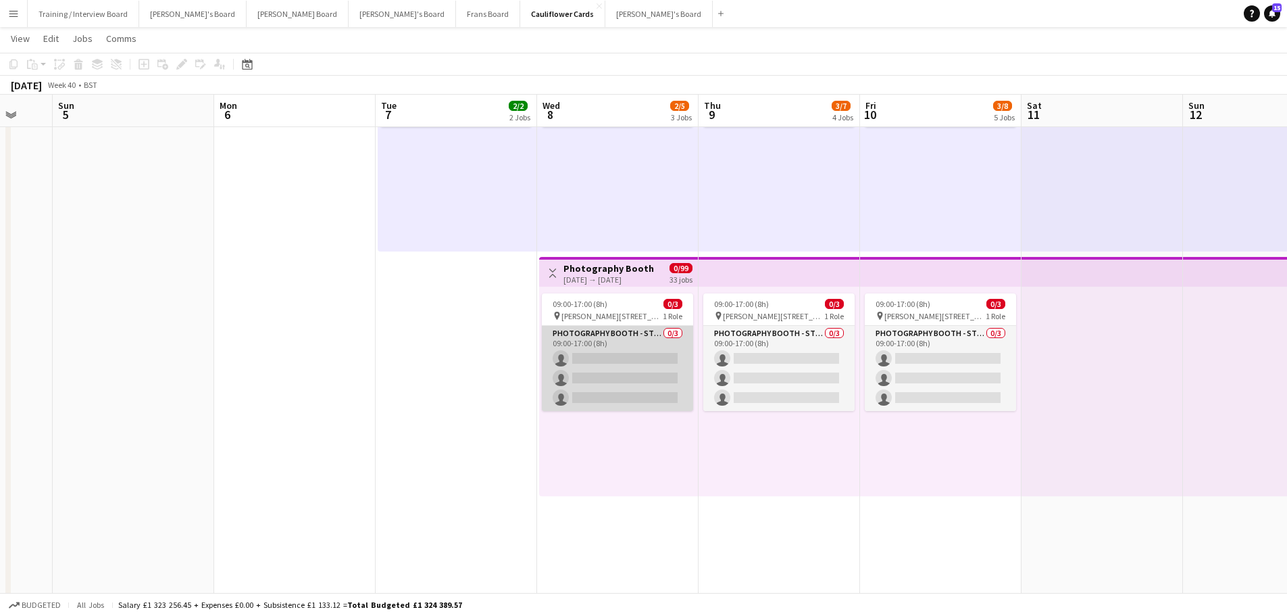
click at [649, 349] on app-card-role "Photography Booth - Start Date 8th Oct 0/3 09:00-17:00 (8h) single-neutral-acti…" at bounding box center [617, 368] width 151 height 85
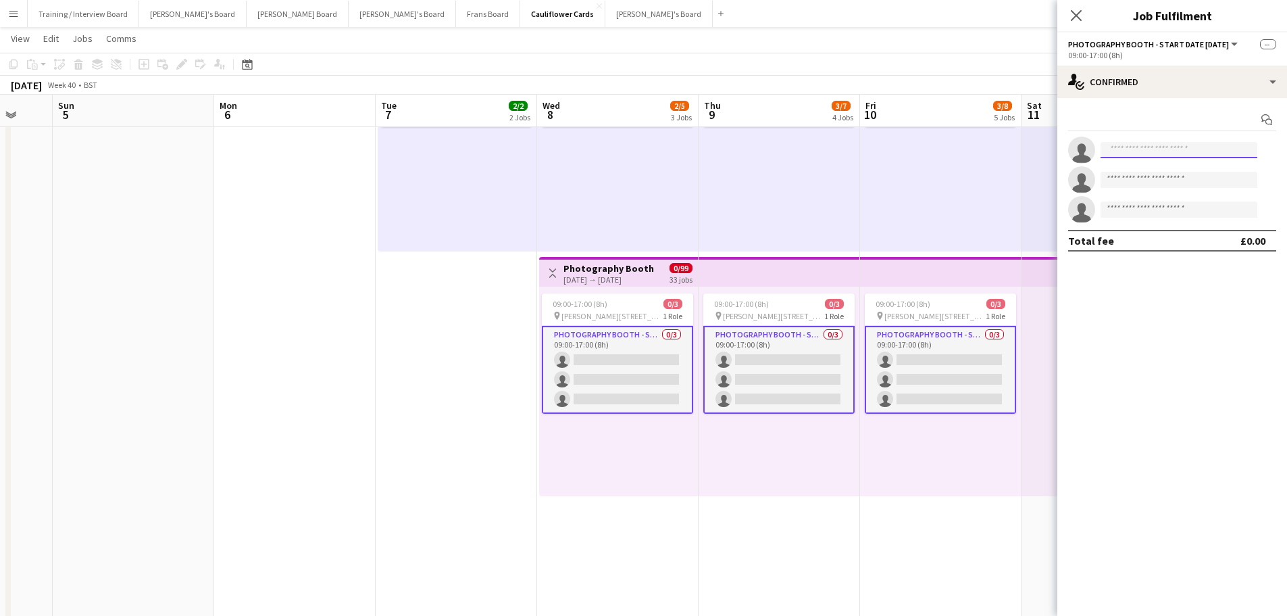
click at [1185, 151] on input at bounding box center [1179, 150] width 157 height 16
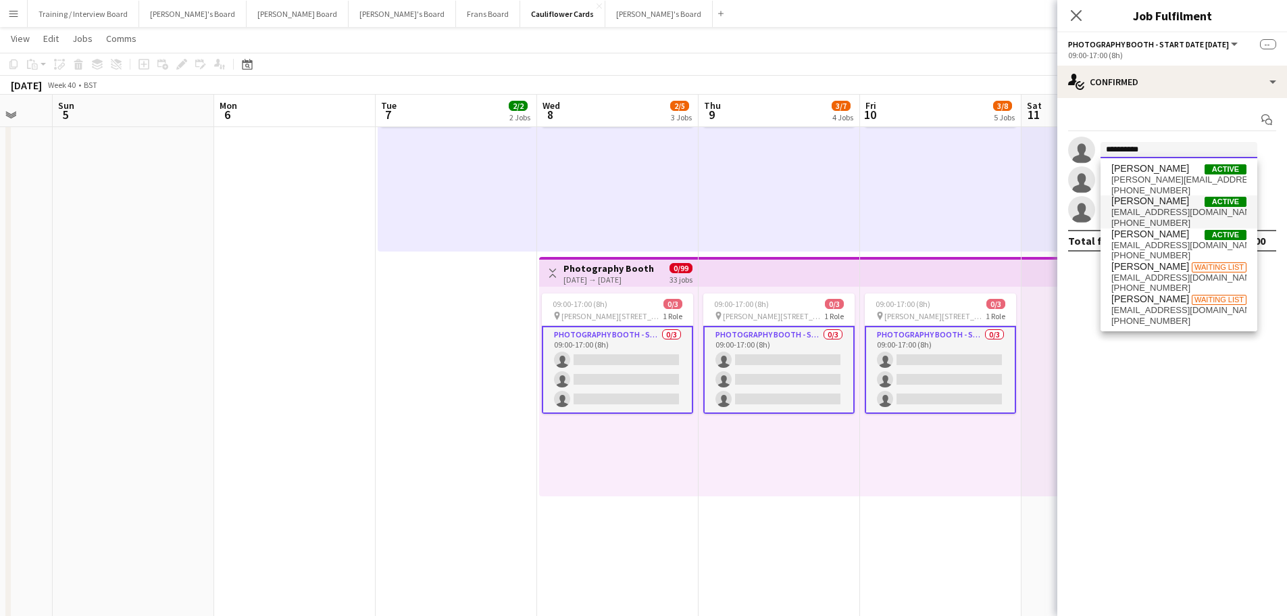
scroll to position [0, 0]
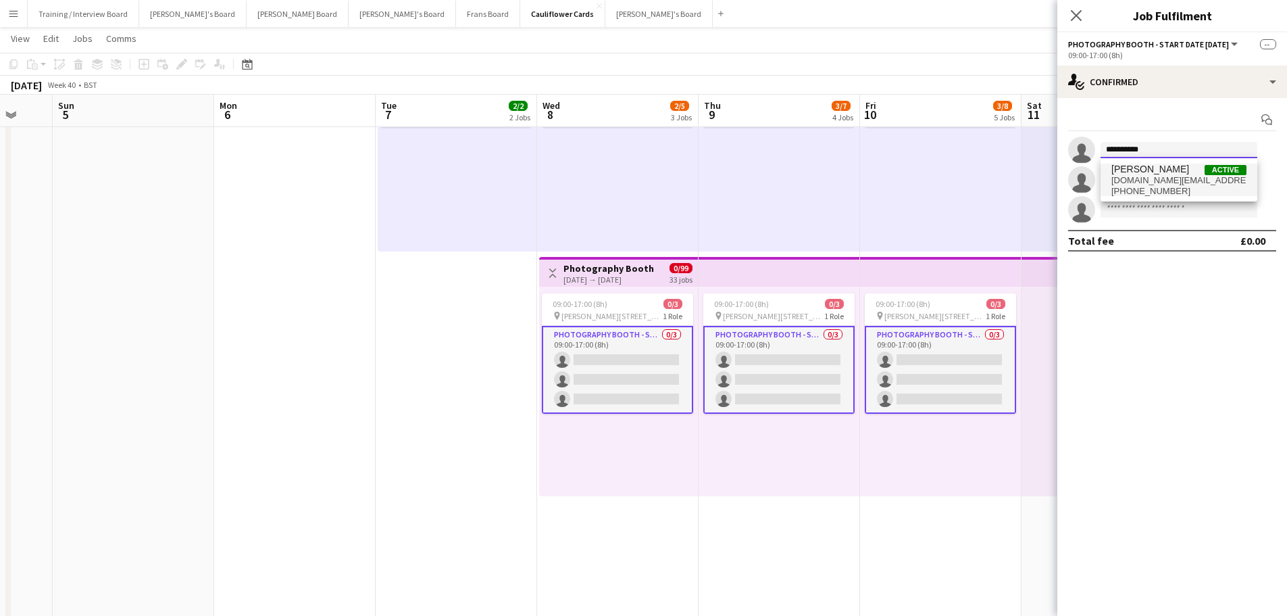
type input "**********"
click at [1169, 166] on span "Chloe Toft Active" at bounding box center [1179, 169] width 135 height 11
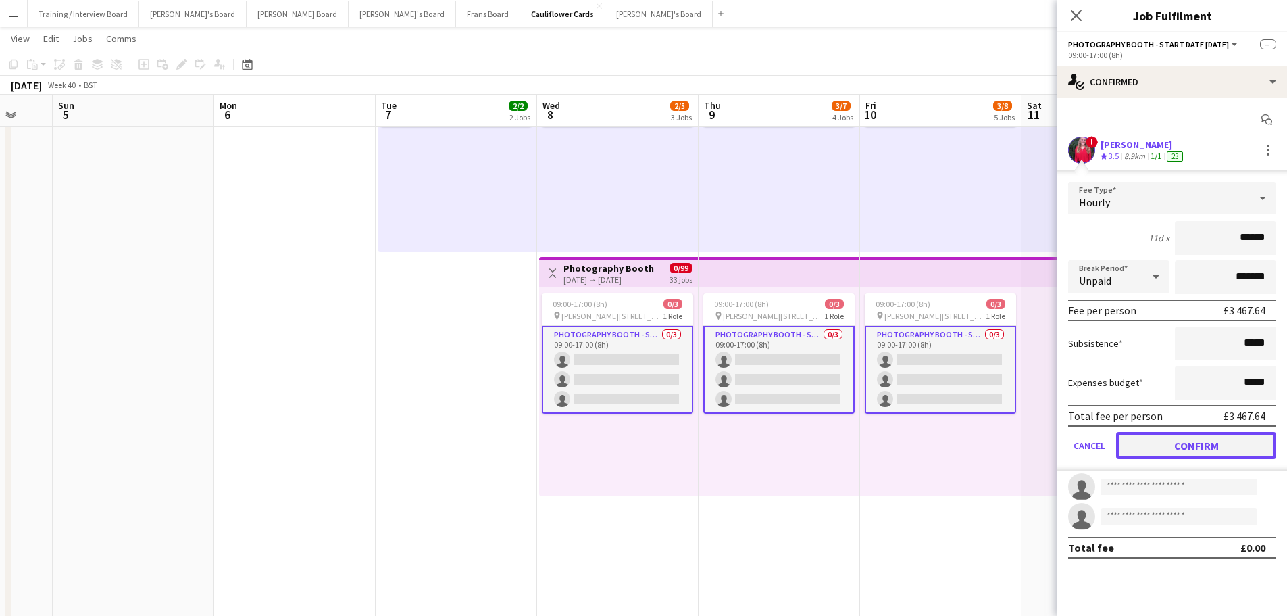
click at [1193, 447] on button "Confirm" at bounding box center [1196, 445] width 160 height 27
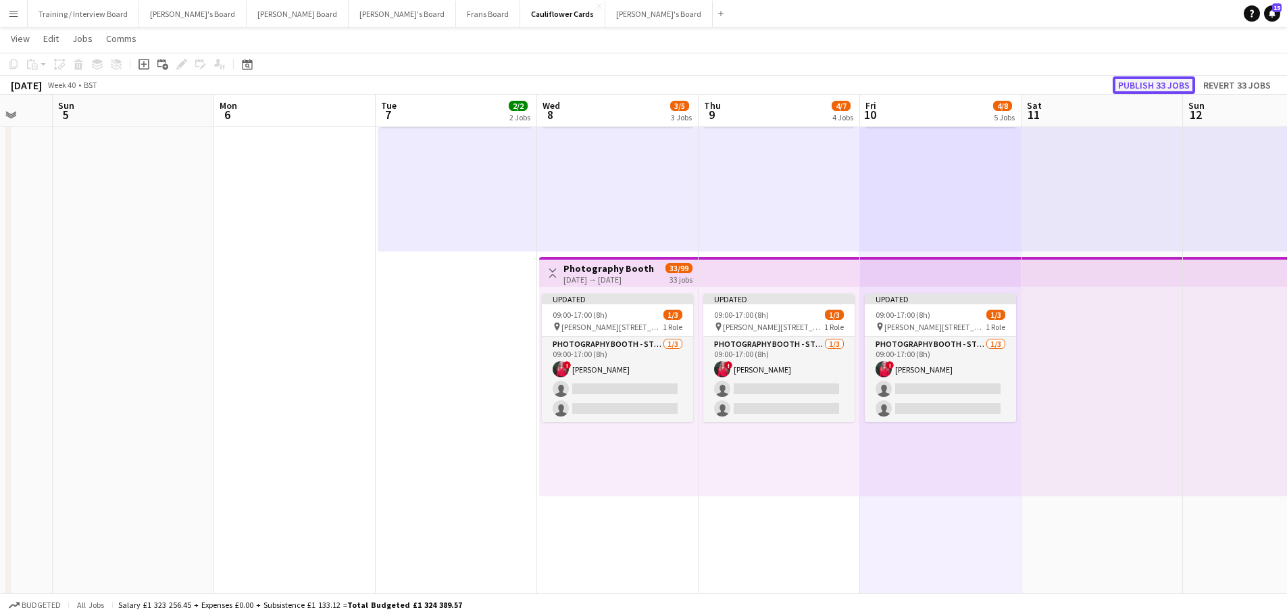
click at [1168, 89] on button "Publish 33 jobs" at bounding box center [1154, 85] width 82 height 18
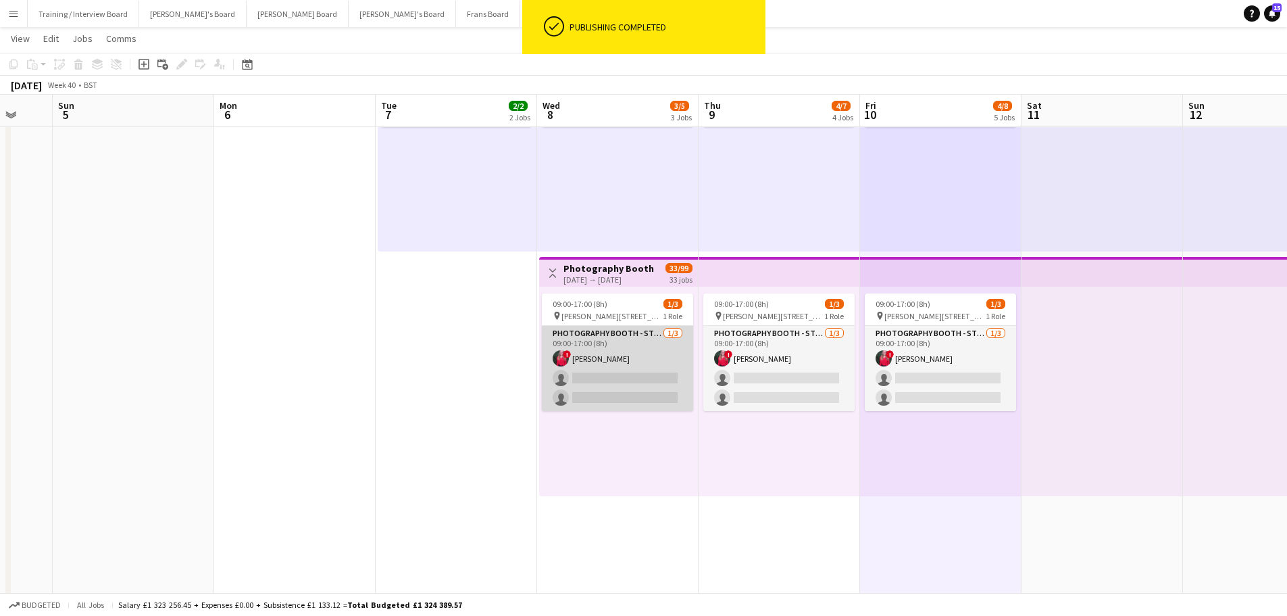
click at [629, 376] on app-card-role "Photography Booth - Start Date 8th Oct 1/3 09:00-17:00 (8h) ! Chloe Toft single…" at bounding box center [617, 368] width 151 height 85
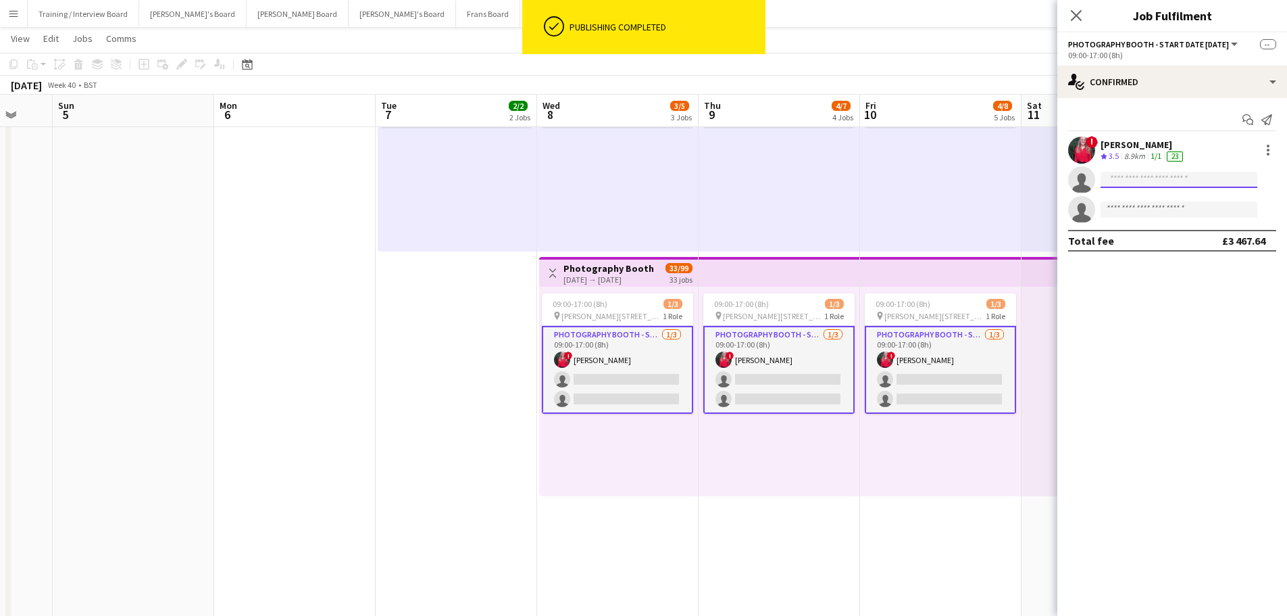
click at [1143, 174] on input at bounding box center [1179, 180] width 157 height 16
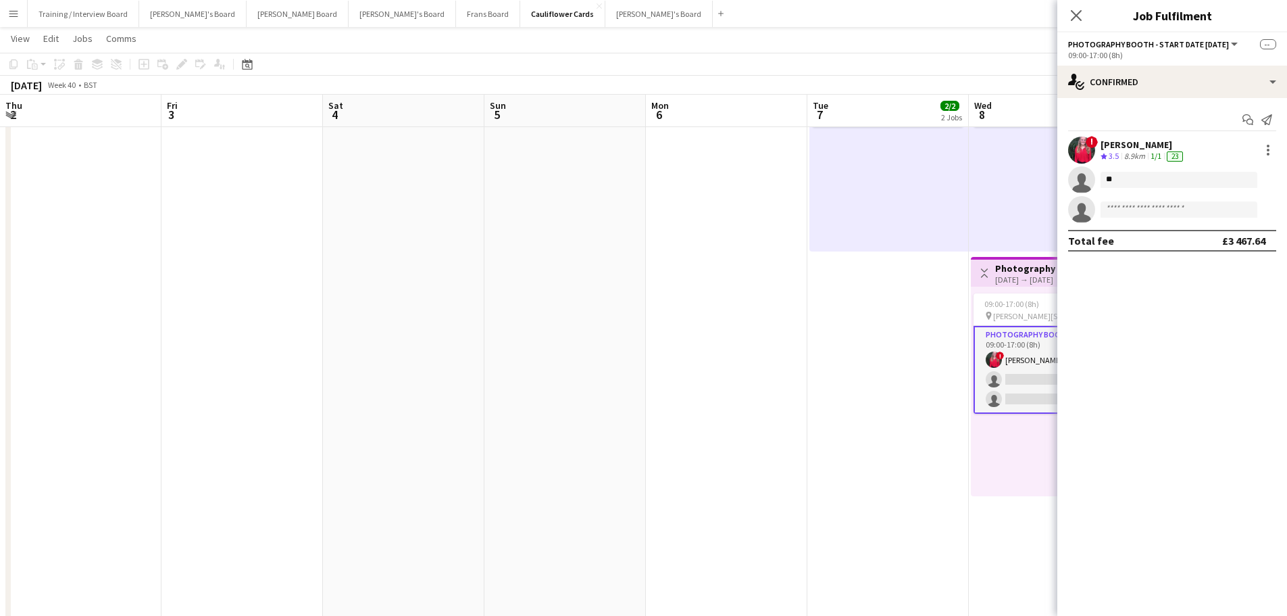
scroll to position [0, 432]
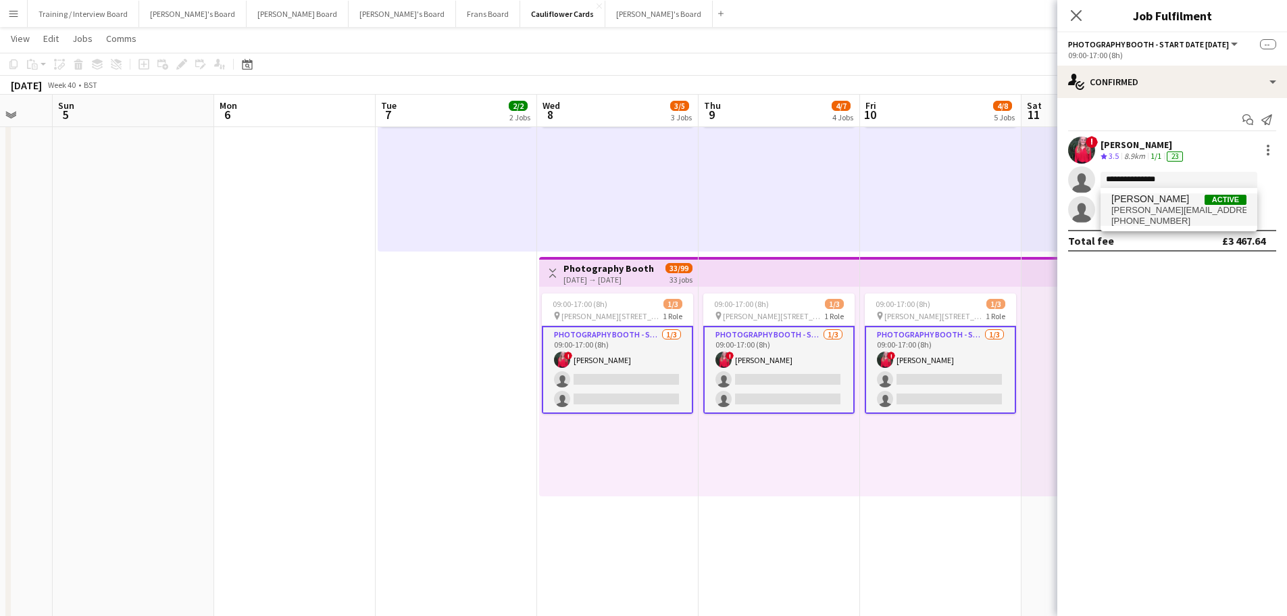
type input "**********"
click at [1158, 212] on span "[PERSON_NAME][EMAIL_ADDRESS][PERSON_NAME][DOMAIN_NAME]" at bounding box center [1179, 210] width 135 height 11
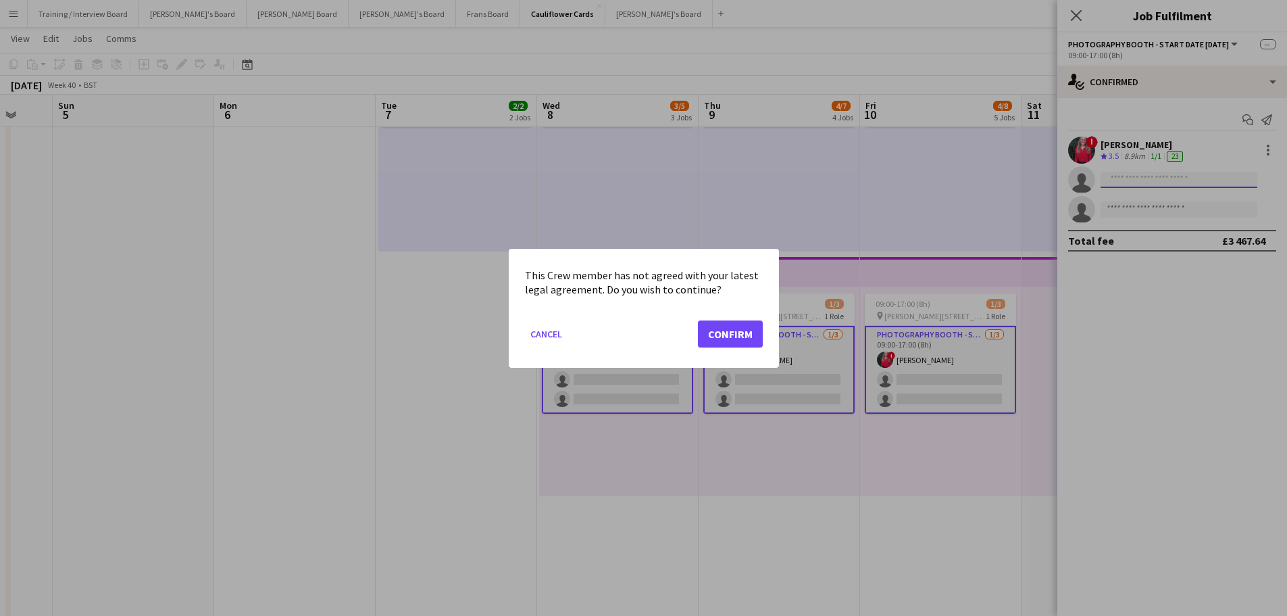
scroll to position [0, 0]
click at [743, 339] on button "Confirm" at bounding box center [730, 333] width 65 height 27
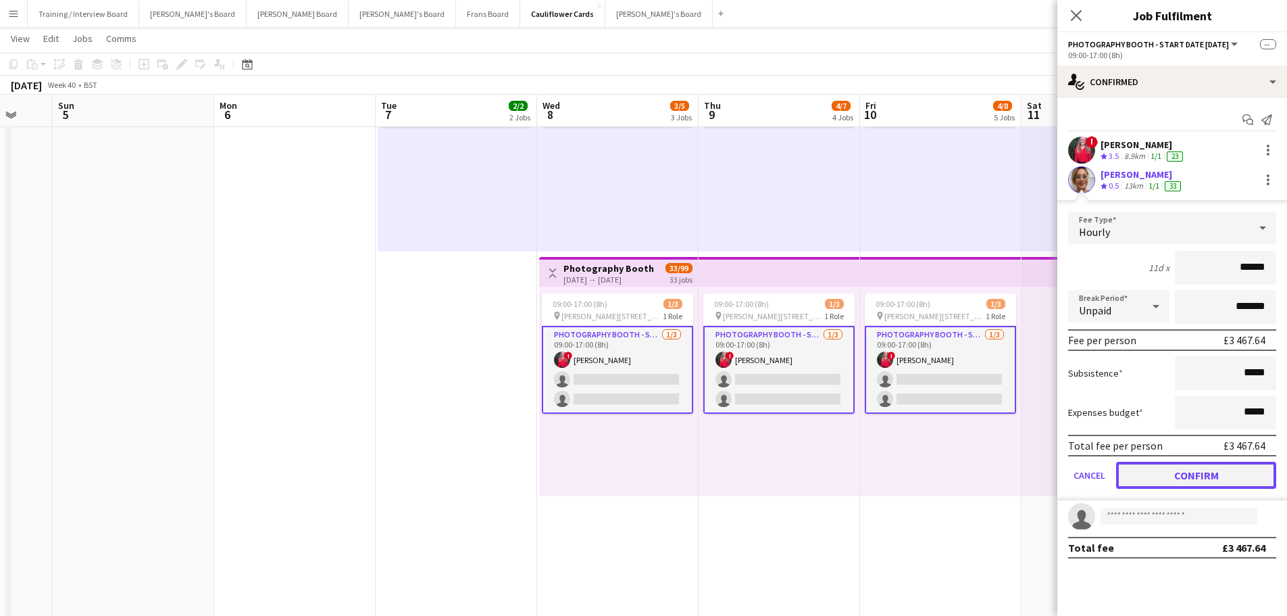
click at [1193, 479] on button "Confirm" at bounding box center [1196, 475] width 160 height 27
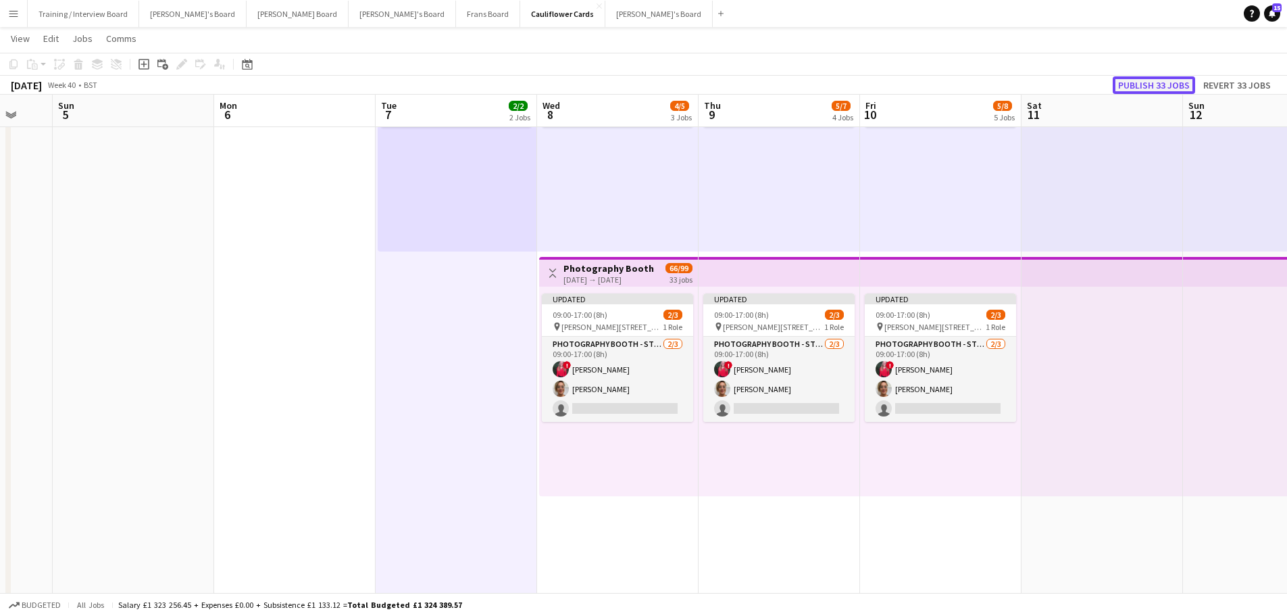
click at [1136, 85] on button "Publish 33 jobs" at bounding box center [1154, 85] width 82 height 18
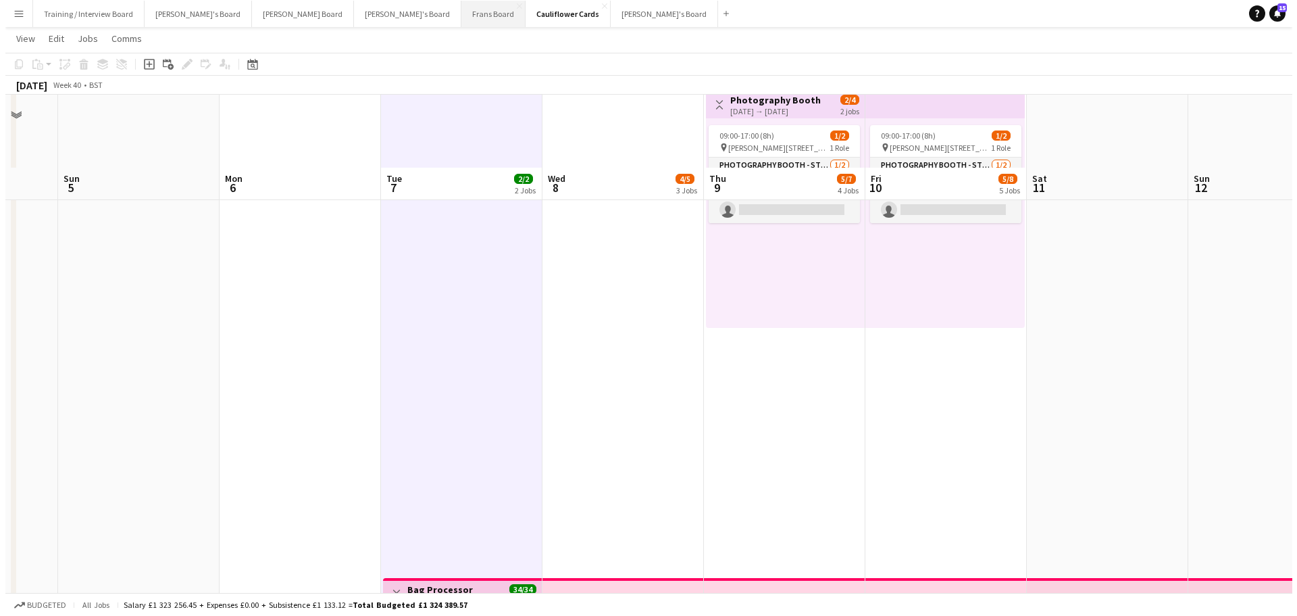
scroll to position [0, 0]
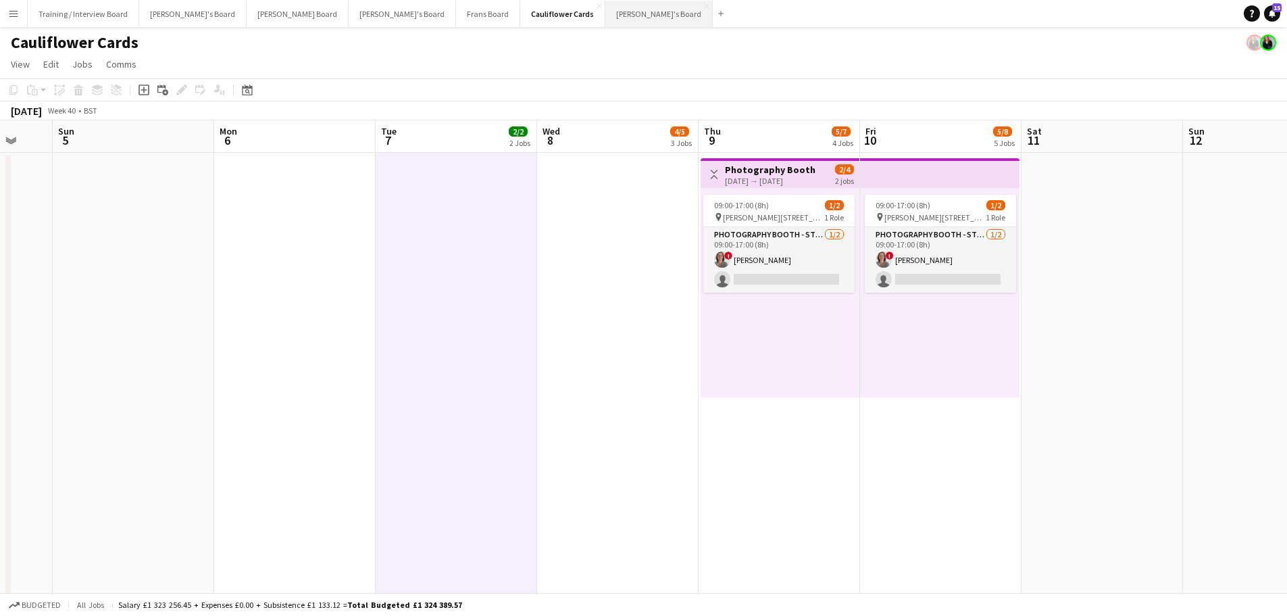
drag, startPoint x: 525, startPoint y: 14, endPoint x: 541, endPoint y: 0, distance: 21.0
click at [605, 14] on button "[PERSON_NAME]'s Board Close" at bounding box center [658, 14] width 107 height 26
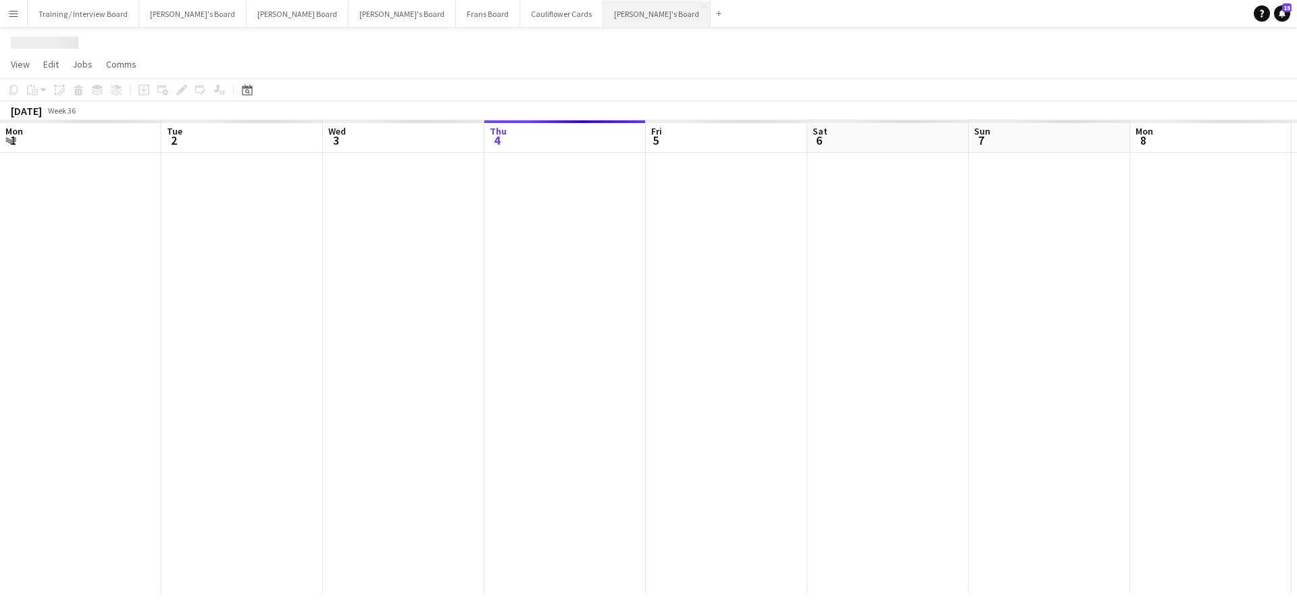
scroll to position [0, 323]
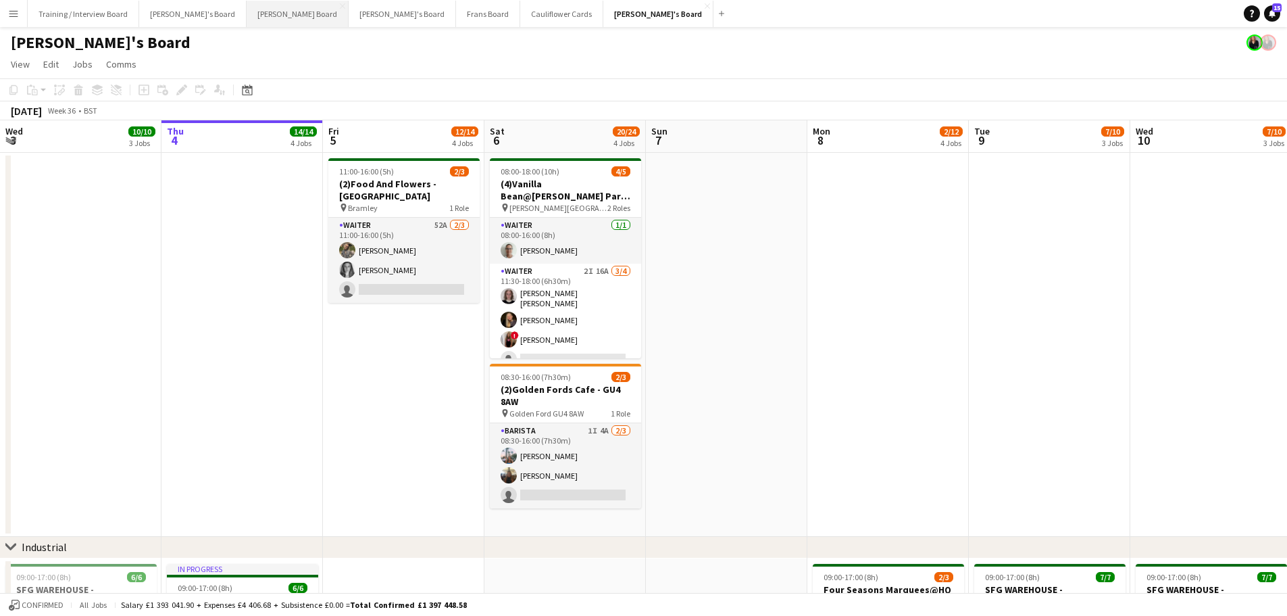
click at [247, 14] on button "Dean's Board Close" at bounding box center [298, 14] width 102 height 26
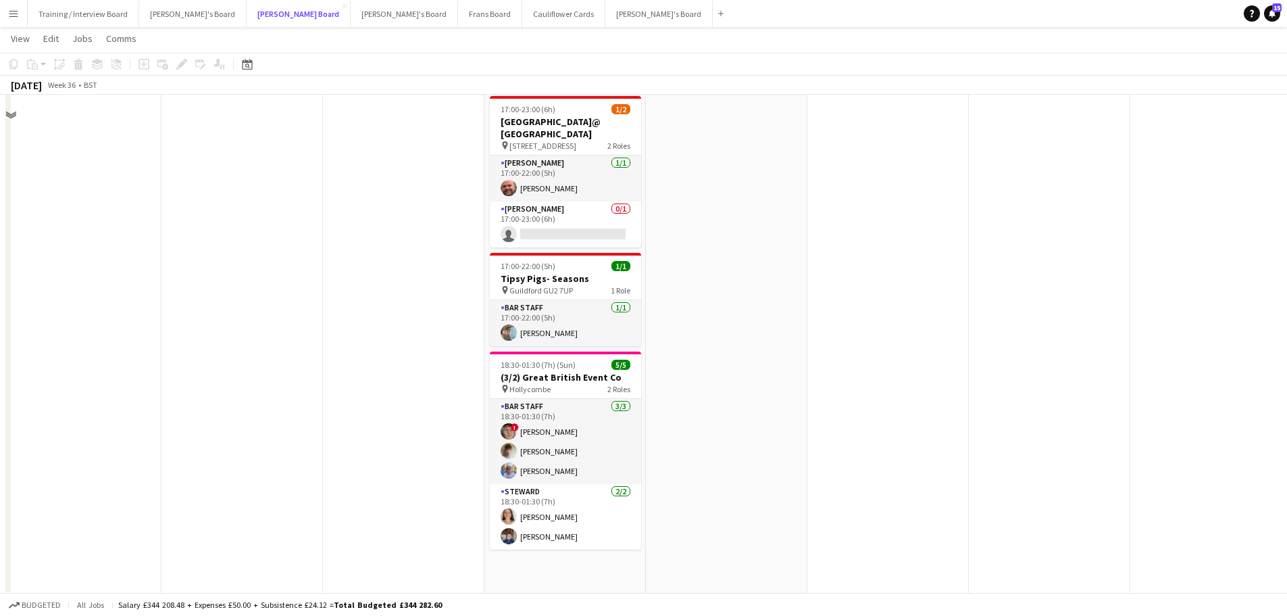
scroll to position [473, 0]
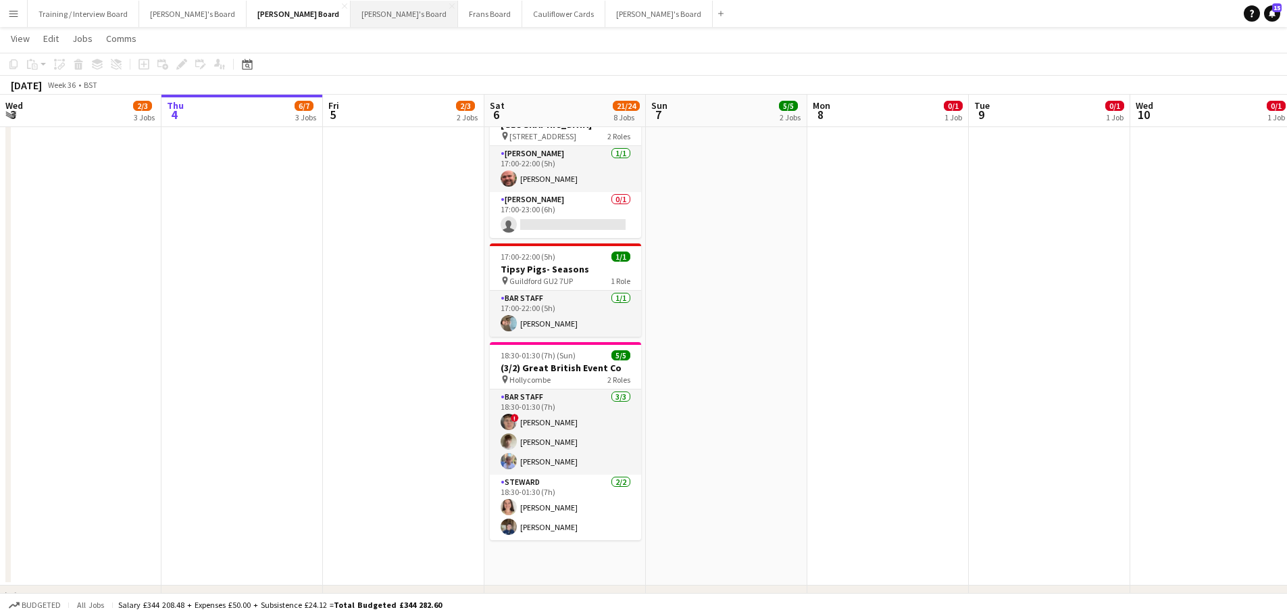
click at [351, 14] on button "Caitlin's Board Close" at bounding box center [404, 14] width 107 height 26
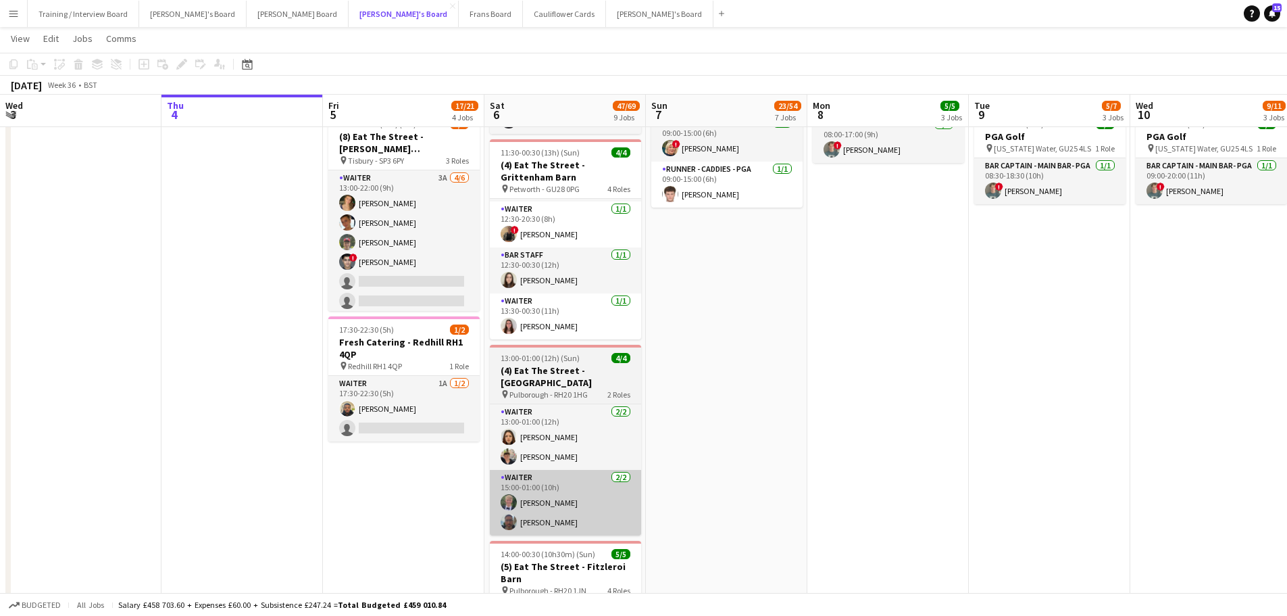
scroll to position [541, 0]
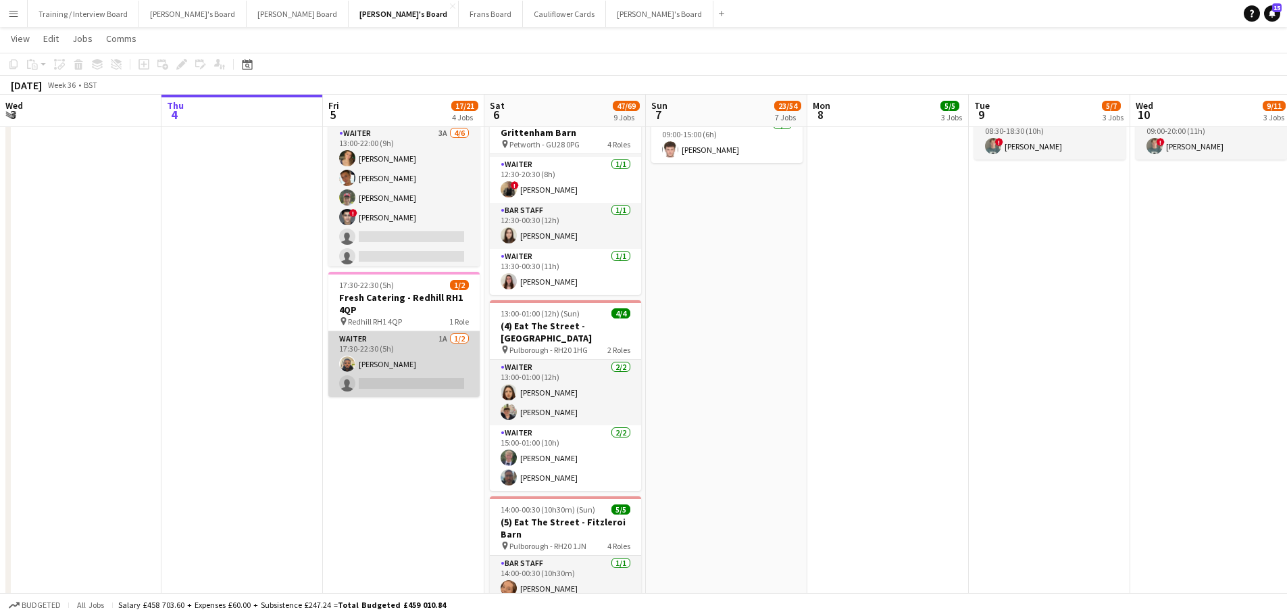
click at [425, 343] on app-card-role "Waiter 1A 1/2 17:30-22:30 (5h) Lance Chowdhury single-neutral-actions" at bounding box center [403, 364] width 151 height 66
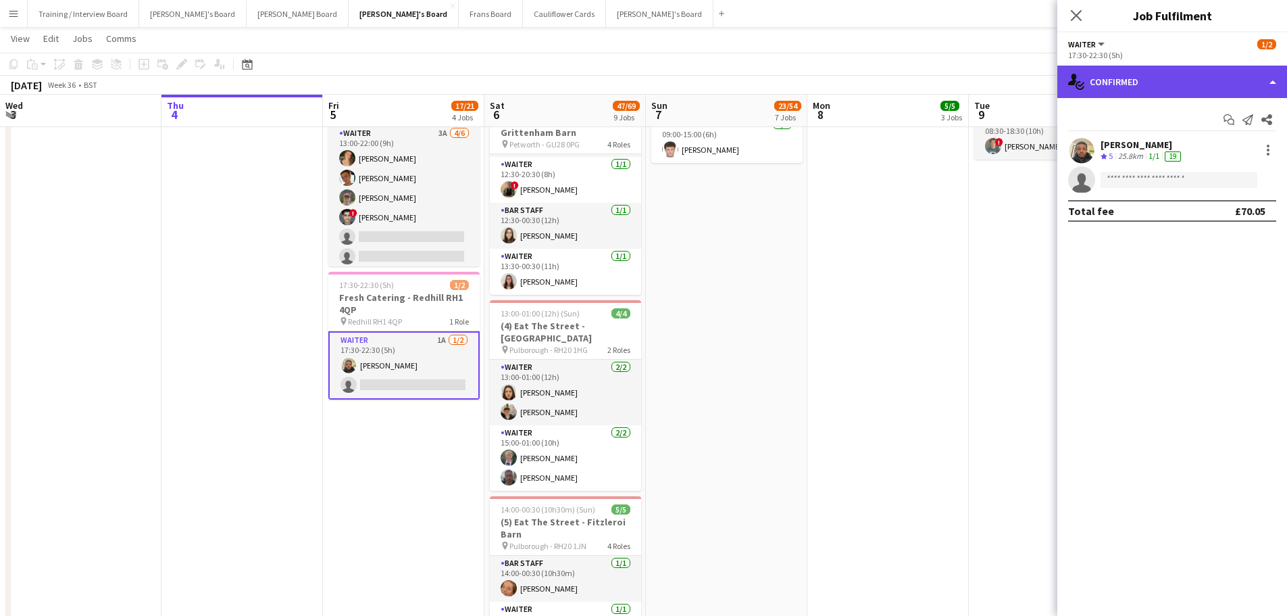
click at [1151, 77] on div "single-neutral-actions-check-2 Confirmed" at bounding box center [1173, 82] width 230 height 32
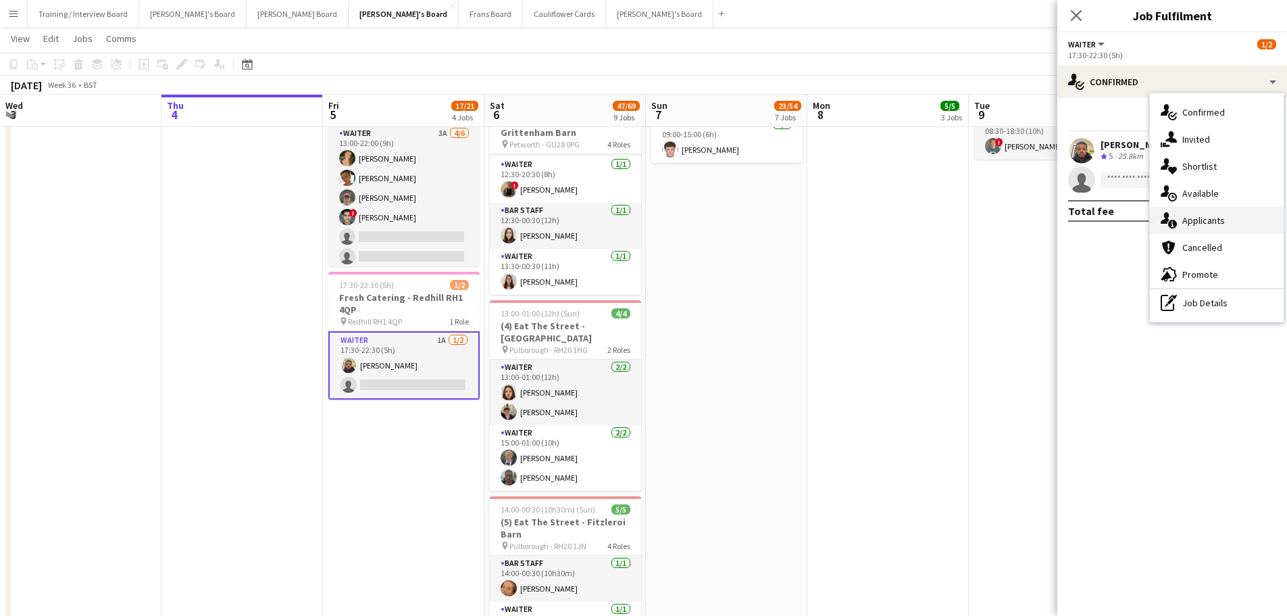
click at [1227, 214] on div "single-neutral-actions-information Applicants" at bounding box center [1217, 220] width 134 height 27
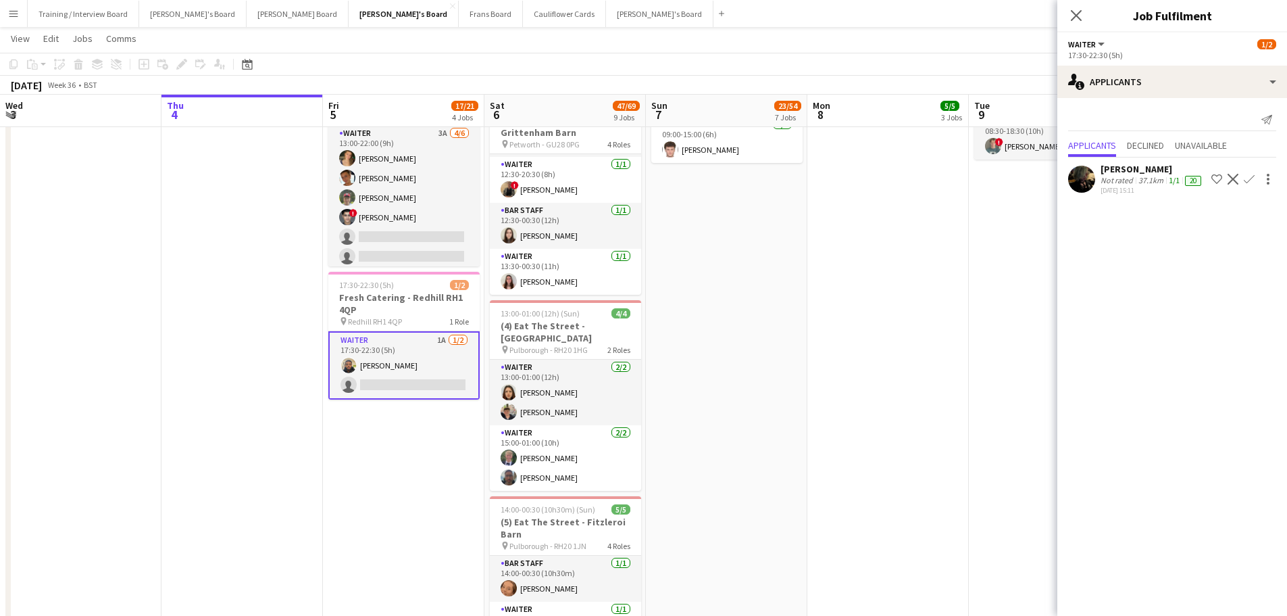
click at [1169, 184] on app-skills-label "1/1" at bounding box center [1174, 180] width 11 height 10
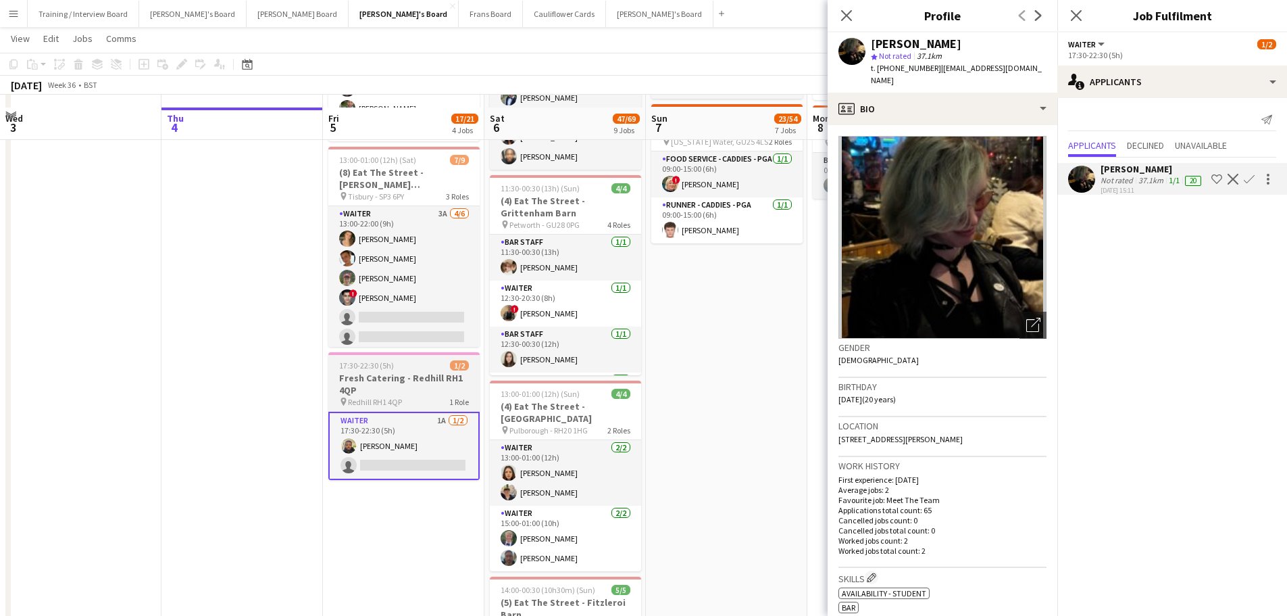
scroll to position [405, 0]
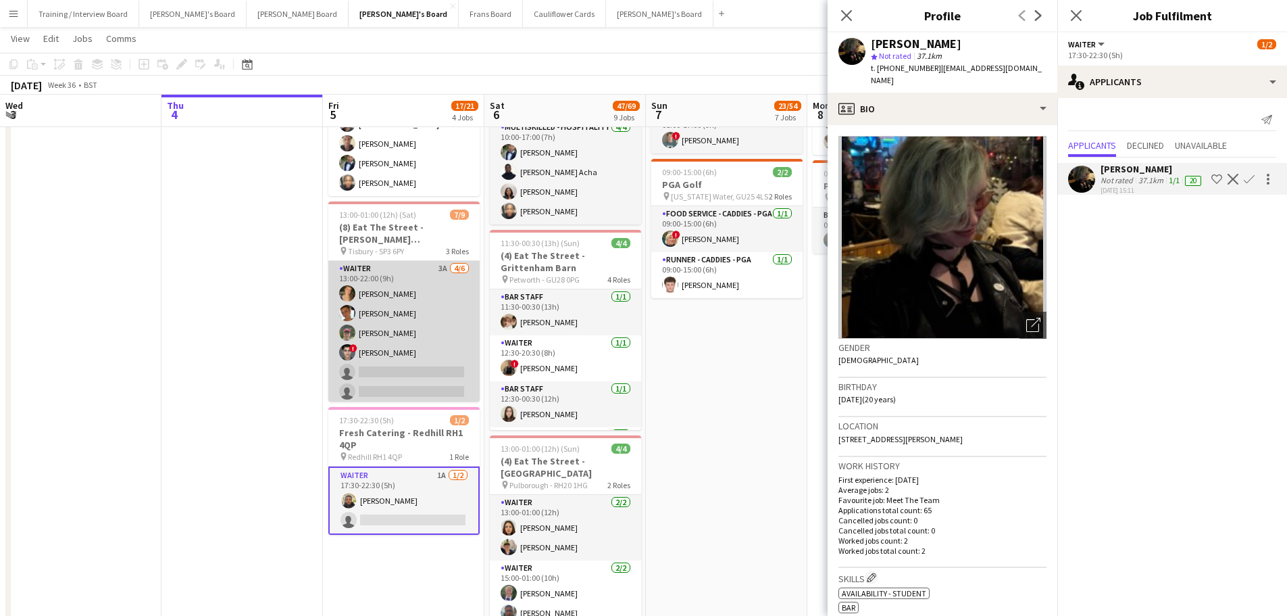
click at [437, 295] on app-card-role "Waiter 3A 4/6 13:00-22:00 (9h) annabelle lawrence Izzy Davies Joseph Keating ! …" at bounding box center [403, 333] width 151 height 144
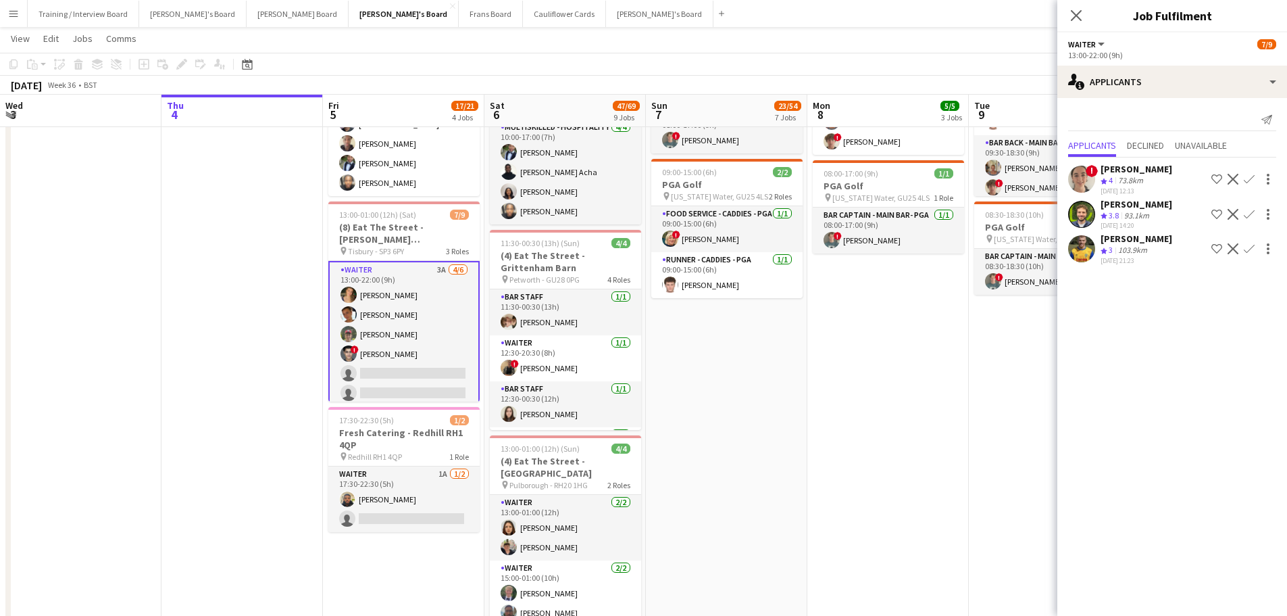
click at [1164, 203] on div "Matthew Lowe Crew rating 3.8 93.1km 03-09-2025 14:20 Shortlist crew Decline Con…" at bounding box center [1173, 214] width 230 height 32
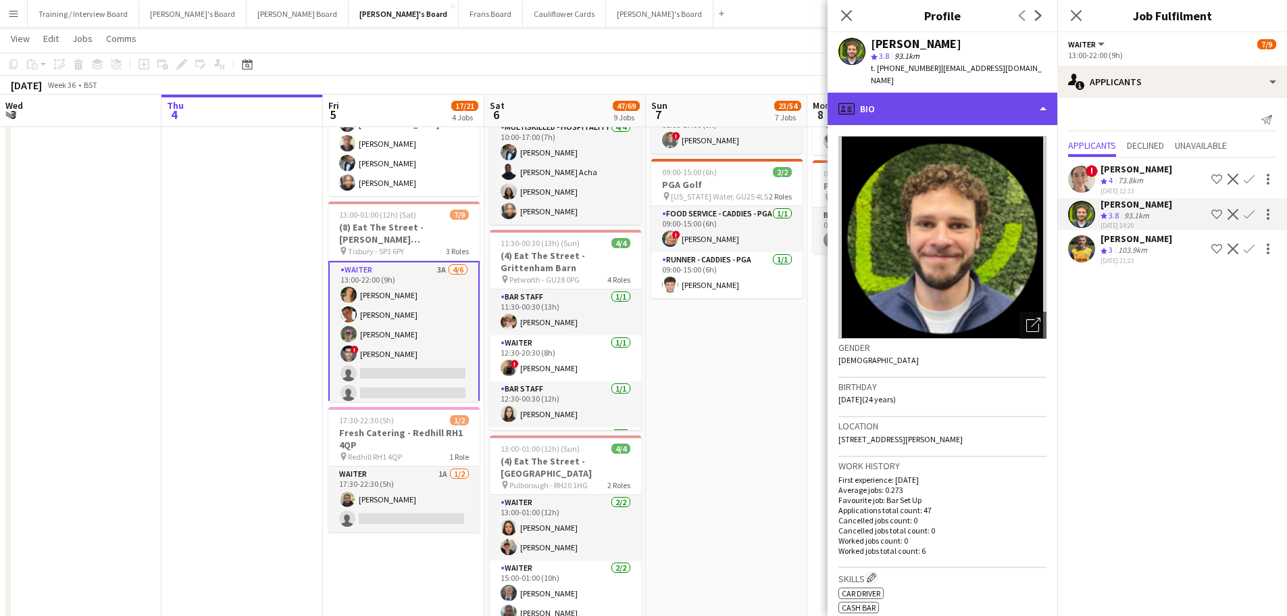
click at [996, 102] on div "profile Bio" at bounding box center [943, 109] width 230 height 32
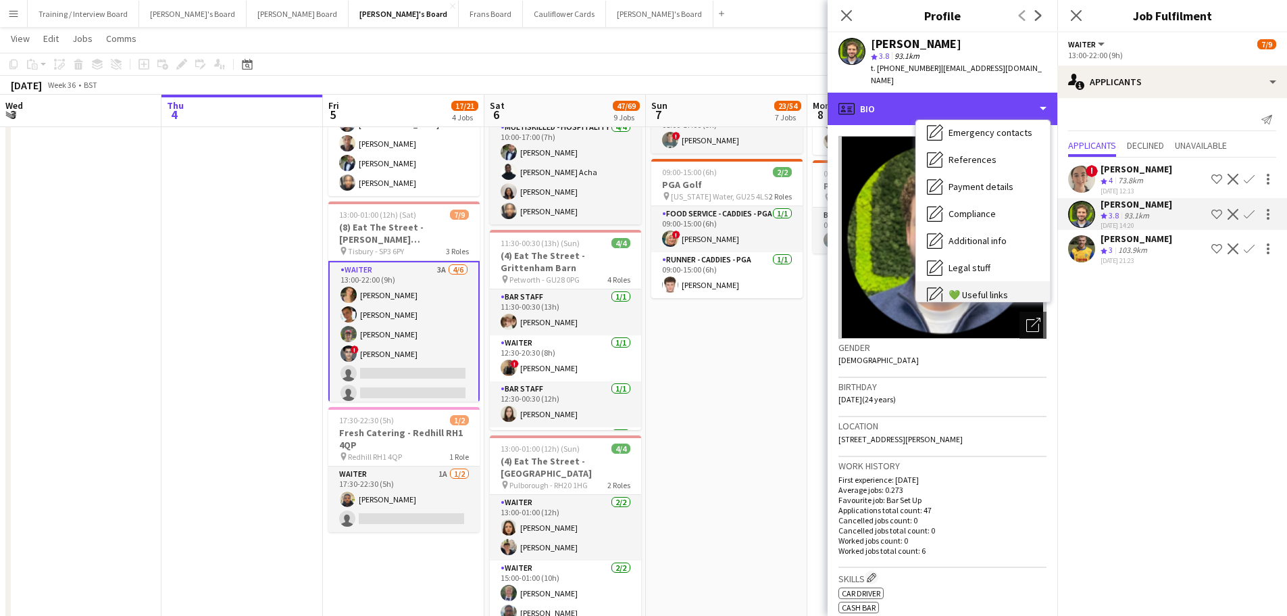
scroll to position [208, 0]
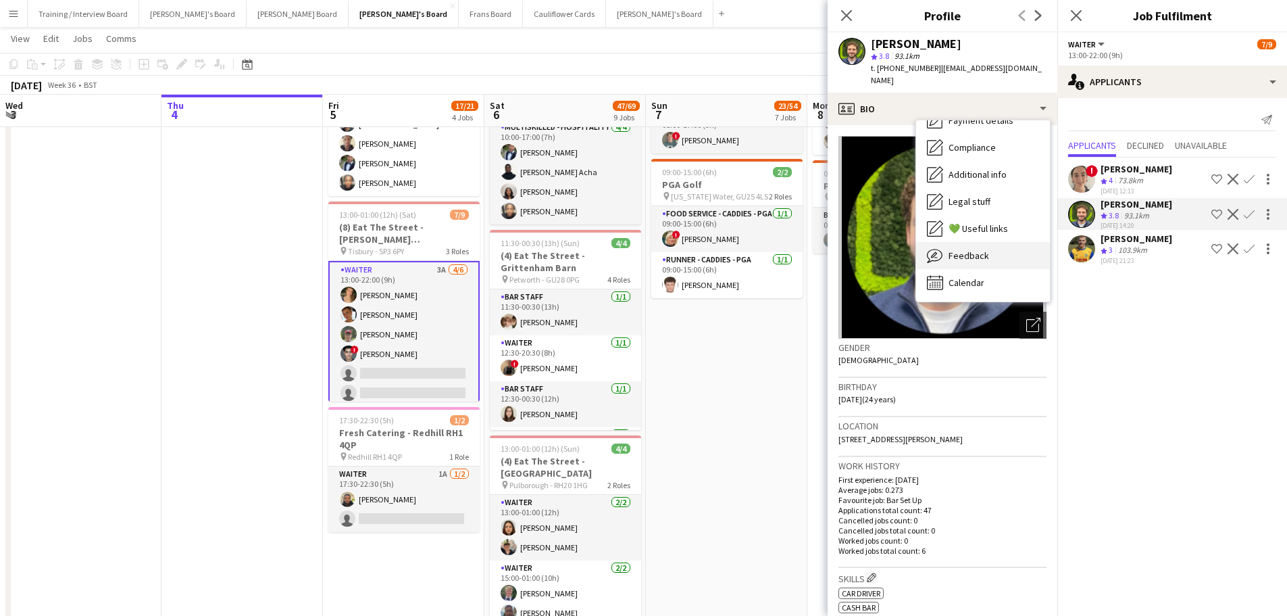
click at [995, 246] on div "Feedback Feedback" at bounding box center [983, 255] width 134 height 27
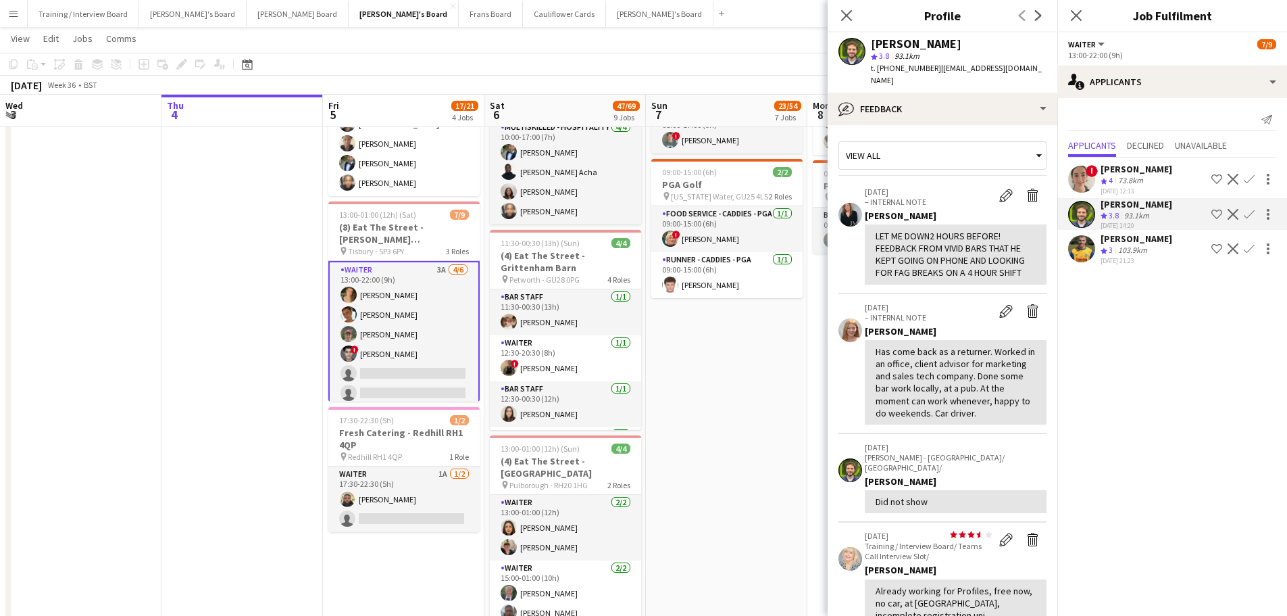
drag, startPoint x: 949, startPoint y: 274, endPoint x: 867, endPoint y: 217, distance: 100.5
click at [867, 224] on div "LET ME DOWN2 HOURS BEFORE! FEEDBACK FROM VIVID BARS THAT HE KEPT GOING ON PHONE…" at bounding box center [956, 254] width 182 height 60
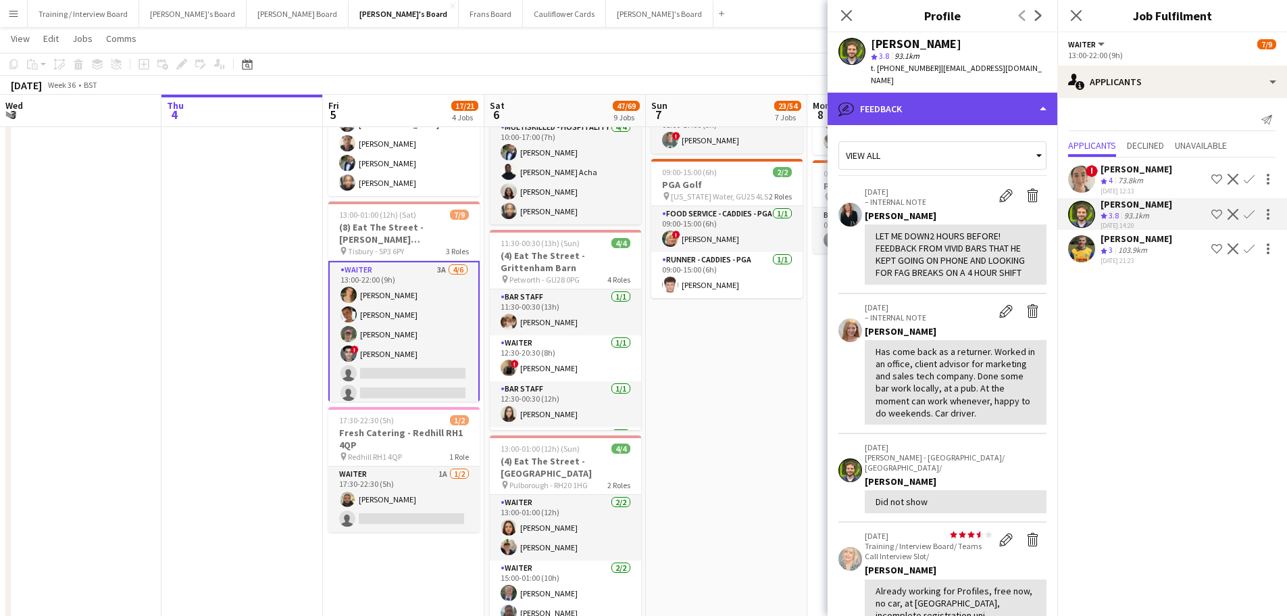
click at [974, 98] on div "bubble-pencil Feedback" at bounding box center [943, 109] width 230 height 32
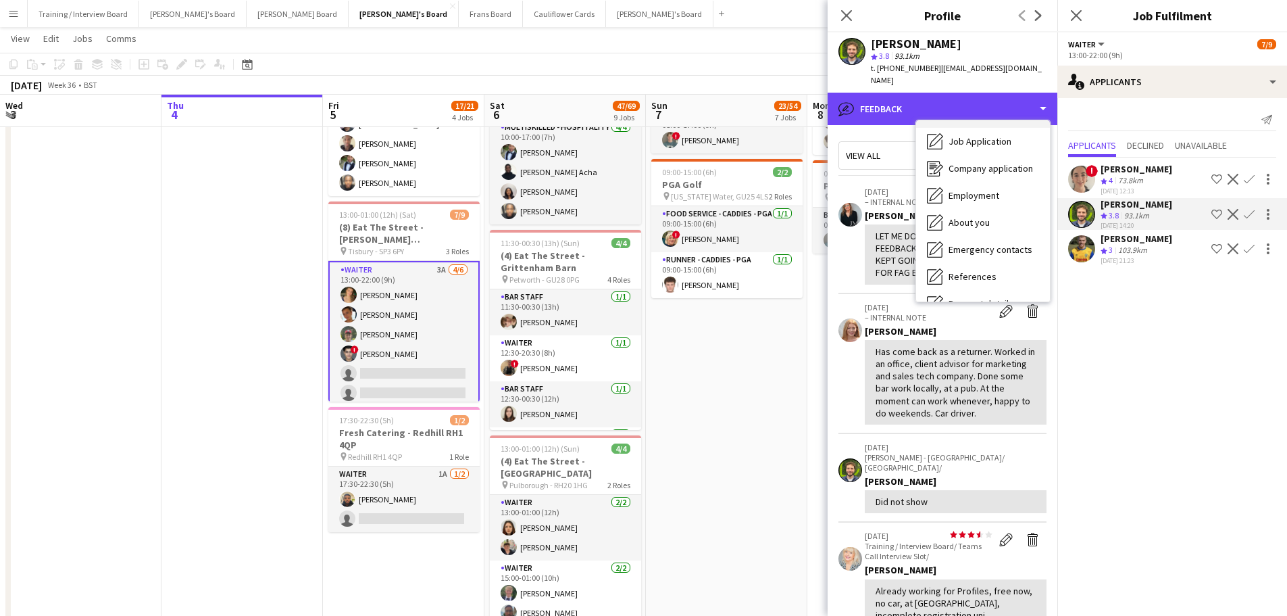
scroll to position [0, 0]
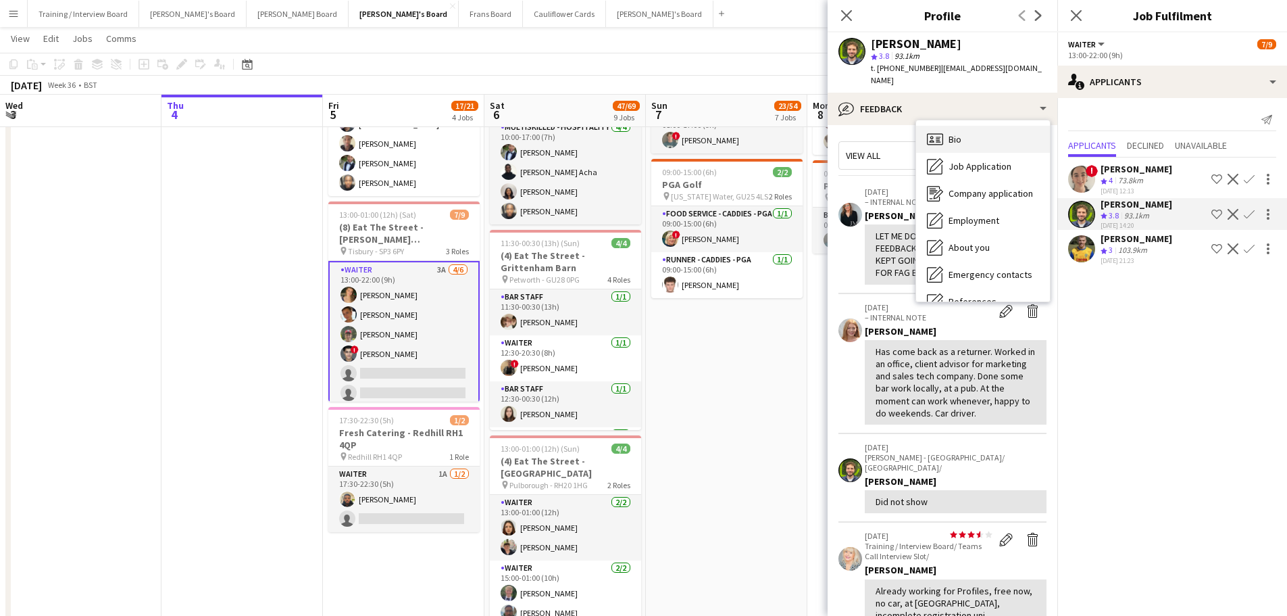
click at [977, 129] on div "Bio Bio" at bounding box center [983, 139] width 134 height 27
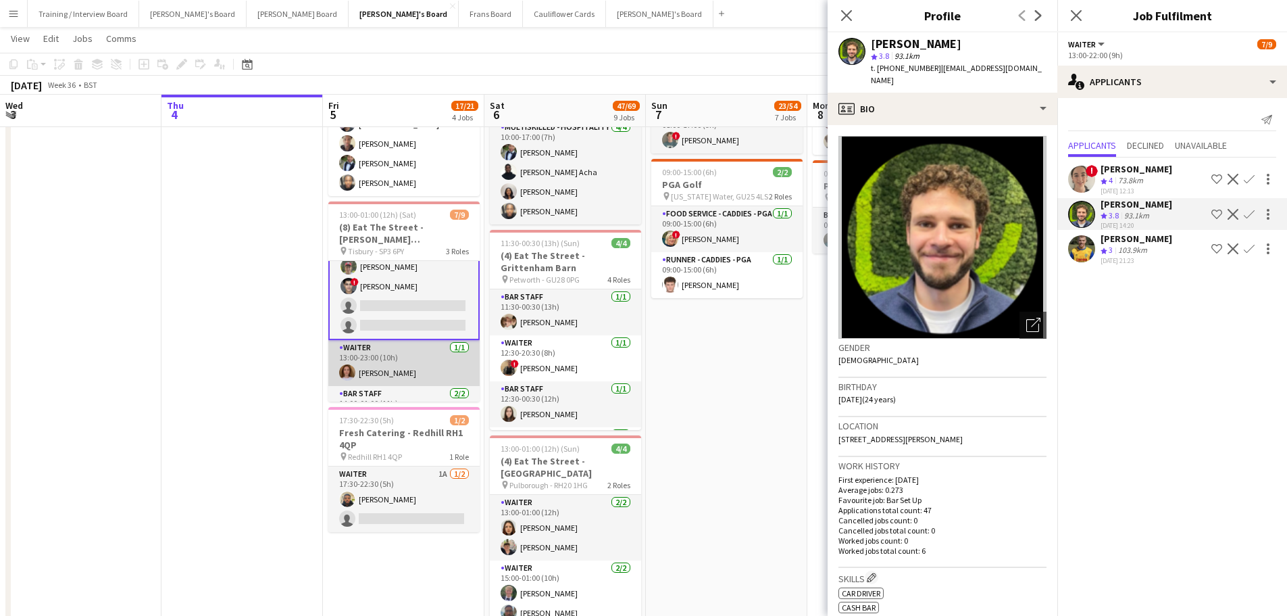
scroll to position [118, 0]
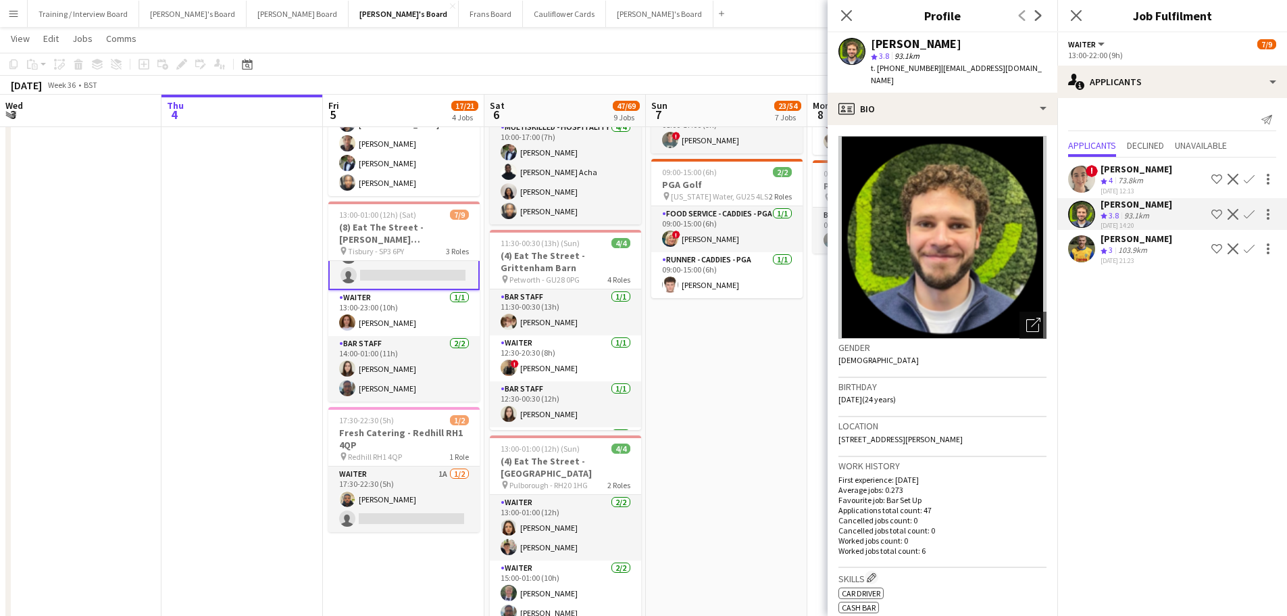
click at [1119, 186] on div "03-09-2025 12:13" at bounding box center [1137, 190] width 72 height 9
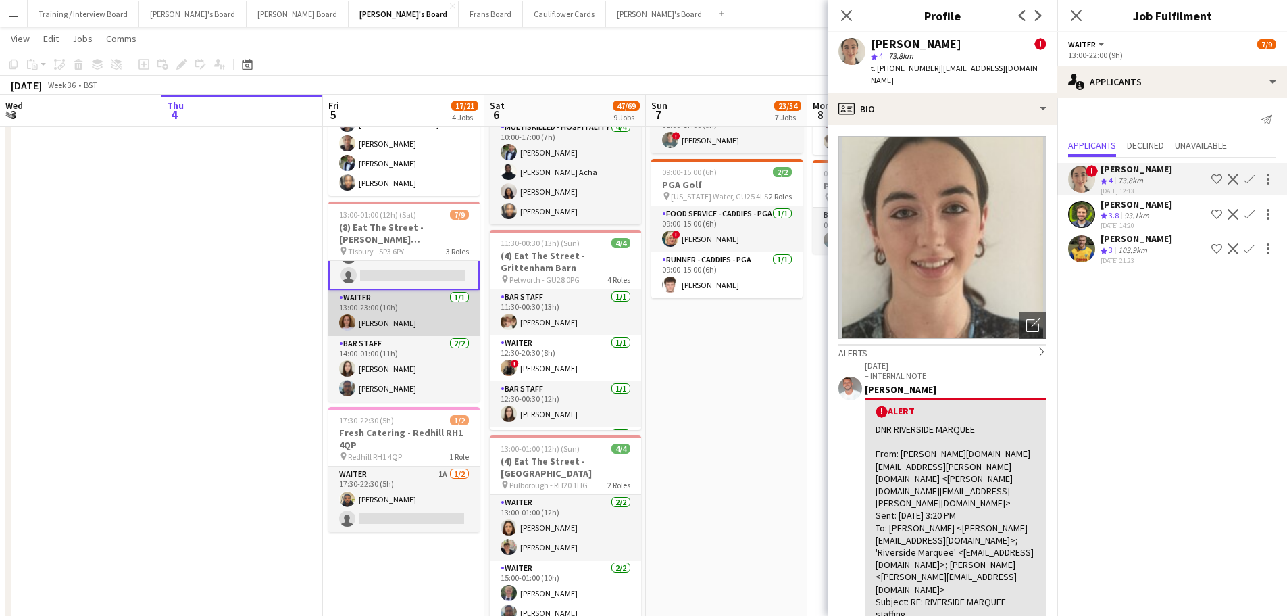
click at [387, 319] on app-card-role "Waiter 1/1 13:00-23:00 (10h) Sophie Briscoe" at bounding box center [403, 313] width 151 height 46
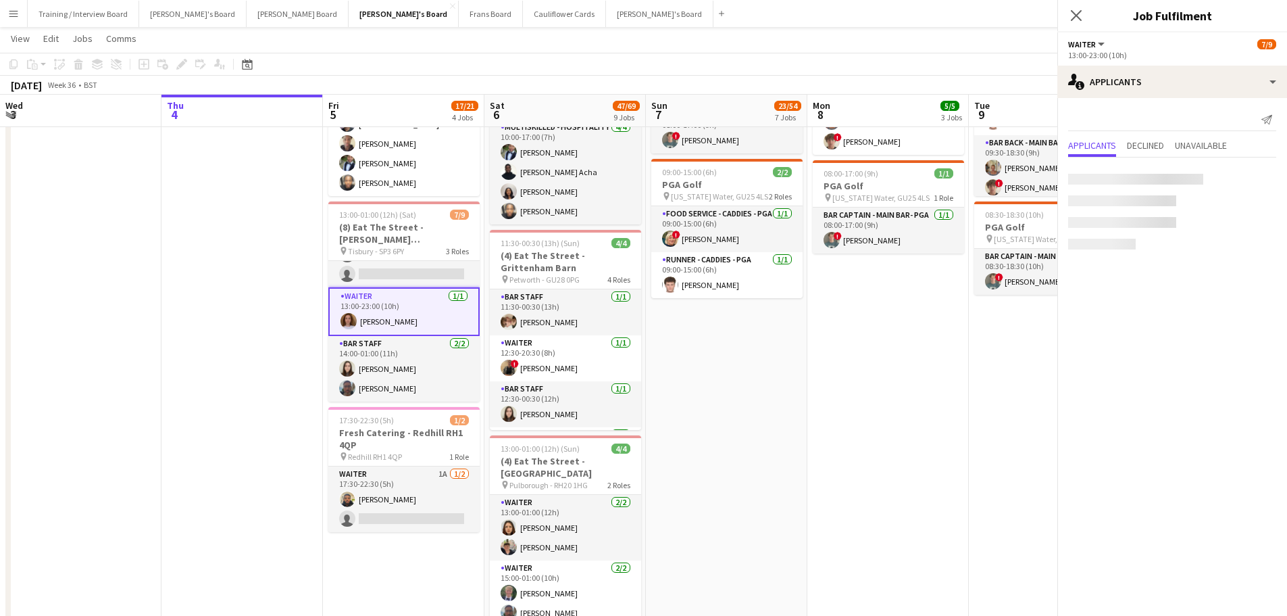
scroll to position [116, 0]
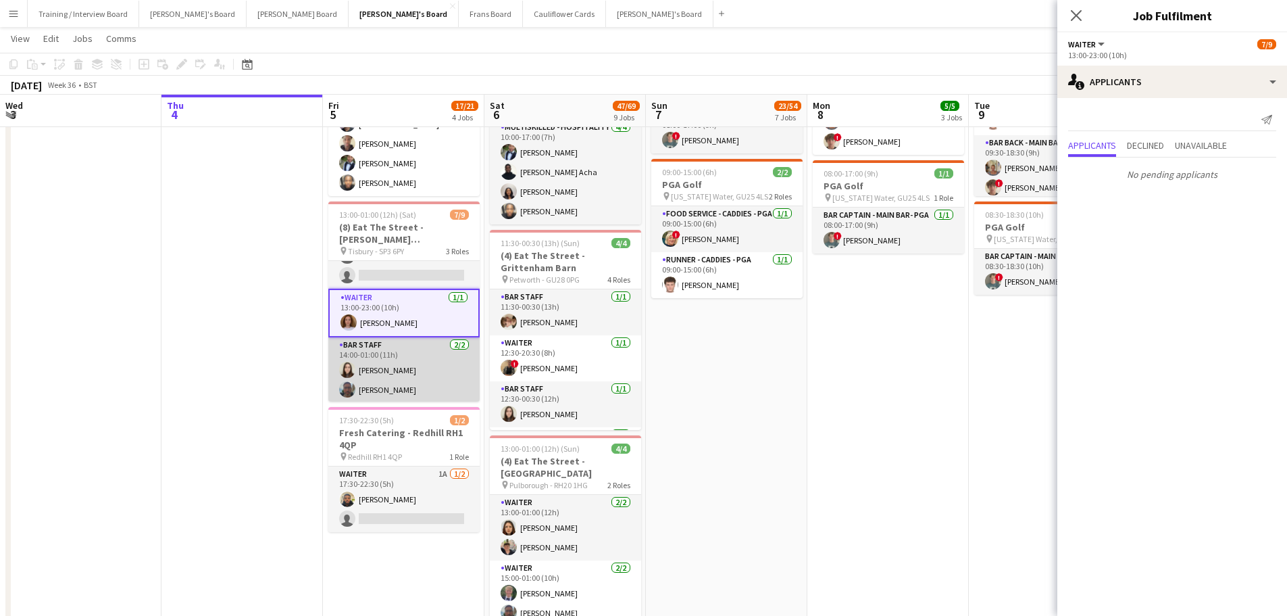
click at [399, 372] on app-card-role "BAR STAFF 2/2 14:00-01:00 (11h) Hannah Williams Samuel Bell" at bounding box center [403, 370] width 151 height 66
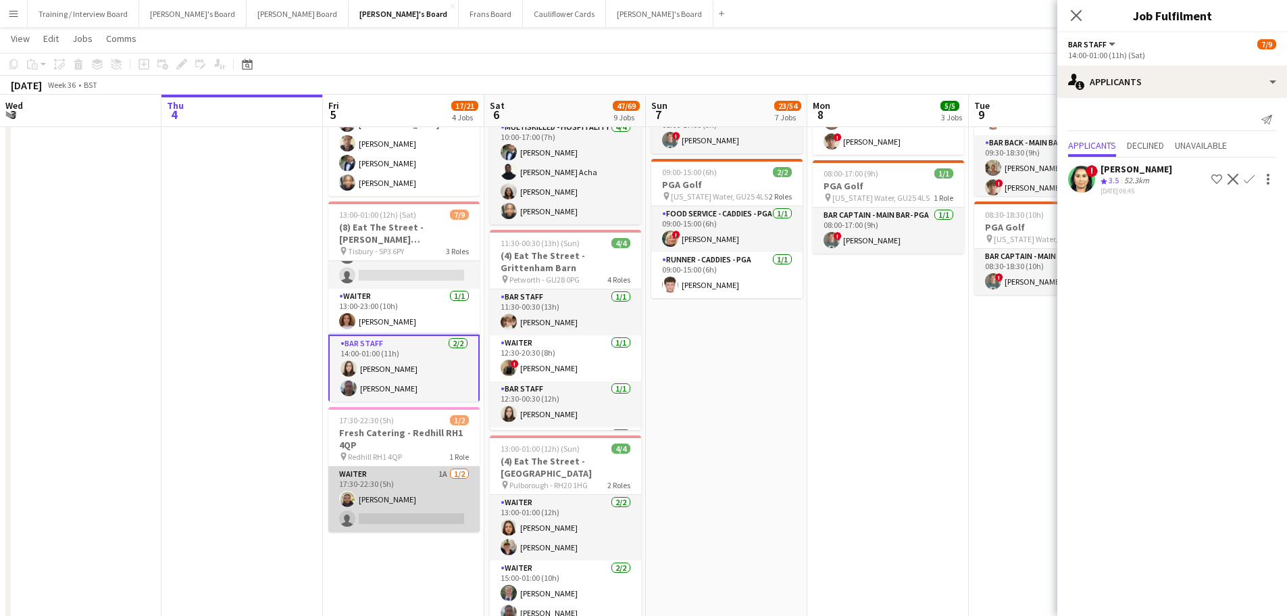
click at [447, 482] on app-card-role "Waiter 1A 1/2 17:30-22:30 (5h) Lance Chowdhury single-neutral-actions" at bounding box center [403, 499] width 151 height 66
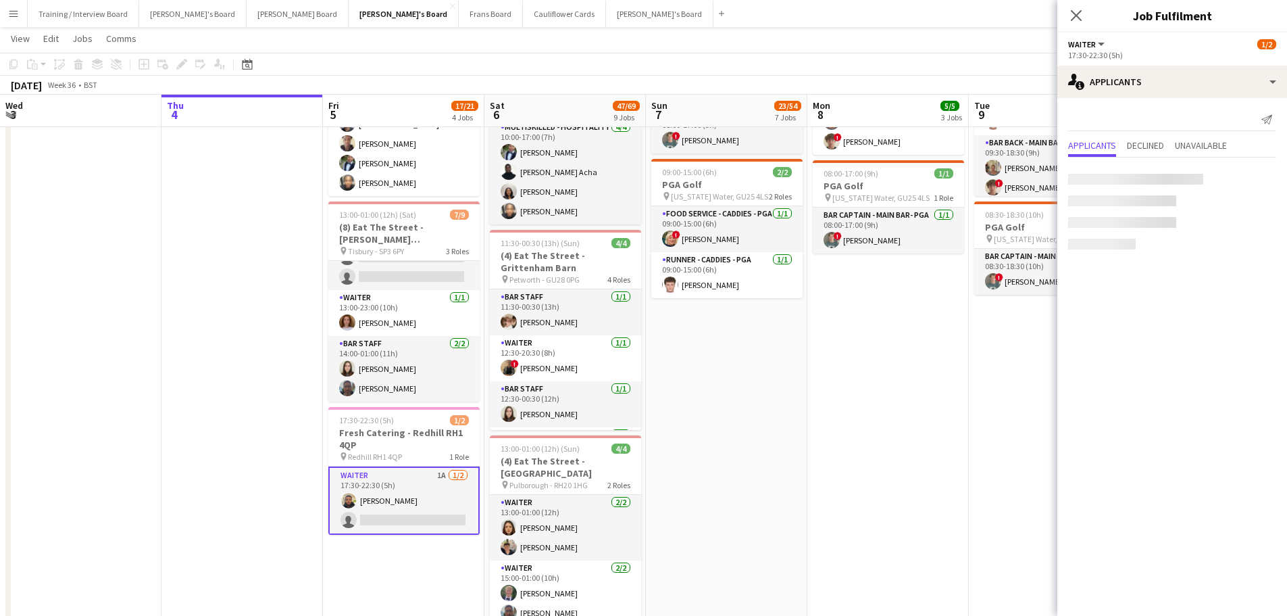
scroll to position [115, 0]
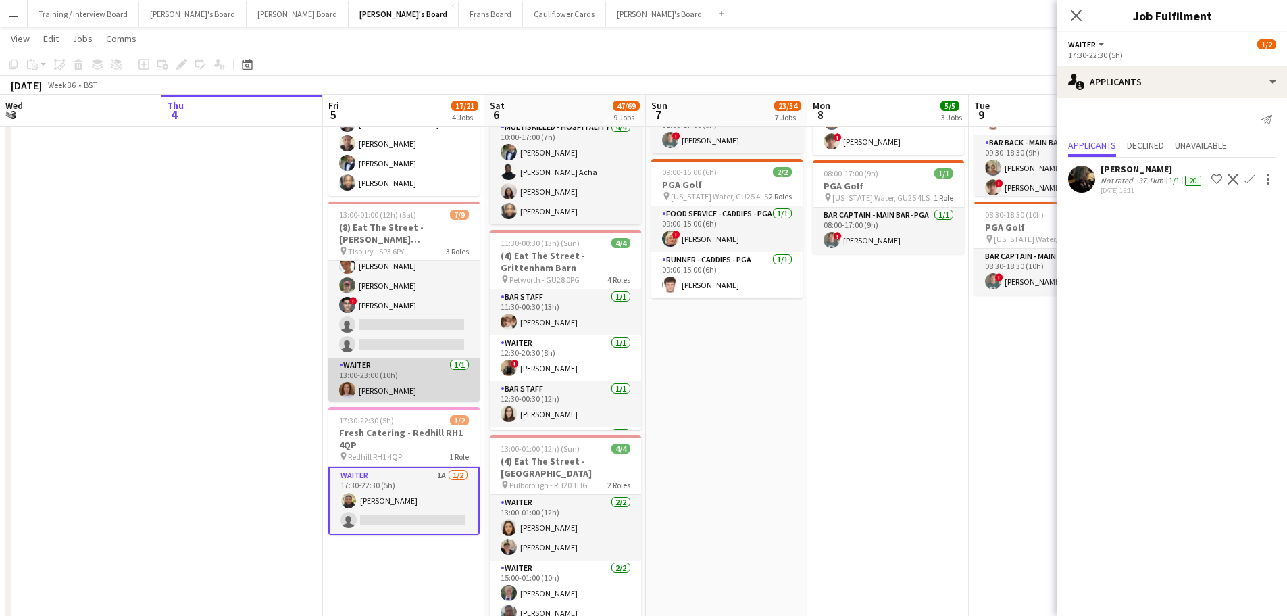
click at [414, 332] on app-card-role "Waiter 3A 4/6 13:00-22:00 (9h) annabelle lawrence Izzy Davies Joseph Keating ! …" at bounding box center [403, 286] width 151 height 144
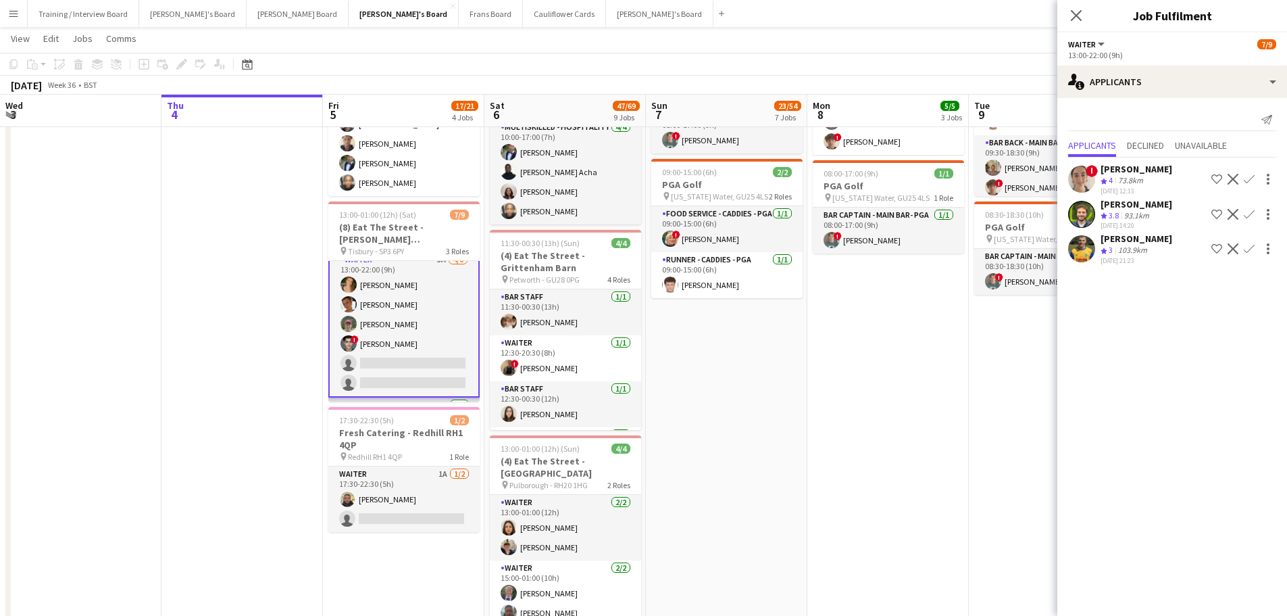
scroll to position [0, 0]
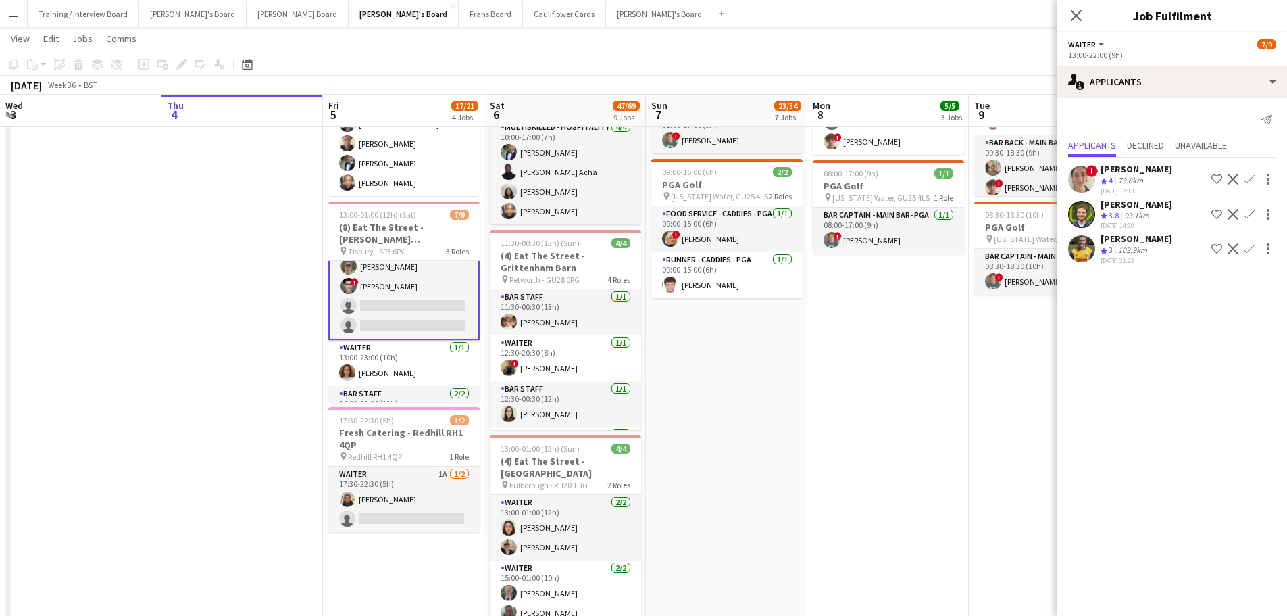
click at [420, 298] on app-card-role "Waiter 3A 4/6 13:00-22:00 (9h) annabelle lawrence Izzy Davies Joseph Keating ! …" at bounding box center [403, 266] width 151 height 147
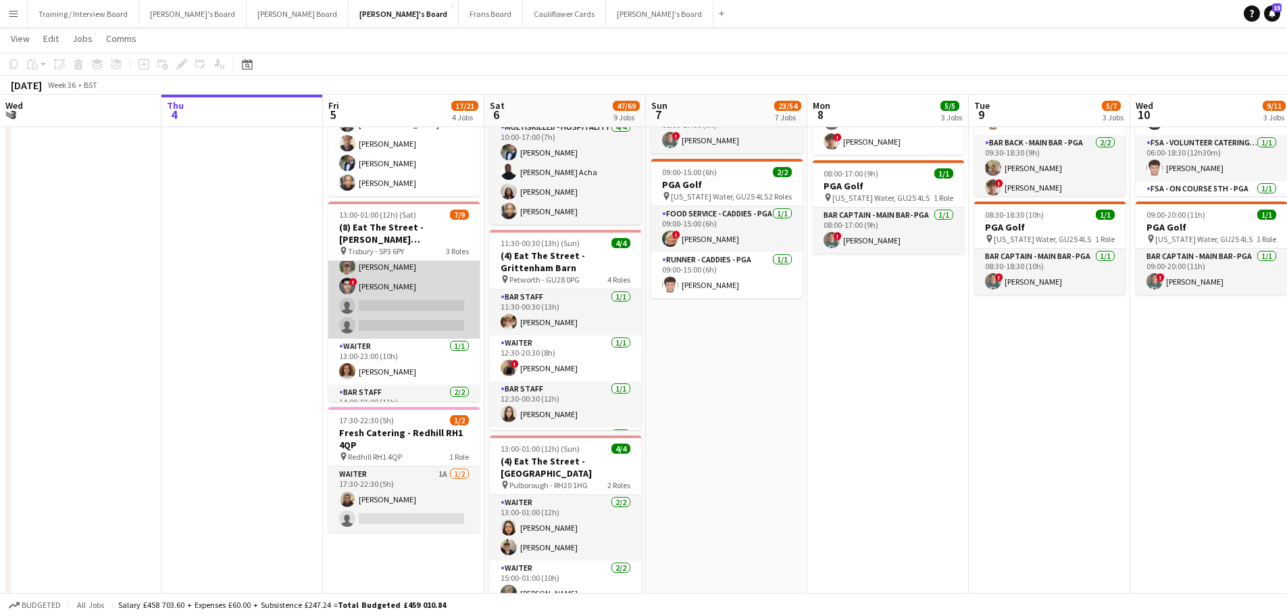
click at [420, 298] on app-card-role "Waiter 3A 4/6 13:00-22:00 (9h) annabelle lawrence Izzy Davies Joseph Keating ! …" at bounding box center [403, 267] width 151 height 144
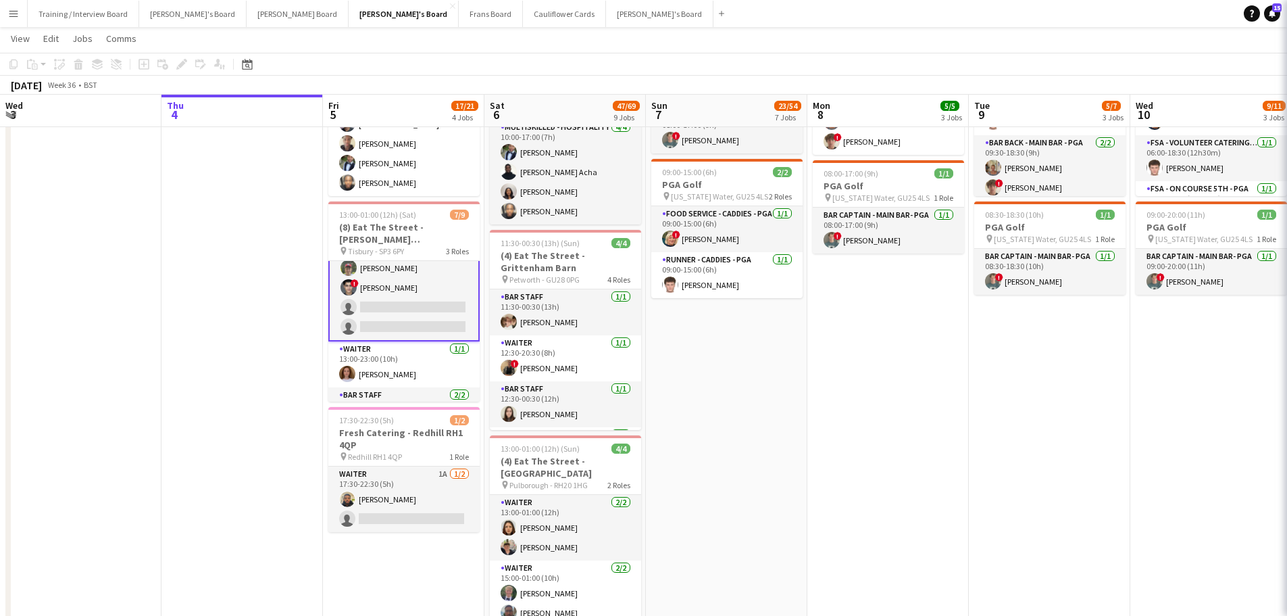
scroll to position [68, 0]
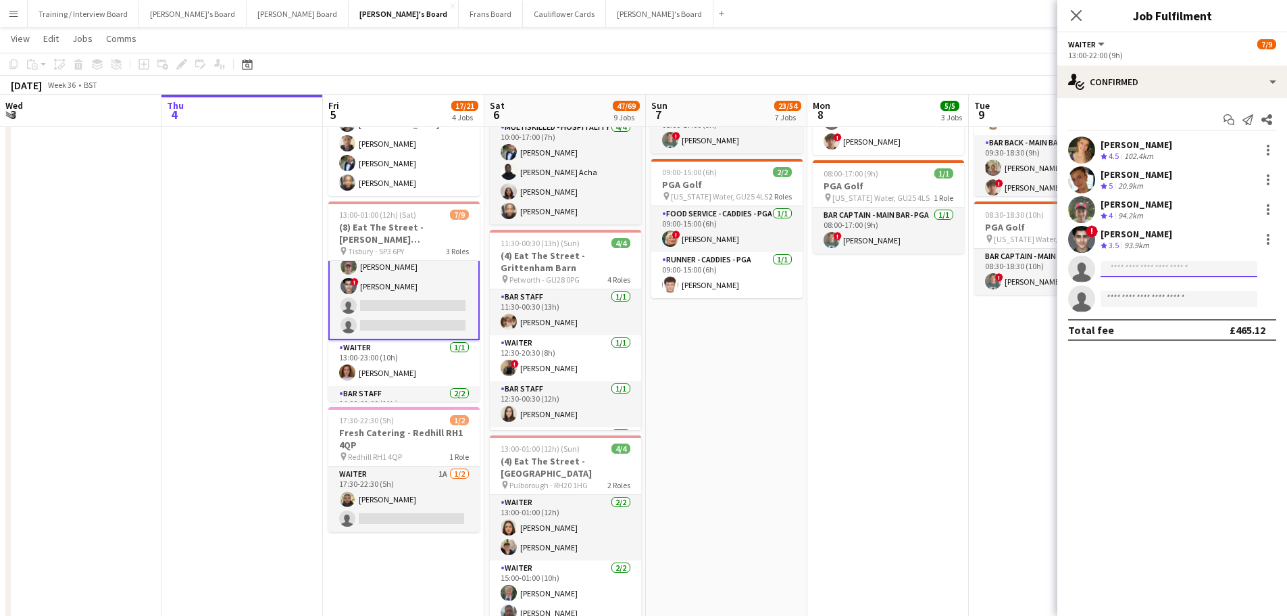
click at [1175, 273] on input at bounding box center [1179, 269] width 157 height 16
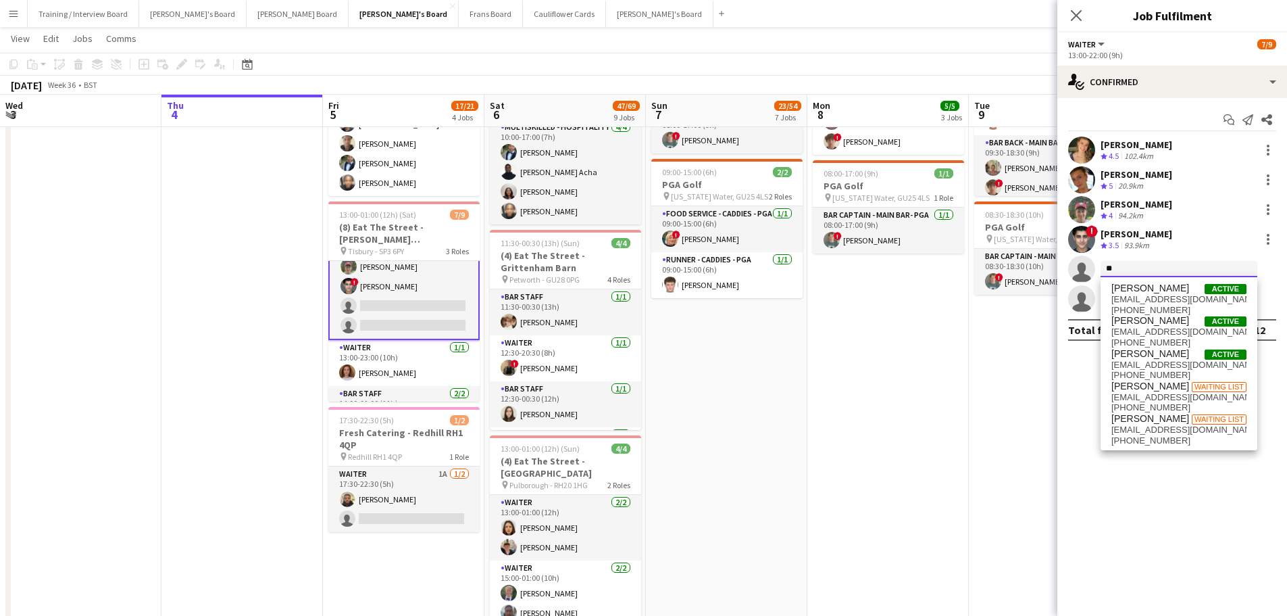
type input "*"
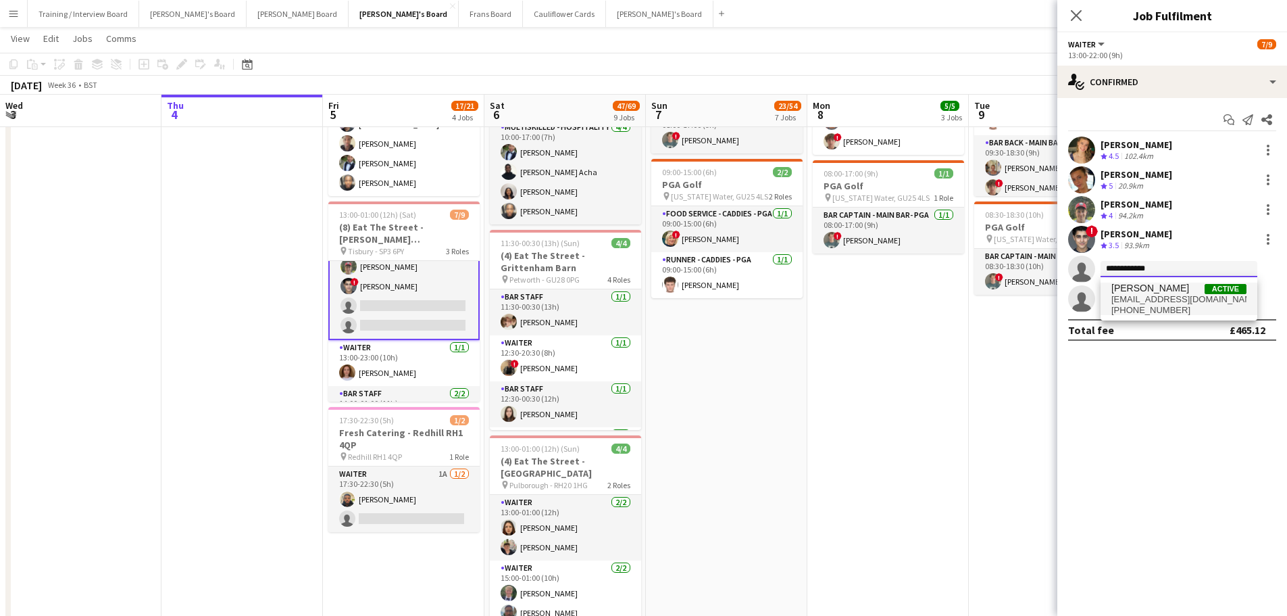
type input "**********"
click at [1186, 299] on span "heatherlucyb@icloud.com" at bounding box center [1179, 299] width 135 height 11
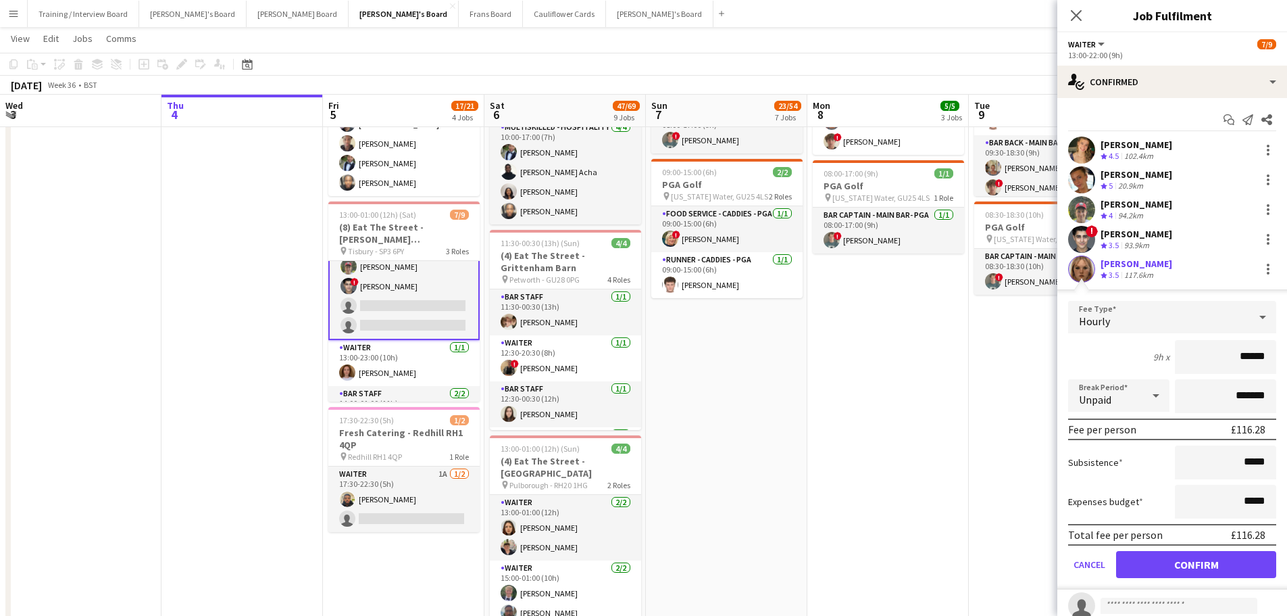
click at [1191, 280] on div "Heather Burt Crew rating 3.5 117.6km" at bounding box center [1173, 268] width 230 height 27
click at [751, 490] on app-date-cell "08:00-17:00 (9h) 1/1 pin Jacaranda Catering, Midhust, GU29 9AL 1 Role Warehouse…" at bounding box center [726, 303] width 161 height 1115
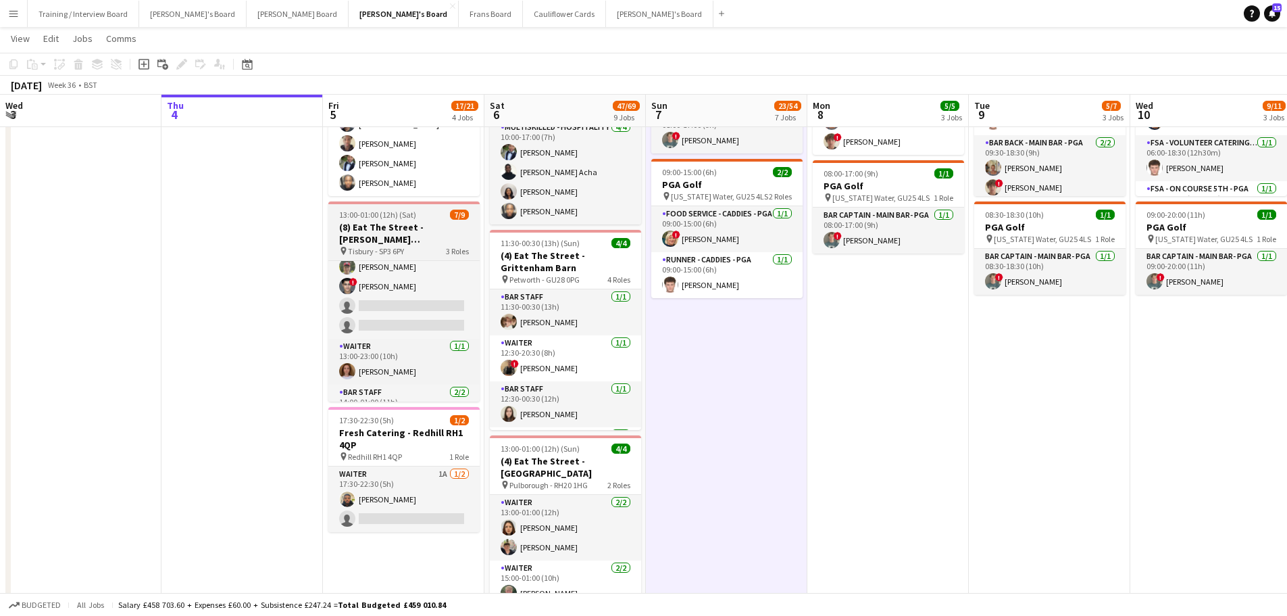
scroll to position [115, 0]
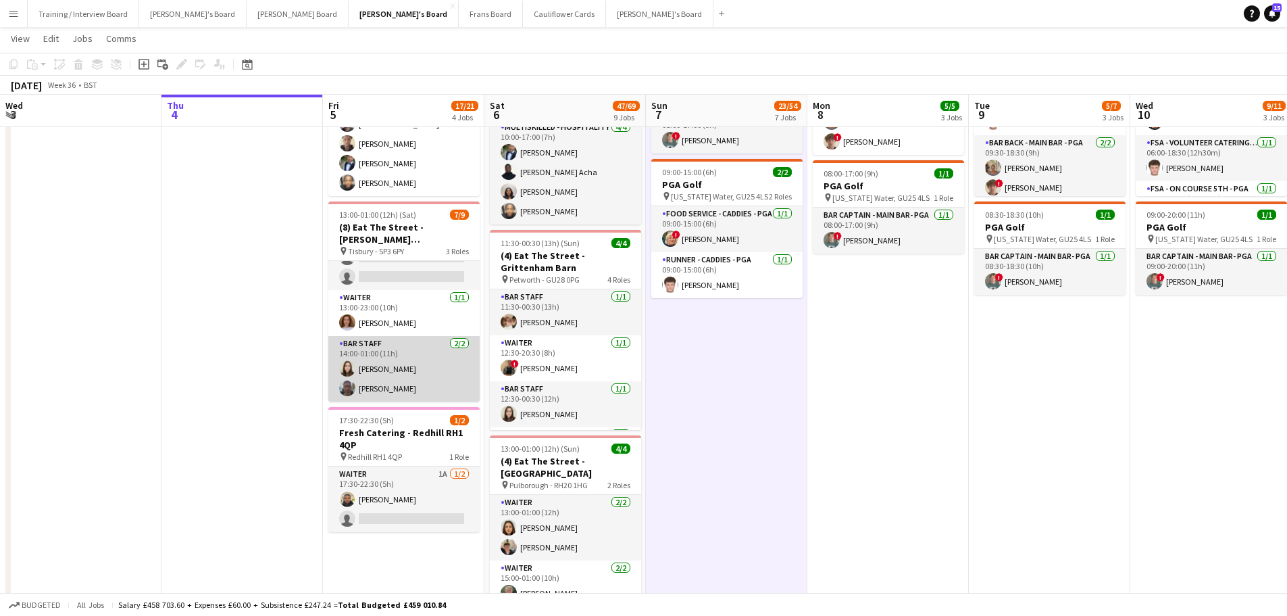
click at [389, 379] on app-card-role "BAR STAFF 2/2 14:00-01:00 (11h) Hannah Williams Samuel Bell" at bounding box center [403, 369] width 151 height 66
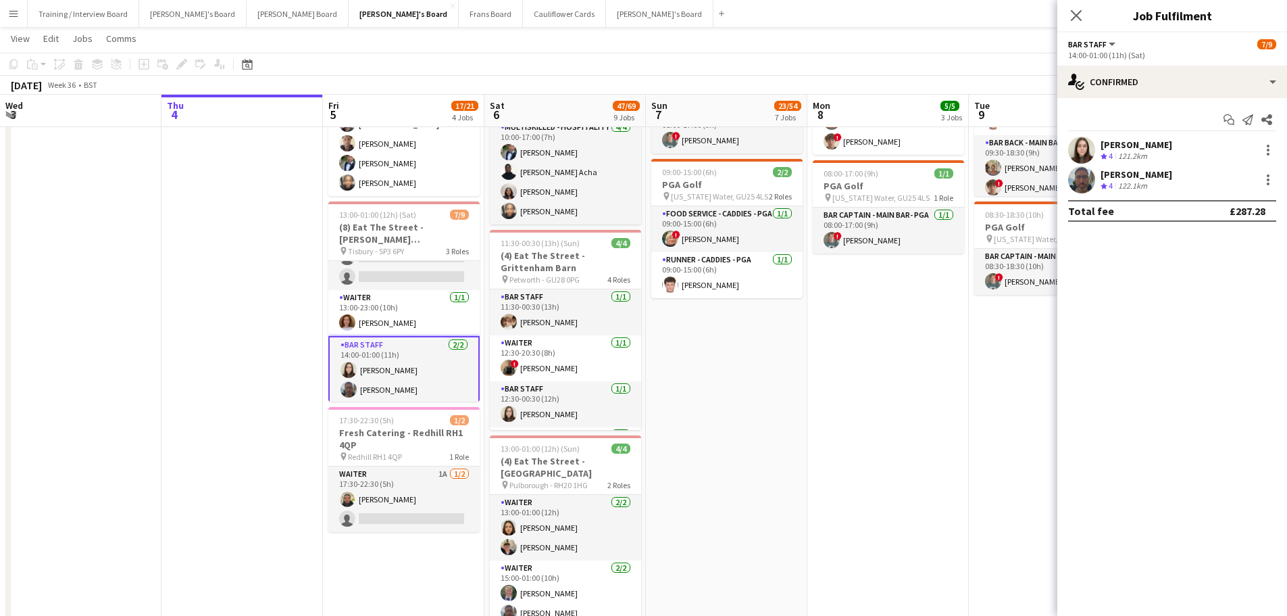
click at [1166, 140] on div "Hannah Williams" at bounding box center [1137, 145] width 72 height 12
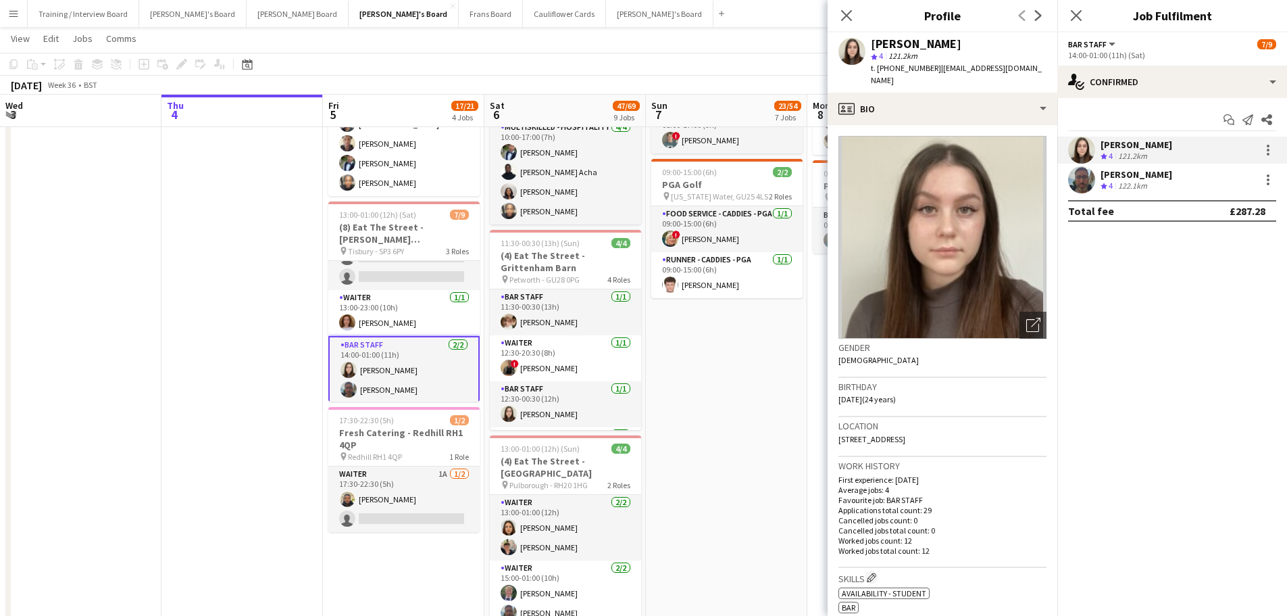
click at [1139, 189] on div "122.1km" at bounding box center [1133, 185] width 34 height 11
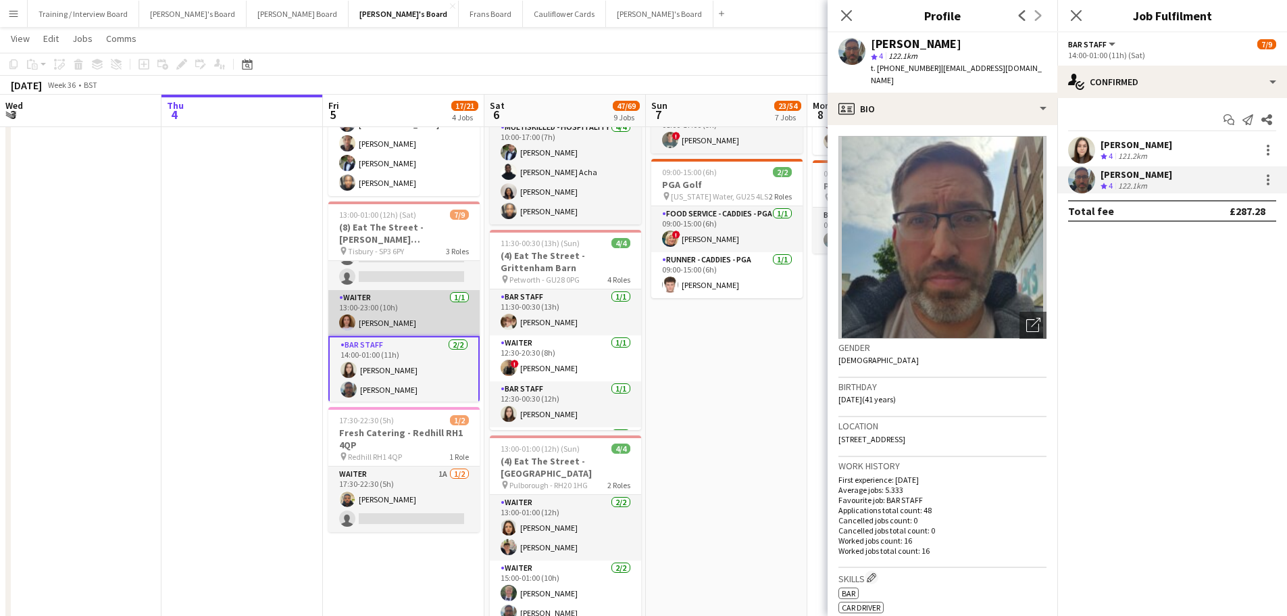
click at [405, 321] on app-card-role "Waiter 1/1 13:00-23:00 (10h) Sophie Briscoe" at bounding box center [403, 313] width 151 height 46
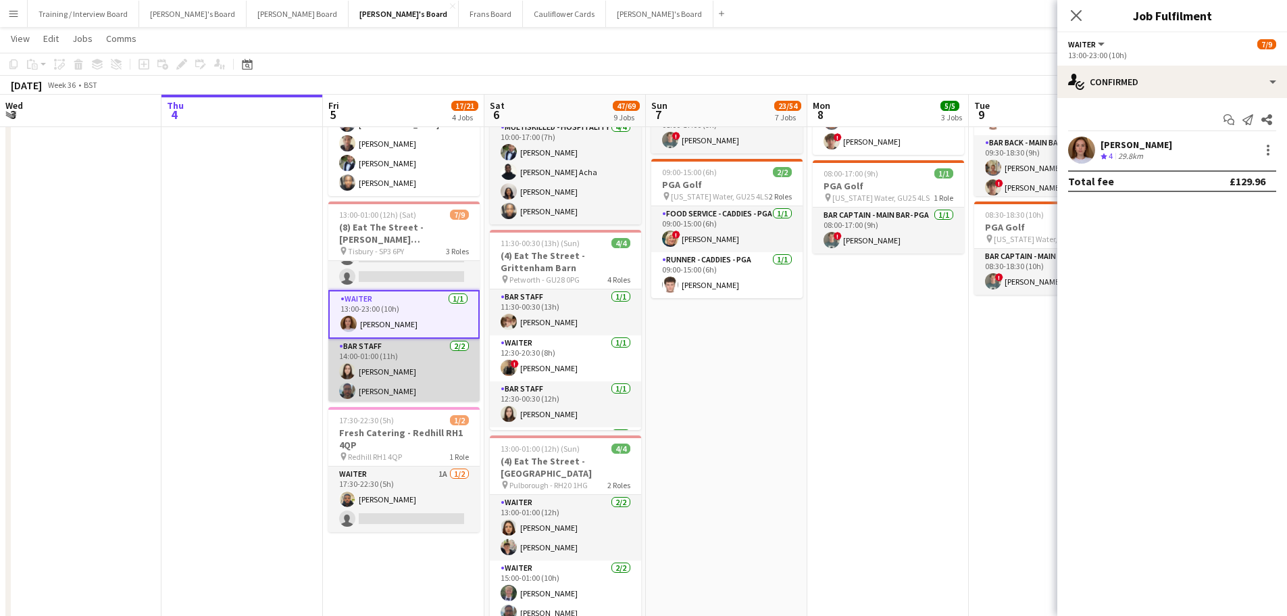
click at [370, 388] on app-card-role "BAR STAFF 2/2 14:00-01:00 (11h) Hannah Williams Samuel Bell" at bounding box center [403, 372] width 151 height 66
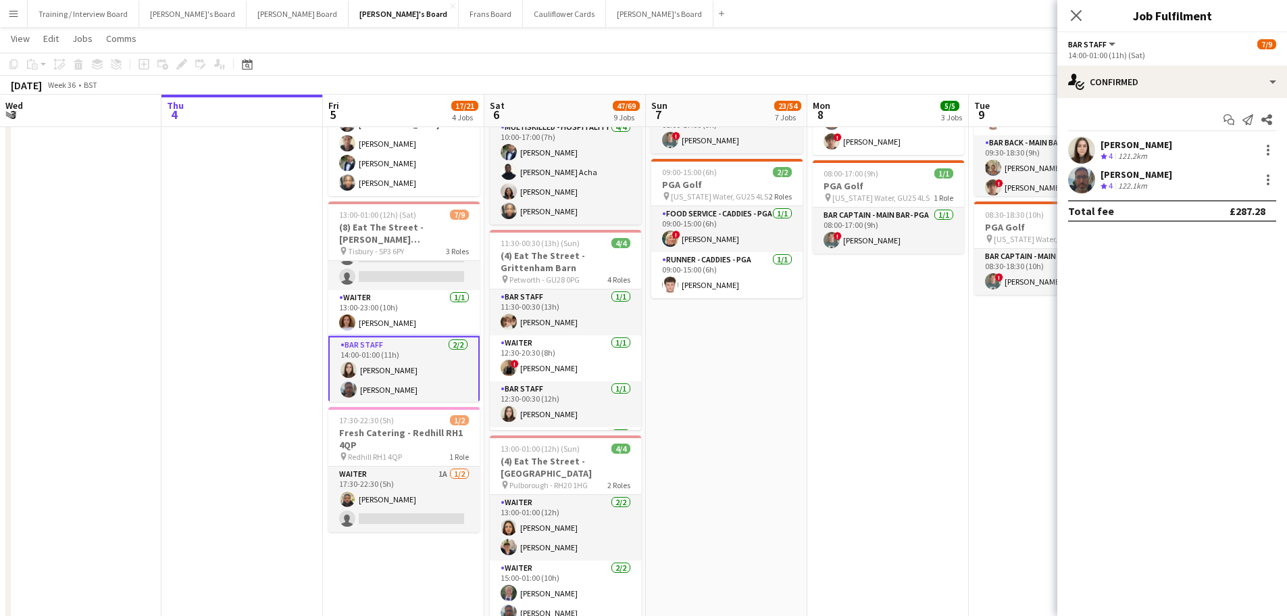
click at [1134, 159] on div "121.2km" at bounding box center [1133, 156] width 34 height 11
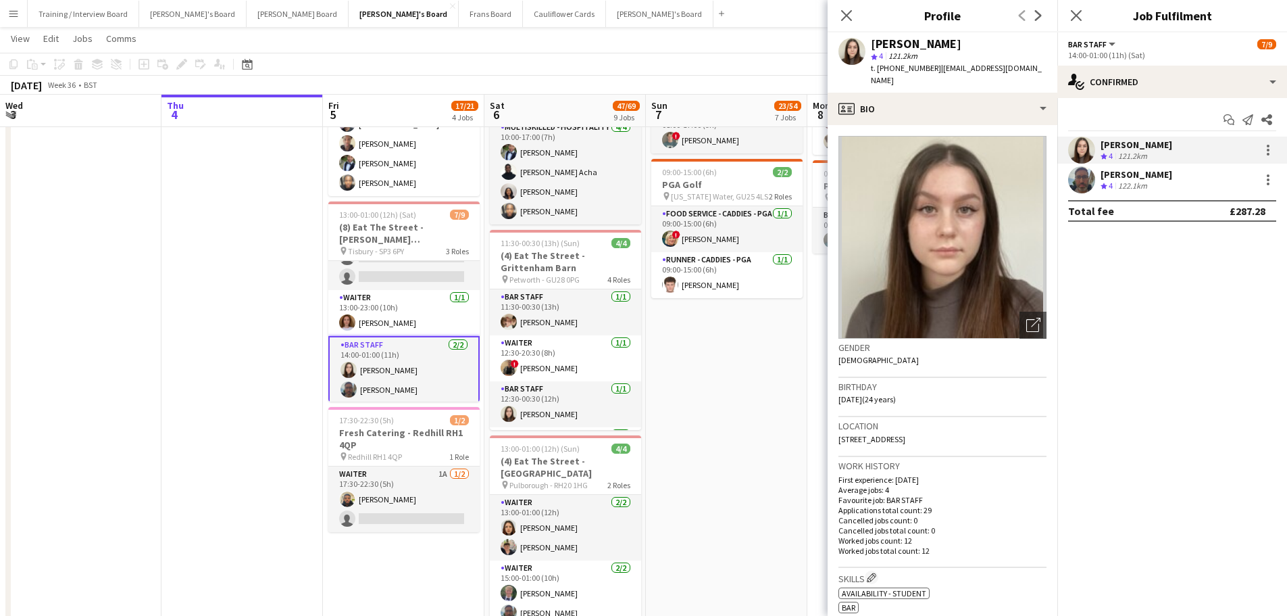
click at [1116, 179] on div "[PERSON_NAME]" at bounding box center [1137, 174] width 72 height 12
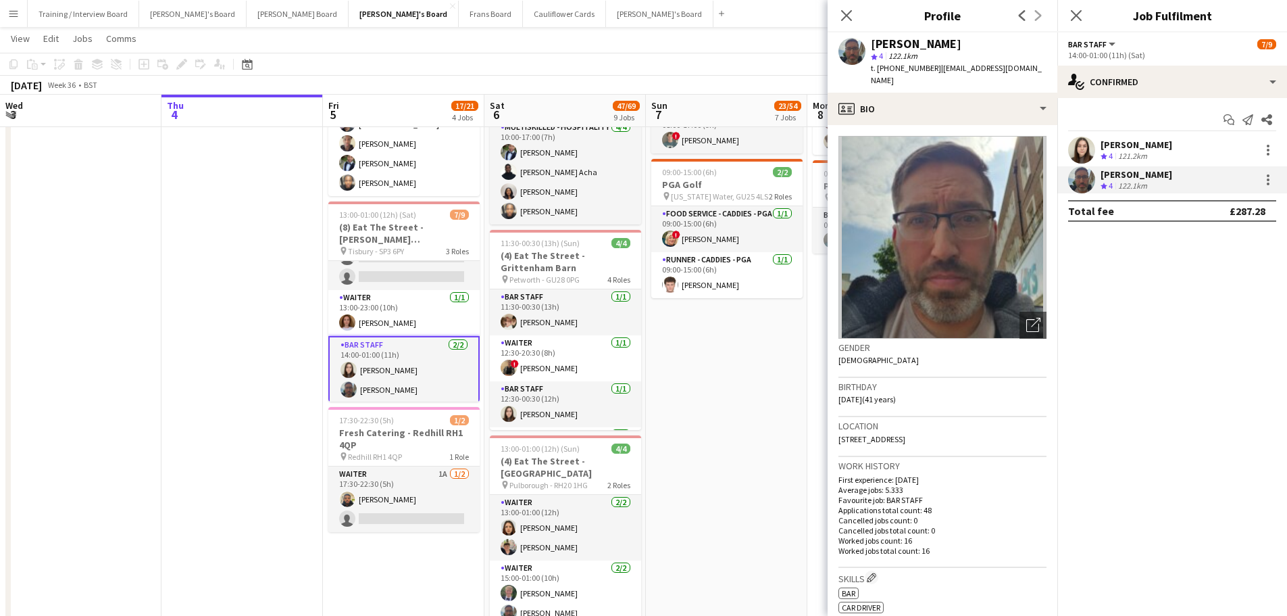
click at [1135, 149] on div "Hannah Williams" at bounding box center [1137, 145] width 72 height 12
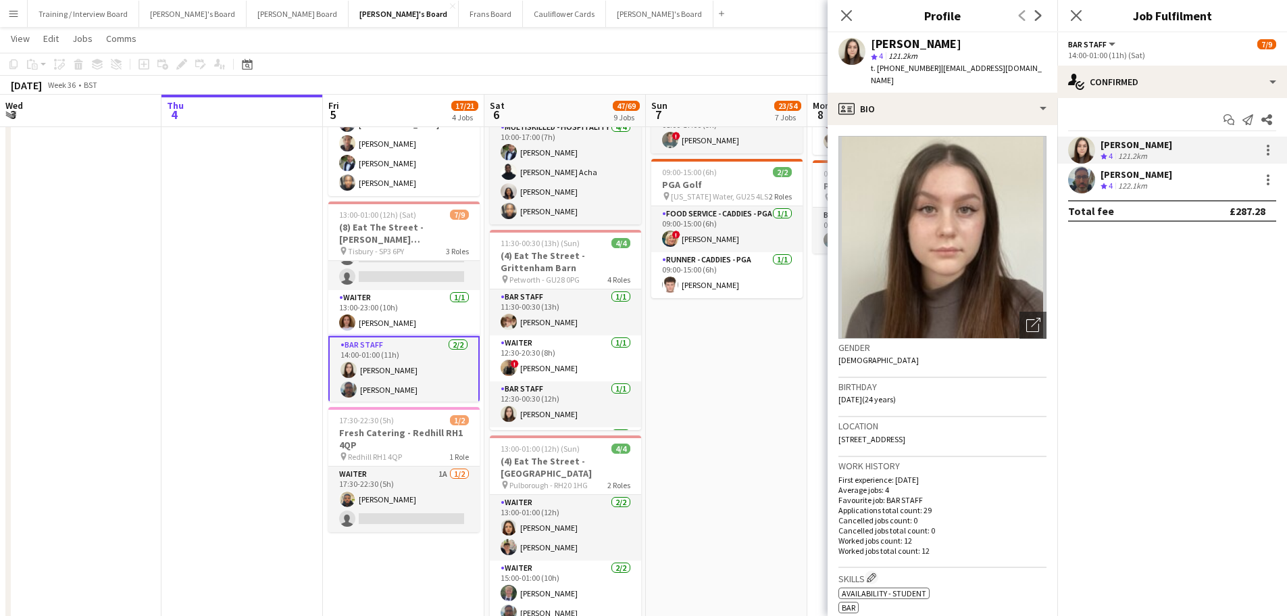
click at [1135, 192] on div "Samuel Bell Crew rating 4 122.1km" at bounding box center [1173, 179] width 230 height 27
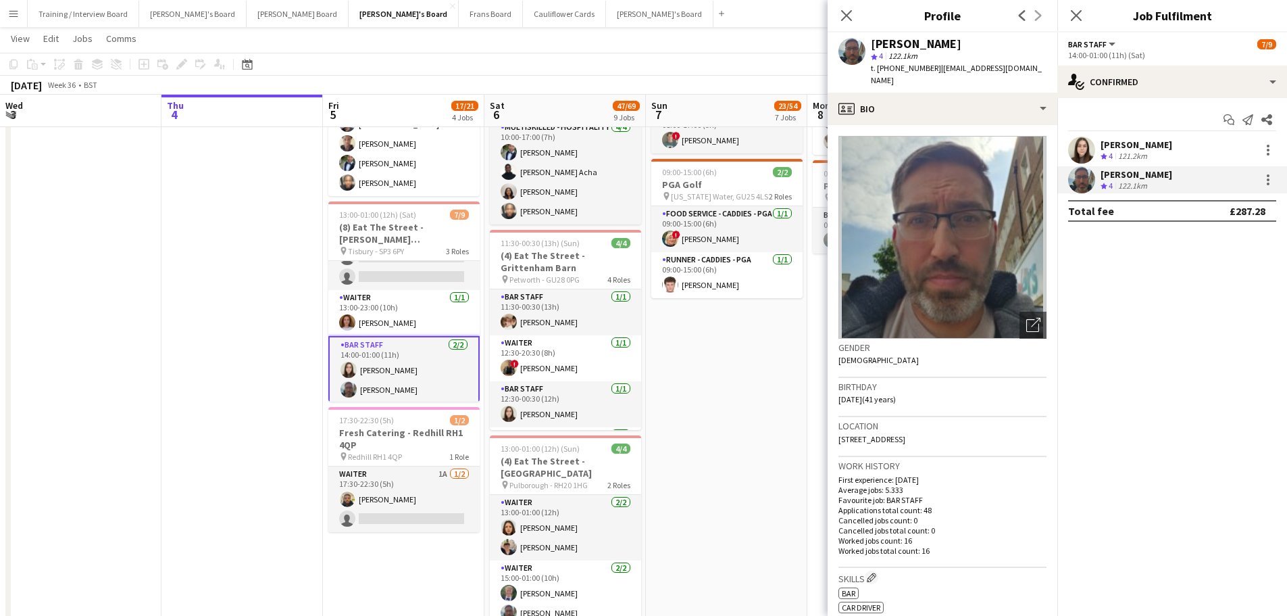
click at [1147, 154] on div "121.2km" at bounding box center [1133, 156] width 34 height 11
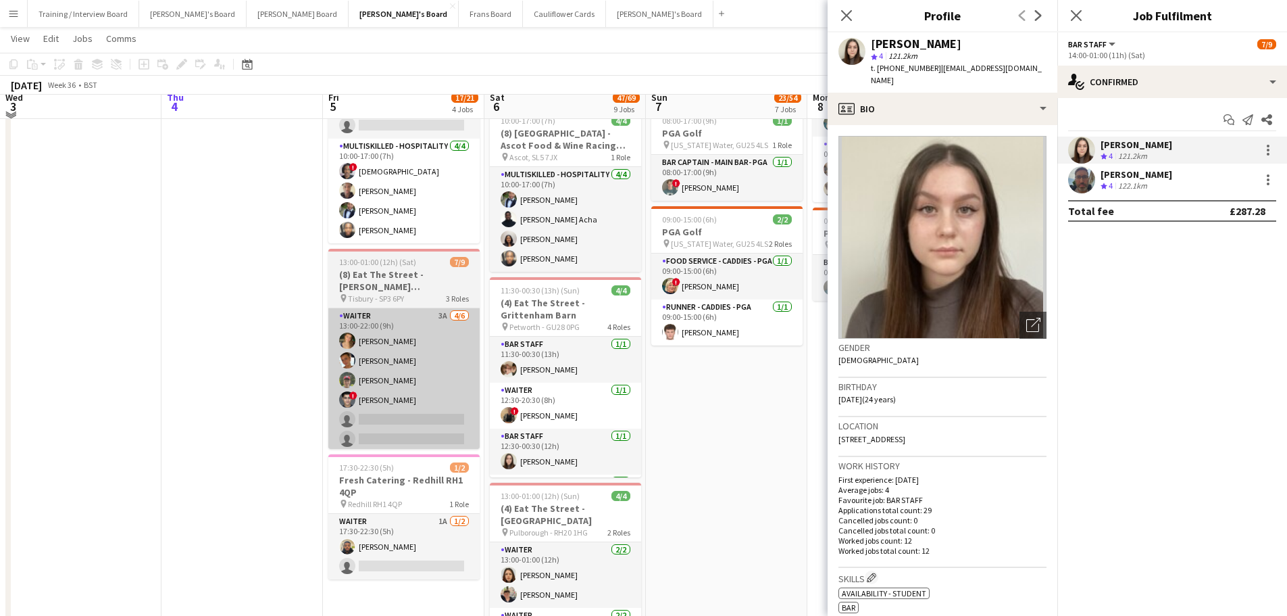
scroll to position [338, 0]
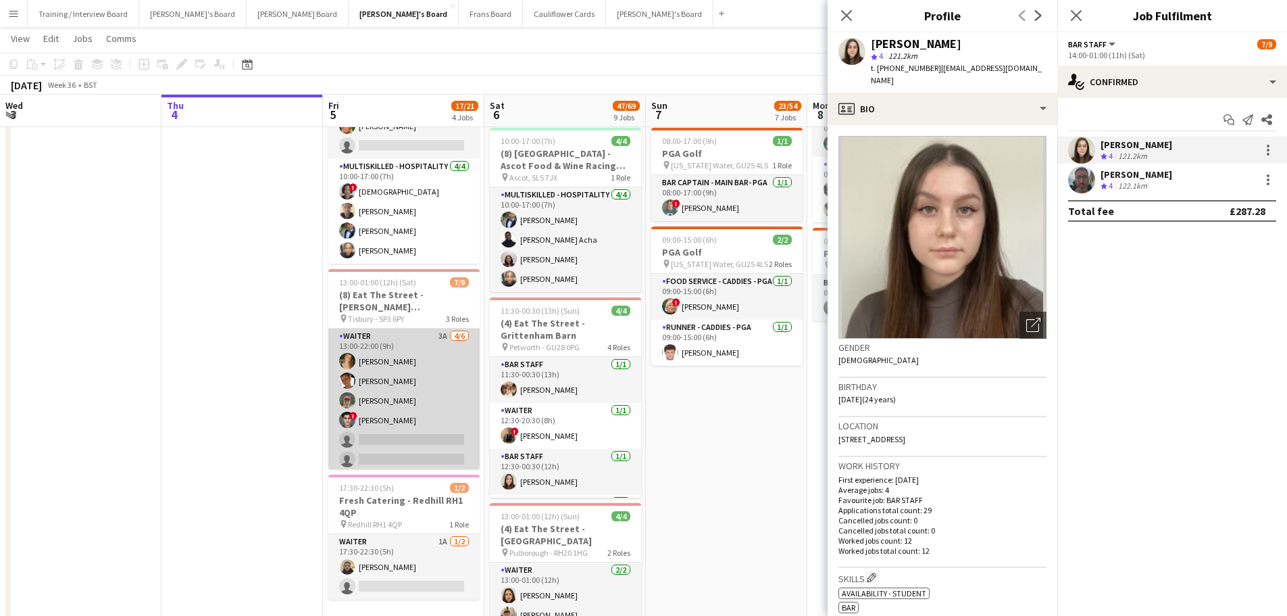
click at [426, 354] on app-card-role "Waiter 3A 4/6 13:00-22:00 (9h) annabelle lawrence Izzy Davies Joseph Keating ! …" at bounding box center [403, 400] width 151 height 144
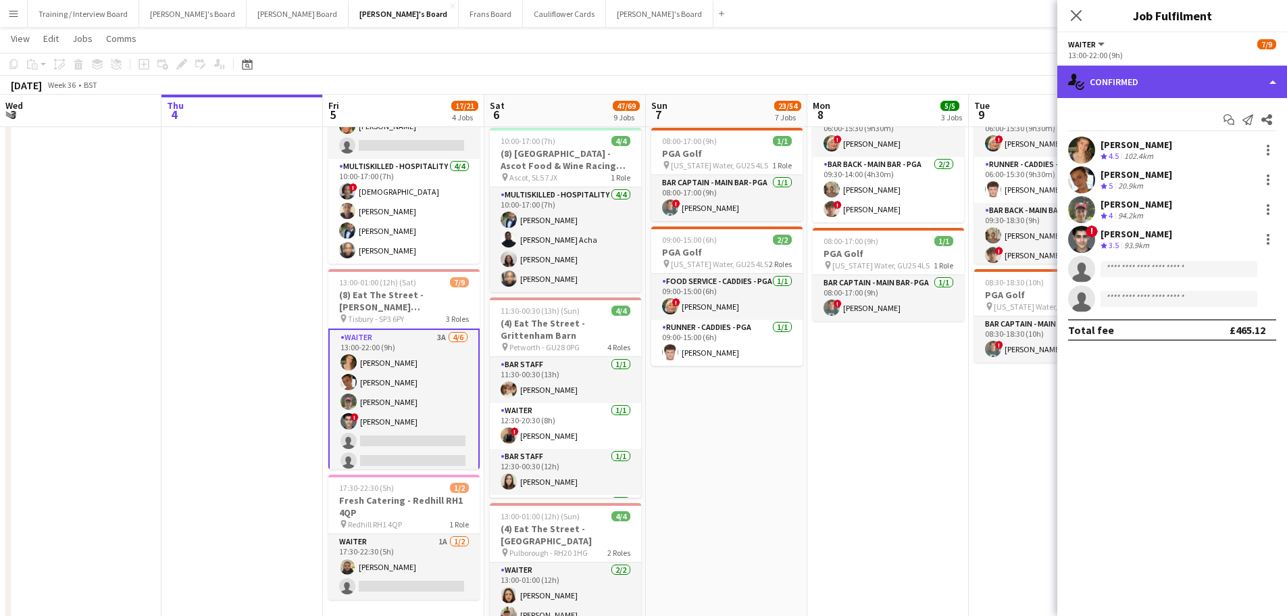
click at [1162, 77] on div "single-neutral-actions-check-2 Confirmed" at bounding box center [1173, 82] width 230 height 32
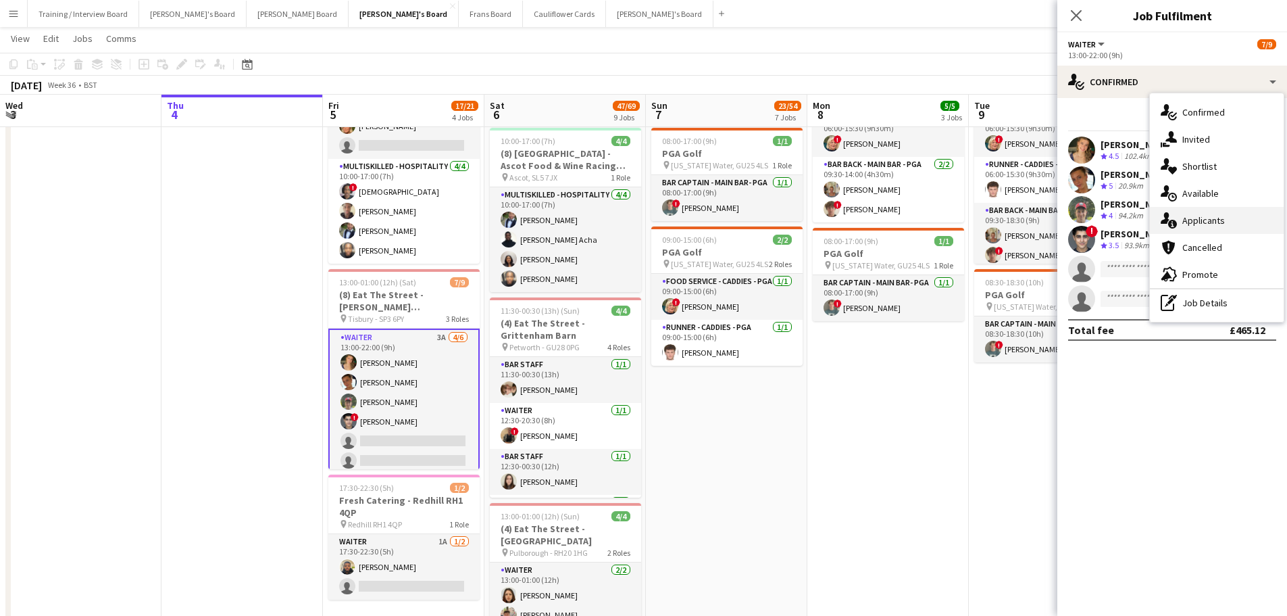
click at [1223, 209] on div "single-neutral-actions-information Applicants" at bounding box center [1217, 220] width 134 height 27
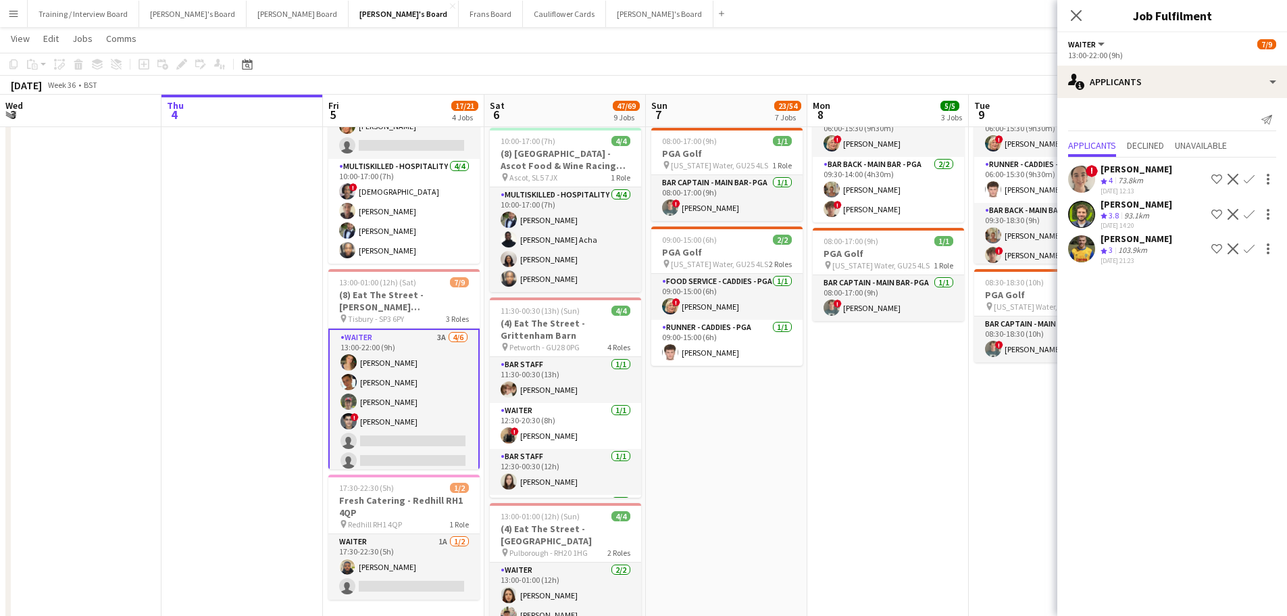
click at [1145, 252] on div "103.9km" at bounding box center [1133, 250] width 34 height 11
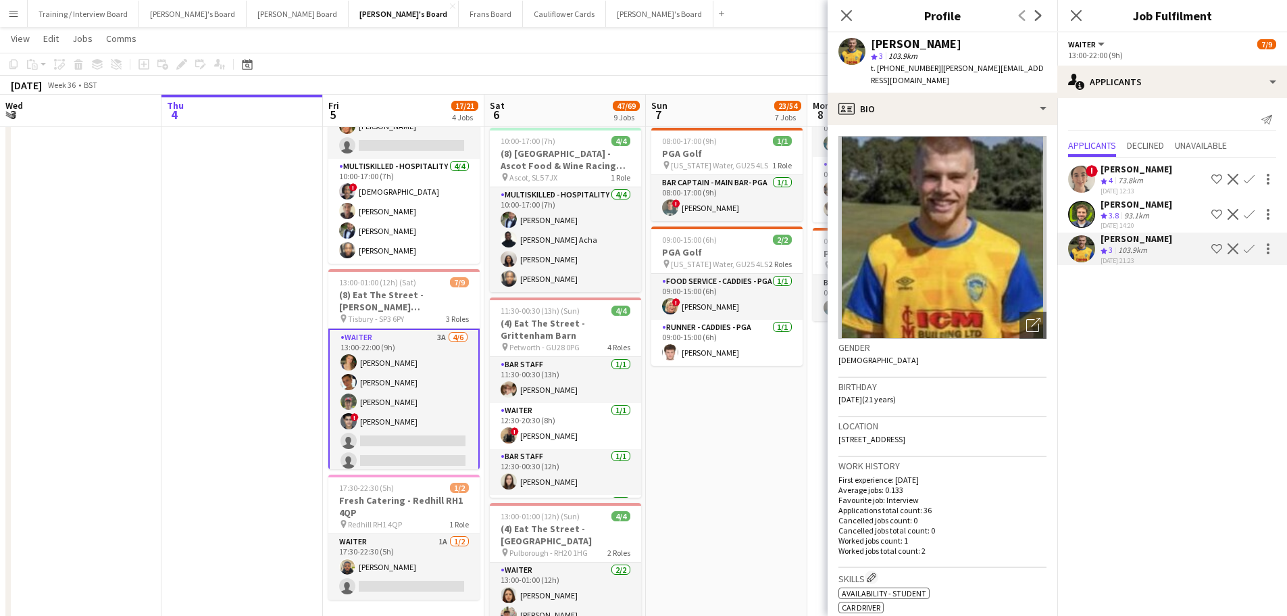
click at [1164, 169] on div "! ella beswick Crew rating 4 73.8km 03-09-2025 12:13 Shortlist crew Decline Con…" at bounding box center [1173, 179] width 230 height 32
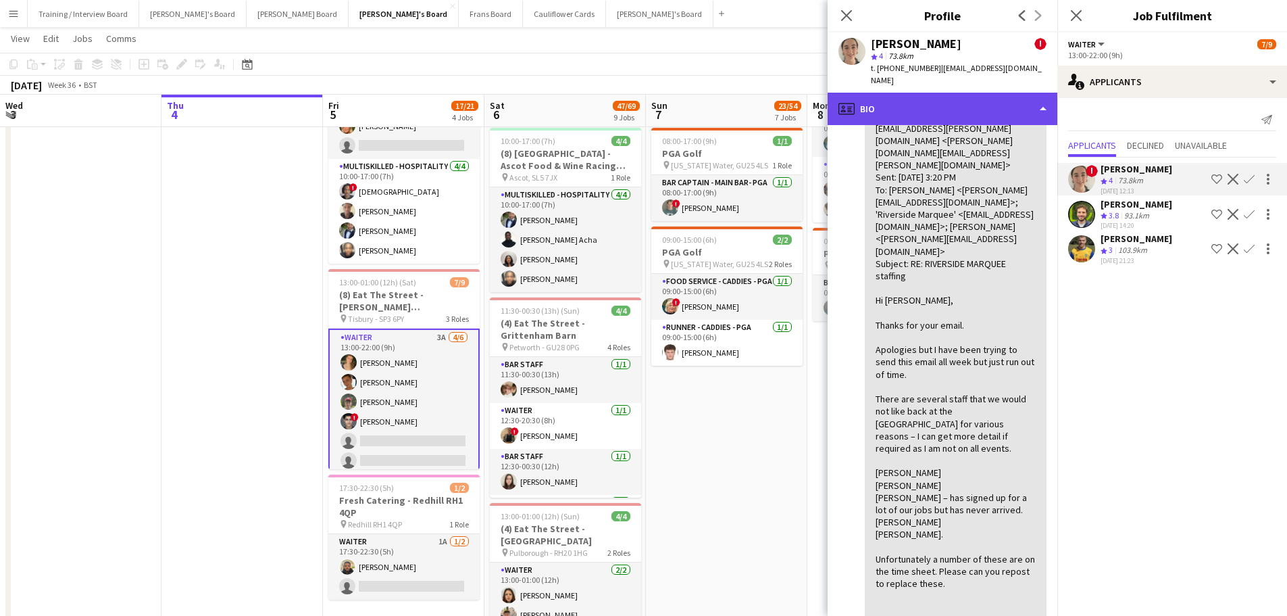
click at [960, 93] on div "profile Bio" at bounding box center [943, 109] width 230 height 32
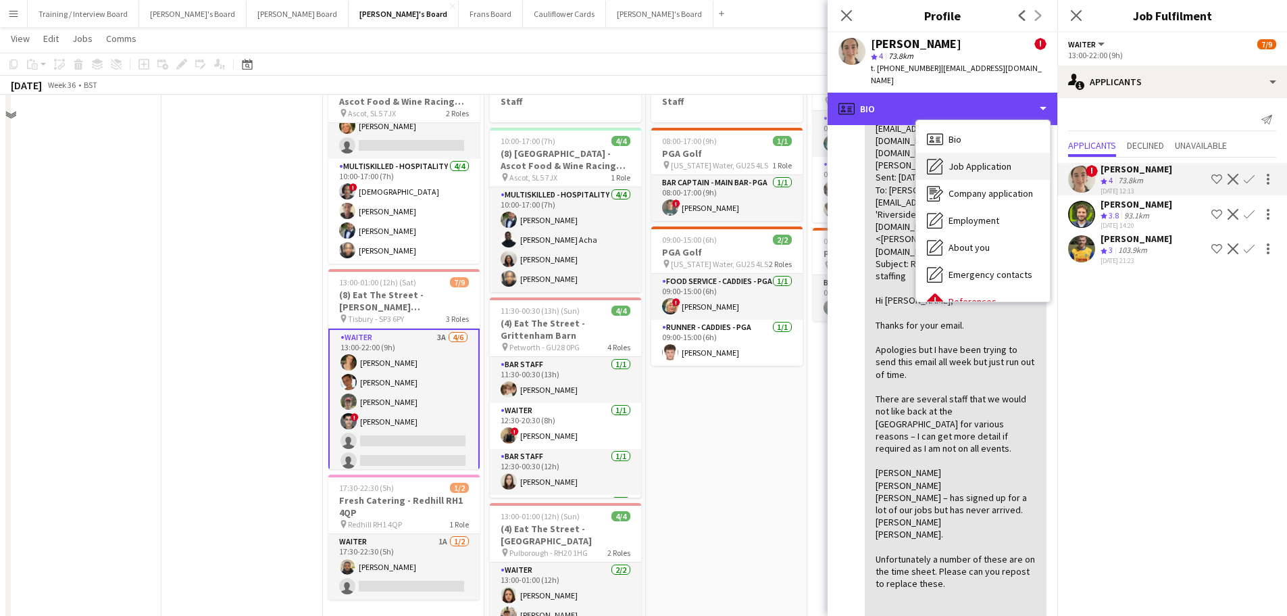
scroll to position [68, 0]
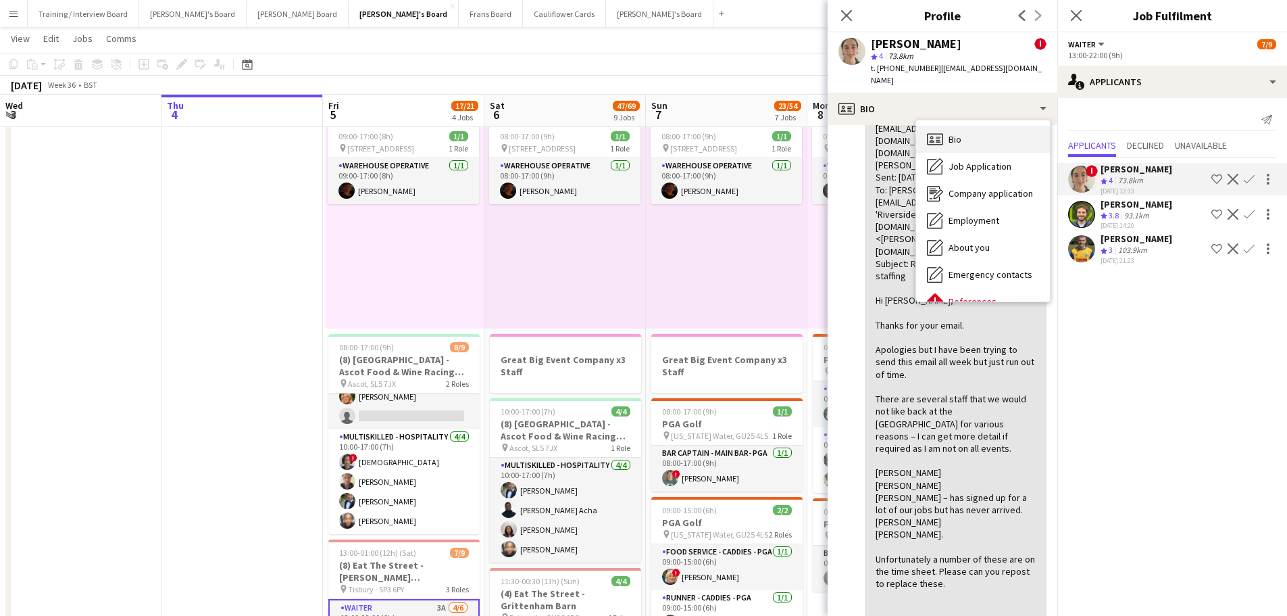
click at [967, 127] on div "Bio Bio" at bounding box center [983, 139] width 134 height 27
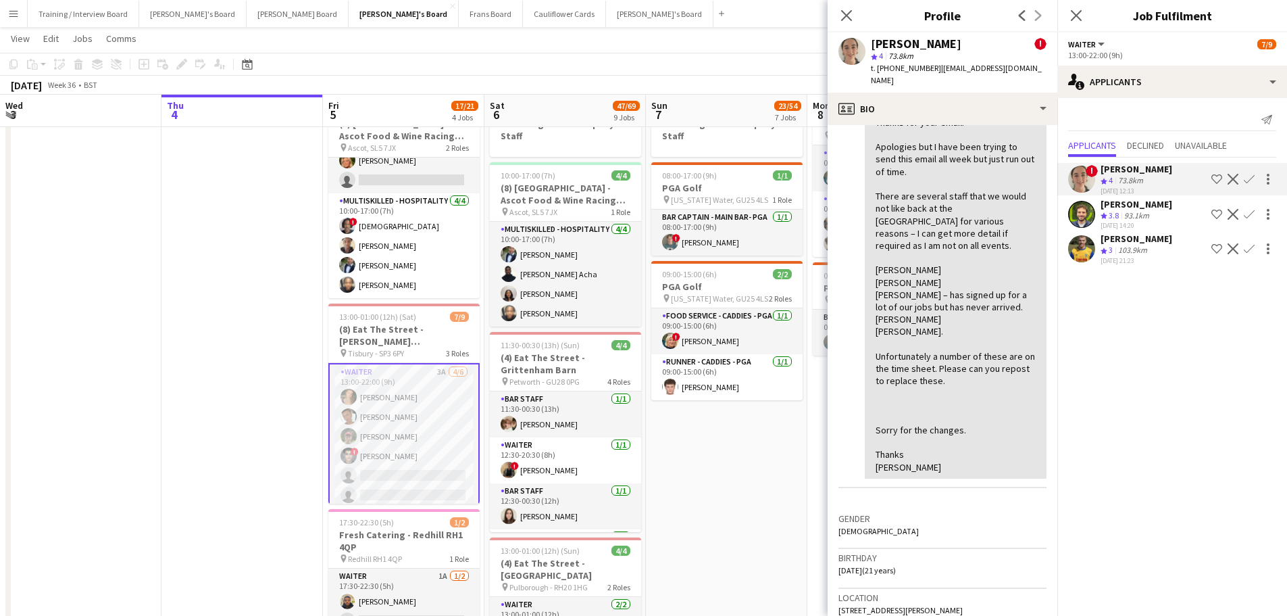
scroll to position [338, 0]
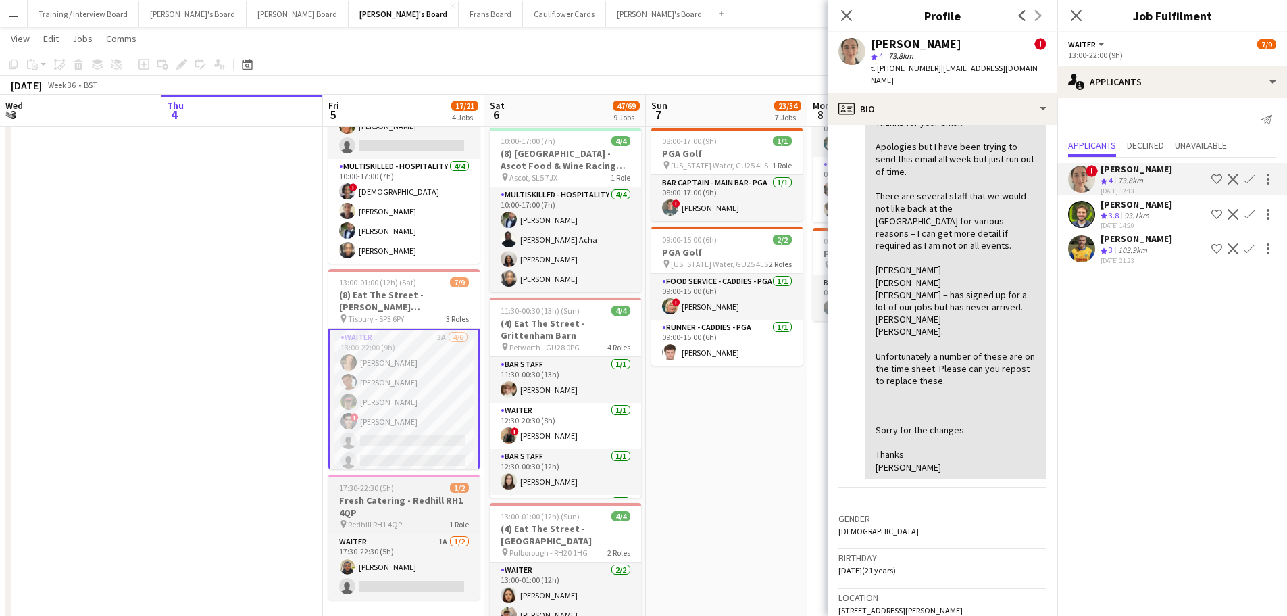
click at [407, 501] on h3 "Fresh Catering - Redhill RH1 4QP" at bounding box center [403, 506] width 151 height 24
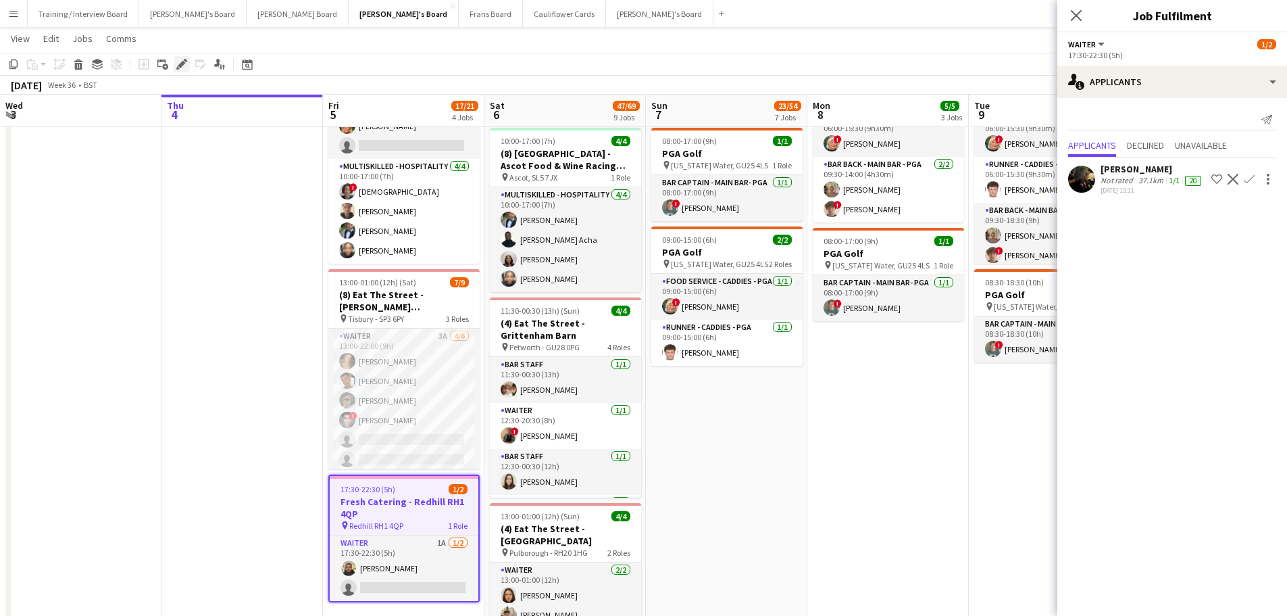
click at [181, 68] on icon "Edit" at bounding box center [181, 64] width 11 height 11
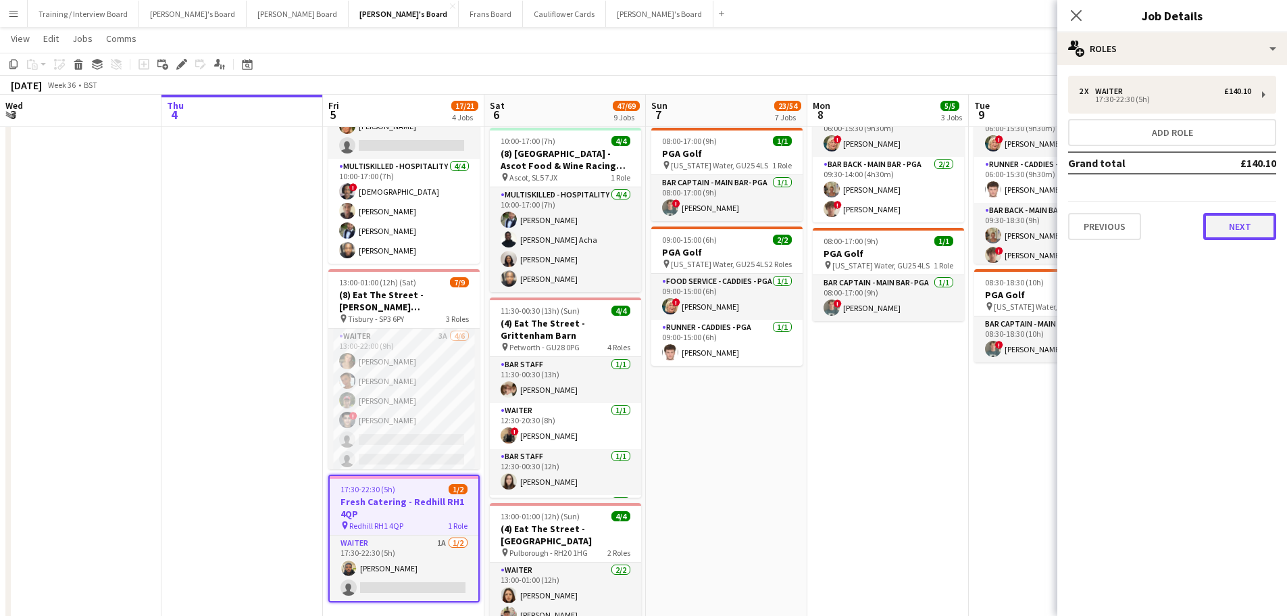
click at [1237, 234] on button "Next" at bounding box center [1239, 226] width 73 height 27
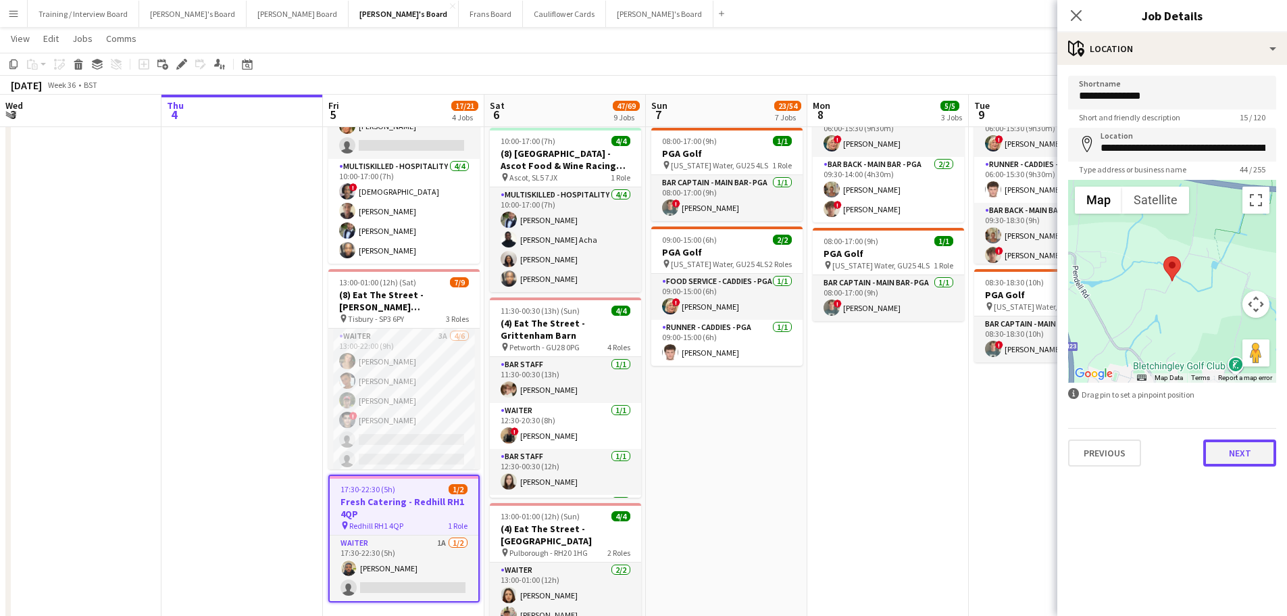
click at [1254, 457] on button "Next" at bounding box center [1239, 452] width 73 height 27
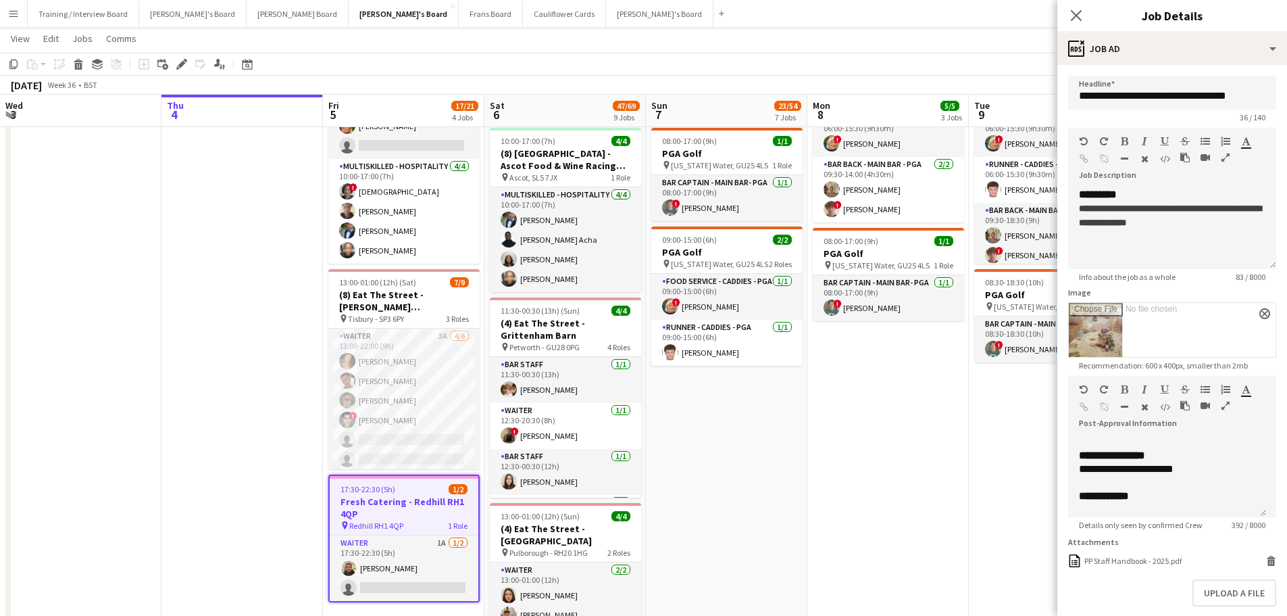
scroll to position [173, 0]
click at [1083, 500] on p at bounding box center [1167, 500] width 176 height 14
paste div
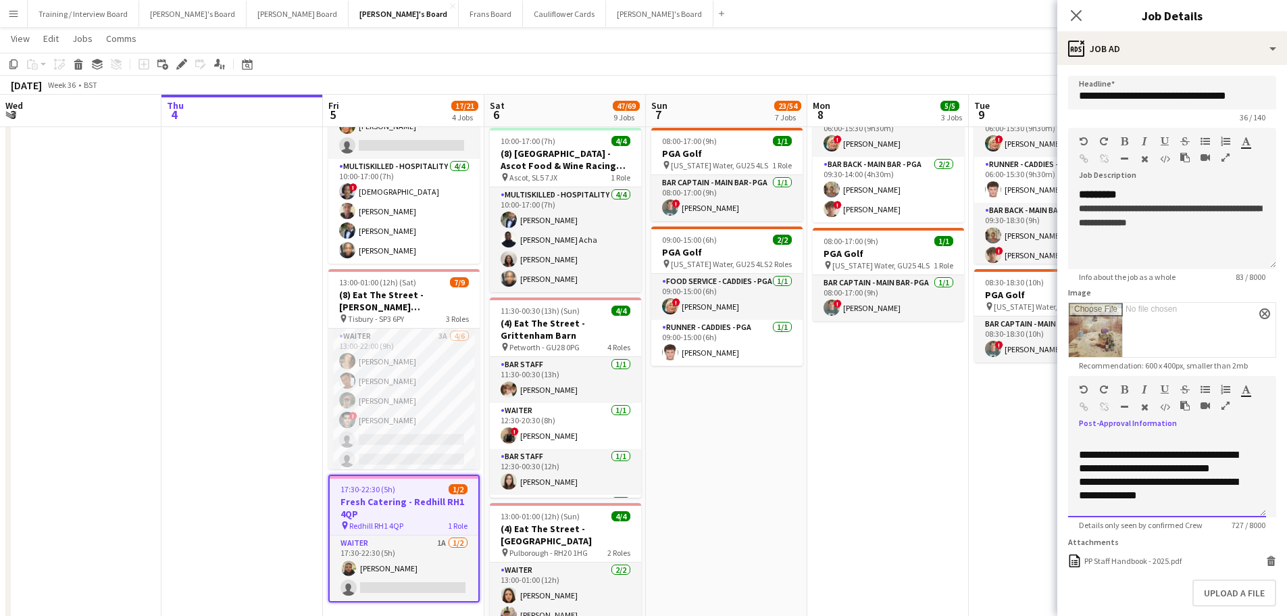
scroll to position [82, 0]
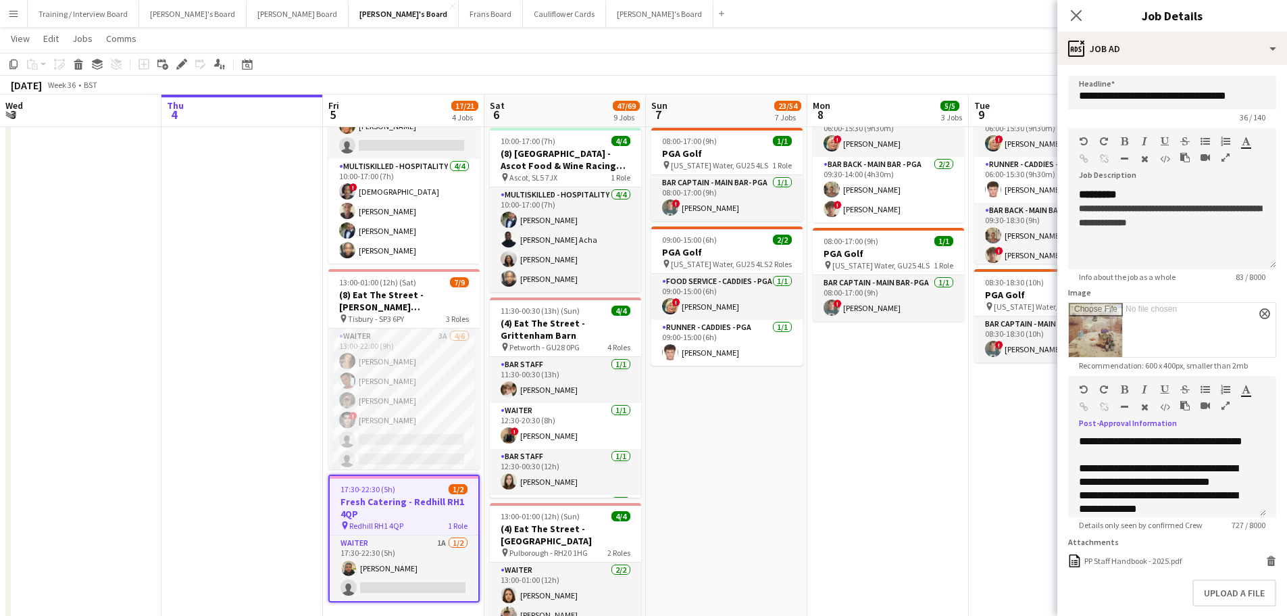
click at [920, 443] on app-date-cell "09:00-17:00 (8h) 1/1 pin Jacaranda Catering, Midhust, GU29 9AL 1 Role Warehouse…" at bounding box center [887, 371] width 161 height 1115
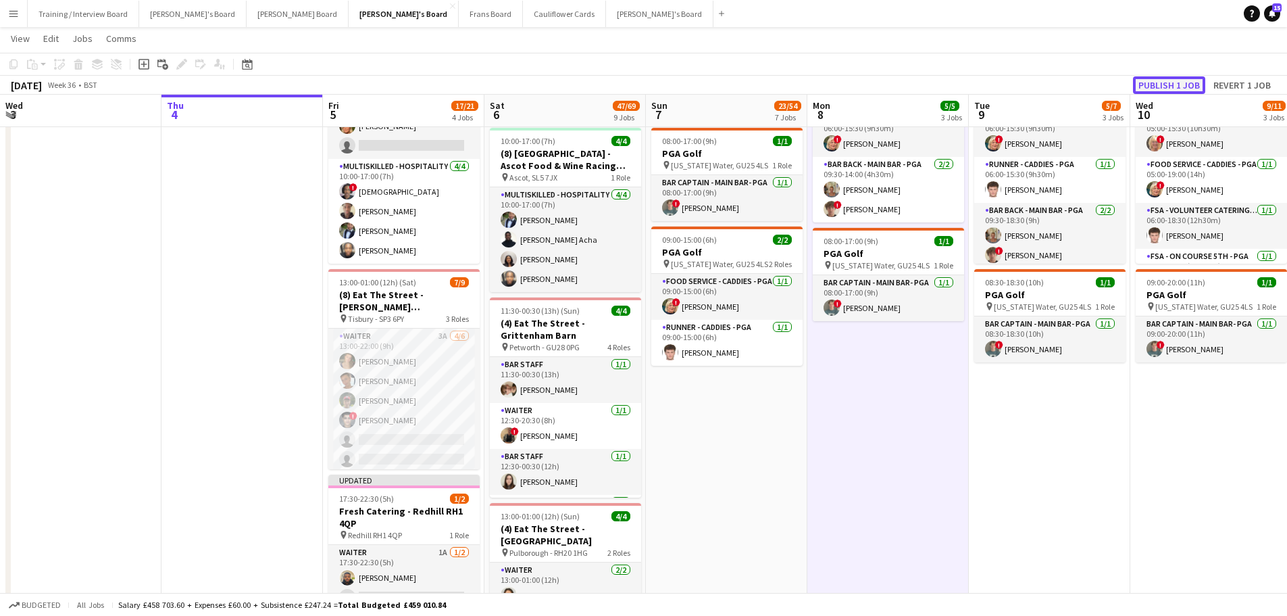
click at [1171, 86] on button "Publish 1 job" at bounding box center [1169, 85] width 72 height 18
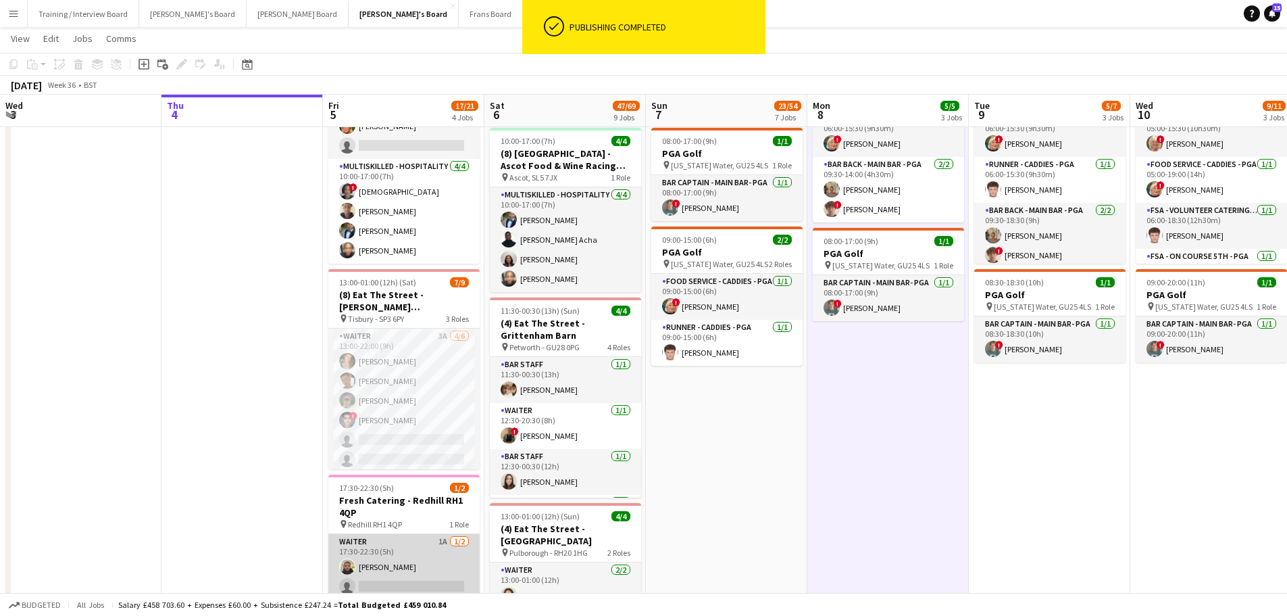
click at [414, 567] on app-card-role "Waiter 1A 1/2 17:30-22:30 (5h) Lance Chowdhury single-neutral-actions" at bounding box center [403, 567] width 151 height 66
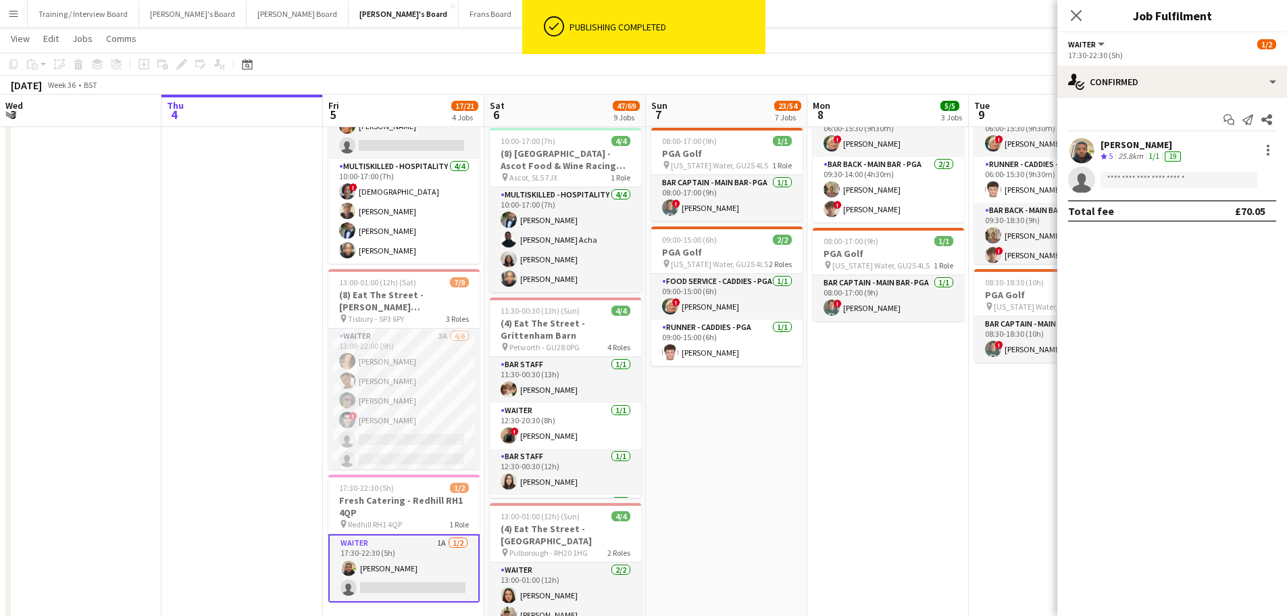
click at [1120, 159] on div "25.8km" at bounding box center [1131, 156] width 30 height 11
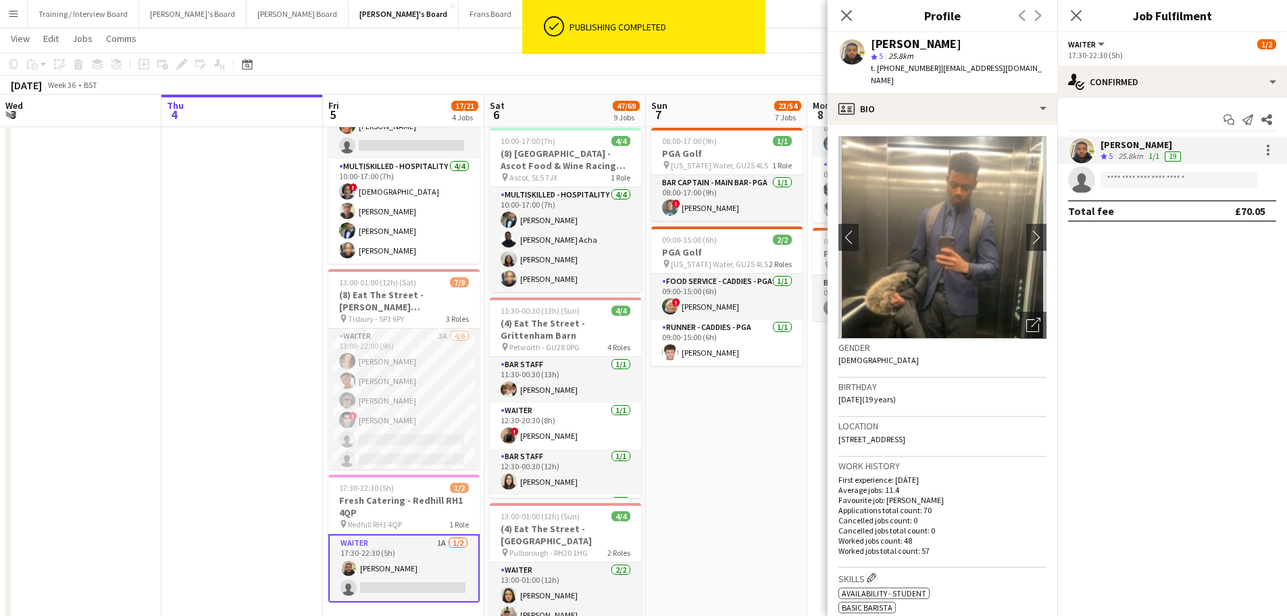
click at [250, 374] on app-date-cell at bounding box center [241, 371] width 161 height 1115
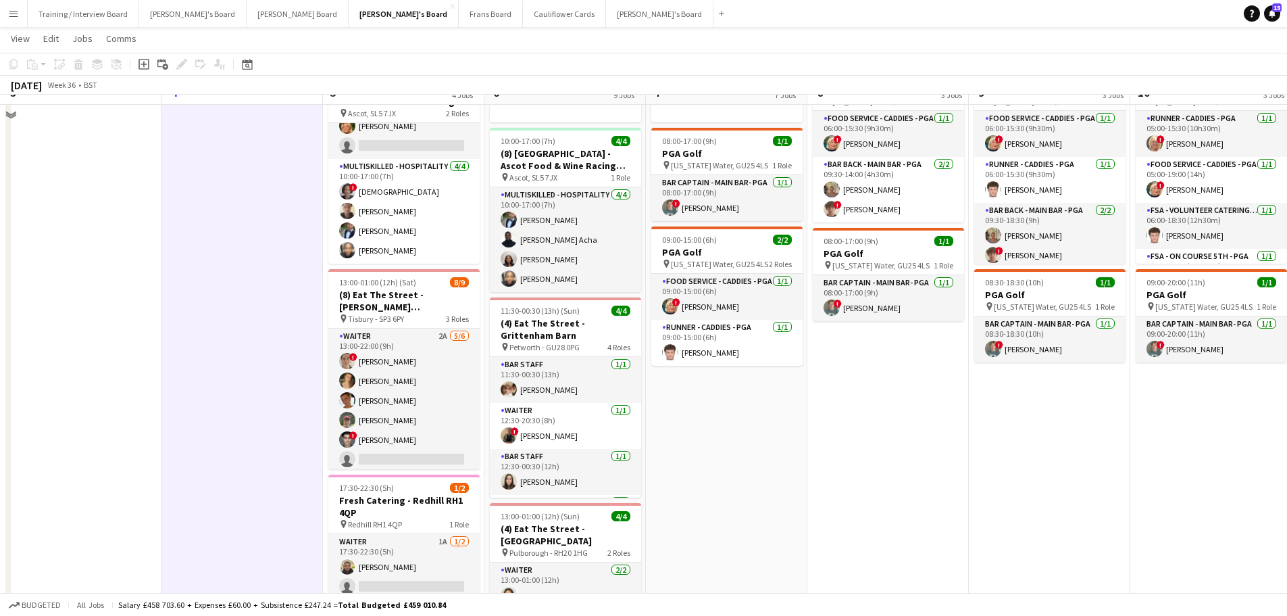
scroll to position [68, 0]
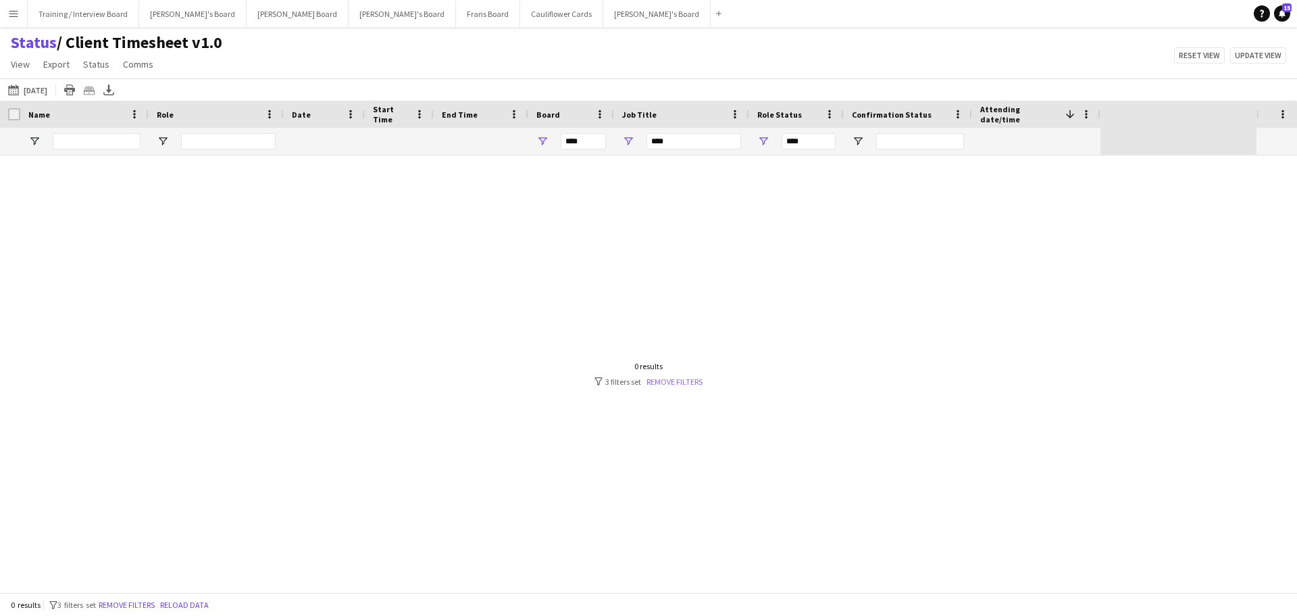
click at [682, 384] on link "Remove filters" at bounding box center [675, 381] width 56 height 10
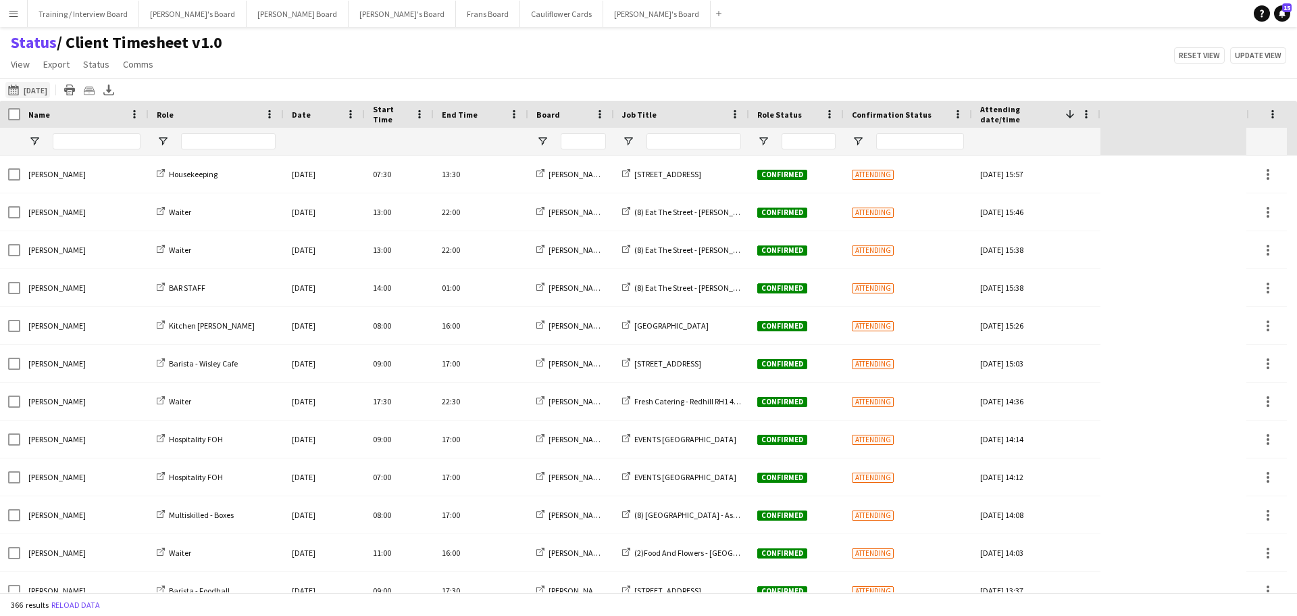
click at [44, 91] on button "[DATE] to [DATE] [DATE]" at bounding box center [27, 90] width 45 height 16
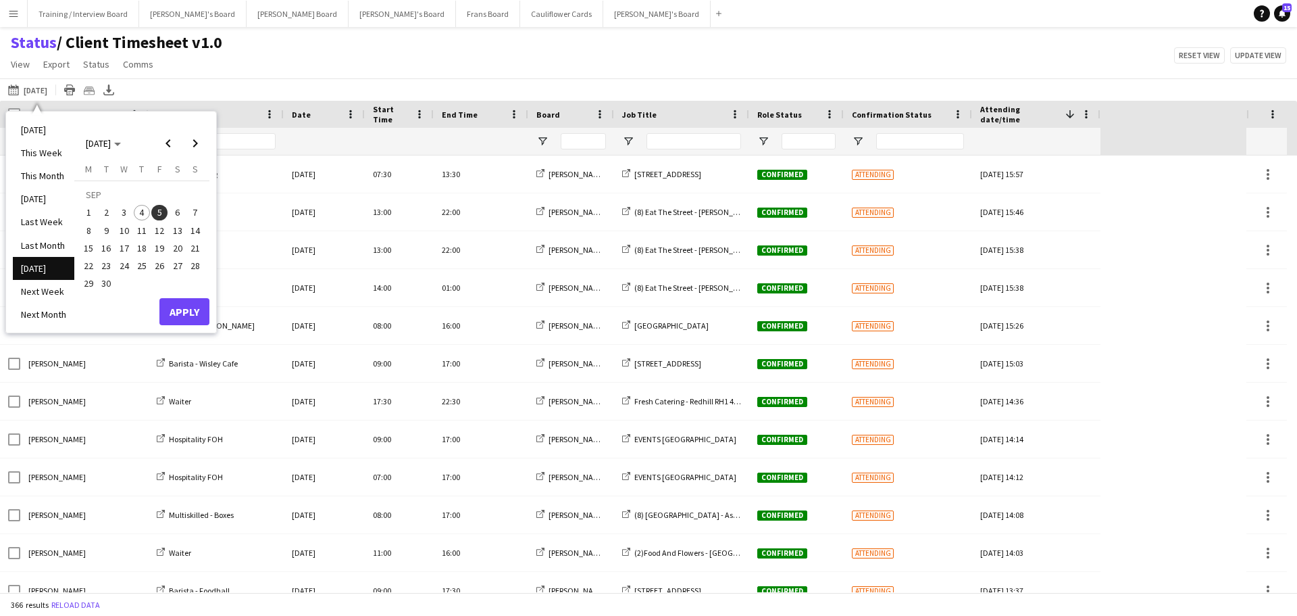
click at [164, 215] on span "5" at bounding box center [159, 213] width 16 height 16
click at [179, 310] on button "Apply" at bounding box center [184, 311] width 50 height 27
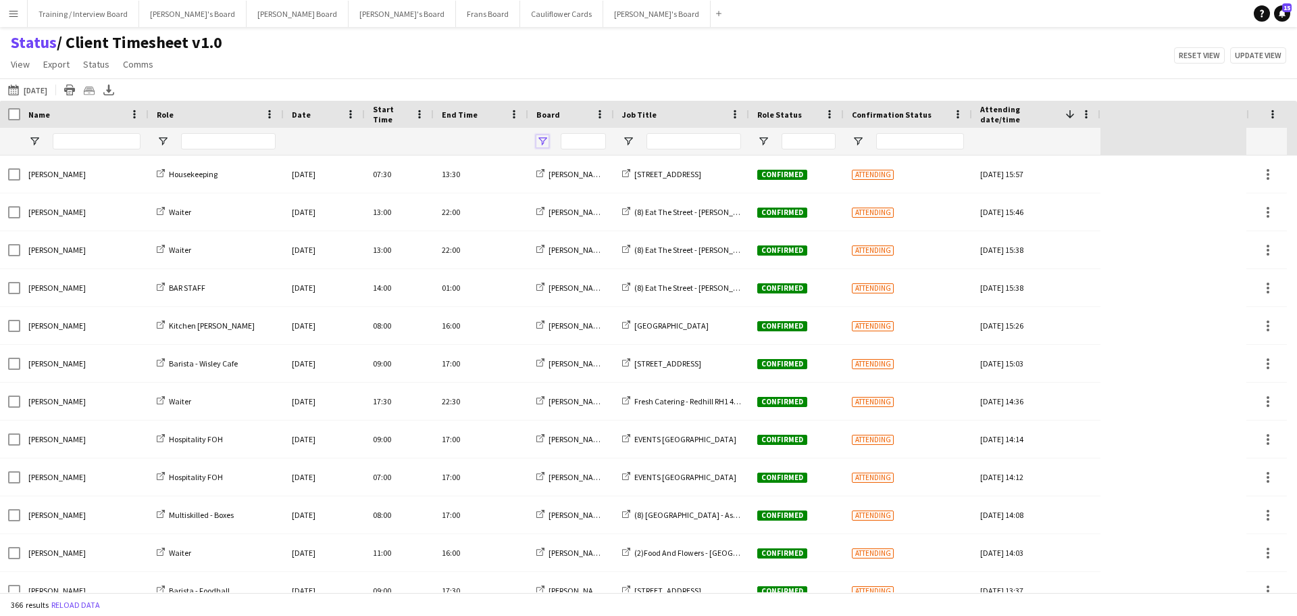
click at [541, 136] on span "Open Filter Menu" at bounding box center [543, 141] width 12 height 12
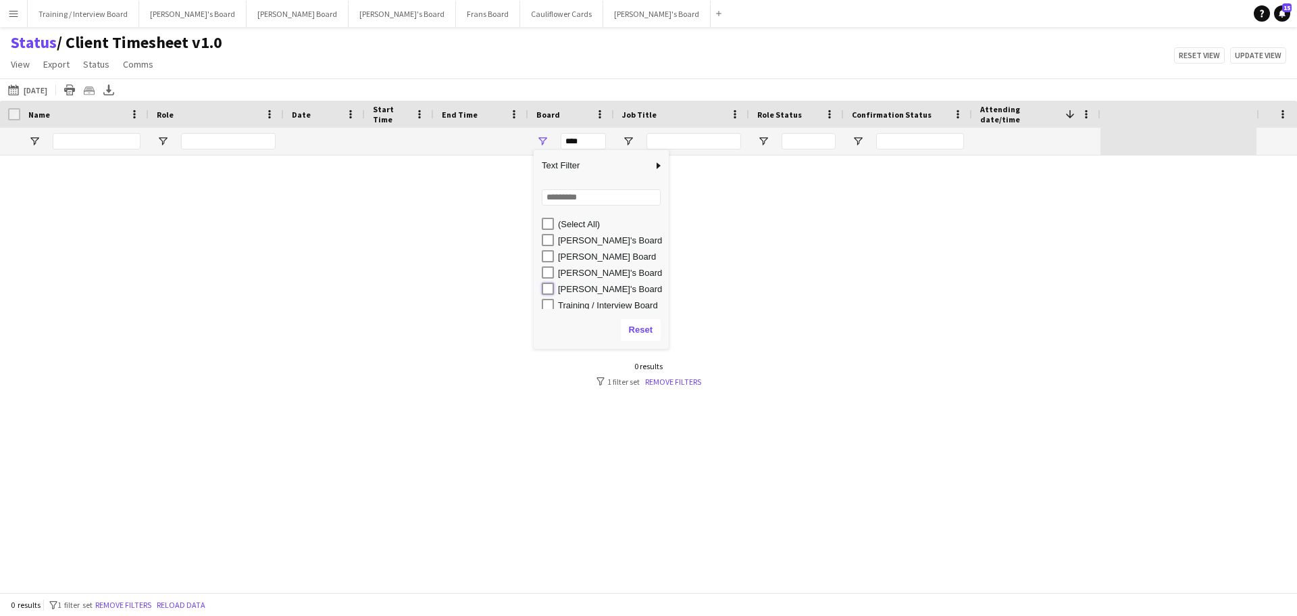
type input "**********"
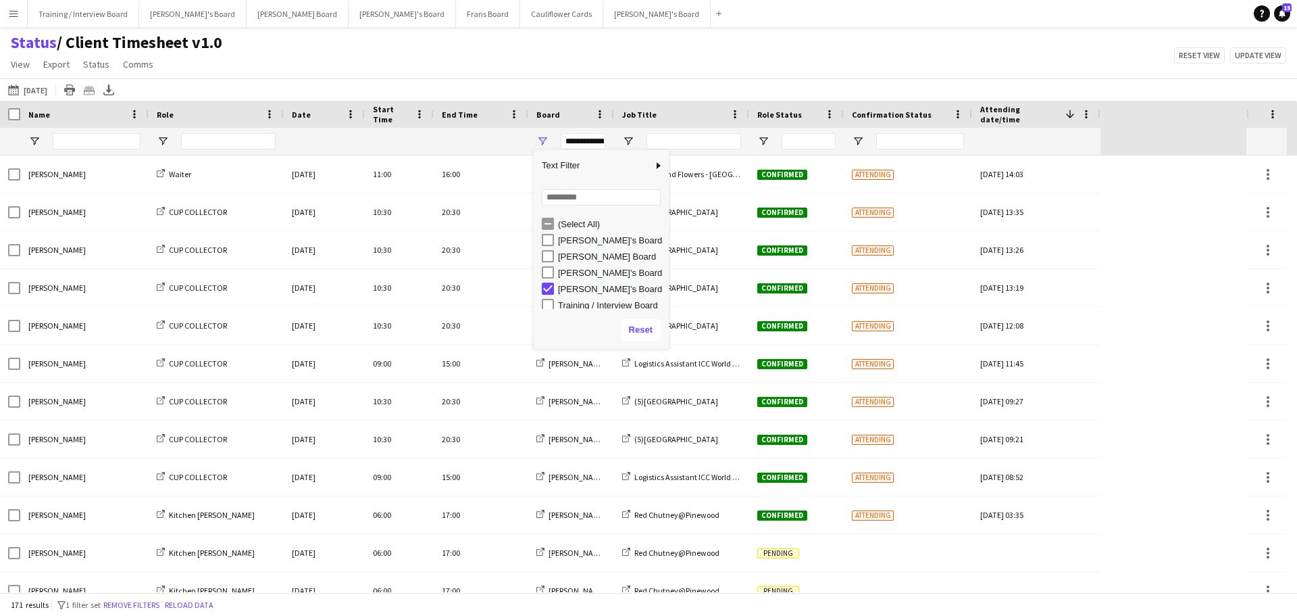
click at [676, 62] on div "Status / Client Timesheet v1.0 View Views Default view Airshow Accreditation Ai…" at bounding box center [648, 55] width 1297 height 46
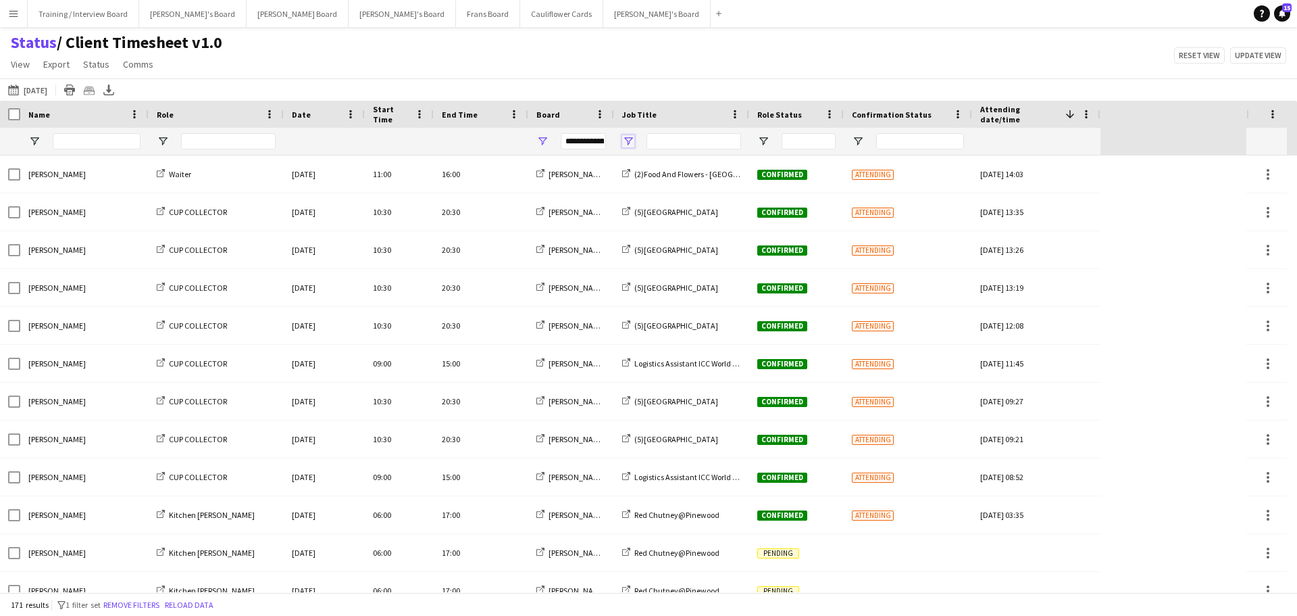
click at [628, 143] on span "Open Filter Menu" at bounding box center [628, 141] width 12 height 12
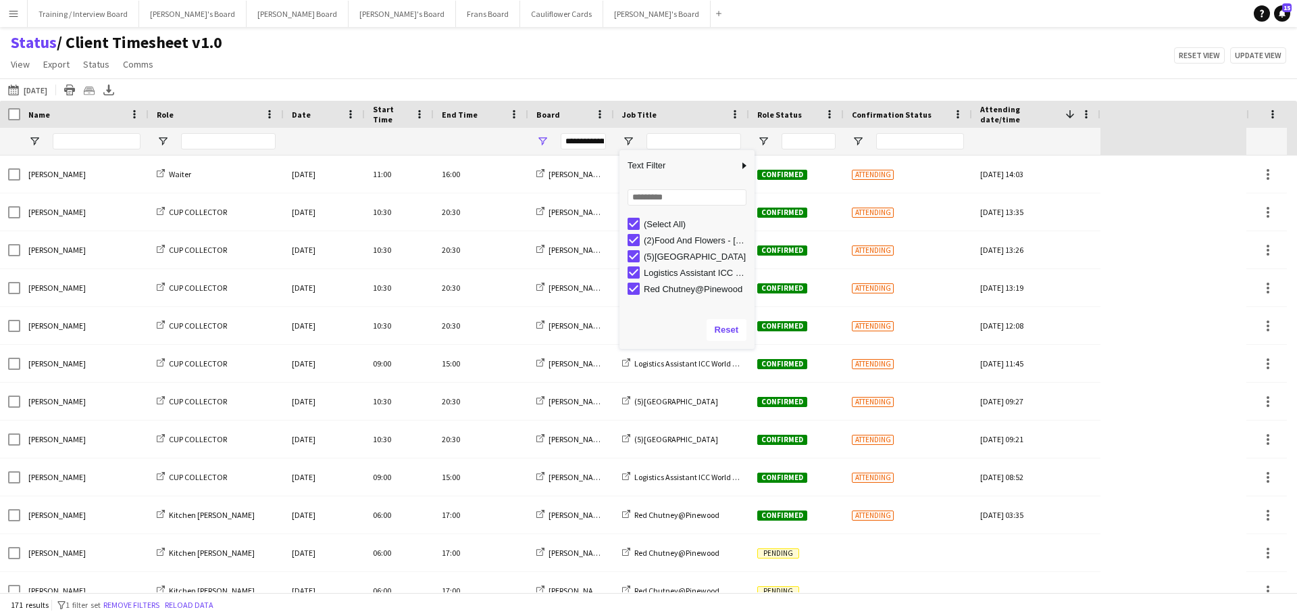
type input "***"
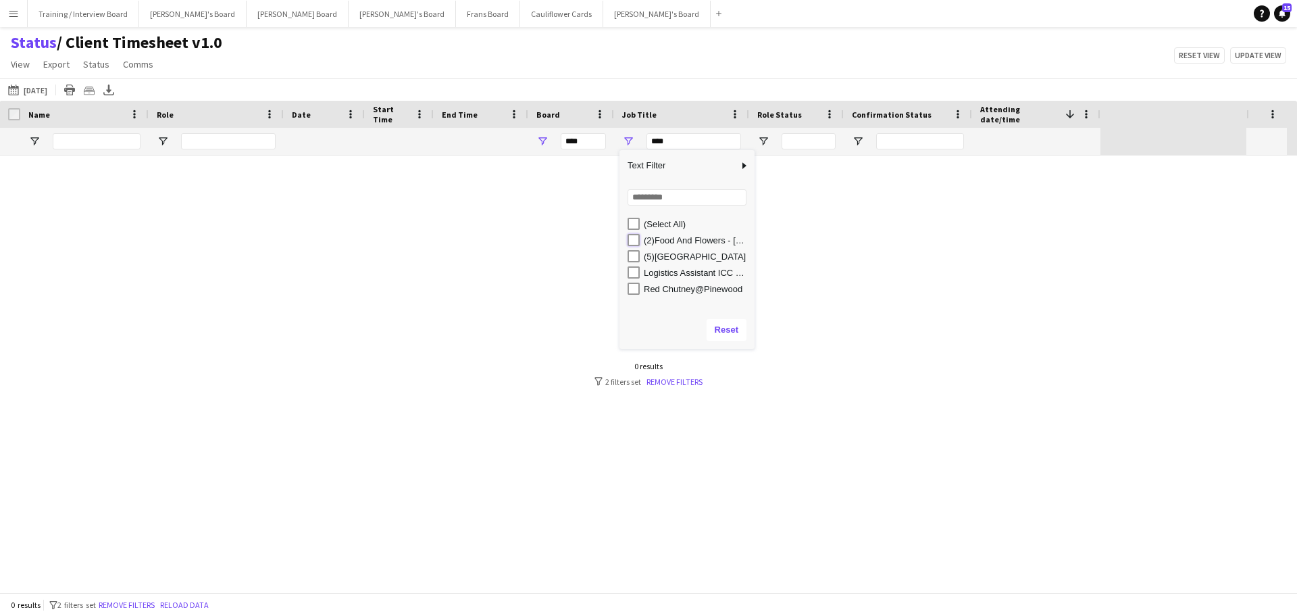
type input "**********"
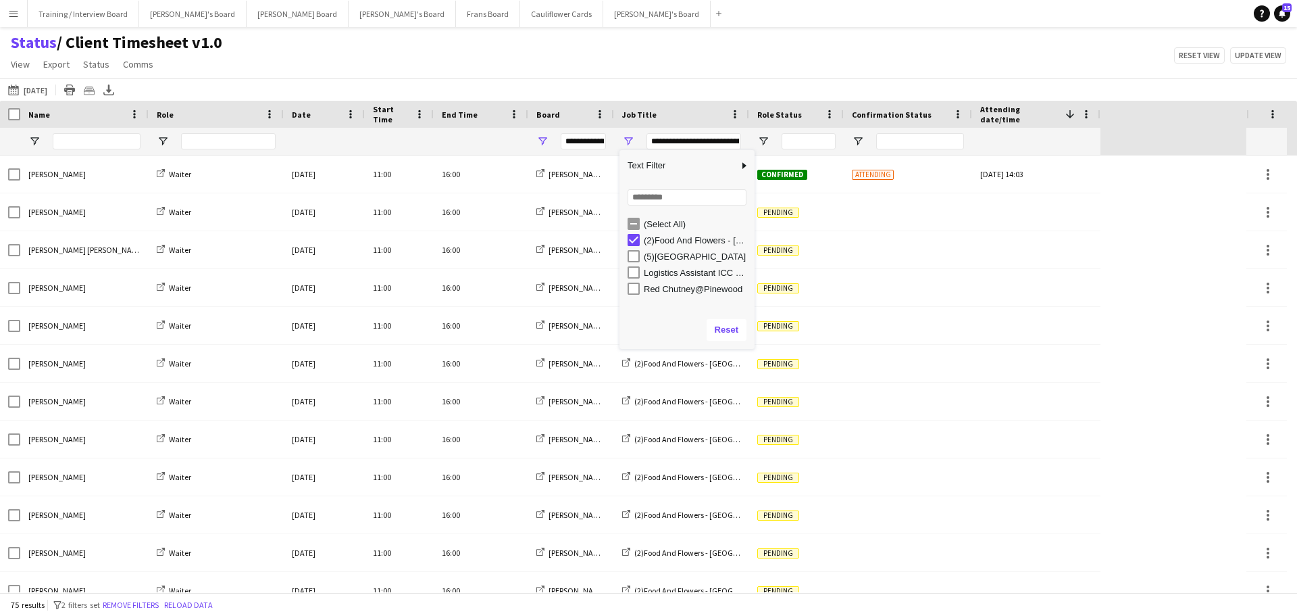
click at [730, 75] on div "Status / Client Timesheet v1.0 View Views Default view Airshow Accreditation Ai…" at bounding box center [648, 55] width 1297 height 46
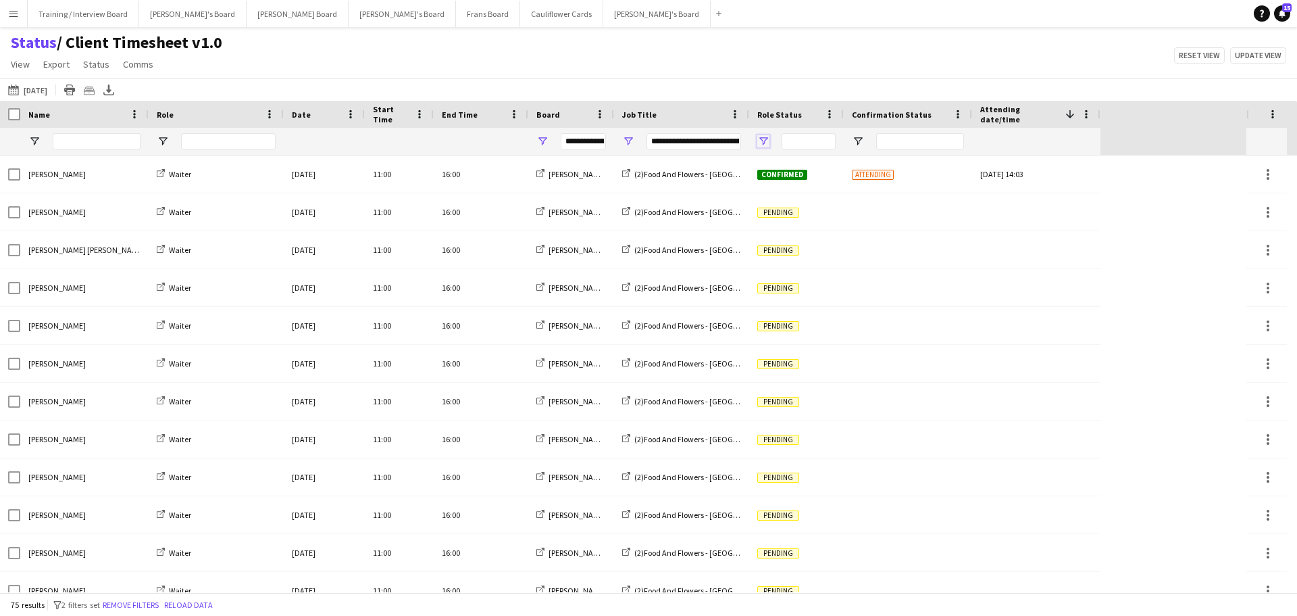
click at [762, 140] on span "Open Filter Menu" at bounding box center [763, 141] width 12 height 12
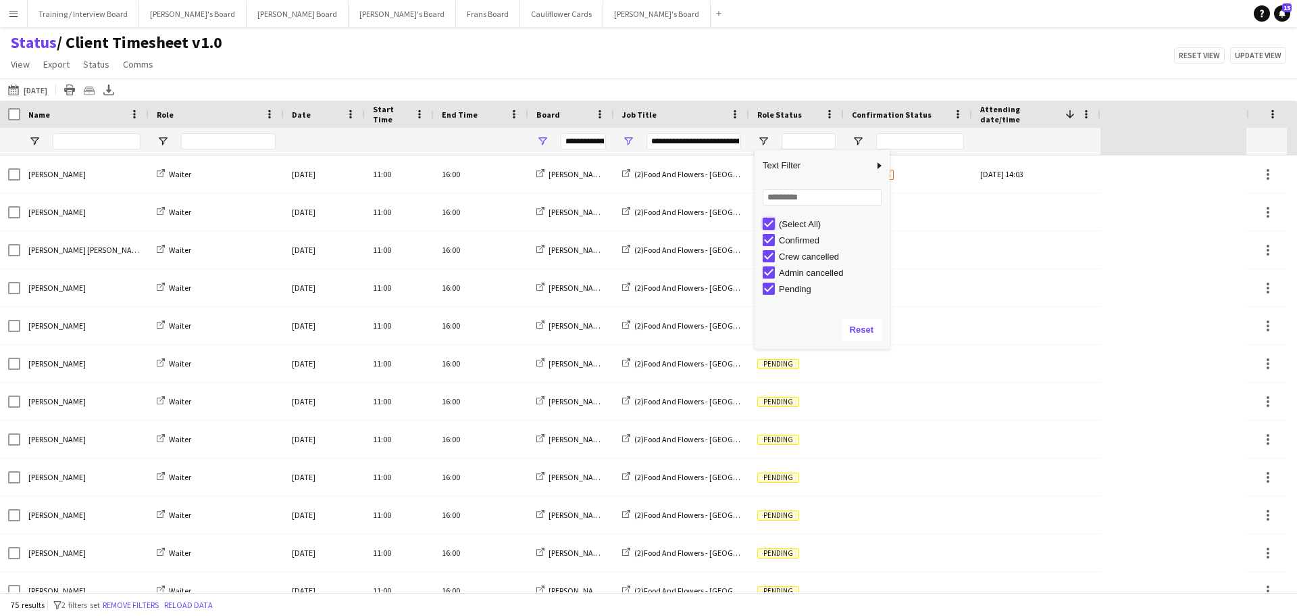
type input "***"
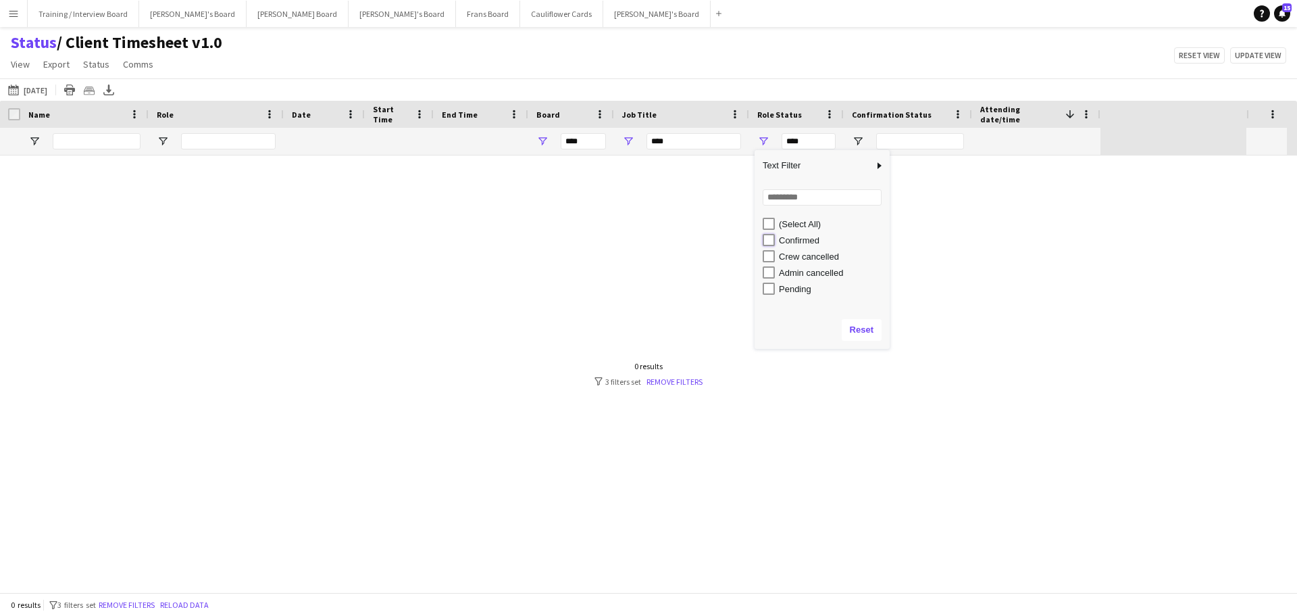
type input "**********"
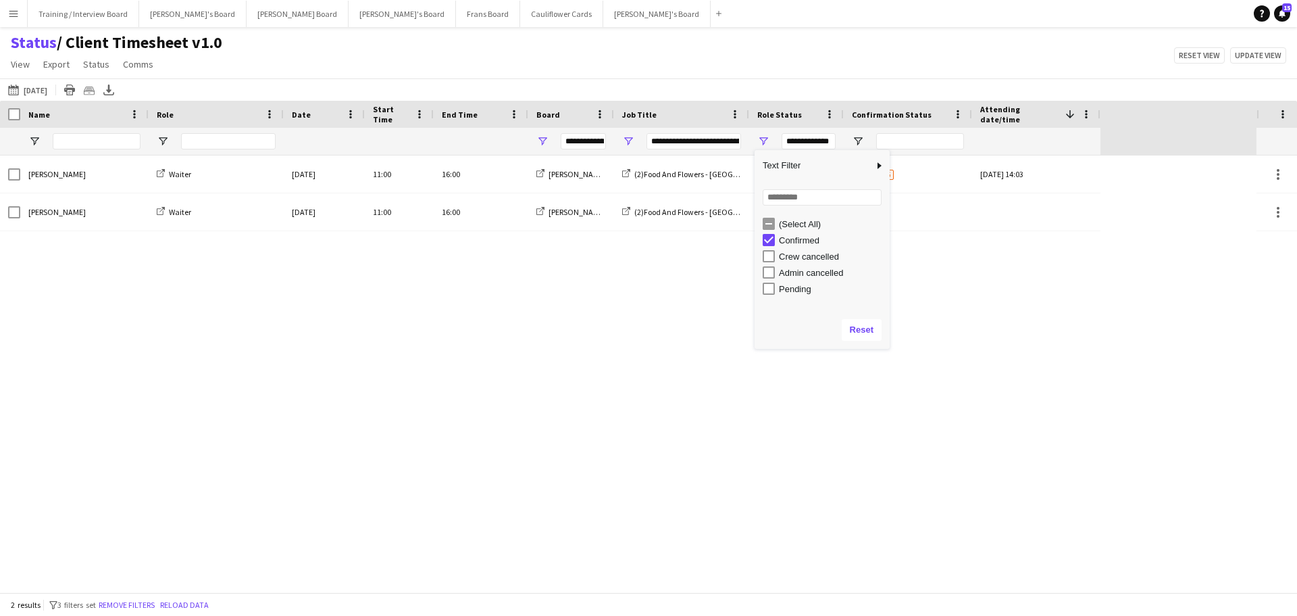
click at [707, 82] on div "[DATE] to [DATE] [DATE] [DATE] This Week This Month [DATE] Last Week Last Month…" at bounding box center [648, 89] width 1297 height 22
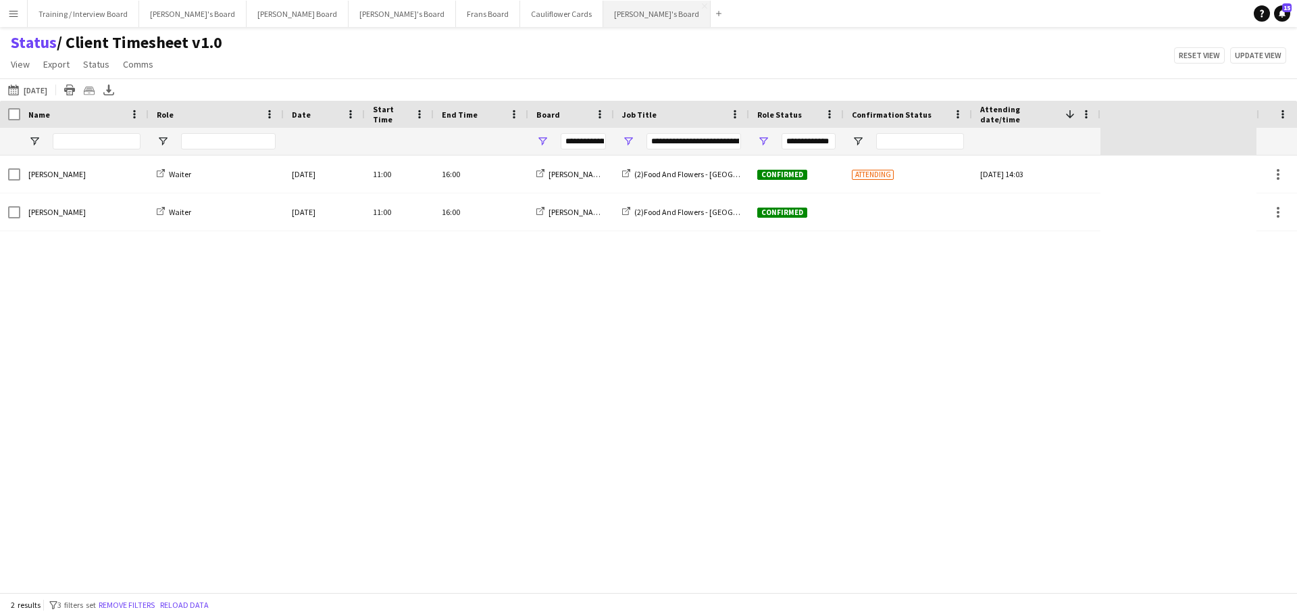
click at [603, 19] on button "[PERSON_NAME]'s Board Close" at bounding box center [656, 14] width 107 height 26
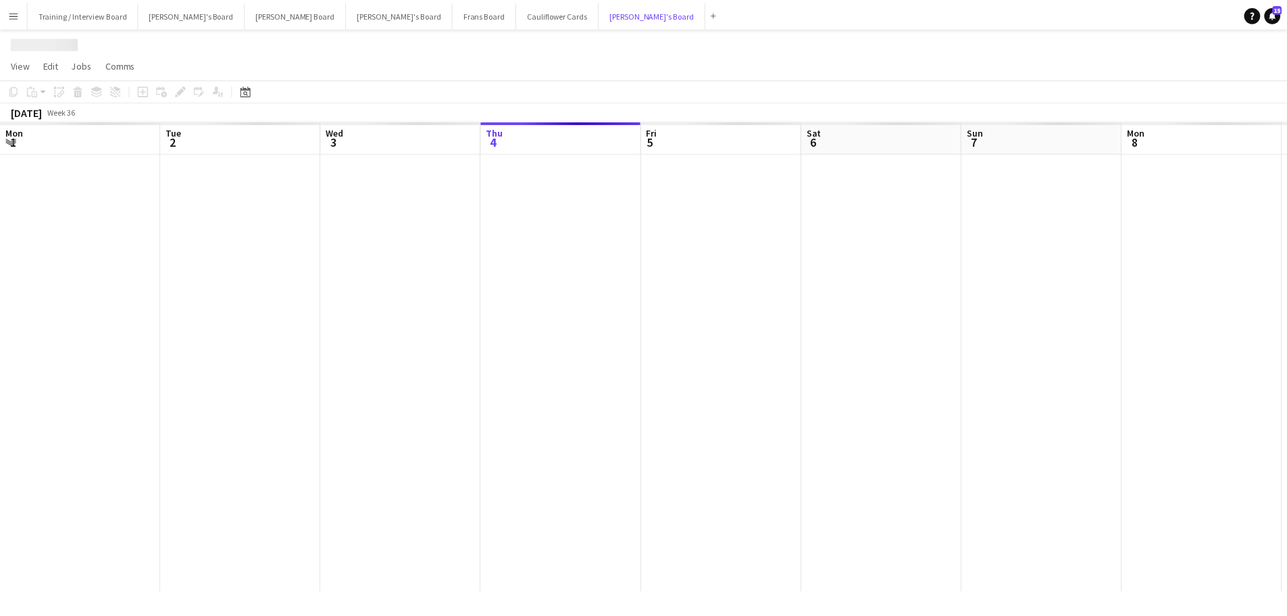
scroll to position [0, 323]
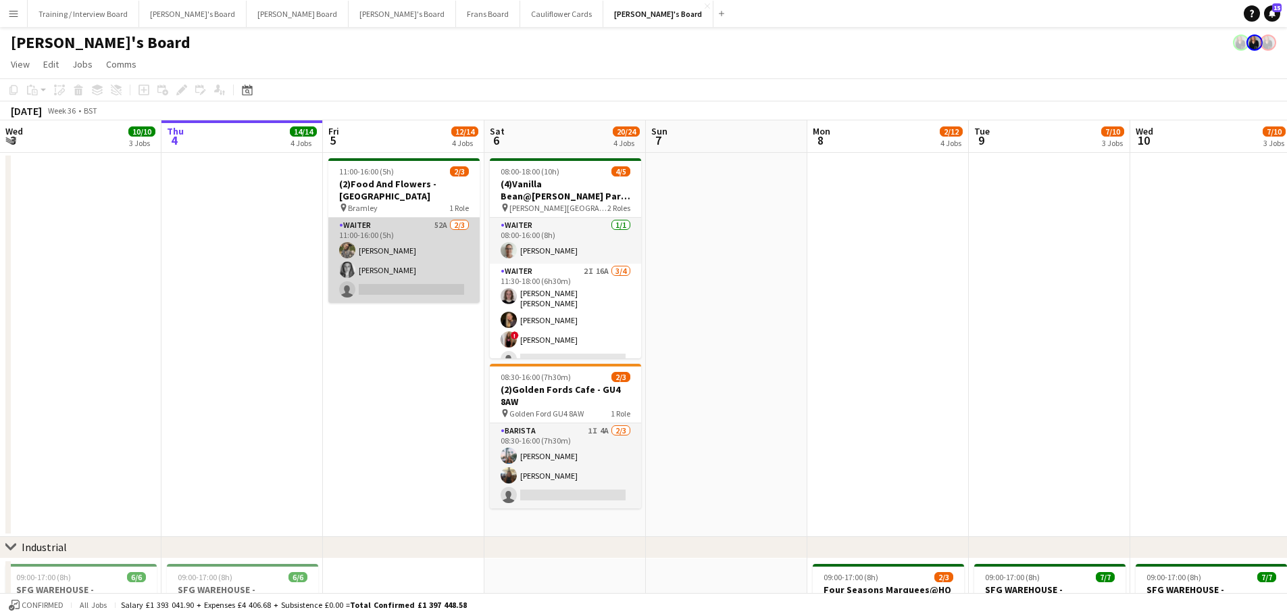
click at [367, 237] on app-card-role "Waiter 52A [DATE] 11:00-16:00 (5h) [PERSON_NAME] [PERSON_NAME] single-neutral-a…" at bounding box center [403, 260] width 151 height 85
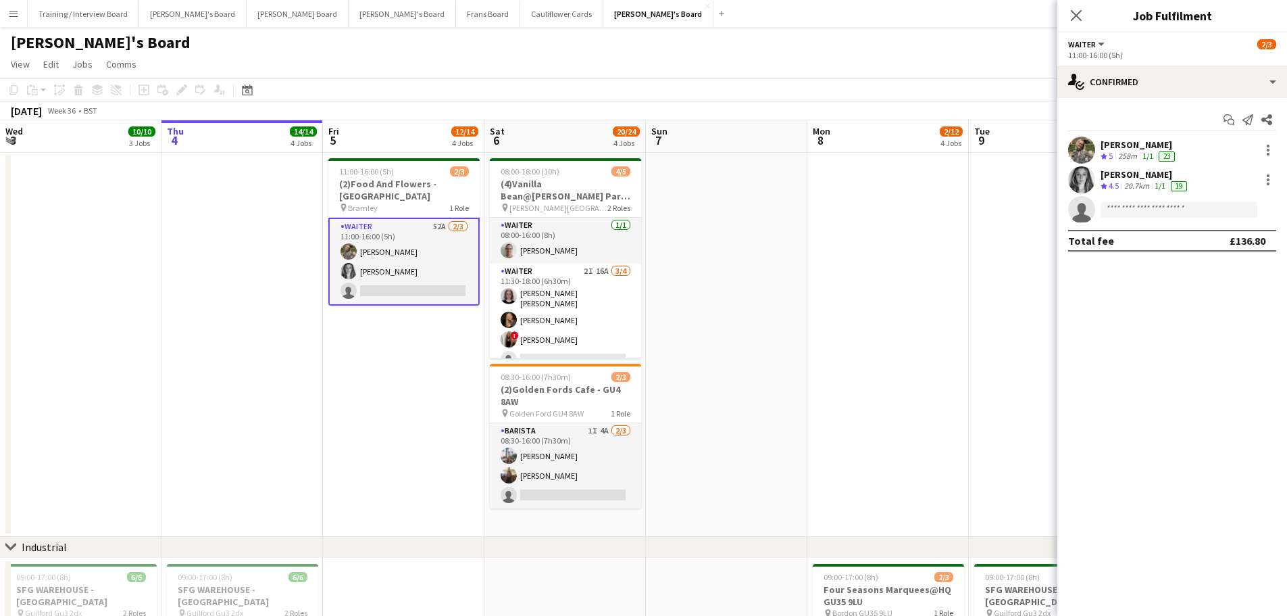
click at [1131, 143] on div "[PERSON_NAME]" at bounding box center [1139, 145] width 77 height 12
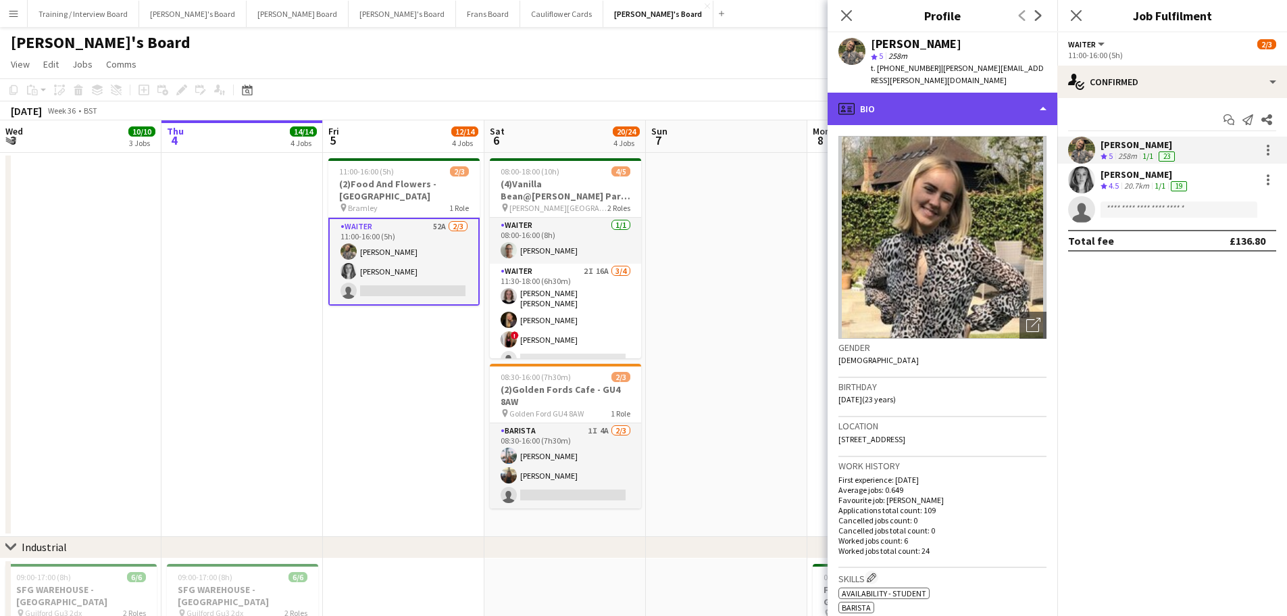
click at [955, 107] on div "profile Bio" at bounding box center [943, 109] width 230 height 32
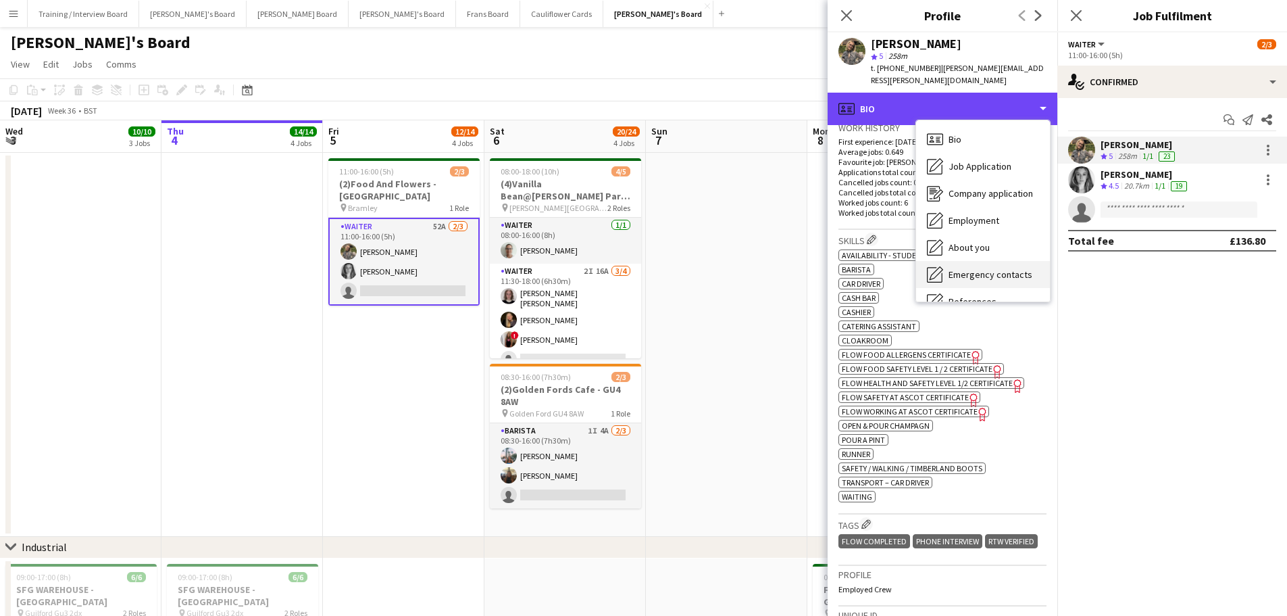
scroll to position [203, 0]
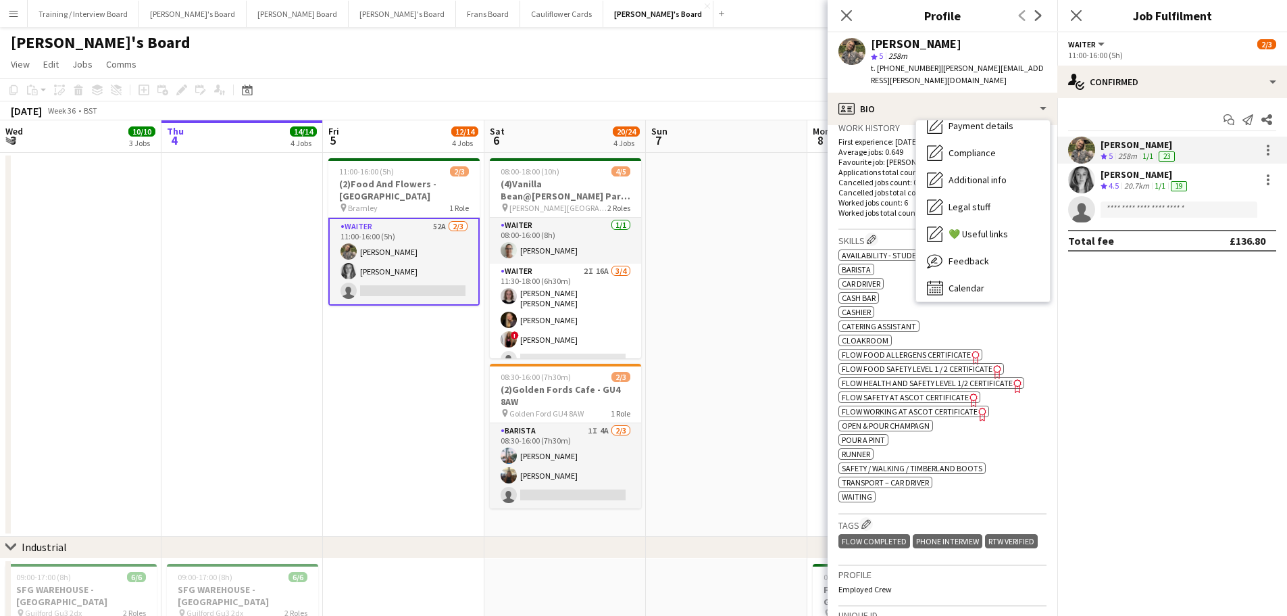
click at [992, 274] on div "Calendar Calendar" at bounding box center [983, 287] width 134 height 27
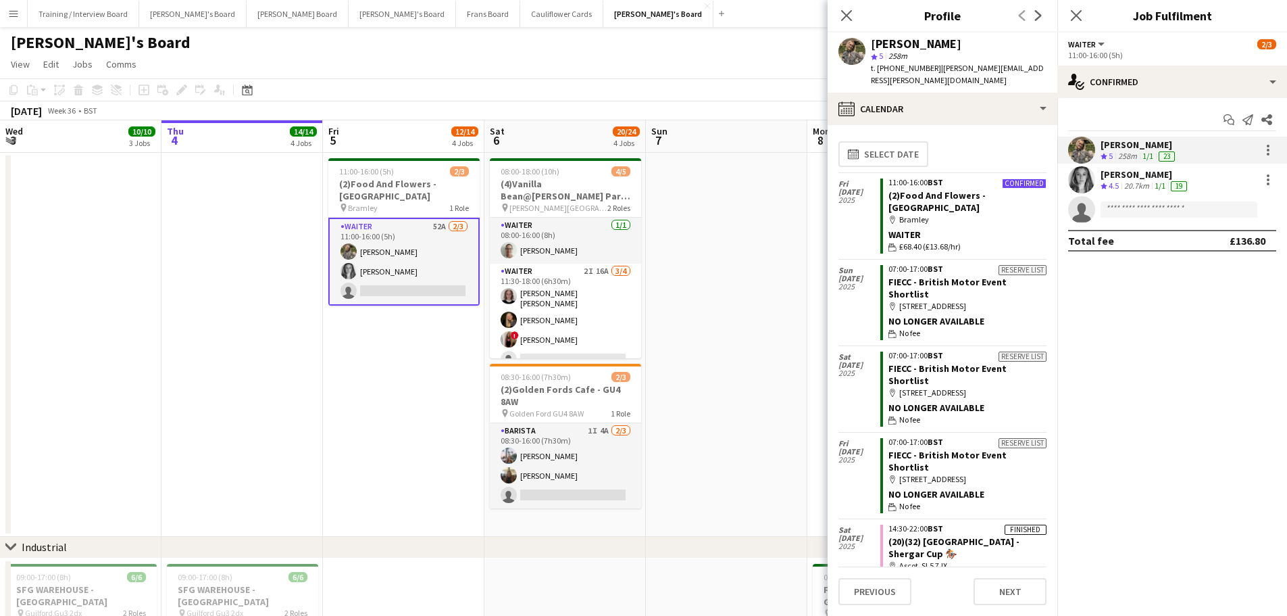
scroll to position [68, 0]
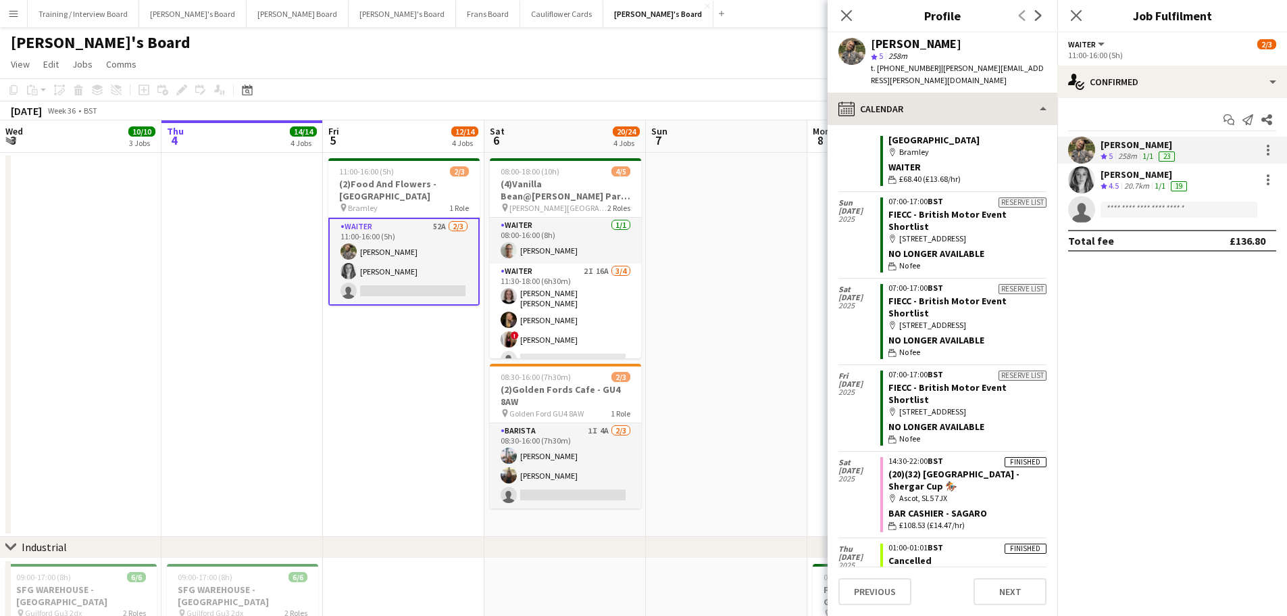
drag, startPoint x: 943, startPoint y: 66, endPoint x: 937, endPoint y: 89, distance: 22.9
click at [944, 68] on span "| [PERSON_NAME][EMAIL_ADDRESS][PERSON_NAME][DOMAIN_NAME]" at bounding box center [957, 74] width 173 height 22
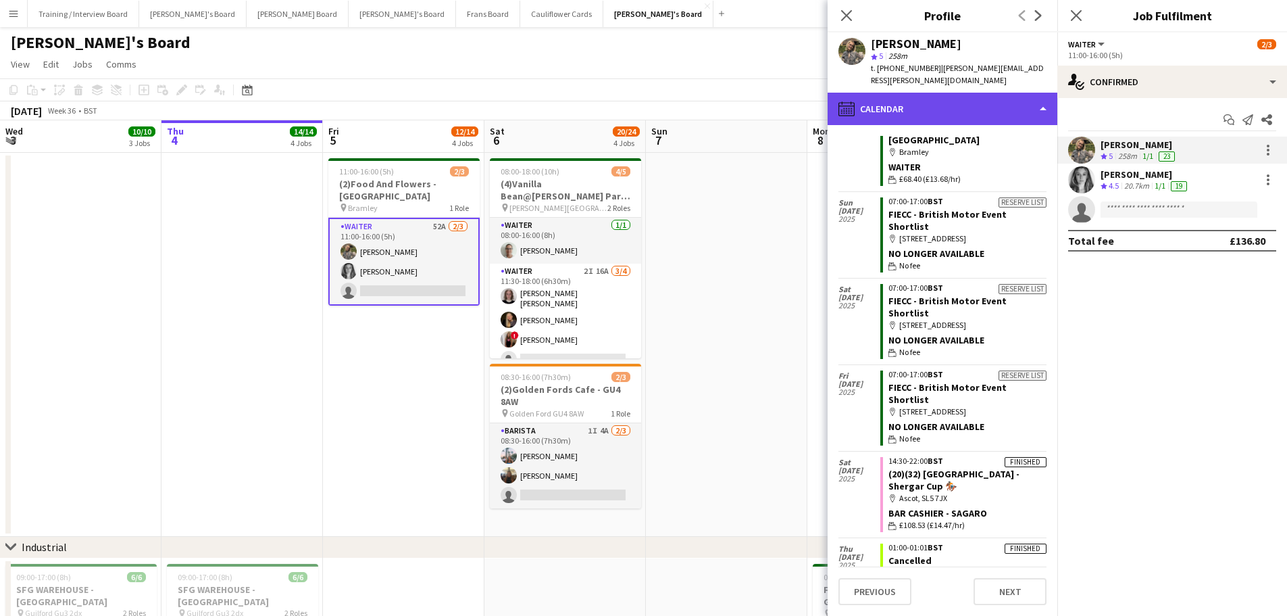
click at [940, 93] on div "calendar-full Calendar" at bounding box center [943, 109] width 230 height 32
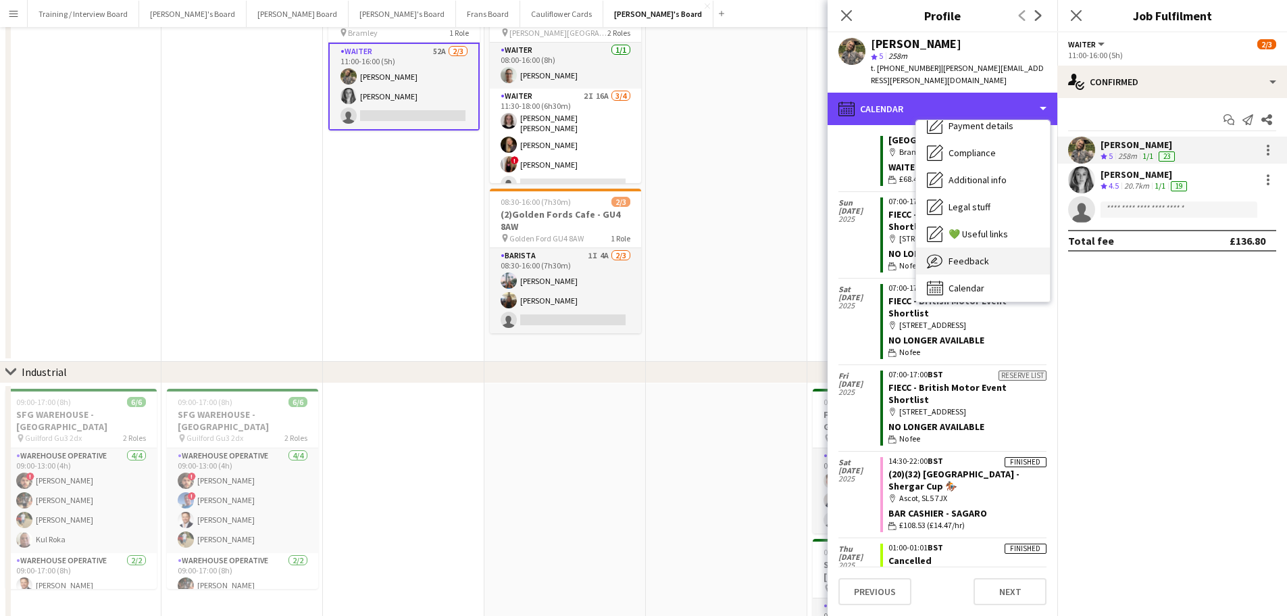
scroll to position [270, 0]
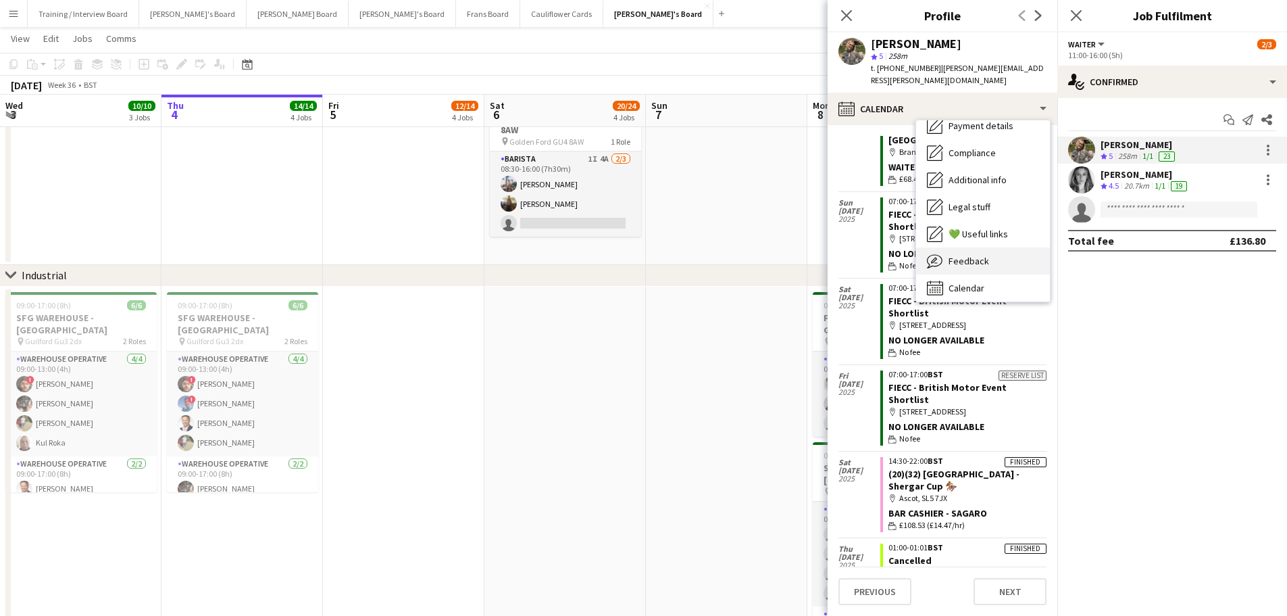
click at [985, 255] on span "Feedback" at bounding box center [969, 261] width 41 height 12
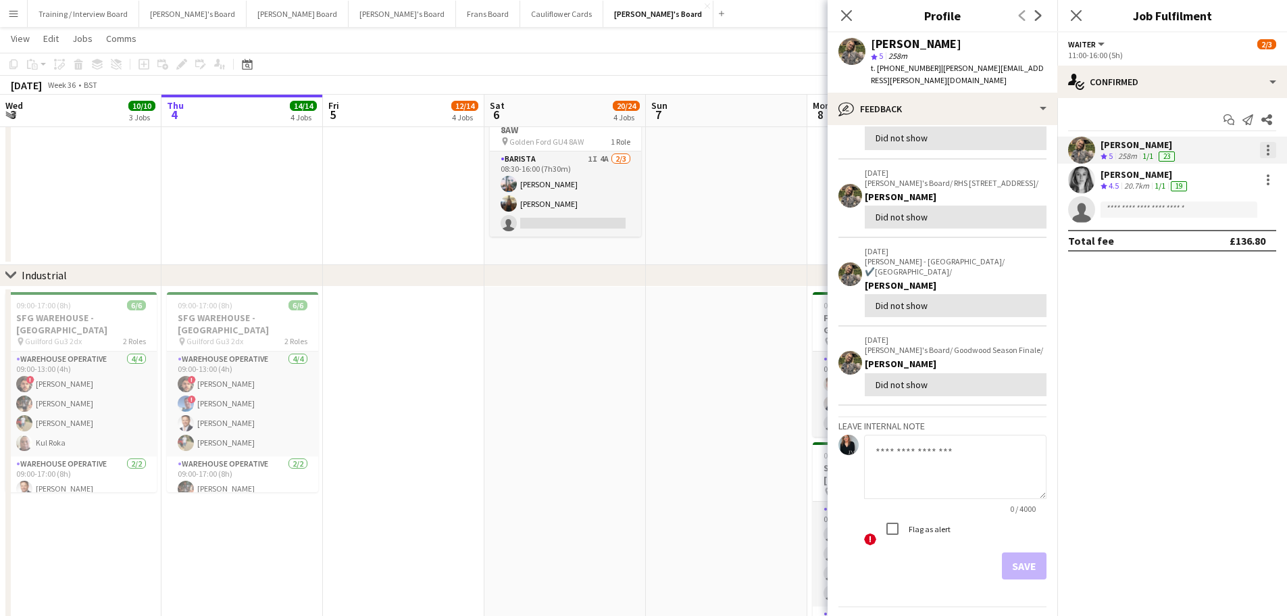
click at [1272, 154] on div at bounding box center [1268, 150] width 16 height 16
click at [1205, 299] on span "Remove" at bounding box center [1202, 304] width 41 height 11
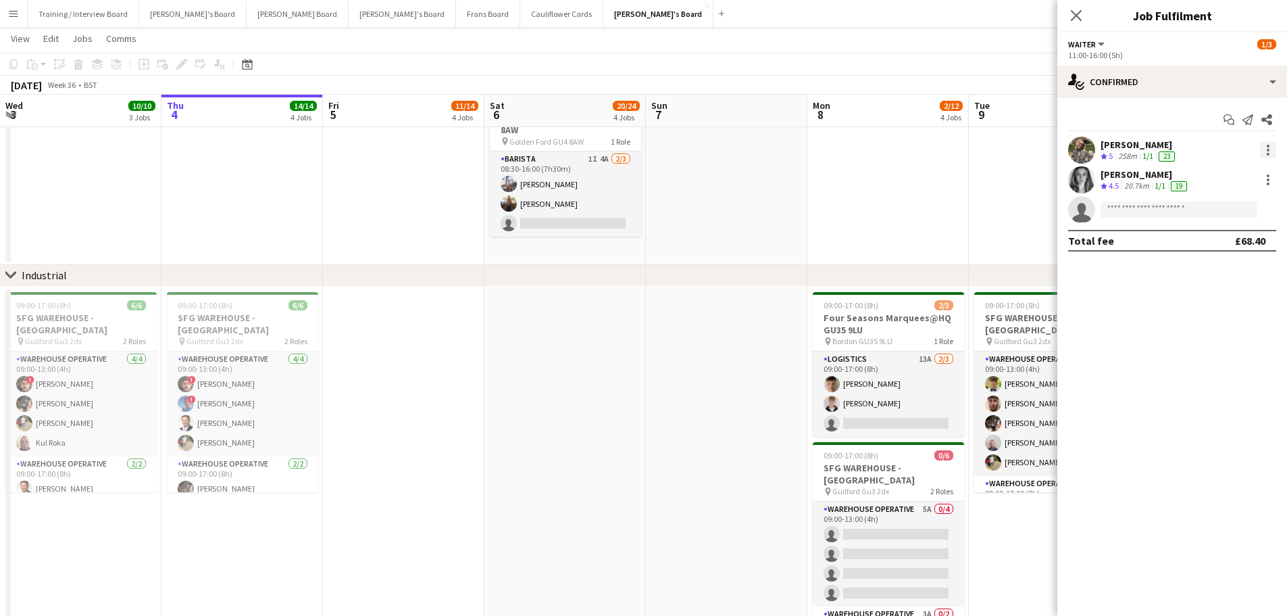
click at [1272, 153] on div at bounding box center [1268, 150] width 16 height 16
click at [1189, 303] on span "Remove" at bounding box center [1202, 304] width 41 height 11
click at [783, 205] on app-date-cell at bounding box center [726, 73] width 161 height 384
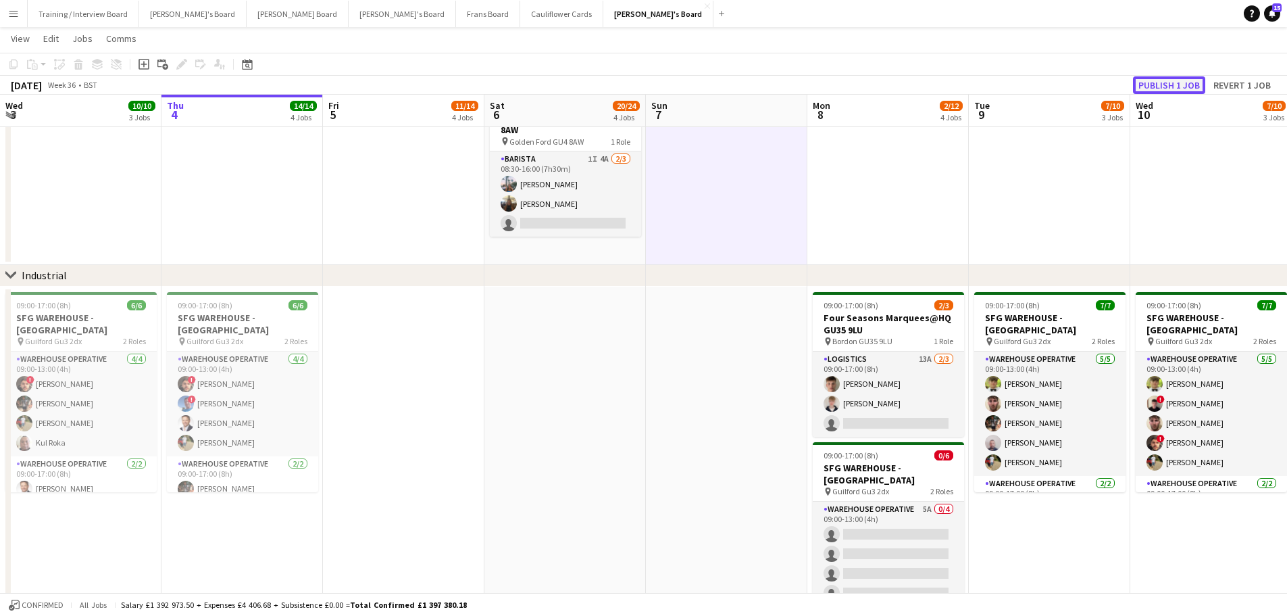
click at [1153, 83] on button "Publish 1 job" at bounding box center [1169, 85] width 72 height 18
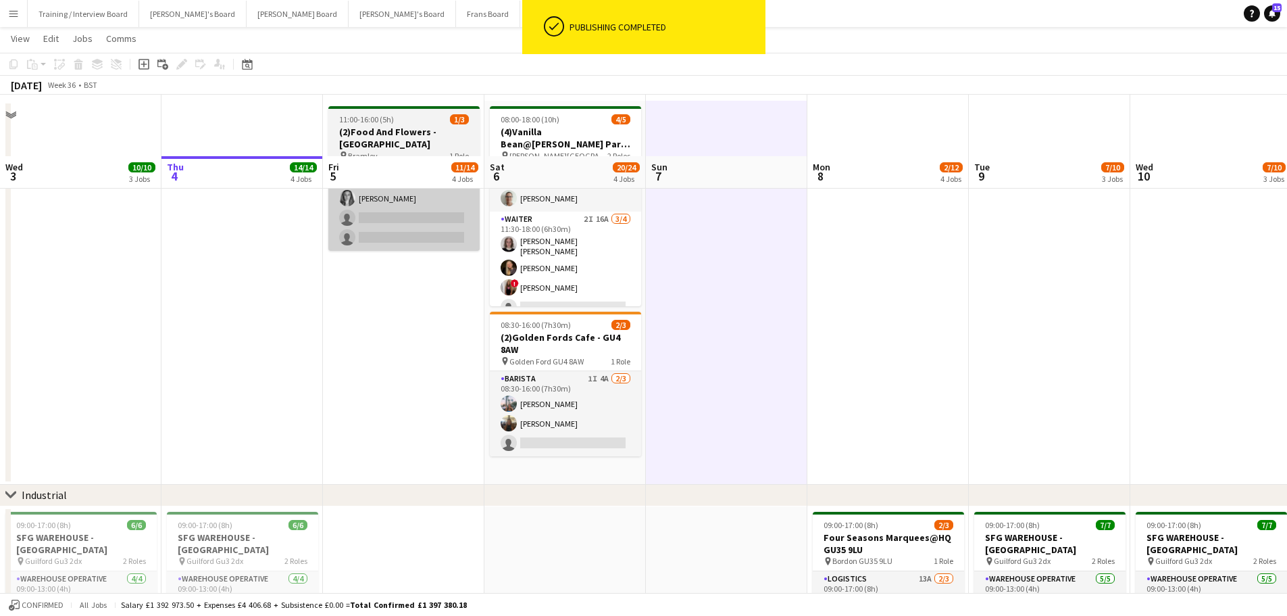
scroll to position [0, 0]
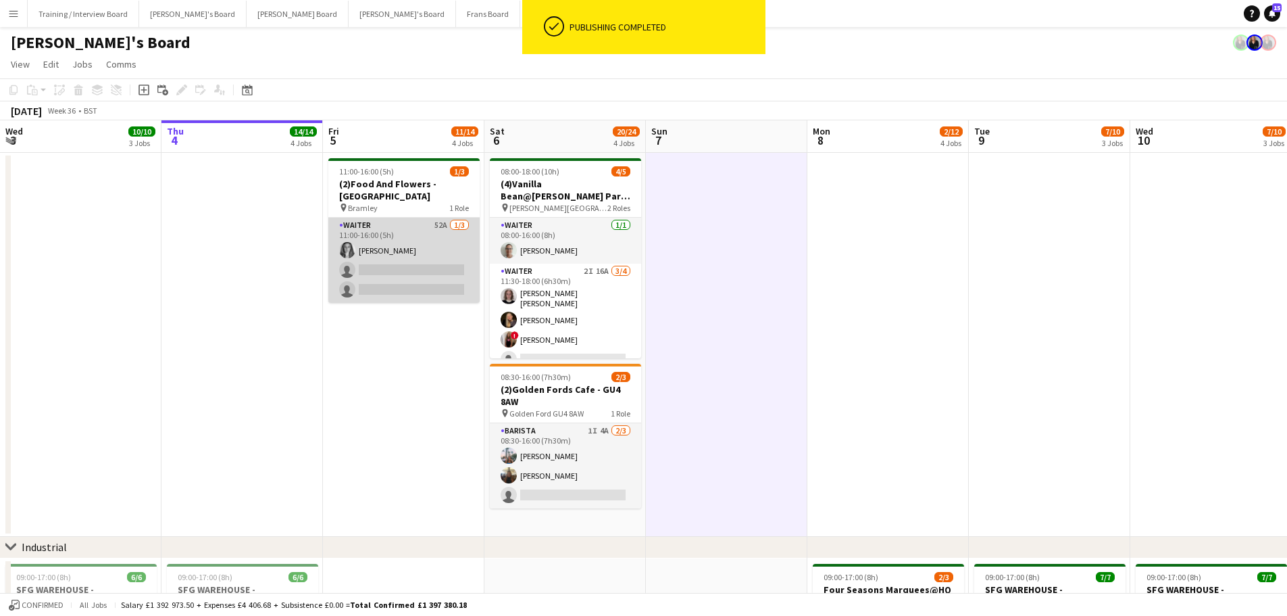
click at [393, 253] on app-card-role "Waiter 52A 1/3 11:00-16:00 (5h) Josephine Porter-Wright single-neutral-actions …" at bounding box center [403, 260] width 151 height 85
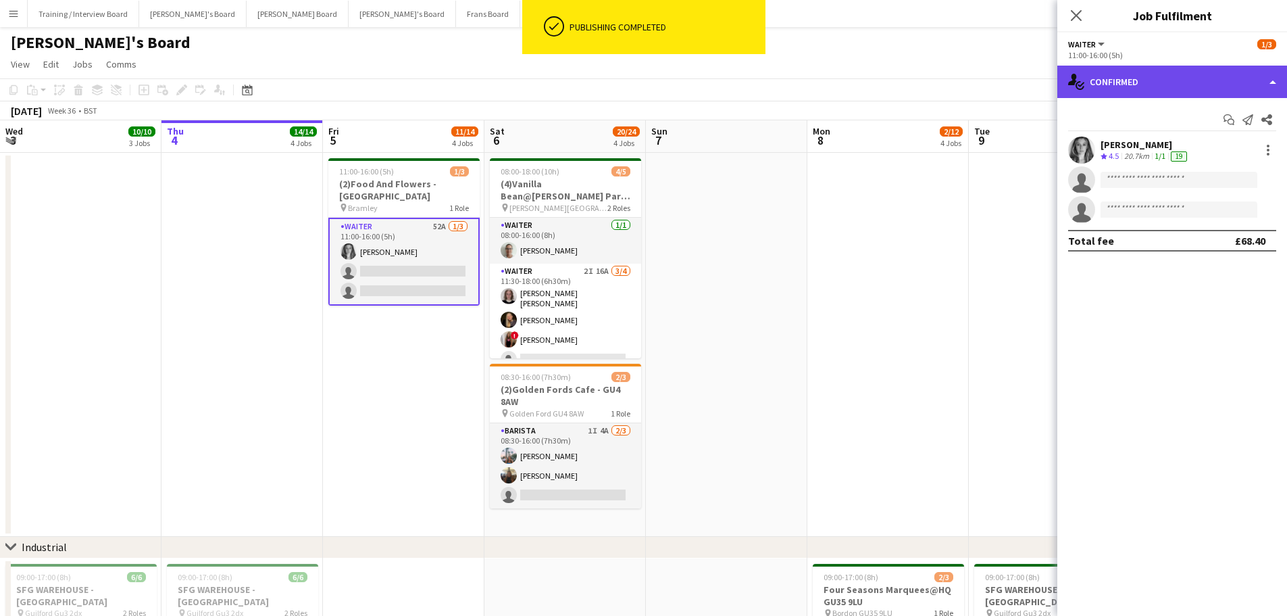
click at [1162, 80] on div "single-neutral-actions-check-2 Confirmed" at bounding box center [1173, 82] width 230 height 32
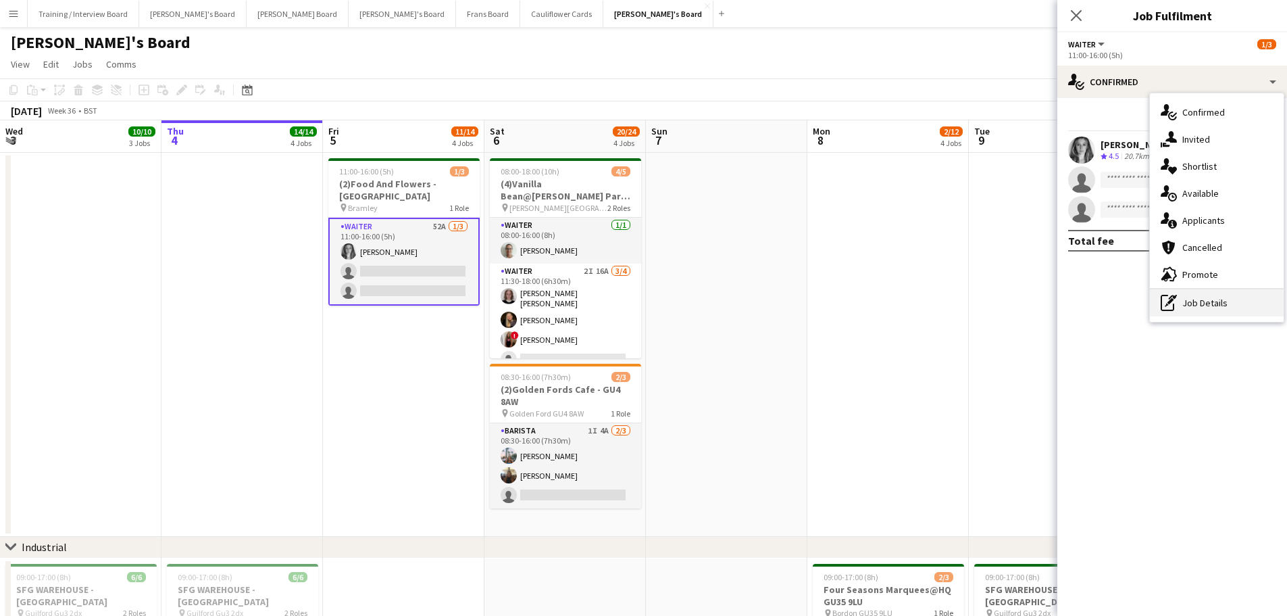
click at [1214, 305] on div "pen-write Job Details" at bounding box center [1217, 302] width 134 height 27
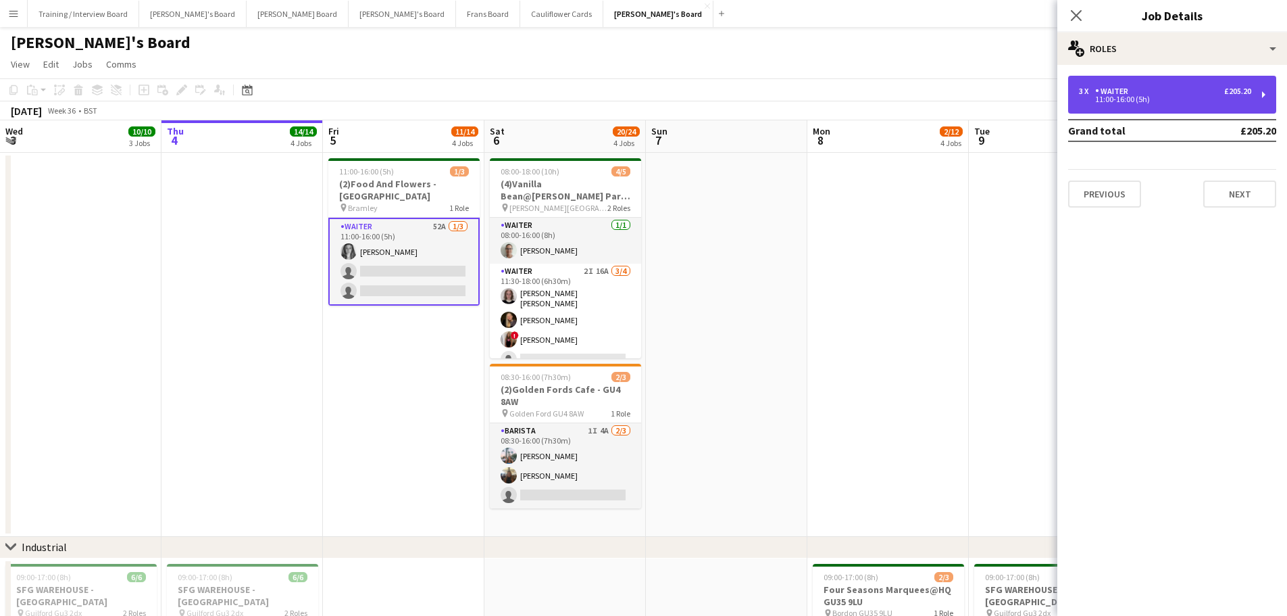
click at [1101, 80] on div "3 x Waiter £205.20 11:00-16:00 (5h)" at bounding box center [1172, 95] width 208 height 38
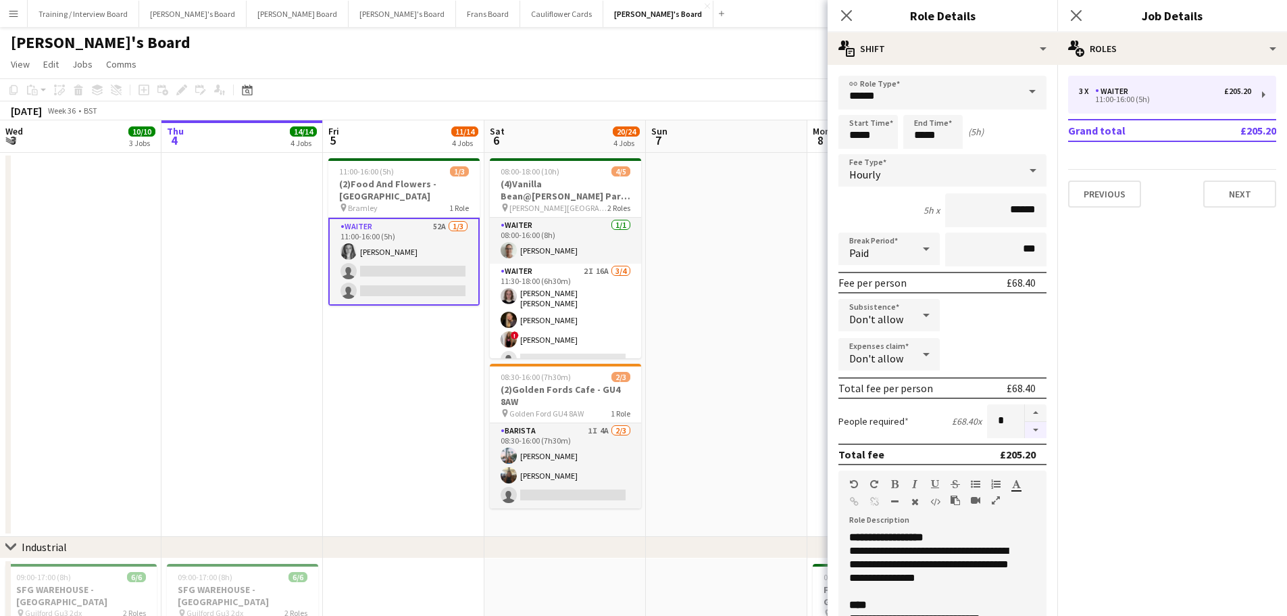
click at [1025, 432] on button "button" at bounding box center [1036, 430] width 22 height 17
type input "*"
click at [770, 379] on app-date-cell at bounding box center [726, 345] width 161 height 384
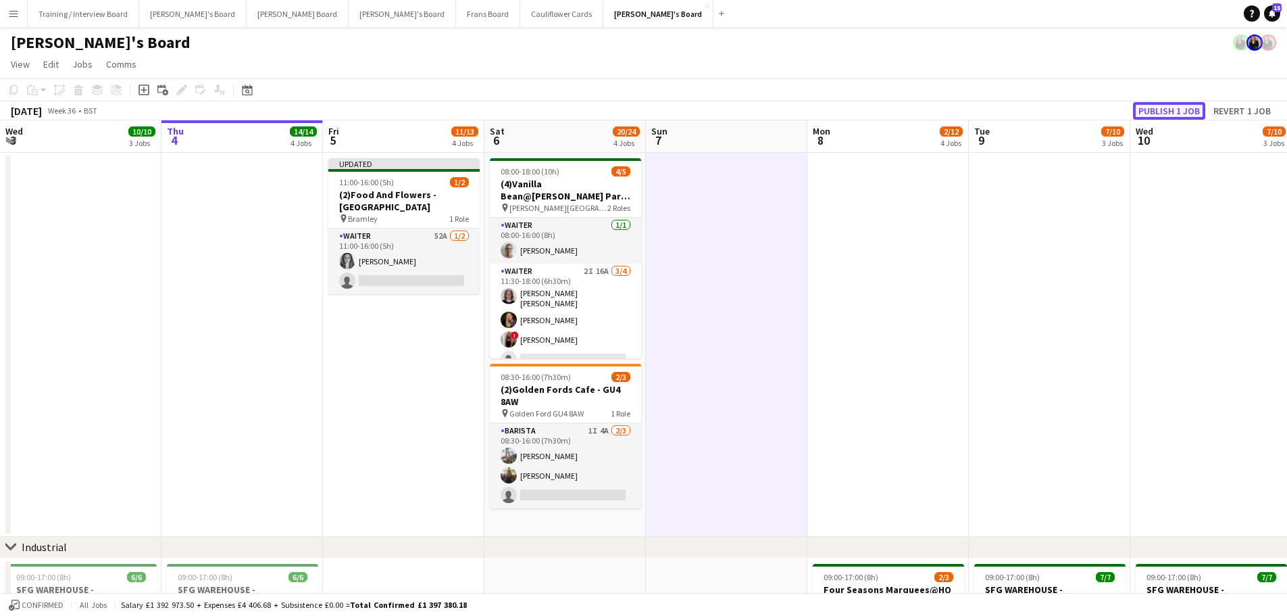
click at [1187, 110] on button "Publish 1 job" at bounding box center [1169, 111] width 72 height 18
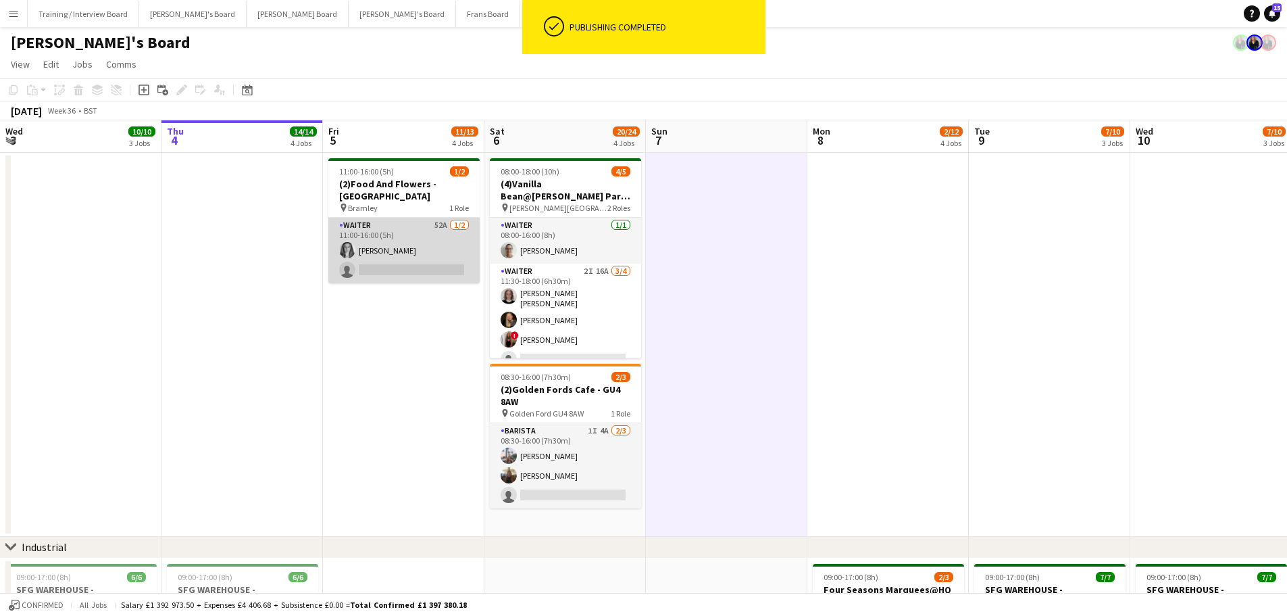
click at [430, 234] on app-card-role "Waiter 52A 1/2 11:00-16:00 (5h) Josephine Porter-Wright single-neutral-actions" at bounding box center [403, 251] width 151 height 66
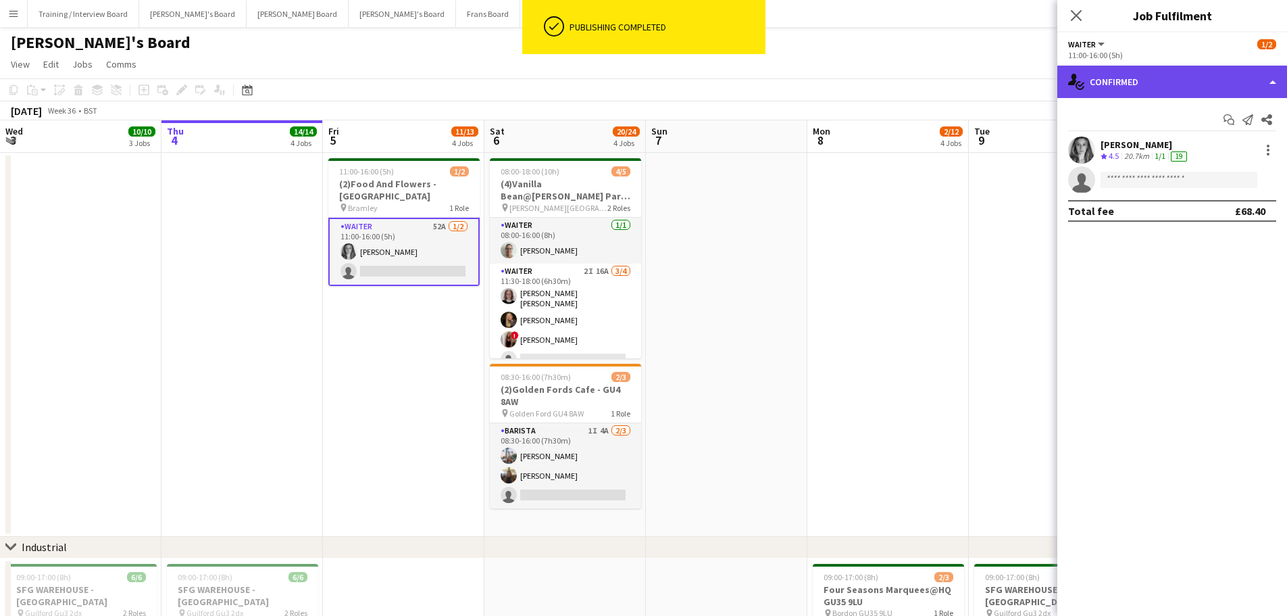
click at [1151, 97] on div "single-neutral-actions-check-2 Confirmed" at bounding box center [1173, 82] width 230 height 32
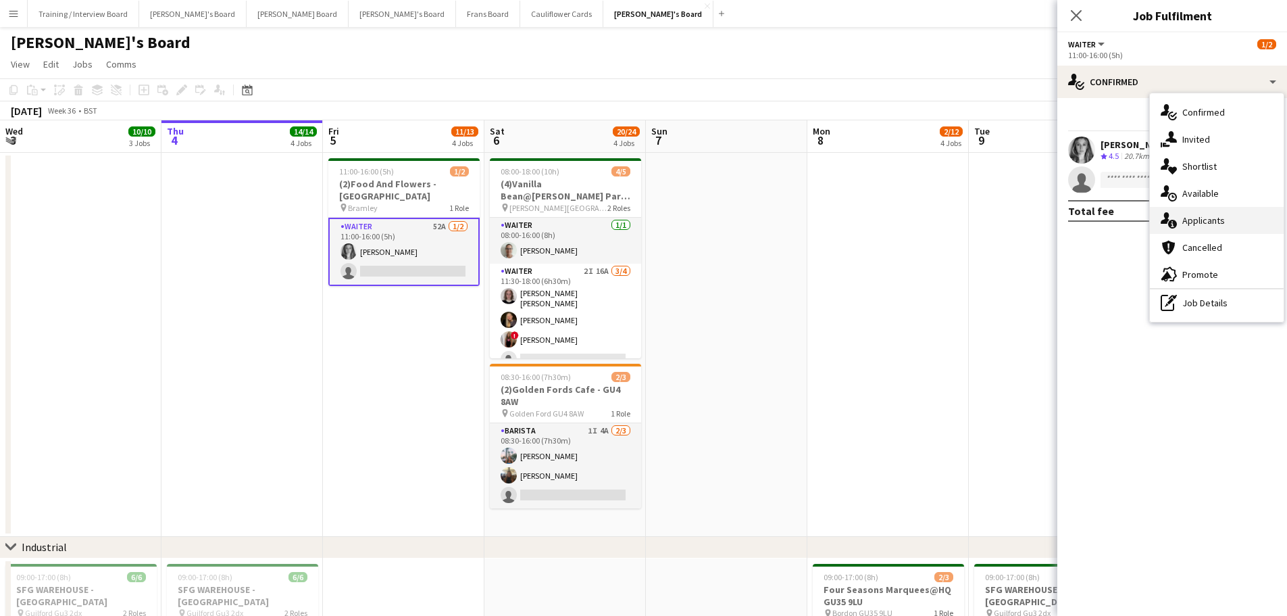
click at [1242, 214] on div "single-neutral-actions-information Applicants" at bounding box center [1217, 220] width 134 height 27
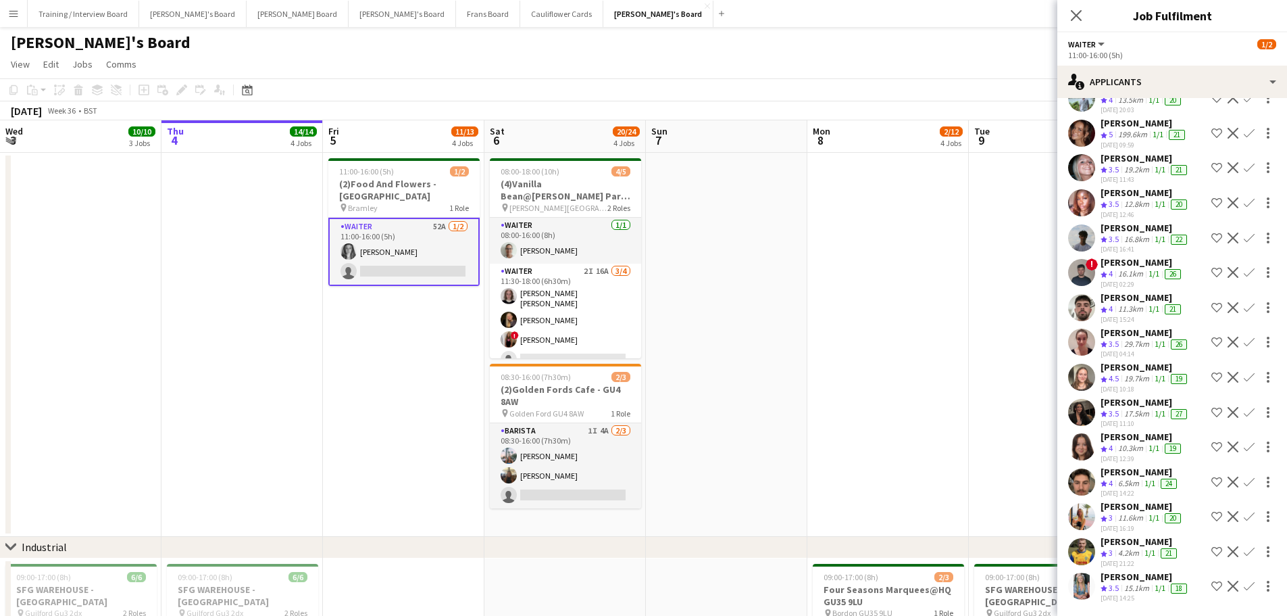
scroll to position [1465, 0]
click at [1126, 373] on div "19.7km" at bounding box center [1137, 378] width 30 height 11
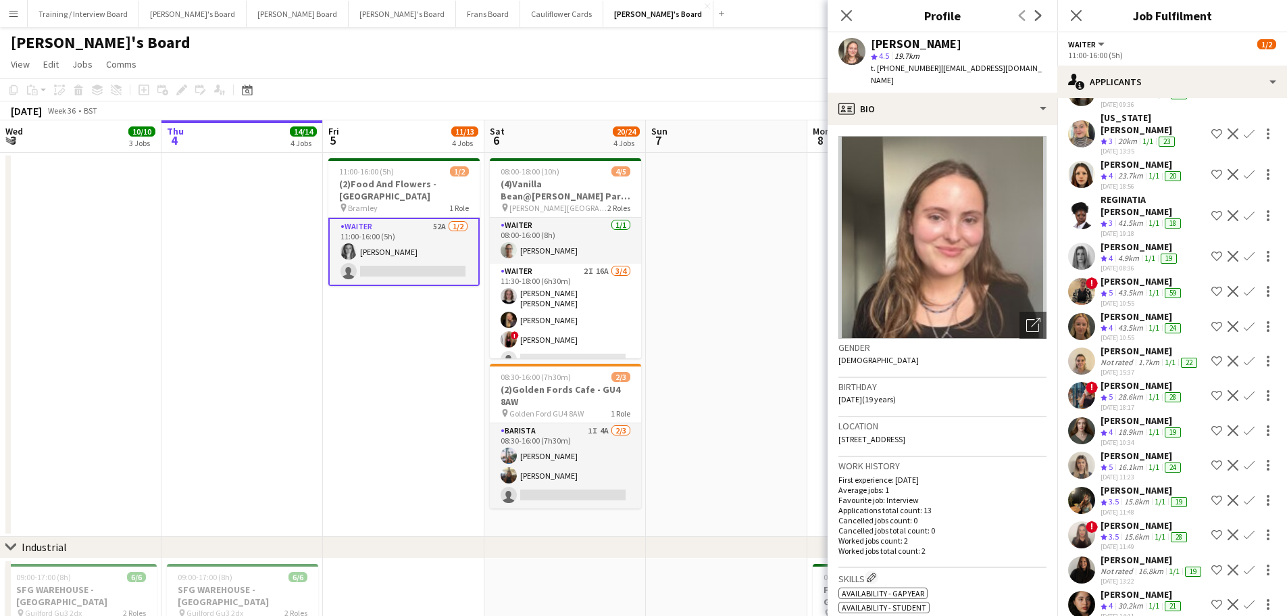
scroll to position [384, 0]
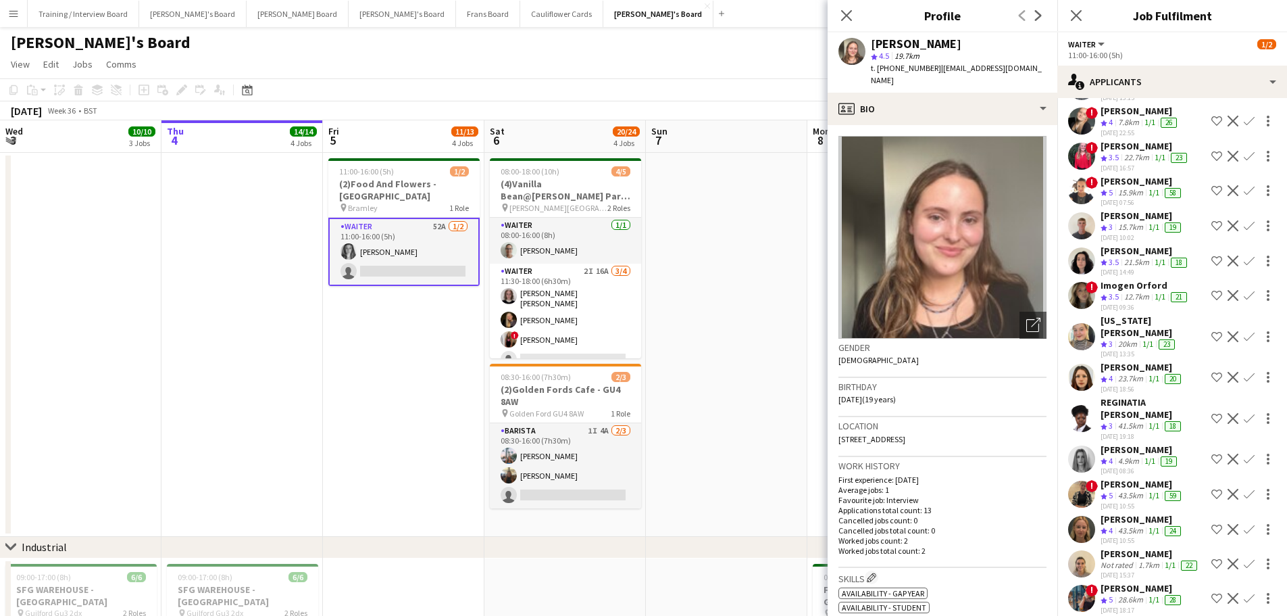
click at [1118, 187] on div "Sula Bransden" at bounding box center [1142, 181] width 83 height 12
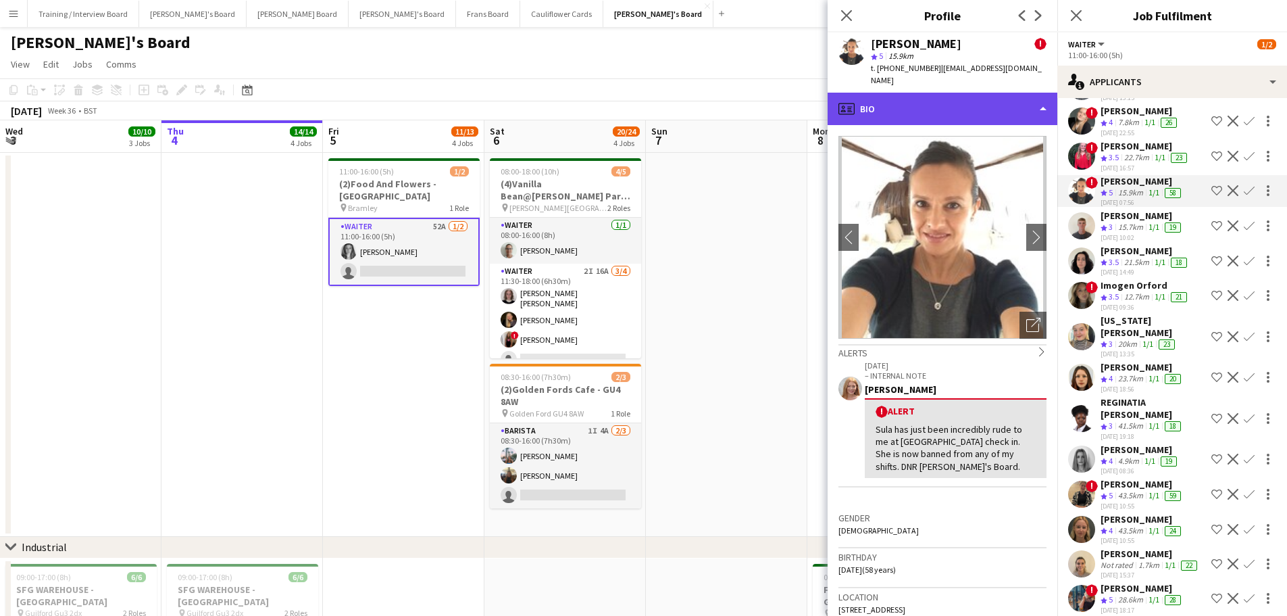
click at [962, 102] on div "profile Bio" at bounding box center [943, 109] width 230 height 32
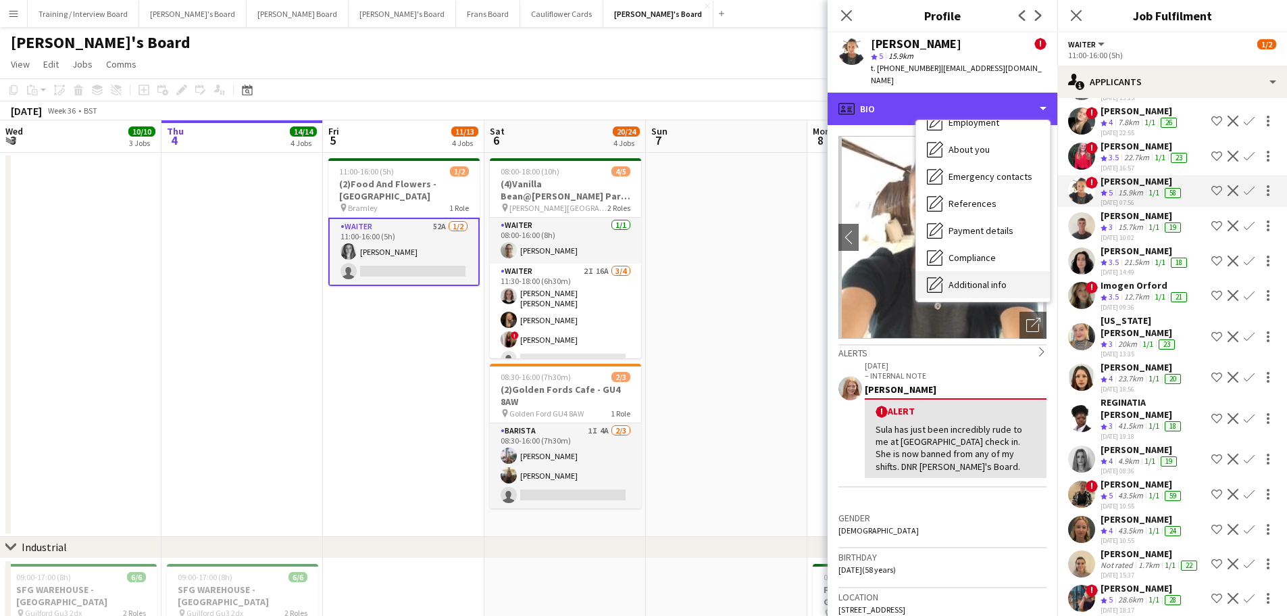
scroll to position [208, 0]
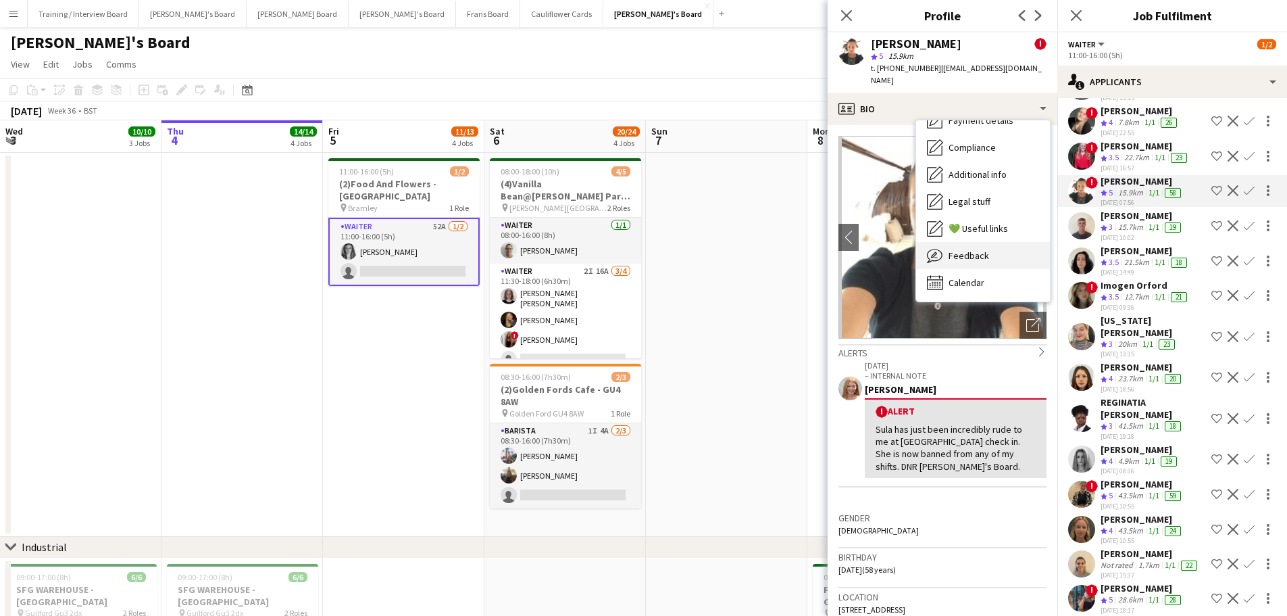
click at [997, 242] on div "Feedback Feedback" at bounding box center [983, 255] width 134 height 27
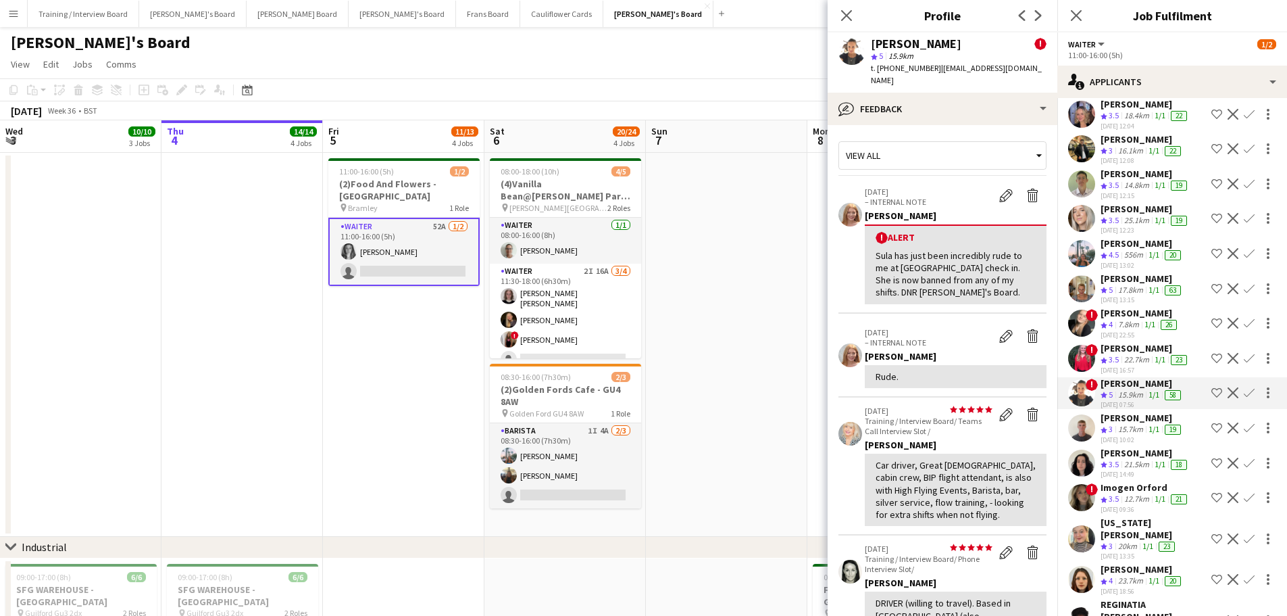
scroll to position [181, 0]
click at [1142, 285] on div "[PERSON_NAME]" at bounding box center [1142, 279] width 83 height 12
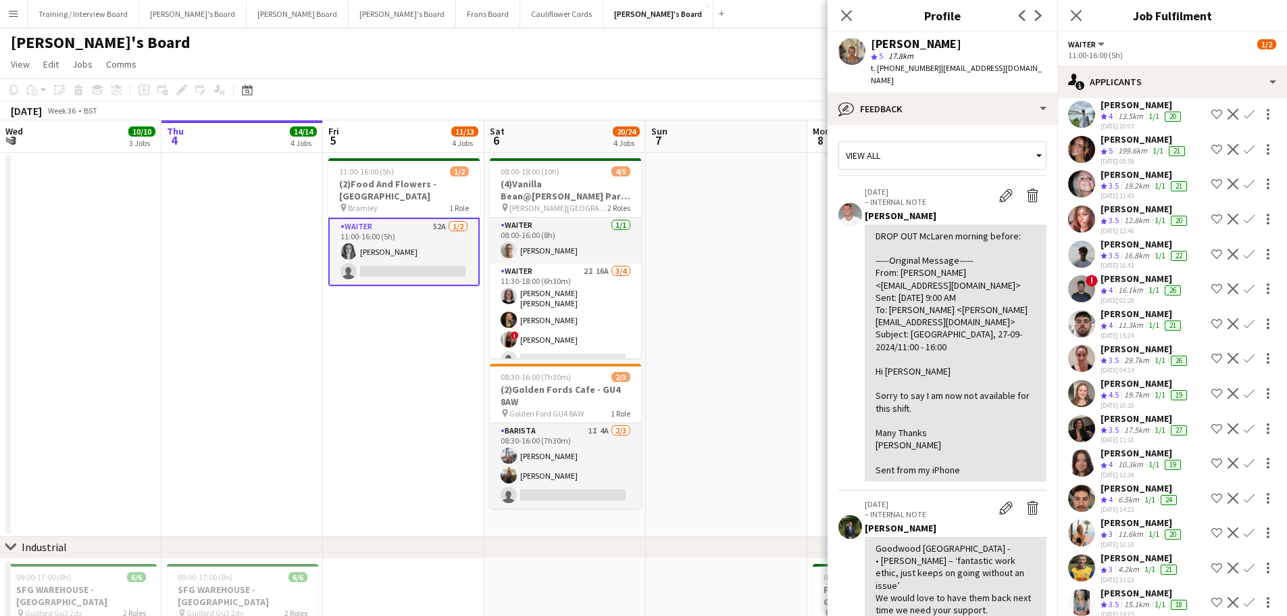
scroll to position [1465, 0]
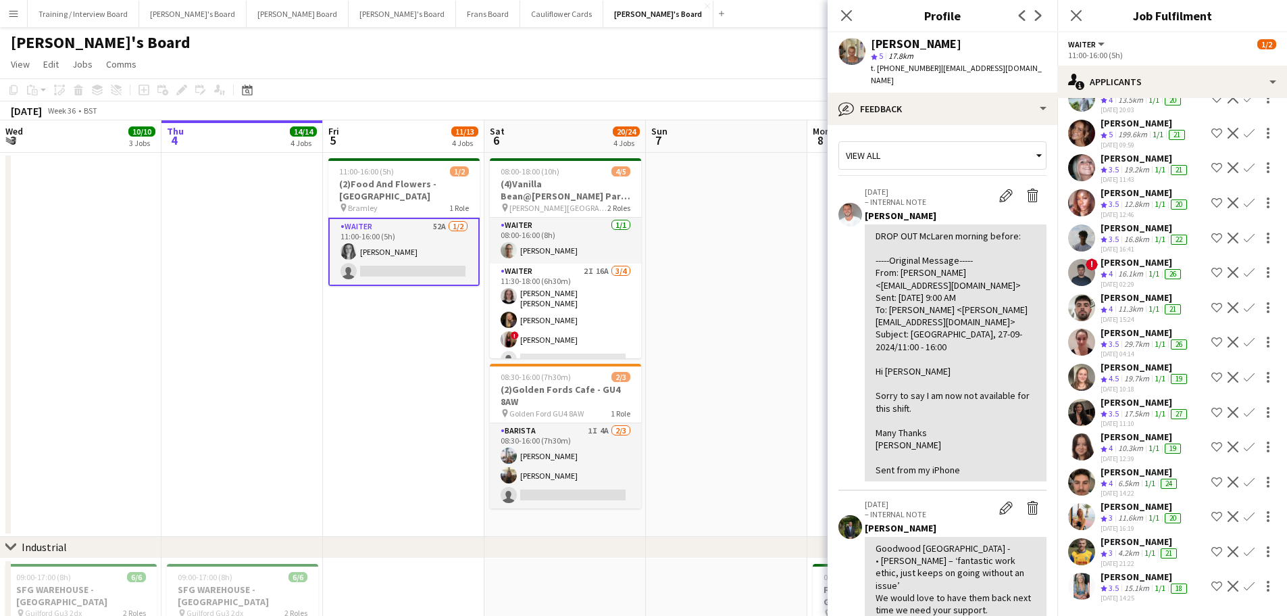
click at [1135, 466] on div "Harrison Robbins" at bounding box center [1140, 472] width 79 height 12
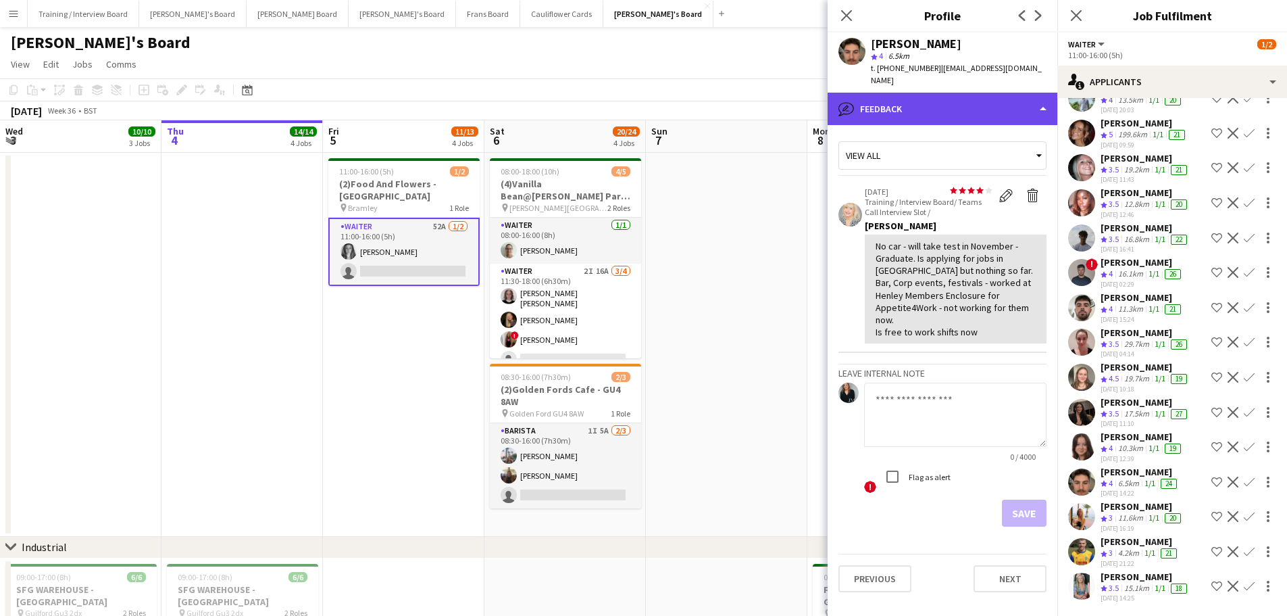
click at [949, 93] on div "bubble-pencil Feedback" at bounding box center [943, 109] width 230 height 32
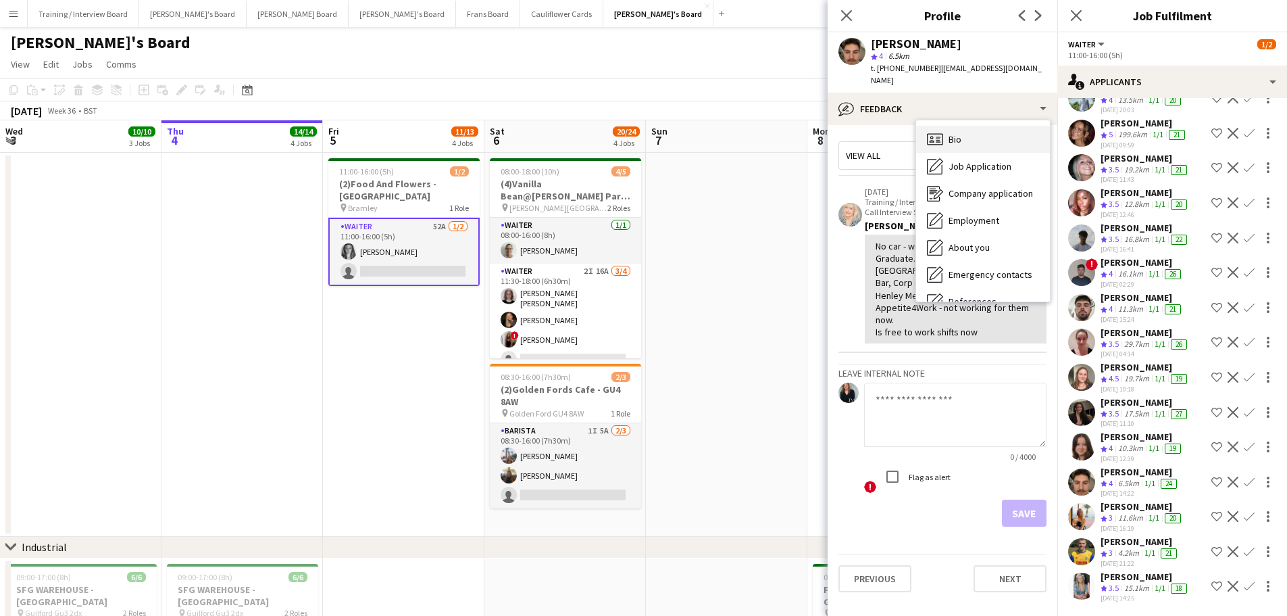
click at [960, 133] on span "Bio" at bounding box center [955, 139] width 13 height 12
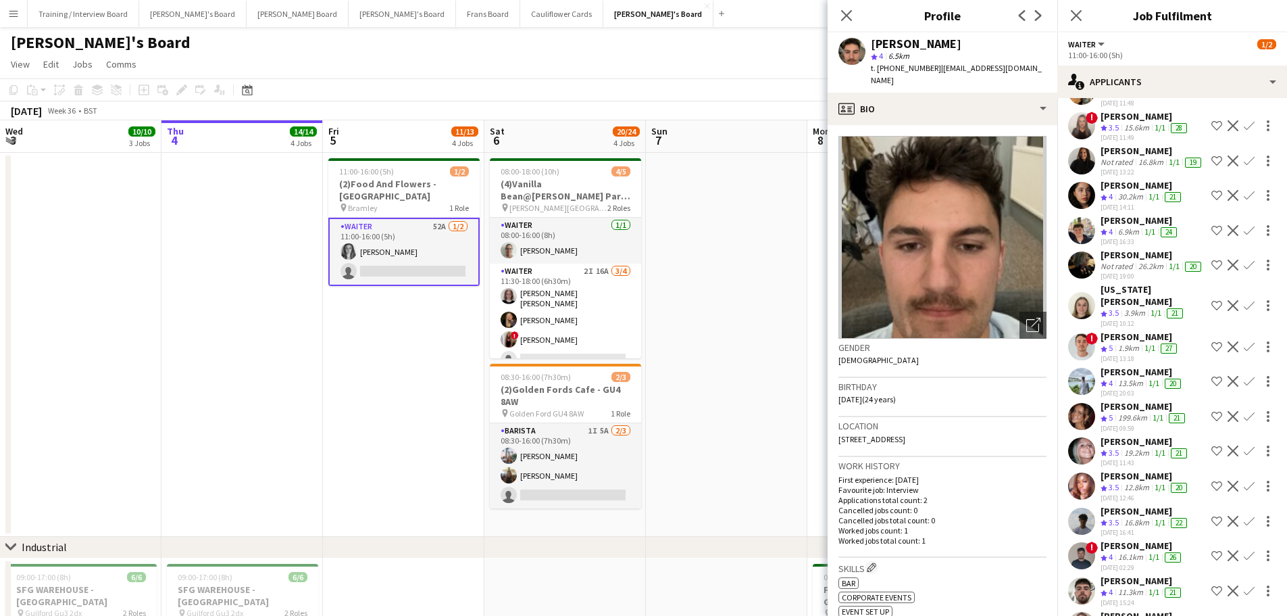
scroll to position [992, 0]
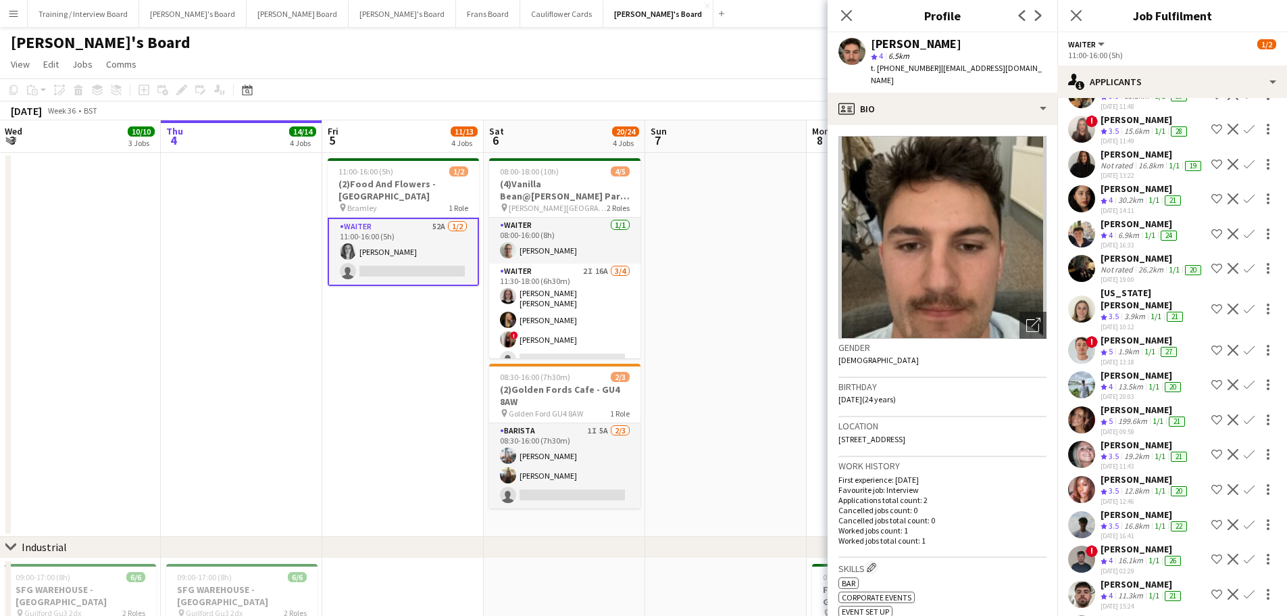
drag, startPoint x: 449, startPoint y: 262, endPoint x: 445, endPoint y: 344, distance: 82.5
click at [447, 262] on app-card-role "Waiter 52A 1/2 11:00-16:00 (5h) Josephine Porter-Wright single-neutral-actions" at bounding box center [403, 252] width 151 height 68
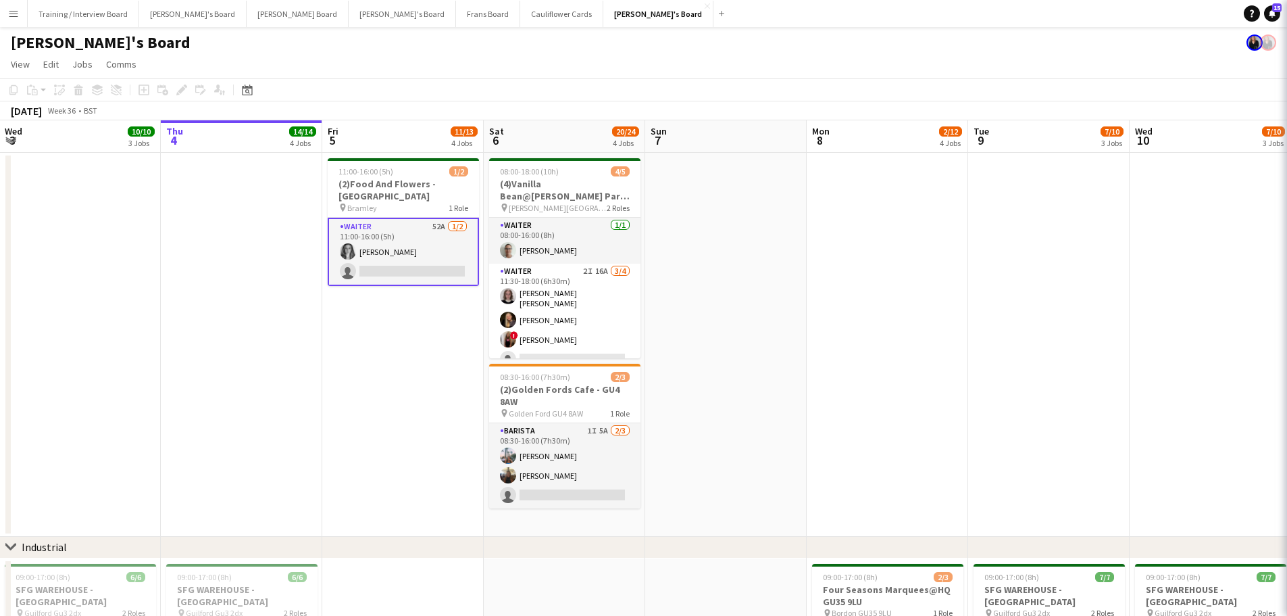
scroll to position [0, 0]
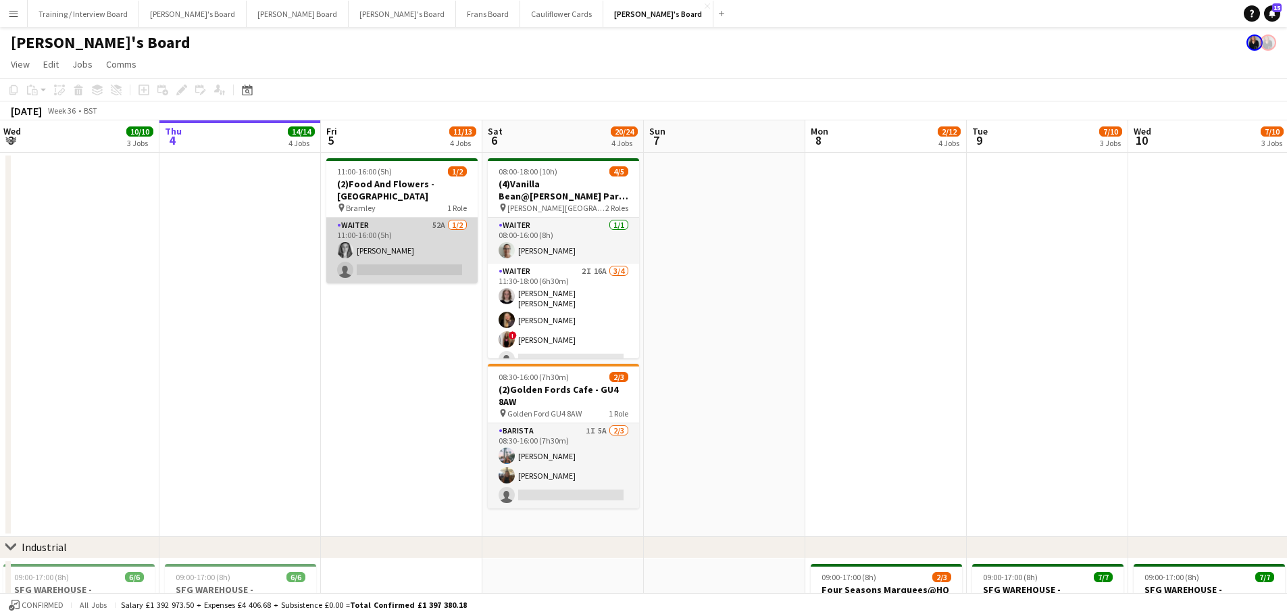
click at [439, 242] on app-card-role "Waiter 52A 1/2 11:00-16:00 (5h) Josephine Porter-Wright single-neutral-actions" at bounding box center [401, 251] width 151 height 66
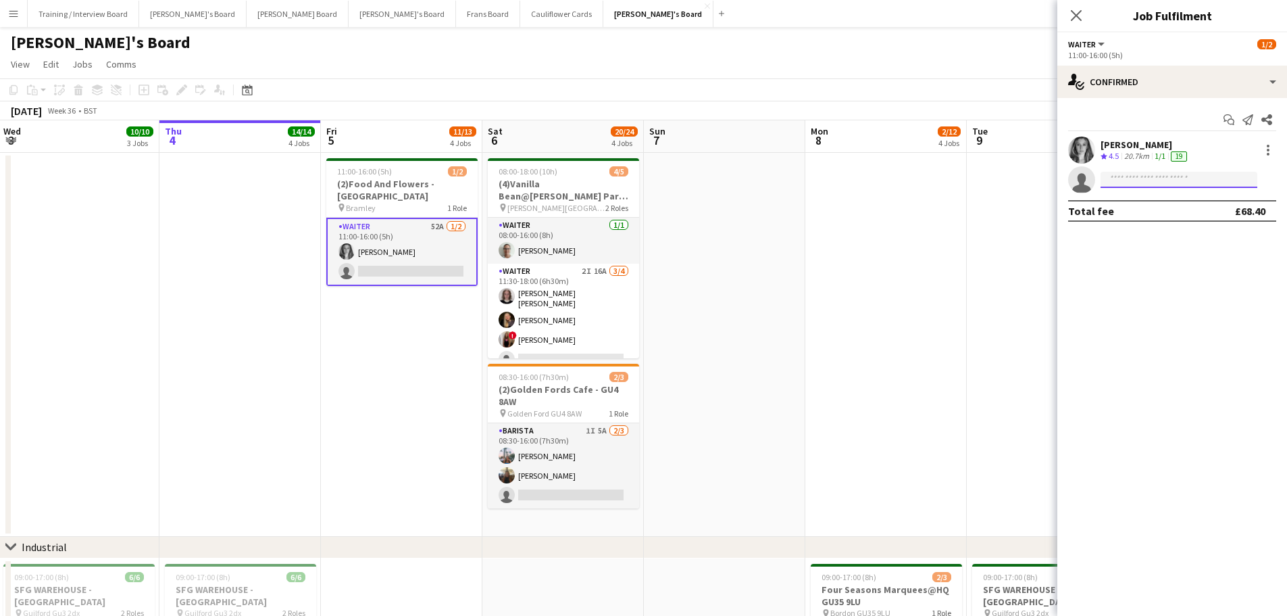
click at [1149, 180] on input at bounding box center [1179, 180] width 157 height 16
type input "*"
type input "**********"
click at [1131, 201] on span "Charlie Johnson" at bounding box center [1151, 198] width 78 height 11
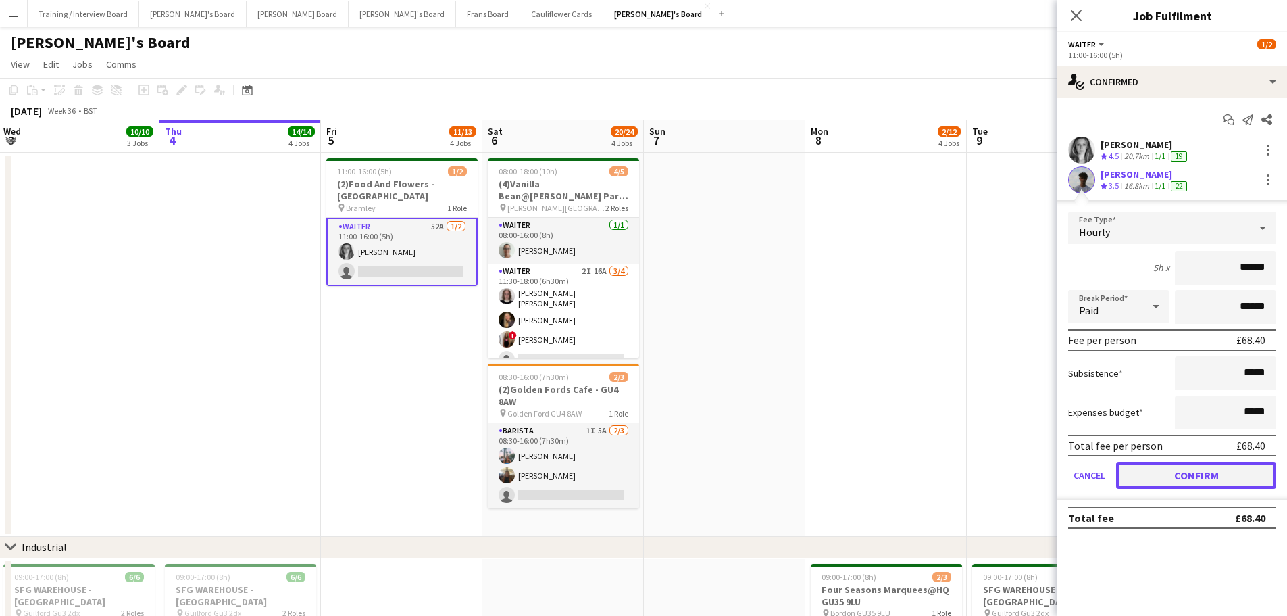
click at [1197, 470] on button "Confirm" at bounding box center [1196, 475] width 160 height 27
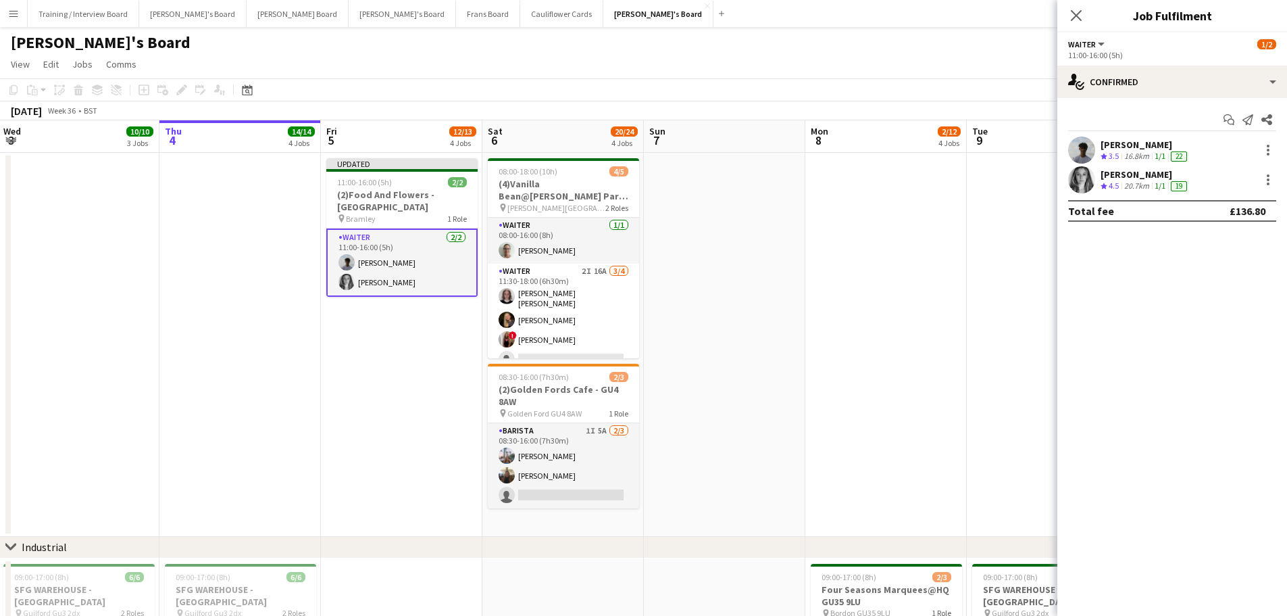
click at [392, 255] on app-card-role "Waiter 2/2 11:00-16:00 (5h) Charlie Johnson Josephine Porter-Wright" at bounding box center [401, 262] width 151 height 68
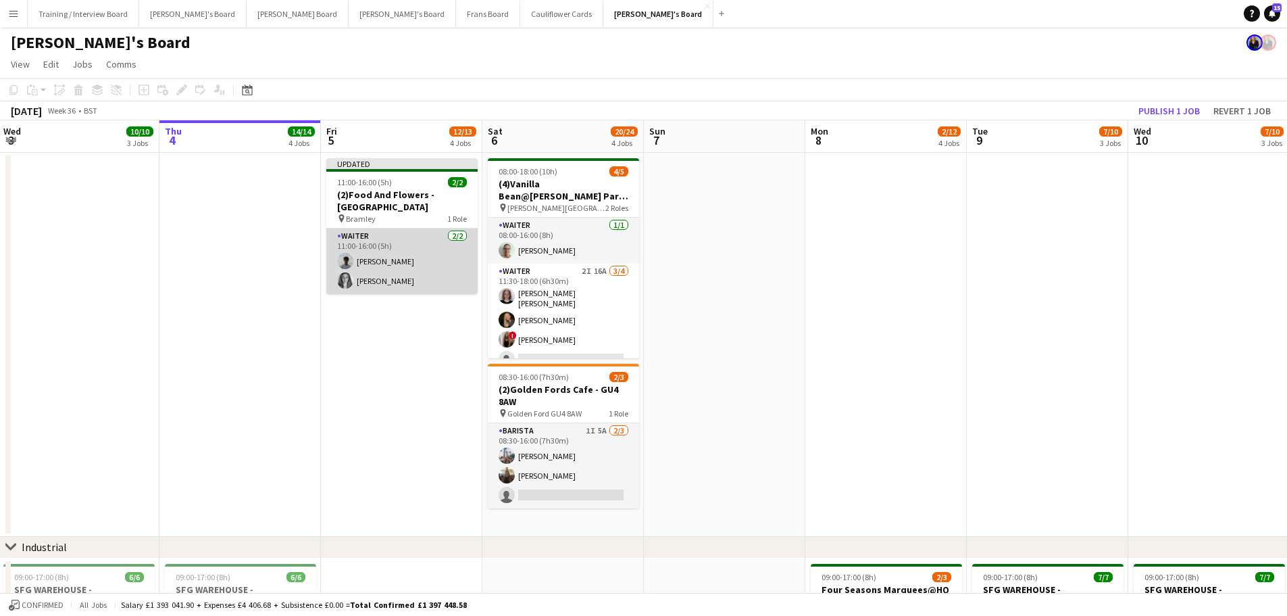
click at [430, 249] on app-card-role "Waiter 2/2 11:00-16:00 (5h) Charlie Johnson Josephine Porter-Wright" at bounding box center [401, 261] width 151 height 66
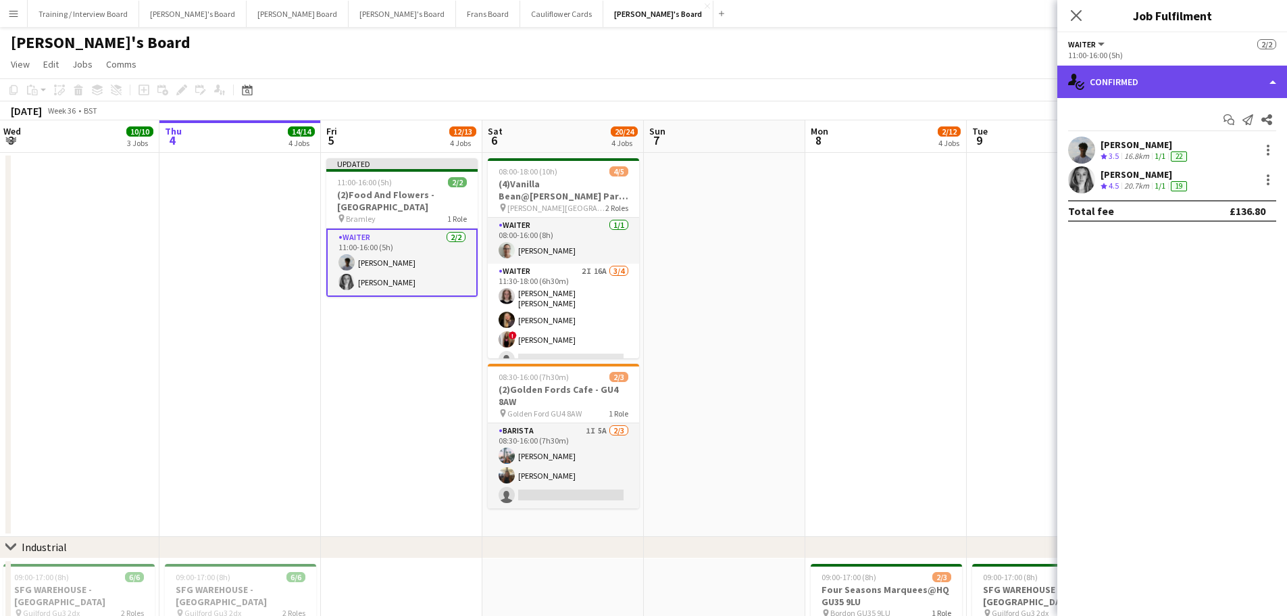
click at [1158, 95] on div "single-neutral-actions-check-2 Confirmed" at bounding box center [1173, 82] width 230 height 32
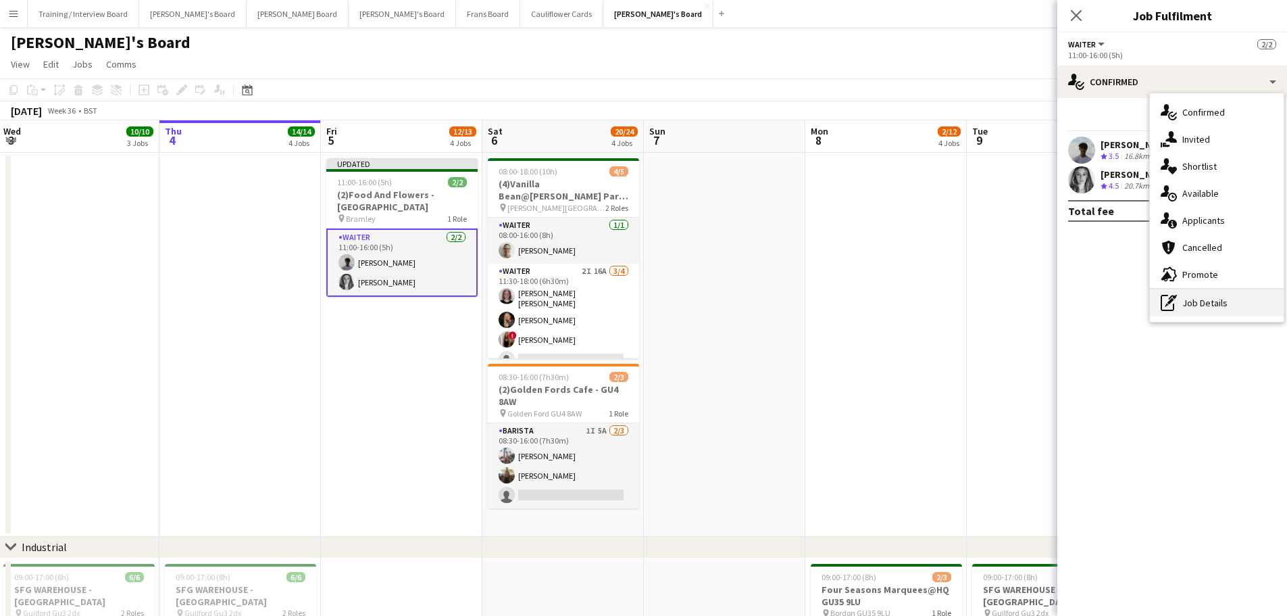
click at [1209, 314] on div "pen-write Job Details" at bounding box center [1217, 302] width 134 height 27
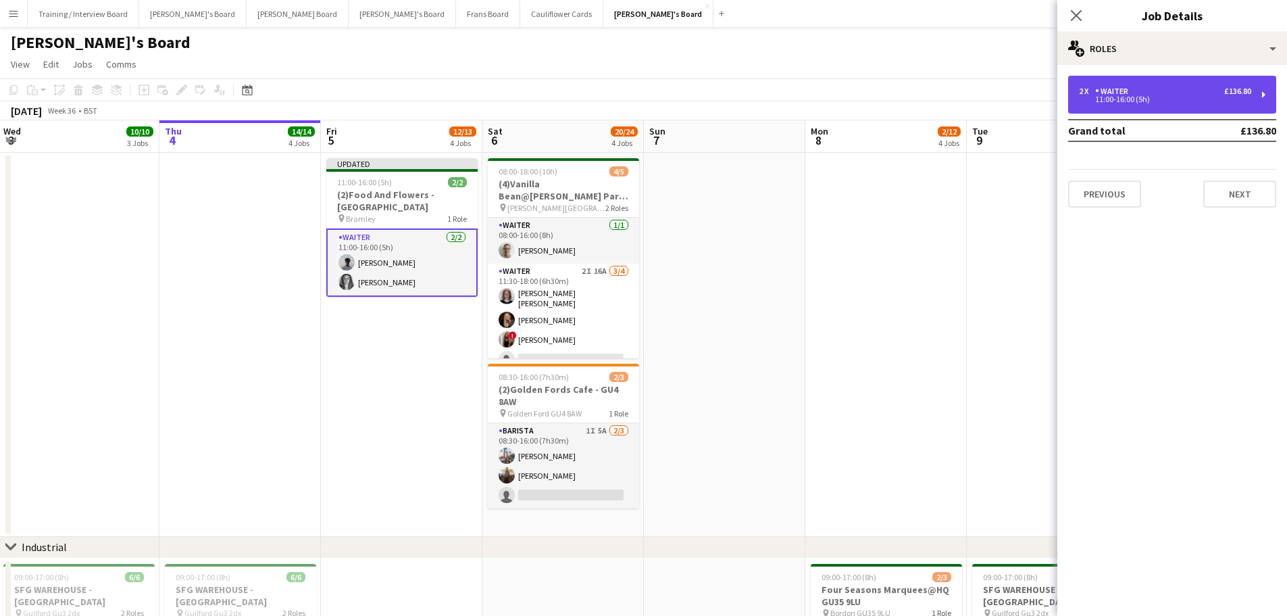
click at [1167, 107] on div "2 x Waiter £136.80 11:00-16:00 (5h)" at bounding box center [1172, 95] width 208 height 38
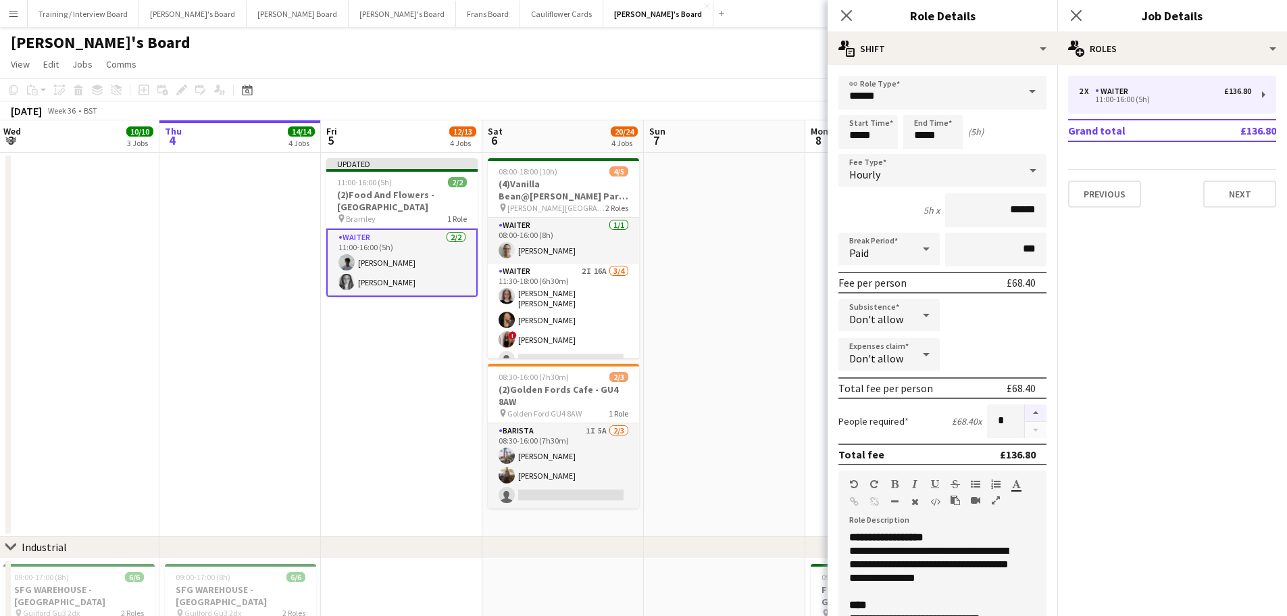
click at [1025, 405] on button "button" at bounding box center [1036, 413] width 22 height 18
type input "*"
click at [707, 276] on app-date-cell at bounding box center [724, 345] width 161 height 384
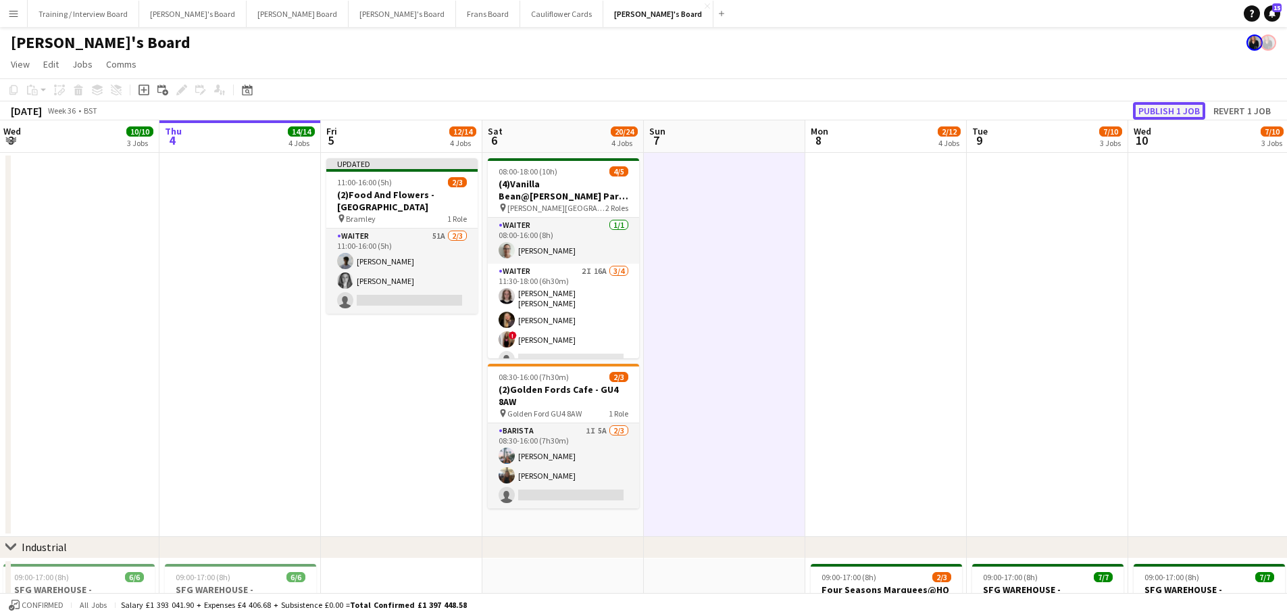
click at [1149, 111] on button "Publish 1 job" at bounding box center [1169, 111] width 72 height 18
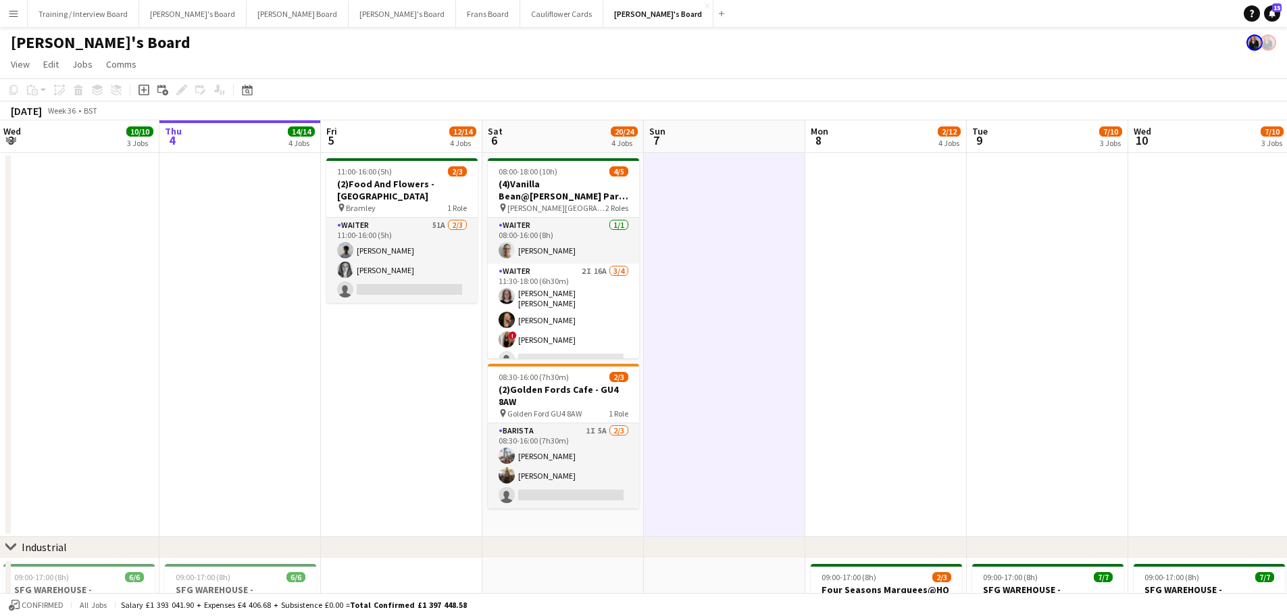
click at [602, 526] on app-date-cell "08:00-18:00 (10h) 4/5 (4)Vanilla Bean@Thorpe Park KT8 9BS pin Thorpe Park 2 Rol…" at bounding box center [562, 345] width 161 height 384
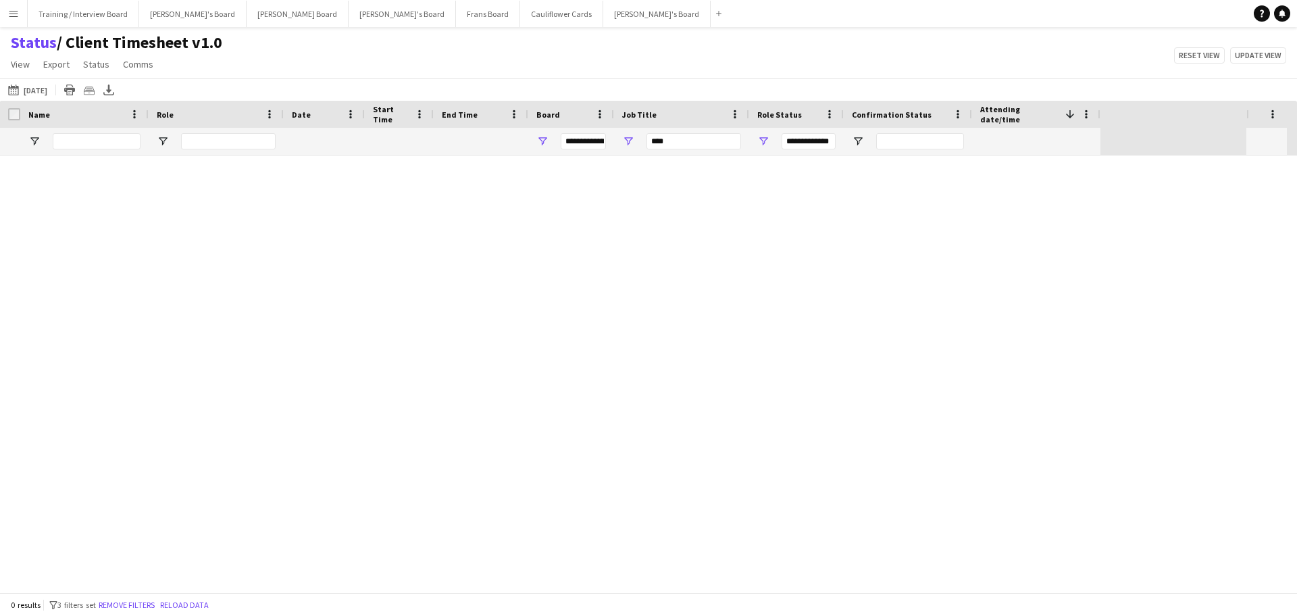
type input "***"
click at [678, 382] on link "Remove filters" at bounding box center [675, 381] width 56 height 10
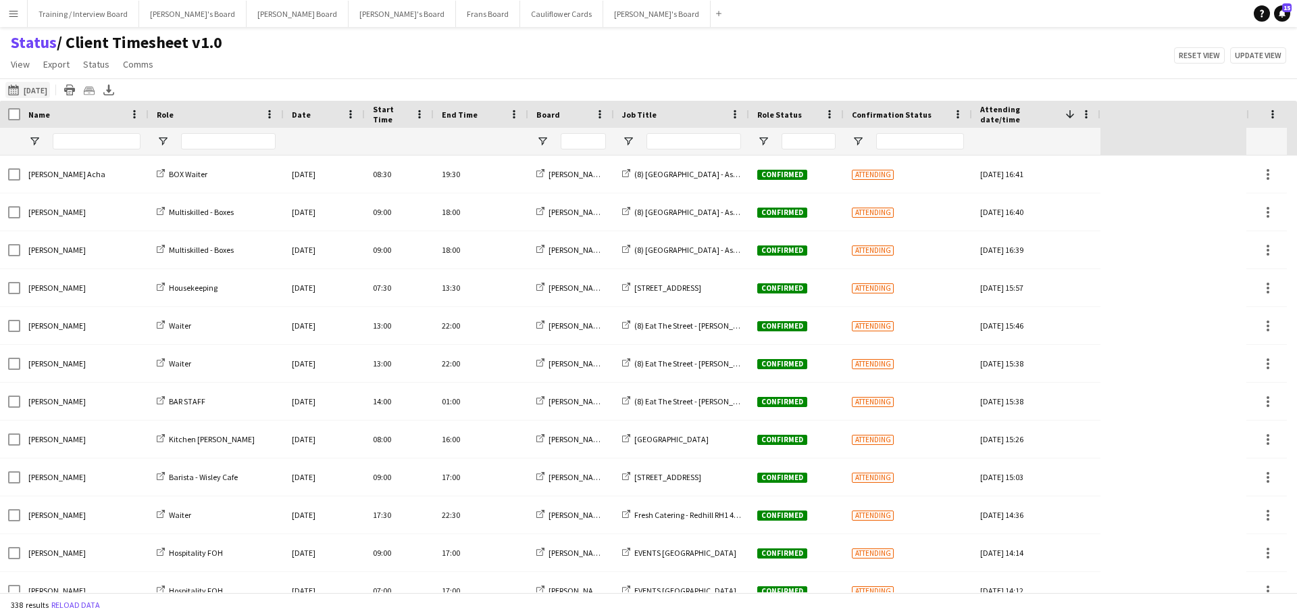
click at [39, 82] on button "[DATE] to [DATE] [DATE]" at bounding box center [27, 90] width 45 height 16
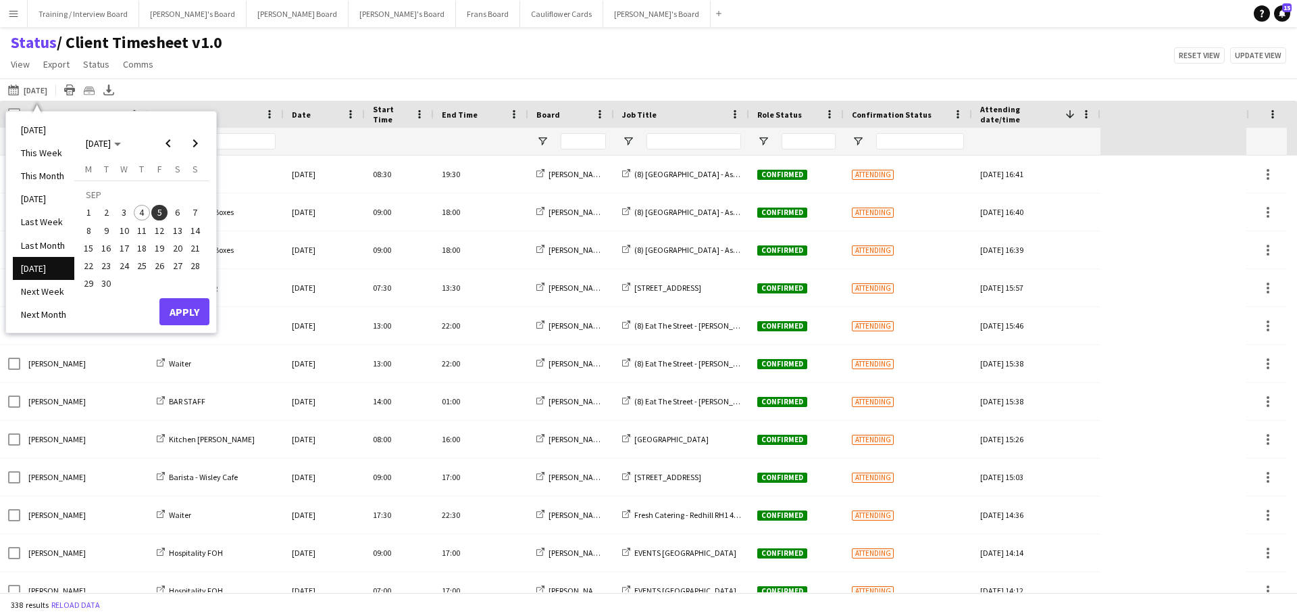
click at [173, 209] on span "6" at bounding box center [178, 213] width 16 height 16
click at [183, 305] on button "Apply" at bounding box center [184, 311] width 50 height 27
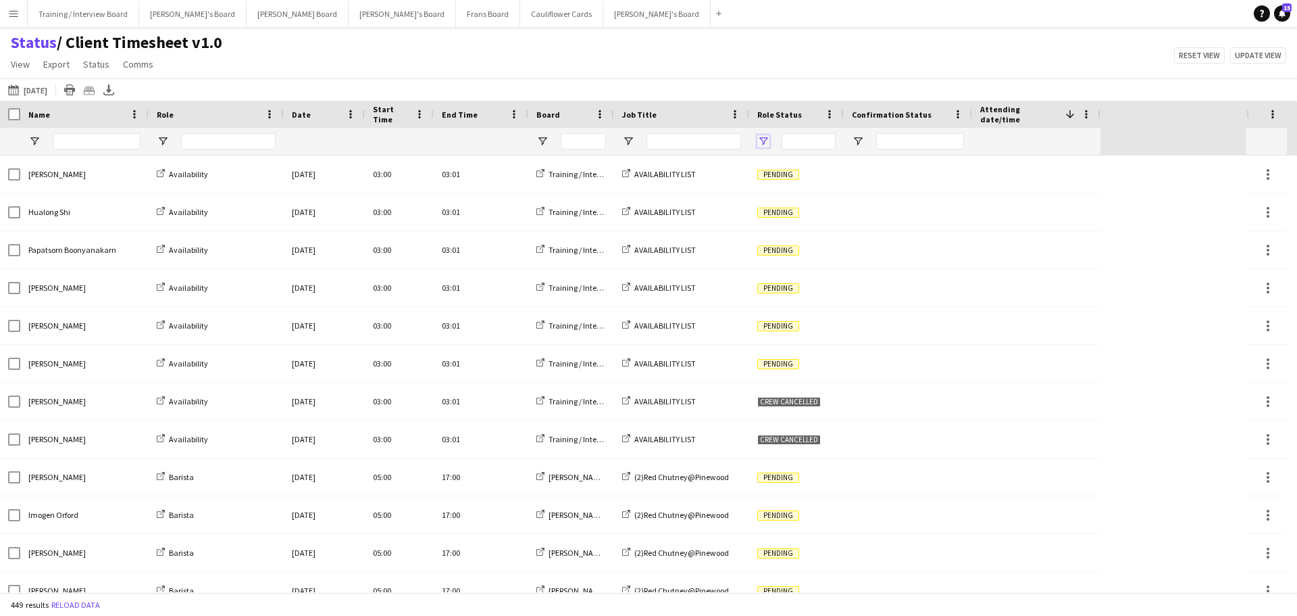
click at [760, 143] on span "Open Filter Menu" at bounding box center [763, 141] width 12 height 12
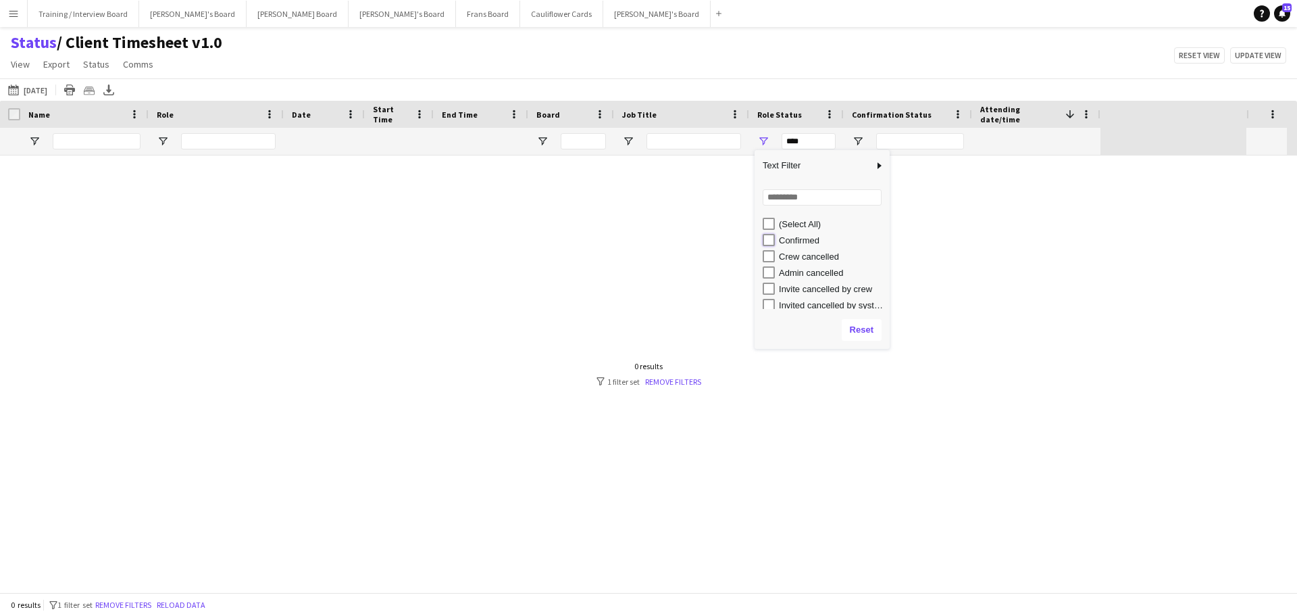
type input "**********"
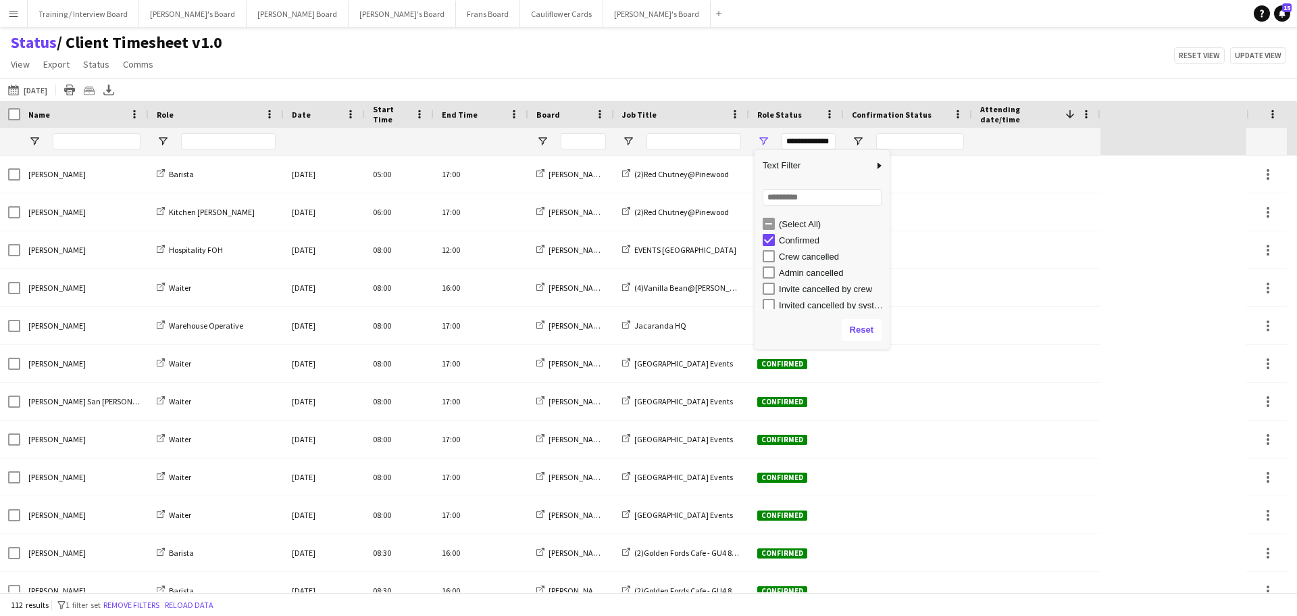
click at [632, 86] on div "[DATE] to [DATE] [DATE] [DATE] This Week This Month [DATE] Last Week Last Month…" at bounding box center [648, 89] width 1297 height 22
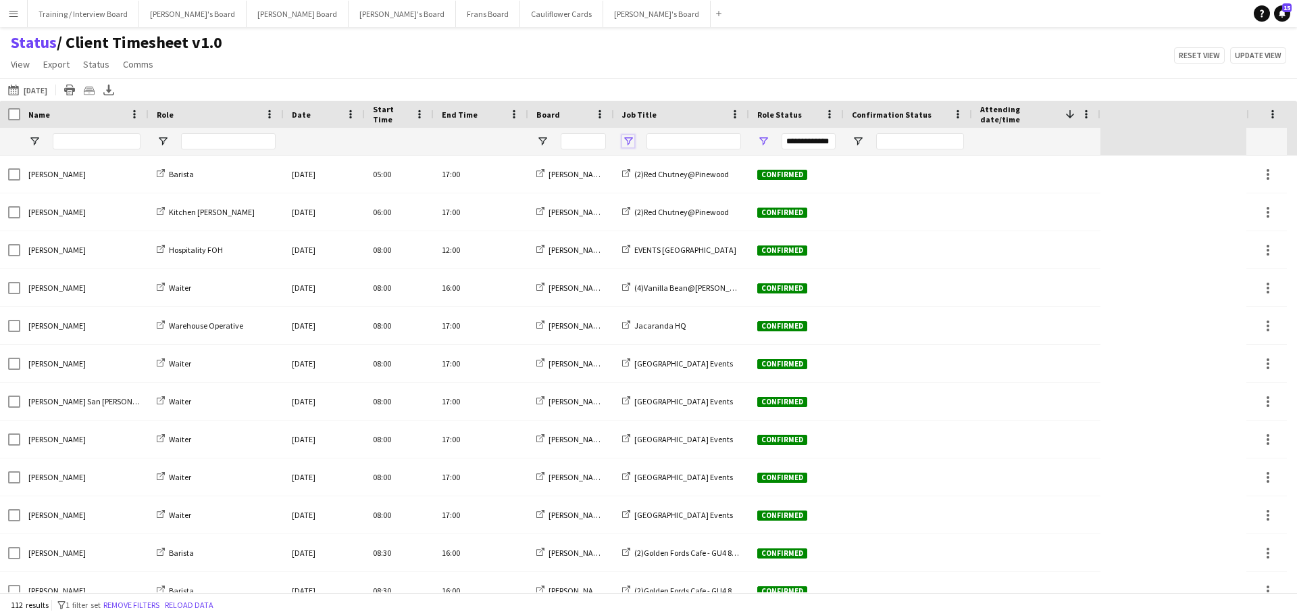
click at [628, 143] on span "Open Filter Menu" at bounding box center [628, 141] width 12 height 12
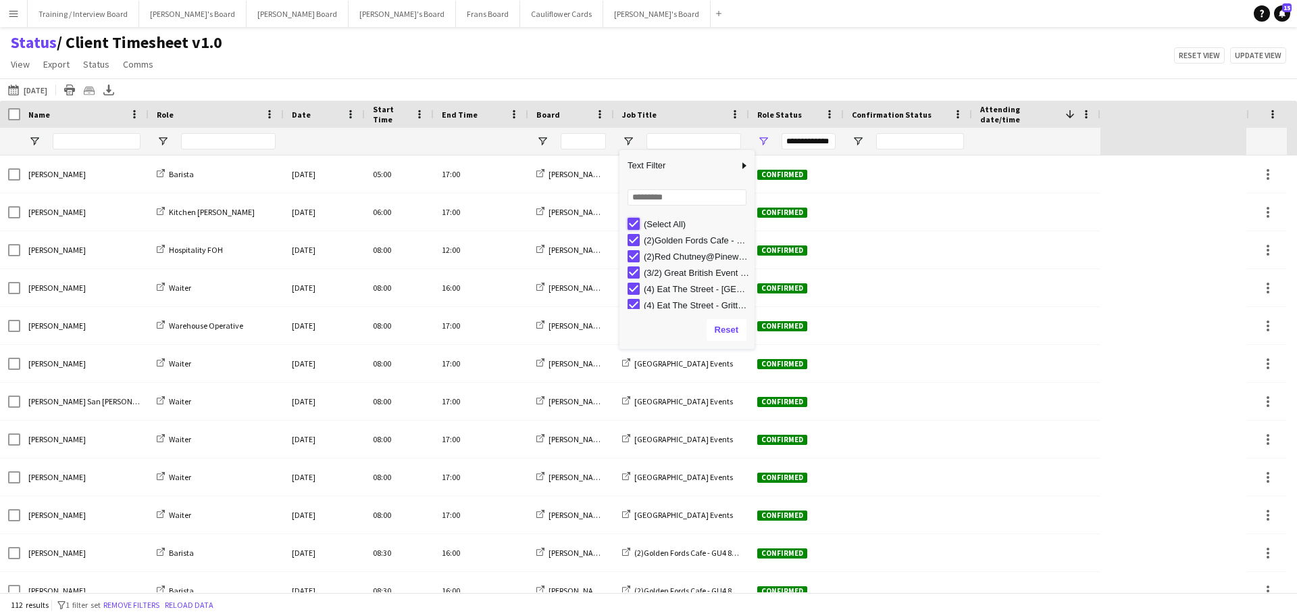
type input "***"
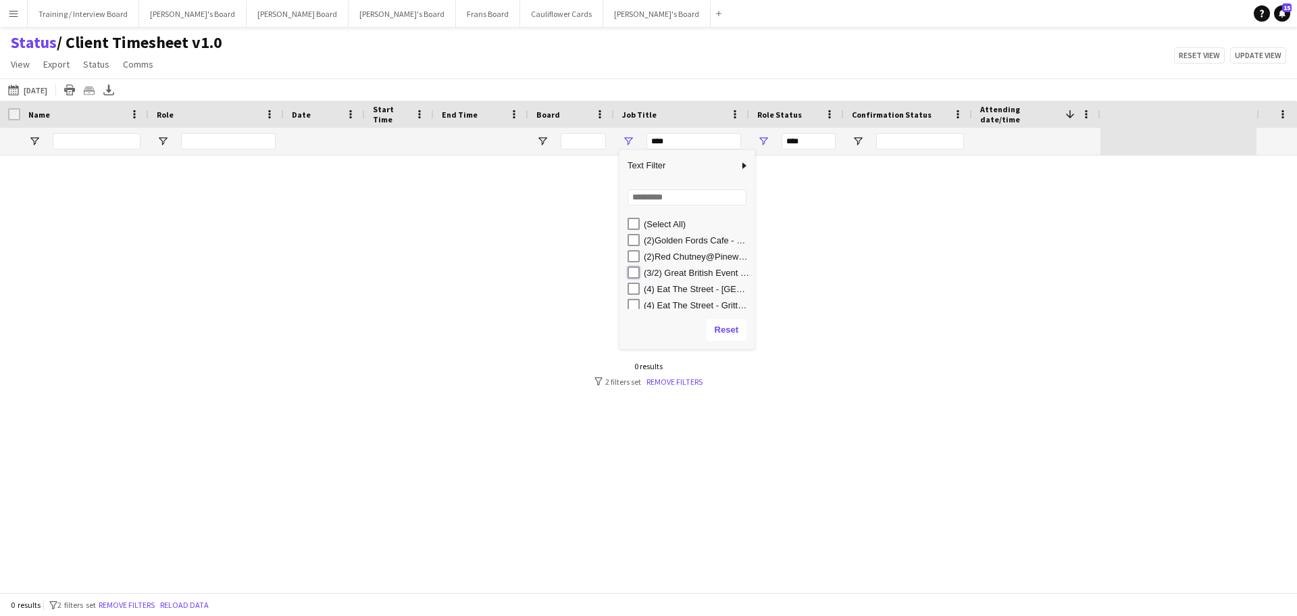
type input "**********"
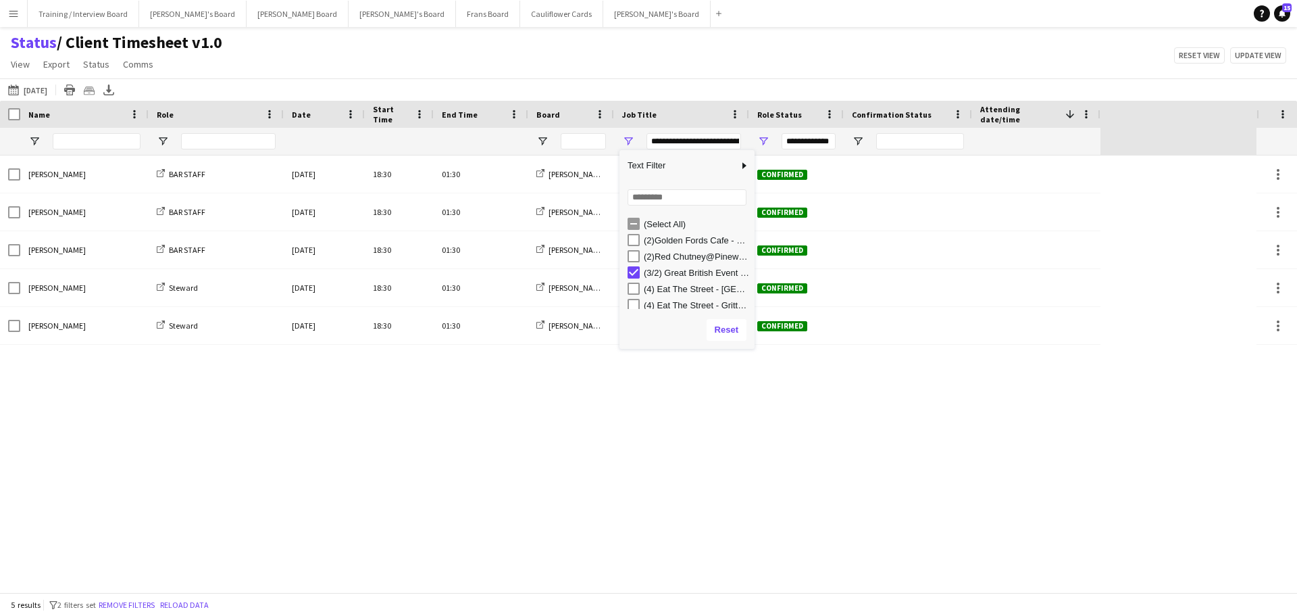
click at [484, 62] on div "Status / Client Timesheet v1.0 View Views Default view Airshow Accreditation Ai…" at bounding box center [648, 55] width 1297 height 46
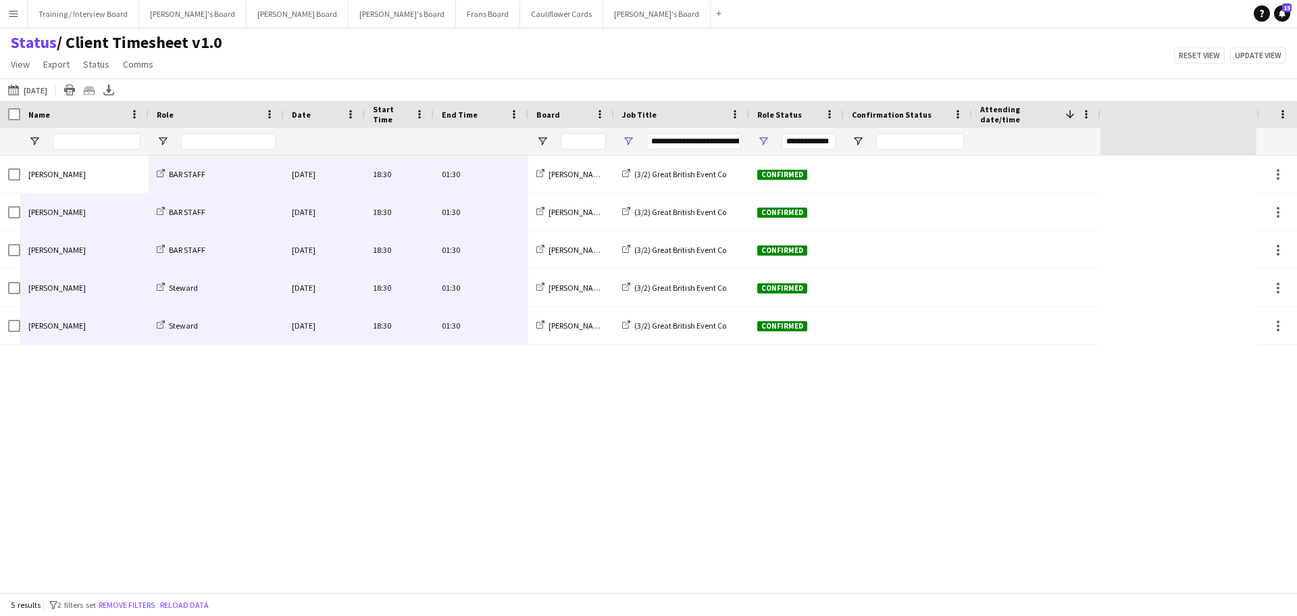
drag, startPoint x: 51, startPoint y: 172, endPoint x: 489, endPoint y: 316, distance: 460.7
click at [489, 316] on div "[PERSON_NAME] BAR STAFF [DATE] 18:30 01:30 [PERSON_NAME] Board (3/2) Great Brit…" at bounding box center [550, 249] width 1101 height 189
click at [603, 14] on button "[PERSON_NAME]'s Board Close" at bounding box center [656, 14] width 107 height 26
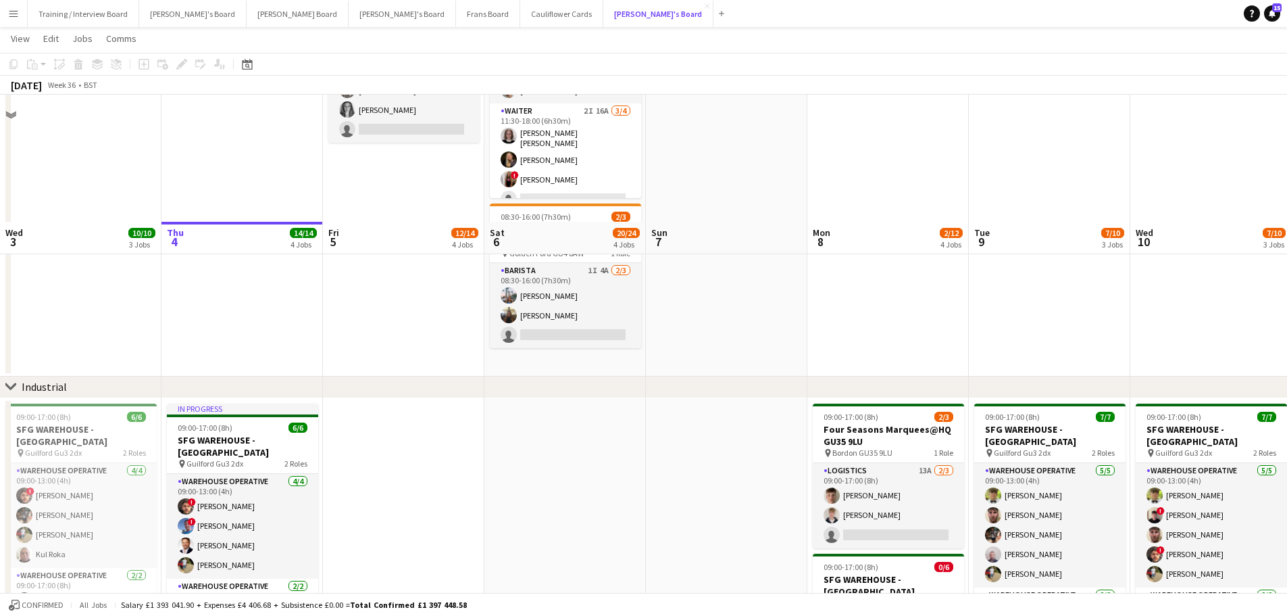
scroll to position [151, 0]
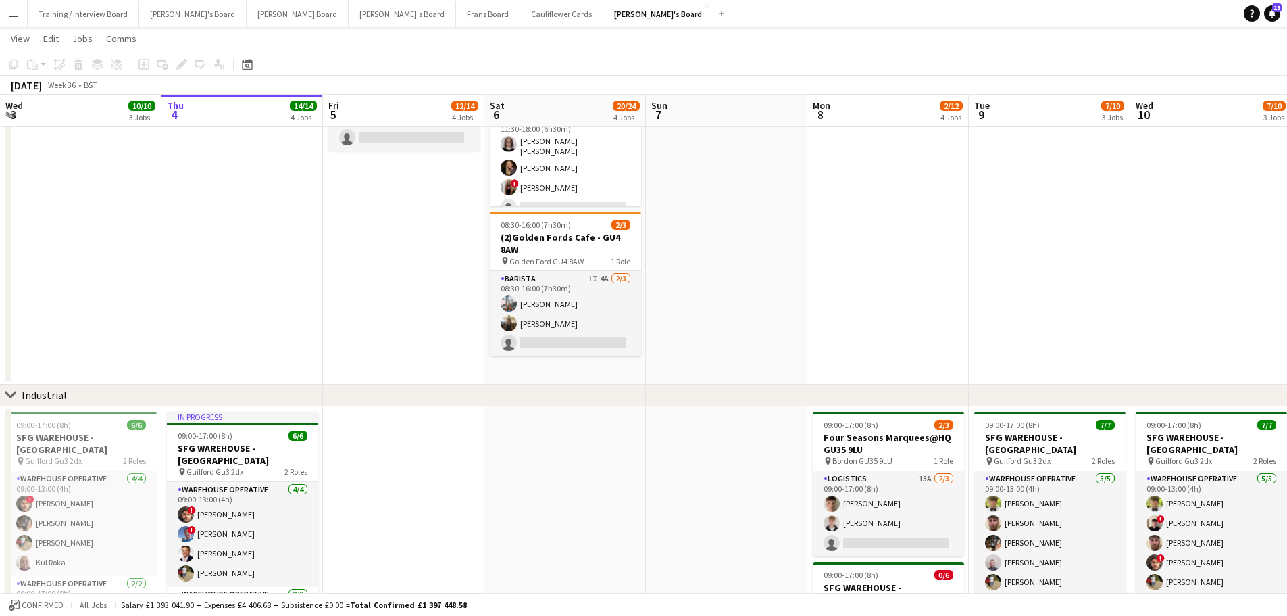
click at [753, 334] on app-date-cell at bounding box center [726, 193] width 161 height 384
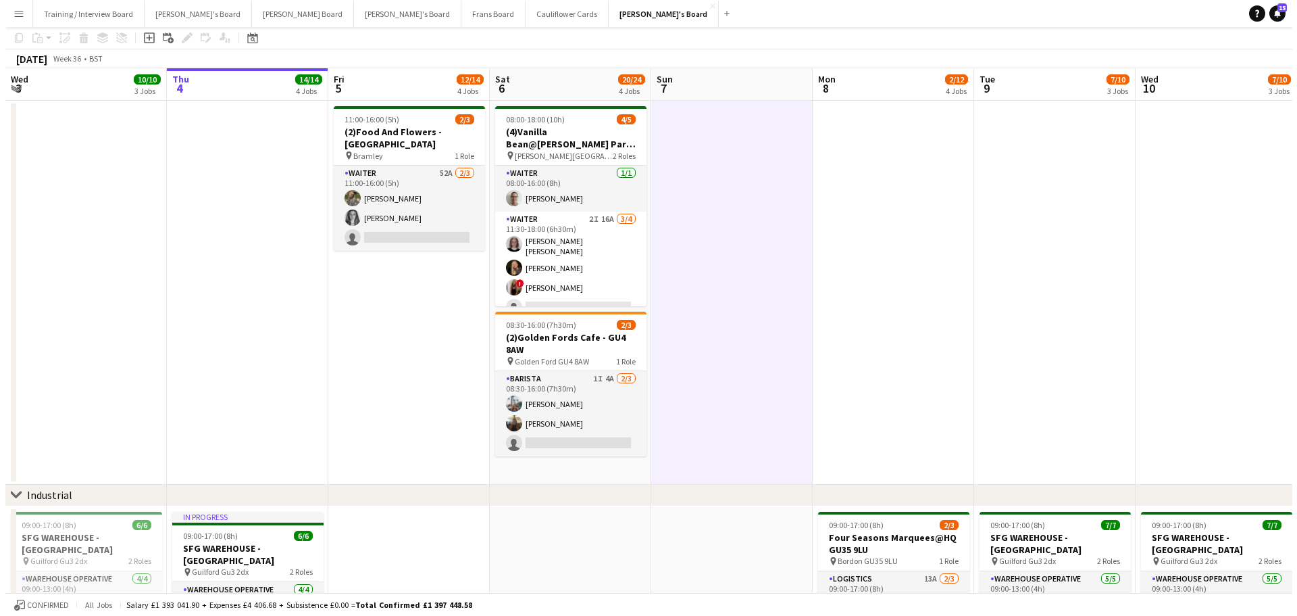
scroll to position [0, 0]
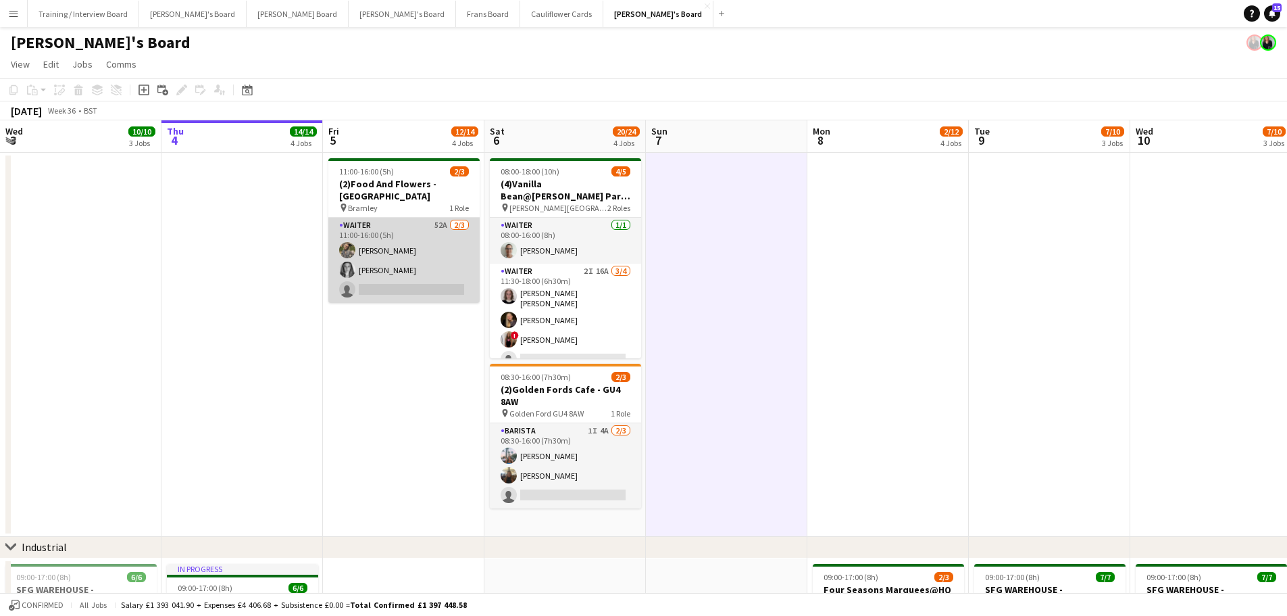
click at [376, 237] on app-card-role "Waiter 52A [DATE] 11:00-16:00 (5h) [PERSON_NAME] [PERSON_NAME] single-neutral-a…" at bounding box center [403, 260] width 151 height 85
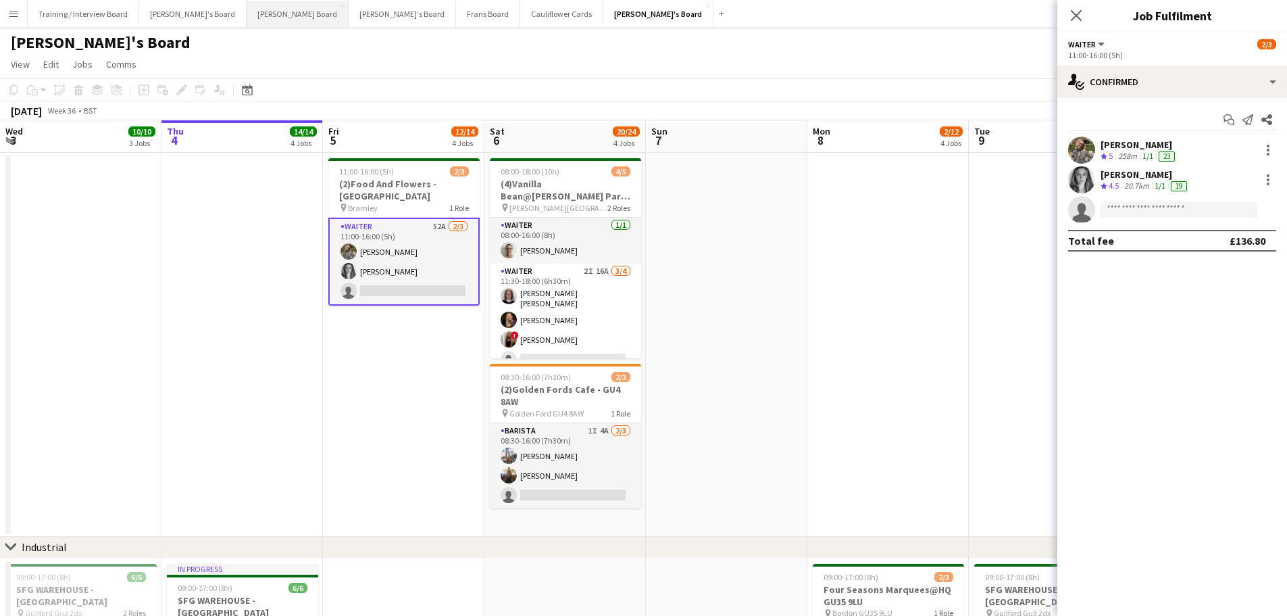
click at [247, 20] on button "[PERSON_NAME] Board Close" at bounding box center [298, 14] width 102 height 26
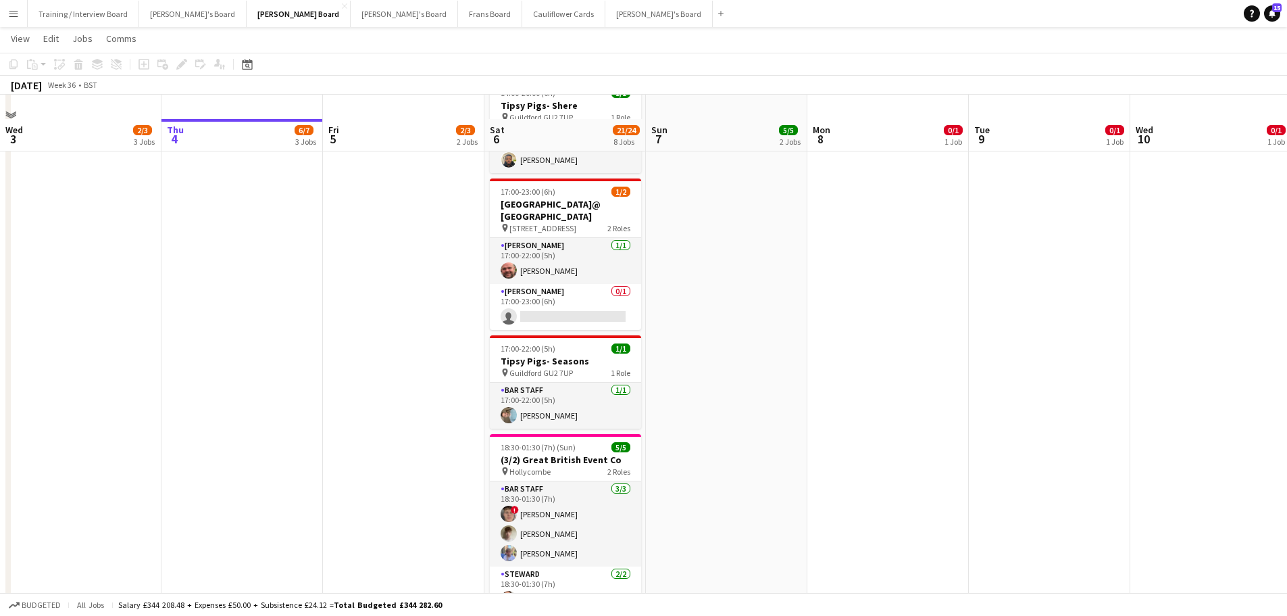
scroll to position [405, 0]
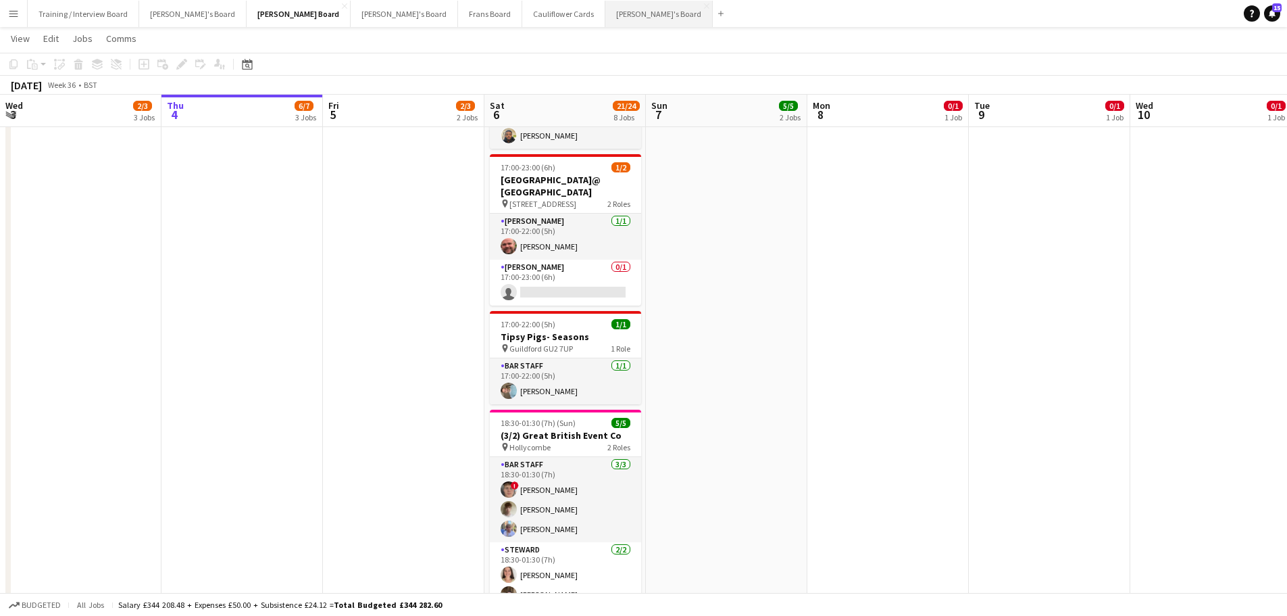
click at [605, 18] on button "[PERSON_NAME]'s Board Close" at bounding box center [658, 14] width 107 height 26
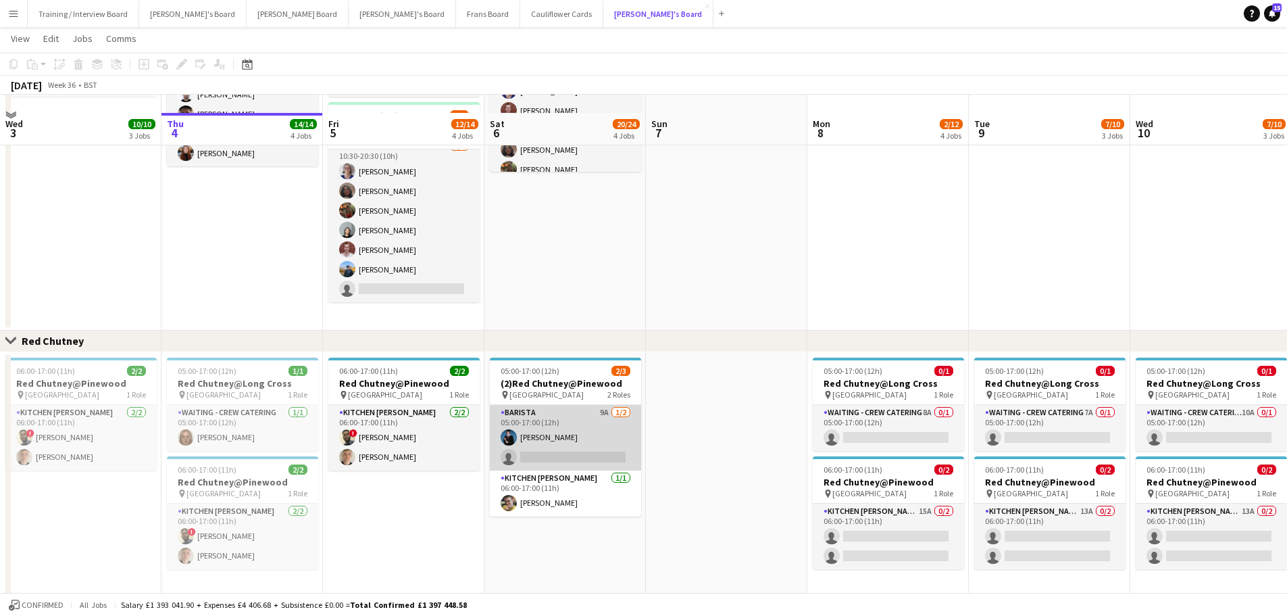
scroll to position [1014, 0]
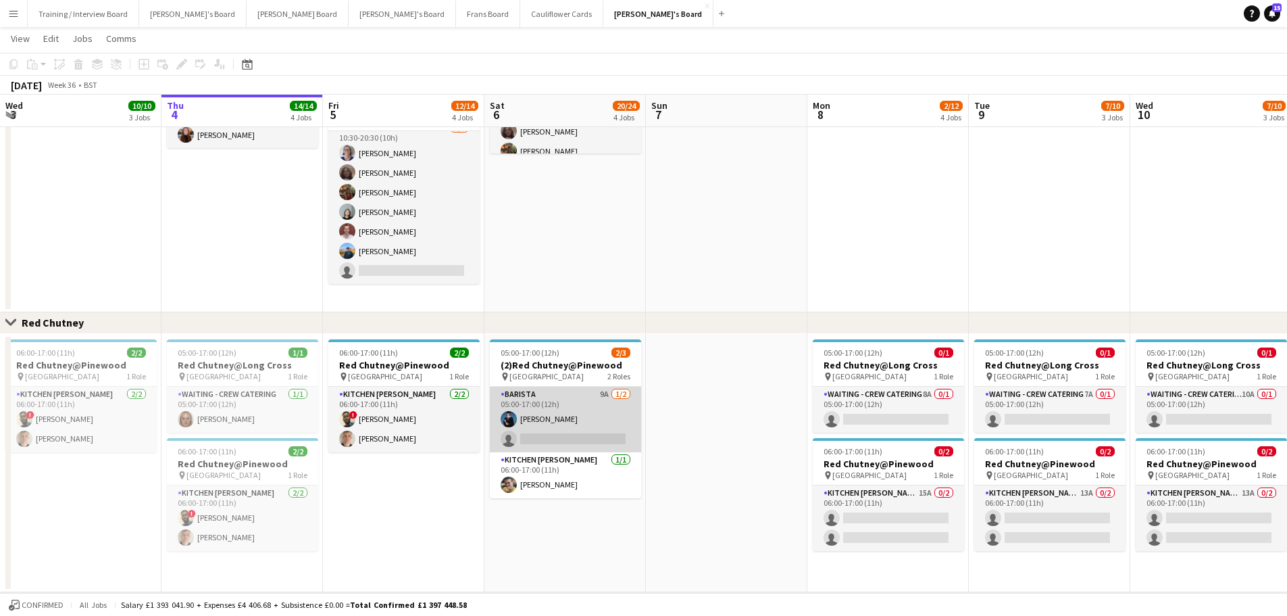
click at [618, 397] on app-card-role "Barista 9A [DATE] 05:00-17:00 (12h) [PERSON_NAME] single-neutral-actions" at bounding box center [565, 420] width 151 height 66
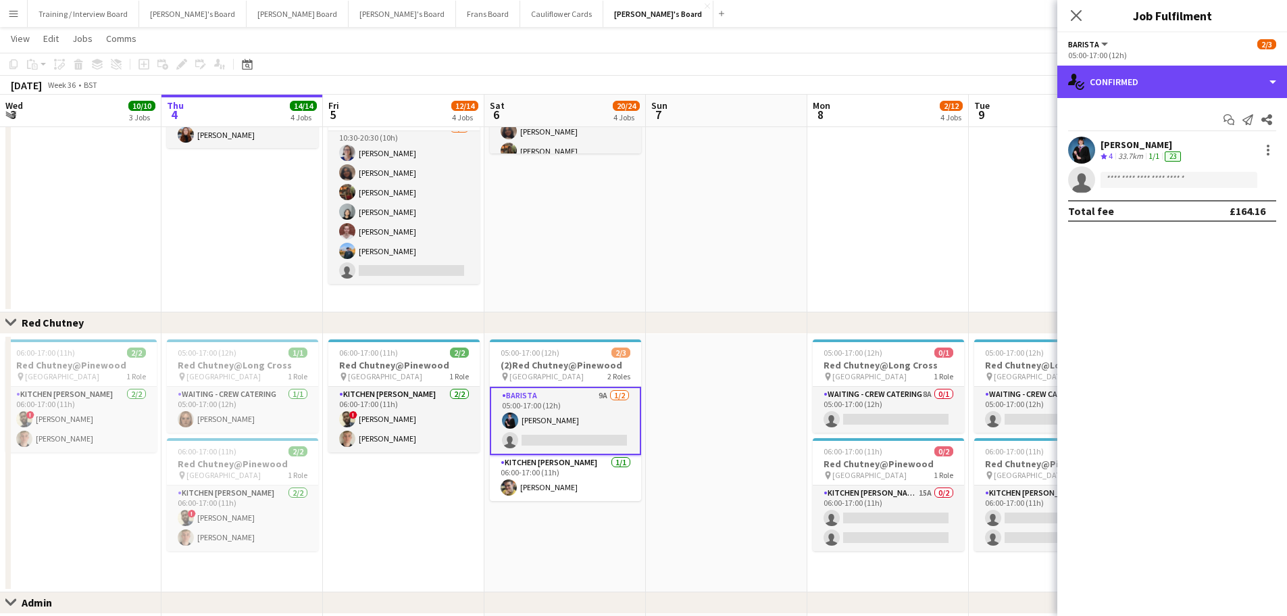
drag, startPoint x: 1208, startPoint y: 82, endPoint x: 1210, endPoint y: 109, distance: 27.8
click at [1206, 83] on div "single-neutral-actions-check-2 Confirmed" at bounding box center [1173, 82] width 230 height 32
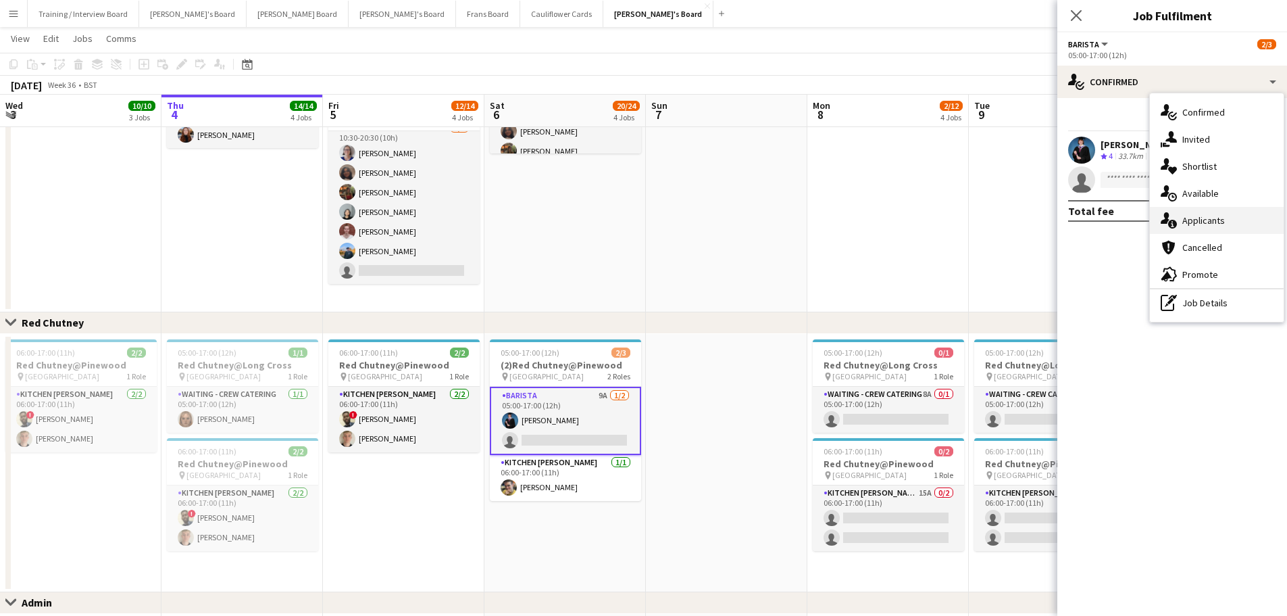
click at [1232, 220] on div "single-neutral-actions-information Applicants" at bounding box center [1217, 220] width 134 height 27
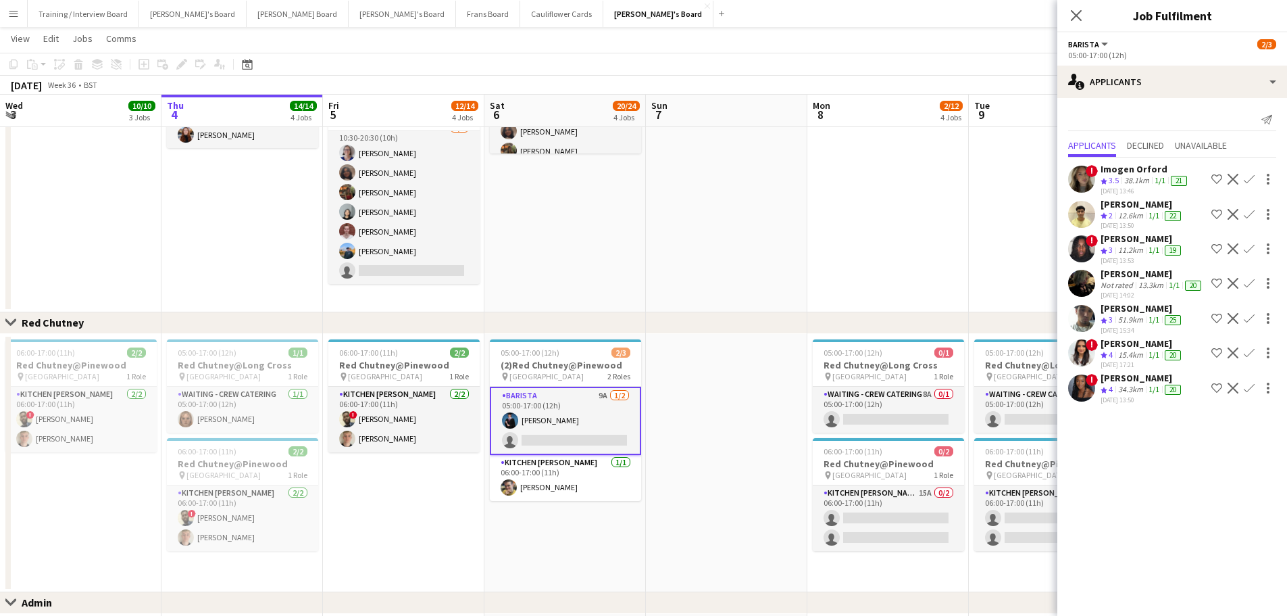
scroll to position [9, 0]
click at [1104, 395] on div "[DATE] 13:50" at bounding box center [1142, 399] width 83 height 9
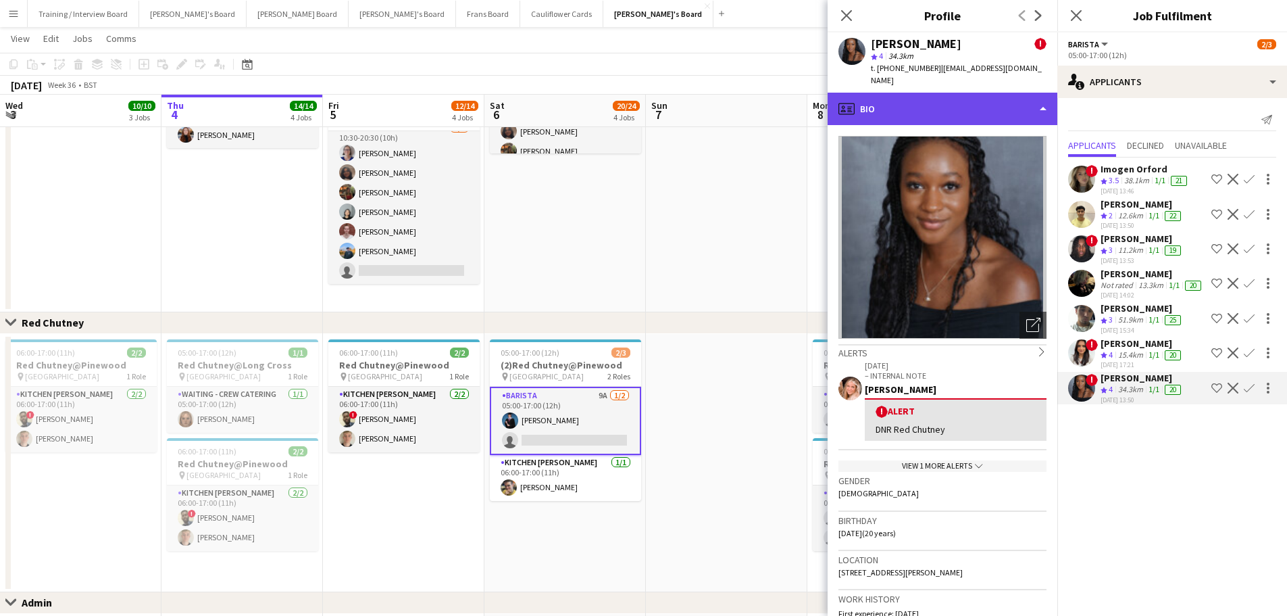
click at [949, 107] on div "profile Bio" at bounding box center [943, 109] width 230 height 32
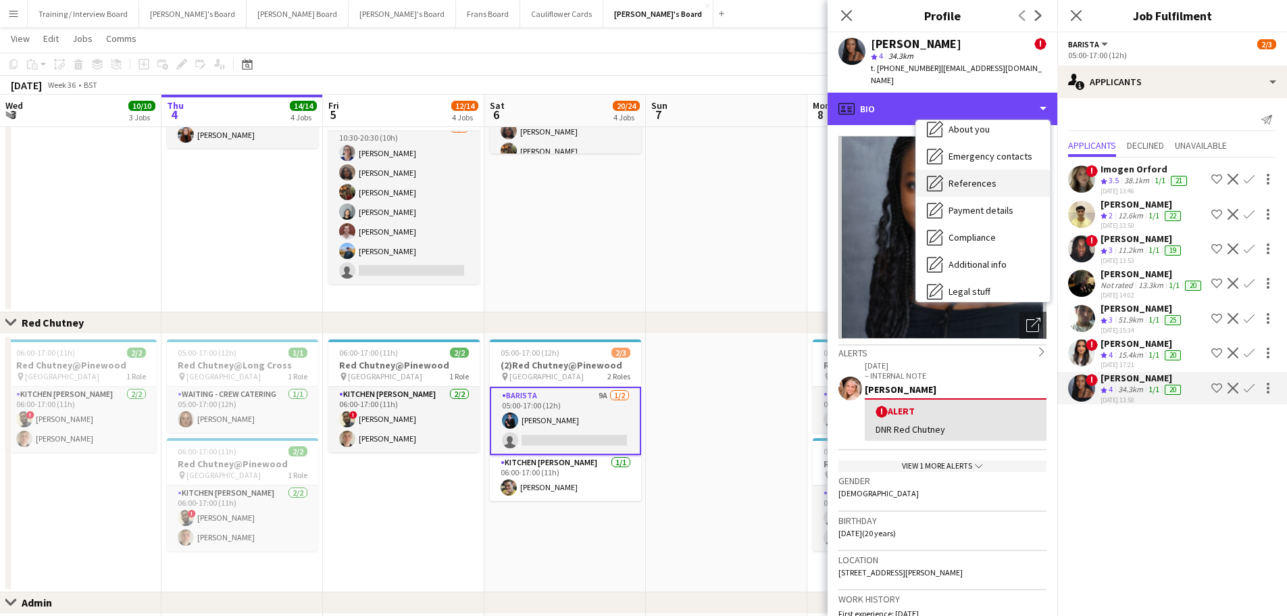
scroll to position [208, 0]
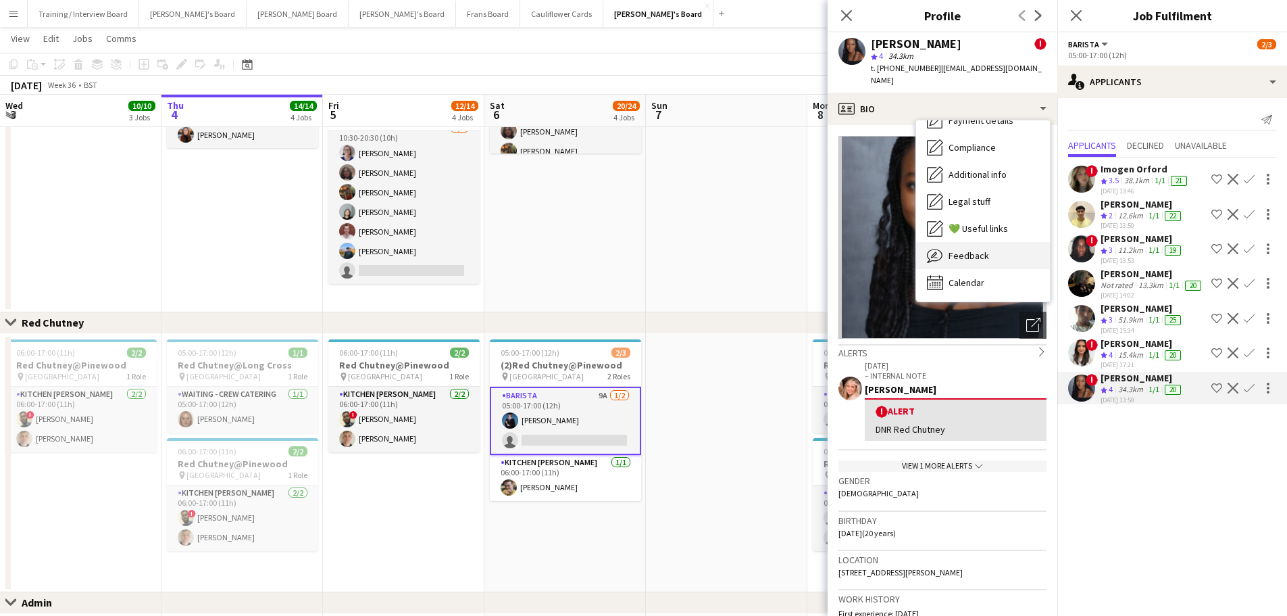
click at [993, 243] on div "Feedback Feedback" at bounding box center [983, 255] width 134 height 27
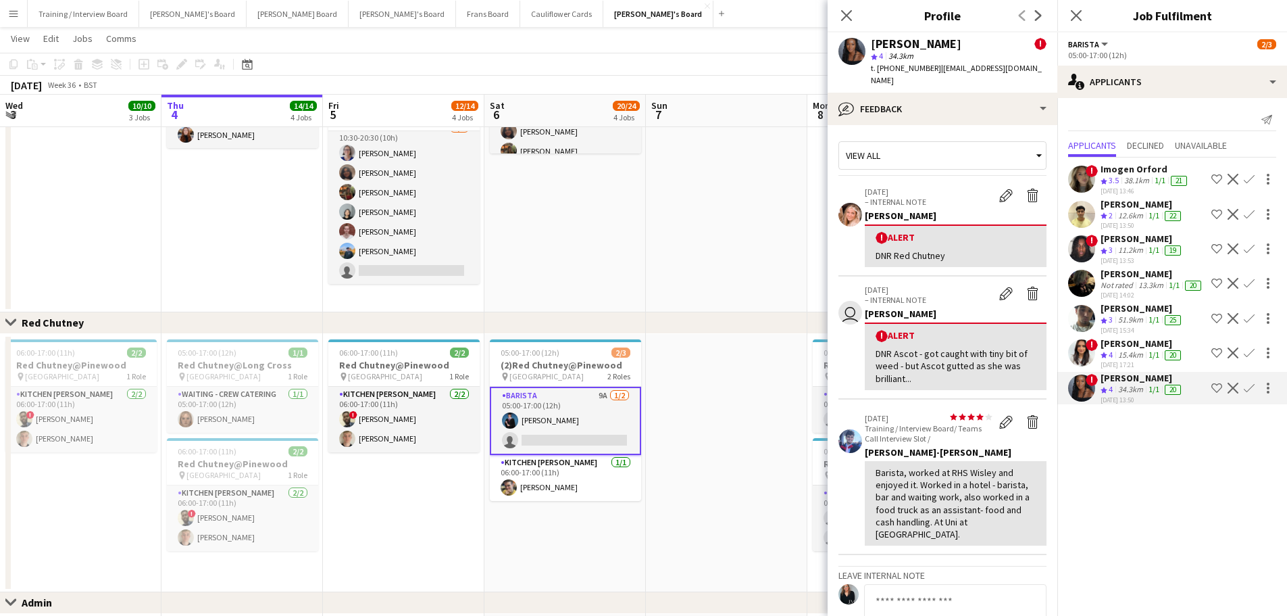
click at [663, 202] on app-date-cell at bounding box center [726, 130] width 161 height 364
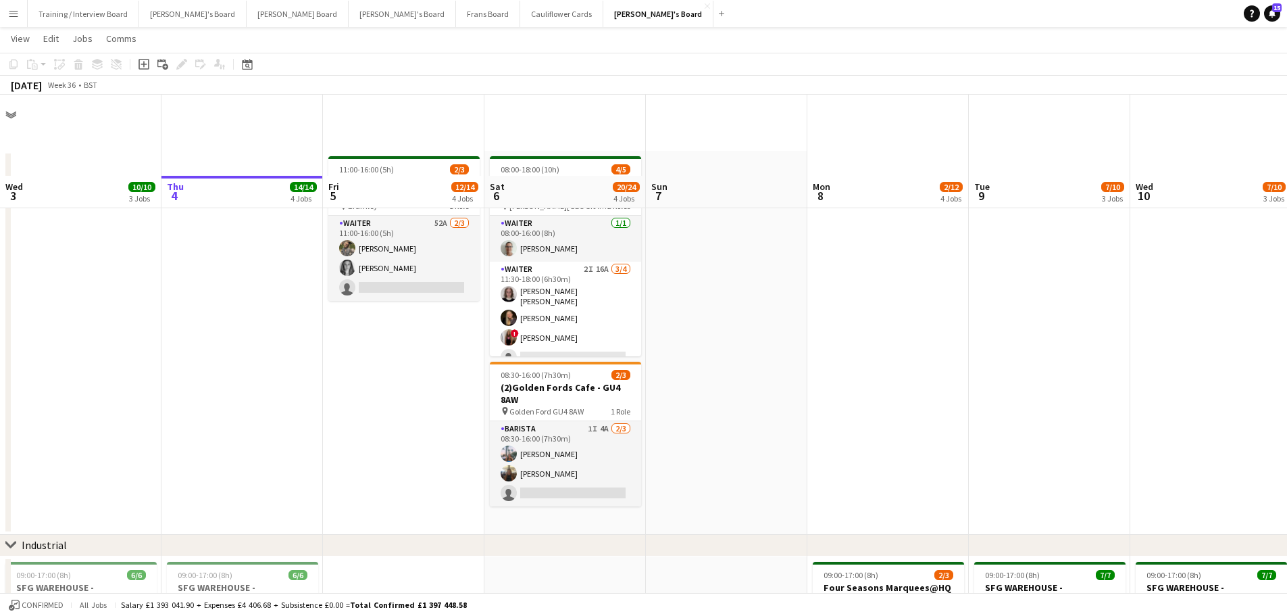
scroll to position [0, 0]
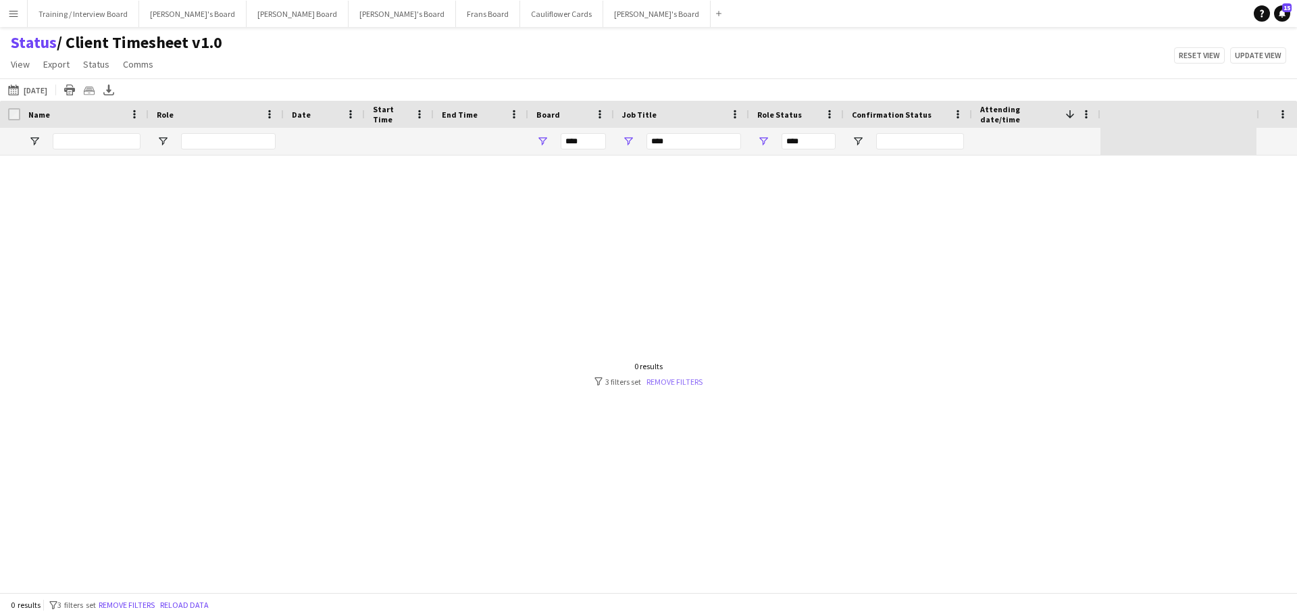
click at [683, 376] on link "Remove filters" at bounding box center [675, 381] width 56 height 10
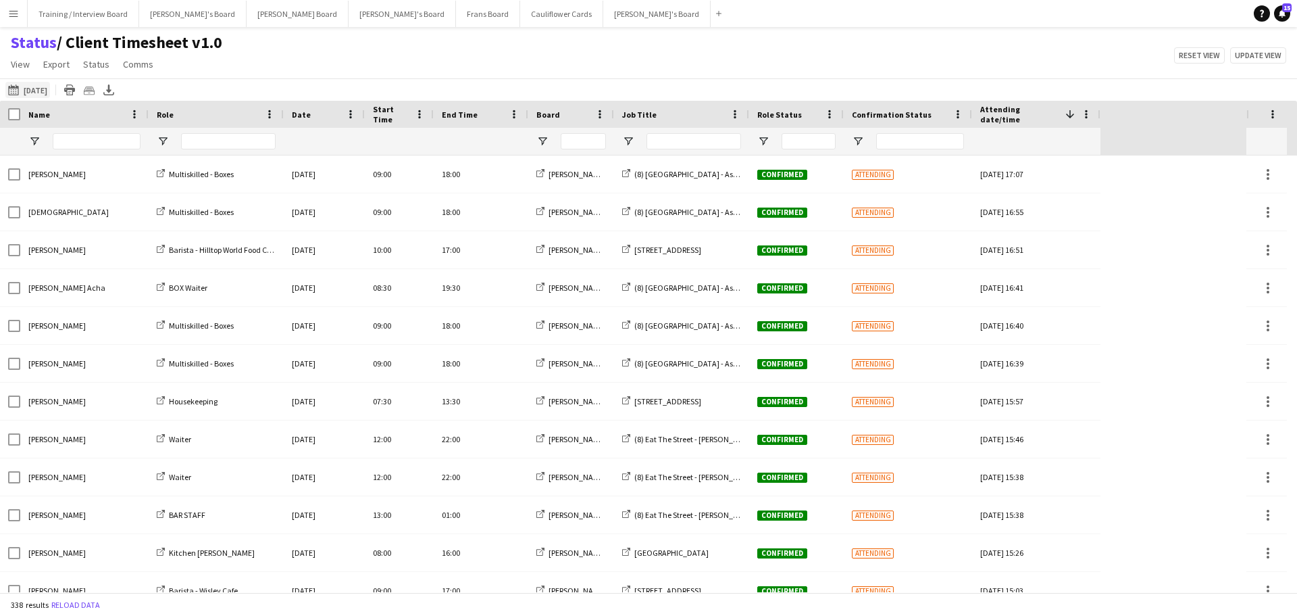
click at [50, 91] on button "[DATE] to [DATE] [DATE]" at bounding box center [27, 90] width 45 height 16
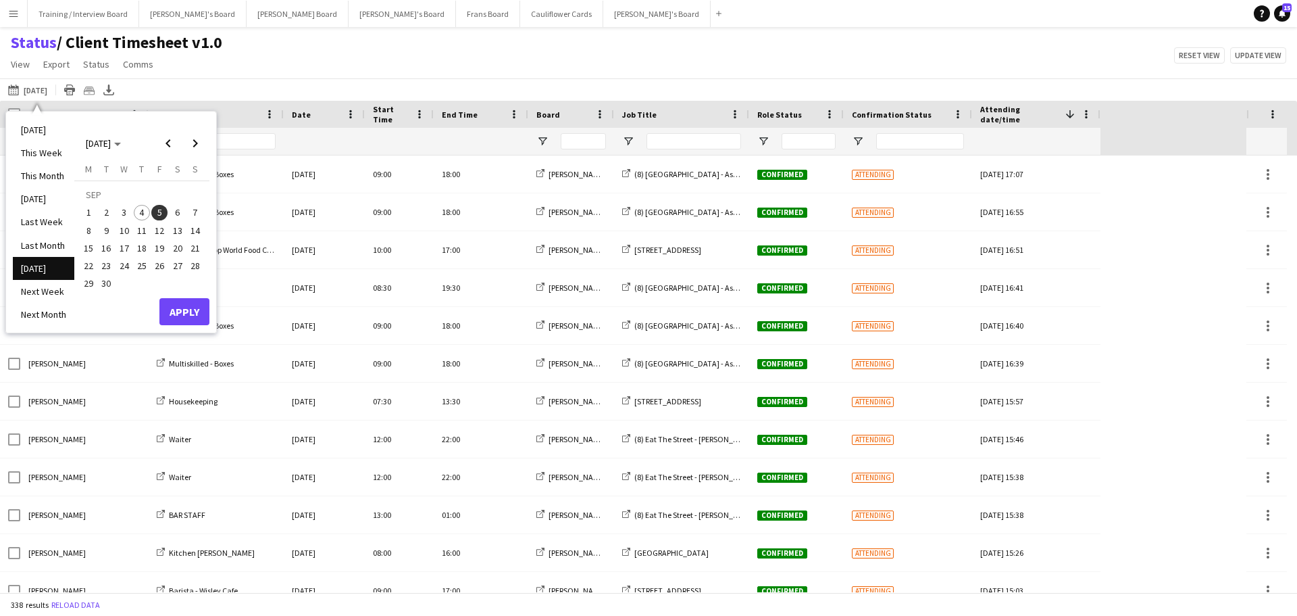
click at [170, 214] on span "6" at bounding box center [178, 213] width 16 height 16
click at [183, 308] on button "Apply" at bounding box center [184, 311] width 50 height 27
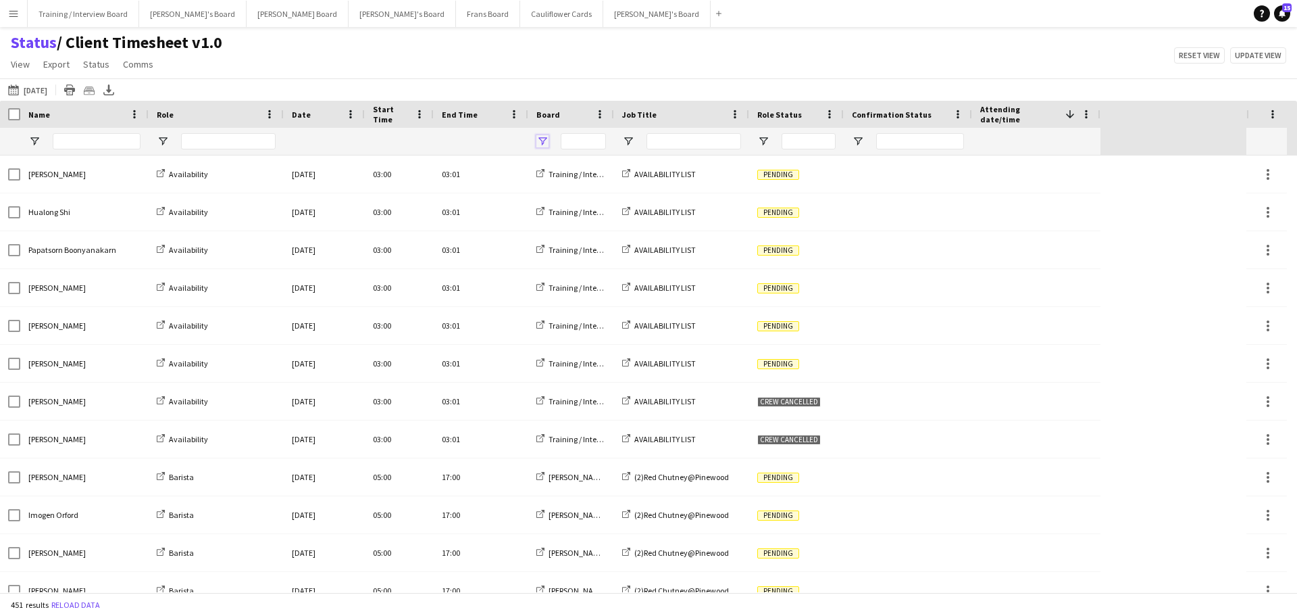
click at [541, 139] on span "Open Filter Menu" at bounding box center [543, 141] width 12 height 12
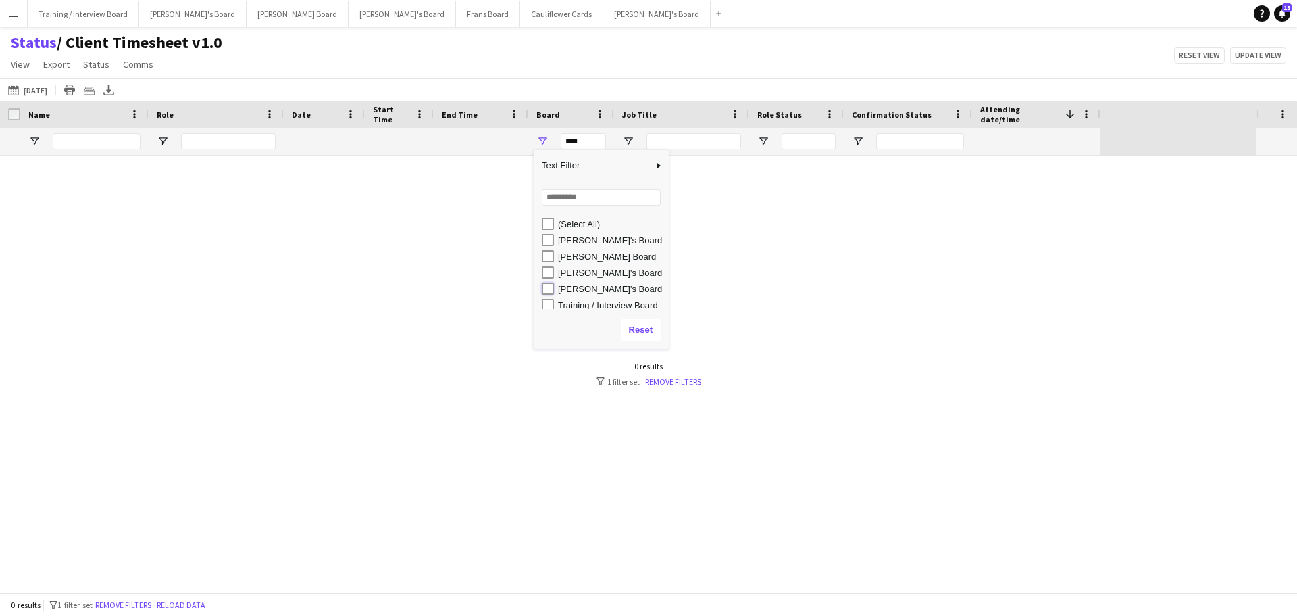
type input "**********"
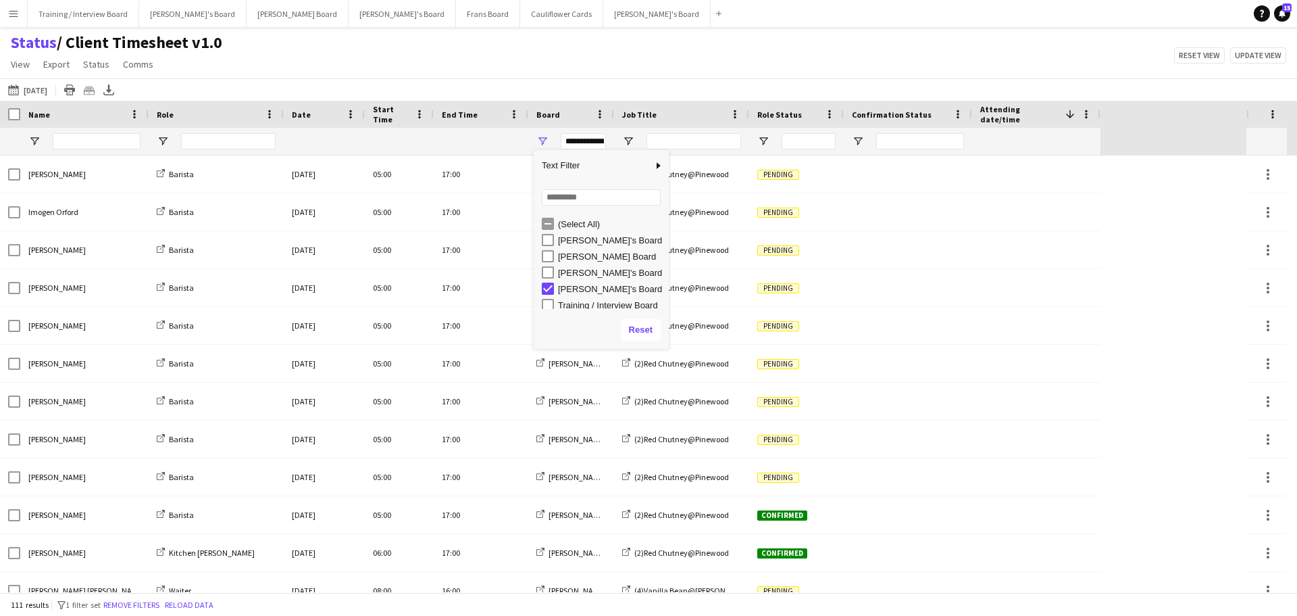
click at [706, 34] on div "Status / Client Timesheet v1.0 View Views Default view Airshow Accreditation Ai…" at bounding box center [648, 55] width 1297 height 46
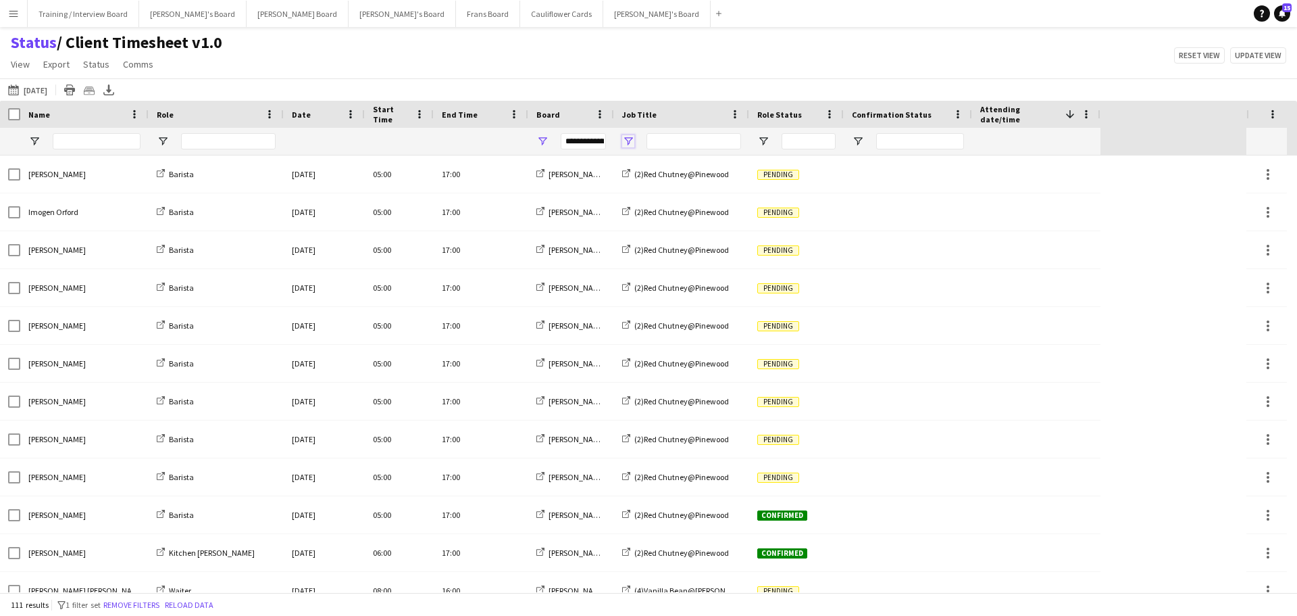
click at [627, 136] on span "Open Filter Menu" at bounding box center [628, 141] width 12 height 12
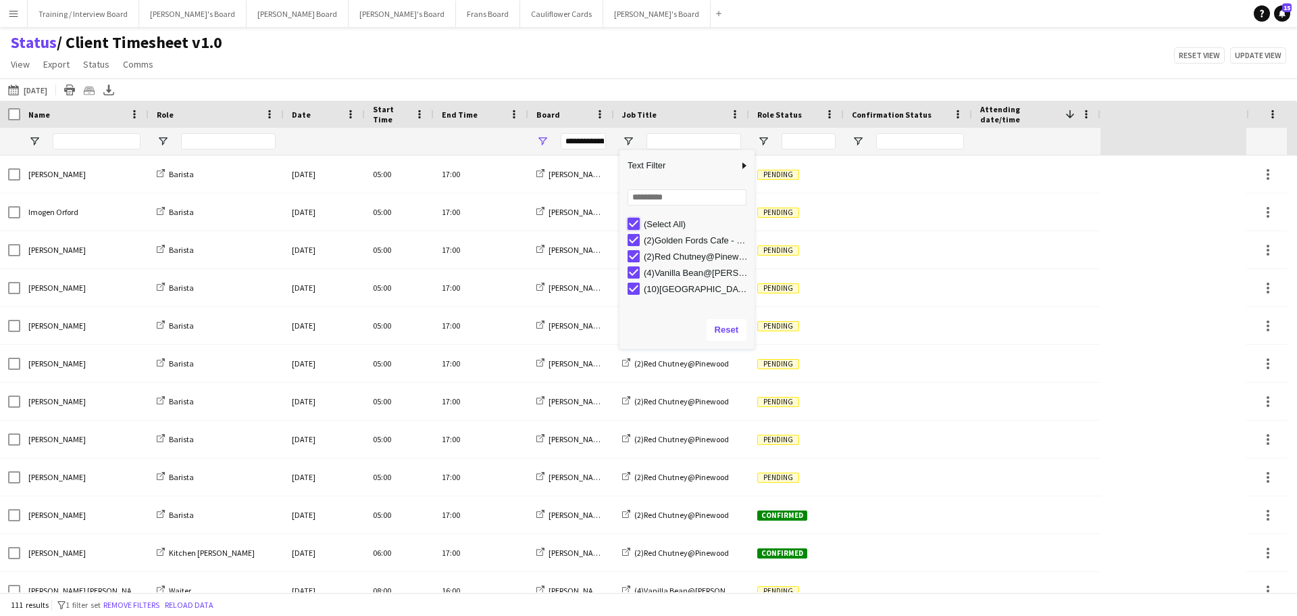
type input "***"
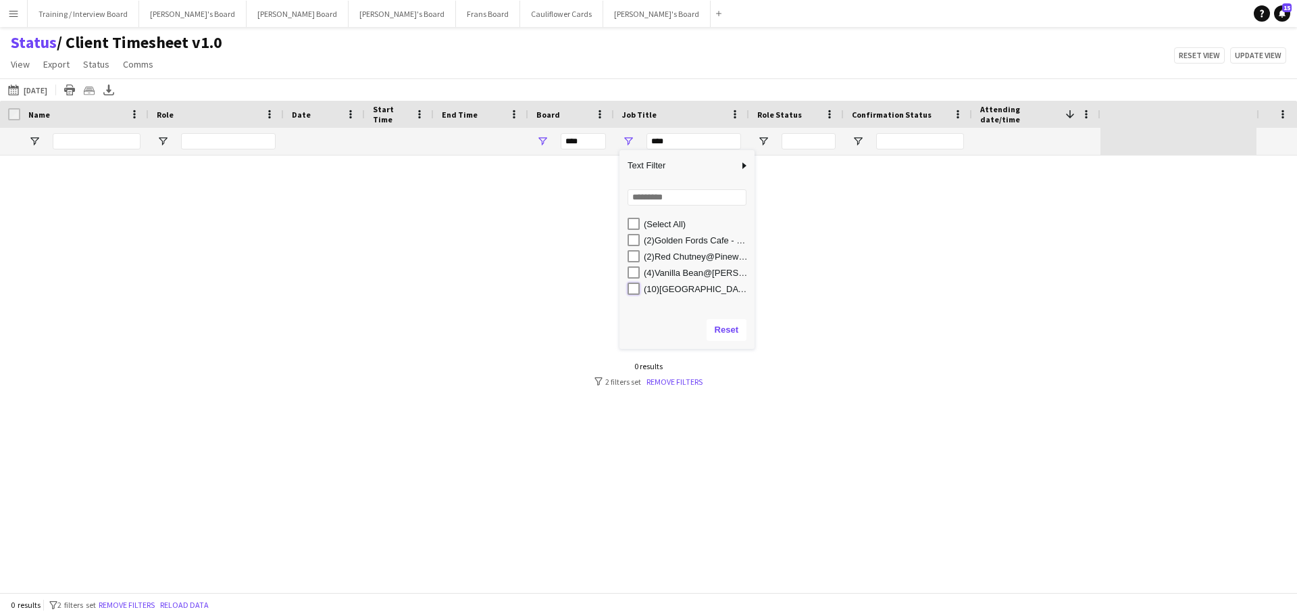
type input "**********"
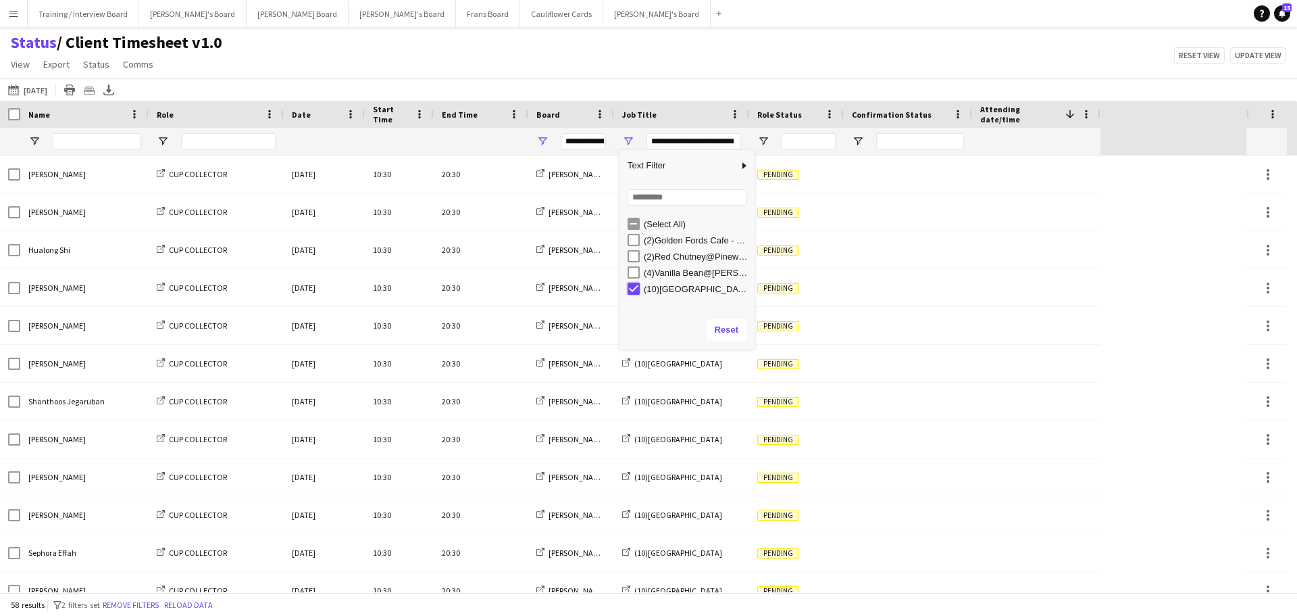
type input "***"
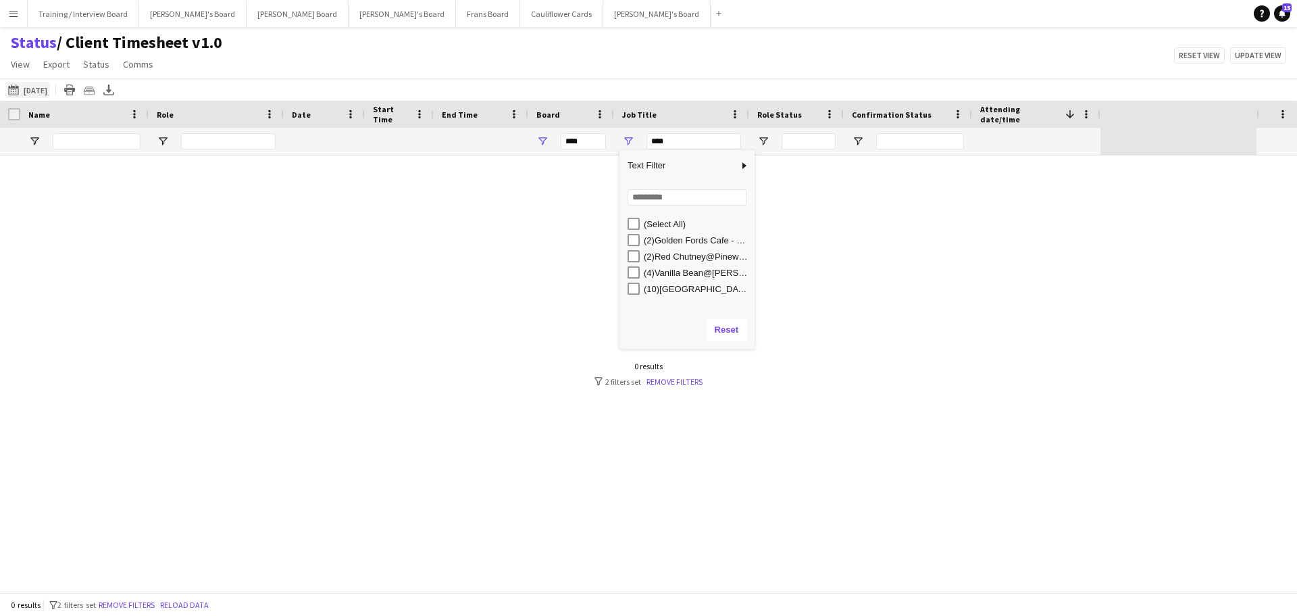
click at [45, 95] on button "[DATE] to [DATE] [DATE]" at bounding box center [27, 90] width 45 height 16
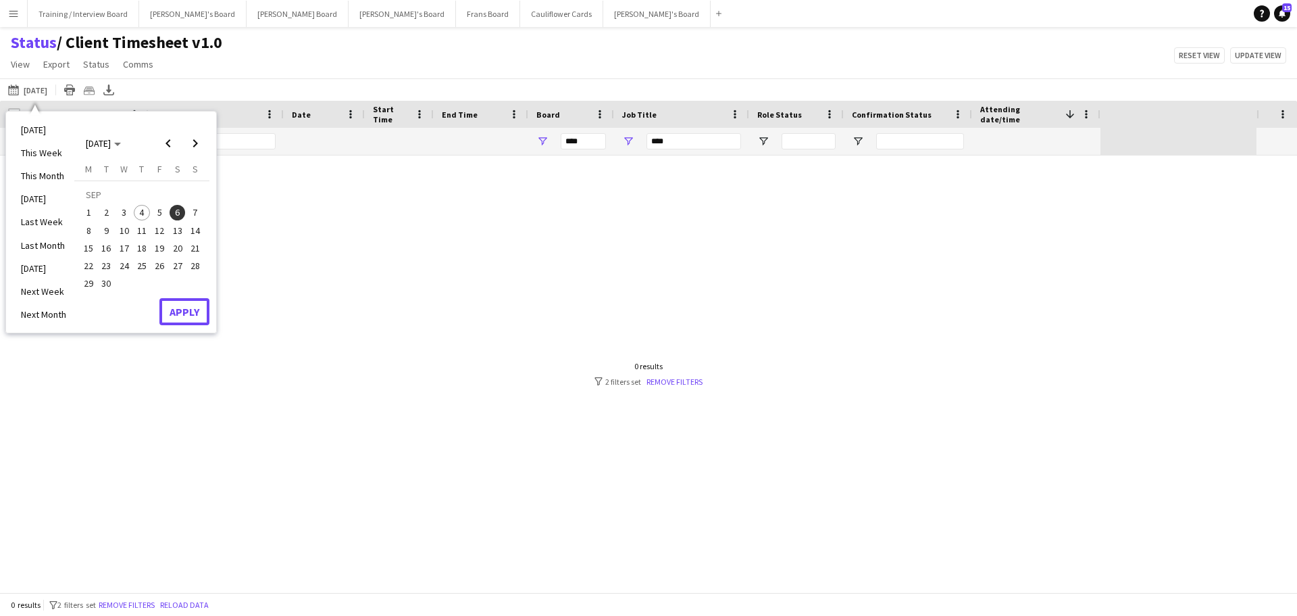
click at [184, 306] on button "Apply" at bounding box center [184, 311] width 50 height 27
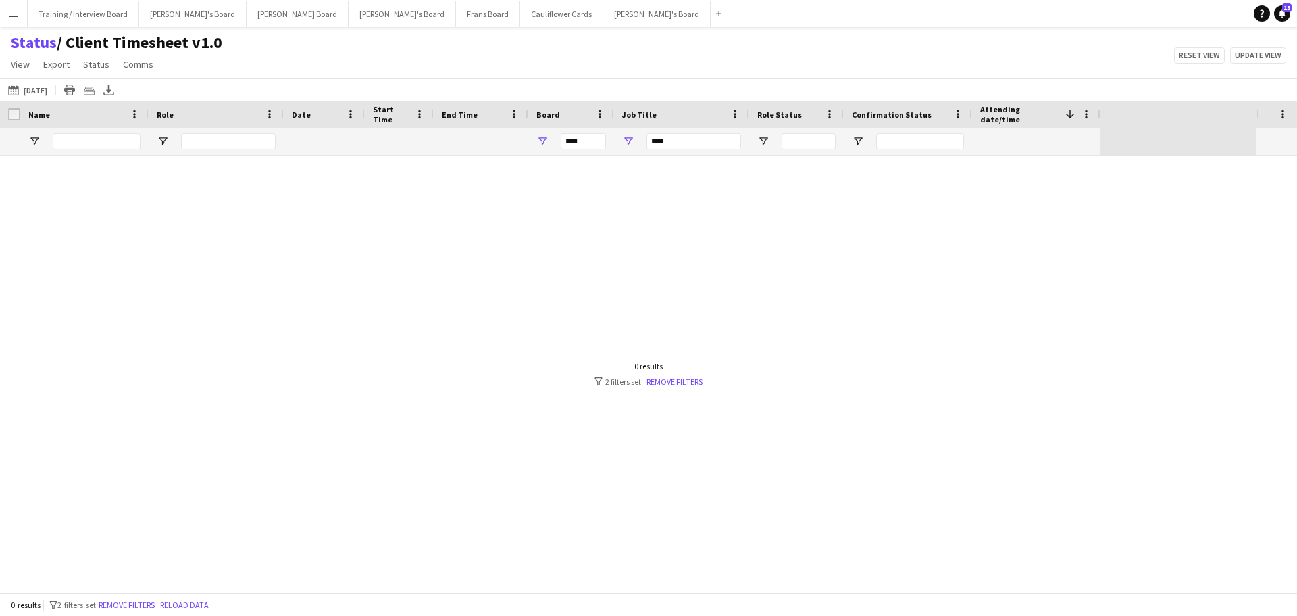
click at [685, 387] on div at bounding box center [628, 373] width 1257 height 437
click at [680, 380] on link "Remove filters" at bounding box center [675, 381] width 56 height 10
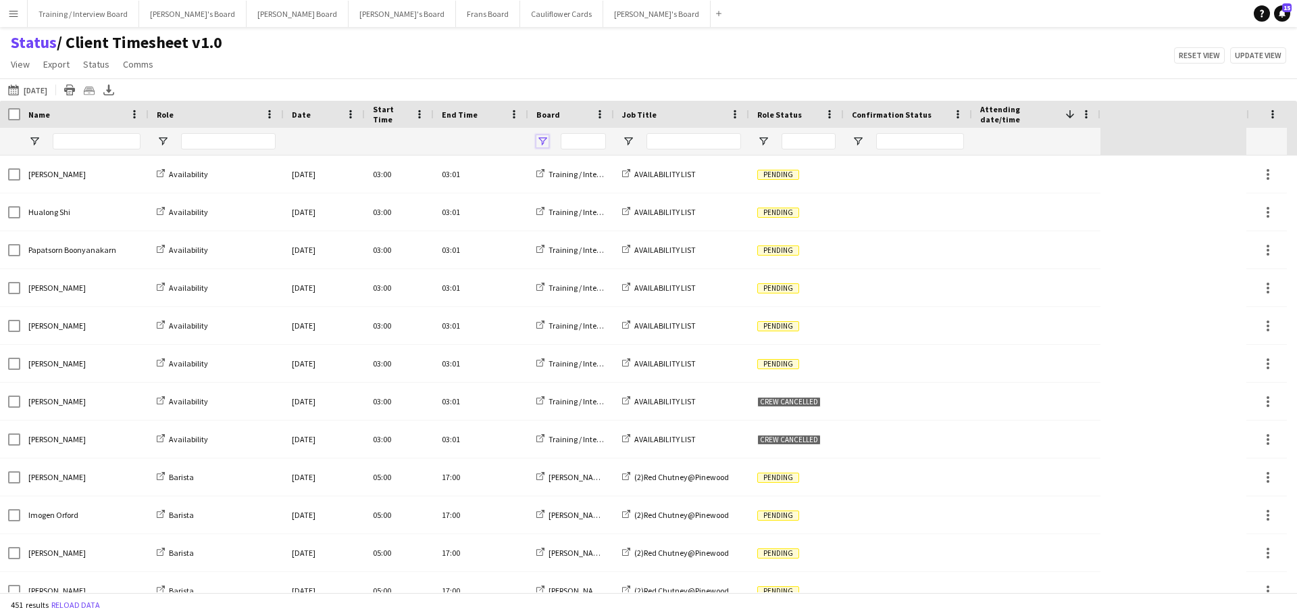
drag, startPoint x: 538, startPoint y: 141, endPoint x: 543, endPoint y: 147, distance: 7.7
click at [538, 141] on span "Open Filter Menu" at bounding box center [543, 141] width 12 height 12
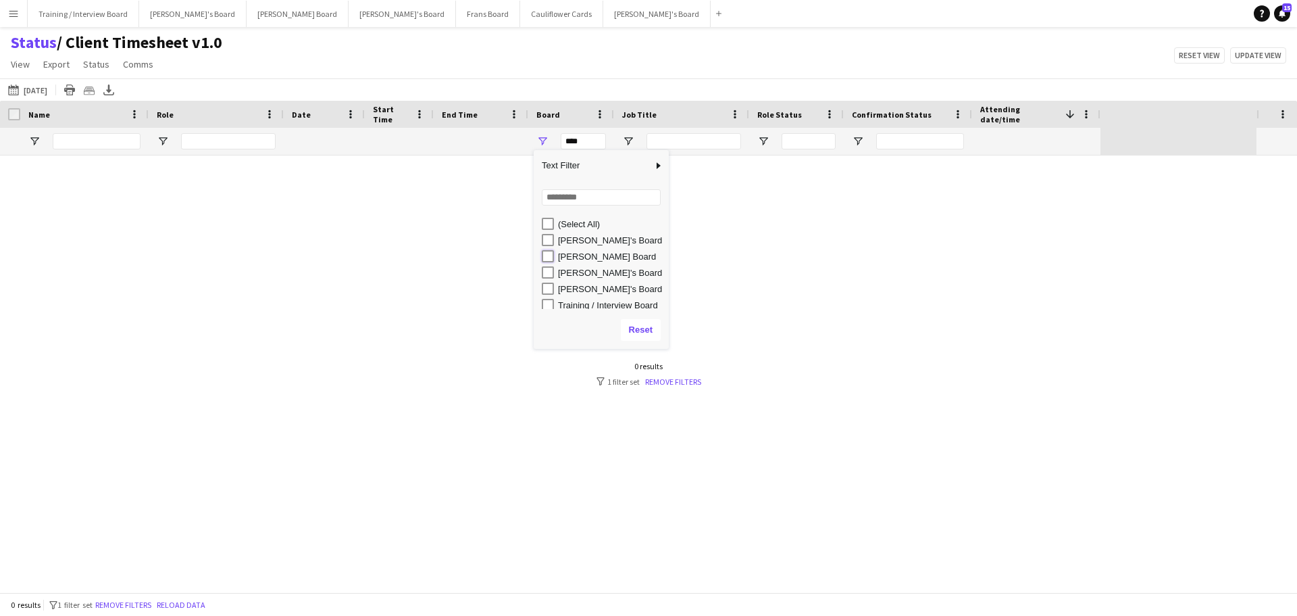
type input "**********"
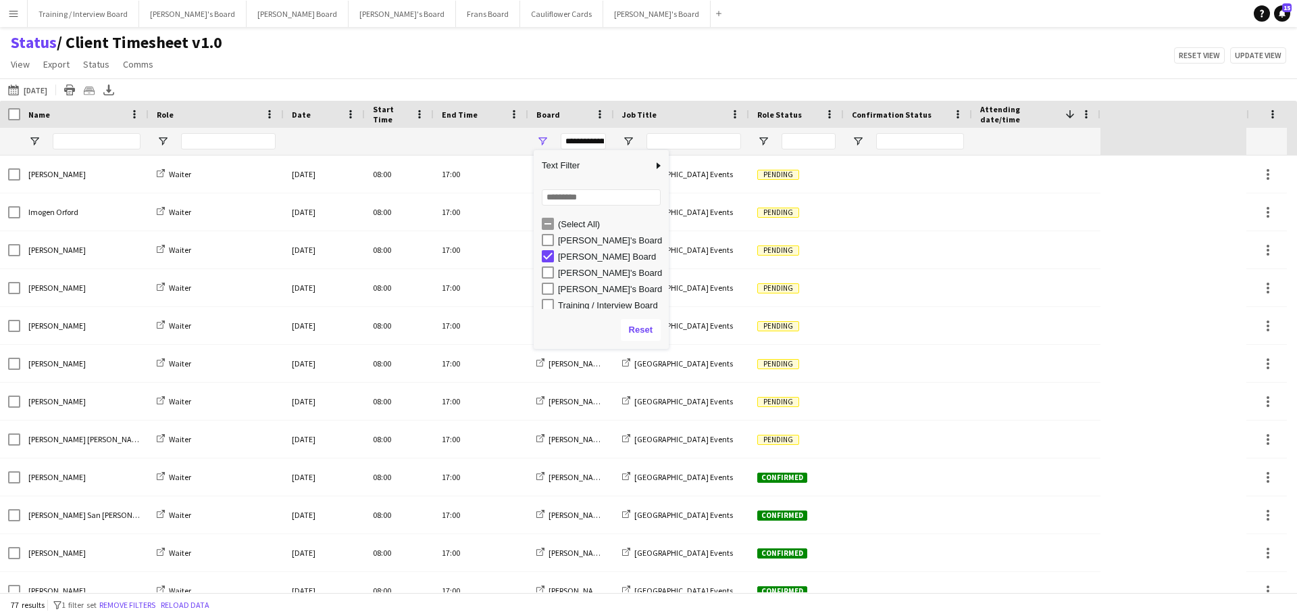
click at [672, 60] on div "Status / Client Timesheet v1.0 View Views Default view Airshow Accreditation Ai…" at bounding box center [648, 55] width 1297 height 46
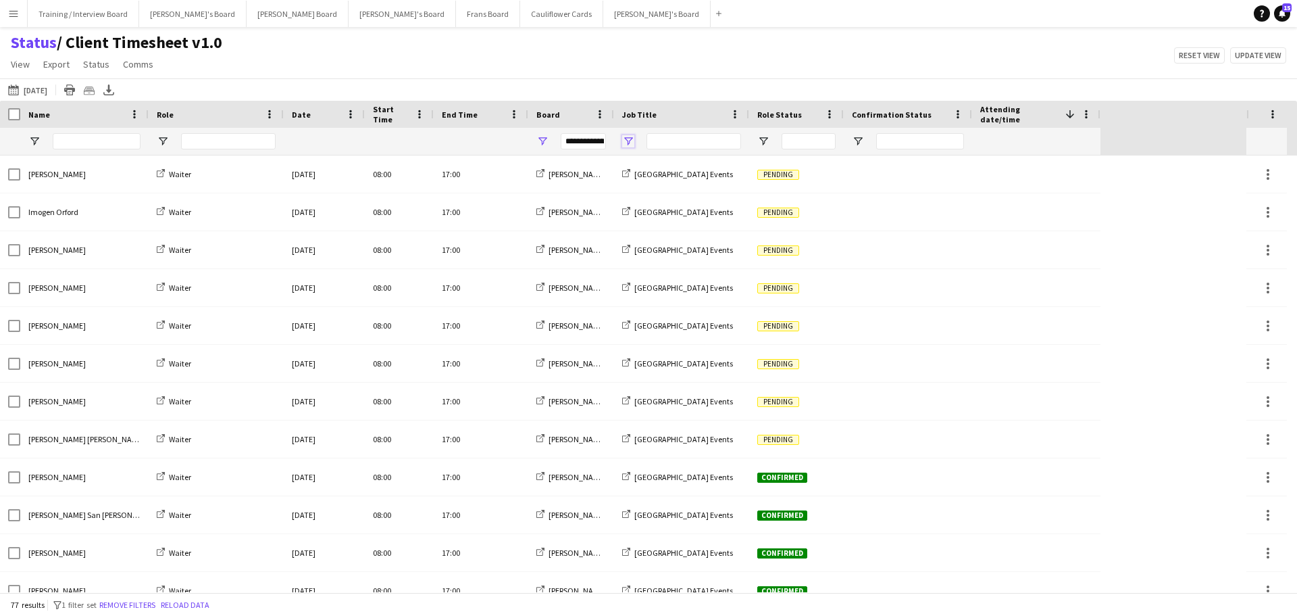
click at [628, 142] on span "Open Filter Menu" at bounding box center [628, 141] width 12 height 12
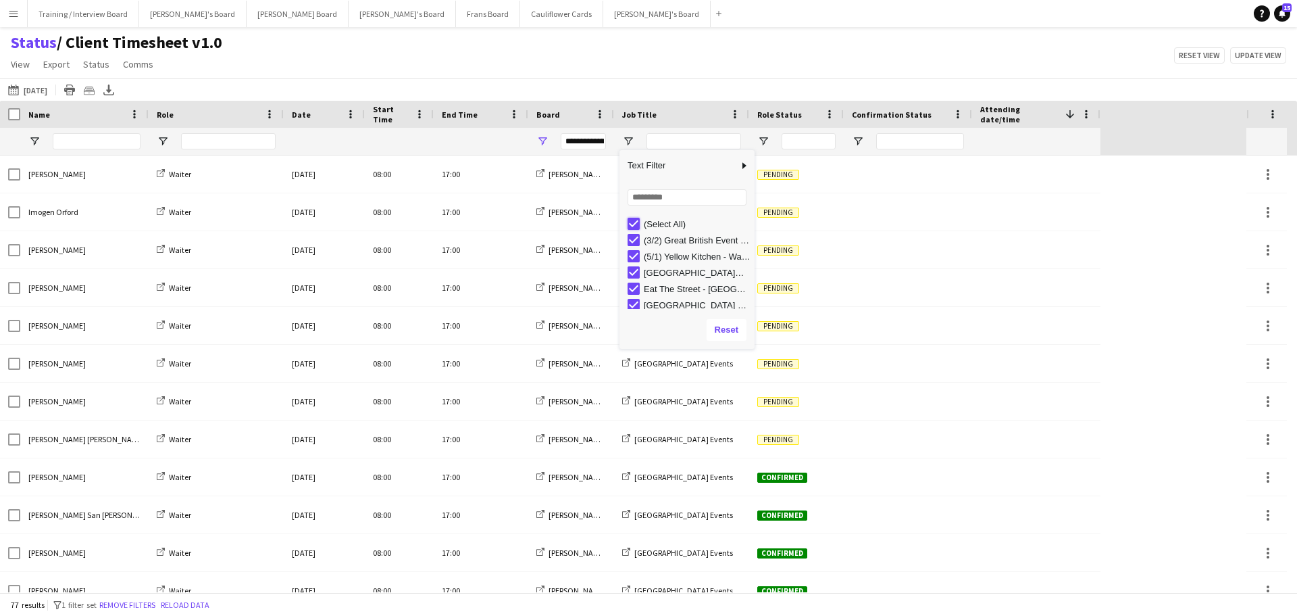
type input "***"
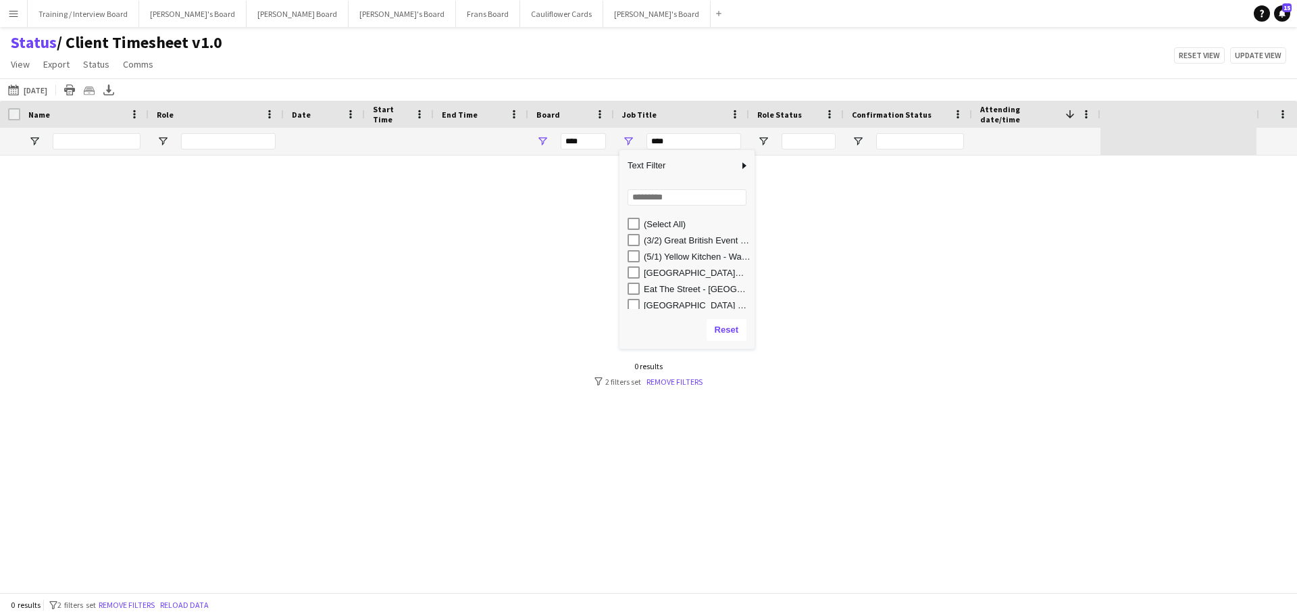
type input "**********"
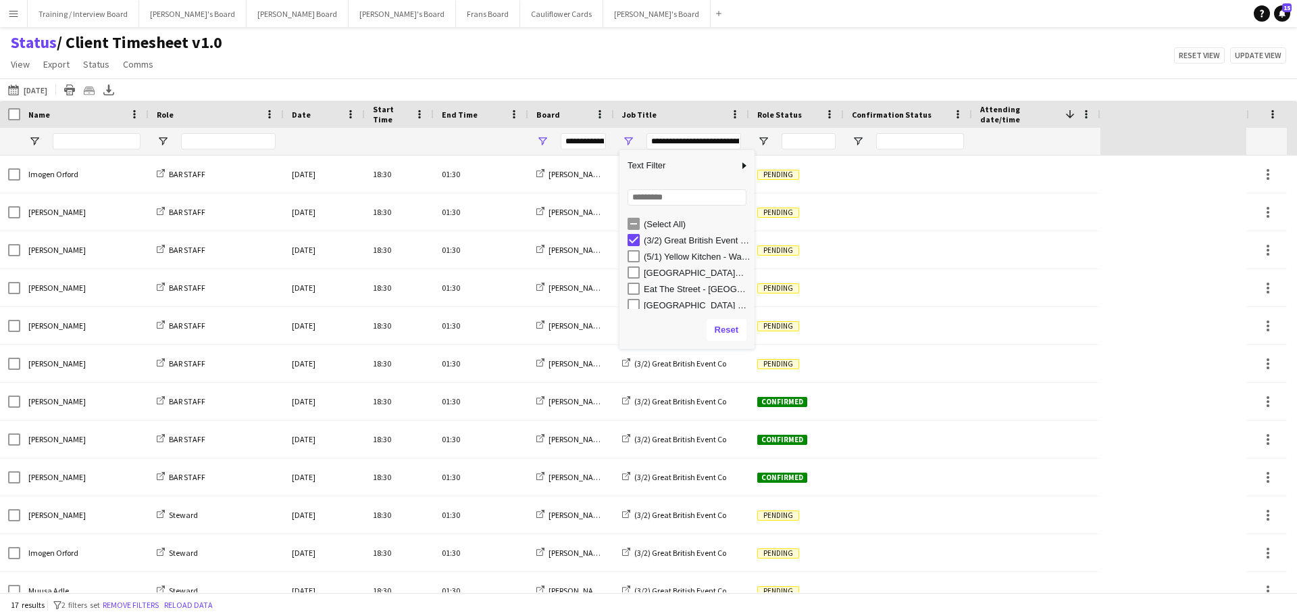
click at [678, 41] on div "Status / Client Timesheet v1.0 View Views Default view Airshow Accreditation Ai…" at bounding box center [648, 55] width 1297 height 46
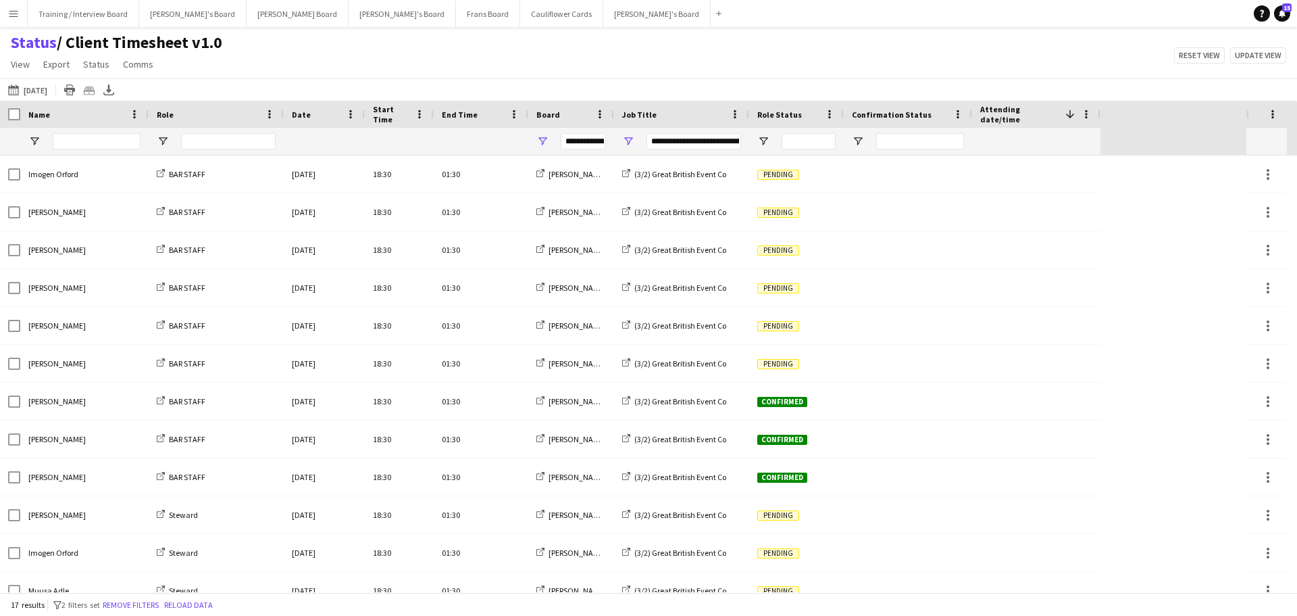
click at [766, 132] on div at bounding box center [796, 141] width 95 height 27
click at [766, 133] on div at bounding box center [796, 141] width 95 height 27
click at [765, 134] on div at bounding box center [796, 141] width 95 height 27
click at [765, 139] on span "Open Filter Menu" at bounding box center [763, 141] width 12 height 12
type input "***"
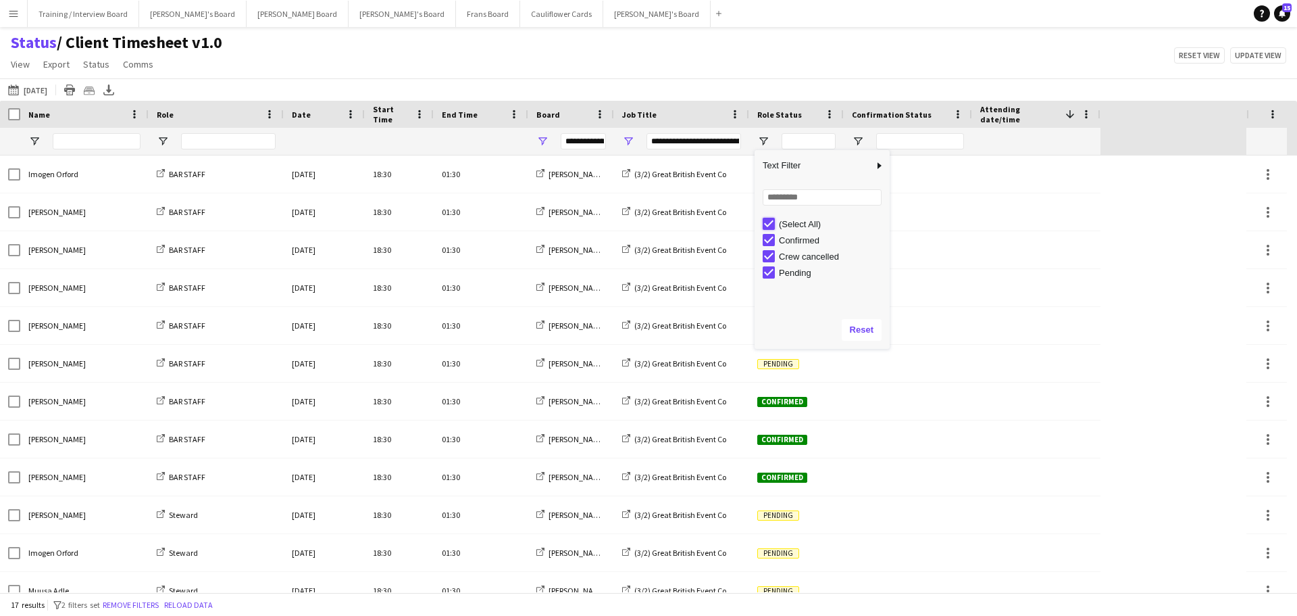
type input "***"
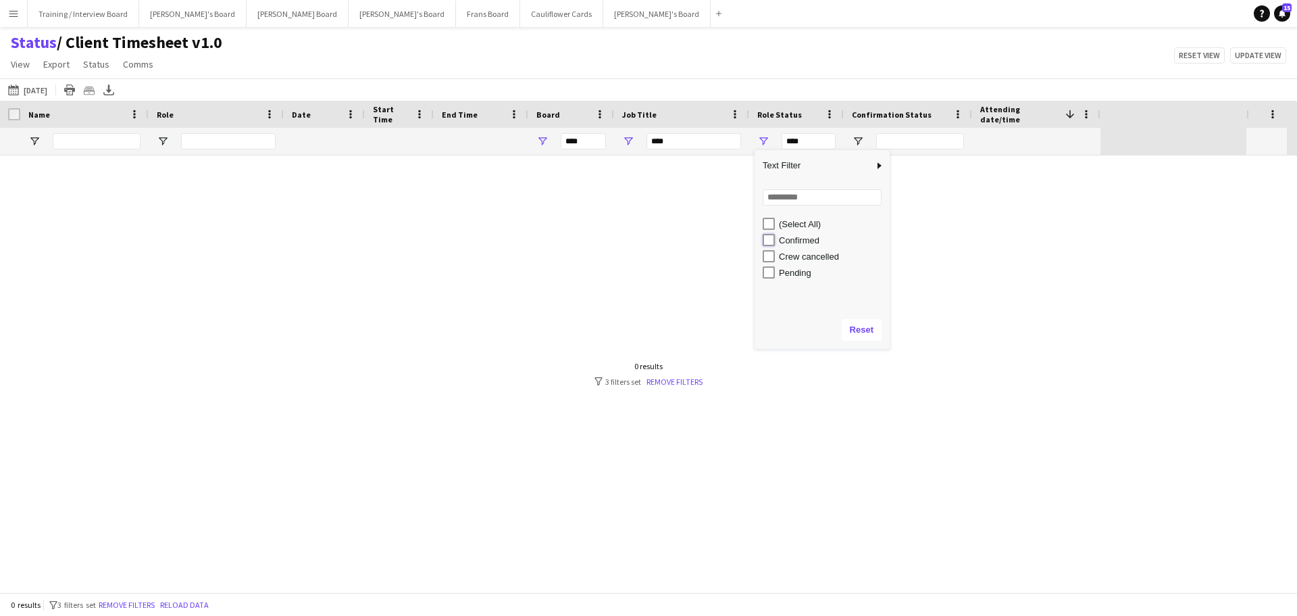
type input "**********"
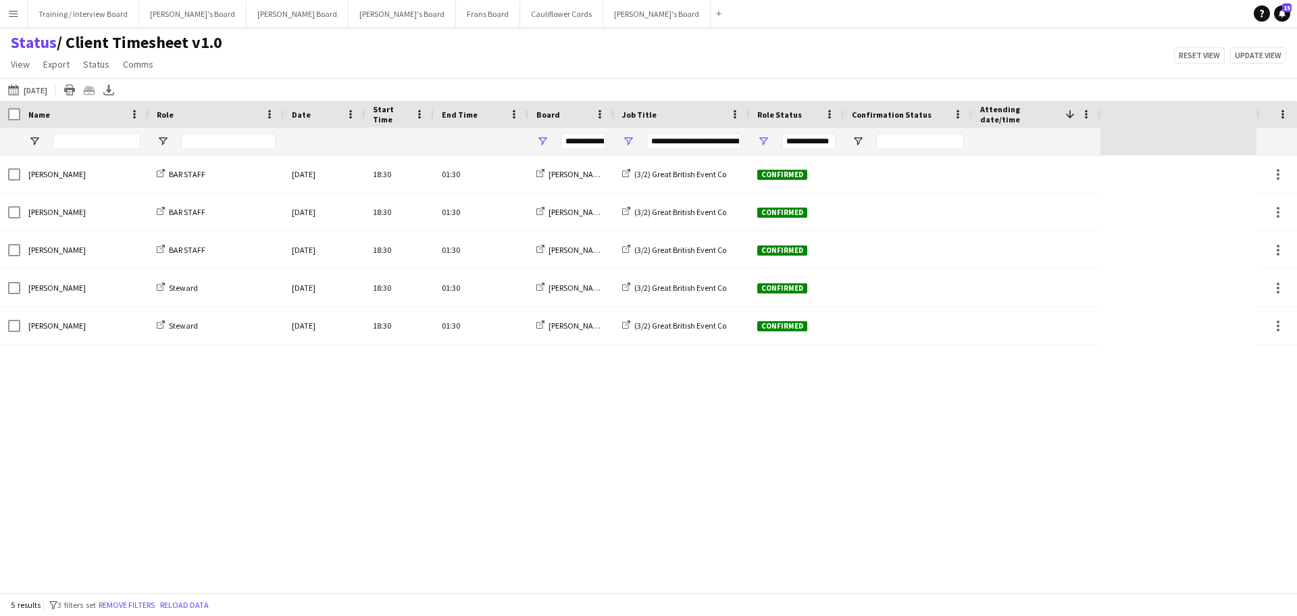
click at [747, 78] on div "Status / Client Timesheet v1.0 View Views Default view Airshow Accreditation Ai…" at bounding box center [648, 55] width 1297 height 46
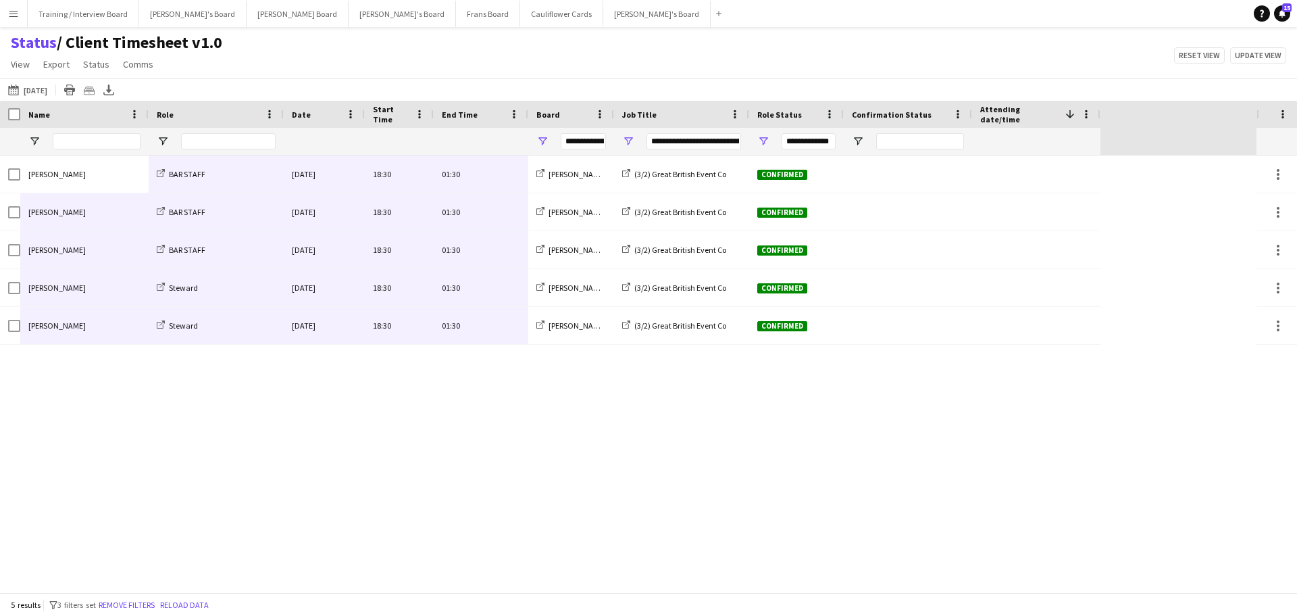
drag, startPoint x: 61, startPoint y: 176, endPoint x: 460, endPoint y: 309, distance: 421.2
click at [460, 309] on div "[PERSON_NAME] BAR STAFF [DATE] 18:30 01:30 [PERSON_NAME] Board (3/2) Great Brit…" at bounding box center [550, 249] width 1101 height 189
